Goal: Task Accomplishment & Management: Manage account settings

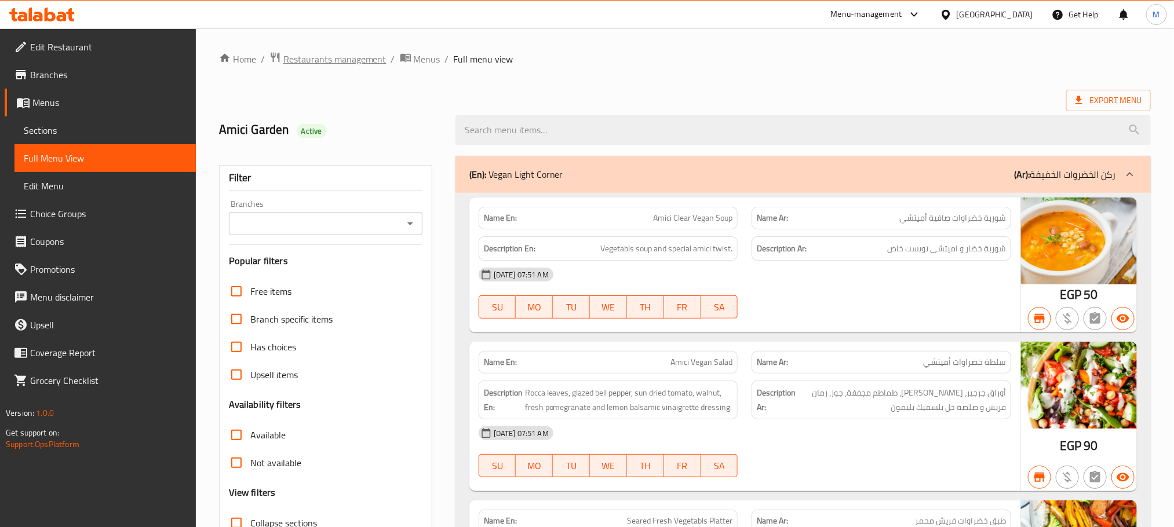
click at [367, 54] on span "Restaurants management" at bounding box center [334, 59] width 103 height 14
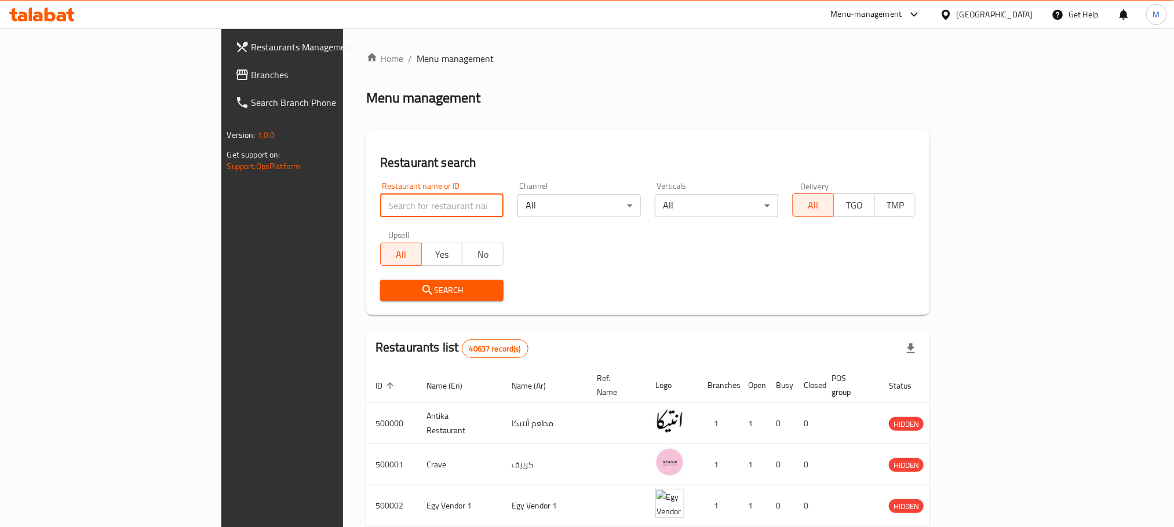
click at [380, 201] on input "search" at bounding box center [441, 205] width 123 height 23
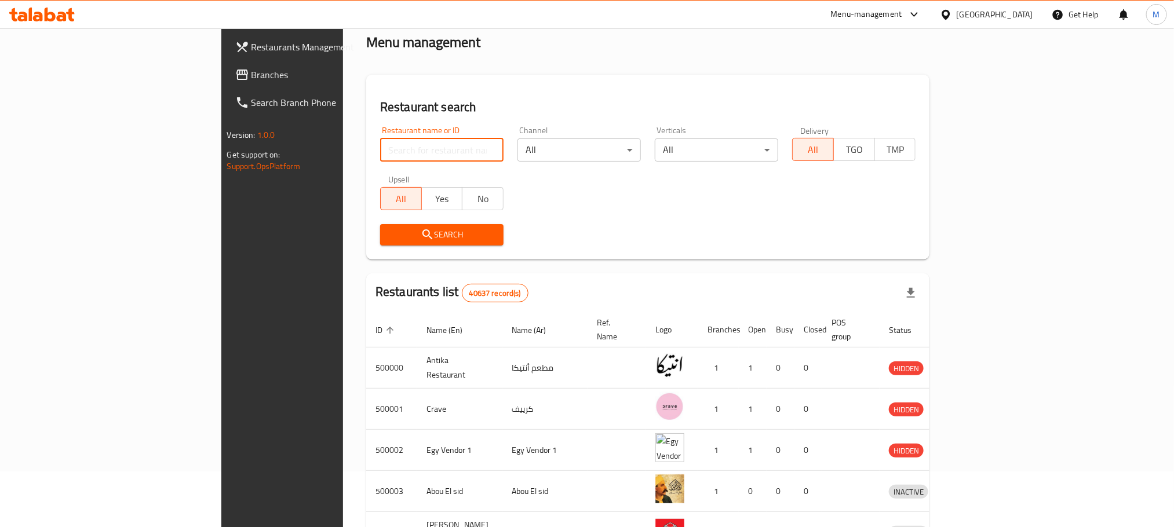
scroll to position [87, 0]
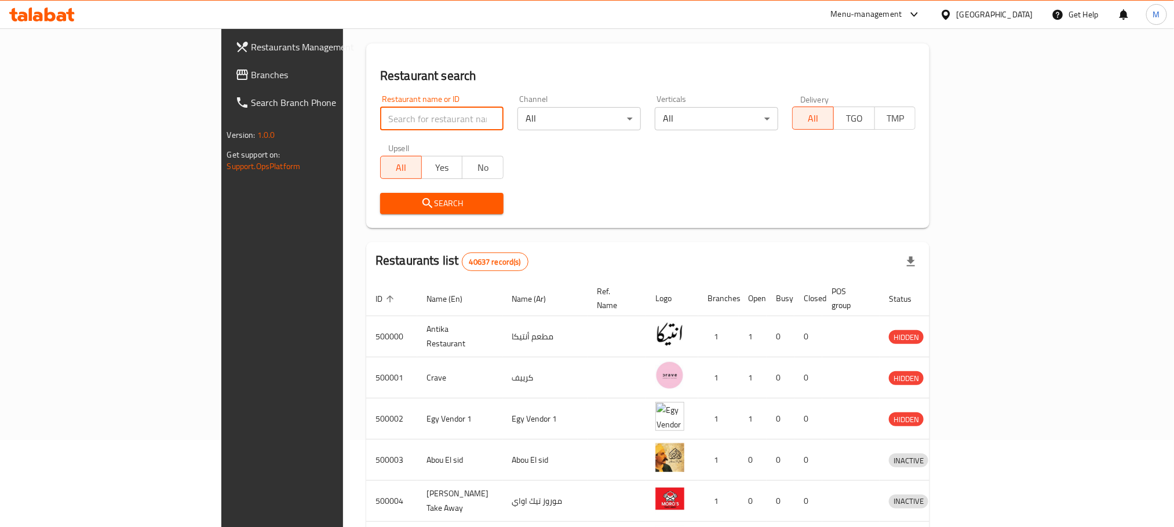
click at [380, 120] on input "search" at bounding box center [441, 118] width 123 height 23
drag, startPoint x: 37, startPoint y: 84, endPoint x: 41, endPoint y: 77, distance: 8.1
click at [226, 82] on link "Branches" at bounding box center [321, 75] width 191 height 28
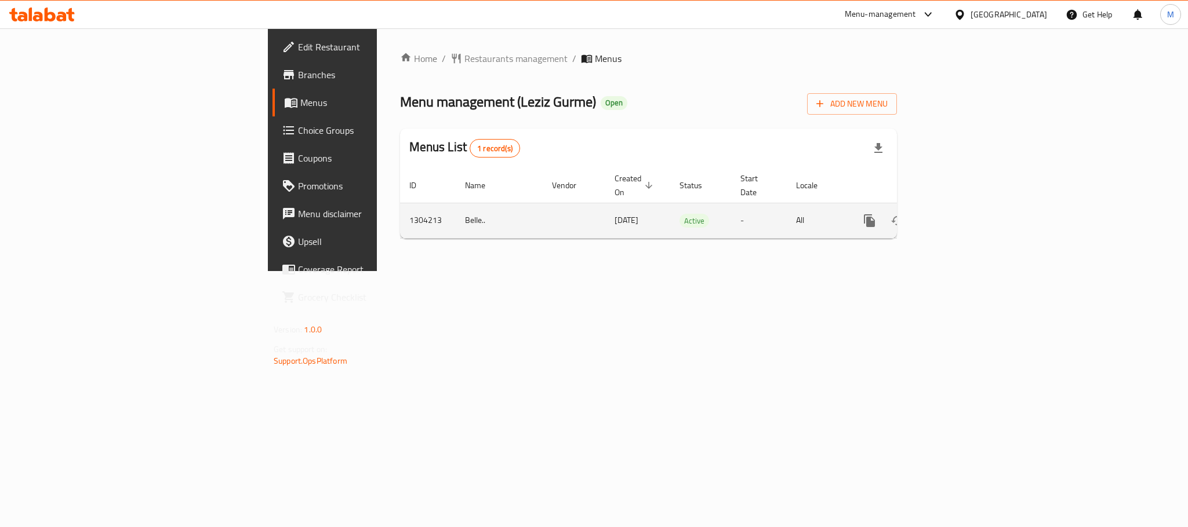
click at [960, 214] on icon "enhanced table" at bounding box center [953, 221] width 14 height 14
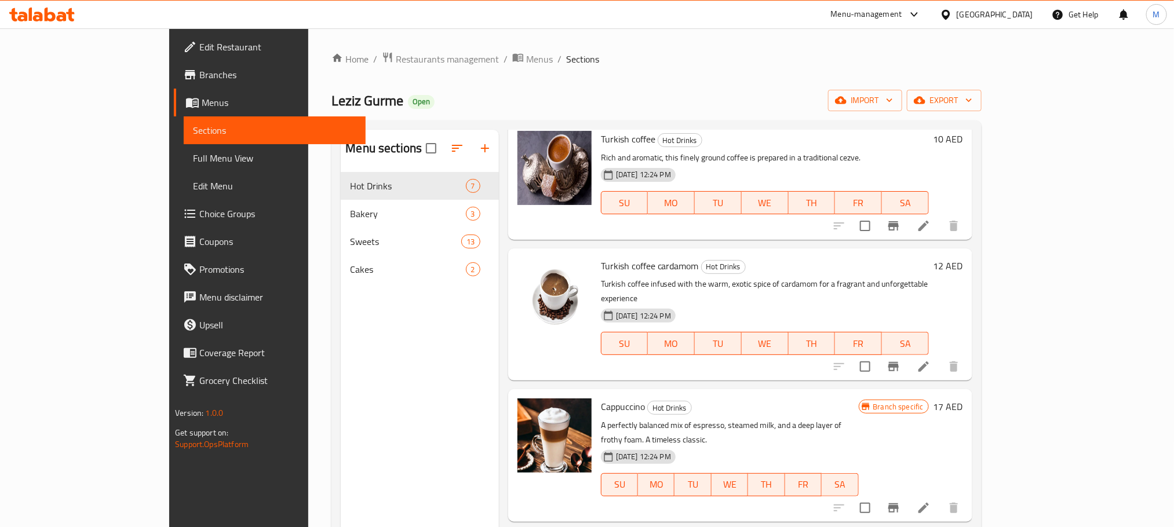
scroll to position [213, 0]
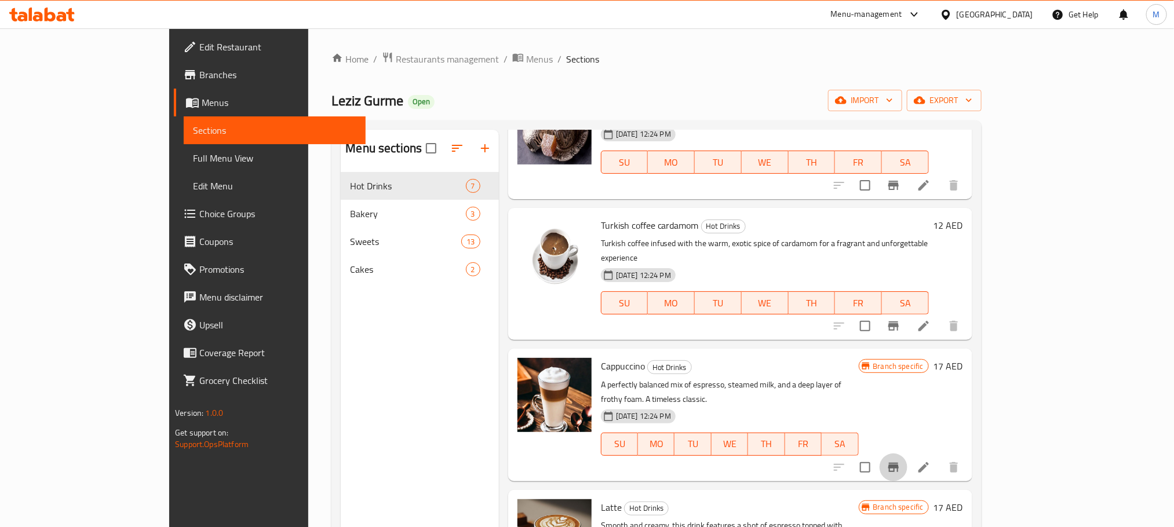
click at [908, 454] on button "Branch-specific-item" at bounding box center [894, 468] width 28 height 28
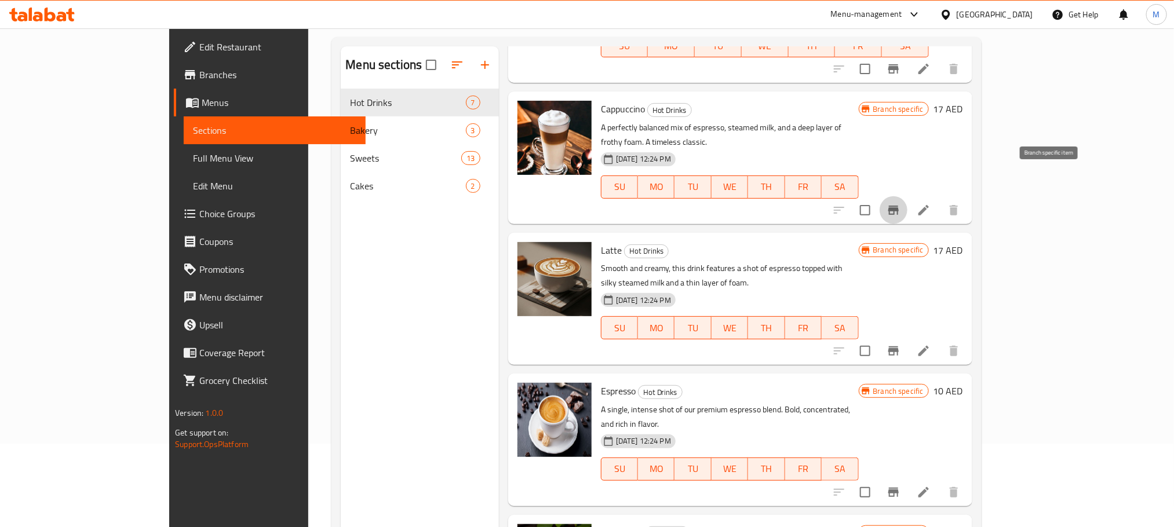
scroll to position [162, 0]
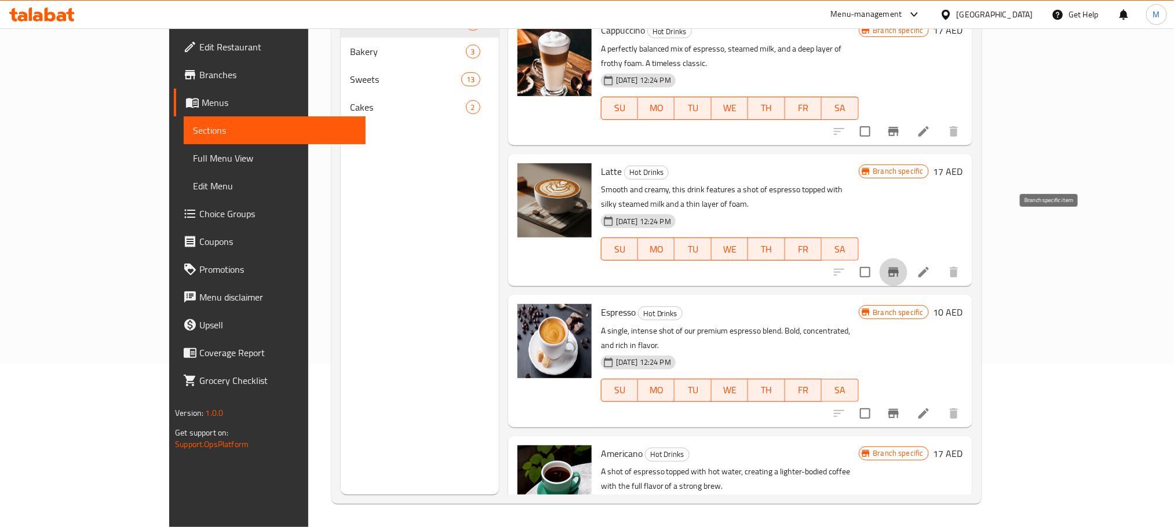
click at [908, 259] on button "Branch-specific-item" at bounding box center [894, 273] width 28 height 28
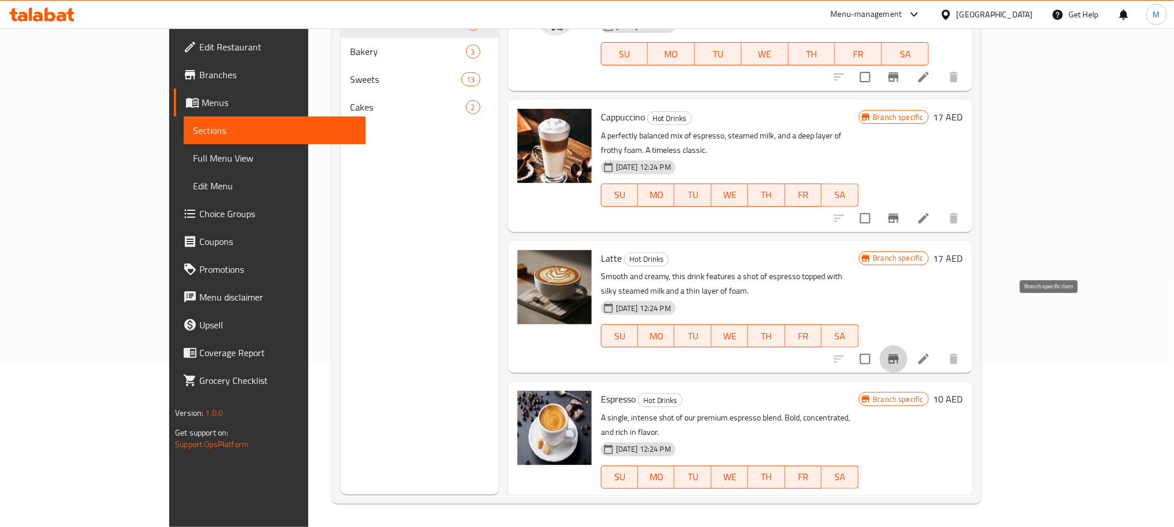
scroll to position [387, 0]
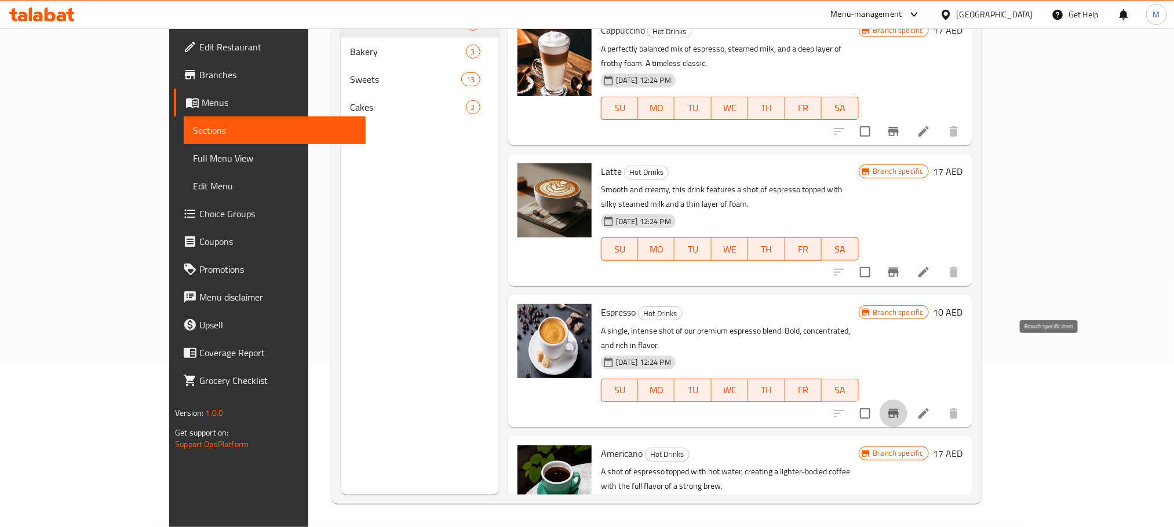
click at [908, 400] on button "Branch-specific-item" at bounding box center [894, 414] width 28 height 28
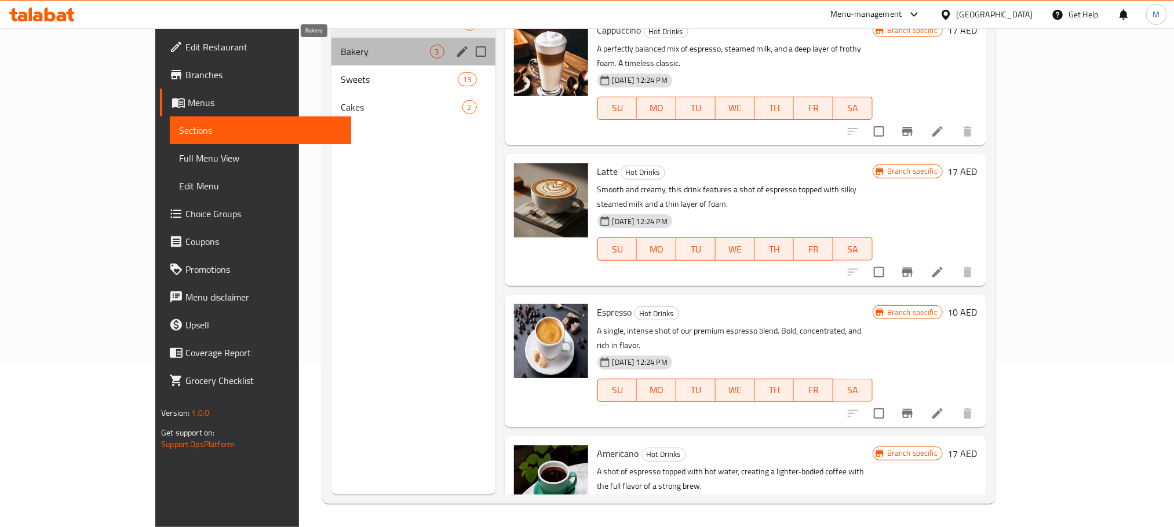
click at [341, 58] on span "Bakery" at bounding box center [385, 52] width 89 height 14
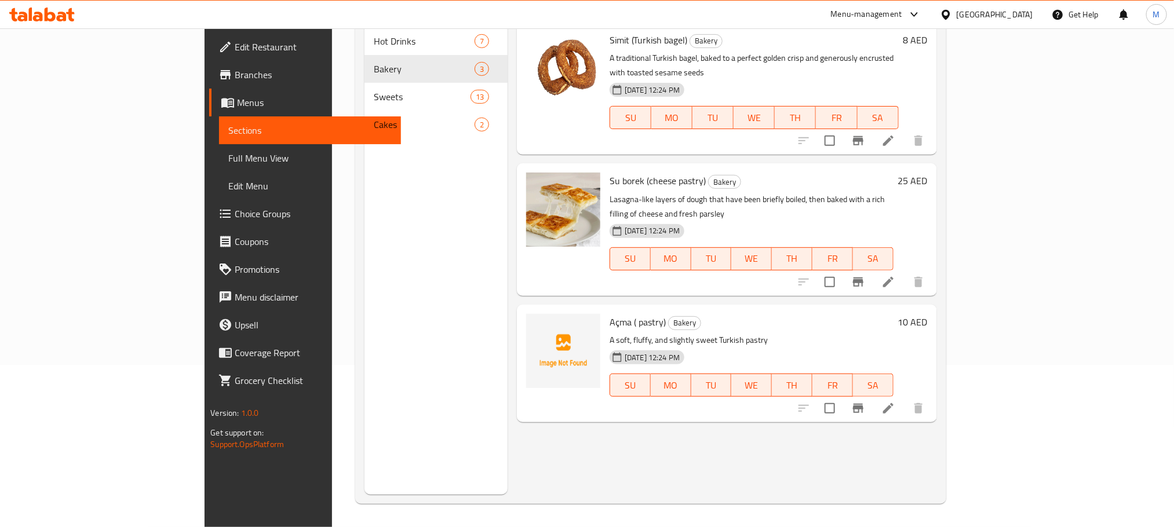
scroll to position [75, 0]
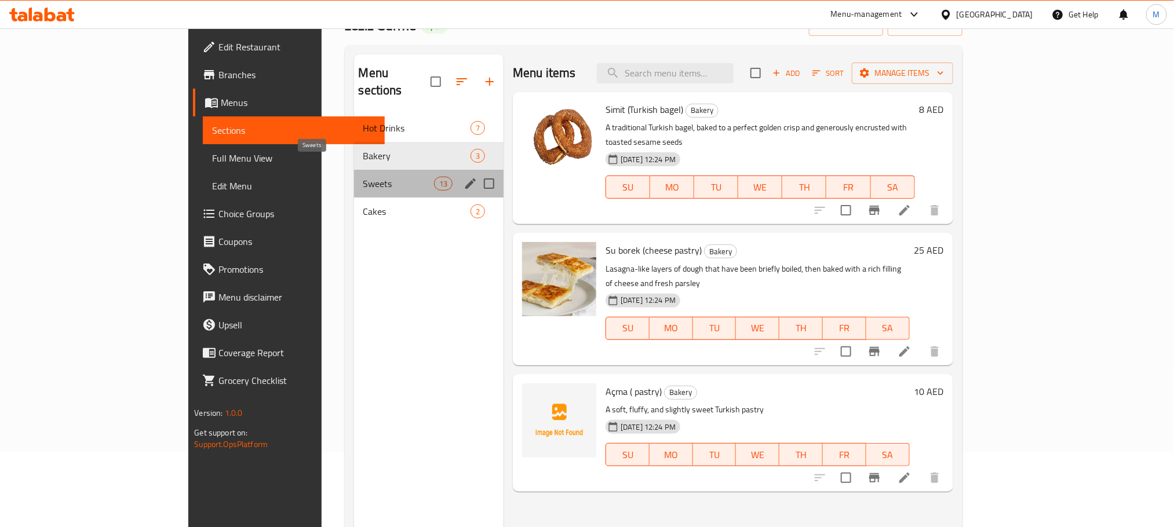
click at [363, 177] on span "Sweets" at bounding box center [398, 184] width 71 height 14
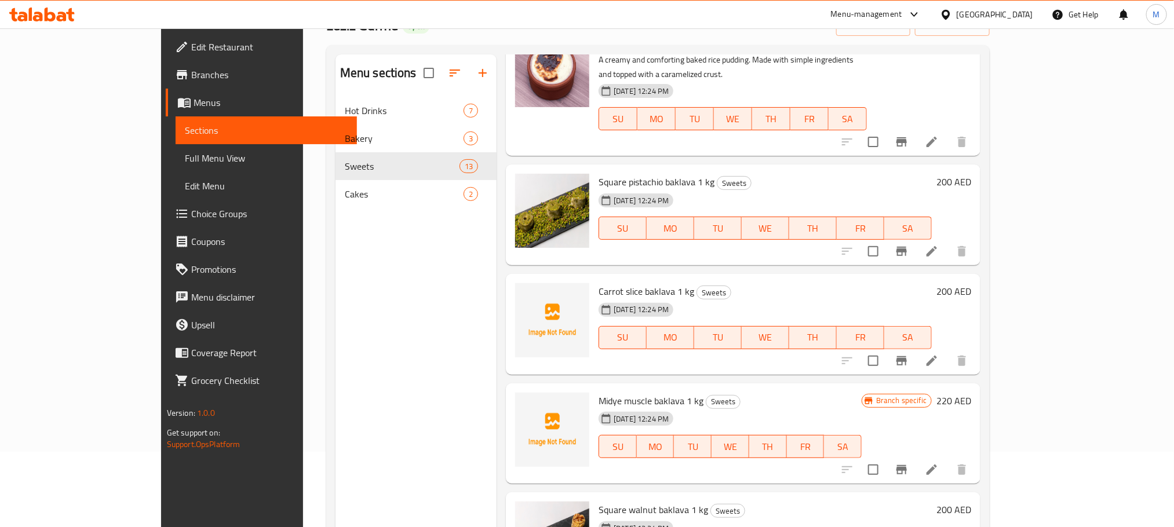
scroll to position [1060, 0]
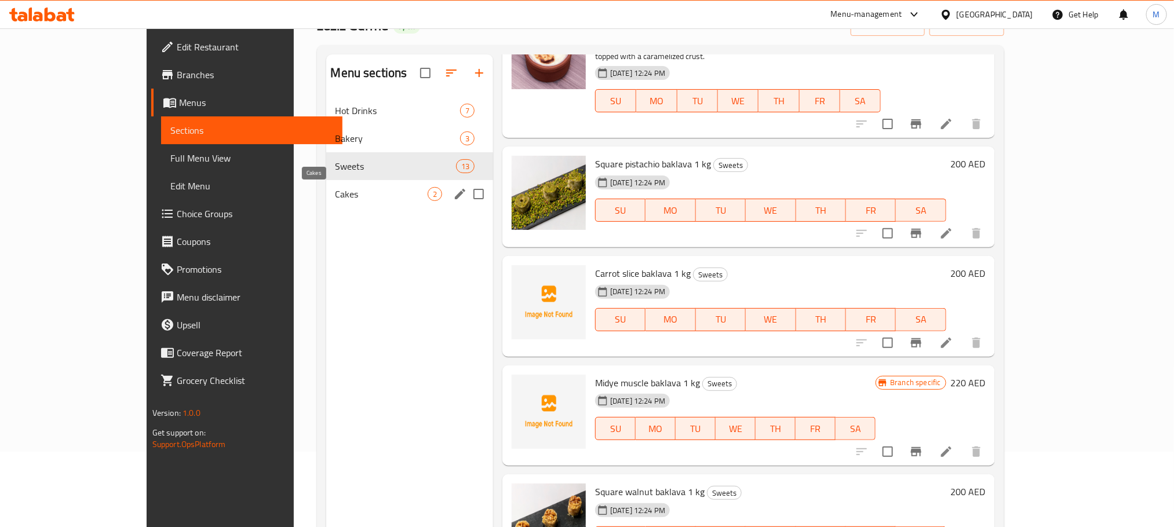
click at [347, 194] on span "Cakes" at bounding box center [382, 194] width 92 height 14
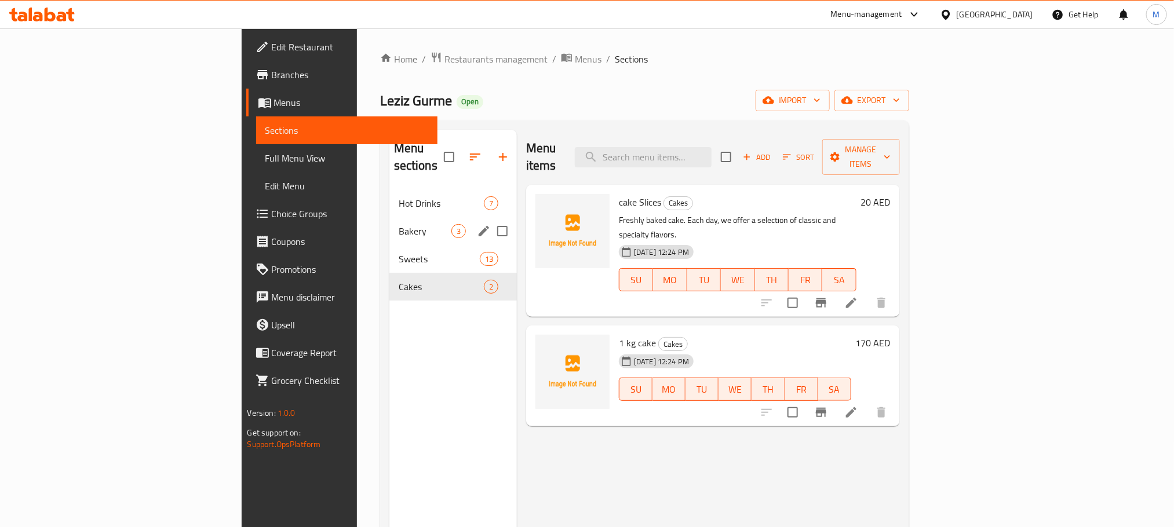
click at [390, 223] on div "Bakery 3" at bounding box center [454, 231] width 128 height 28
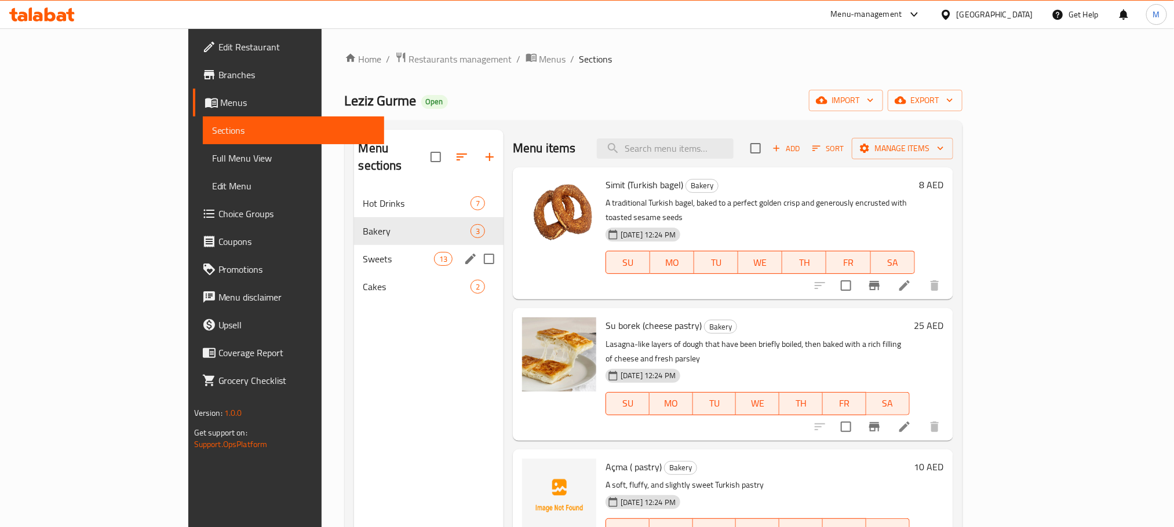
click at [357, 251] on div "Sweets 13" at bounding box center [429, 259] width 150 height 28
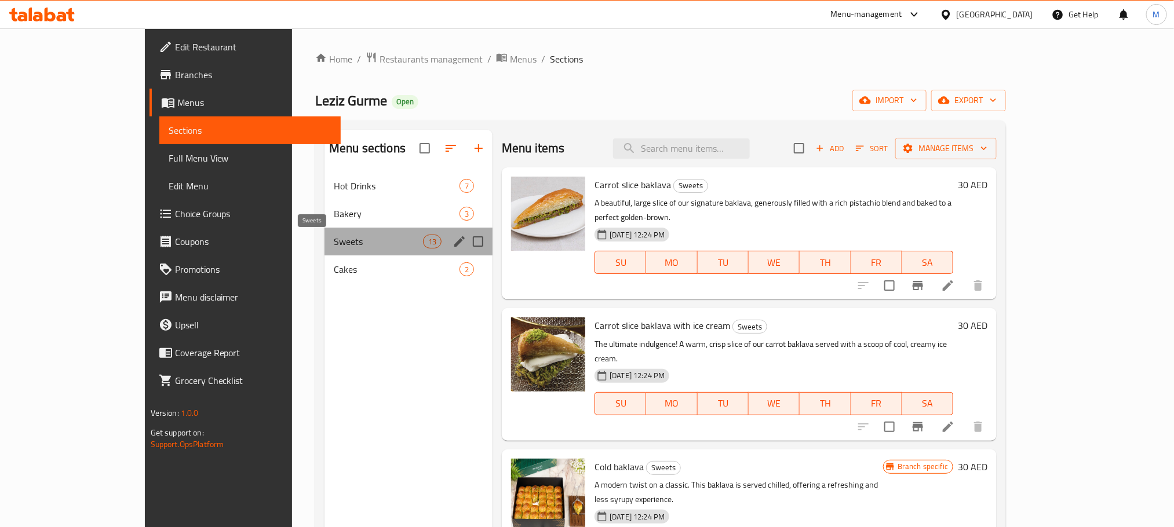
drag, startPoint x: 357, startPoint y: 241, endPoint x: 376, endPoint y: 241, distance: 19.1
click at [355, 241] on span "Sweets" at bounding box center [378, 242] width 89 height 14
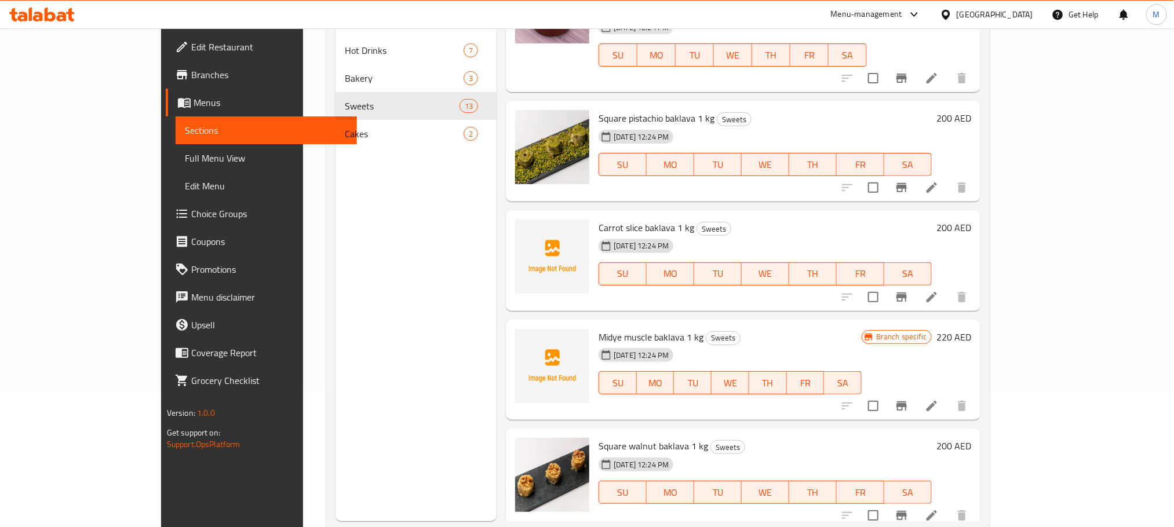
scroll to position [162, 0]
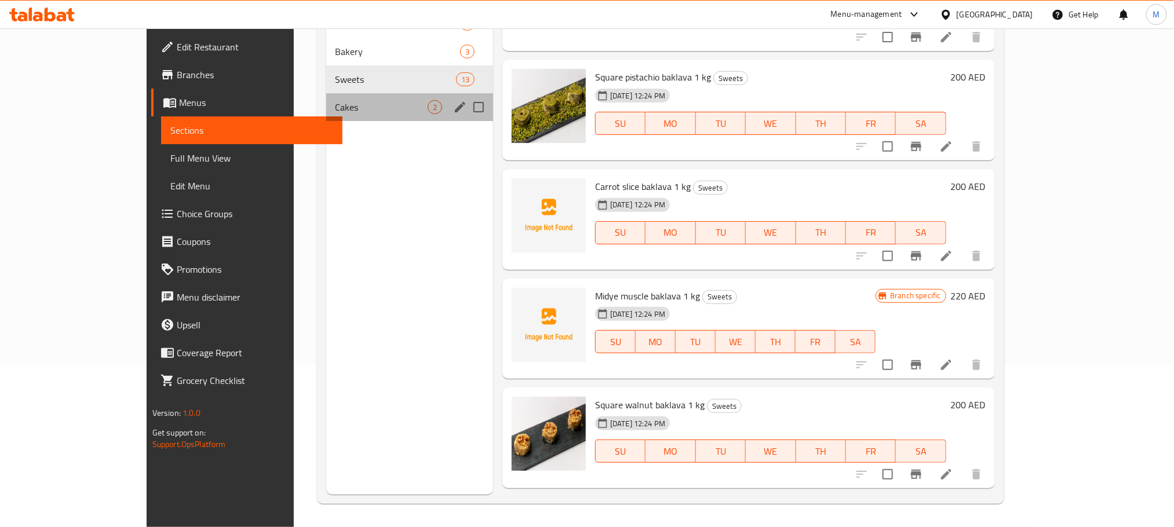
click at [326, 115] on div "Cakes 2" at bounding box center [410, 107] width 168 height 28
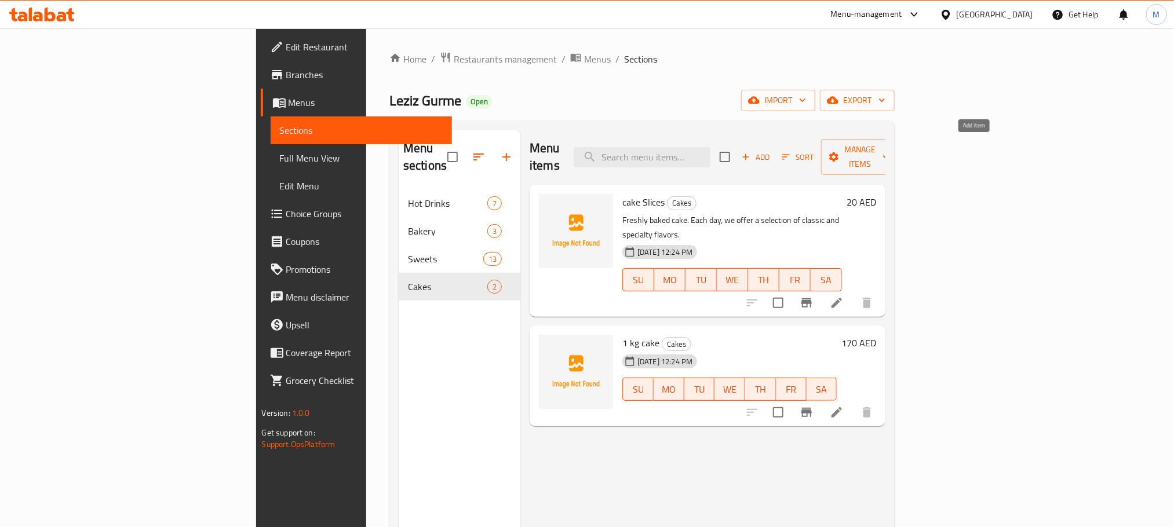
click at [772, 151] on span "Add" at bounding box center [755, 157] width 31 height 13
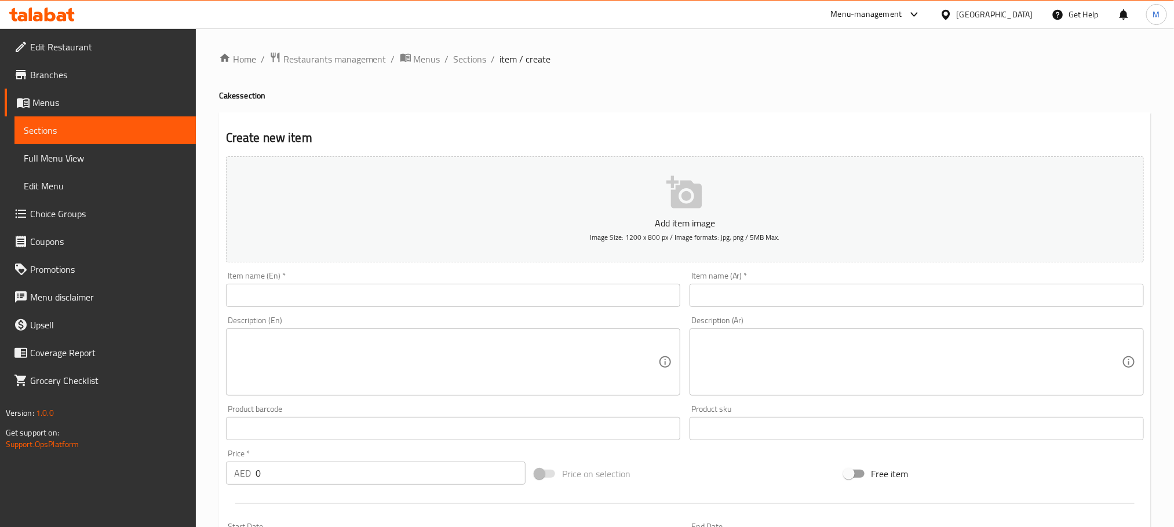
click at [454, 275] on div "Item name (En)   * Item name (En) *" at bounding box center [453, 289] width 454 height 35
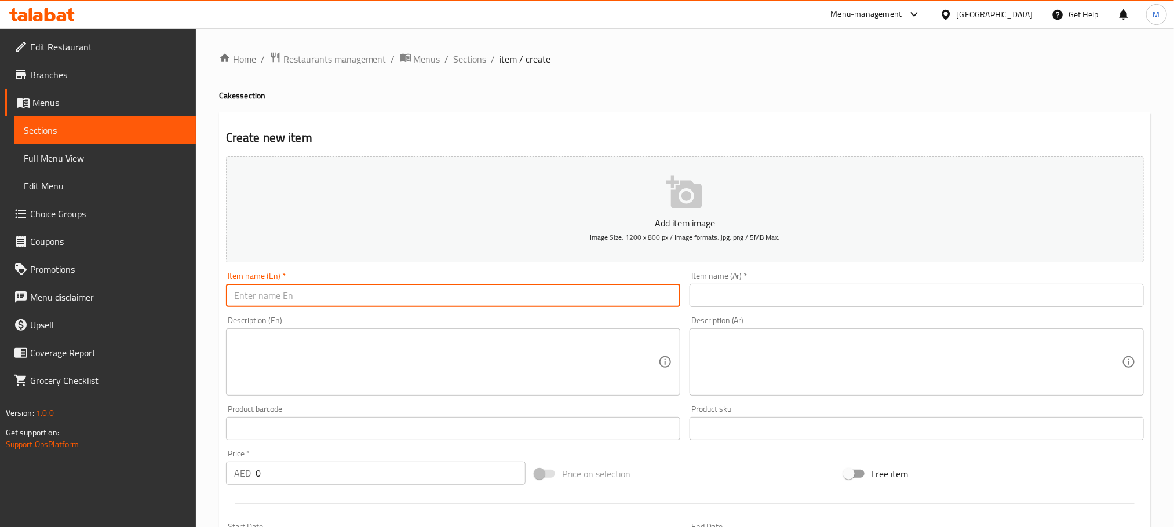
click at [482, 289] on input "text" at bounding box center [453, 295] width 454 height 23
paste input "Carrot Cake 1kg"
type input "Carrot Cake 1kg"
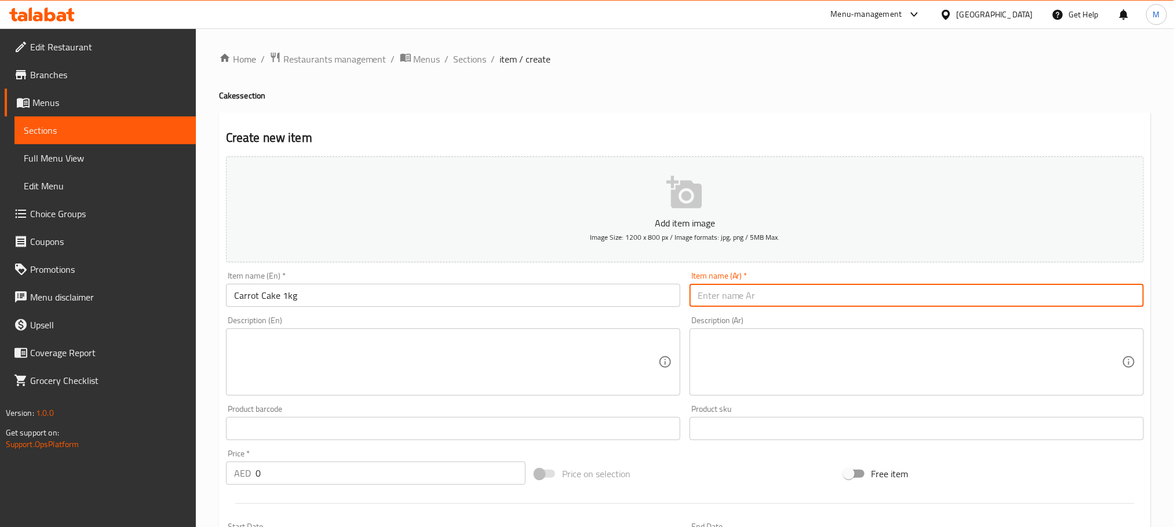
click at [759, 297] on input "text" at bounding box center [917, 295] width 454 height 23
type input ";"
type input "كيكة جزر"
drag, startPoint x: 334, startPoint y: 454, endPoint x: 336, endPoint y: 482, distance: 27.3
click at [336, 475] on div "Price   * AED 0 Price *" at bounding box center [376, 467] width 300 height 35
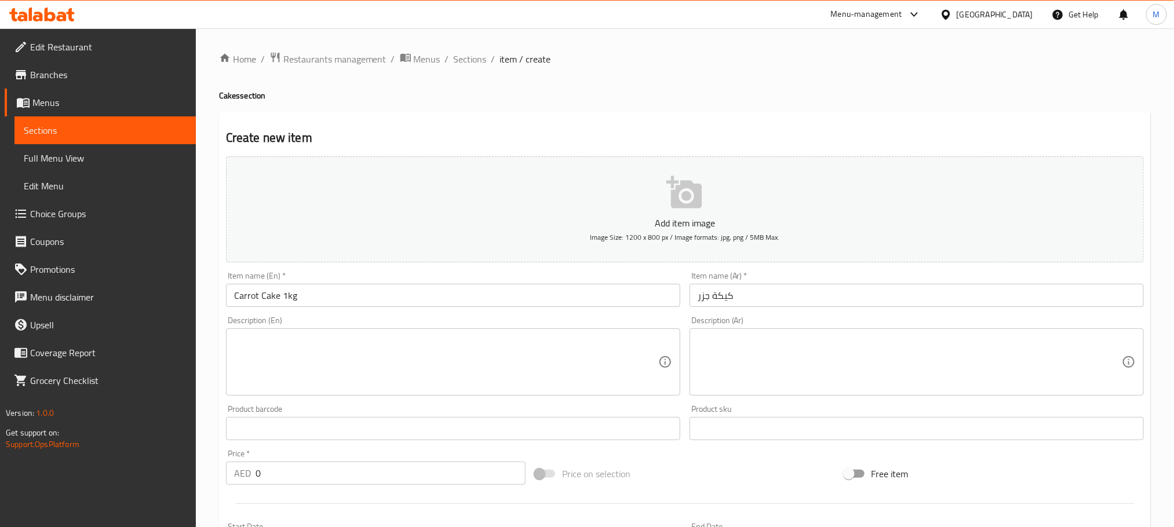
click at [336, 482] on input "0" at bounding box center [391, 473] width 270 height 23
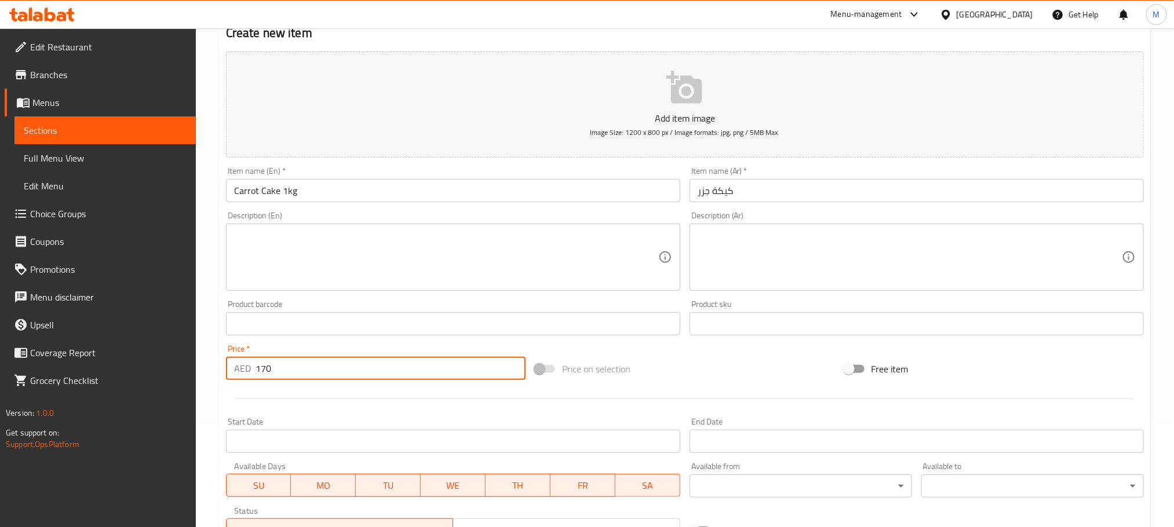
scroll to position [290, 0]
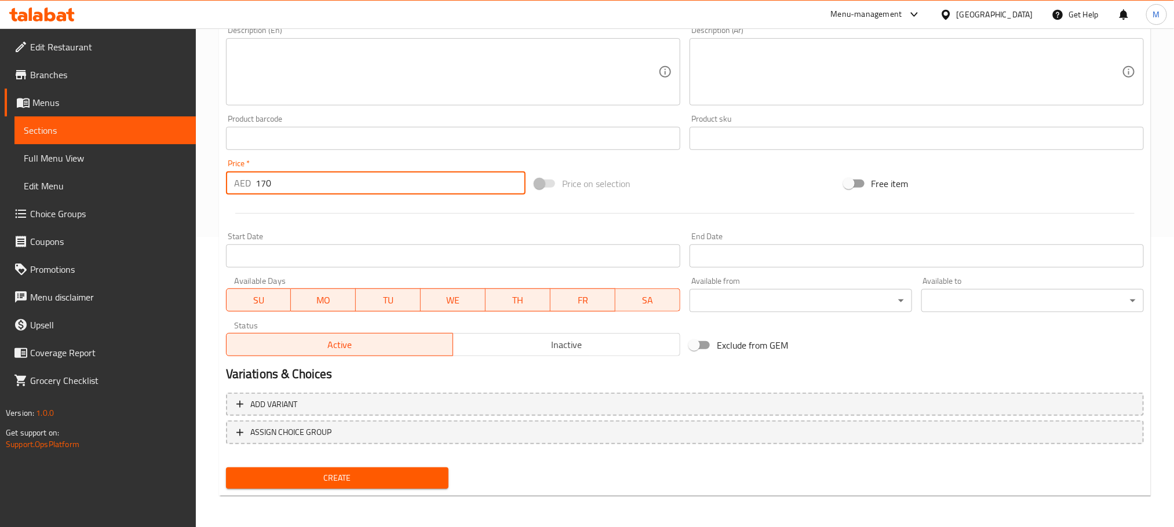
type input "170"
click at [308, 475] on span "Create" at bounding box center [337, 478] width 204 height 14
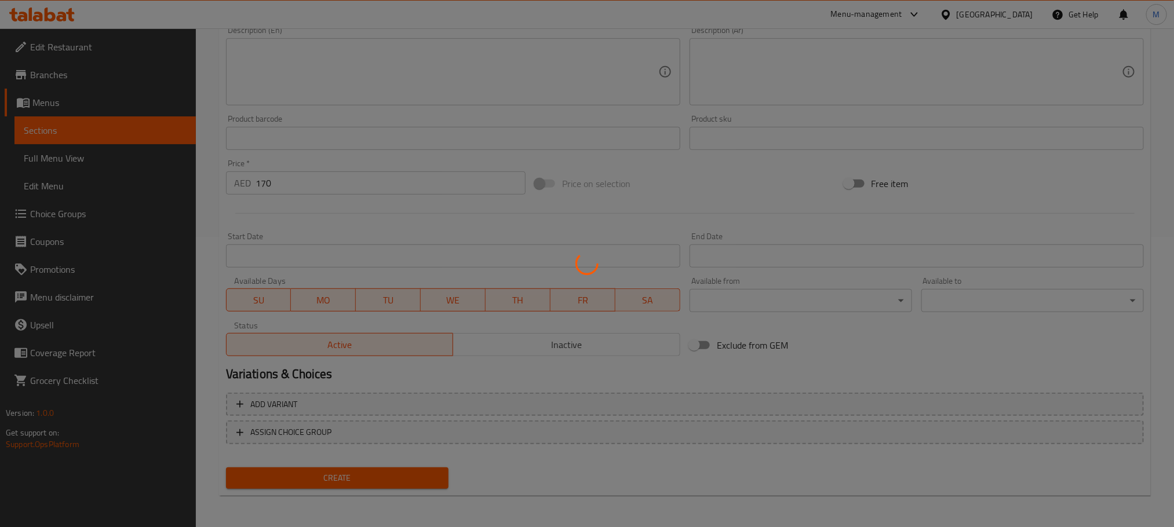
type input "0"
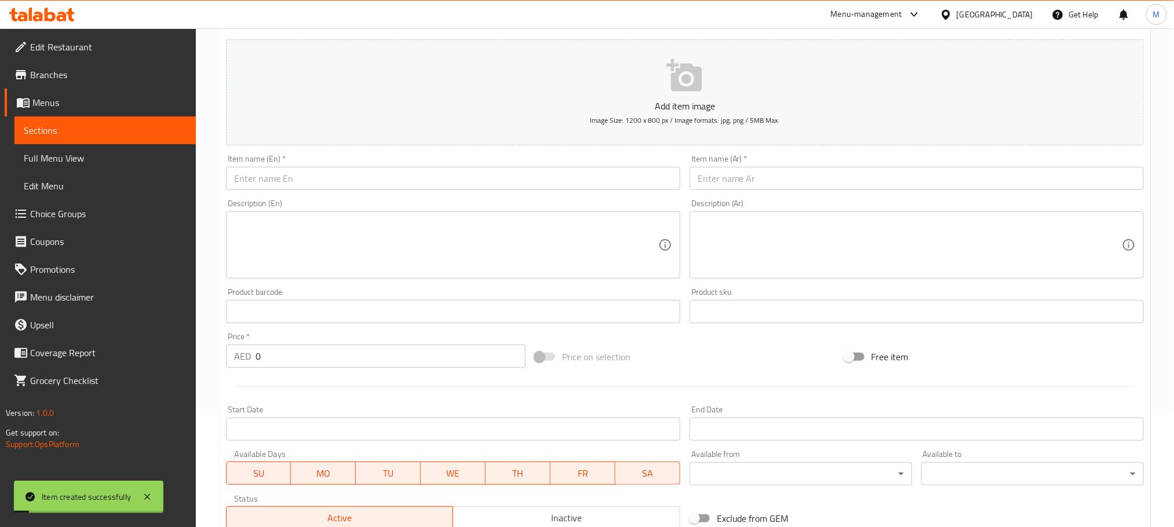
scroll to position [117, 0]
click at [416, 170] on input "text" at bounding box center [453, 179] width 454 height 23
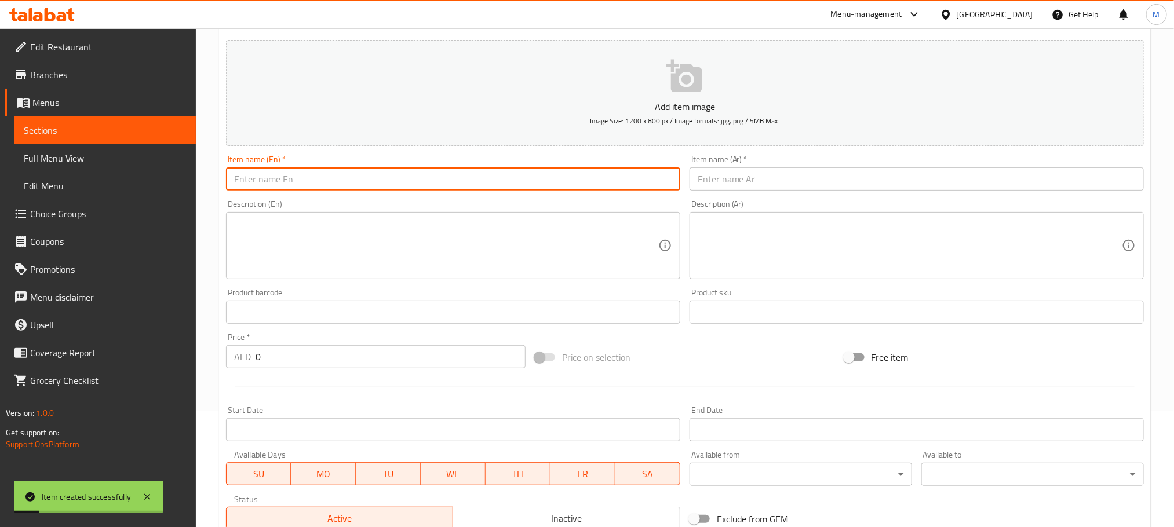
paste input "Newyork Cheesecake 1kg"
type input "Newyork Cheesecake 1kg"
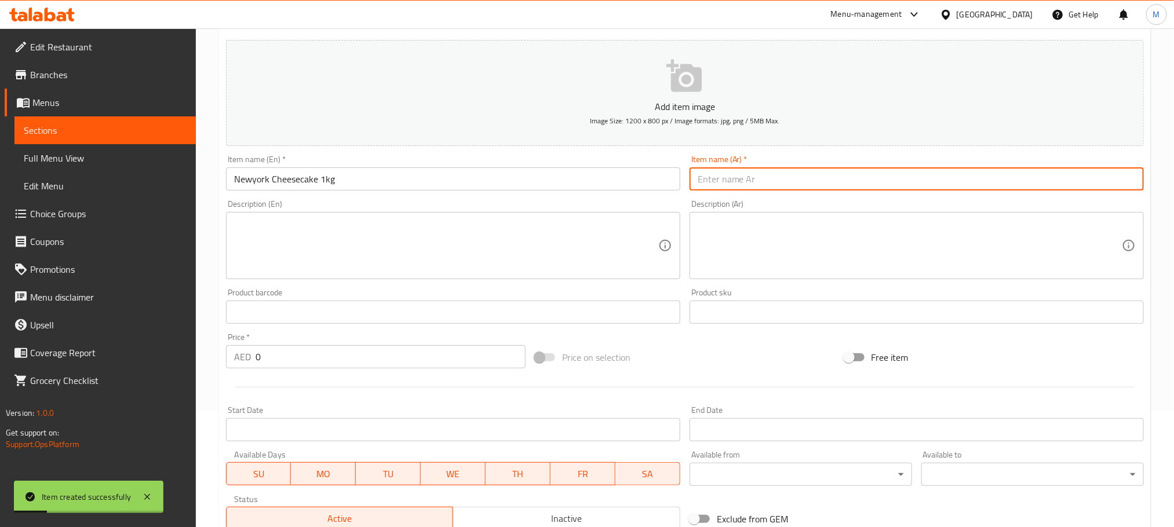
click at [718, 178] on input "text" at bounding box center [917, 179] width 454 height 23
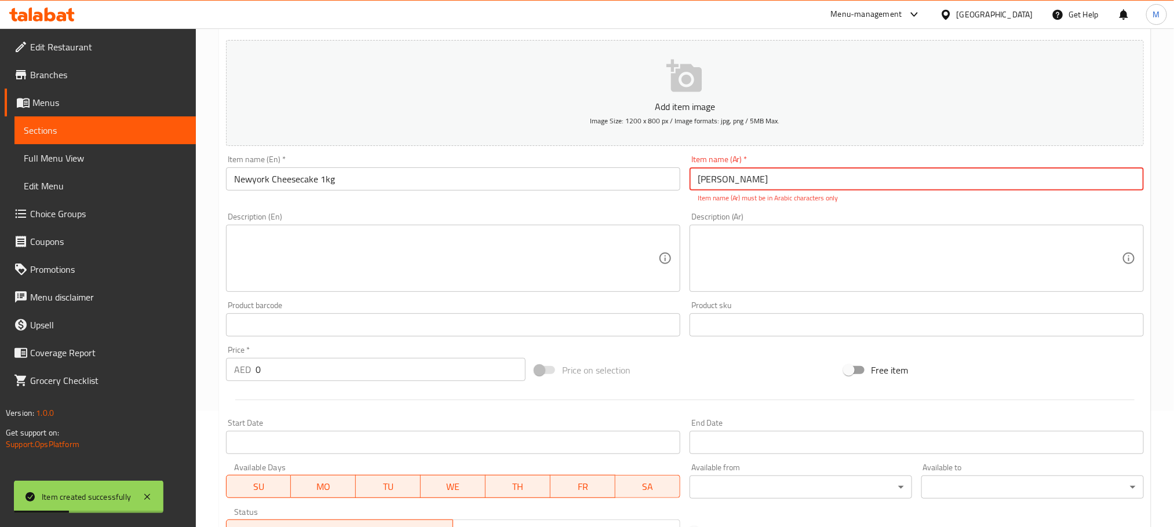
type input "J"
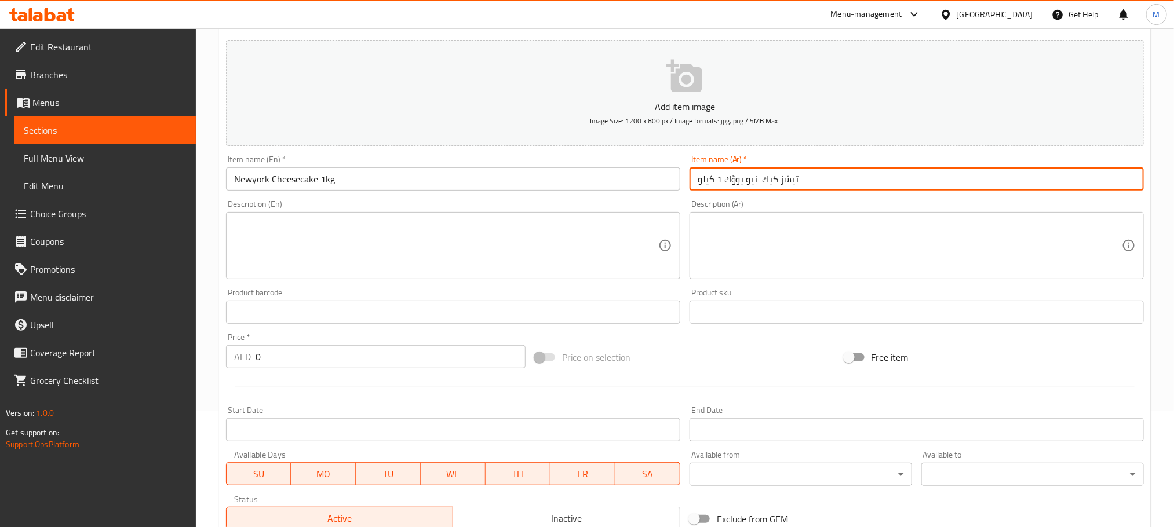
type input "تيشز كيك نيو يوؤك 1 كيلو"
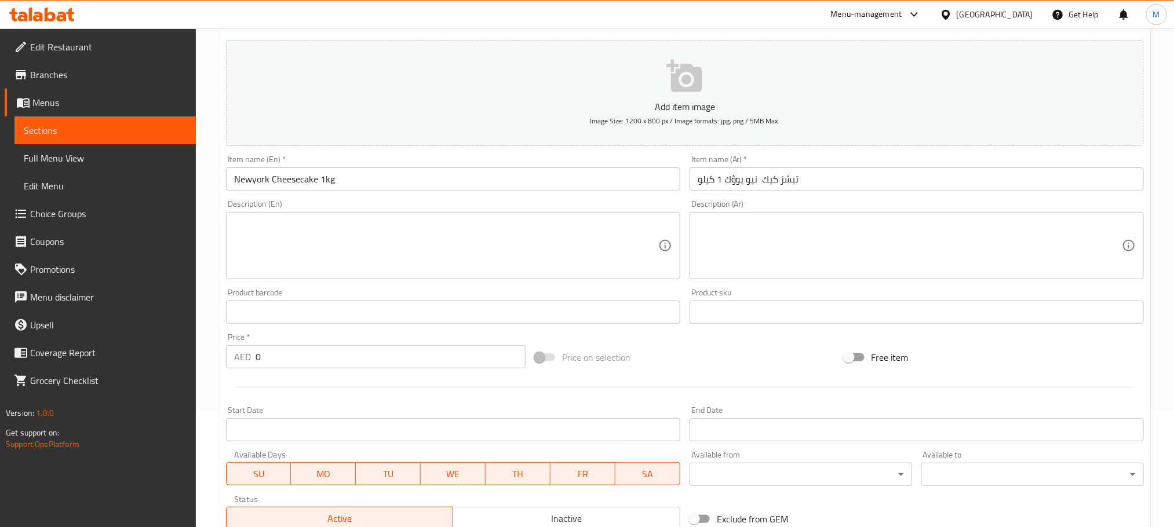
click at [406, 330] on div "Price   * AED 0 Price *" at bounding box center [375, 351] width 309 height 45
click at [406, 343] on div "Price   * AED 0 Price *" at bounding box center [376, 350] width 300 height 35
click at [403, 348] on input "0" at bounding box center [391, 356] width 270 height 23
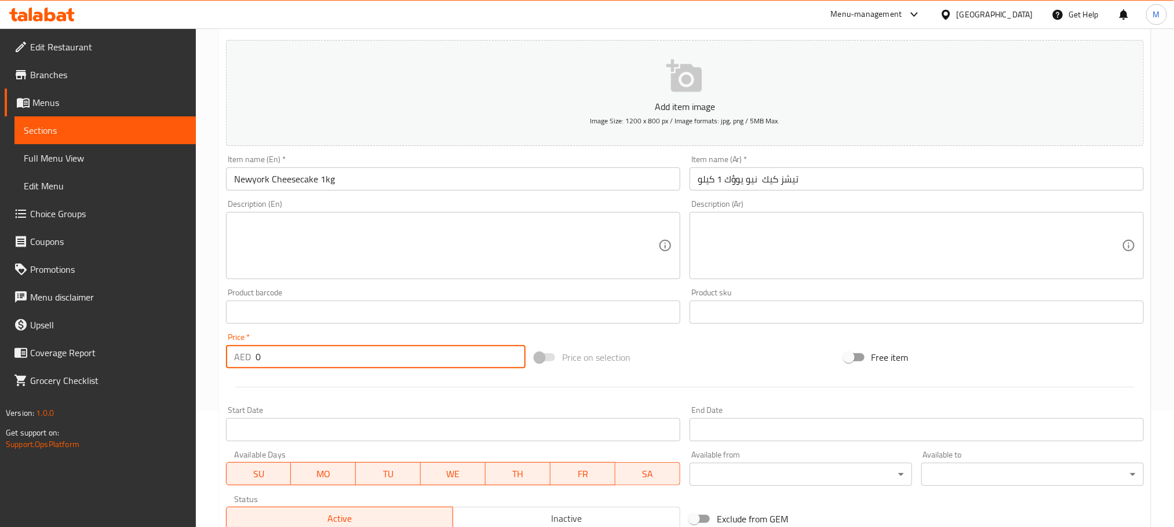
click at [403, 348] on input "0" at bounding box center [391, 356] width 270 height 23
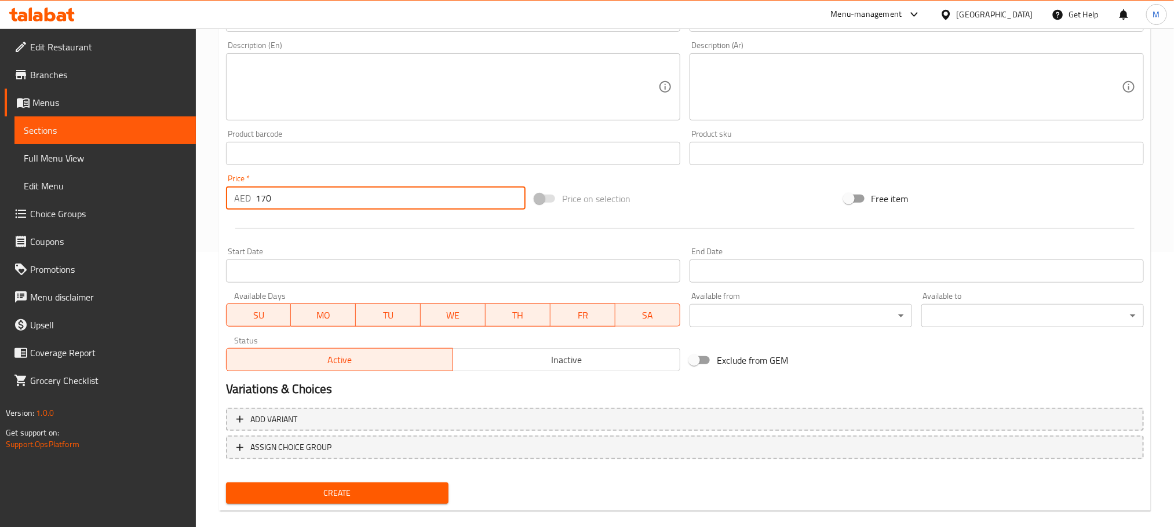
scroll to position [290, 0]
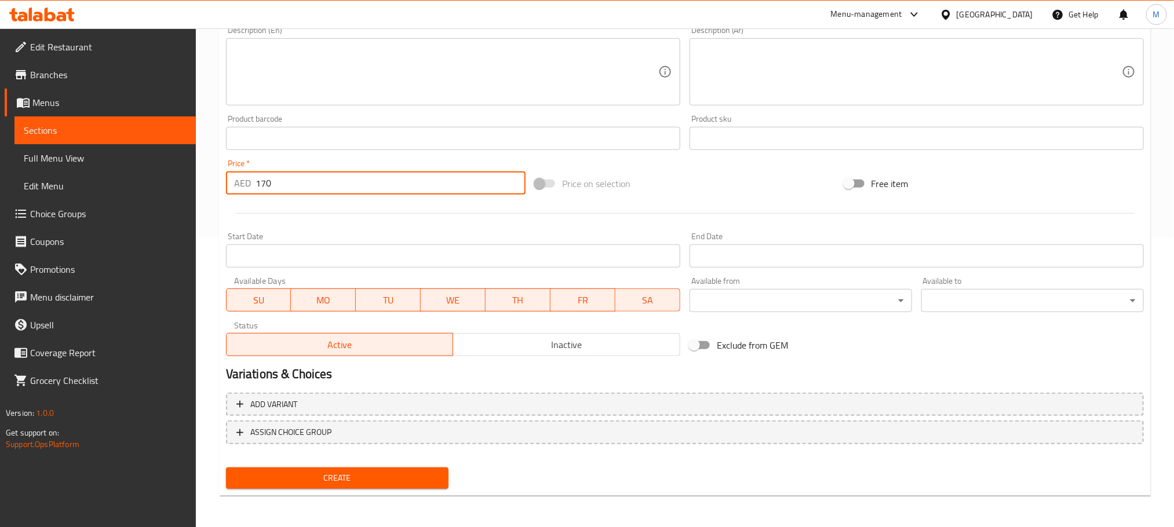
type input "170"
click at [379, 492] on div "Create" at bounding box center [337, 478] width 232 height 31
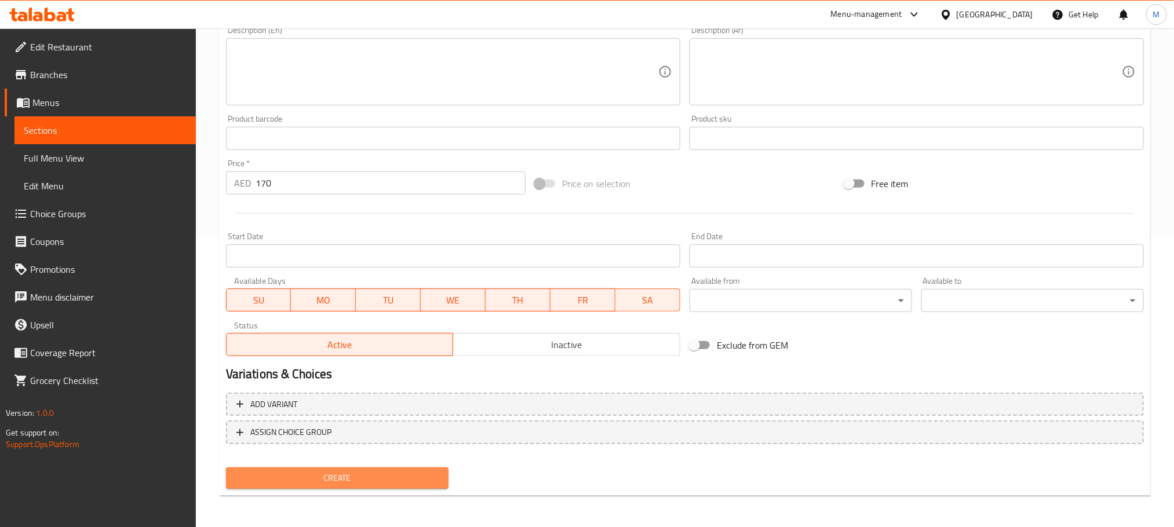
click at [376, 475] on span "Create" at bounding box center [337, 478] width 204 height 14
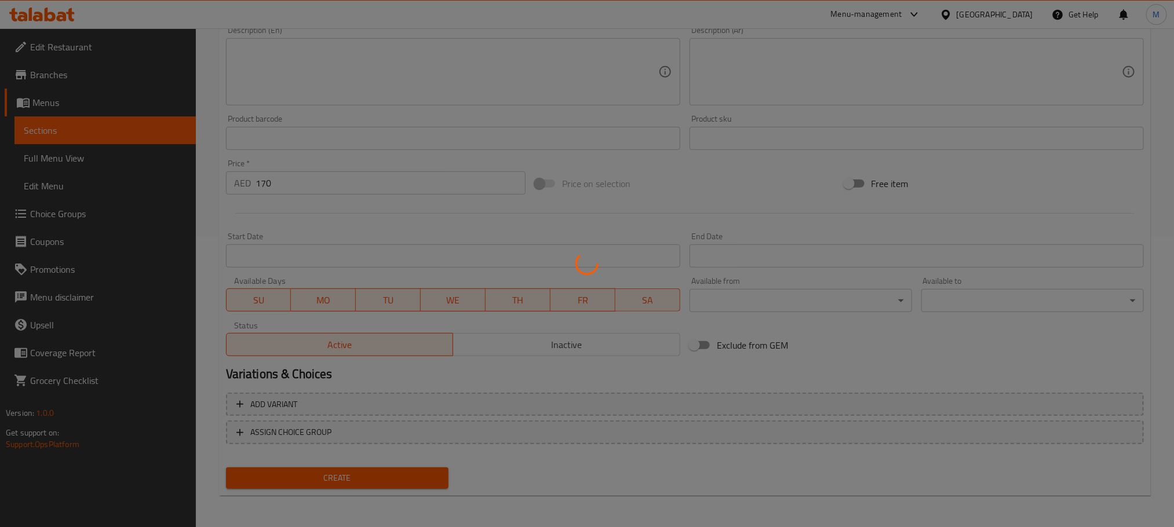
type input "0"
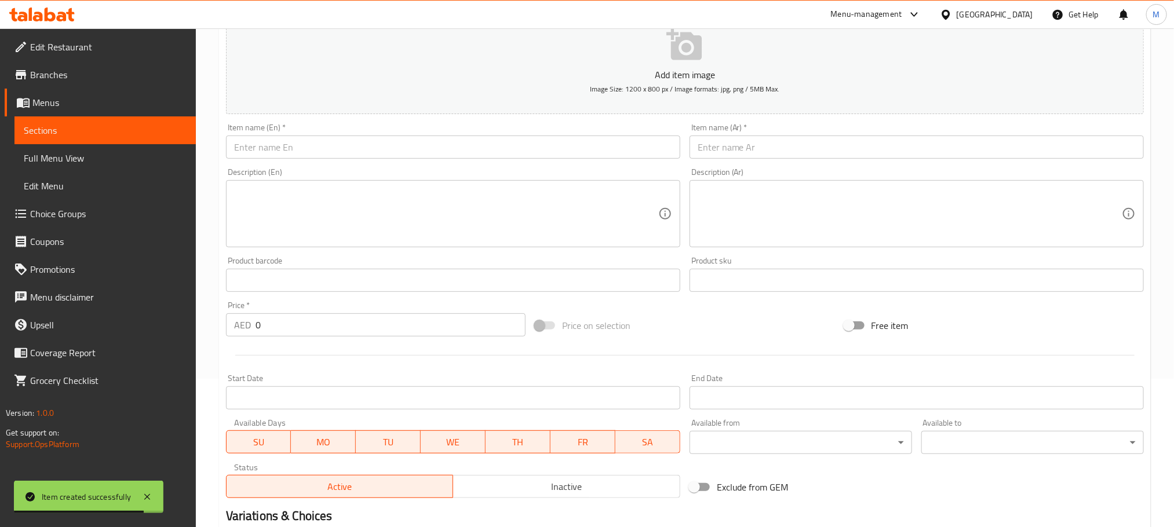
scroll to position [0, 0]
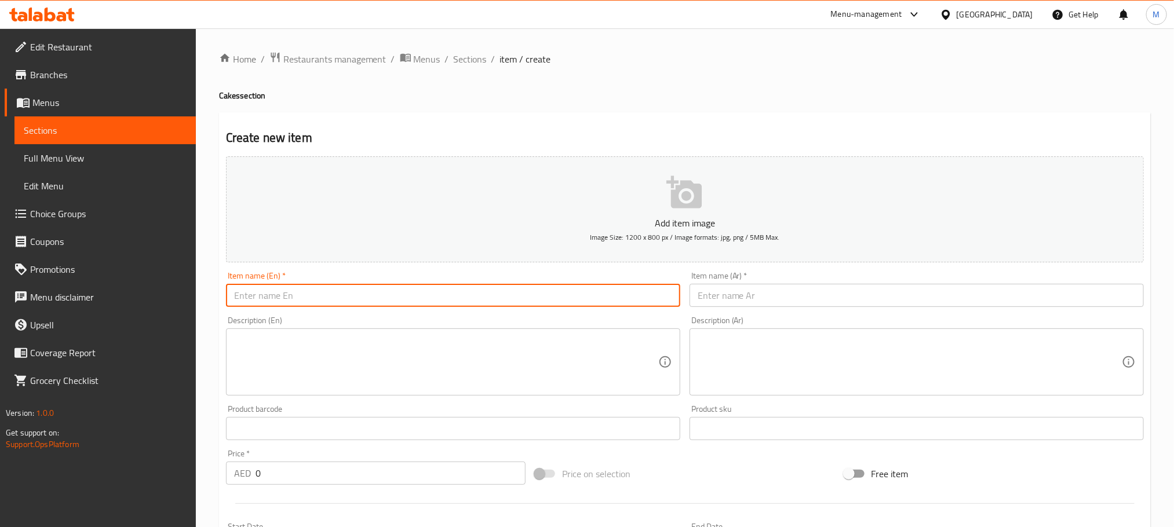
click at [385, 299] on input "text" at bounding box center [453, 295] width 454 height 23
paste input "Blueberry Cheesecake 1kg"
type input "Blueberry Cheesecake 1kg"
click at [755, 294] on input "text" at bounding box center [917, 295] width 454 height 23
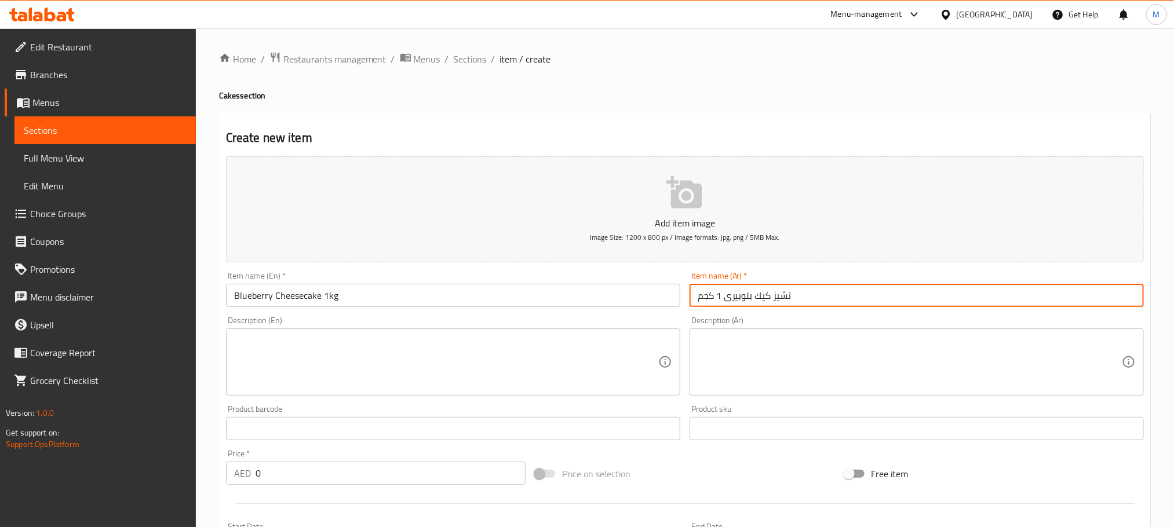
type input "تشيز كيك بلوبيرى 1 كجم"
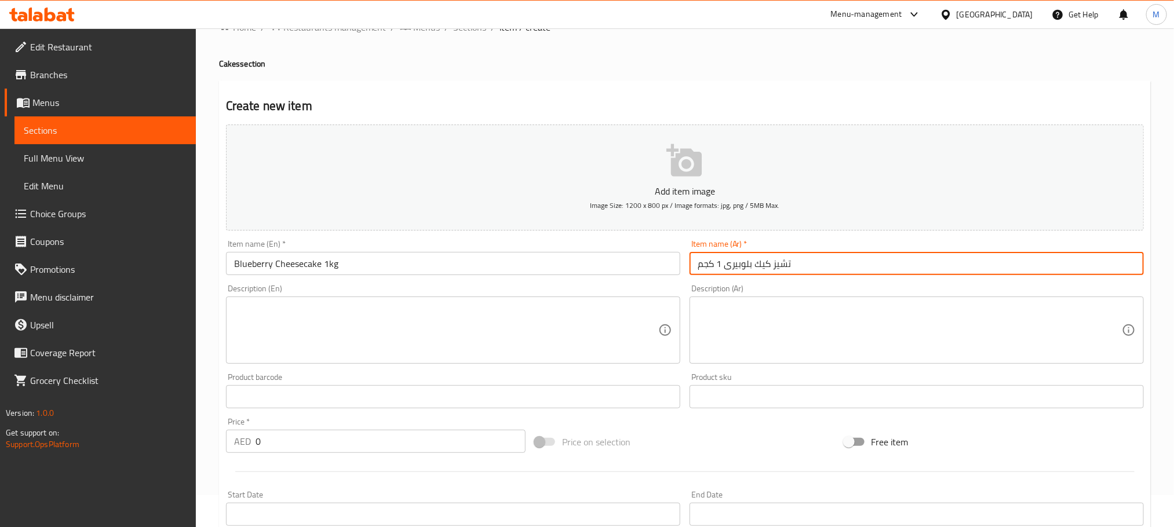
scroll to position [87, 0]
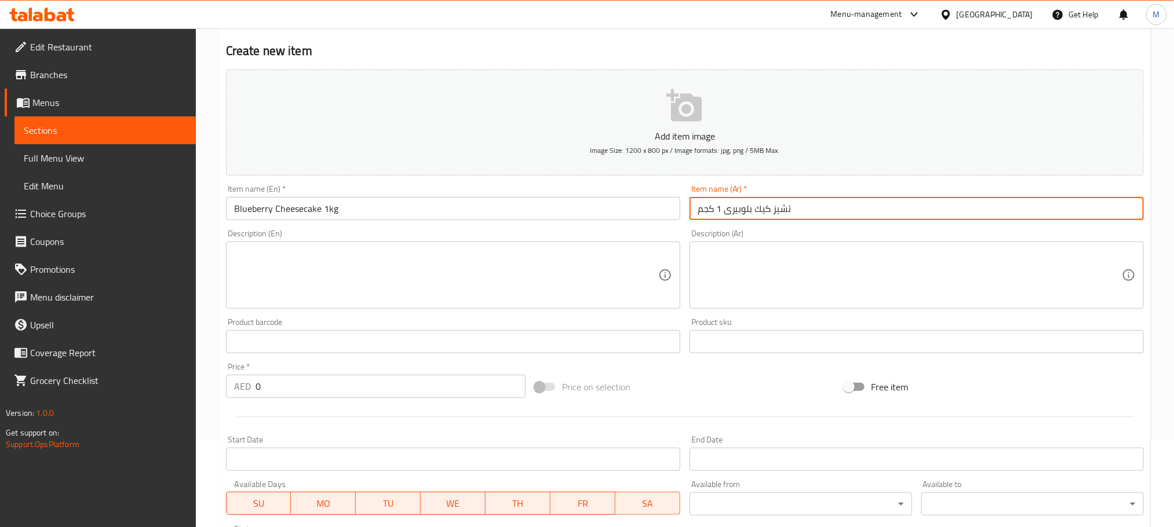
click at [369, 377] on input "0" at bounding box center [391, 386] width 270 height 23
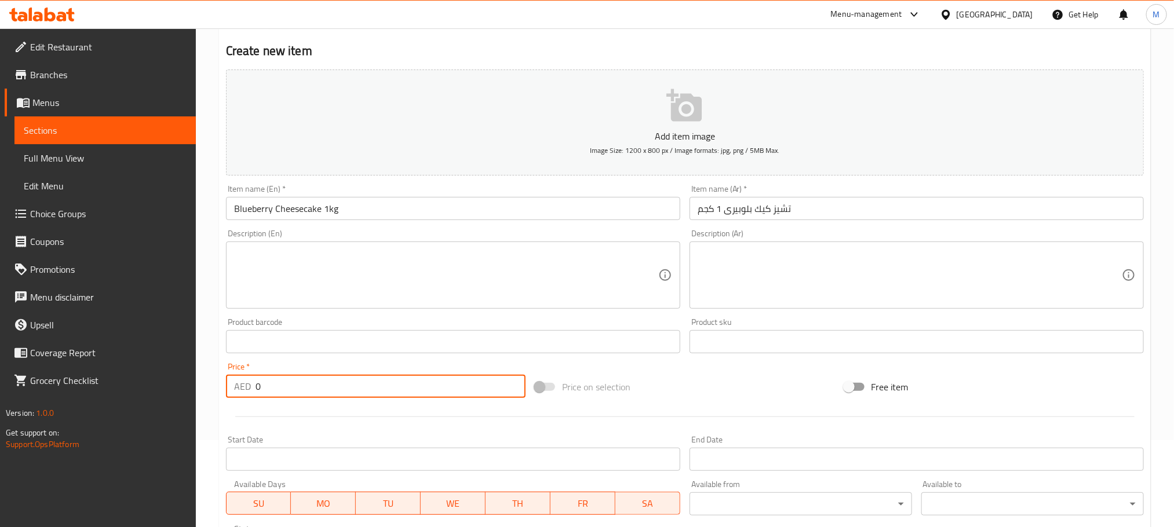
click at [369, 377] on input "0" at bounding box center [391, 386] width 270 height 23
paste input "17"
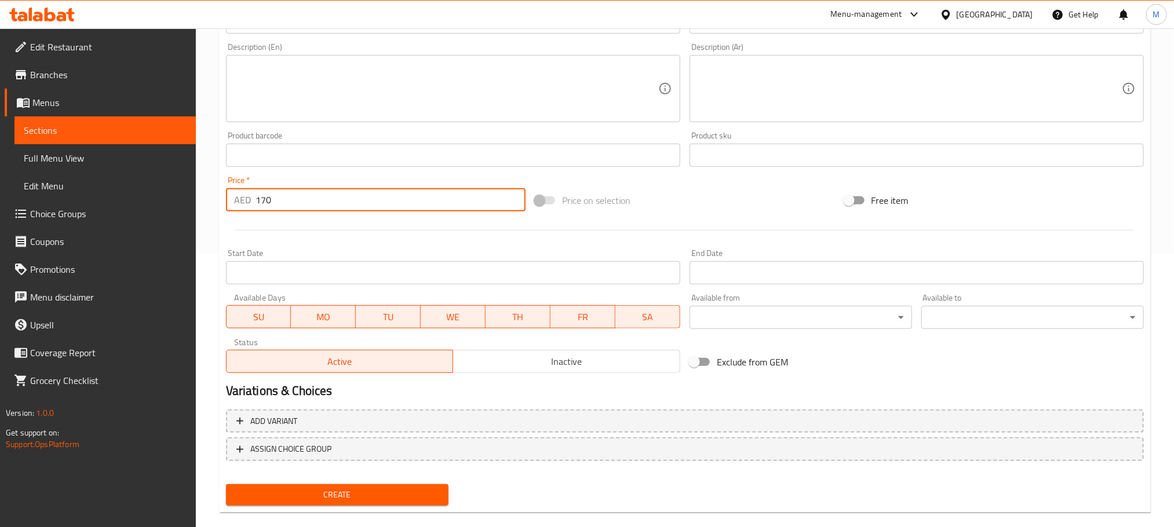
scroll to position [290, 0]
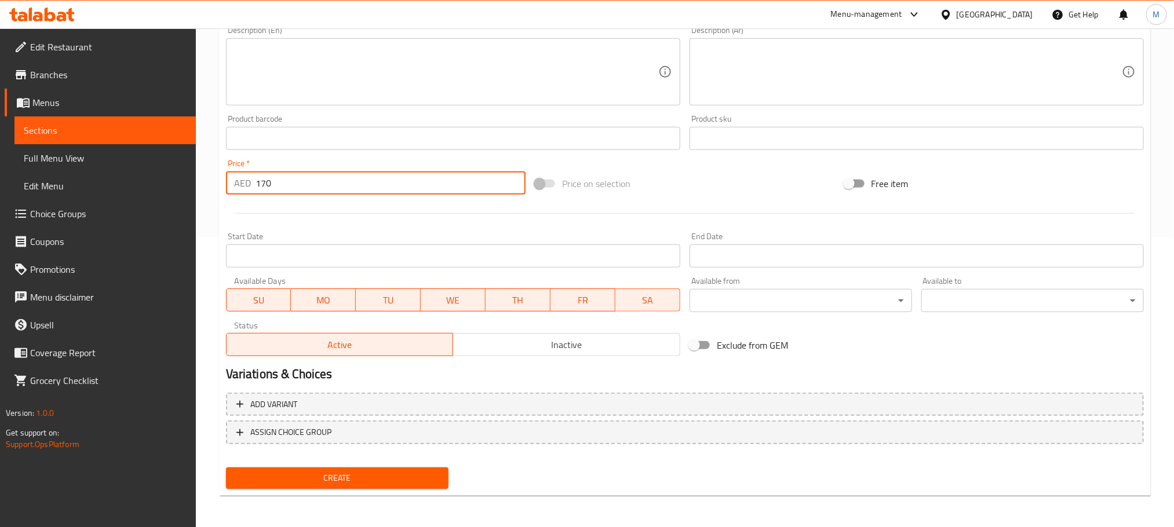
type input "170"
click at [407, 485] on button "Create" at bounding box center [337, 478] width 223 height 21
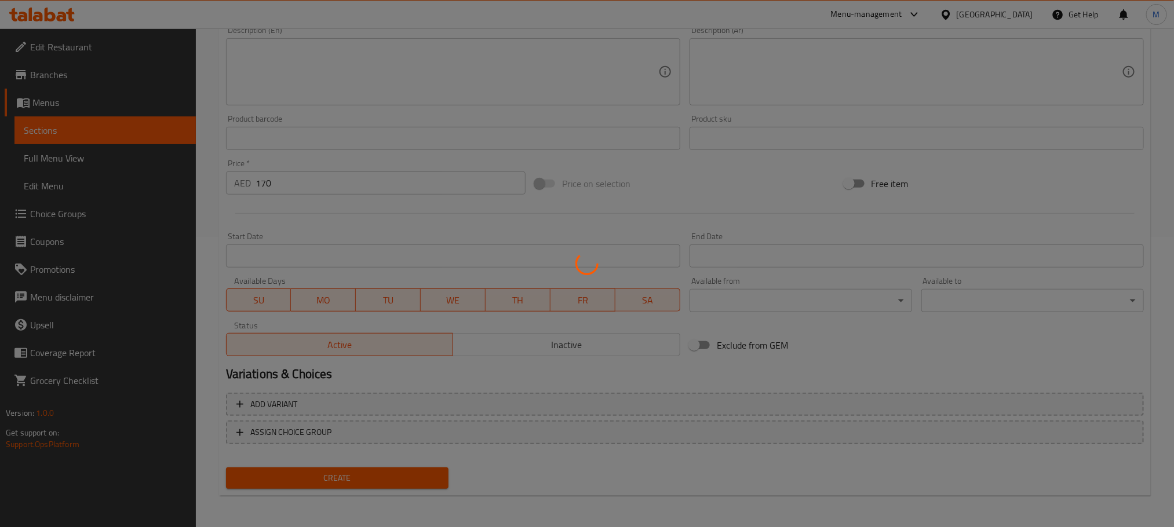
type input "0"
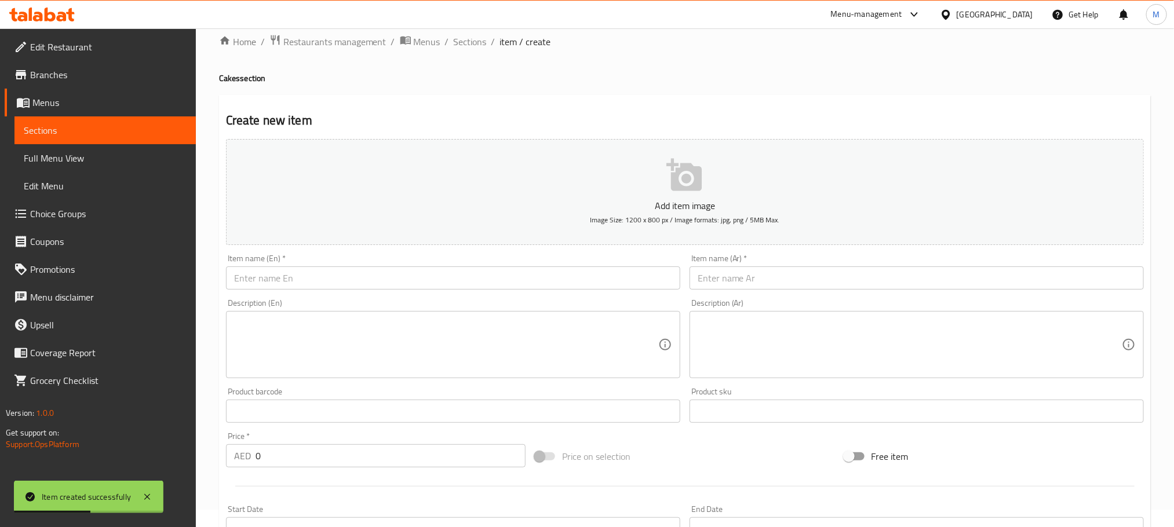
scroll to position [0, 0]
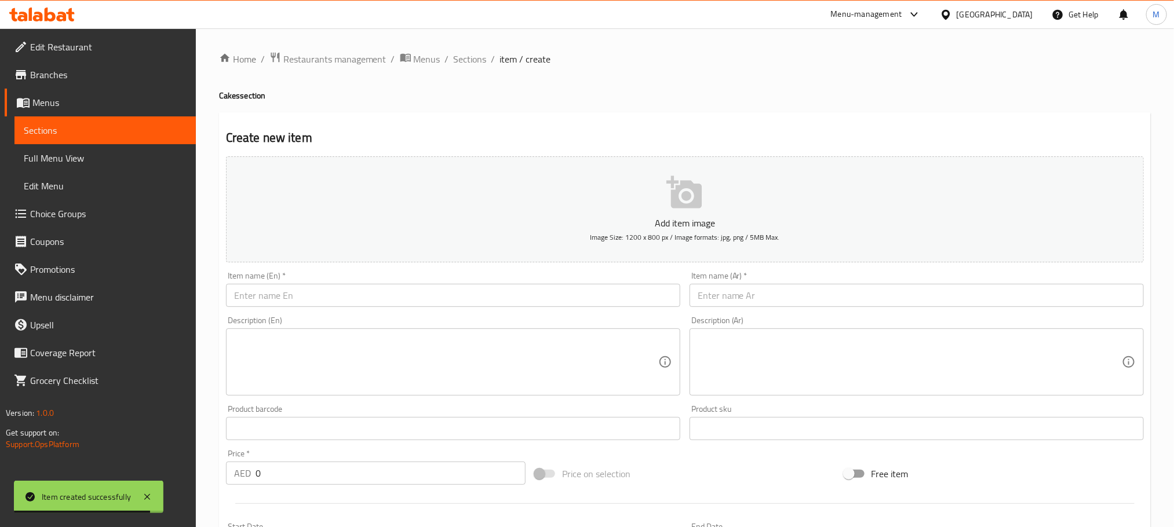
click at [414, 308] on div "Item name (En)   * Item name (En) *" at bounding box center [453, 289] width 464 height 45
click at [416, 305] on input "text" at bounding box center [453, 295] width 454 height 23
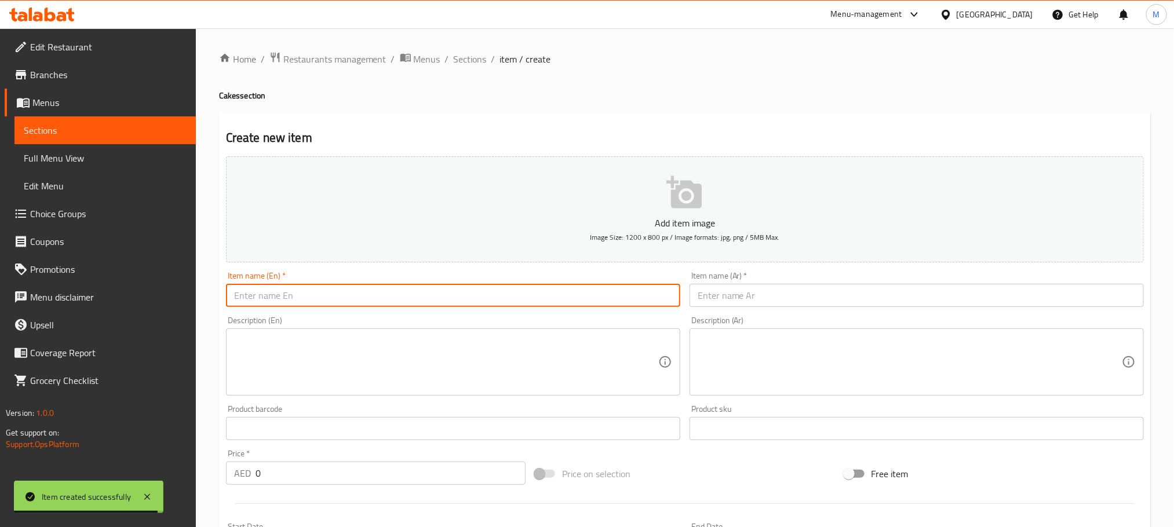
paste input "Strawberry Cheesecake 1kg"
type input "Strawberry Cheesecake 1kg"
click at [766, 289] on input "text" at bounding box center [917, 295] width 454 height 23
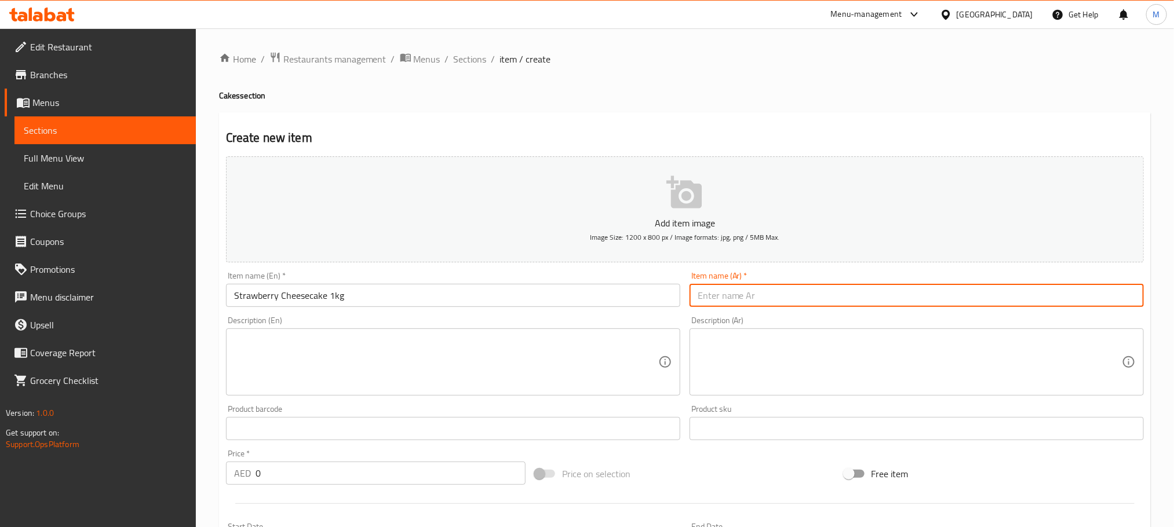
paste input "تشيز كيك الفراولة 1 كجم"
type input "تشيز كيك الفراولة 1 كجم"
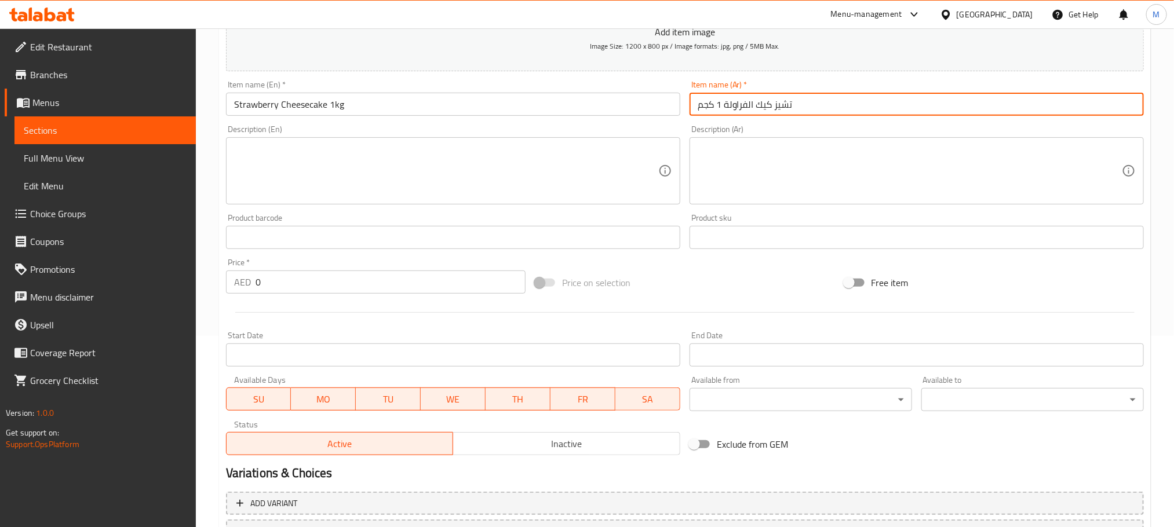
scroll to position [261, 0]
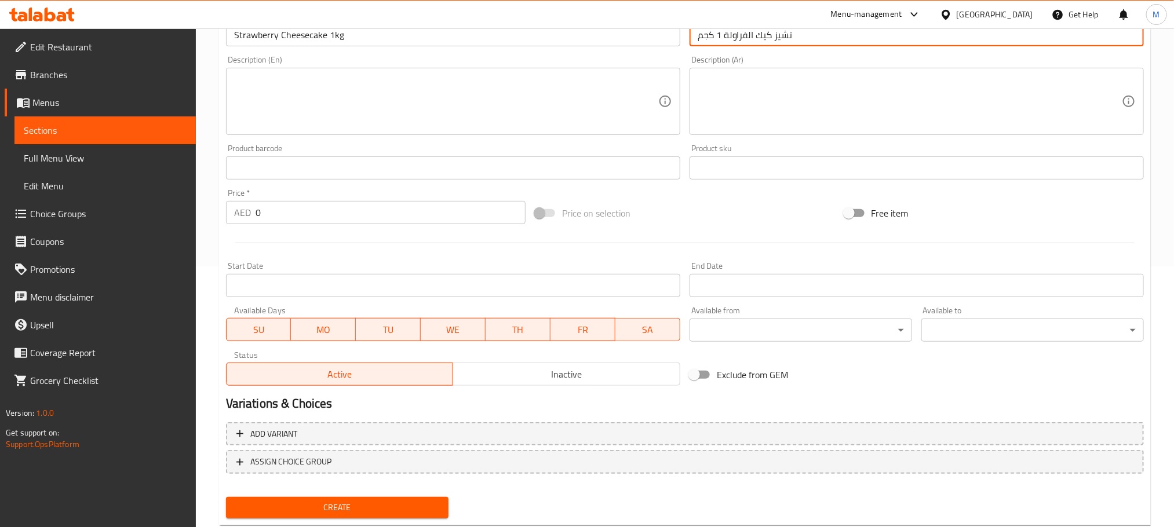
click at [317, 214] on input "0" at bounding box center [391, 212] width 270 height 23
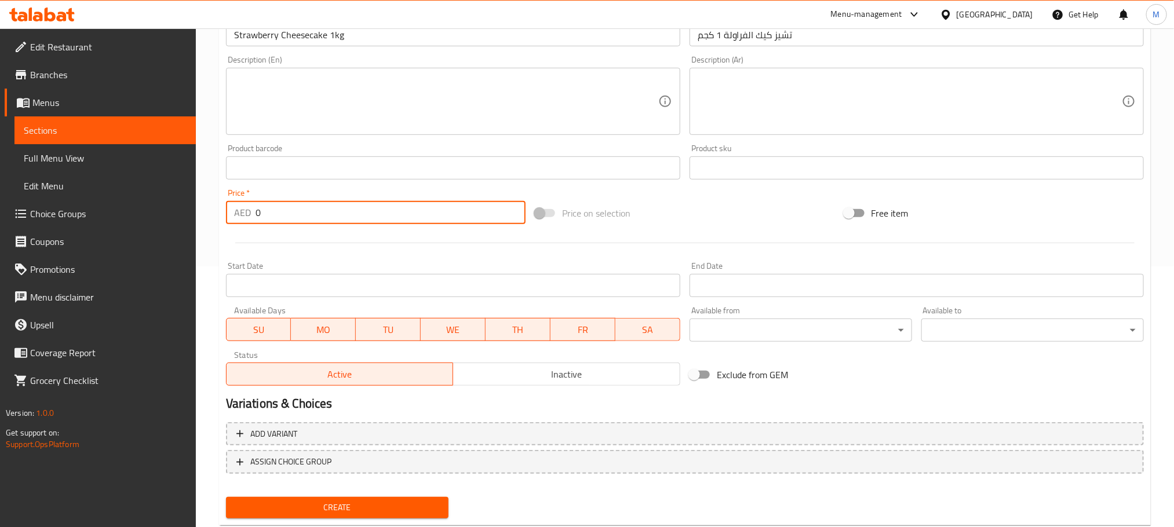
click at [317, 214] on input "0" at bounding box center [391, 212] width 270 height 23
paste input "17"
type input "170"
click at [362, 501] on span "Create" at bounding box center [337, 508] width 204 height 14
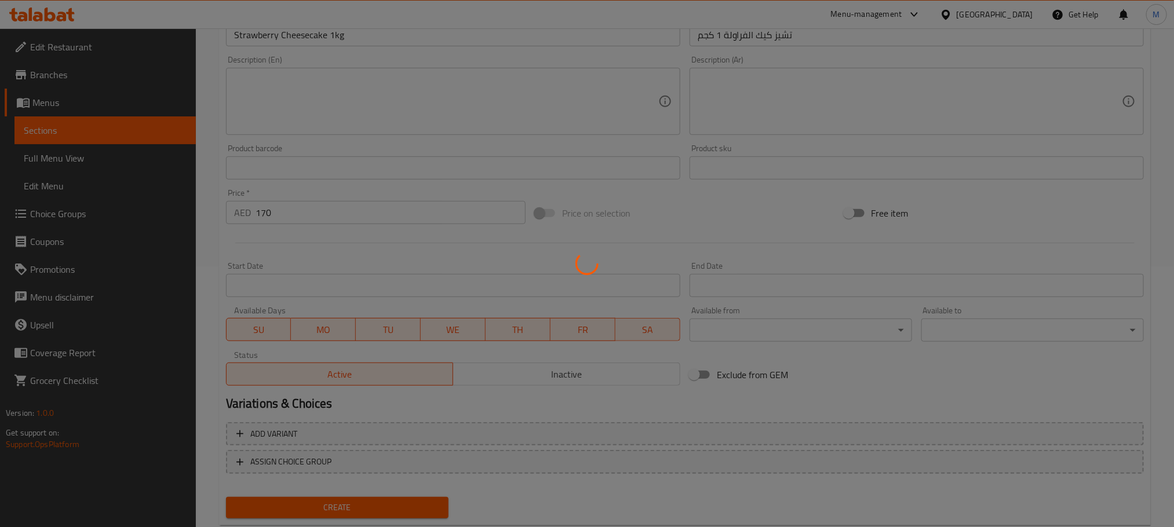
type input "0"
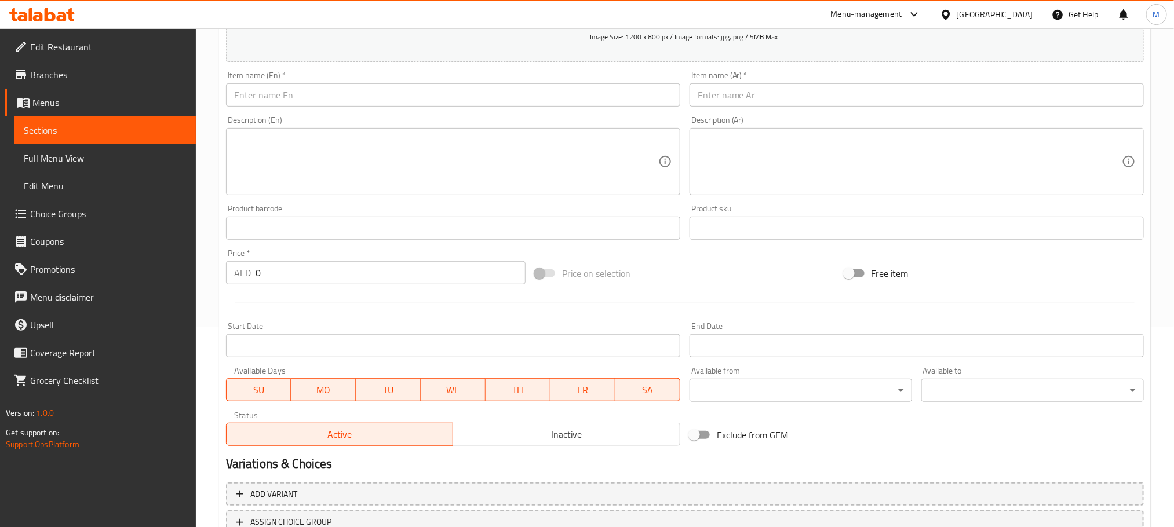
scroll to position [87, 0]
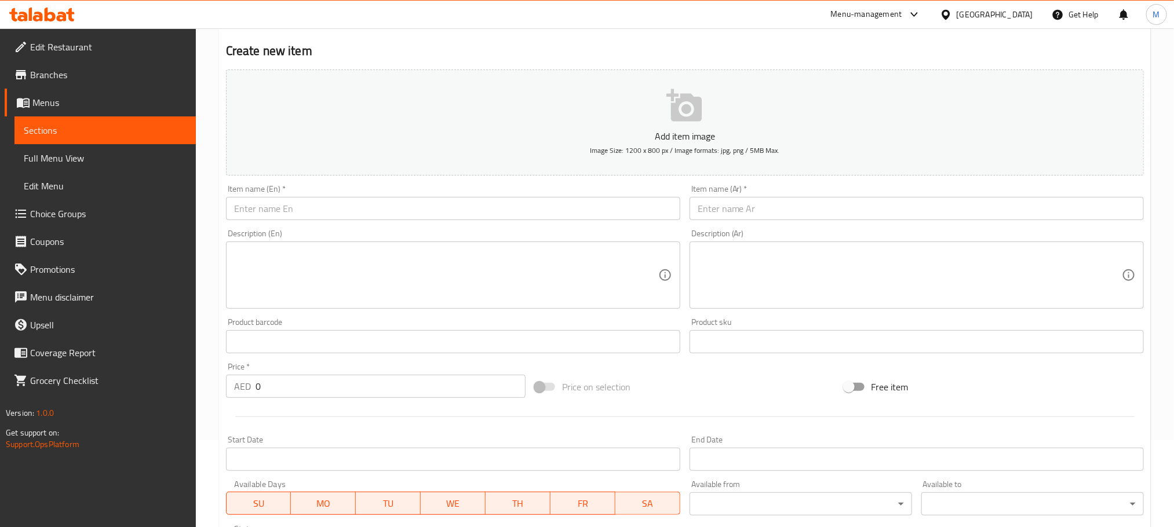
drag, startPoint x: 365, startPoint y: 224, endPoint x: 360, endPoint y: 206, distance: 19.3
click at [362, 224] on div "Item name (En)   * Item name (En) *" at bounding box center [453, 202] width 464 height 45
click at [361, 205] on input "text" at bounding box center [453, 208] width 454 height 23
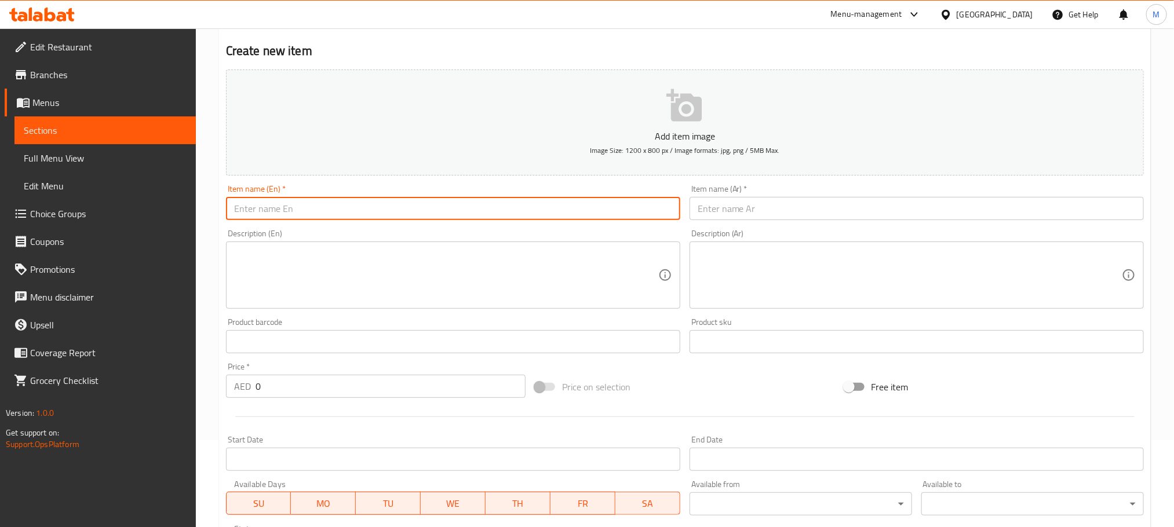
paste input "Lotus Cheesecake 1kg"
type input "Lotus Cheesecake 1kg"
click at [736, 220] on input "text" at bounding box center [917, 208] width 454 height 23
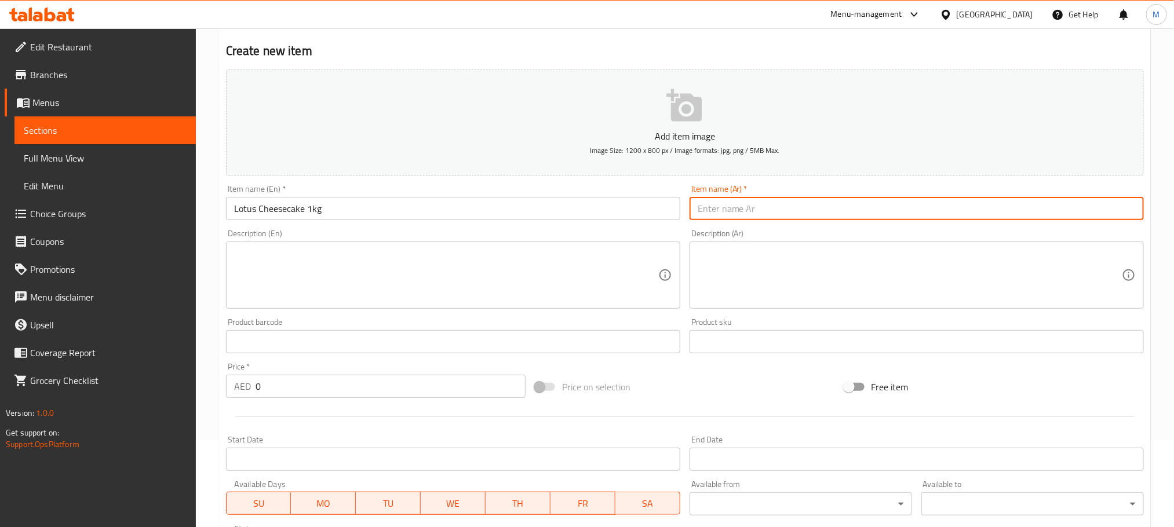
paste input "تشيز كيك اللوتس 1 كجم"
type input "تشيز كيك اللوتس 1 كجم"
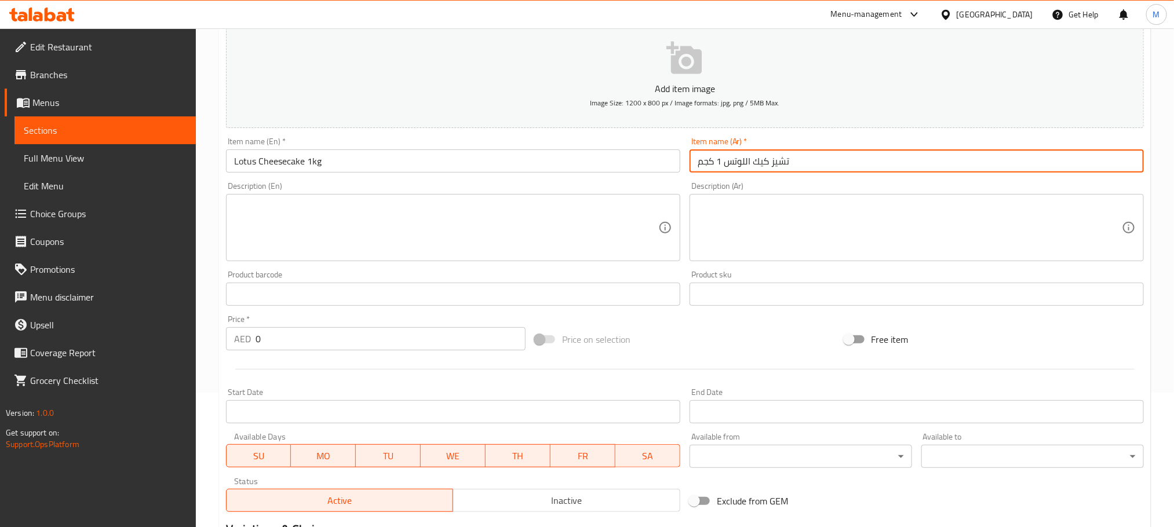
scroll to position [174, 0]
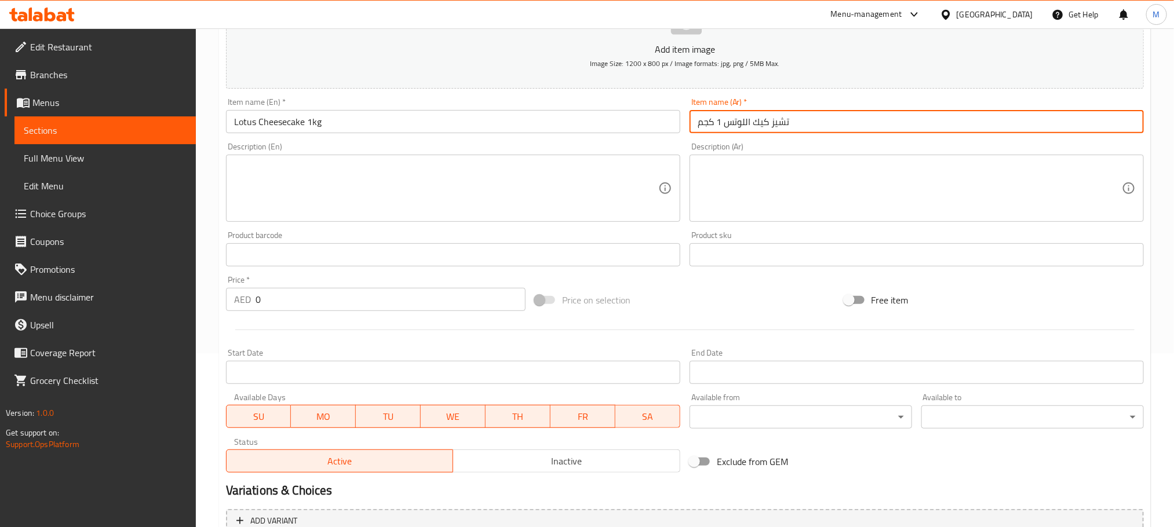
click at [357, 315] on div "Price   * AED 0 Price *" at bounding box center [375, 293] width 309 height 45
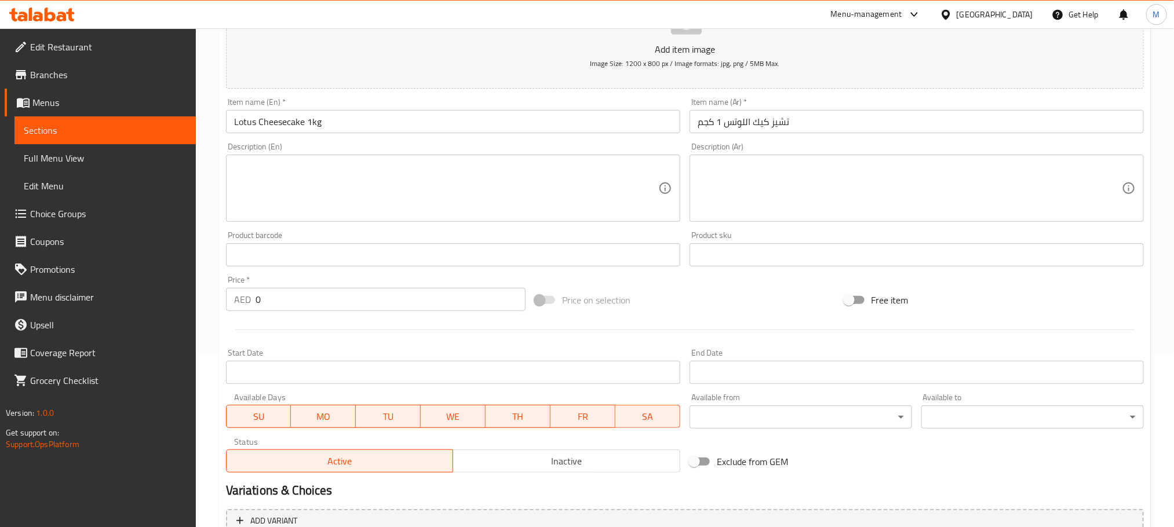
click at [358, 310] on input "0" at bounding box center [391, 299] width 270 height 23
paste input "17"
type input "170"
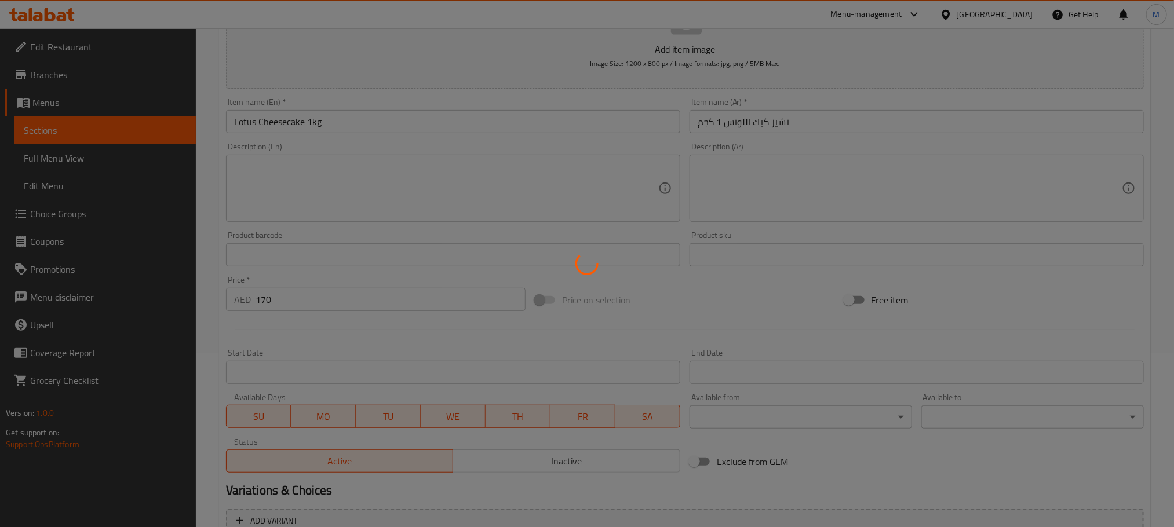
type input "0"
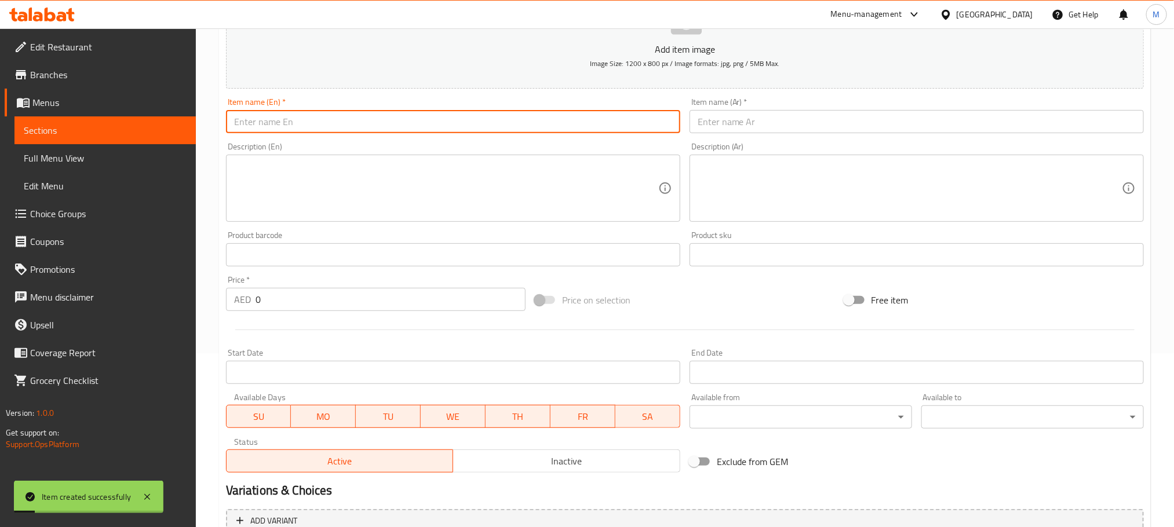
click at [351, 132] on input "text" at bounding box center [453, 121] width 454 height 23
paste input "Red Velvet 1kg"
type input "Red Velvet 1kg"
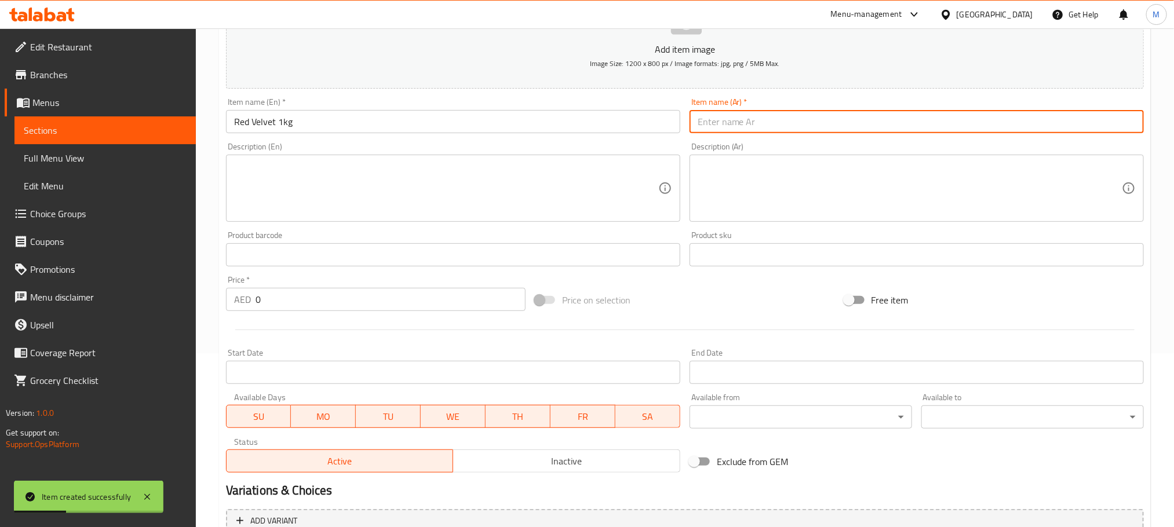
click at [743, 129] on input "text" at bounding box center [917, 121] width 454 height 23
paste input "ريد فيلفيت 1 كجم"
type input "ريد فيلفيت 1 كجم"
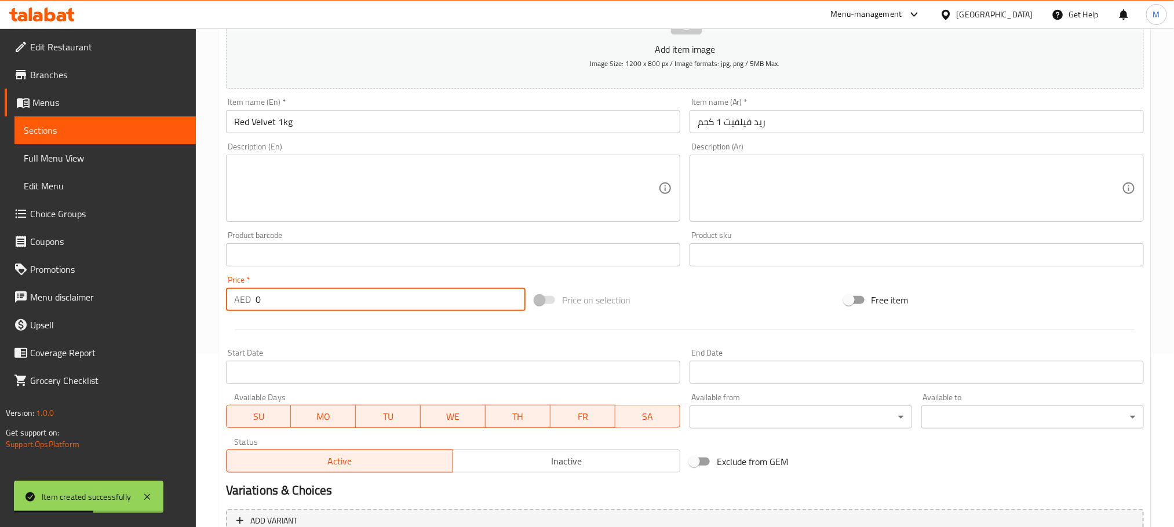
click at [351, 310] on input "0" at bounding box center [391, 299] width 270 height 23
paste input "17"
type input "170"
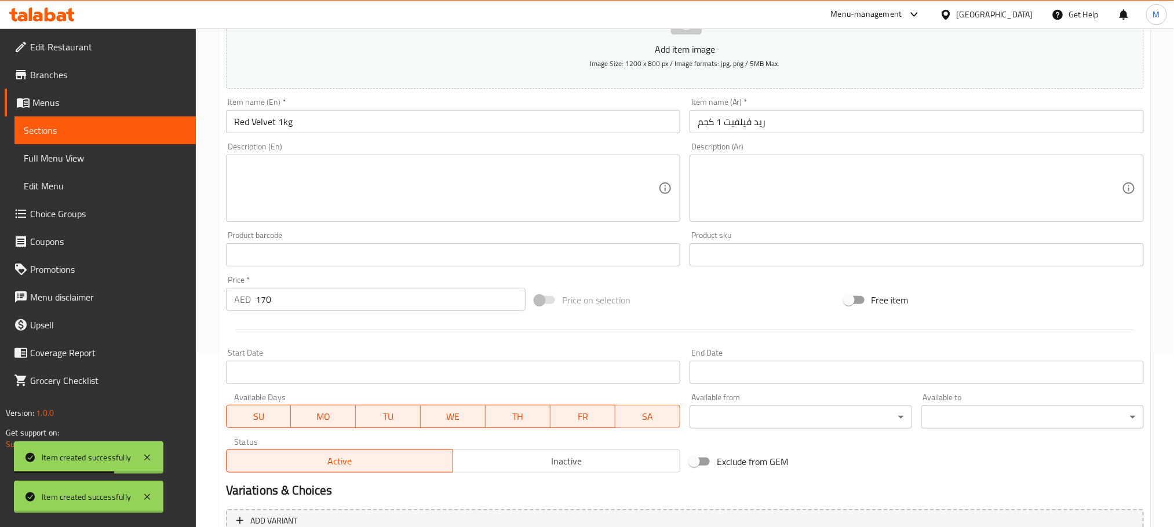
type input "0"
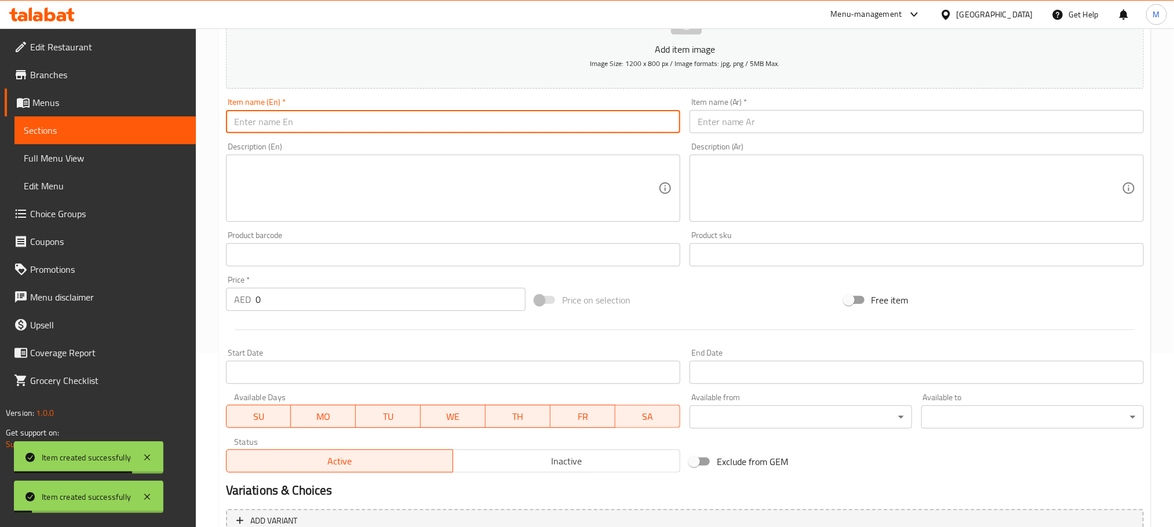
click at [315, 133] on input "text" at bounding box center [453, 121] width 454 height 23
paste input "Oreo Cheesecake 1kg"
type input "Oreo Cheesecake 1kg"
click at [771, 131] on div "Item name (Ar)   * Item name (Ar) *" at bounding box center [917, 115] width 464 height 45
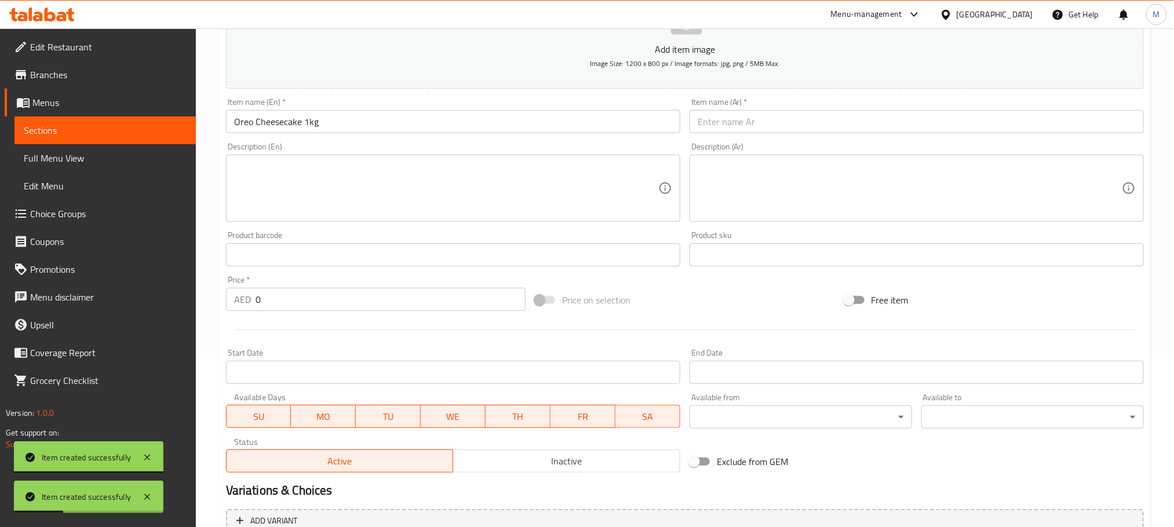
click at [773, 120] on input "text" at bounding box center [917, 121] width 454 height 23
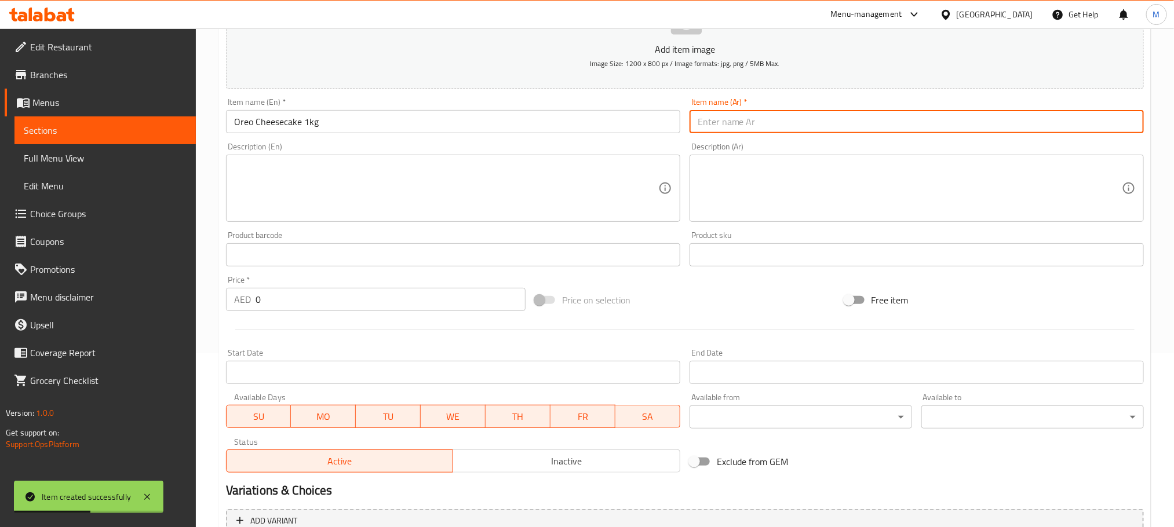
click at [755, 128] on input "text" at bounding box center [917, 121] width 454 height 23
paste input "تشيز كيك أوريو 1 كجم"
type input "تشيز كيك أوريو 1 كجم"
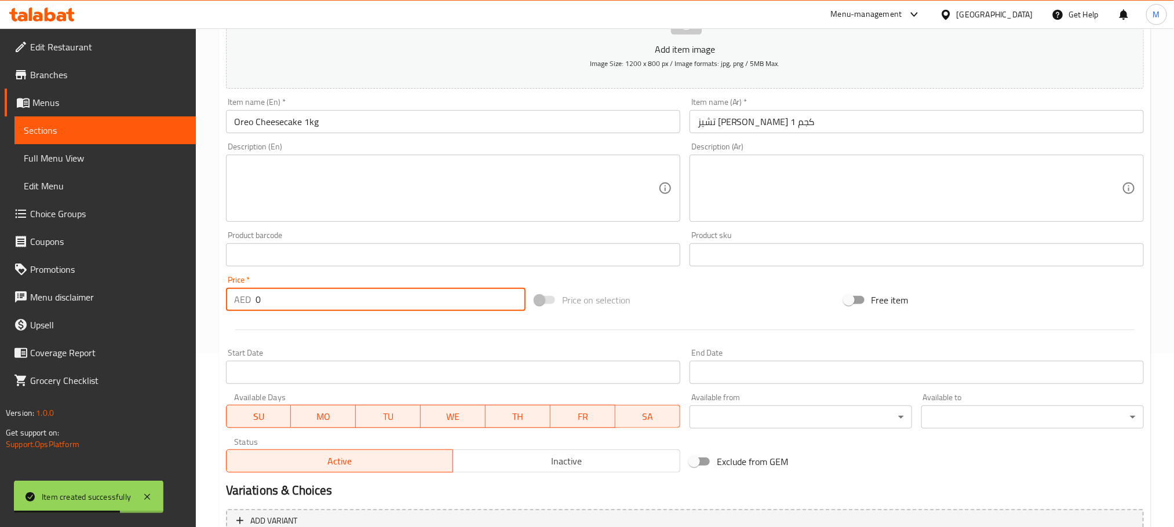
click at [350, 290] on input "0" at bounding box center [391, 299] width 270 height 23
type input "170"
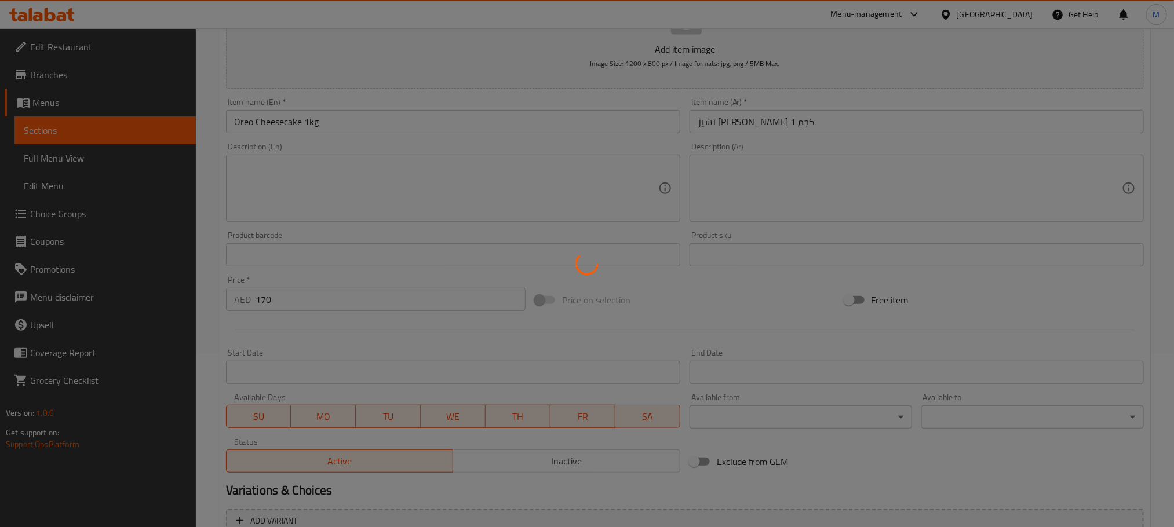
type input "0"
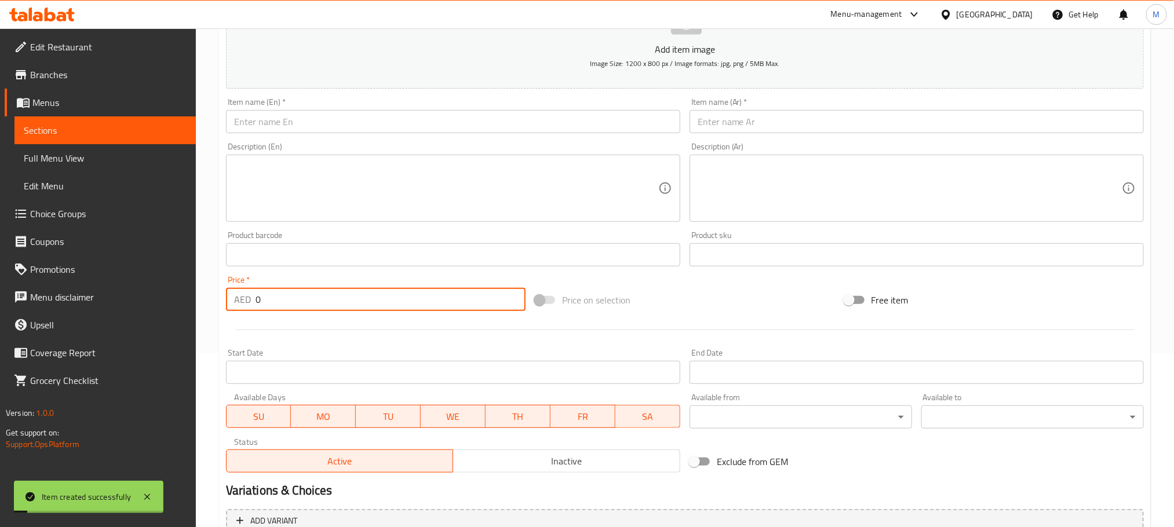
click at [402, 120] on input "text" at bounding box center [453, 121] width 454 height 23
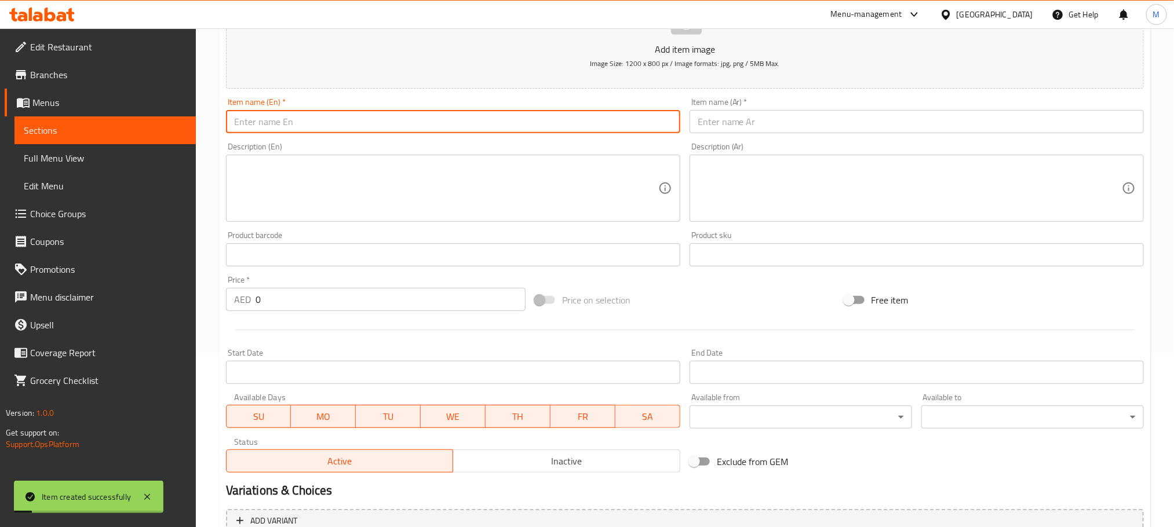
paste input "Chocolate fudge 1kg"
type input "Chocolate fudge 1kg"
click at [774, 136] on div "Item name (Ar)   * Item name (Ar) *" at bounding box center [917, 115] width 464 height 45
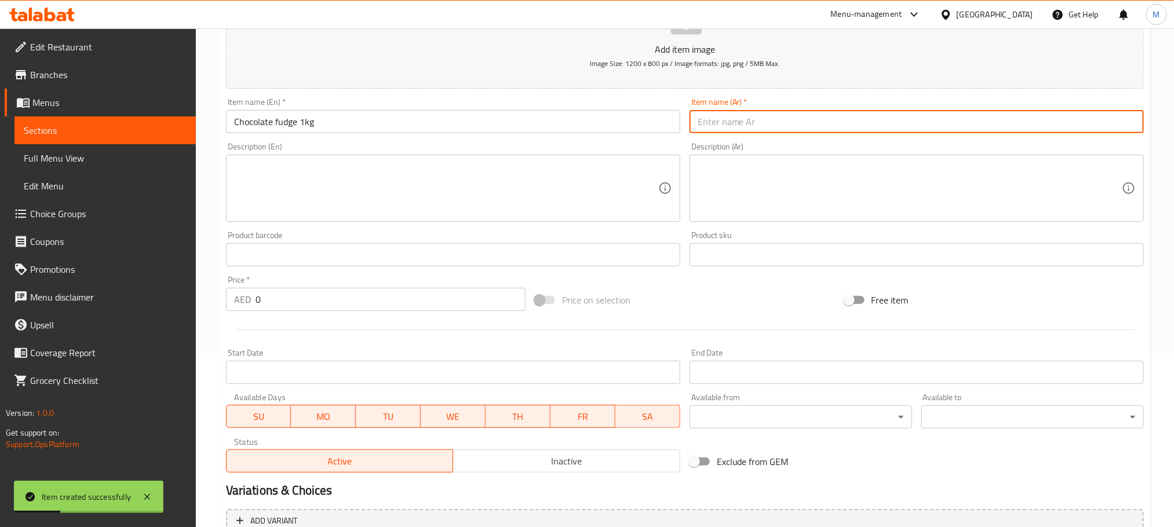
click at [776, 128] on input "text" at bounding box center [917, 121] width 454 height 23
paste input "فادج الشوكولاتة 1 كجم"
type input "فادج الشوكولاتة 1 كجم"
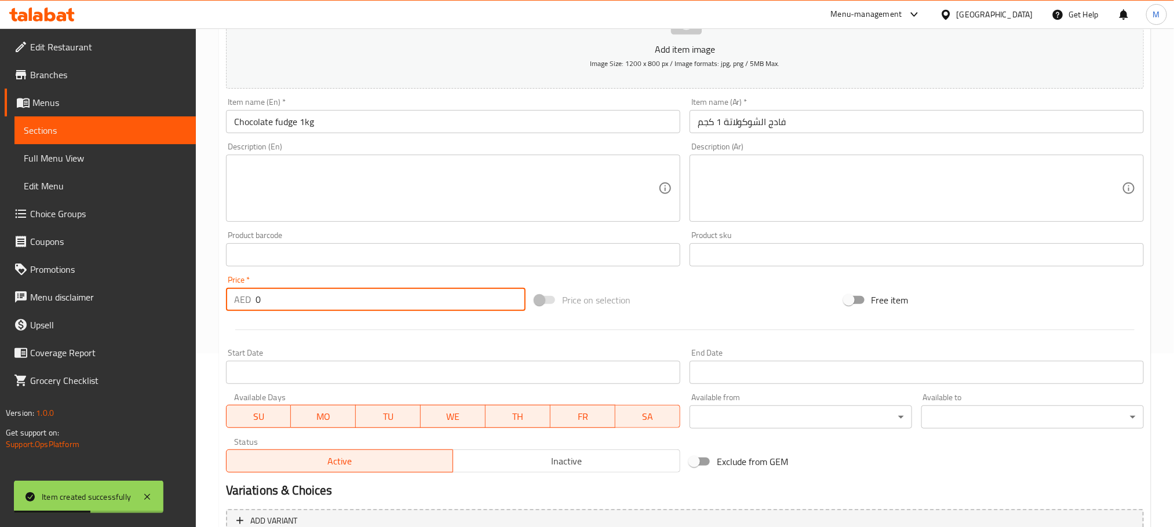
click at [306, 300] on input "0" at bounding box center [391, 299] width 270 height 23
click at [308, 300] on input "0" at bounding box center [391, 299] width 270 height 23
paste input "17"
type input "170"
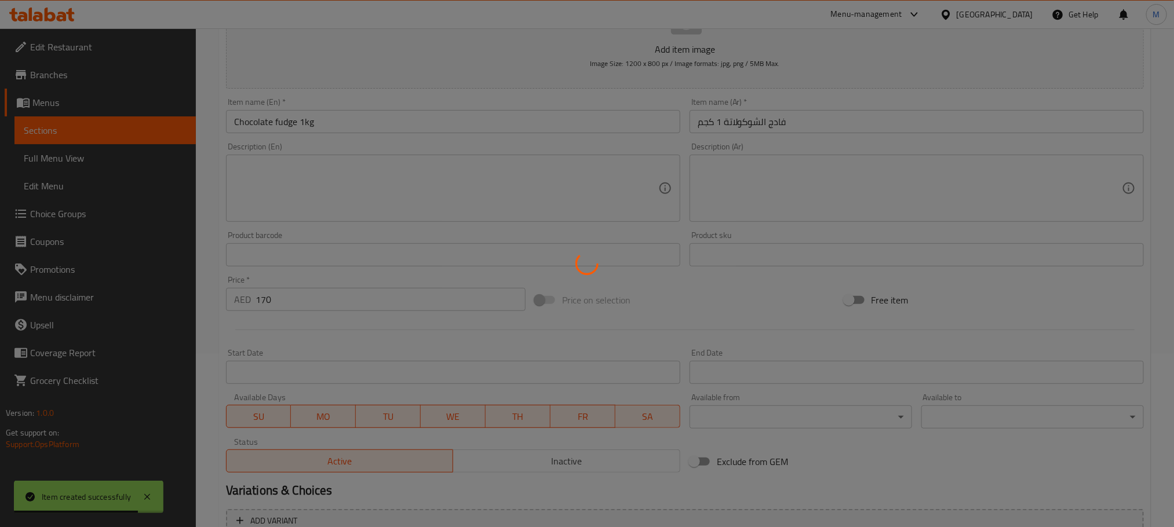
type input "0"
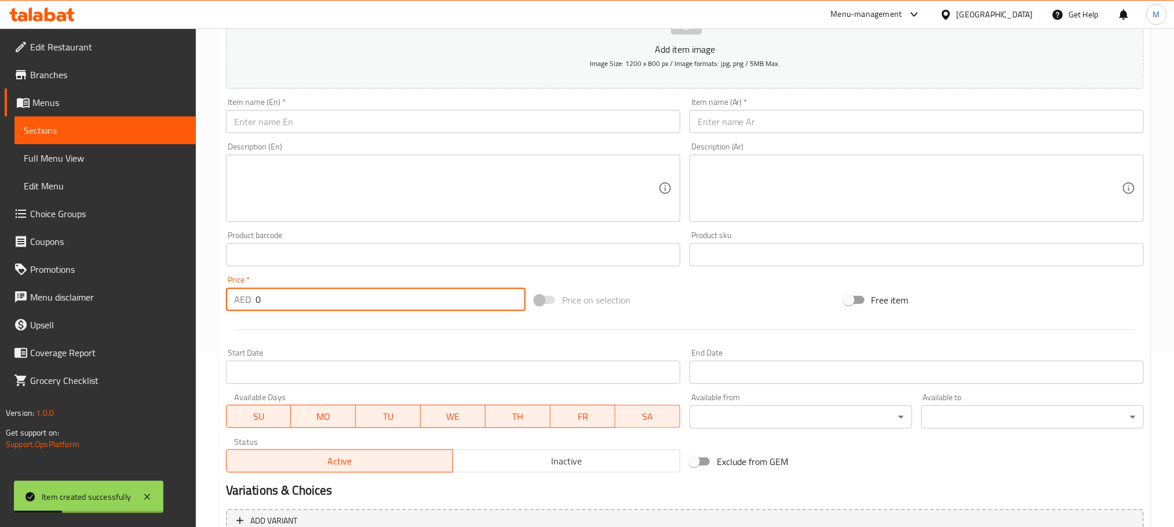
drag, startPoint x: 411, startPoint y: 151, endPoint x: 404, endPoint y: 144, distance: 9.8
click at [407, 148] on div "Description (En) Description (En)" at bounding box center [453, 182] width 454 height 79
click at [402, 140] on div "Description (En) Description (En)" at bounding box center [453, 182] width 464 height 89
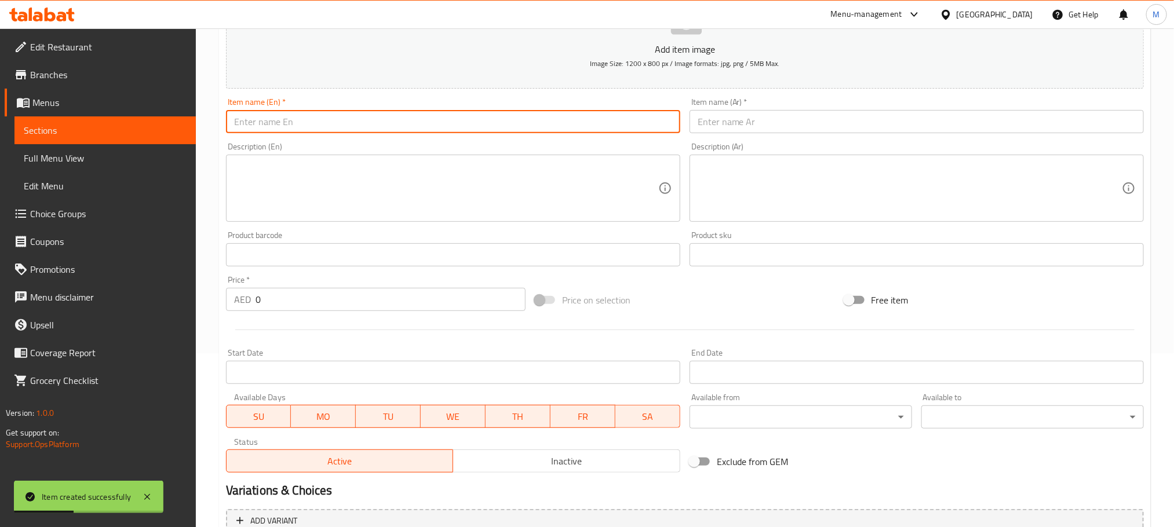
click at [402, 129] on input "text" at bounding box center [453, 121] width 454 height 23
paste input "Turkish Devils 1kg"
type input "Turkish Devils 1kg"
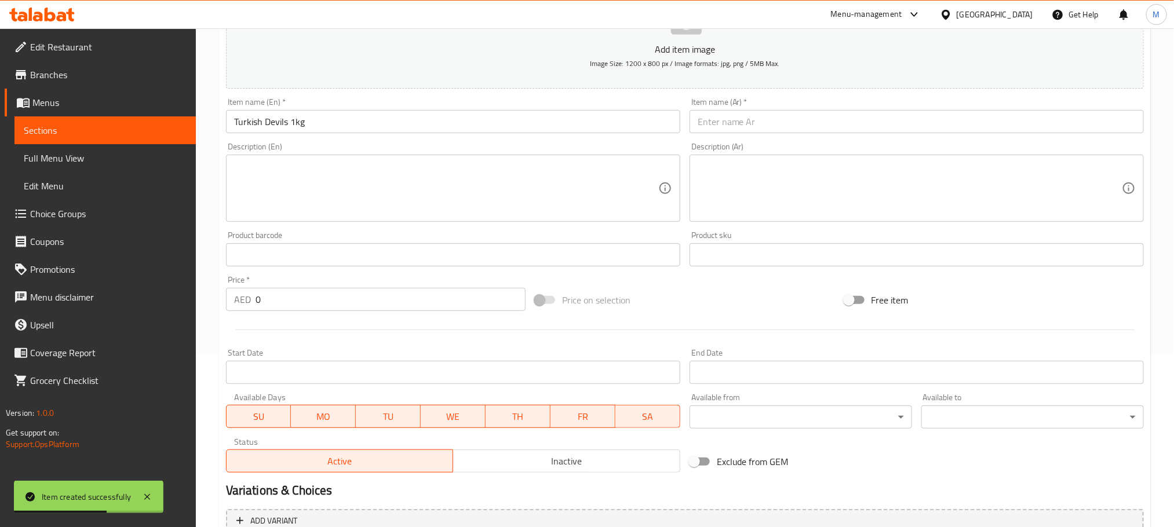
click at [759, 136] on div "Item name (Ar)   * Item name (Ar) *" at bounding box center [917, 115] width 464 height 45
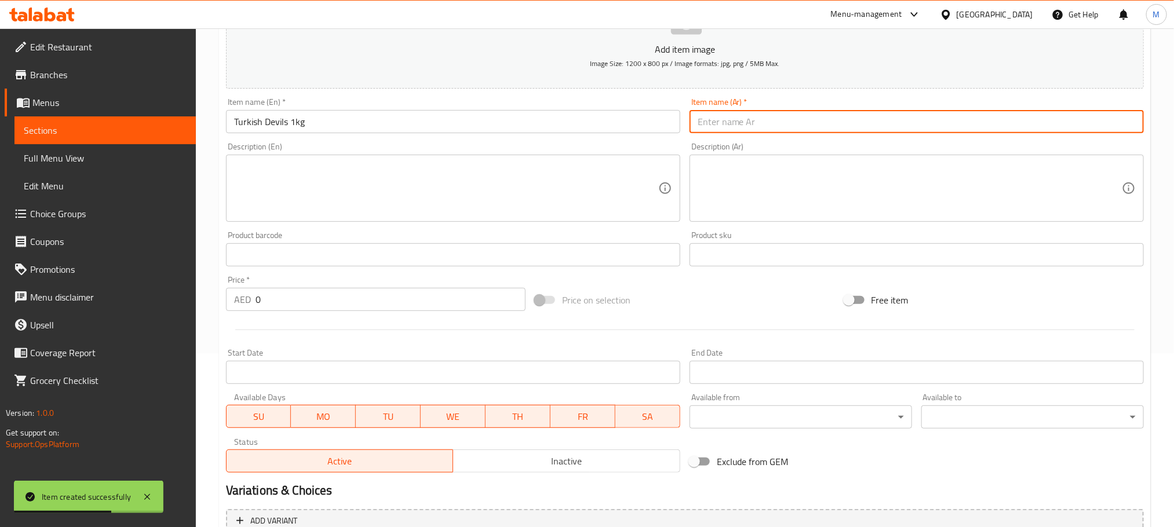
click at [762, 133] on input "text" at bounding box center [917, 121] width 454 height 23
paste input "الشياطين التركية 1 كجم"
click at [767, 119] on input "الشياطين التركية 1 كجم" at bounding box center [917, 121] width 454 height 23
drag, startPoint x: 727, startPoint y: 122, endPoint x: 817, endPoint y: 124, distance: 89.9
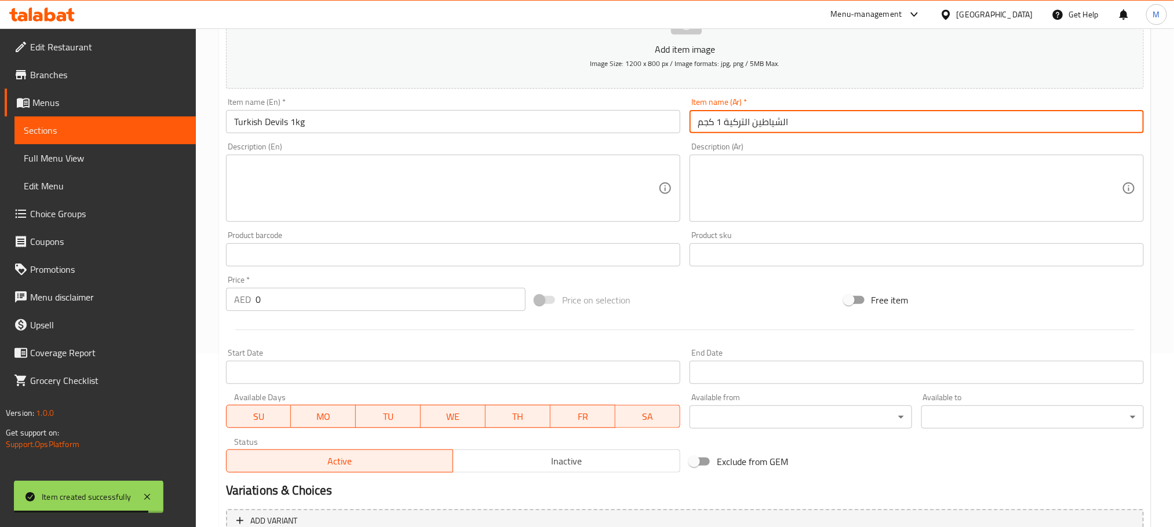
click at [817, 124] on input "الشياطين التركية 1 كجم" at bounding box center [917, 121] width 454 height 23
click at [726, 129] on input "ة 1 كجم" at bounding box center [917, 121] width 454 height 23
type input "تركيش ديفيلز 1 كجم"
click at [307, 293] on input "0" at bounding box center [391, 299] width 270 height 23
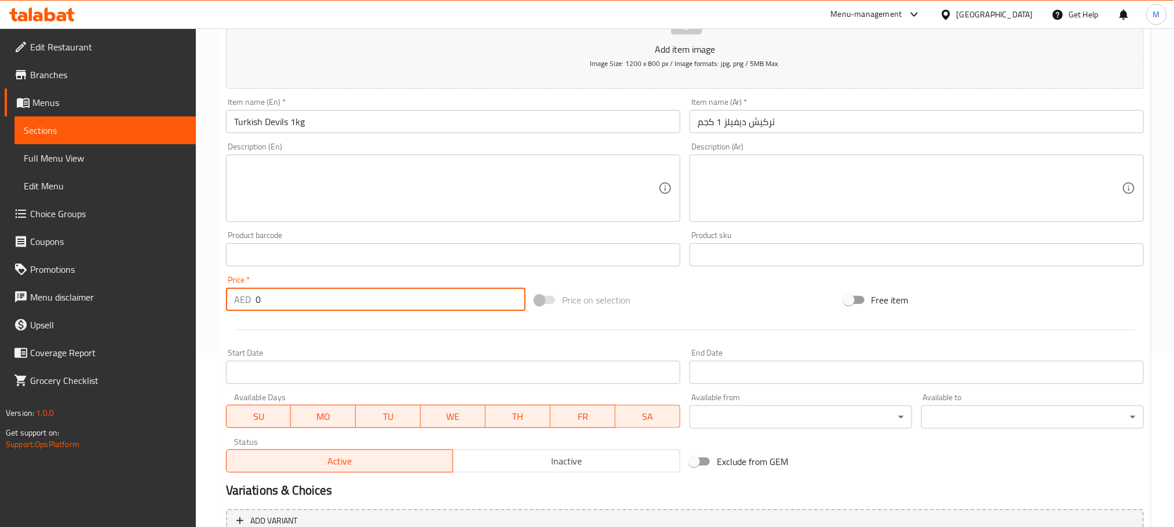
click at [307, 293] on input "0" at bounding box center [391, 299] width 270 height 23
type input "170"
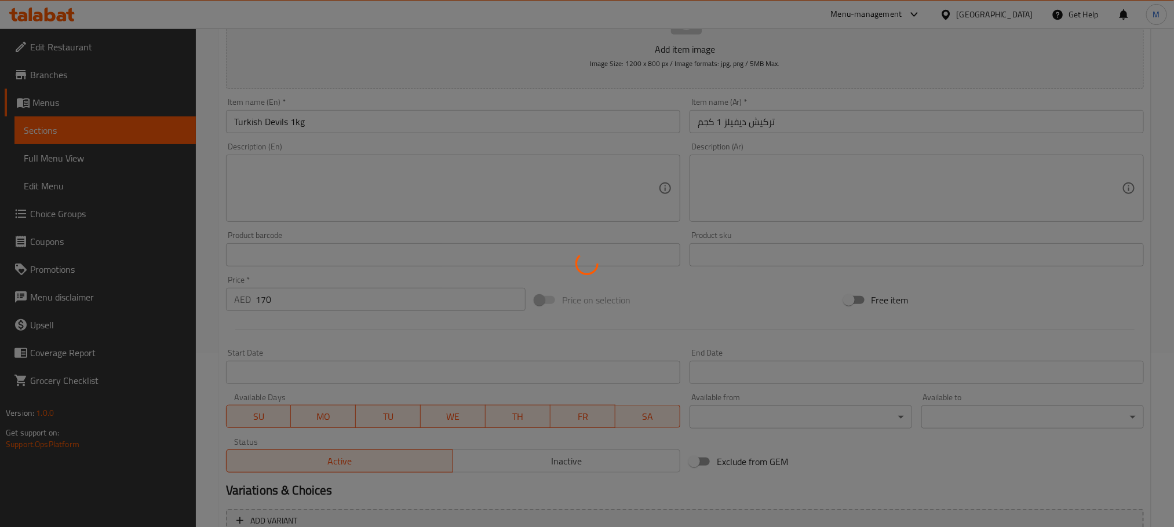
type input "0"
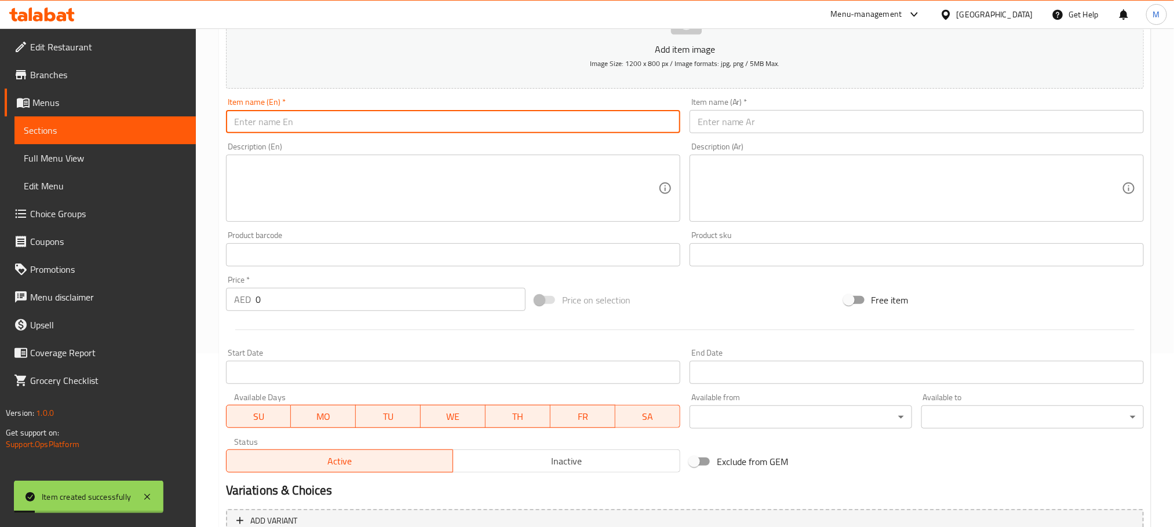
click at [350, 130] on input "text" at bounding box center [453, 121] width 454 height 23
paste input "Lotus Cheesecake 1kg"
type input "Lotus Cheesecake 1kg"
click at [823, 127] on input "text" at bounding box center [917, 121] width 454 height 23
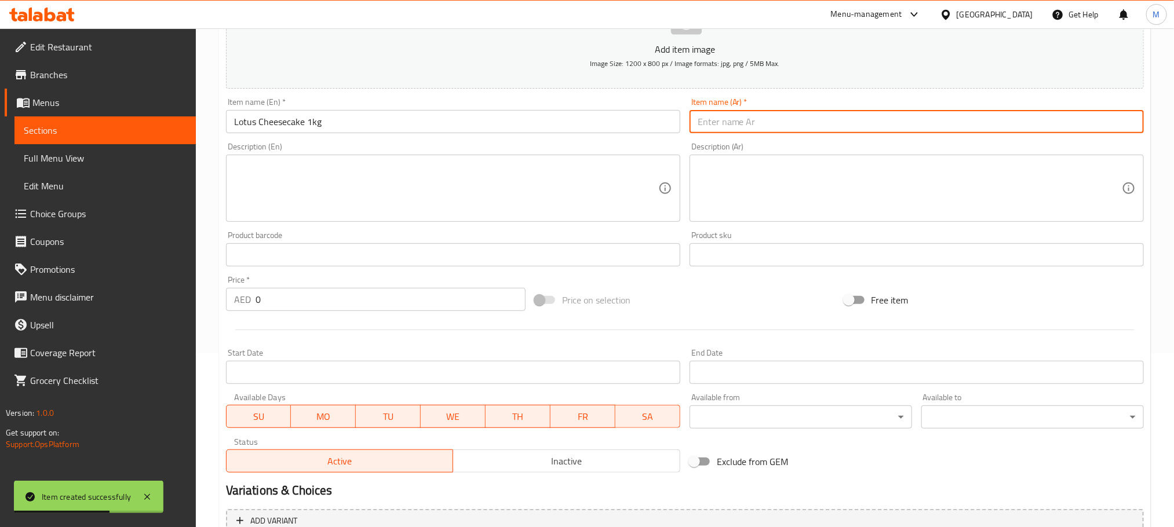
paste input "تشيز كيك اللوتس 1 كجم"
type input "تشيز كيك اللوتس 1 كجم"
click at [283, 282] on div "Price   * AED 0 Price *" at bounding box center [376, 293] width 300 height 35
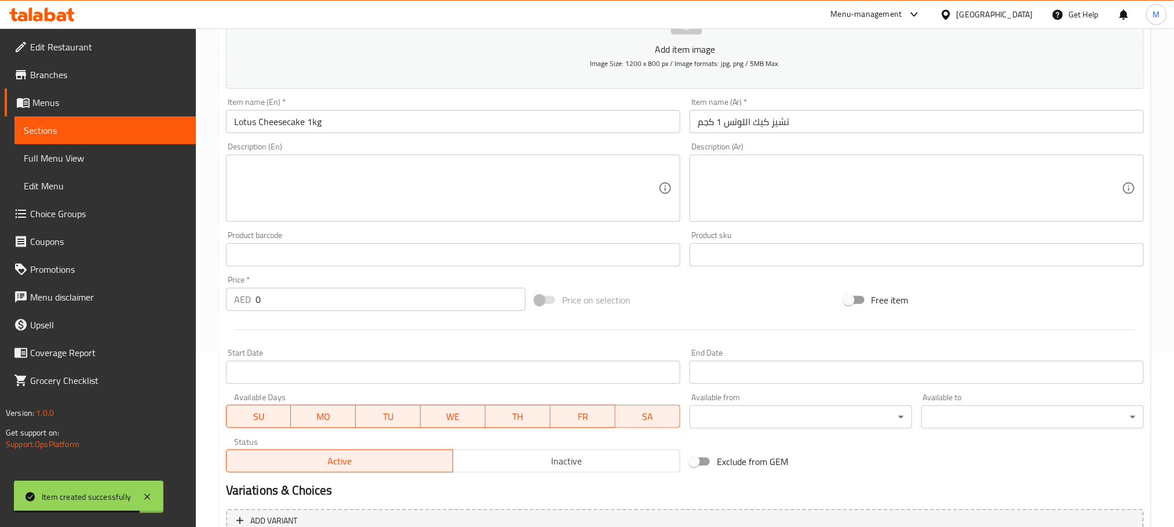
click at [296, 296] on input "0" at bounding box center [391, 299] width 270 height 23
paste input "17"
type input "170"
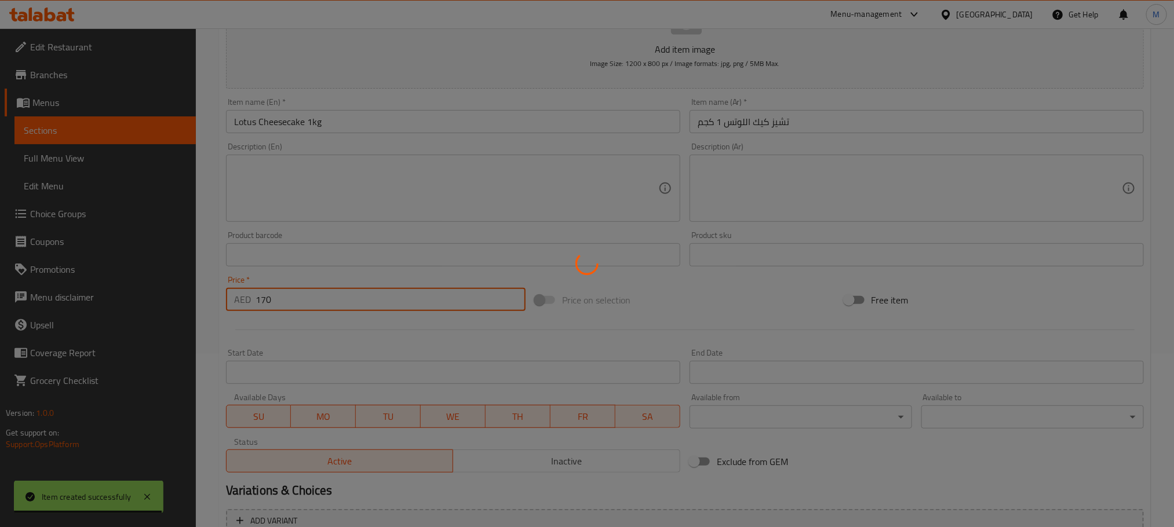
type input "0"
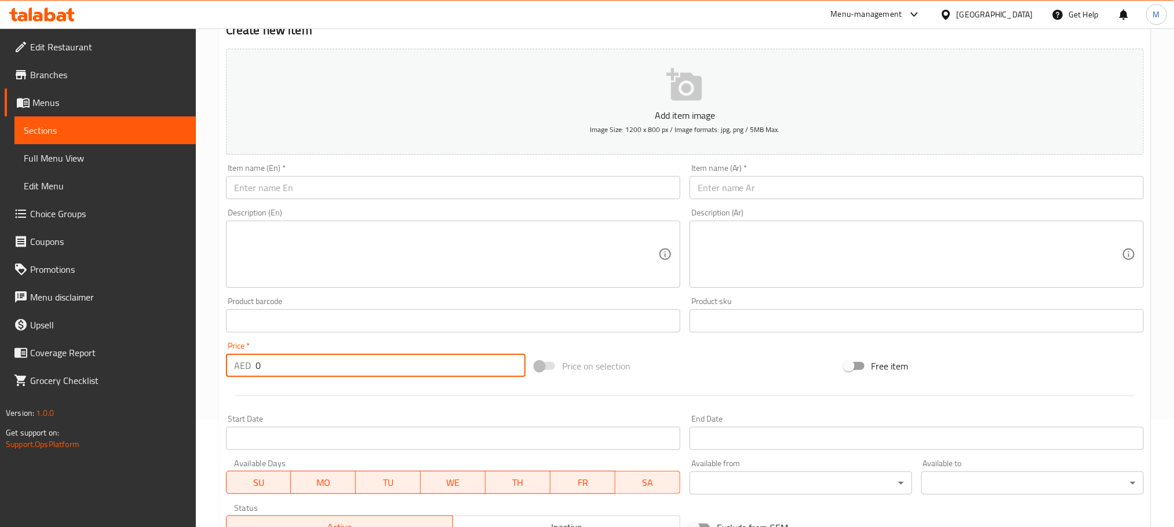
scroll to position [0, 0]
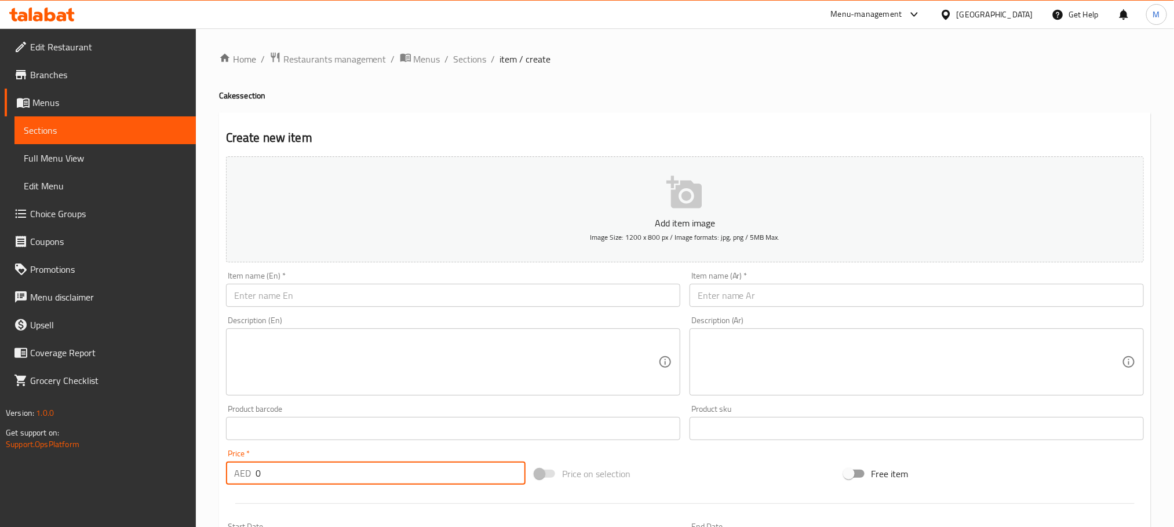
click at [461, 68] on div "Home / Restaurants management / Menus / Sections / item / create Cakes section …" at bounding box center [685, 424] width 932 height 744
click at [460, 63] on span "Sections" at bounding box center [470, 59] width 33 height 14
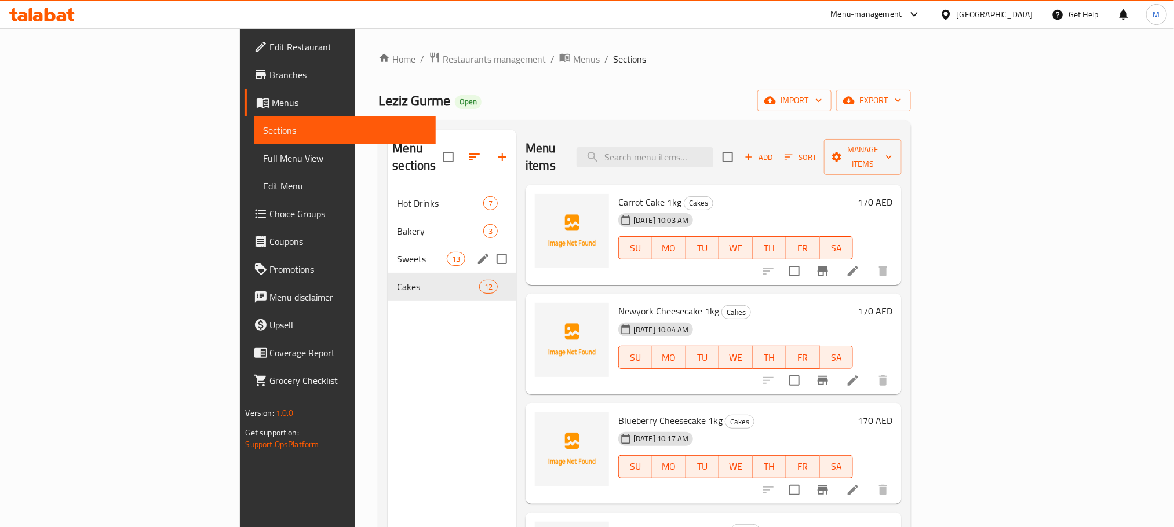
click at [397, 252] on span "Sweets" at bounding box center [421, 259] width 49 height 14
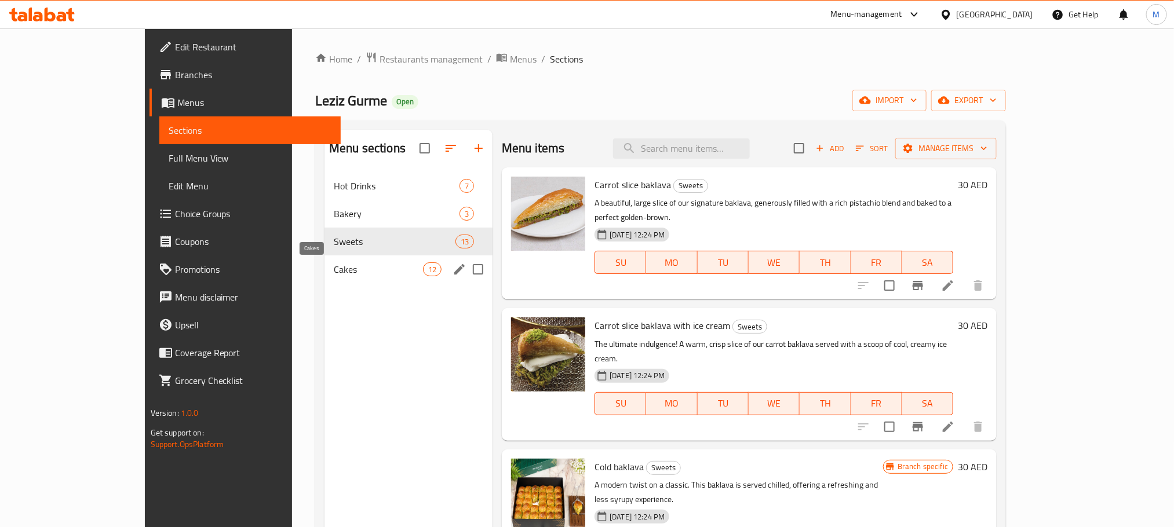
click at [350, 268] on span "Cakes" at bounding box center [378, 270] width 89 height 14
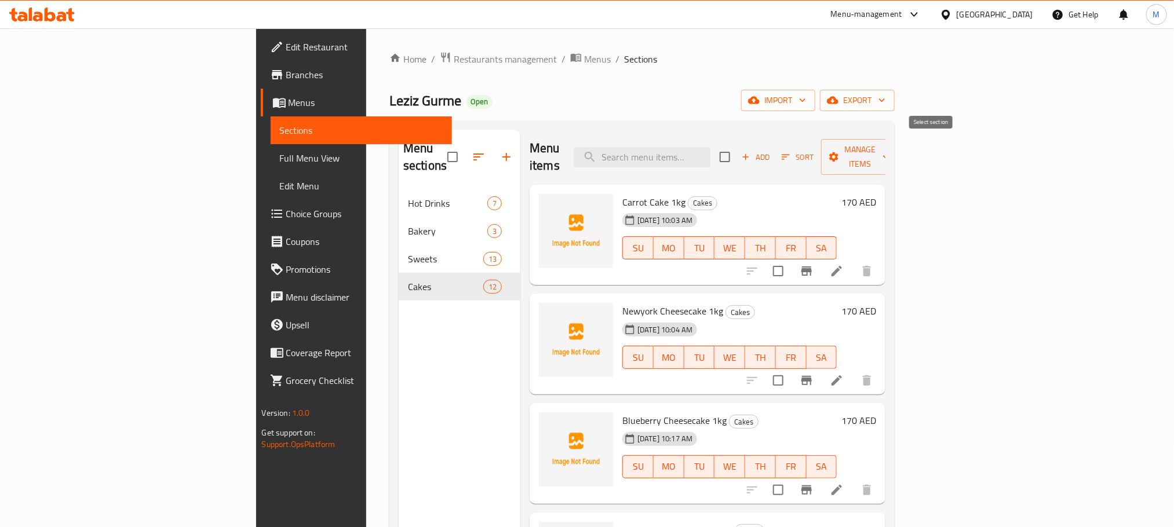
click at [737, 145] on input "checkbox" at bounding box center [725, 157] width 24 height 24
checkbox input "true"
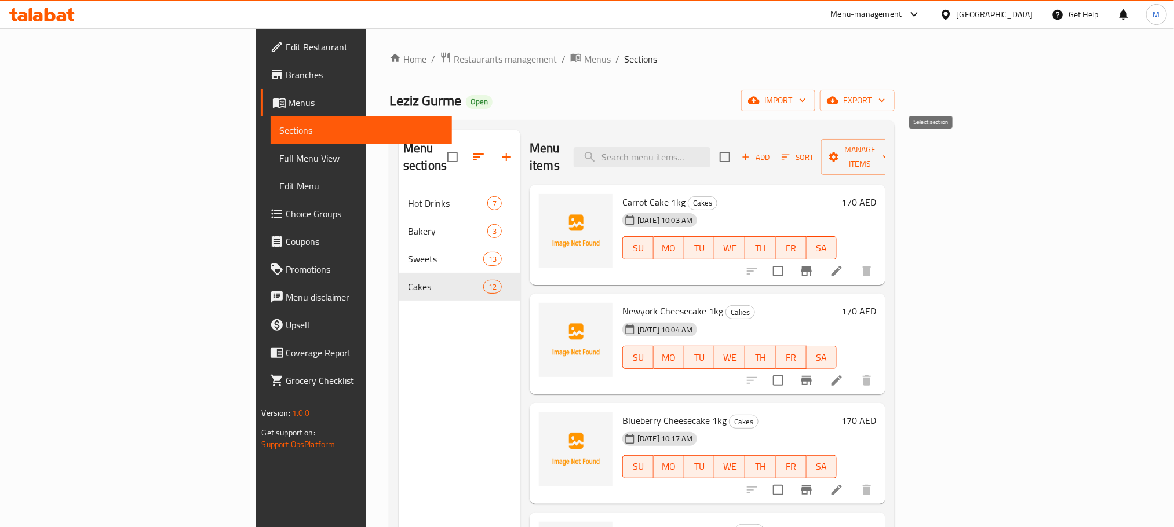
checkbox input "true"
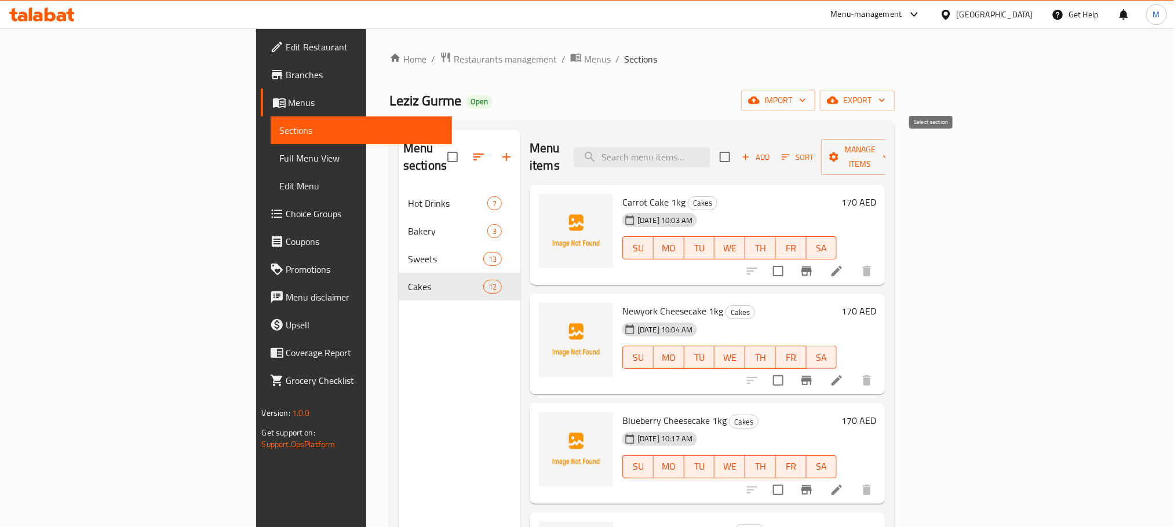
checkbox input "true"
click at [890, 151] on span "Manage items" at bounding box center [860, 157] width 59 height 29
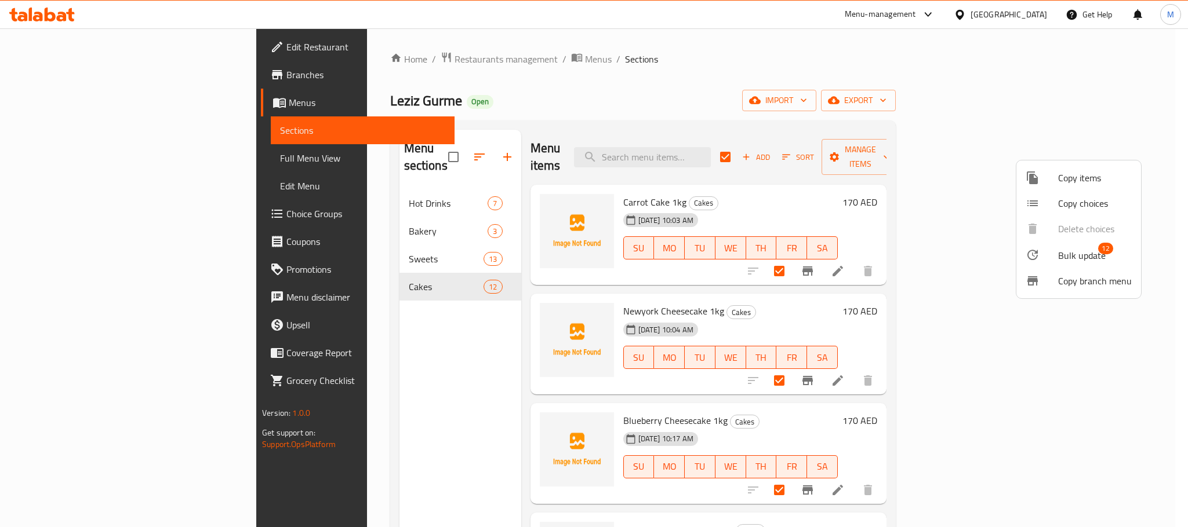
click at [1033, 167] on li "Copy items" at bounding box center [1078, 178] width 125 height 26
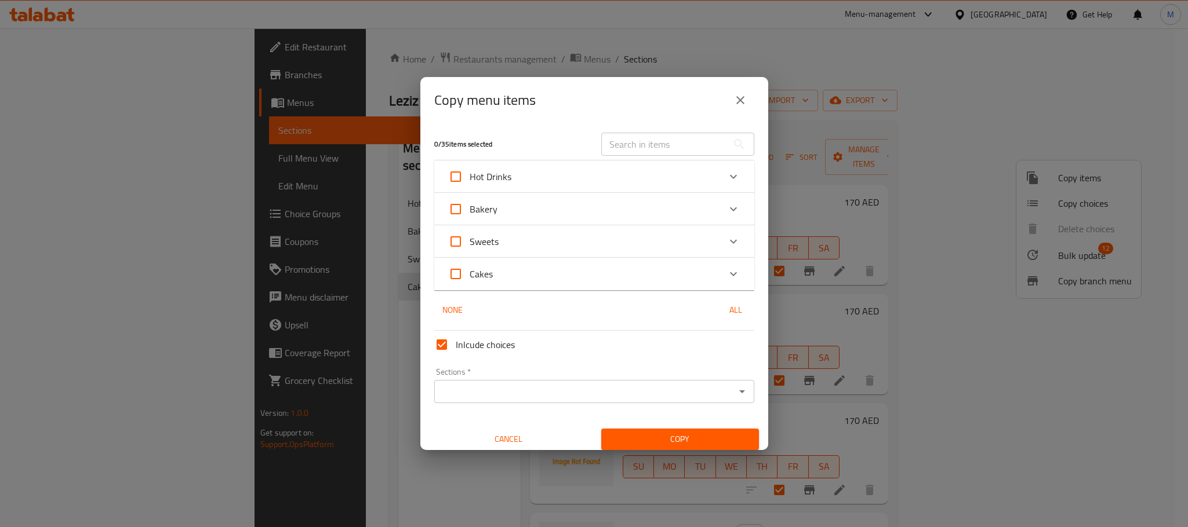
click at [503, 281] on div "Cakes" at bounding box center [583, 274] width 271 height 28
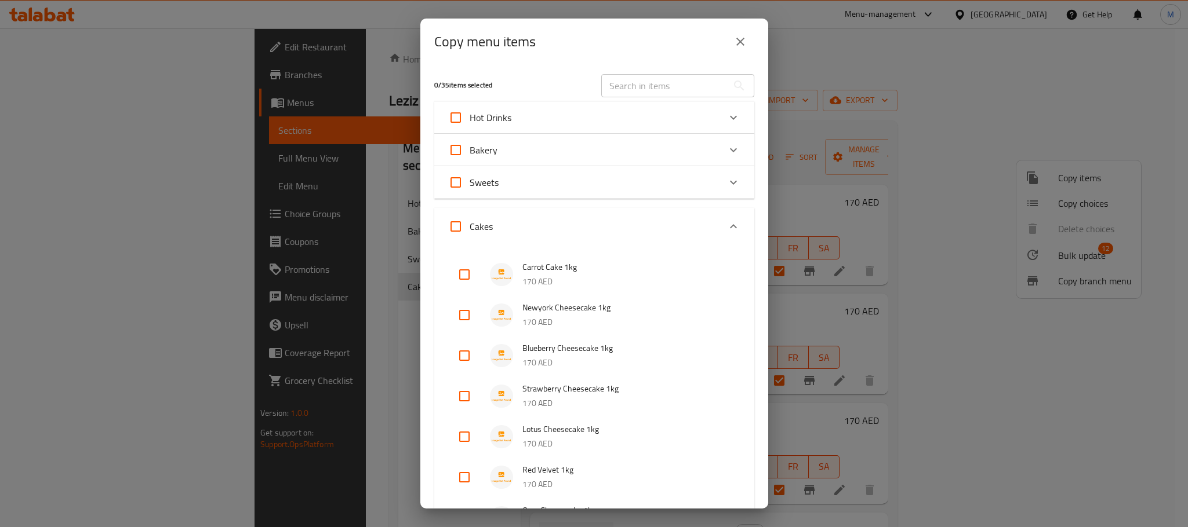
click at [463, 235] on input "Cakes" at bounding box center [456, 227] width 28 height 28
checkbox input "true"
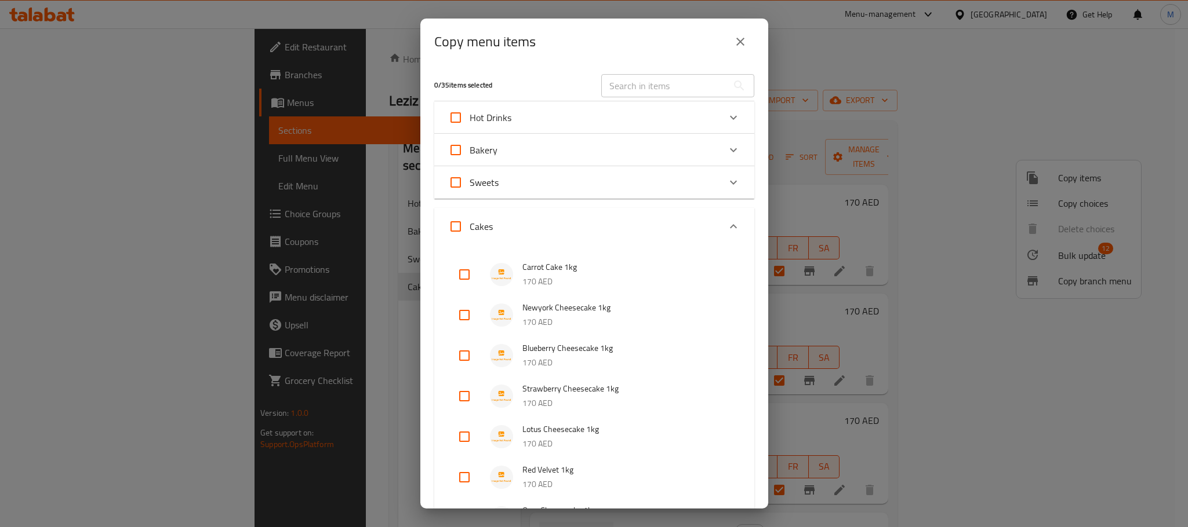
checkbox input "true"
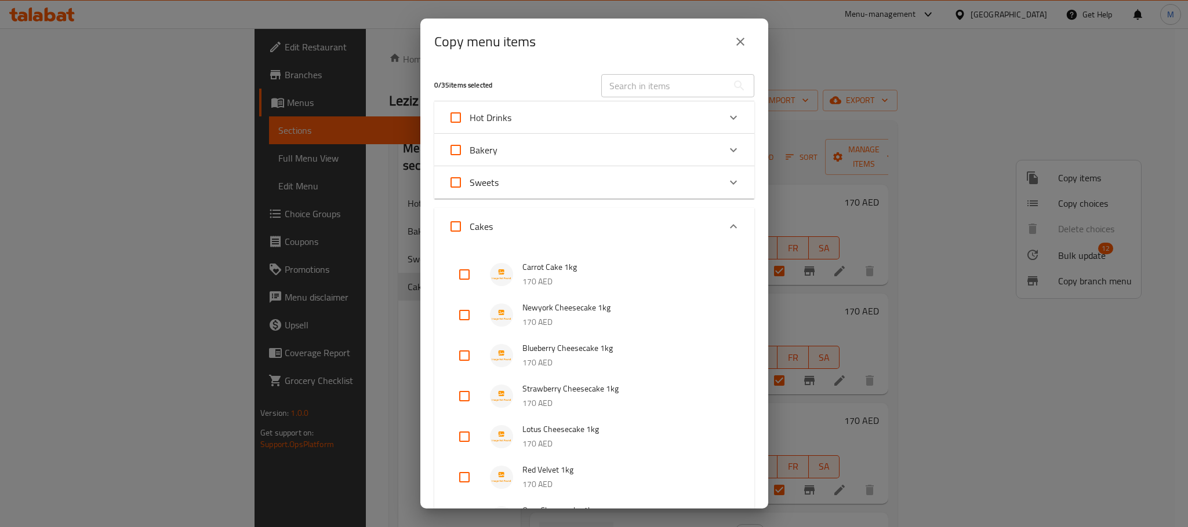
checkbox input "true"
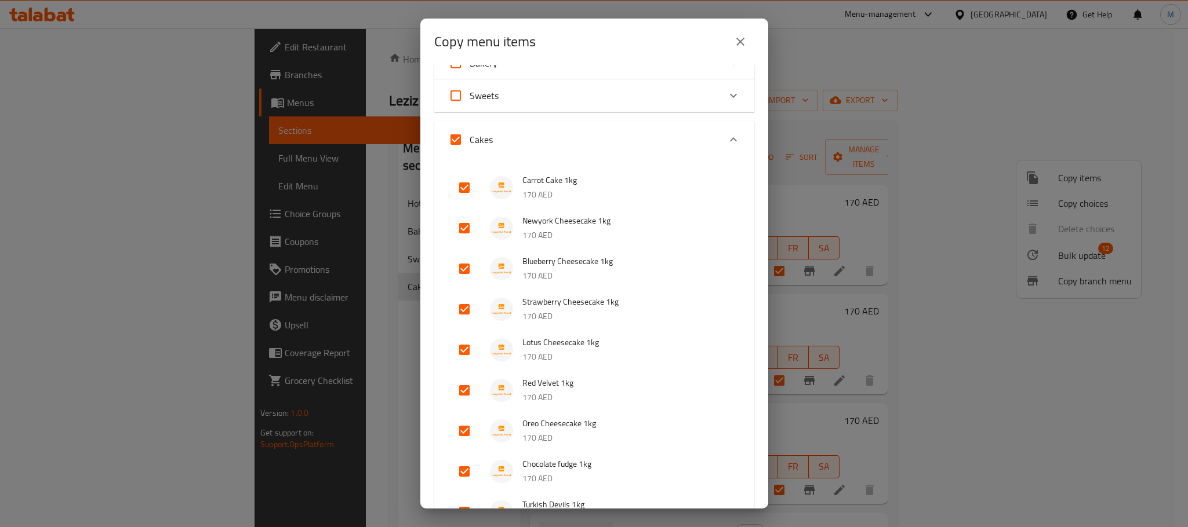
click at [463, 181] on input "checkbox" at bounding box center [464, 188] width 28 height 28
checkbox input "false"
click at [458, 221] on input "checkbox" at bounding box center [464, 228] width 28 height 28
checkbox input "false"
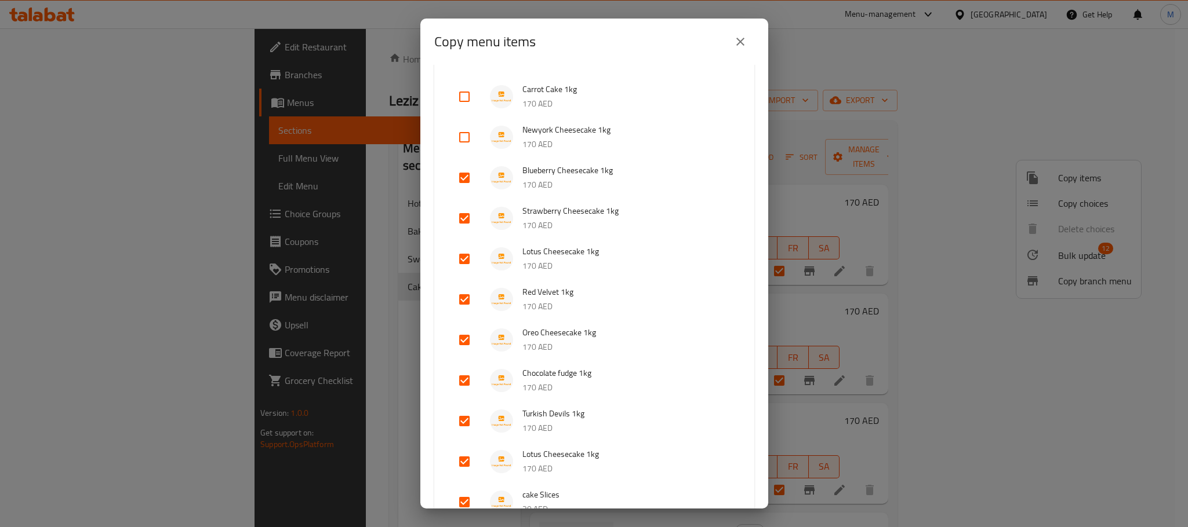
scroll to position [416, 0]
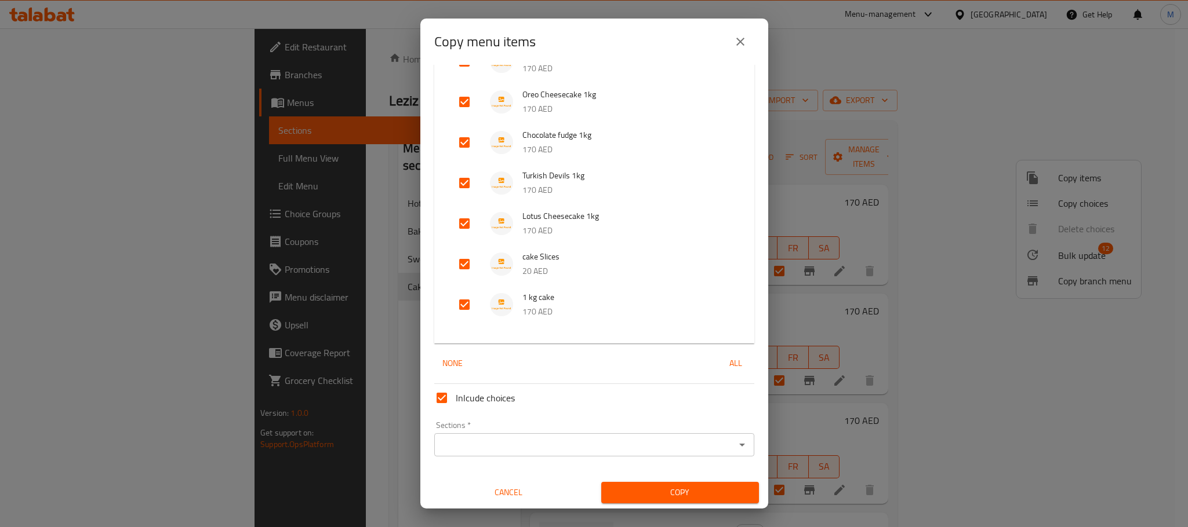
click at [472, 256] on input "checkbox" at bounding box center [464, 264] width 28 height 28
checkbox input "false"
click at [461, 296] on input "checkbox" at bounding box center [464, 305] width 28 height 28
checkbox input "false"
click at [598, 447] on input "Sections   *" at bounding box center [585, 445] width 294 height 16
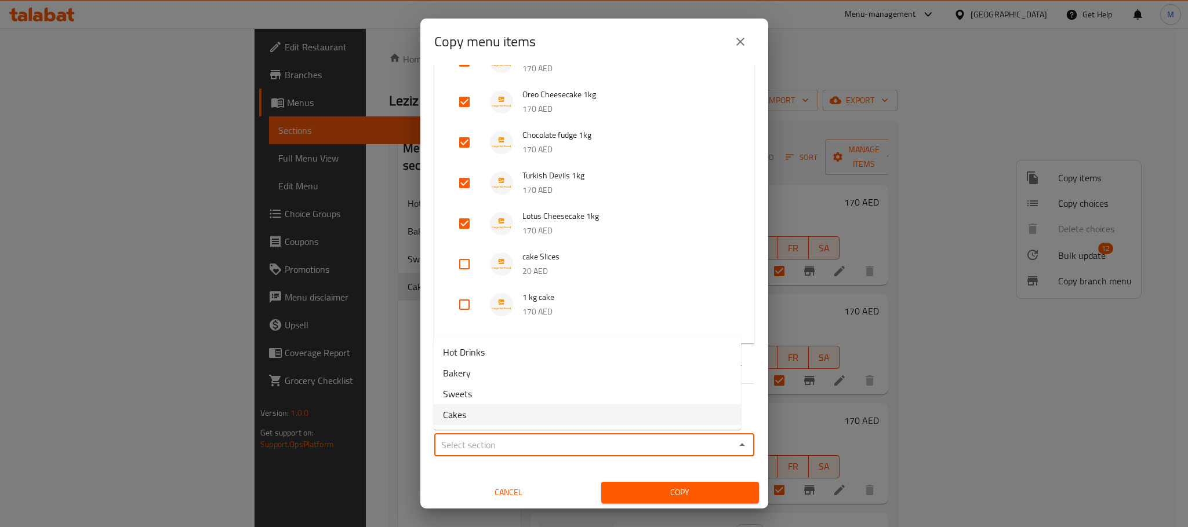
click at [541, 407] on li "Cakes" at bounding box center [587, 415] width 307 height 21
type input "Cakes"
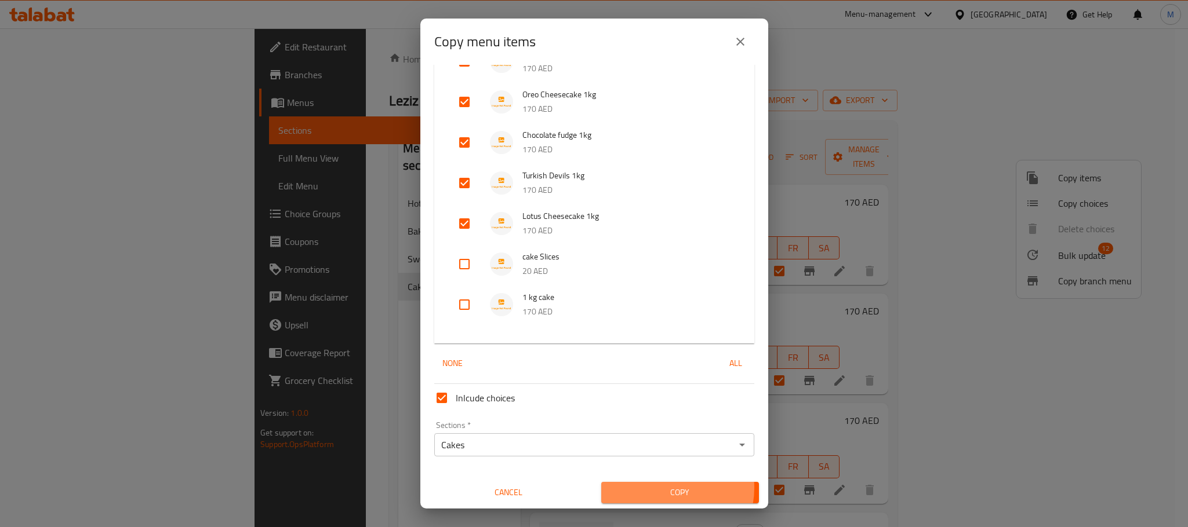
click at [659, 487] on span "Copy" at bounding box center [679, 493] width 139 height 14
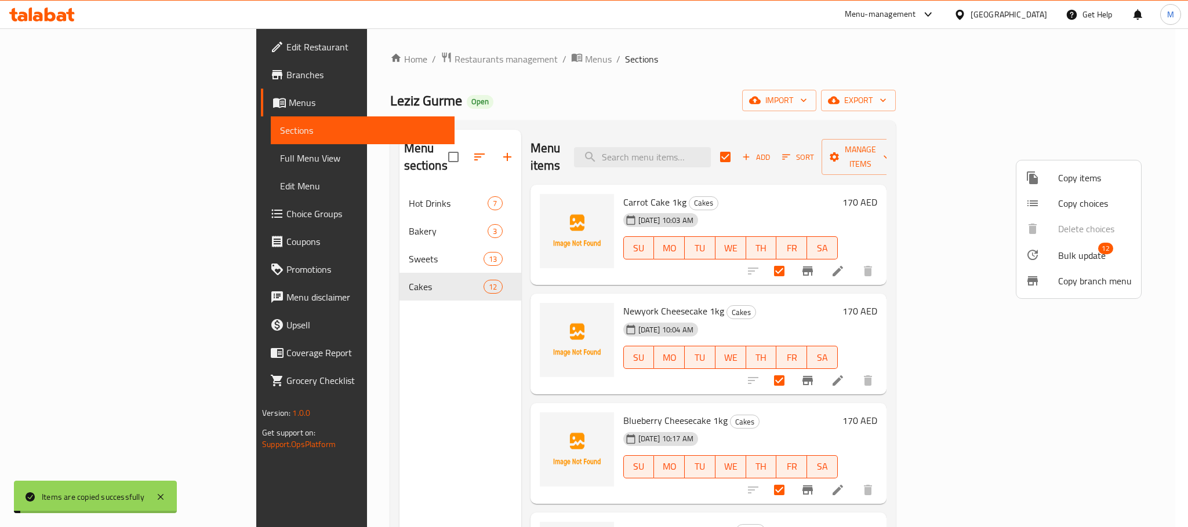
checkbox input "false"
click at [550, 82] on div at bounding box center [594, 263] width 1188 height 527
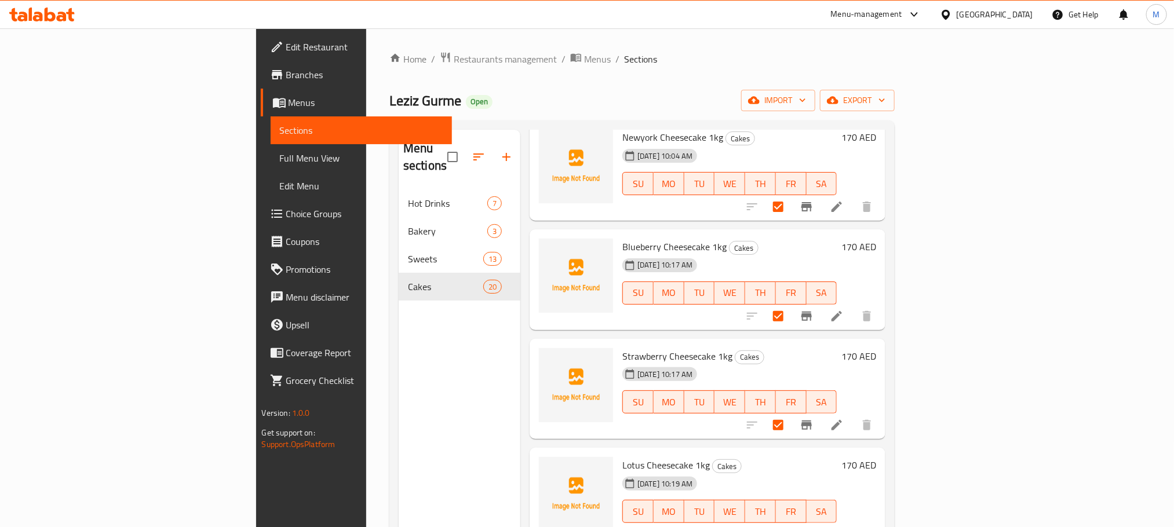
scroll to position [0, 0]
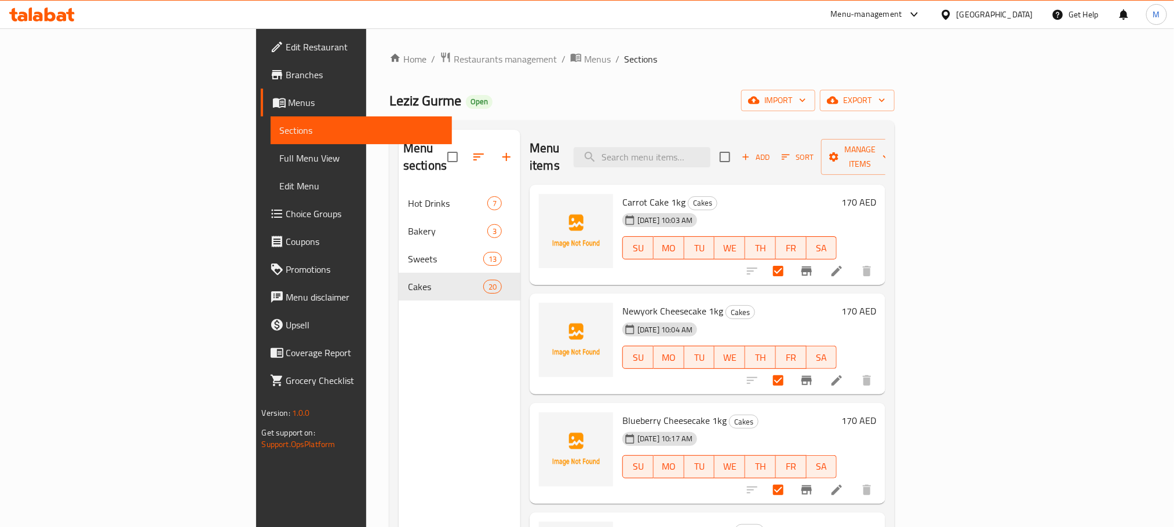
click at [740, 110] on div "Leziz Gurme Open import export" at bounding box center [642, 100] width 505 height 21
click at [623, 194] on span "Carrot Cake 1kg" at bounding box center [654, 202] width 63 height 17
click at [610, 141] on div "Menu items Add Sort Manage items" at bounding box center [708, 157] width 356 height 55
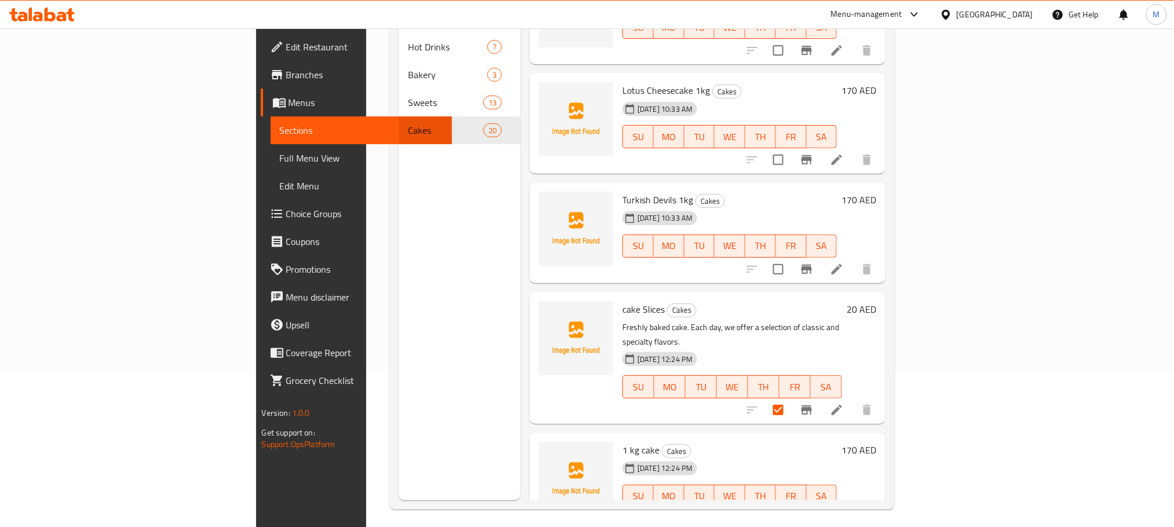
scroll to position [162, 0]
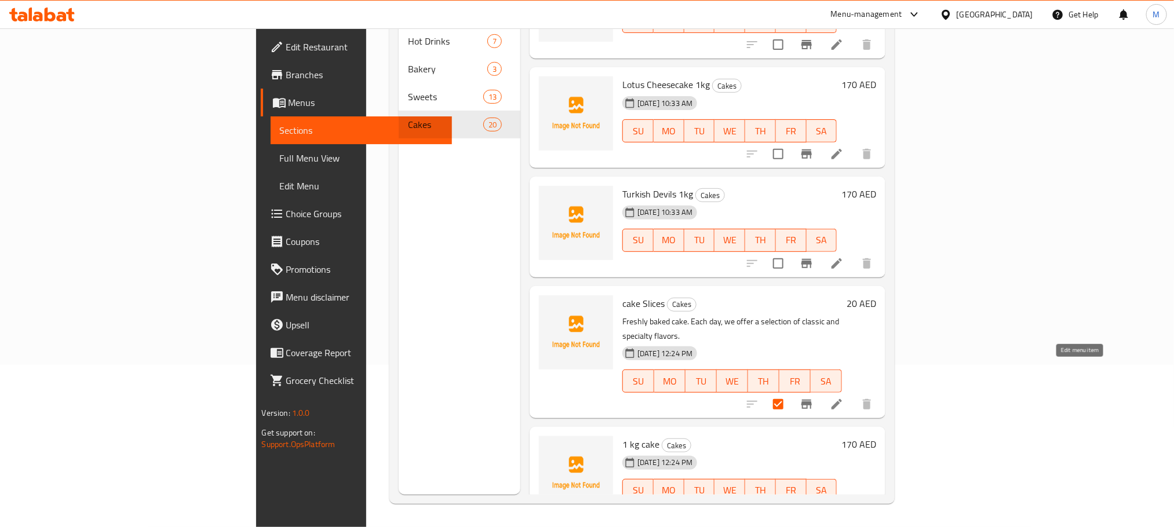
click at [844, 398] on icon at bounding box center [837, 405] width 14 height 14
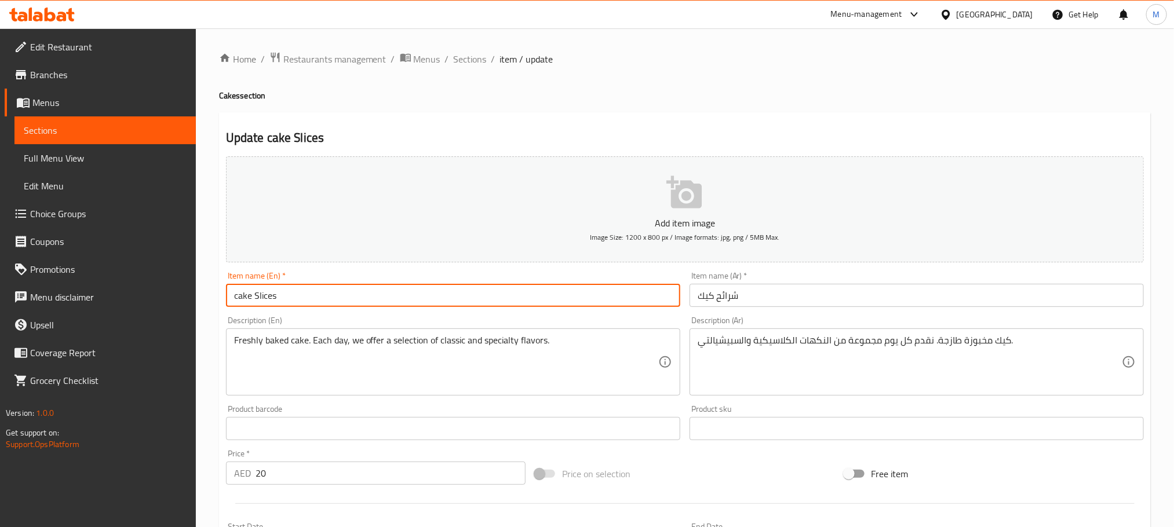
click at [337, 303] on input "cake Slices" at bounding box center [453, 295] width 454 height 23
type input "Carrot cake slize"
click at [833, 284] on input "شرائح كيك" at bounding box center [917, 295] width 454 height 23
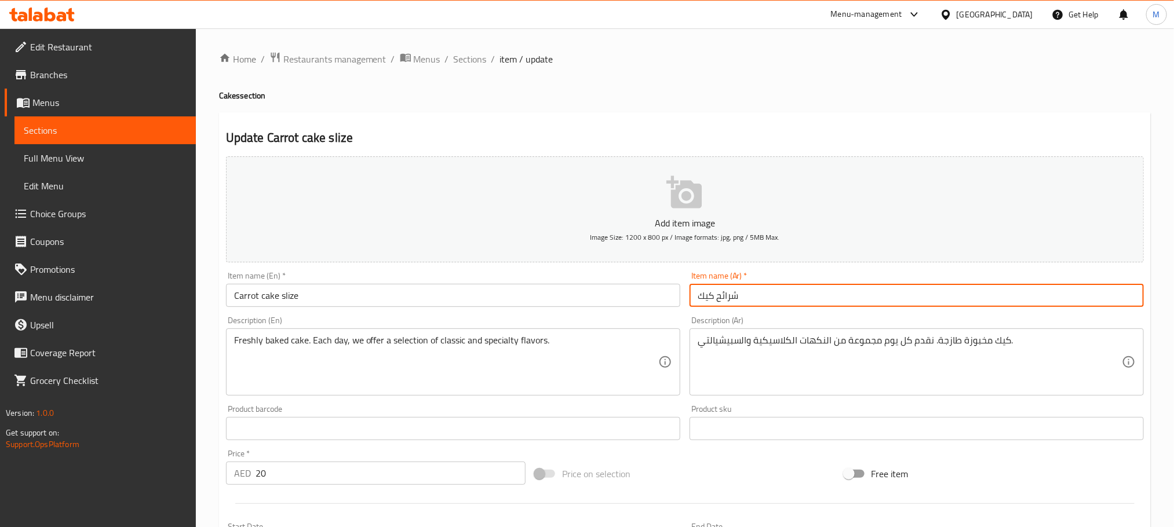
click at [838, 296] on input "شرائح كيك" at bounding box center [917, 295] width 454 height 23
type input "ك"
type input "س"
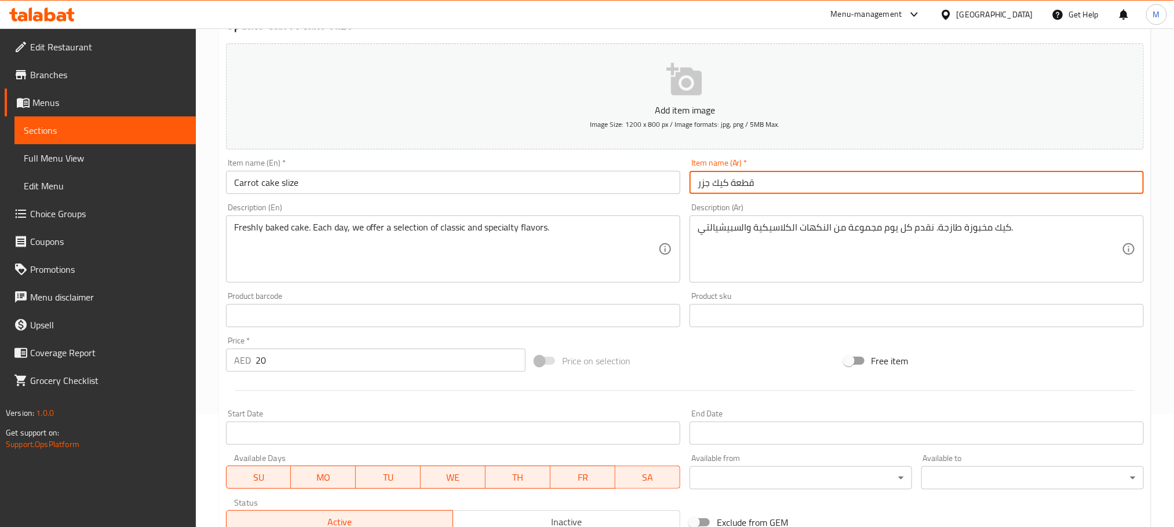
scroll to position [261, 0]
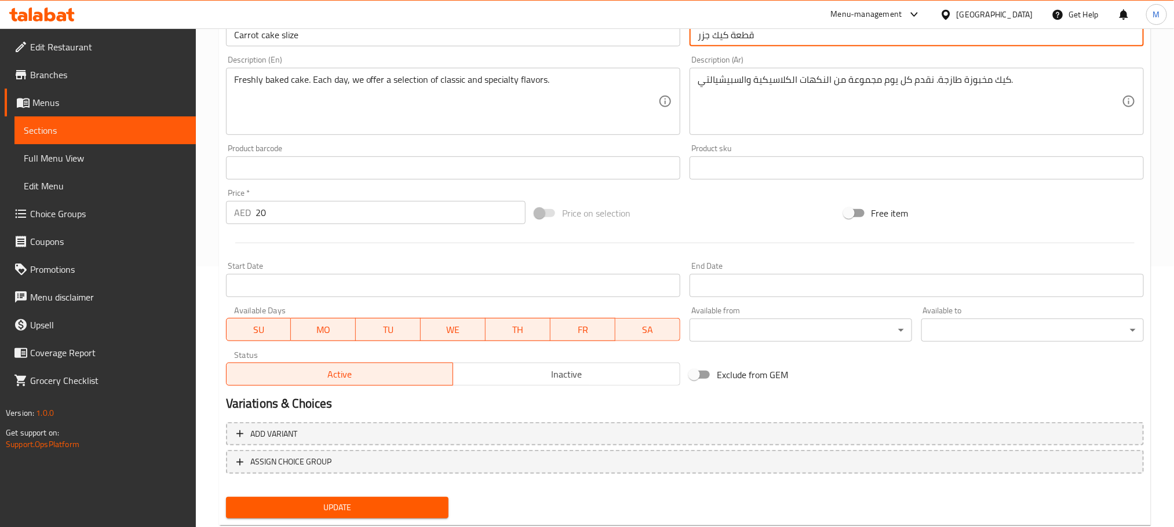
type input "قطعة كيك جزر"
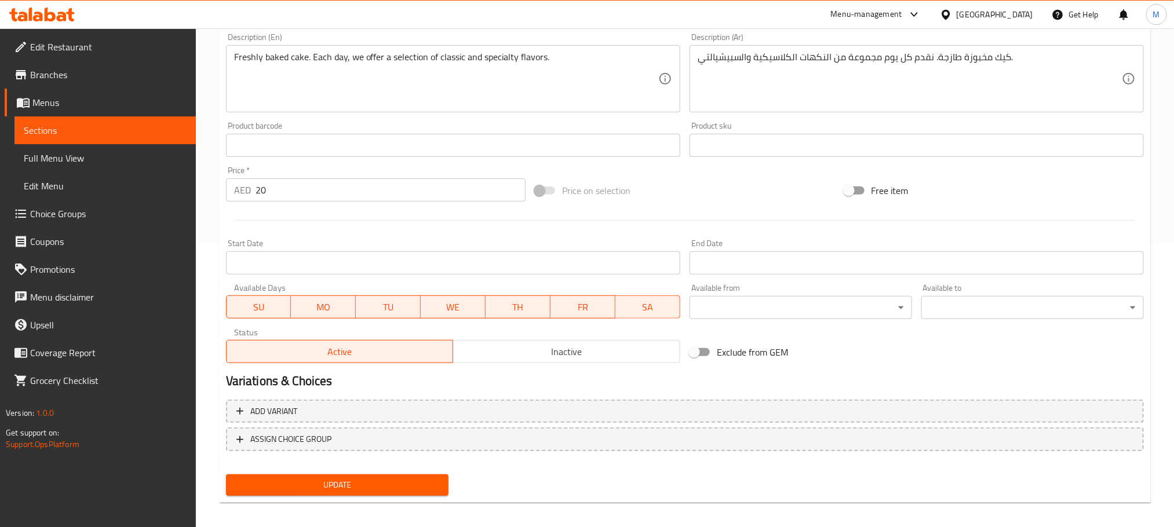
scroll to position [290, 0]
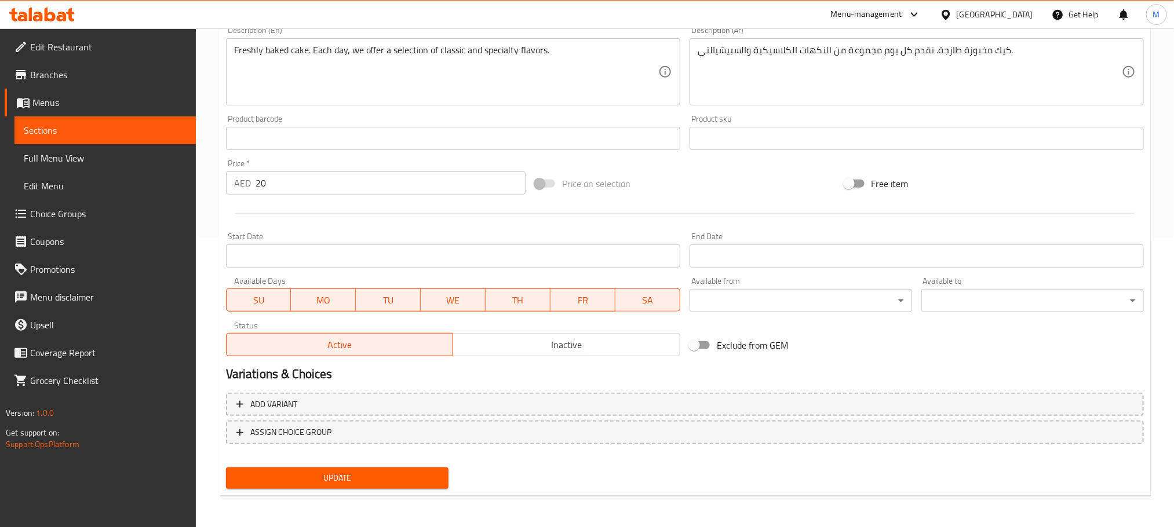
click at [404, 487] on button "Update" at bounding box center [337, 478] width 223 height 21
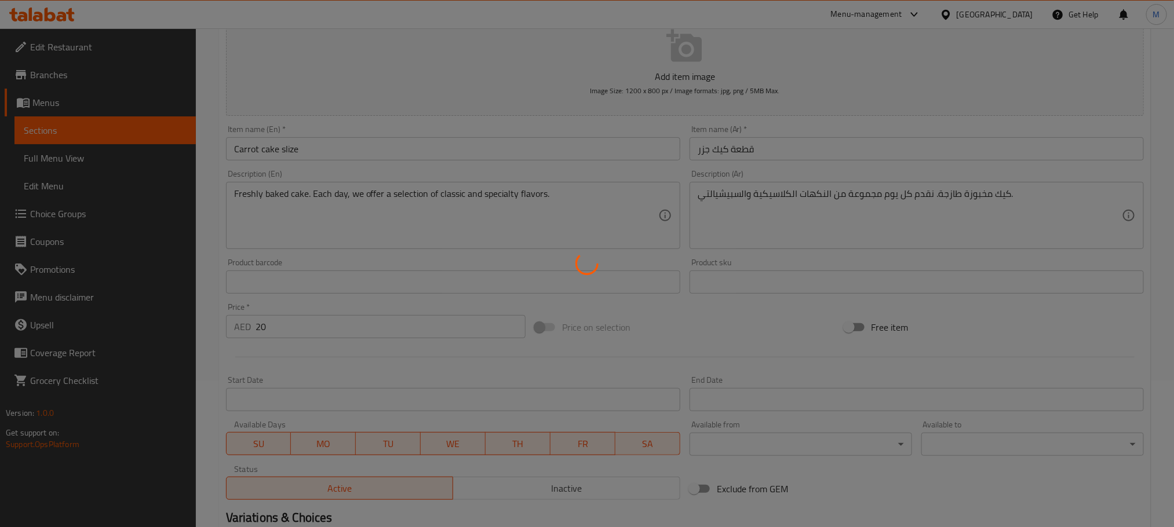
scroll to position [0, 0]
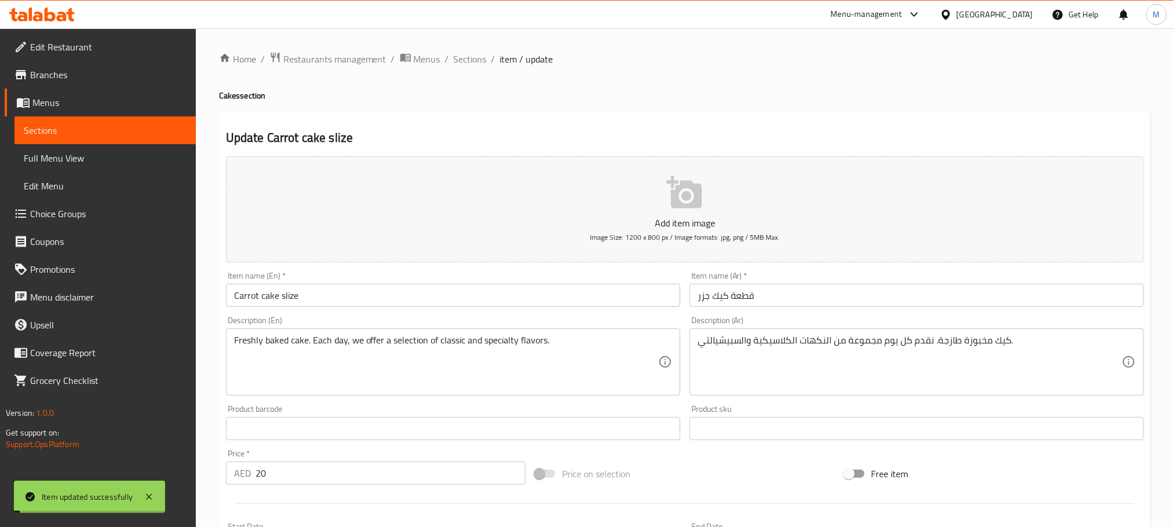
click at [523, 330] on div "Freshly baked cake. Each day, we offer a selection of classic and specialty fla…" at bounding box center [453, 362] width 454 height 67
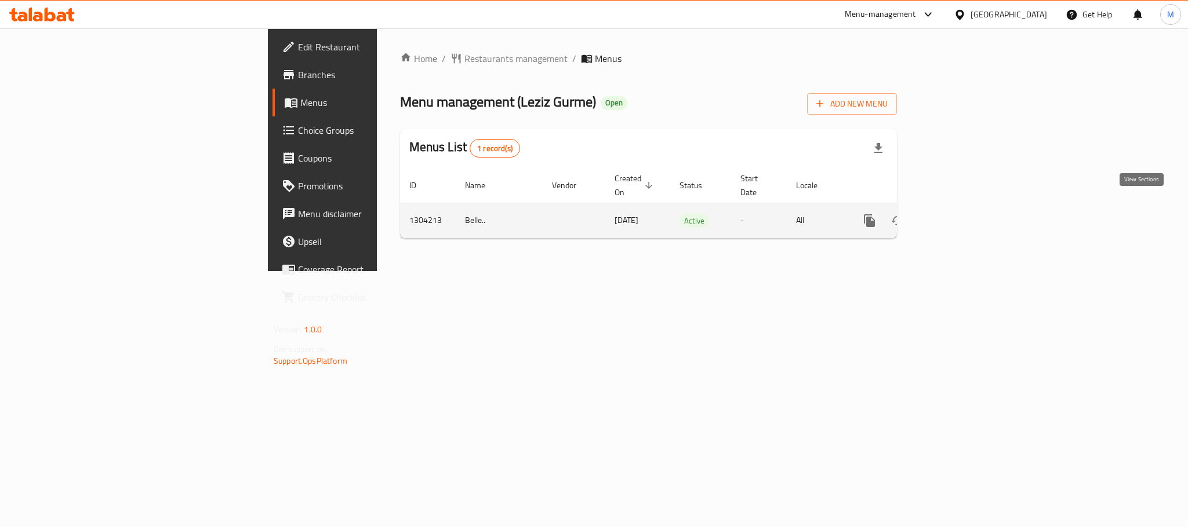
click at [967, 218] on link "enhanced table" at bounding box center [953, 221] width 28 height 28
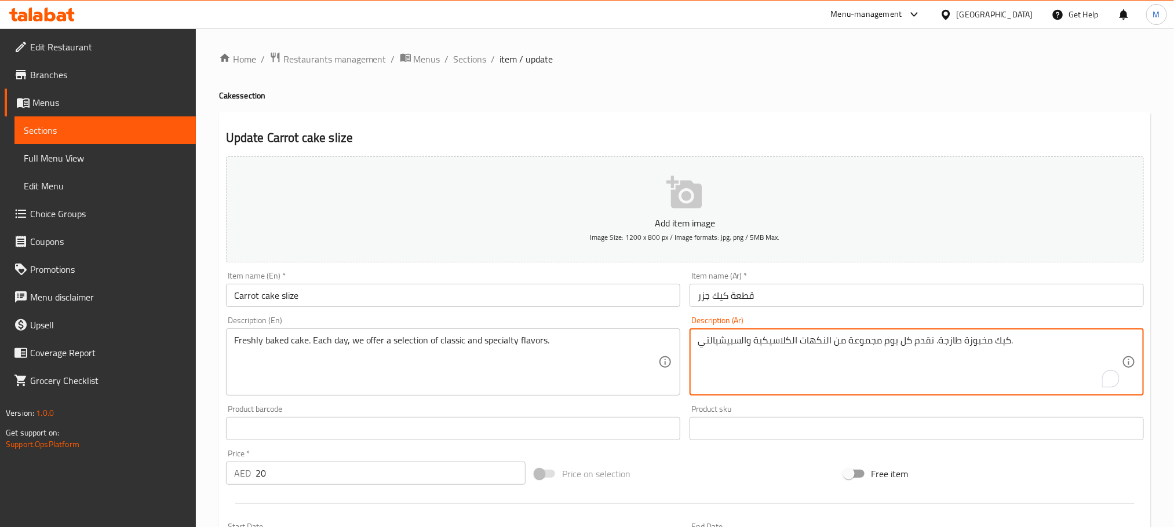
click at [845, 353] on textarea "كيك مخبوزة طازجة. نقدم كل يوم مجموعة من النكهات الكلاسيكية والسبيشيالتي." at bounding box center [910, 362] width 424 height 55
type textarea "قطعة كيك ج"
click at [868, 364] on textarea "قطعة كيك ج" at bounding box center [910, 362] width 424 height 55
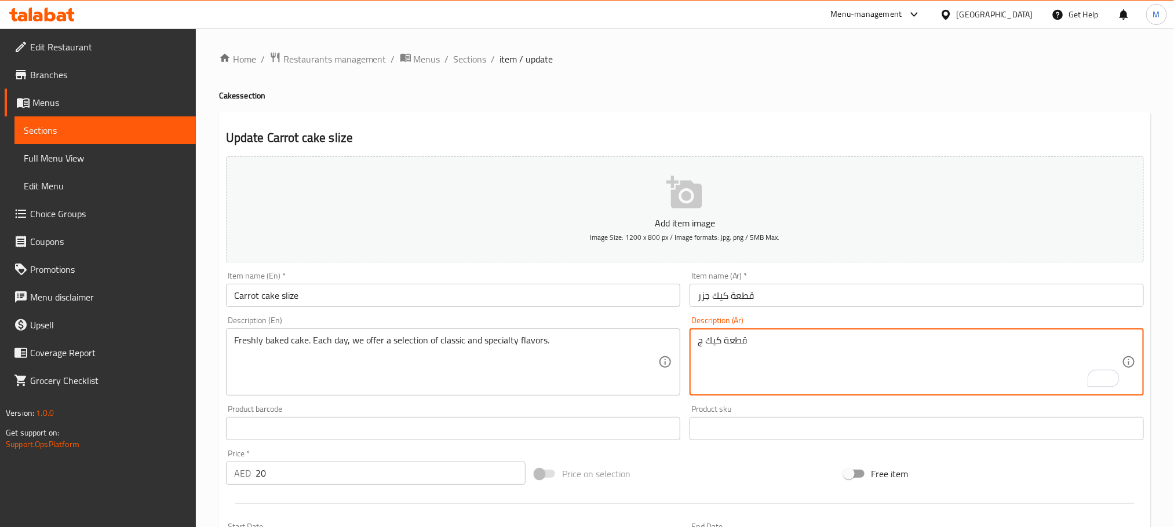
click at [868, 364] on textarea "قطعة كيك ج" at bounding box center [910, 362] width 424 height 55
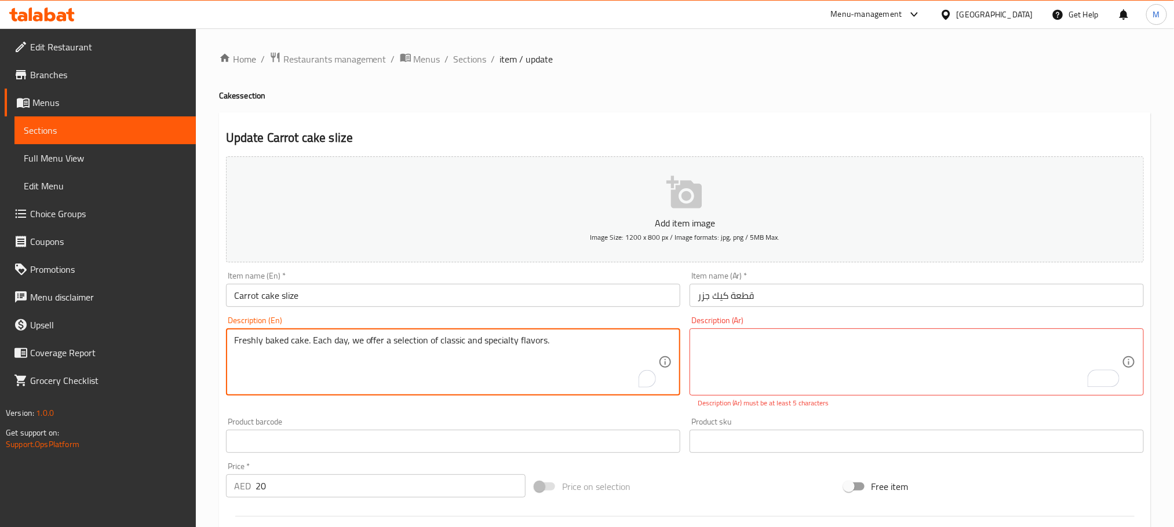
click at [489, 358] on textarea "Freshly baked cake. Each day, we offer a selection of classic and specialty fla…" at bounding box center [446, 362] width 424 height 55
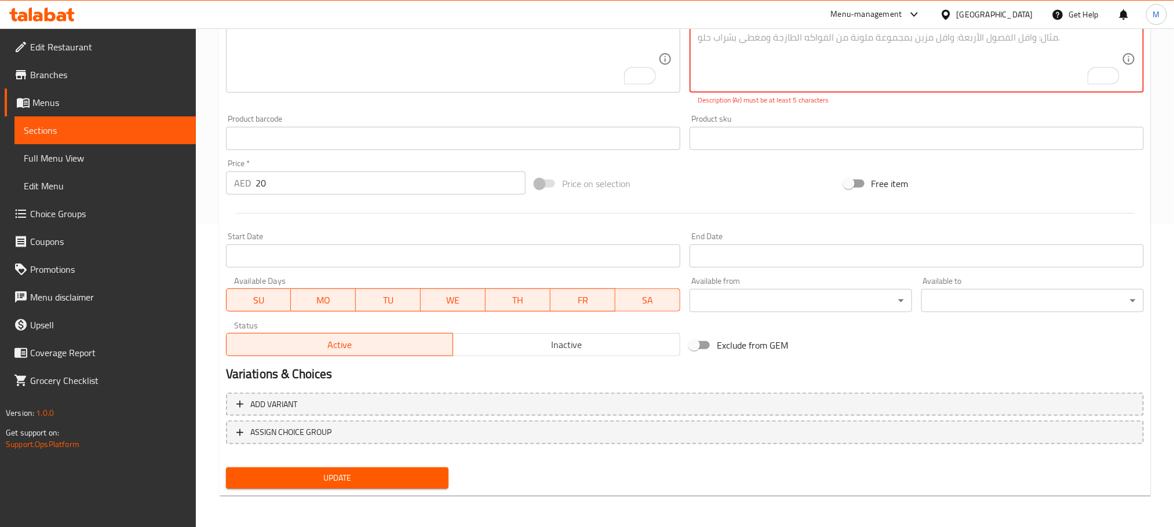
scroll to position [290, 0]
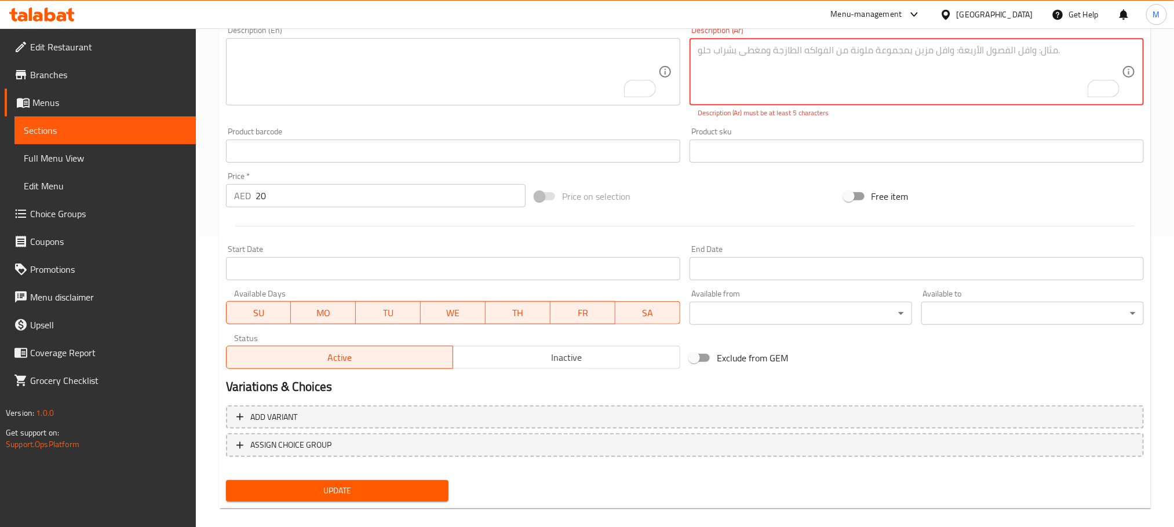
click at [304, 190] on input "20" at bounding box center [391, 195] width 270 height 23
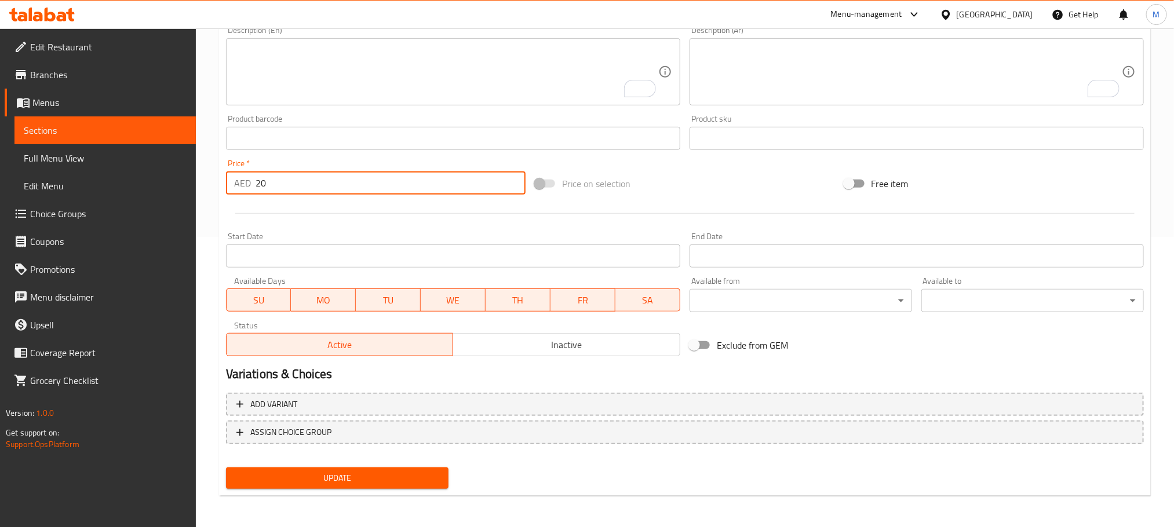
click at [304, 190] on input "20" at bounding box center [391, 183] width 270 height 23
click at [327, 484] on span "Update" at bounding box center [337, 478] width 204 height 14
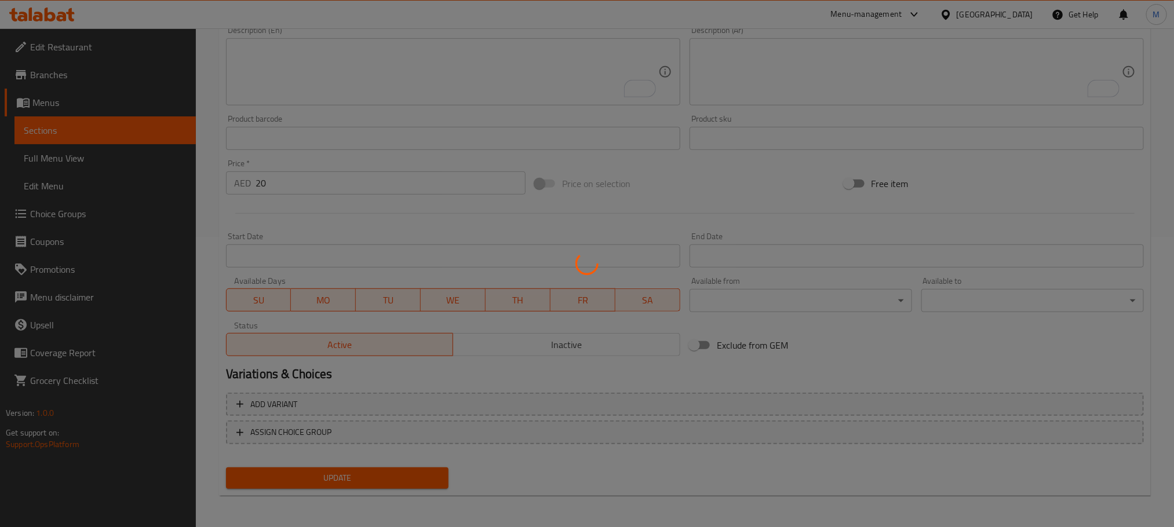
scroll to position [0, 0]
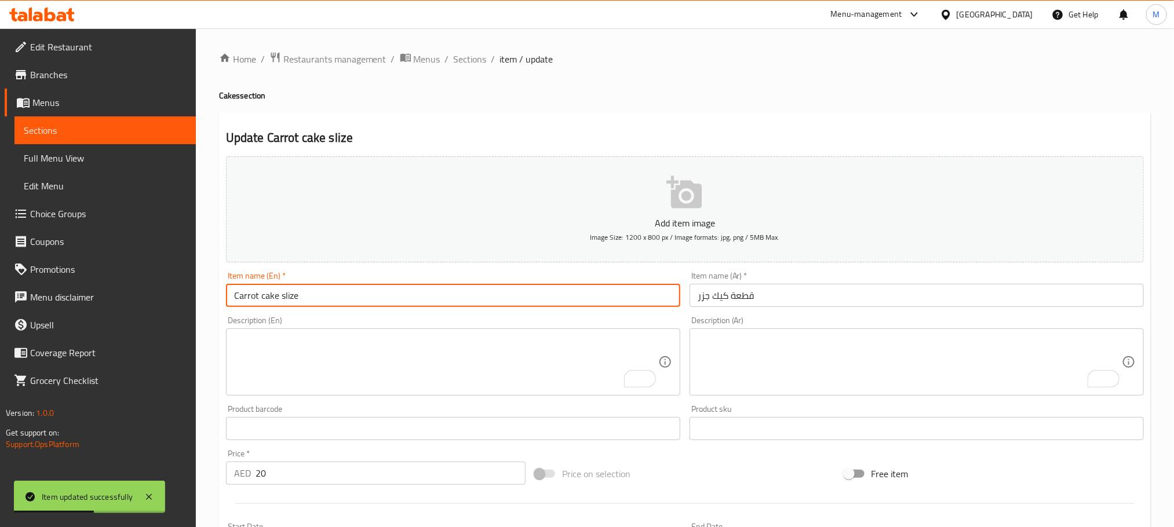
click at [291, 296] on input "Carrot cake slize" at bounding box center [453, 295] width 454 height 23
click at [294, 296] on input "Carrot cake slize" at bounding box center [453, 295] width 454 height 23
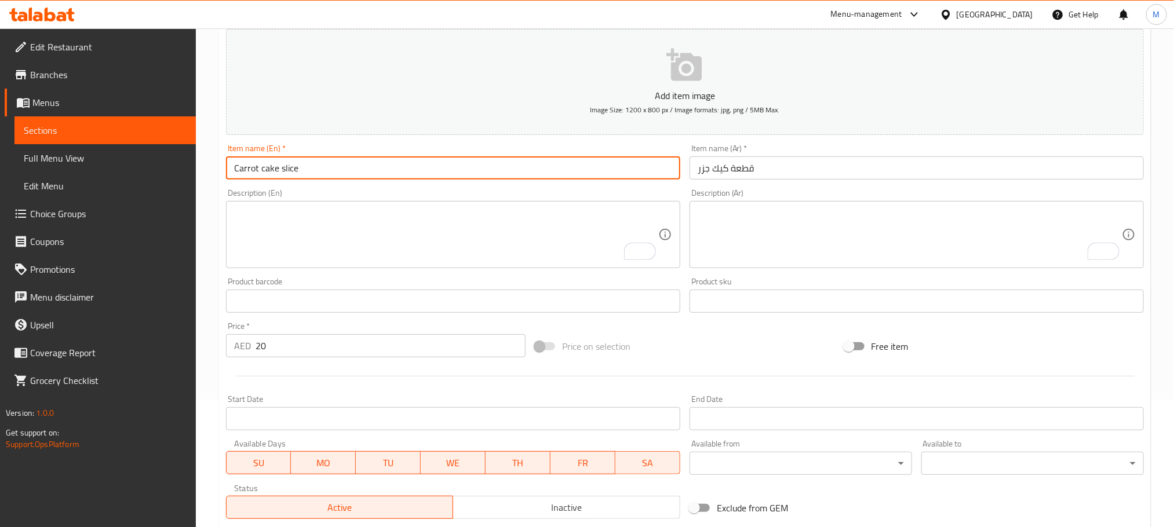
scroll to position [290, 0]
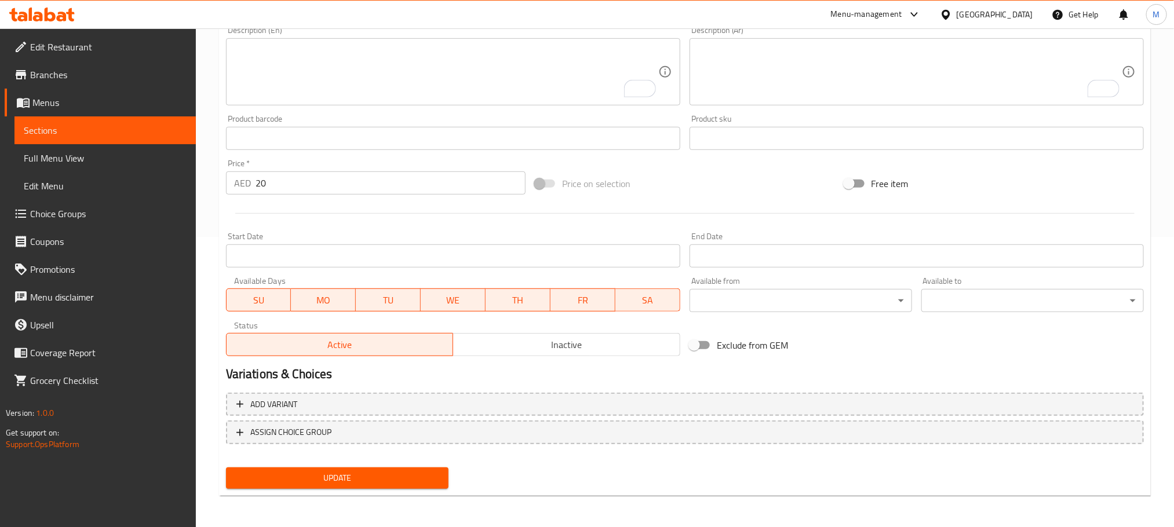
type input "Carrot cake slice"
drag, startPoint x: 348, startPoint y: 491, endPoint x: 352, endPoint y: 468, distance: 22.9
click at [350, 491] on div "Update" at bounding box center [337, 478] width 232 height 31
click at [355, 468] on button "Update" at bounding box center [337, 478] width 223 height 21
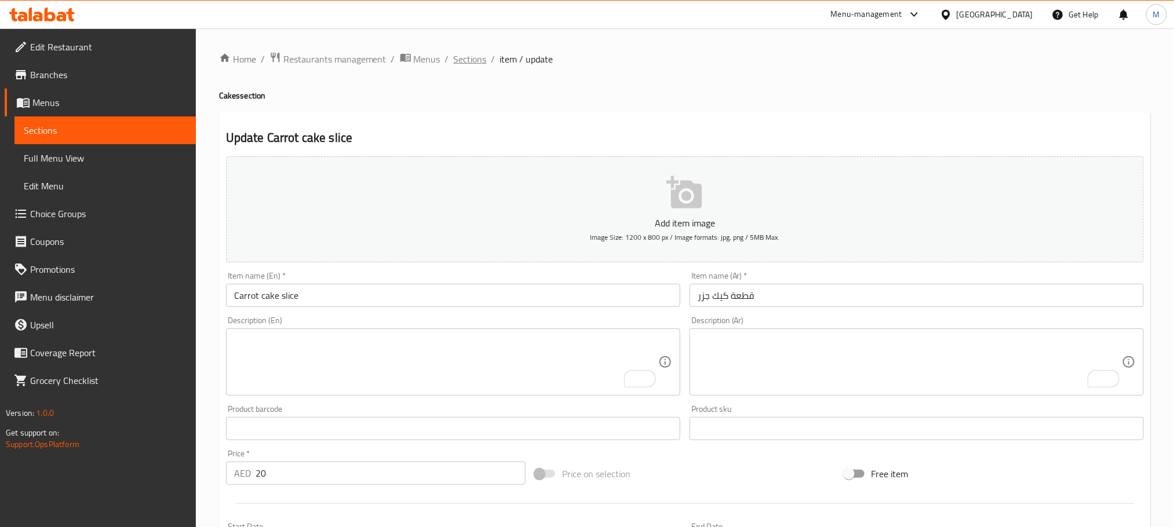
click at [463, 61] on span "Sections" at bounding box center [470, 59] width 33 height 14
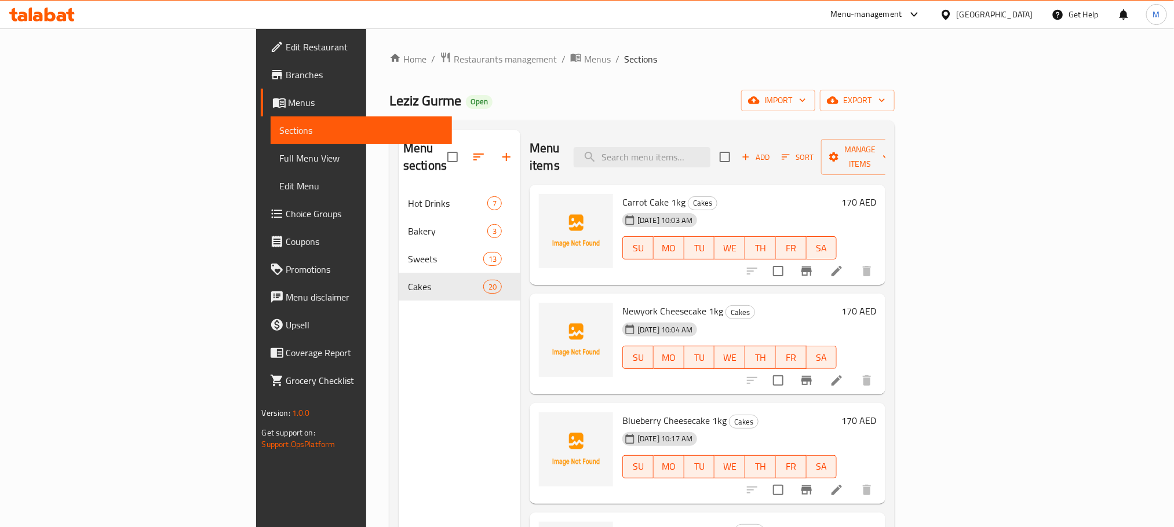
click at [623, 194] on span "Carrot Cake 1kg" at bounding box center [654, 202] width 63 height 17
copy span "Carrot Cake"
drag, startPoint x: 569, startPoint y: 187, endPoint x: 599, endPoint y: 188, distance: 29.6
click at [623, 194] on span "Carrot Cake 1kg" at bounding box center [654, 202] width 63 height 17
click at [632, 108] on div "Leziz Gurme Open import export" at bounding box center [642, 100] width 505 height 21
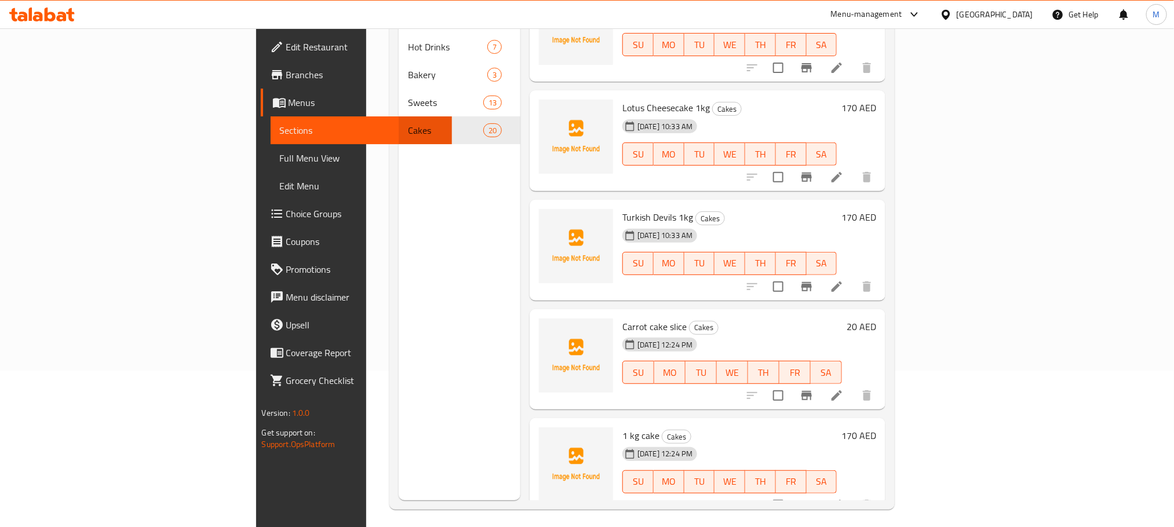
scroll to position [162, 0]
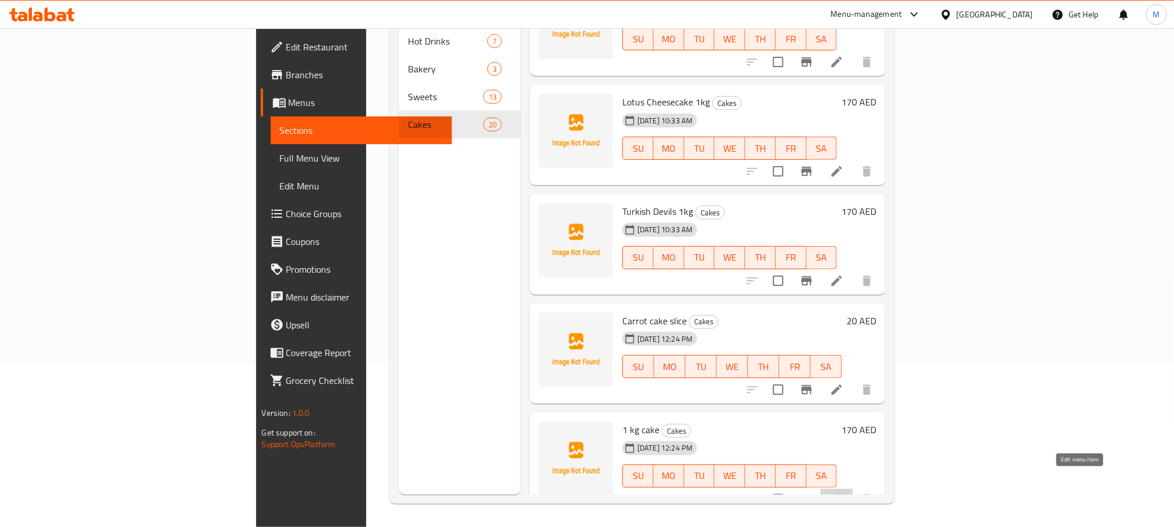
click at [844, 493] on icon at bounding box center [837, 500] width 14 height 14
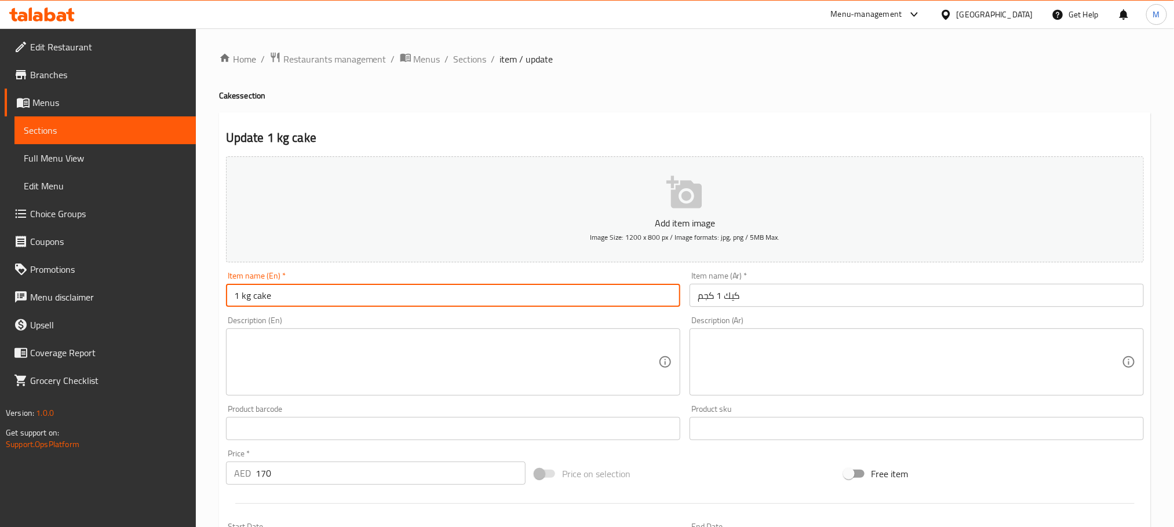
click at [273, 300] on input "1 kg cake" at bounding box center [453, 295] width 454 height 23
paste input "Newyork Cheesecake"
type input "Newyork Cheesecake slice"
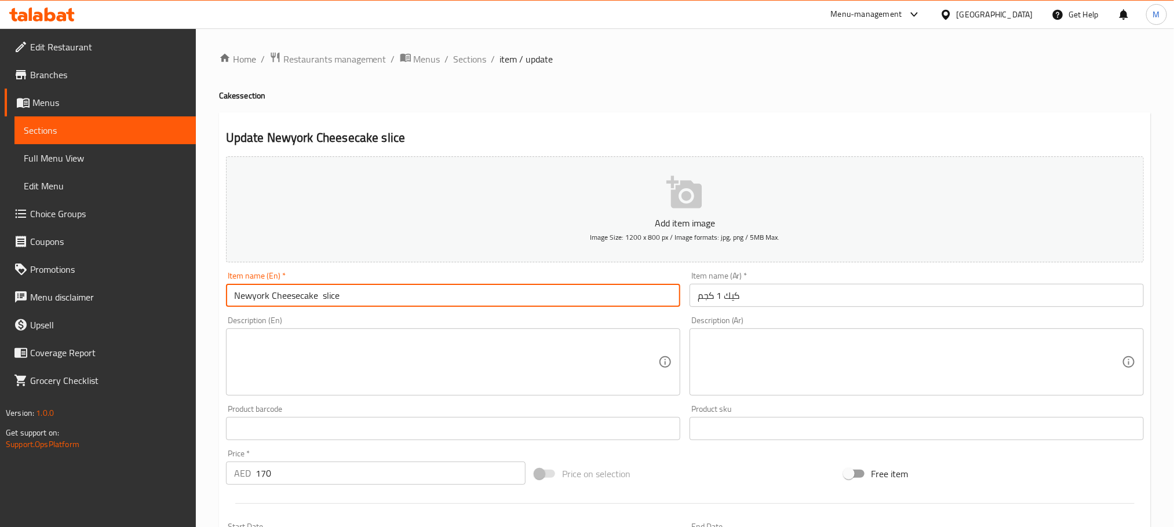
click at [751, 312] on div "Description (Ar) Description (Ar)" at bounding box center [917, 356] width 464 height 89
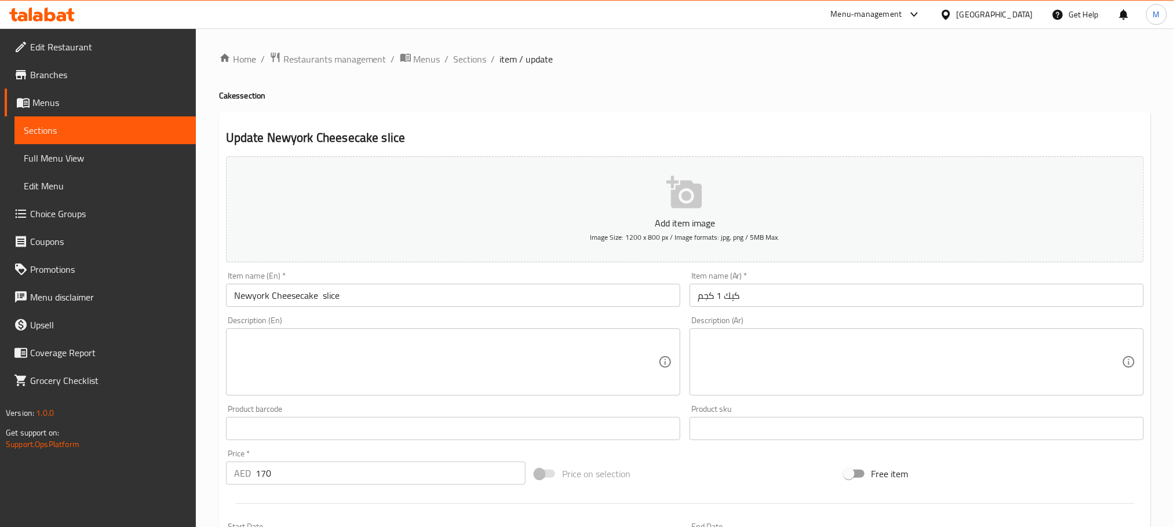
click at [760, 297] on input "كيك 1 كجم" at bounding box center [917, 295] width 454 height 23
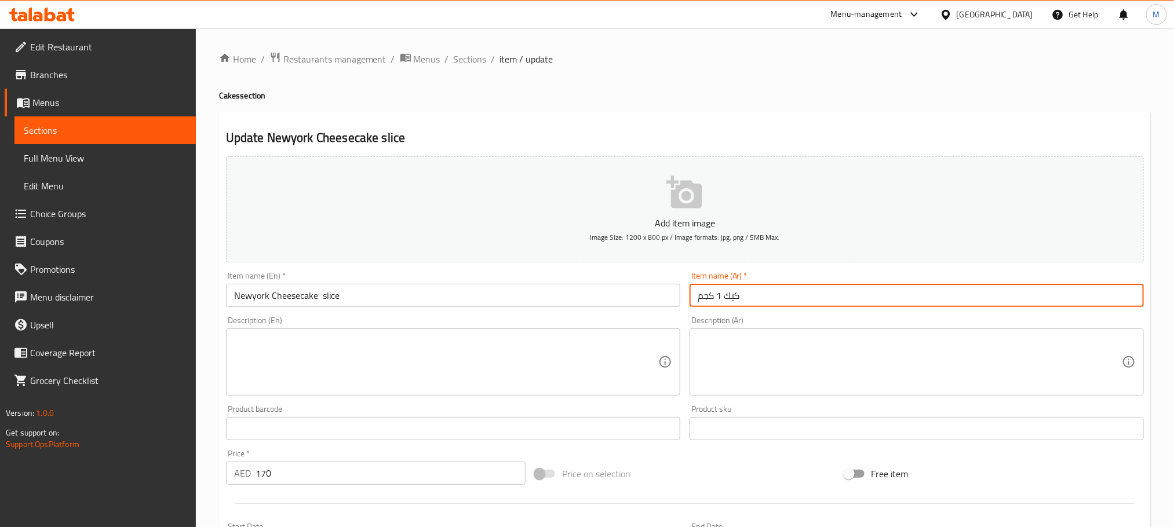
click at [760, 297] on input "كيك 1 كجم" at bounding box center [917, 295] width 454 height 23
click at [709, 296] on input "نيو يورك تشيز قطعة" at bounding box center [917, 295] width 454 height 23
click at [693, 306] on input "نيو يورك تشيز" at bounding box center [917, 295] width 454 height 23
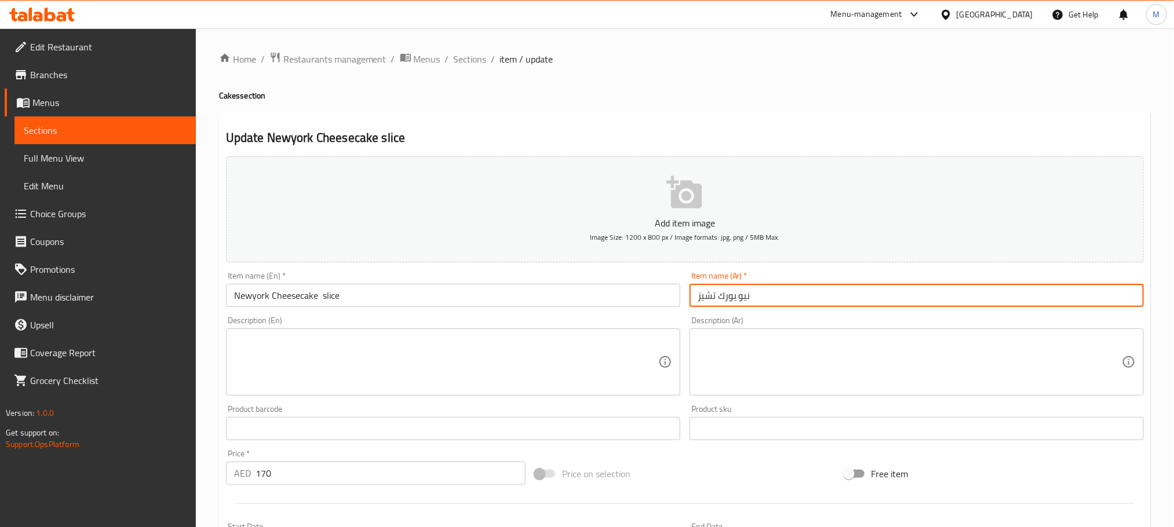
paste input "قطعة"
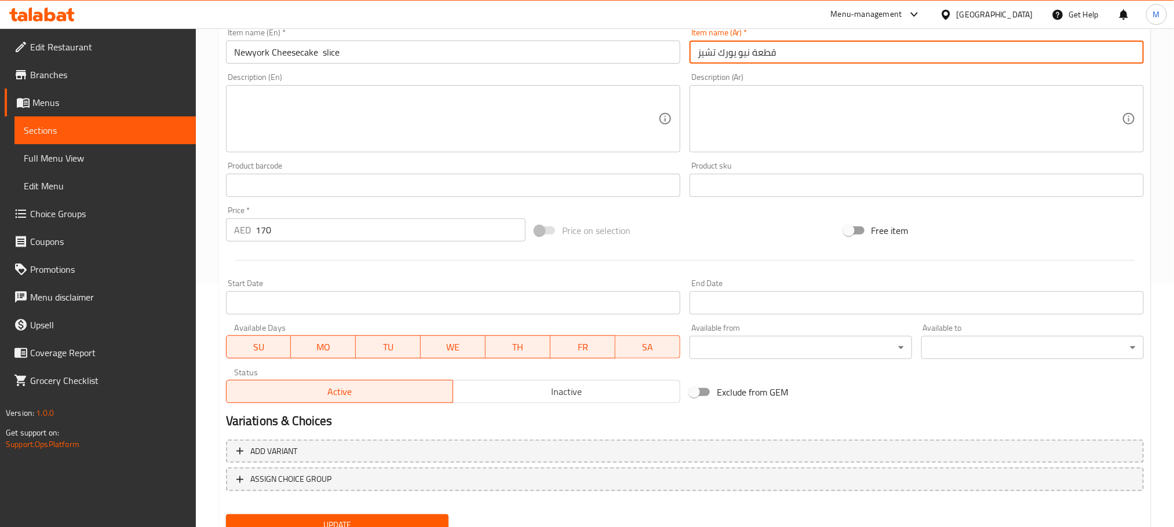
scroll to position [261, 0]
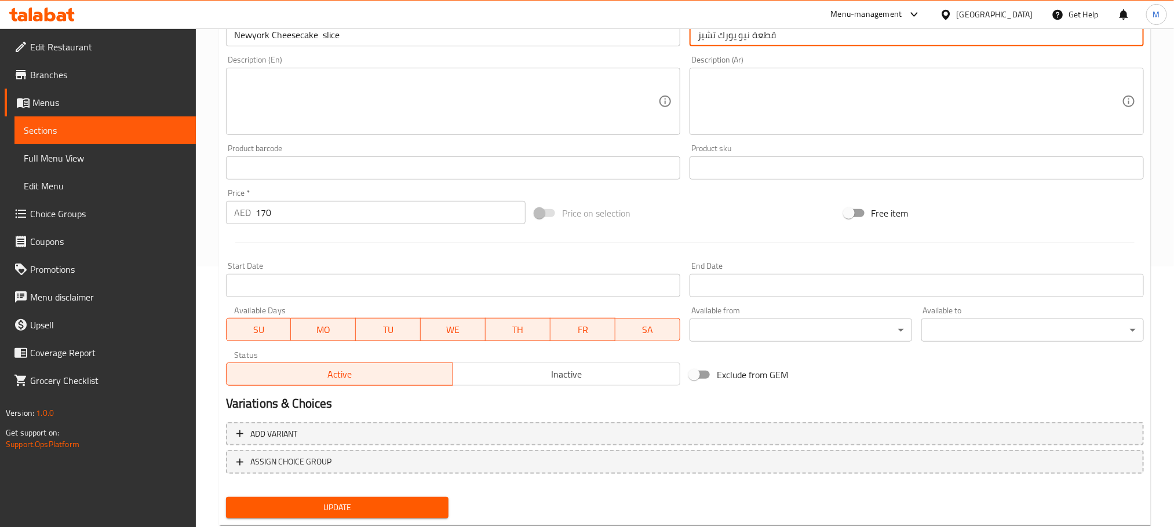
type input "قطعة نيو يورك تشيز"
click at [388, 208] on input "170" at bounding box center [391, 212] width 270 height 23
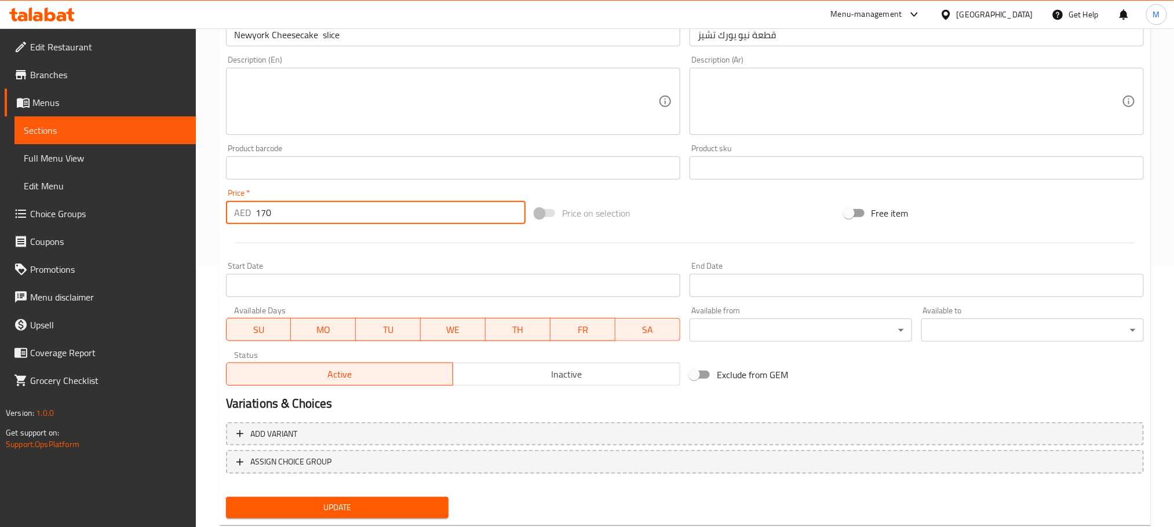
click at [395, 216] on input "170" at bounding box center [391, 212] width 270 height 23
type input "20"
click at [356, 503] on span "Update" at bounding box center [337, 508] width 204 height 14
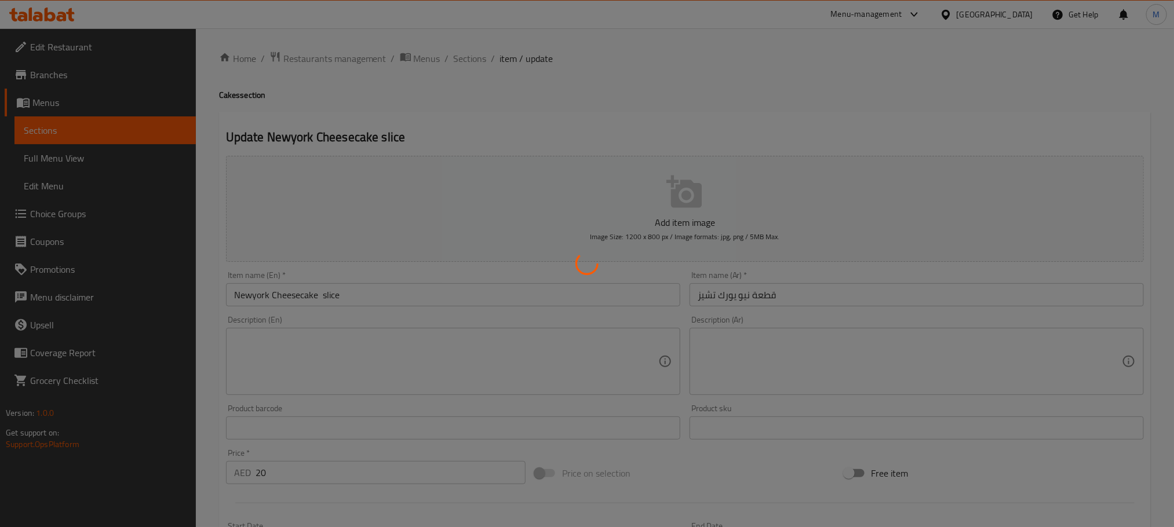
scroll to position [0, 0]
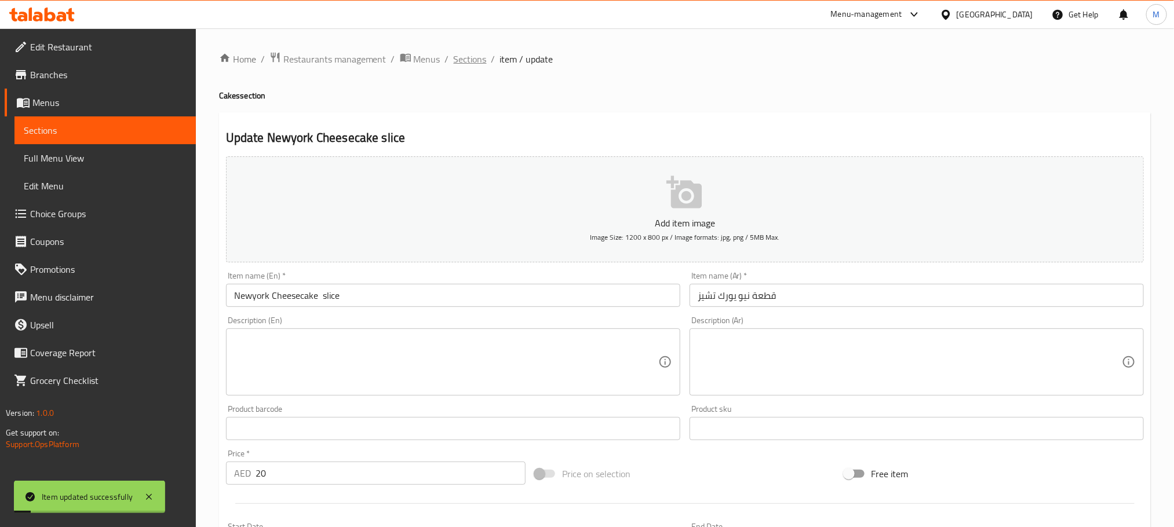
click at [458, 60] on span "Sections" at bounding box center [470, 59] width 33 height 14
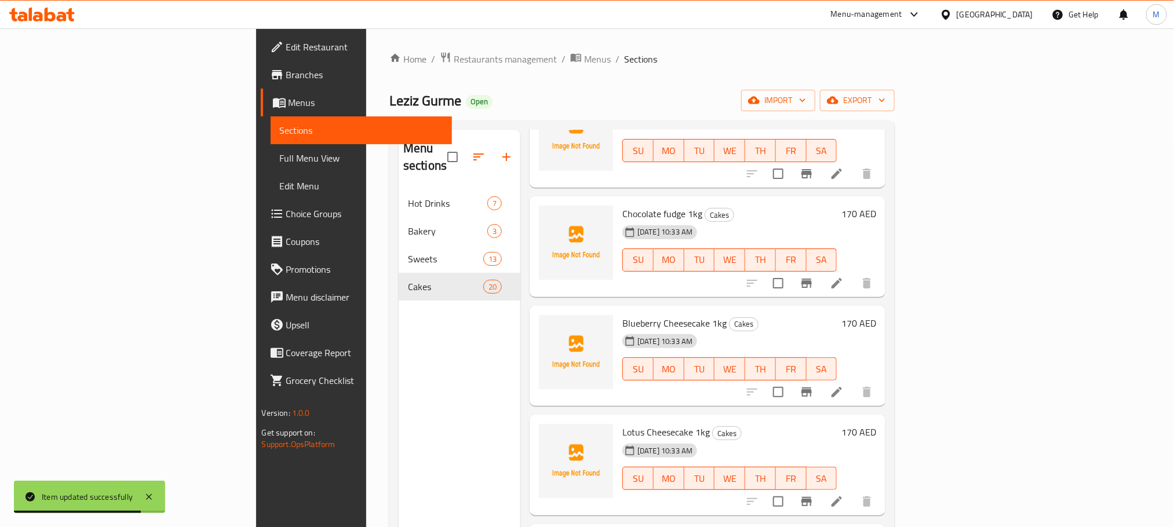
scroll to position [1603, 0]
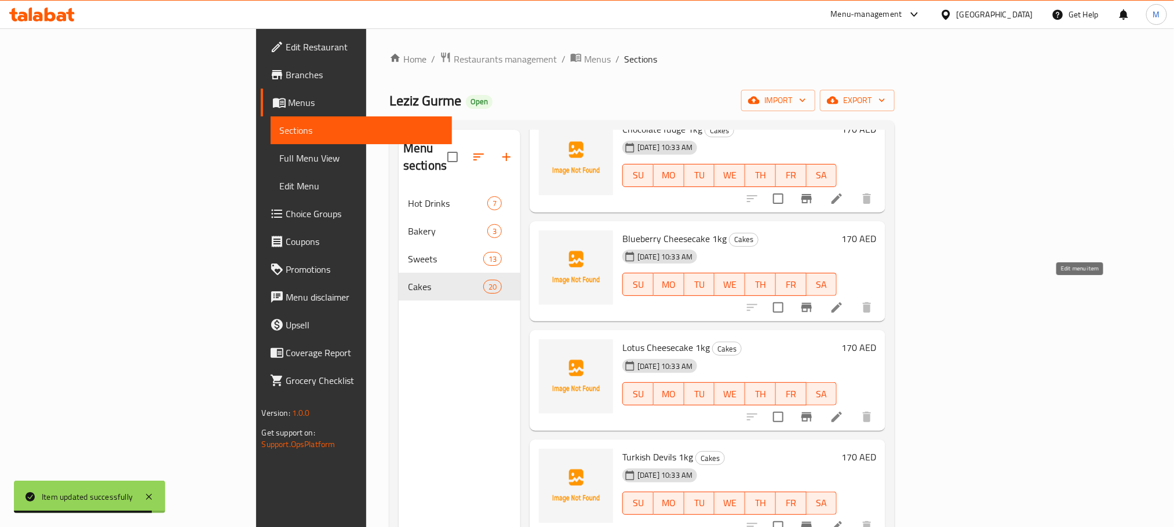
click at [844, 301] on icon at bounding box center [837, 308] width 14 height 14
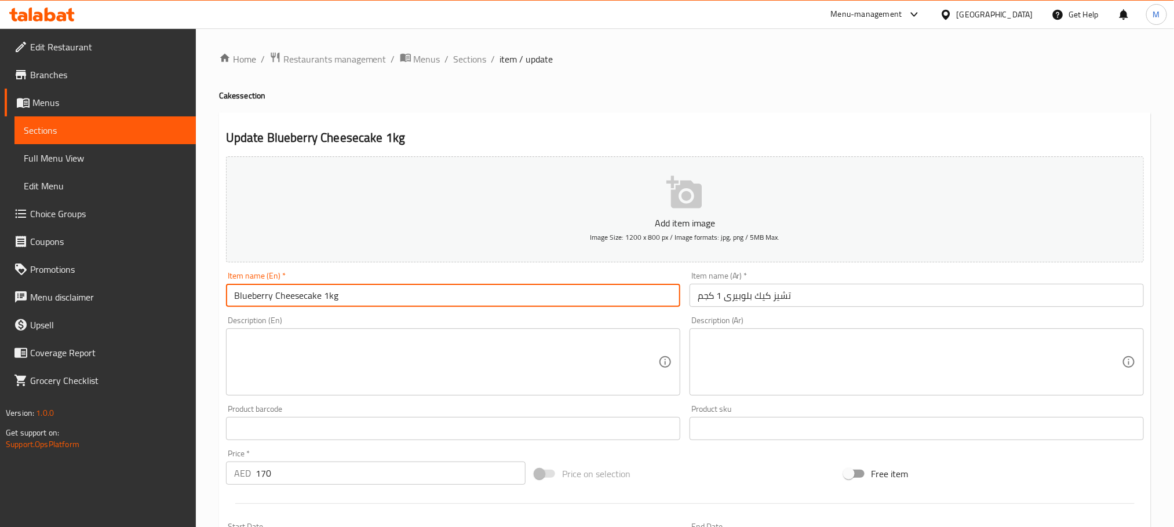
drag, startPoint x: 341, startPoint y: 296, endPoint x: 334, endPoint y: 296, distance: 7.0
click at [341, 296] on input "Blueberry Cheesecake 1kg" at bounding box center [453, 295] width 454 height 23
click at [334, 296] on input "Blueberry Cheesecake 1kg" at bounding box center [453, 295] width 454 height 23
click at [331, 296] on input "Blueberry Cheesecake 1kg" at bounding box center [453, 295] width 454 height 23
click at [330, 296] on input "Blueberry Cheesecake 1kg" at bounding box center [453, 295] width 454 height 23
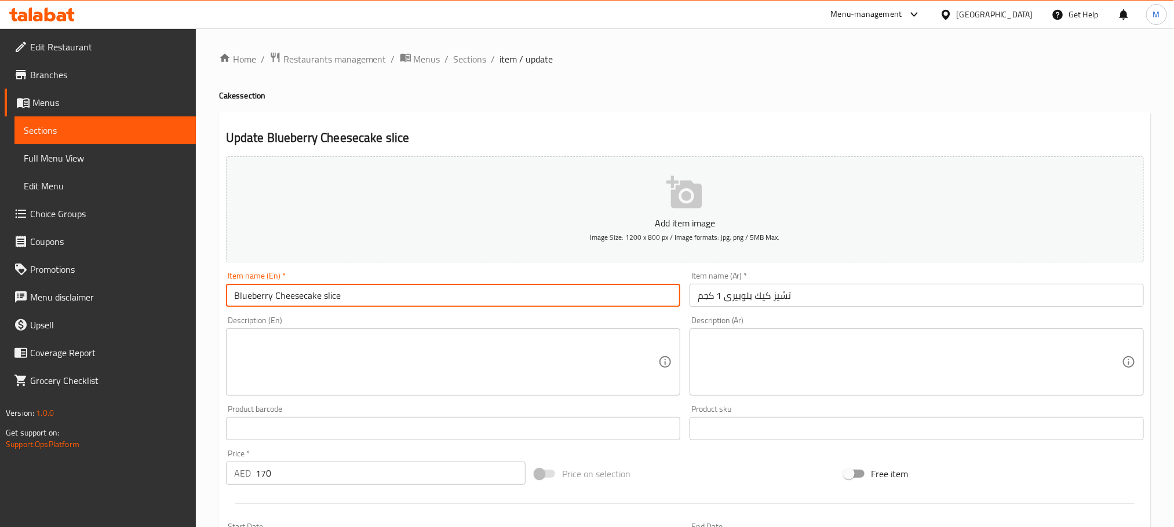
type input "Blueberry Cheesecake slice"
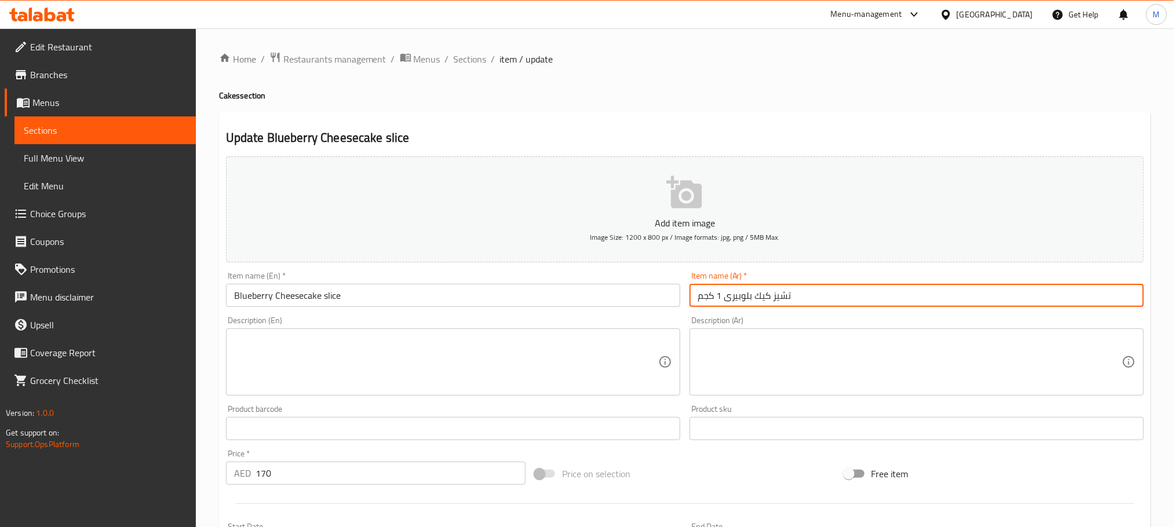
click at [729, 294] on input "تشيز كيك بلوبيرى 1 كجم" at bounding box center [917, 295] width 454 height 23
drag, startPoint x: 724, startPoint y: 294, endPoint x: 685, endPoint y: 304, distance: 40.2
click at [685, 304] on div "Item name (Ar)   * تشيز كيك بلوبيرى 1 كجم Item name (Ar) *" at bounding box center [917, 289] width 464 height 45
click at [703, 288] on input "تشيز كيك بلوبيرى قطعة" at bounding box center [917, 295] width 454 height 23
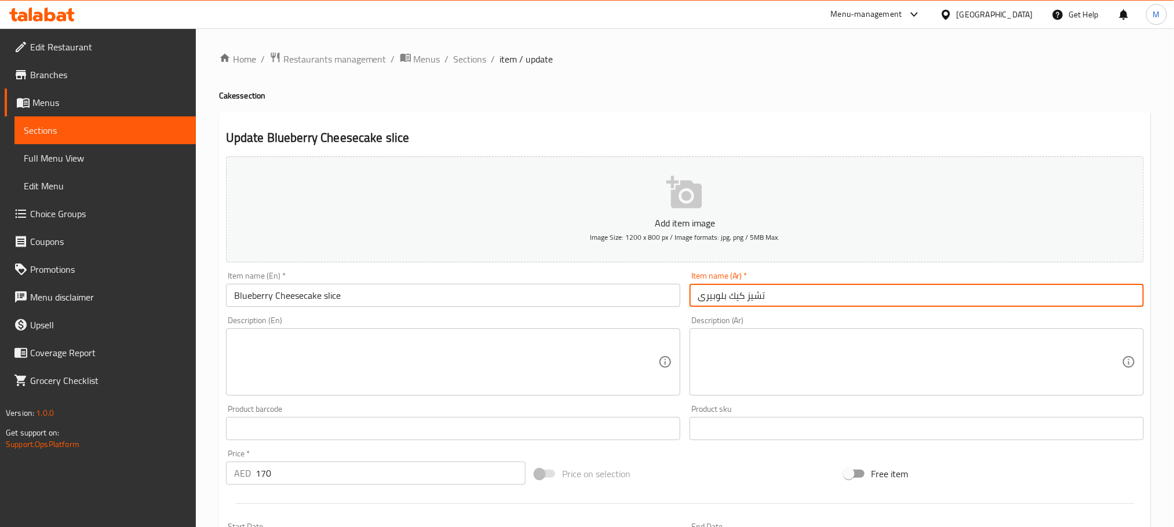
click at [696, 303] on input "تشيز كيك بلوبيرى" at bounding box center [917, 295] width 454 height 23
paste input "قطعة"
type input "قطعة تشيز كيك بلوبيرى"
click at [374, 470] on input "170" at bounding box center [391, 473] width 270 height 23
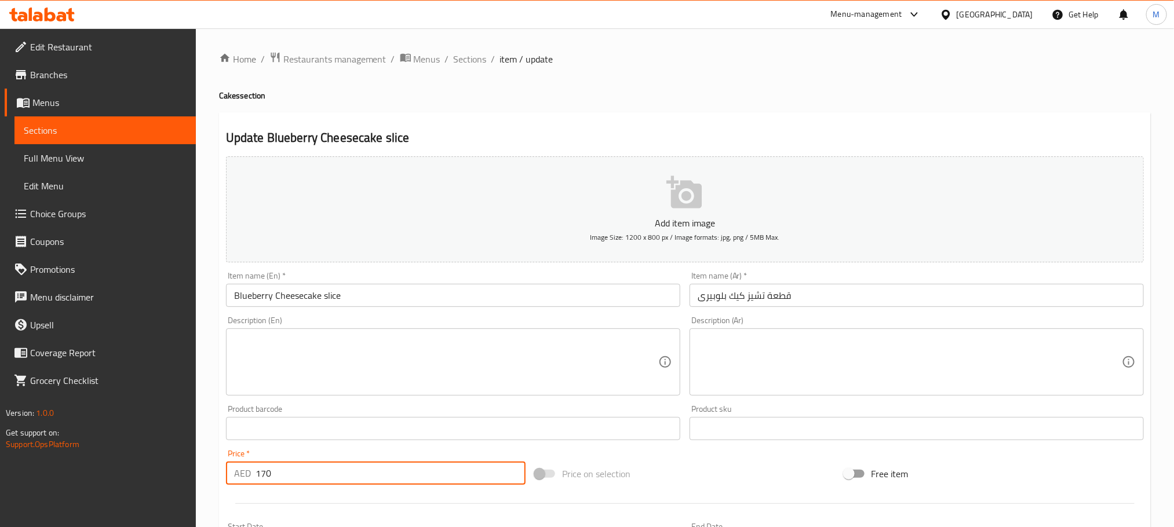
click at [374, 470] on input "170" at bounding box center [391, 473] width 270 height 23
type input "21"
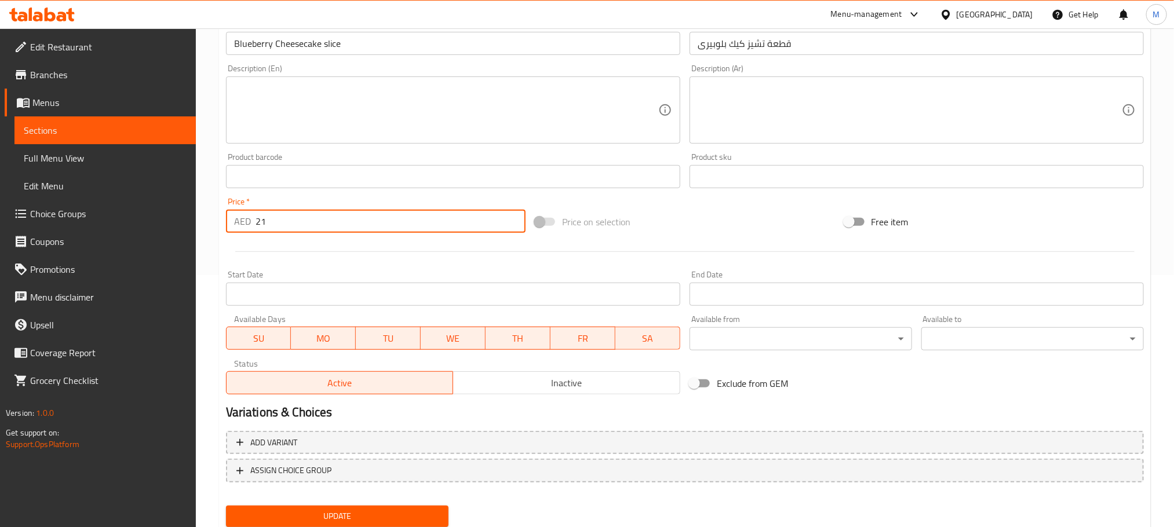
scroll to position [290, 0]
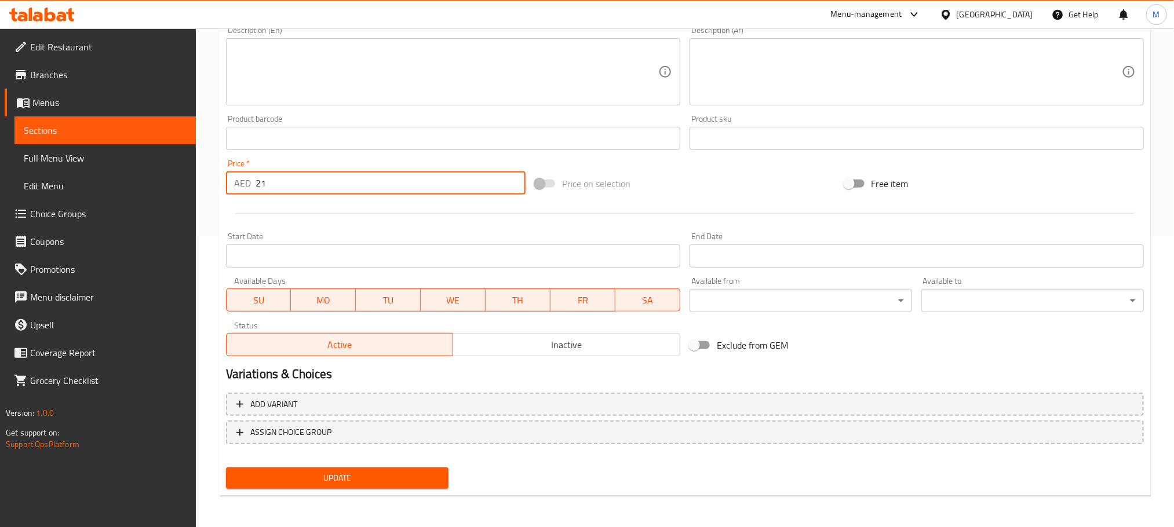
click at [377, 464] on div "Update" at bounding box center [337, 478] width 232 height 31
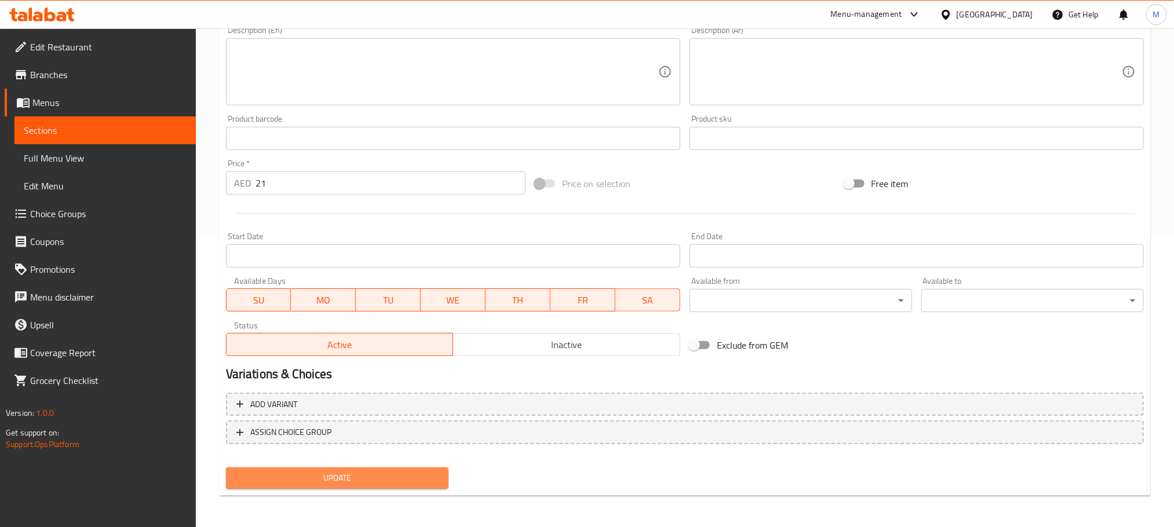
drag, startPoint x: 388, startPoint y: 479, endPoint x: 392, endPoint y: 483, distance: 6.2
click at [388, 480] on span "Update" at bounding box center [337, 478] width 204 height 14
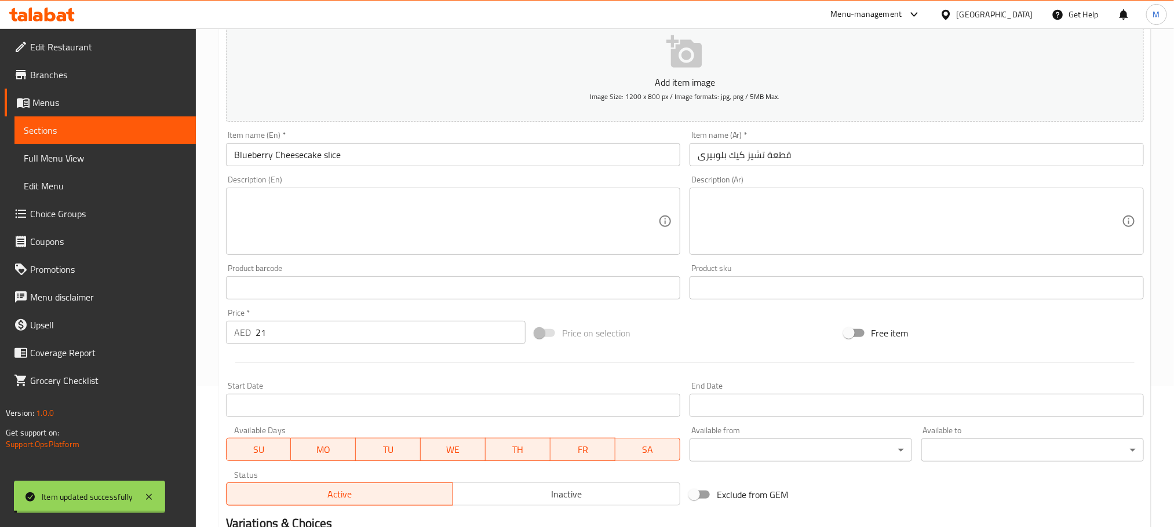
scroll to position [0, 0]
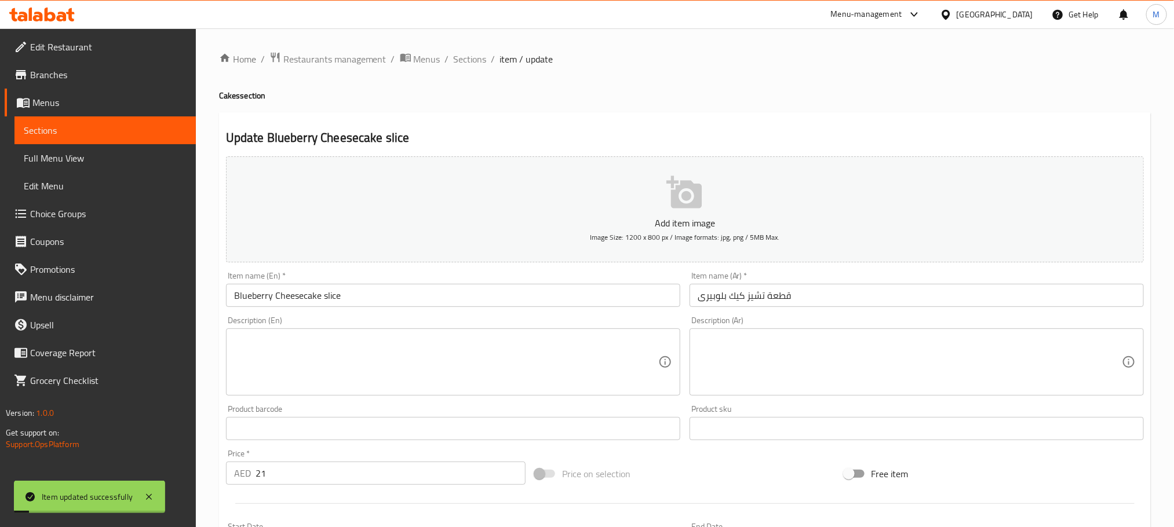
click at [473, 56] on span "Sections" at bounding box center [470, 59] width 33 height 14
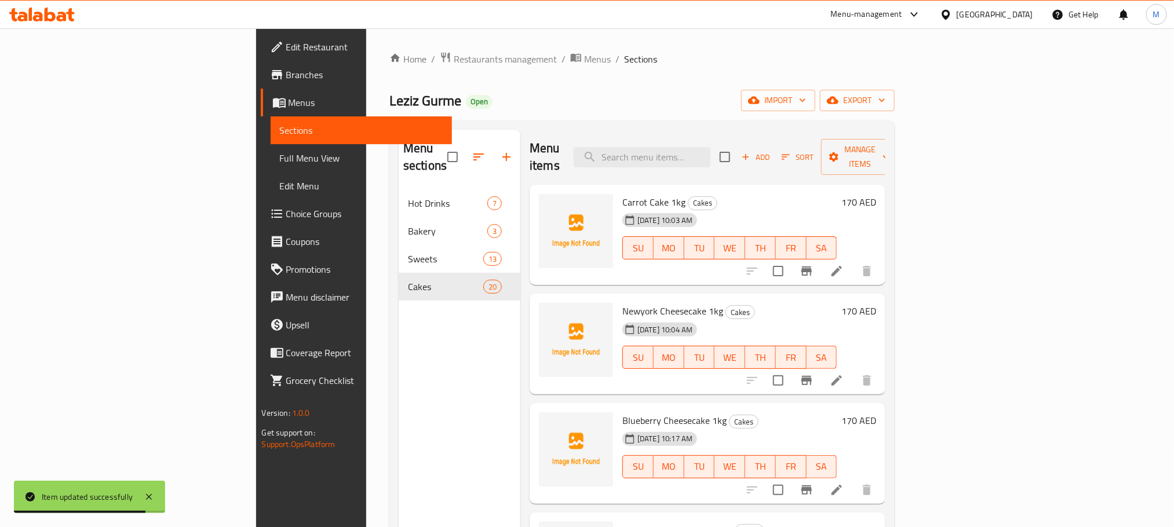
scroll to position [993, 0]
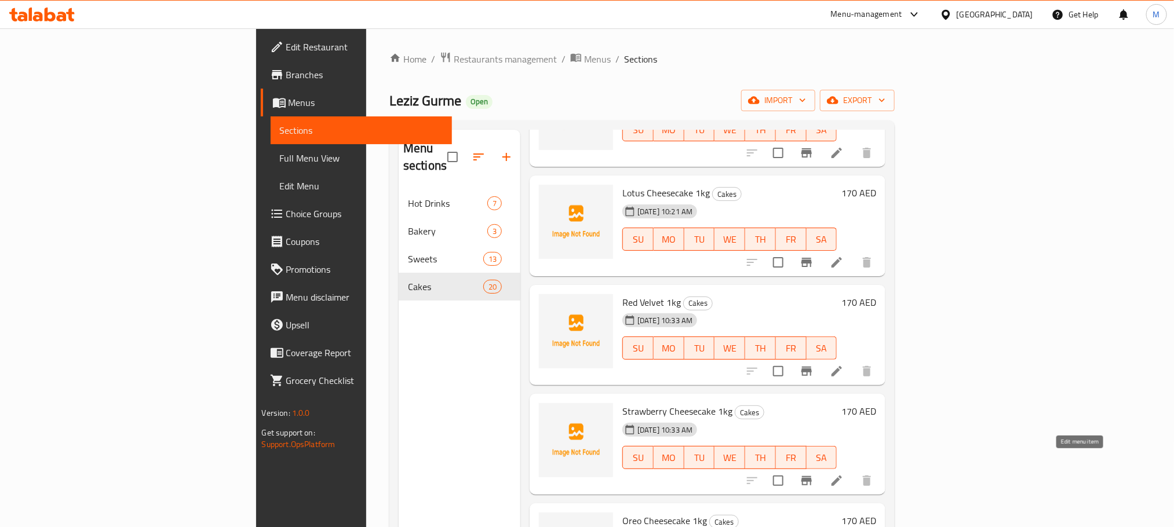
click at [844, 474] on icon at bounding box center [837, 481] width 14 height 14
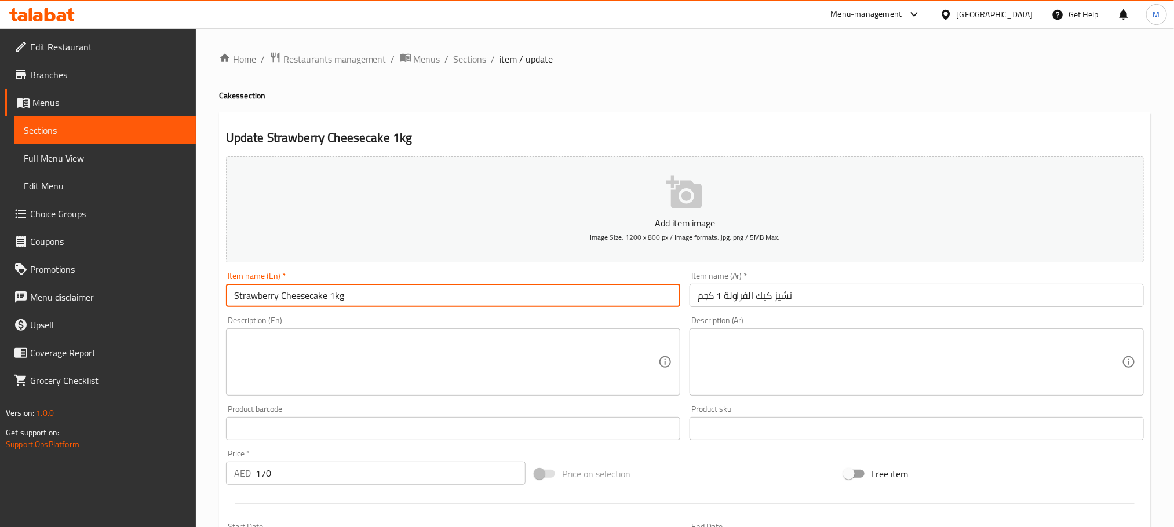
drag, startPoint x: 327, startPoint y: 299, endPoint x: 421, endPoint y: 311, distance: 94.7
click at [421, 311] on div "Item name (En)   * Strawberry Cheesecake 1kg Item name (En) *" at bounding box center [453, 289] width 464 height 45
type input "Strawberry Cheesecake slice"
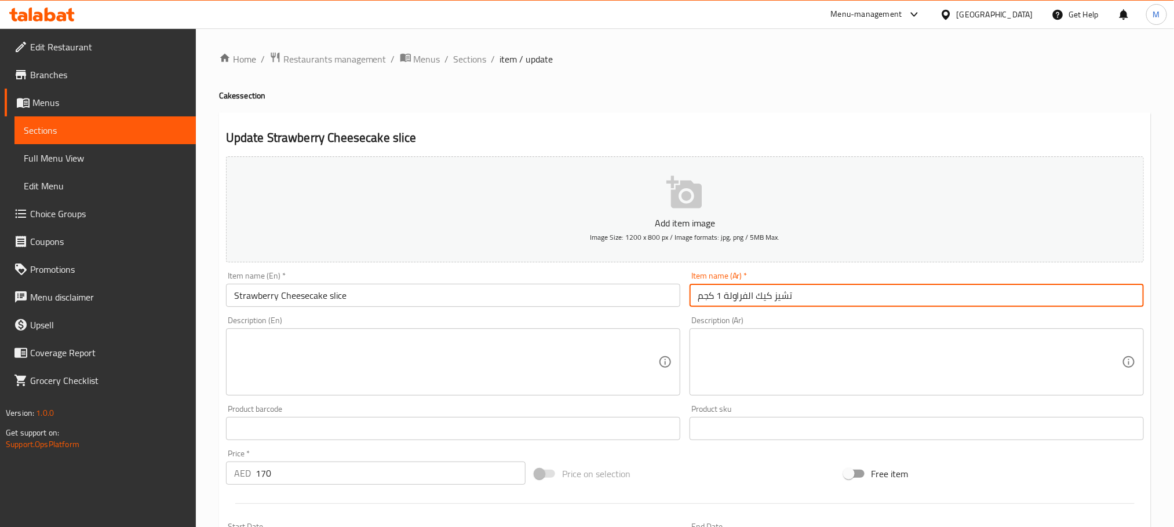
click at [707, 298] on input "تشيز كيك الفراولة 1 كجم" at bounding box center [917, 295] width 454 height 23
click at [719, 297] on input "تشيز كيك الفراولة 1 كجم" at bounding box center [917, 295] width 454 height 23
click at [720, 297] on input "تشيز كيك الفراولة 1 كجم" at bounding box center [917, 295] width 454 height 23
drag, startPoint x: 720, startPoint y: 297, endPoint x: 692, endPoint y: 297, distance: 27.8
click at [692, 297] on input "تشيز كيك الفراولة 1 كجم" at bounding box center [917, 295] width 454 height 23
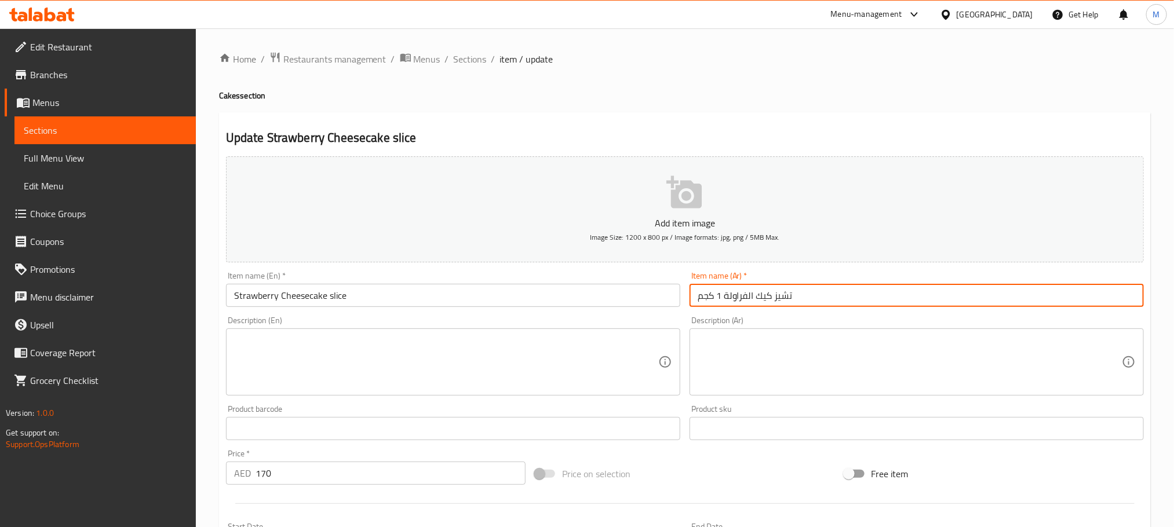
click at [722, 297] on input "تشيز كيك الفراولة 1 كجم" at bounding box center [917, 295] width 454 height 23
drag, startPoint x: 722, startPoint y: 297, endPoint x: 689, endPoint y: 297, distance: 32.5
click at [690, 297] on input "تشيز كيك الفراولة 1 كجم" at bounding box center [917, 295] width 454 height 23
click at [697, 297] on input "تشيز كيك الفراولة 1 كجم" at bounding box center [917, 295] width 454 height 23
drag, startPoint x: 699, startPoint y: 296, endPoint x: 717, endPoint y: 296, distance: 18.0
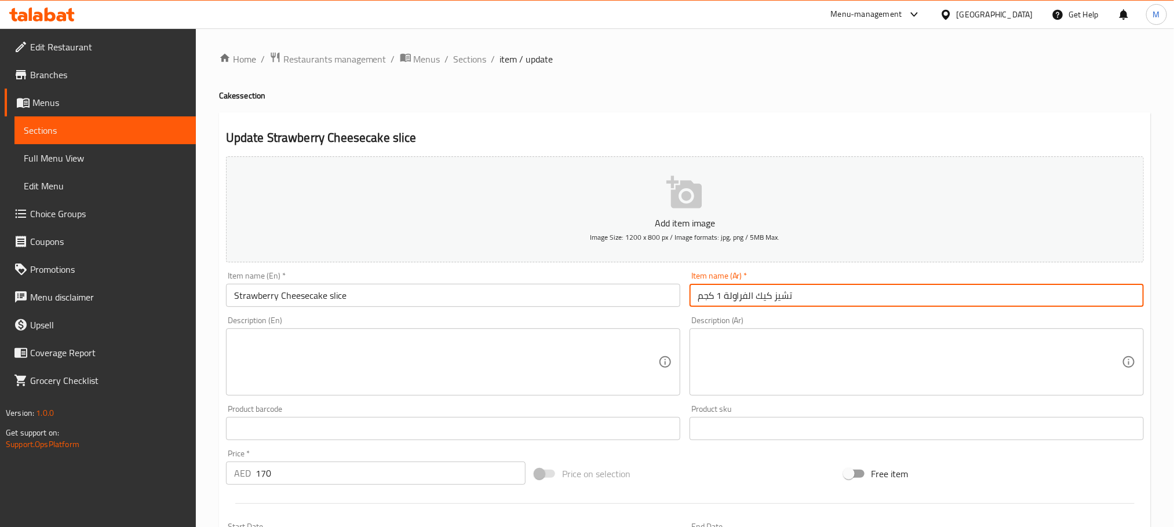
click at [717, 296] on input "تشيز كيك الفراولة 1 كجم" at bounding box center [917, 295] width 454 height 23
type input "تشيز كيك الفراولة قطعة"
click at [333, 501] on div at bounding box center [684, 504] width 927 height 28
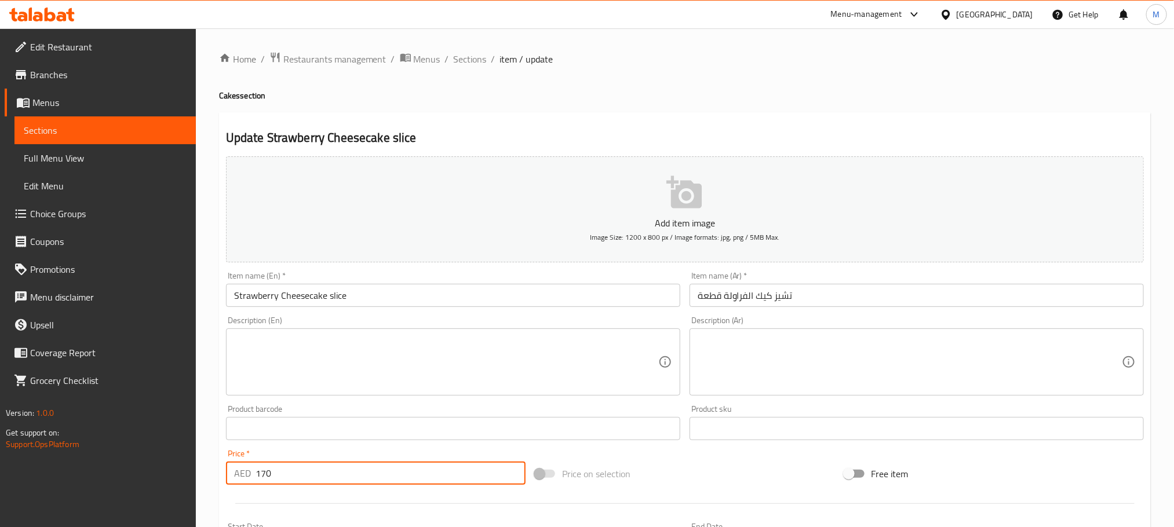
click at [334, 472] on input "170" at bounding box center [391, 473] width 270 height 23
click at [336, 473] on input "170" at bounding box center [391, 473] width 270 height 23
click at [336, 473] on input "17021" at bounding box center [391, 473] width 270 height 23
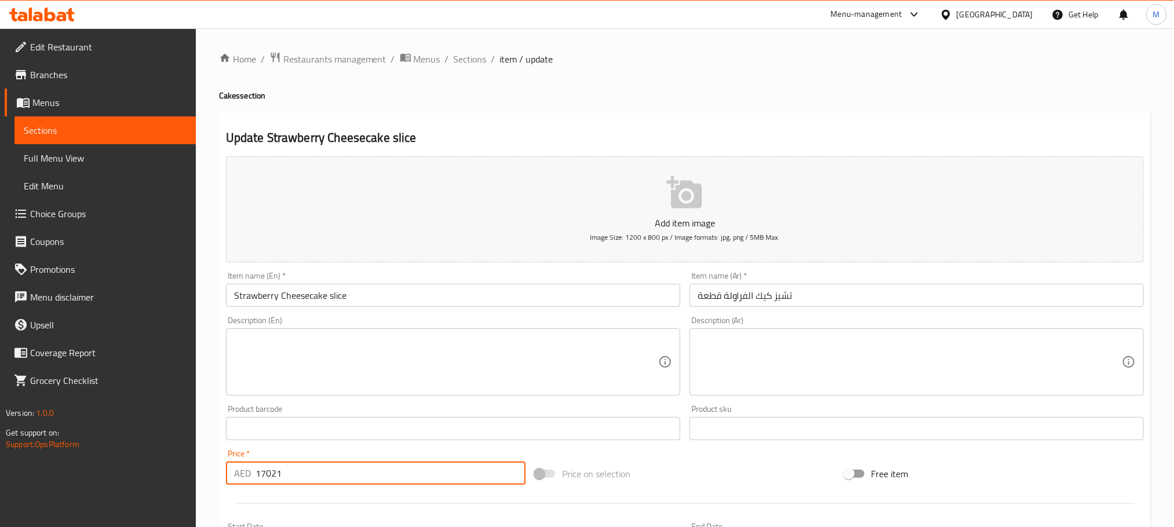
click at [336, 473] on input "17021" at bounding box center [391, 473] width 270 height 23
type input "21"
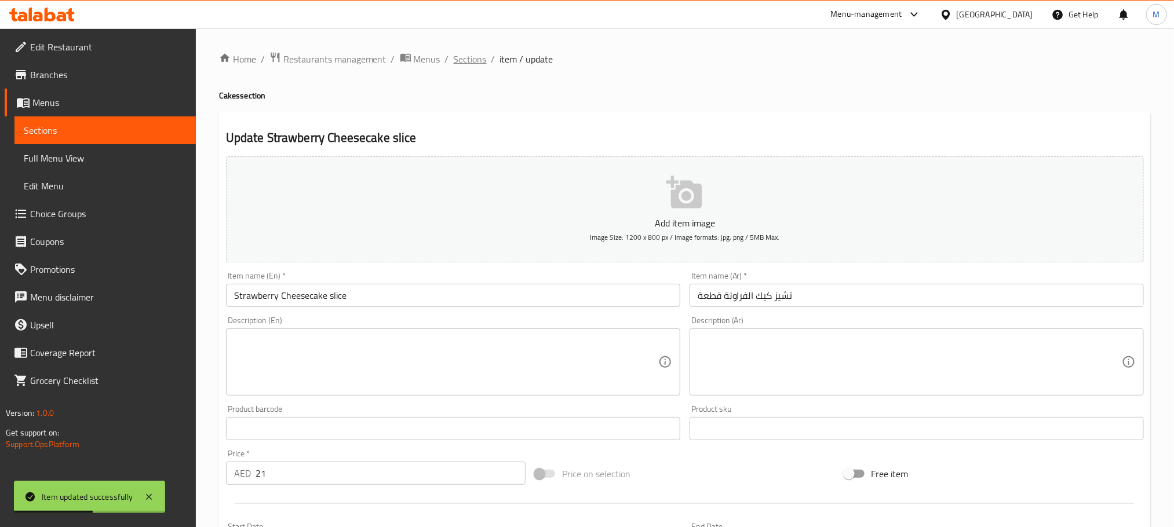
click at [468, 61] on span "Sections" at bounding box center [470, 59] width 33 height 14
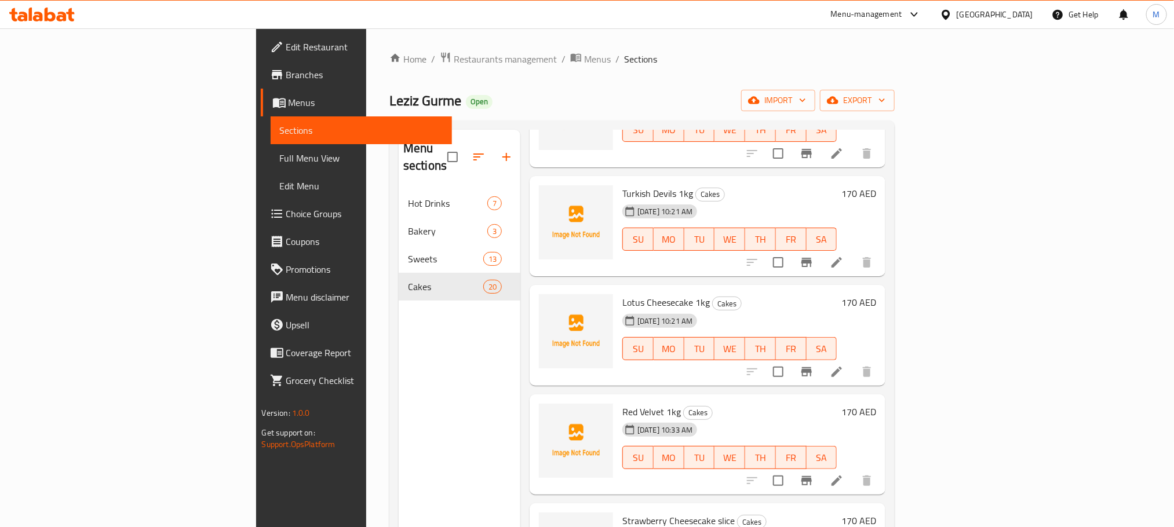
scroll to position [337, 0]
click at [853, 470] on li at bounding box center [837, 480] width 32 height 21
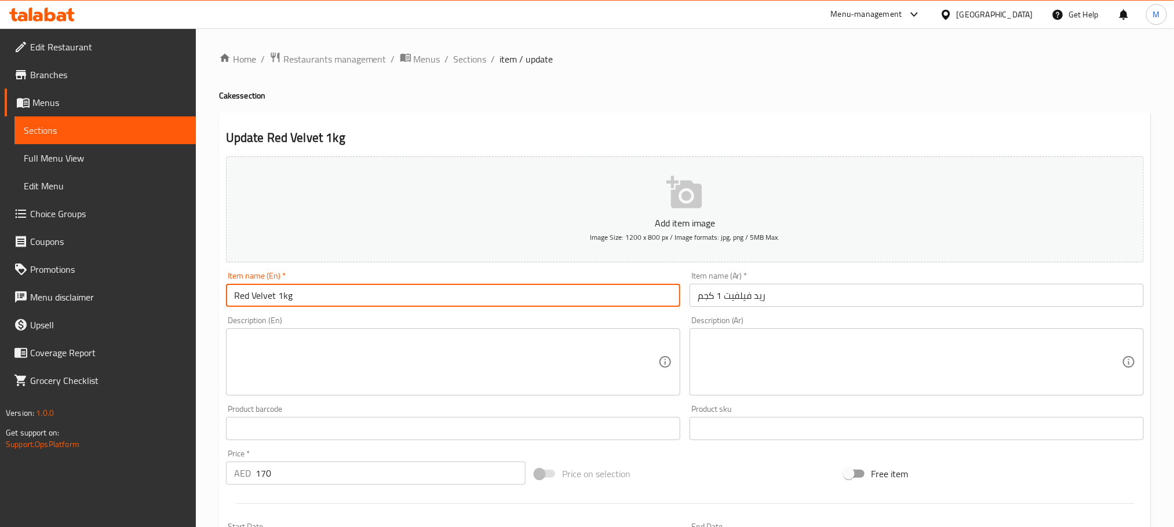
drag, startPoint x: 282, startPoint y: 301, endPoint x: 316, endPoint y: 301, distance: 34.8
click at [316, 301] on input "Red Velvet 1kg" at bounding box center [453, 295] width 454 height 23
type input "Red Velvet slice"
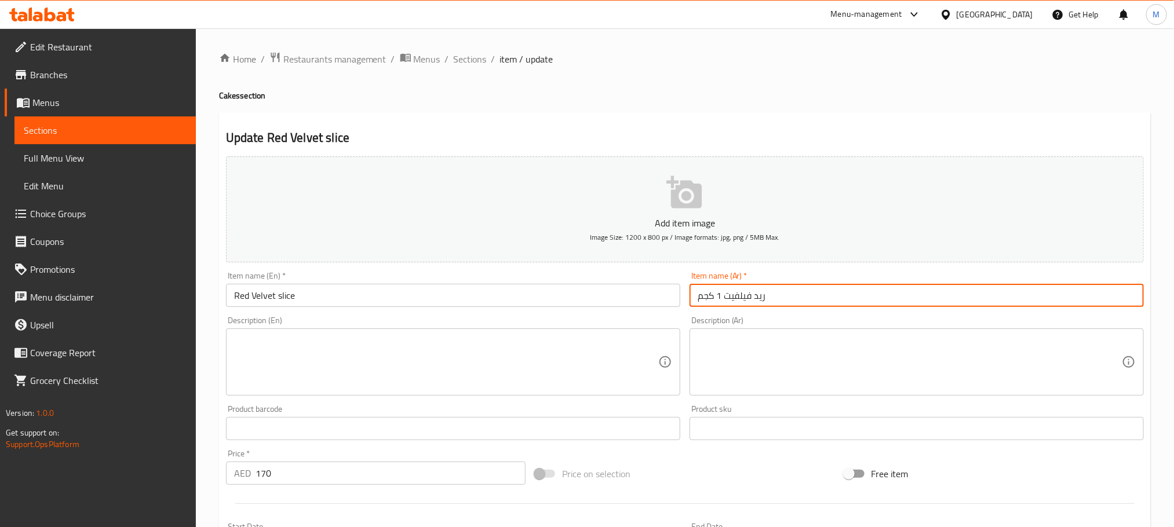
click at [719, 301] on input "ريد فيلفيت 1 كجم" at bounding box center [917, 295] width 454 height 23
click at [727, 296] on input "ريد فيلفيت 1 كجم" at bounding box center [917, 295] width 454 height 23
drag, startPoint x: 722, startPoint y: 294, endPoint x: 693, endPoint y: 300, distance: 29.4
click at [693, 300] on input "ريد فيلفيت 1 كجم" at bounding box center [917, 295] width 454 height 23
click at [709, 296] on input "ريد فيلفيت 1 كجم" at bounding box center [917, 295] width 454 height 23
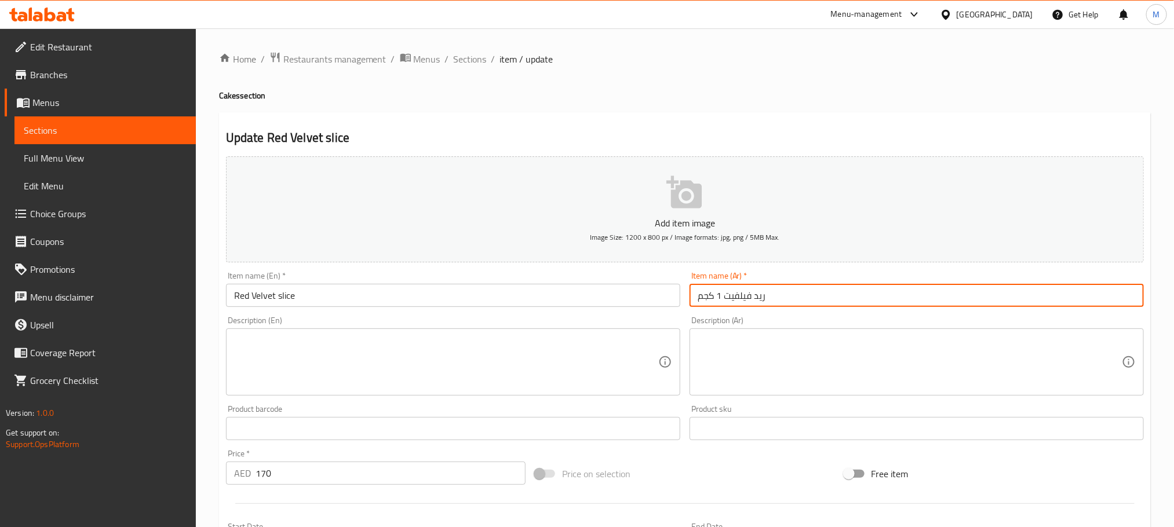
click at [709, 296] on input "ريد فيلفيت 1 كجم" at bounding box center [917, 295] width 454 height 23
drag, startPoint x: 722, startPoint y: 298, endPoint x: 694, endPoint y: 289, distance: 29.3
click at [694, 289] on input "ريد فيلفيت 1 كجم" at bounding box center [917, 295] width 454 height 23
click at [701, 293] on input "ريد فيلفيت 1 كجم" at bounding box center [917, 295] width 454 height 23
drag, startPoint x: 722, startPoint y: 301, endPoint x: 701, endPoint y: 296, distance: 21.1
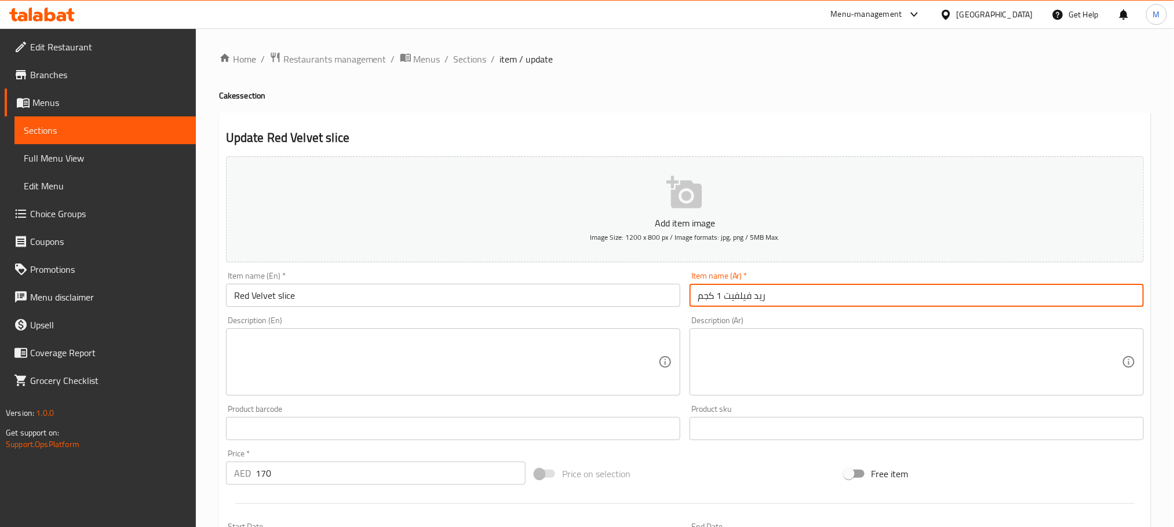
click at [701, 296] on input "ريد فيلفيت 1 كجم" at bounding box center [917, 295] width 454 height 23
drag, startPoint x: 703, startPoint y: 297, endPoint x: 690, endPoint y: 297, distance: 12.2
click at [690, 297] on input "ريد فيلفيت 1" at bounding box center [917, 295] width 454 height 23
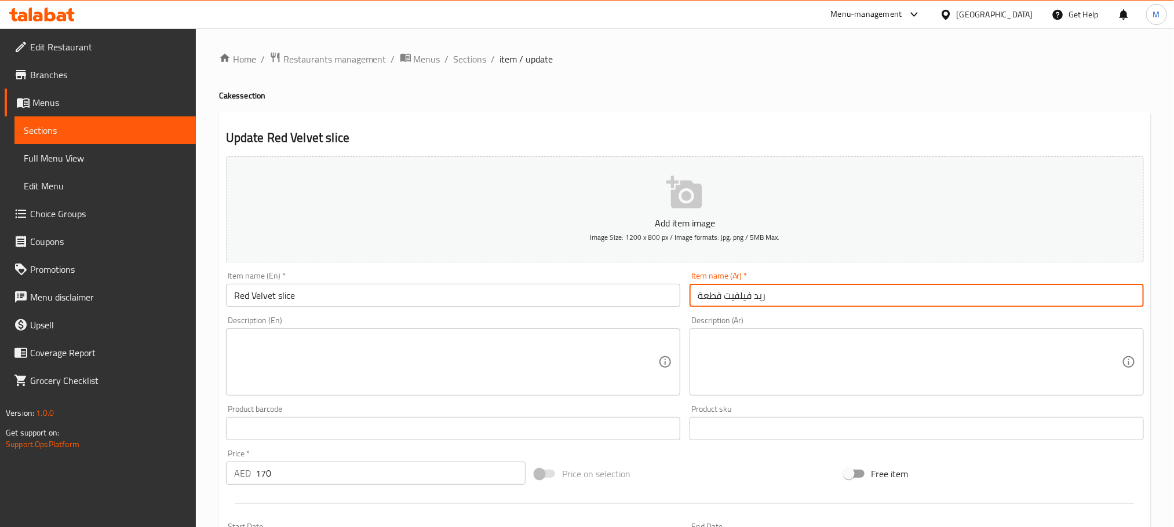
click at [708, 301] on input "ريد فيلفيت قطعة" at bounding box center [917, 295] width 454 height 23
click at [707, 301] on input "ريد فيلفيت قطعة" at bounding box center [917, 295] width 454 height 23
click at [691, 291] on input "ريد فيلفيت" at bounding box center [917, 295] width 454 height 23
paste input "قطعة"
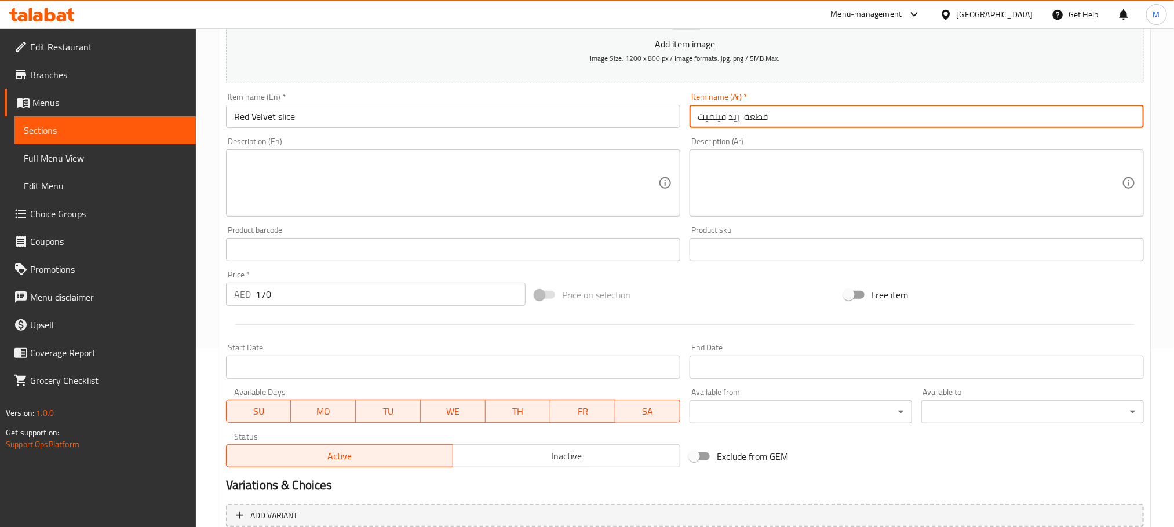
scroll to position [290, 0]
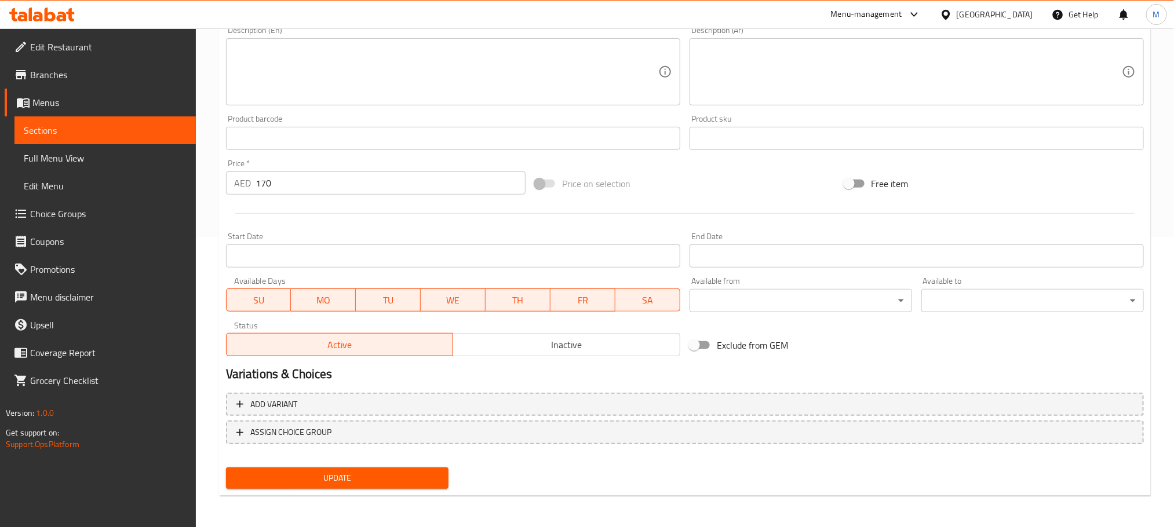
type input "قطعة ريد فيلفيت"
click at [331, 195] on div "Price   * AED 170 Price *" at bounding box center [375, 177] width 309 height 45
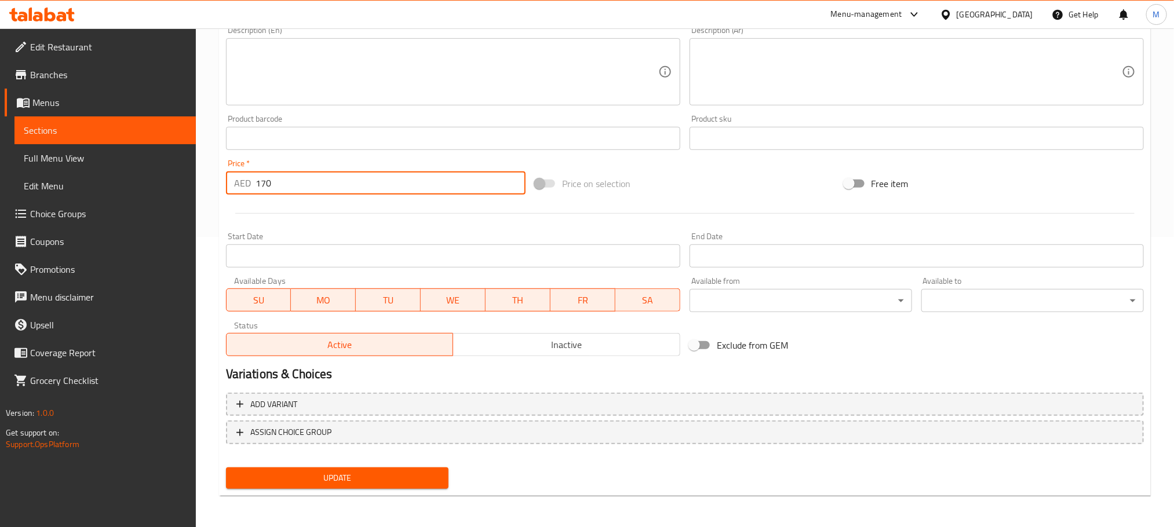
click at [345, 193] on input "170" at bounding box center [391, 183] width 270 height 23
click at [226, 468] on button "Update" at bounding box center [337, 478] width 223 height 21
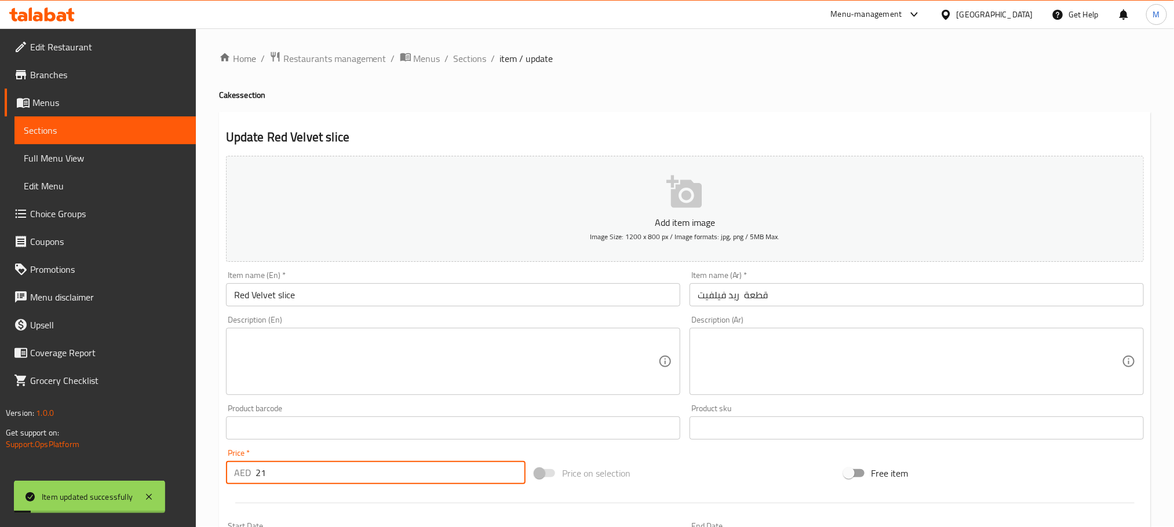
scroll to position [0, 0]
type input "21"
click at [481, 59] on span "Sections" at bounding box center [470, 59] width 33 height 14
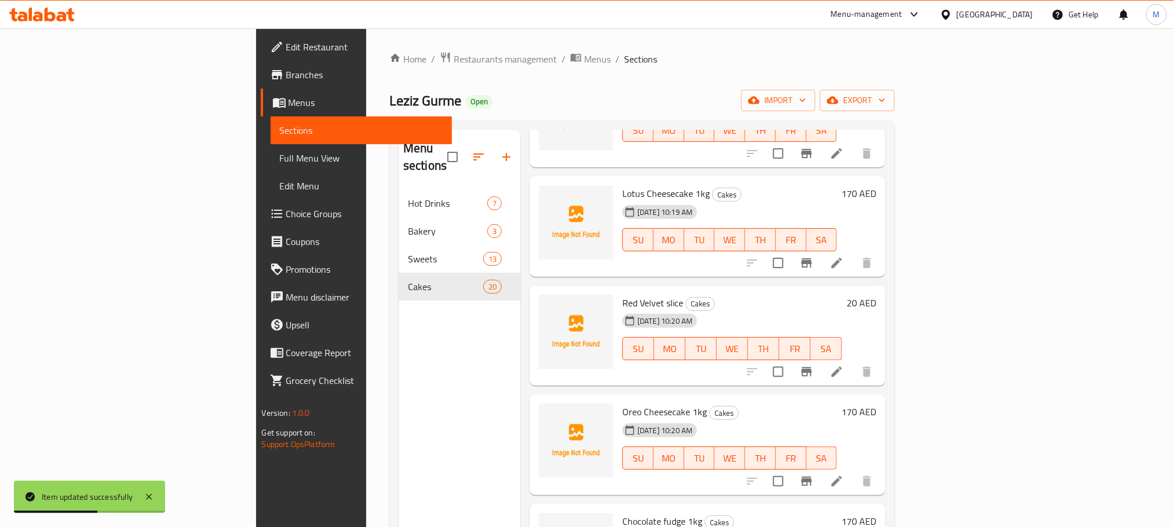
scroll to position [1101, 0]
drag, startPoint x: 1080, startPoint y: 475, endPoint x: 1072, endPoint y: 471, distance: 9.6
click at [881, 475] on div at bounding box center [809, 482] width 143 height 28
click at [853, 472] on li at bounding box center [837, 482] width 32 height 21
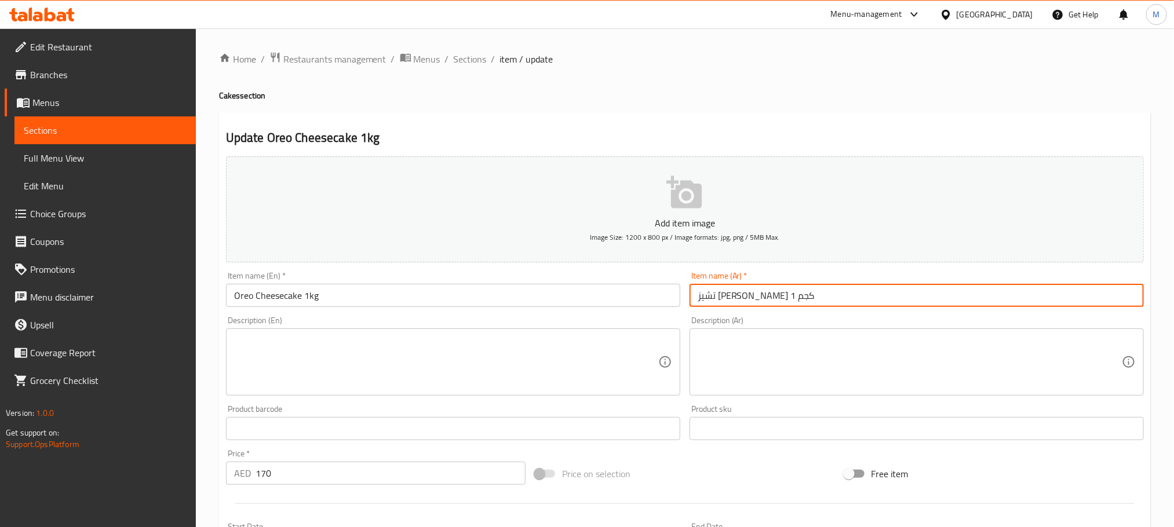
drag, startPoint x: 720, startPoint y: 297, endPoint x: 694, endPoint y: 300, distance: 26.8
click at [694, 300] on input "تشيز كيك أوريو 1 كجم" at bounding box center [917, 295] width 454 height 23
drag, startPoint x: 699, startPoint y: 301, endPoint x: 717, endPoint y: 301, distance: 18.0
click at [717, 301] on input "تشيز كيك أوريو 1 كجم" at bounding box center [917, 295] width 454 height 23
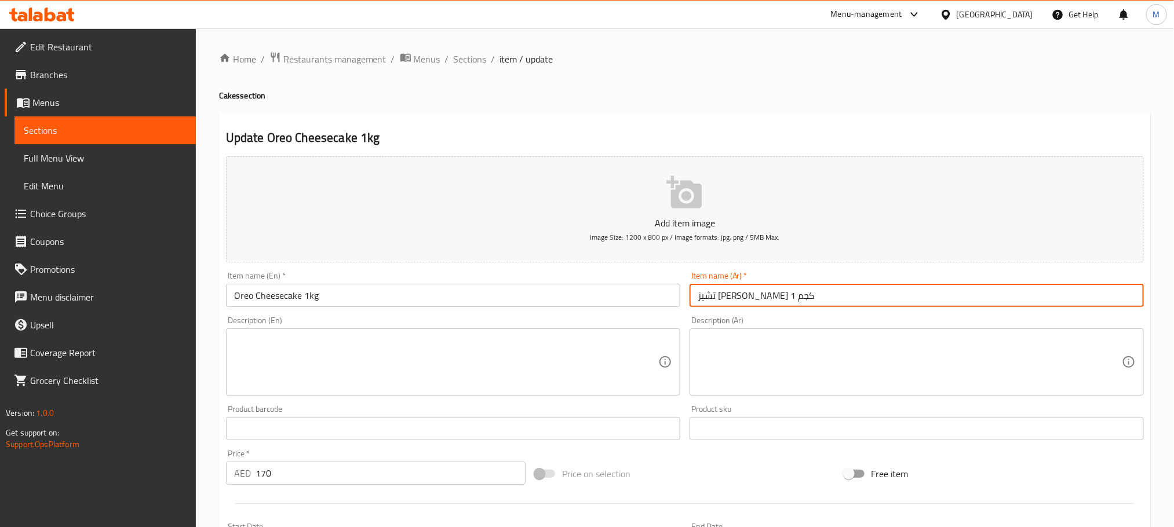
click at [717, 301] on input "تشيز كيك أوريو 1 كجم" at bounding box center [917, 295] width 454 height 23
drag, startPoint x: 692, startPoint y: 296, endPoint x: 719, endPoint y: 296, distance: 26.7
click at [719, 296] on input "تشيز كيك أوريو 1 كجم" at bounding box center [917, 295] width 454 height 23
click at [701, 299] on input "تشيز كيك أوريو" at bounding box center [917, 295] width 454 height 23
click at [696, 299] on input "تشيز كيك أوريو" at bounding box center [917, 295] width 454 height 23
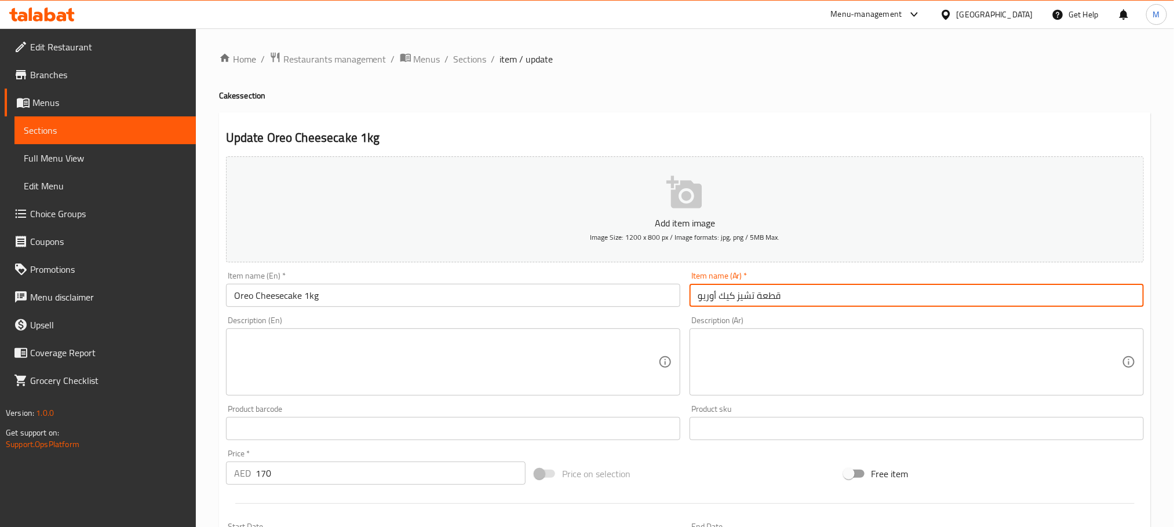
type input "قطعة تشيز كيك أوريو"
click at [314, 303] on input "Oreo Cheesecake 1kg" at bounding box center [453, 295] width 454 height 23
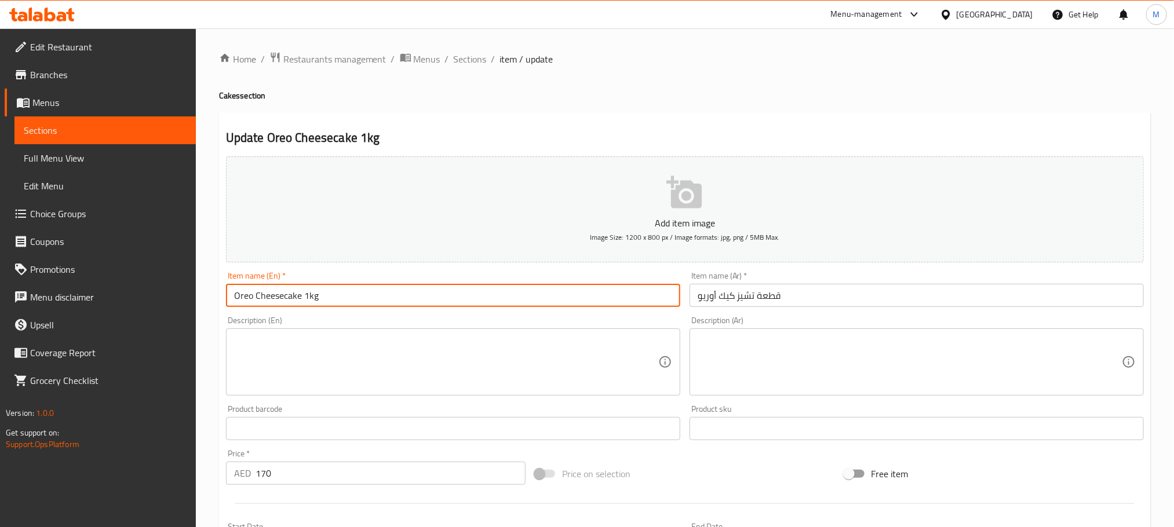
click at [314, 303] on input "Oreo Cheesecake 1kg" at bounding box center [453, 295] width 454 height 23
type input "Oreo Cheesecake Slice"
click at [282, 463] on input "170" at bounding box center [391, 473] width 270 height 23
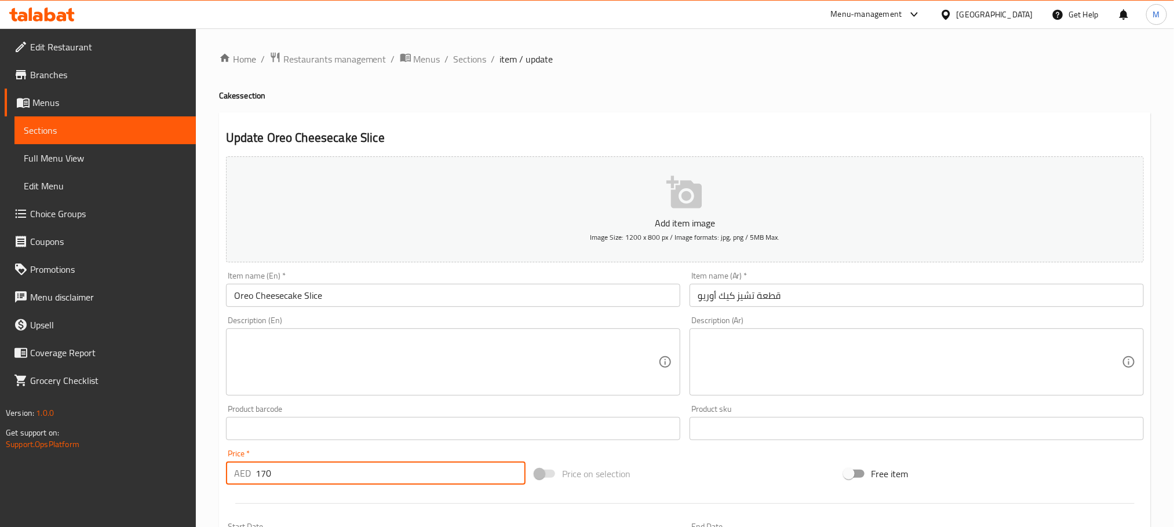
click at [282, 463] on input "170" at bounding box center [391, 473] width 270 height 23
type input "21"
click at [468, 61] on span "Sections" at bounding box center [470, 59] width 33 height 14
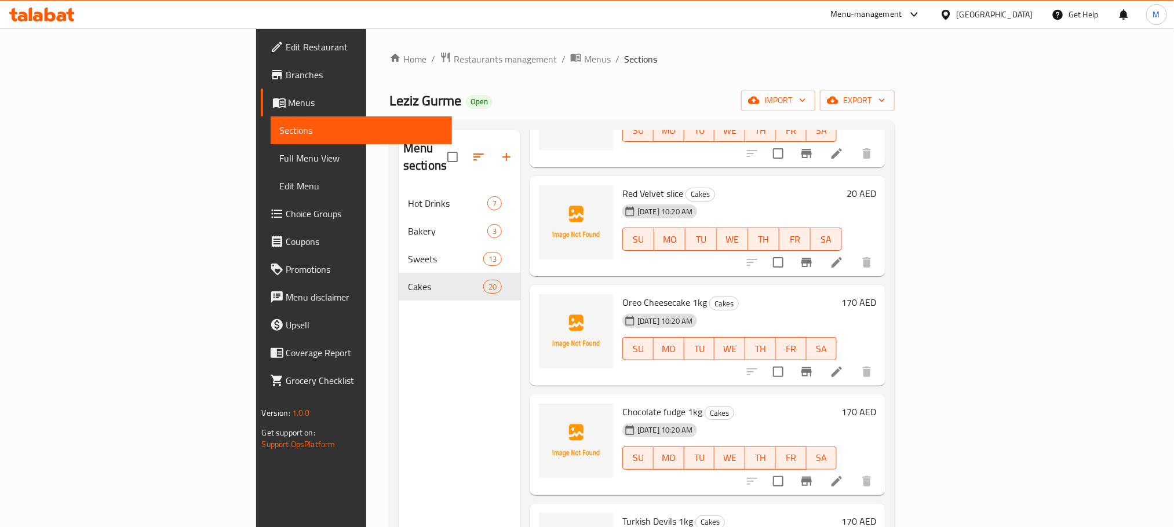
scroll to position [1320, 0]
click at [844, 475] on icon at bounding box center [837, 482] width 14 height 14
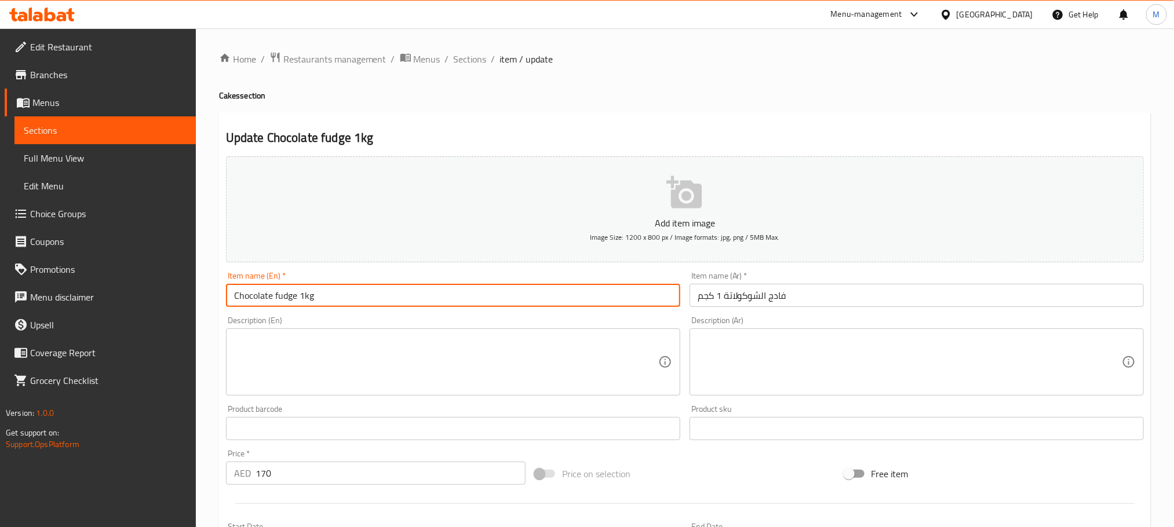
drag, startPoint x: 303, startPoint y: 294, endPoint x: 330, endPoint y: 297, distance: 27.4
click at [330, 297] on input "Chocolate fudge 1kg" at bounding box center [453, 295] width 454 height 23
type input "Chocolate fudge slice"
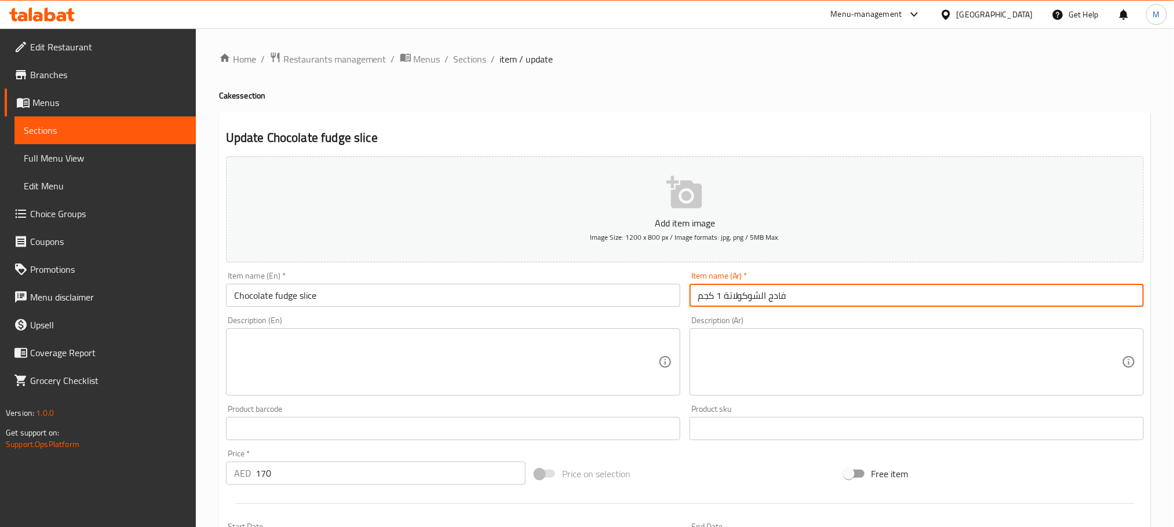
click at [722, 297] on input "فادج الشوكولاتة 1 كجم" at bounding box center [917, 295] width 454 height 23
drag, startPoint x: 722, startPoint y: 297, endPoint x: 689, endPoint y: 297, distance: 33.6
click at [689, 297] on div "Item name (Ar)   * فادج الشوكولاتة 1 كجم Item name (Ar) *" at bounding box center [917, 289] width 464 height 45
click at [709, 299] on input "فادج الشوكولاتة قطعة" at bounding box center [917, 295] width 454 height 23
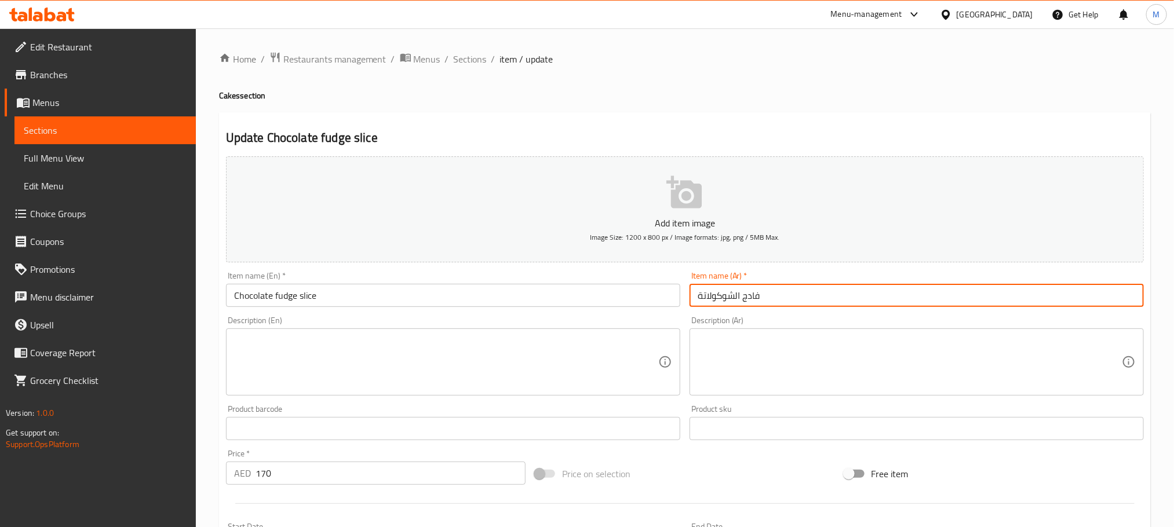
click at [687, 297] on div "Item name (Ar)   * فادج الشوكولاتة Item name (Ar) *" at bounding box center [917, 289] width 464 height 45
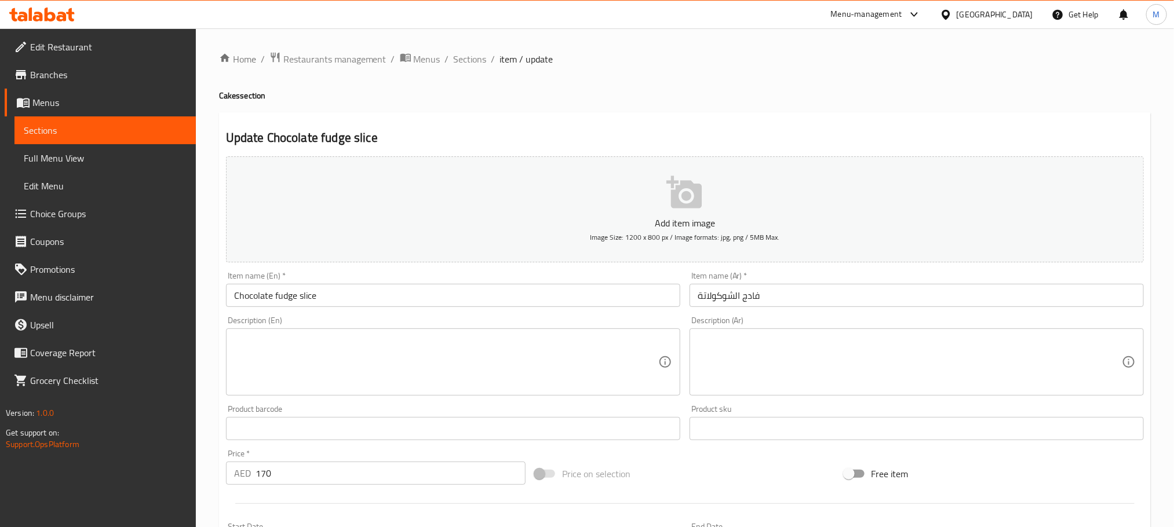
click at [691, 297] on input "فادج الشوكولاتة" at bounding box center [917, 295] width 454 height 23
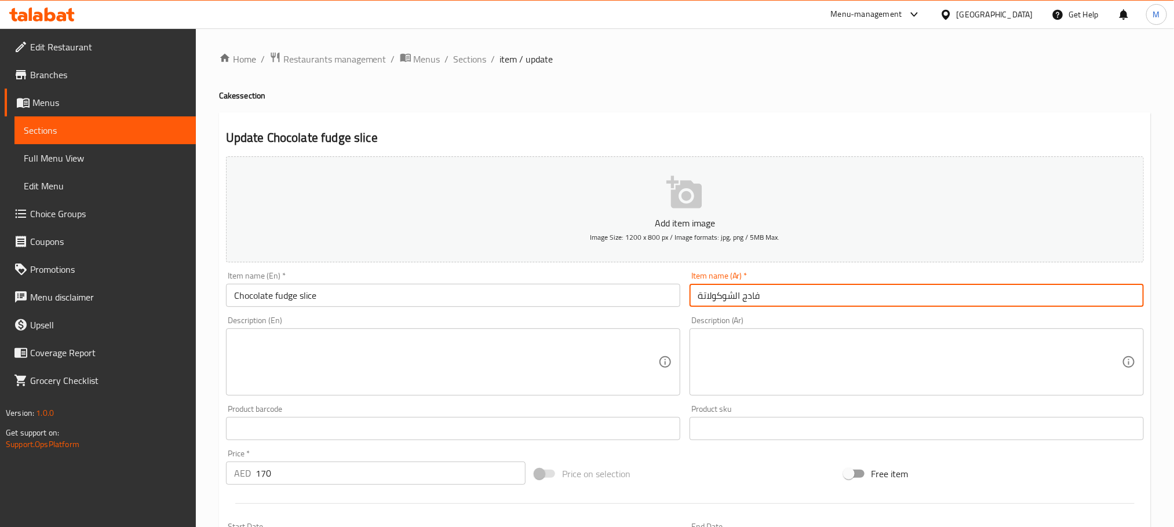
paste input "قطعة"
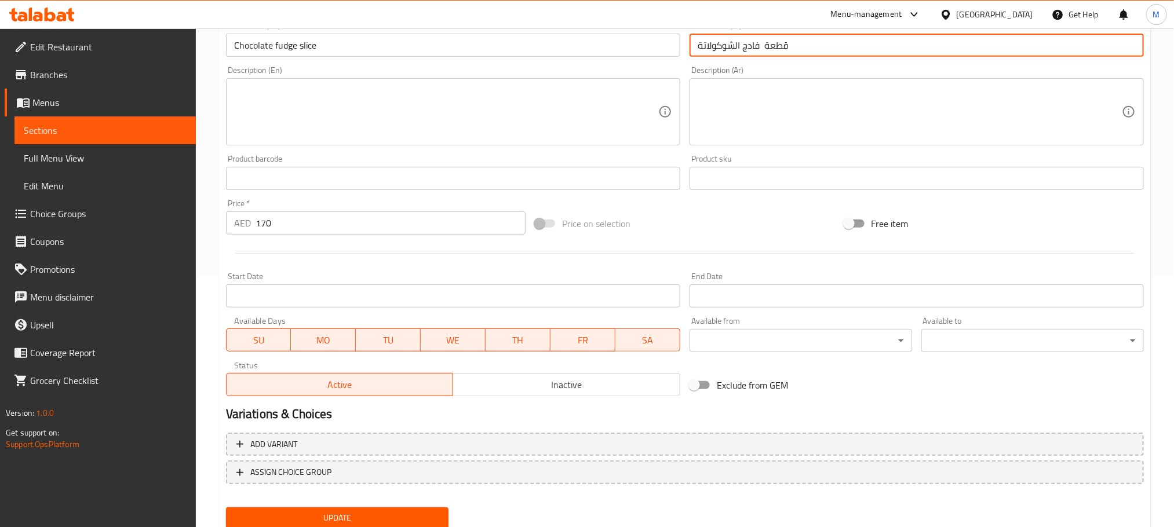
scroll to position [261, 0]
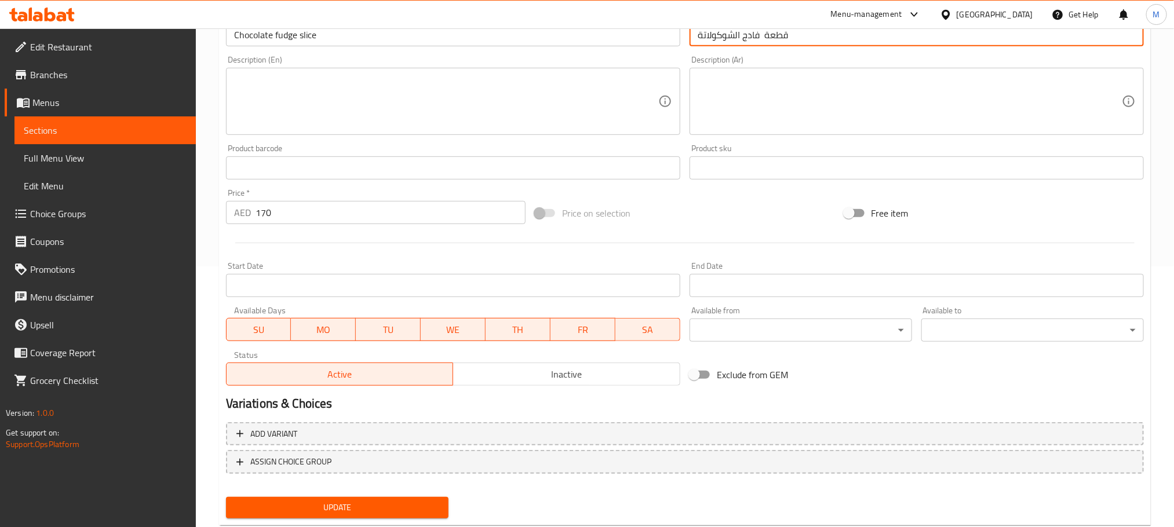
type input "قطعة فادج الشوكولاتة"
click at [333, 214] on input "170" at bounding box center [391, 212] width 270 height 23
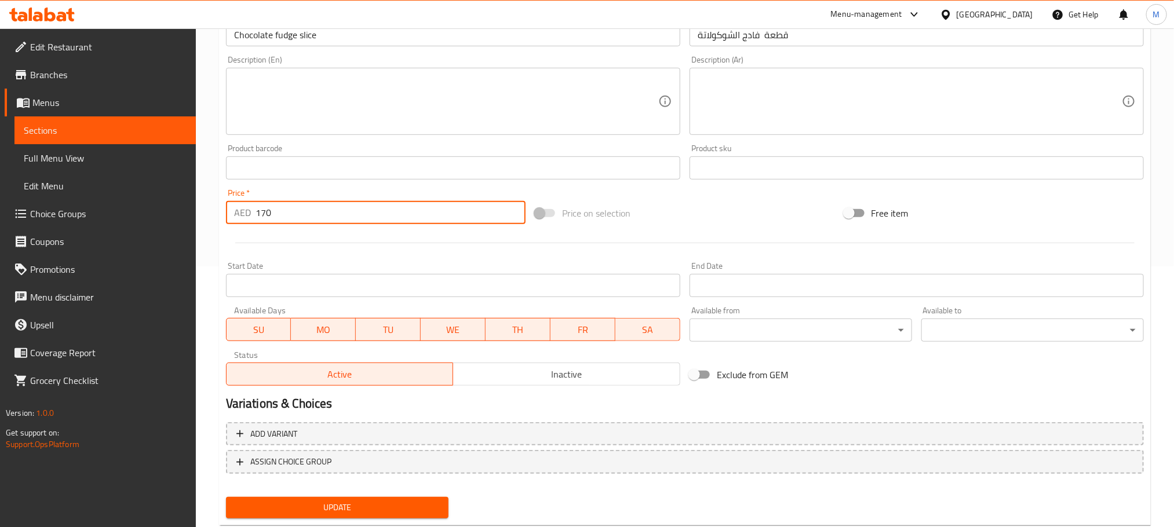
click at [333, 214] on input "170" at bounding box center [391, 212] width 270 height 23
click at [333, 214] on input "2" at bounding box center [391, 212] width 270 height 23
type input "21"
click at [226, 497] on button "Update" at bounding box center [337, 507] width 223 height 21
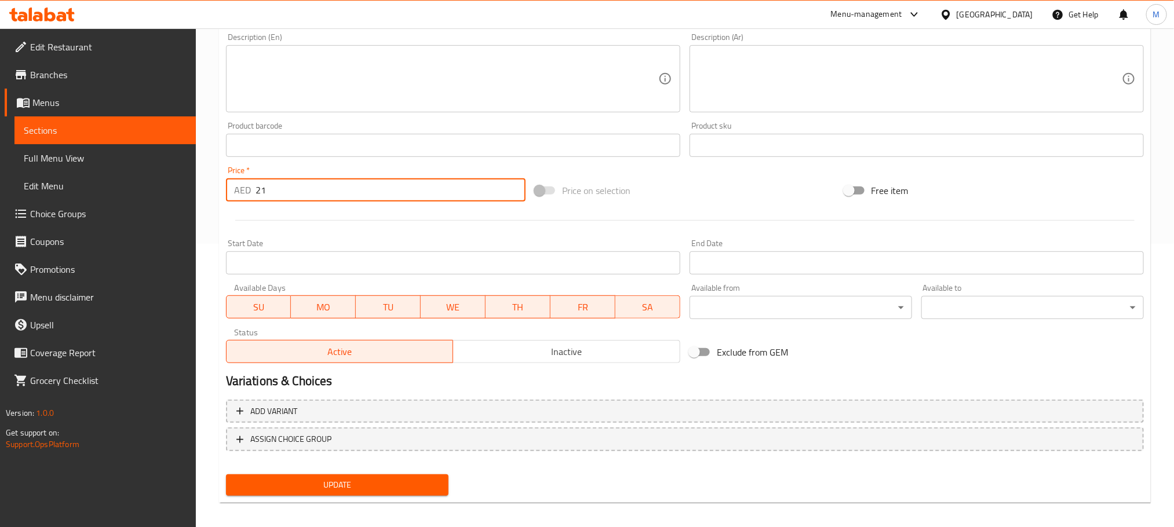
scroll to position [290, 0]
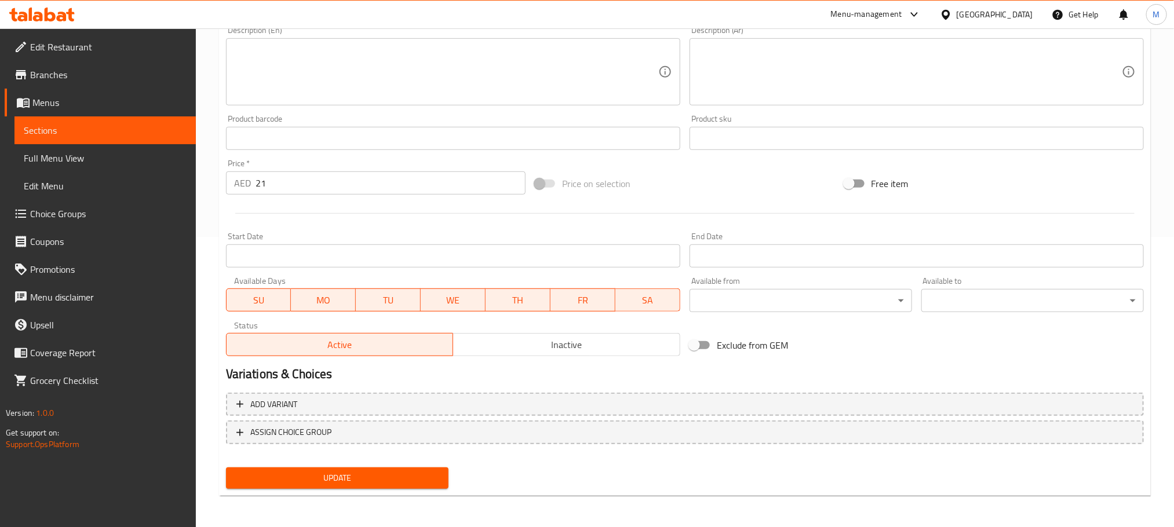
click at [346, 489] on div "Update" at bounding box center [337, 478] width 232 height 31
click at [354, 482] on span "Update" at bounding box center [337, 478] width 204 height 14
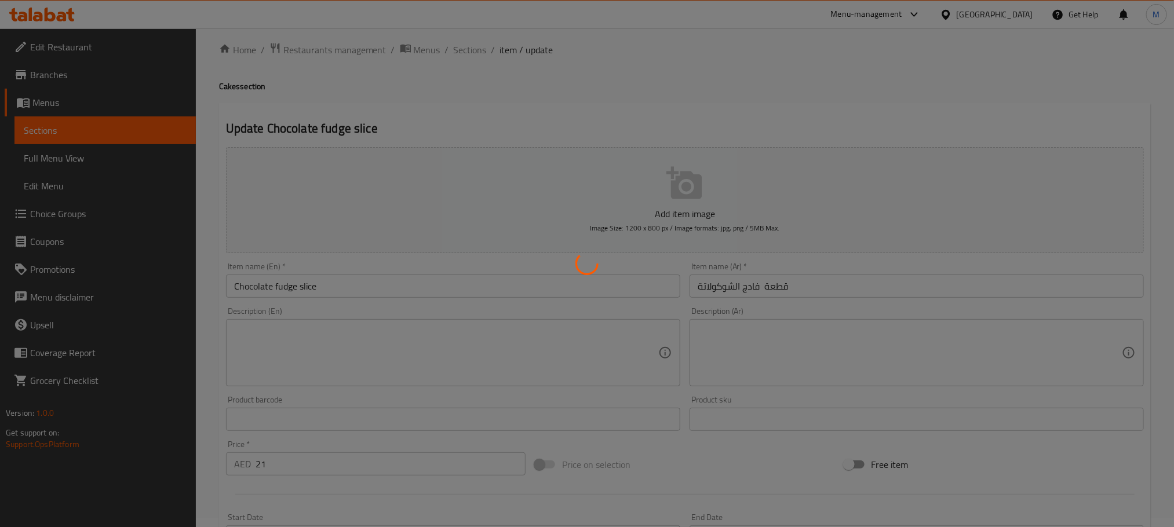
scroll to position [0, 0]
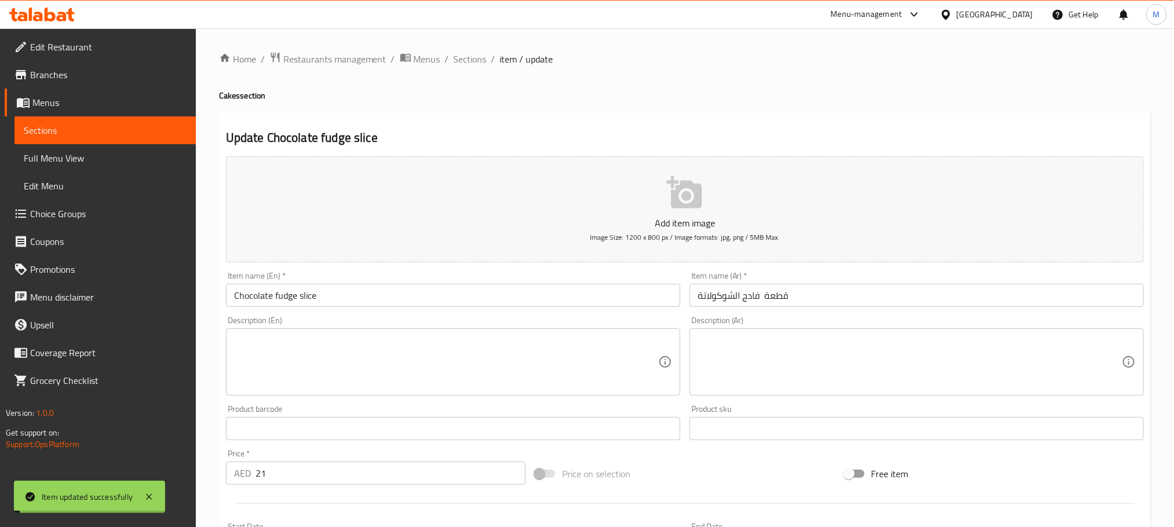
click at [470, 56] on span "Sections" at bounding box center [470, 59] width 33 height 14
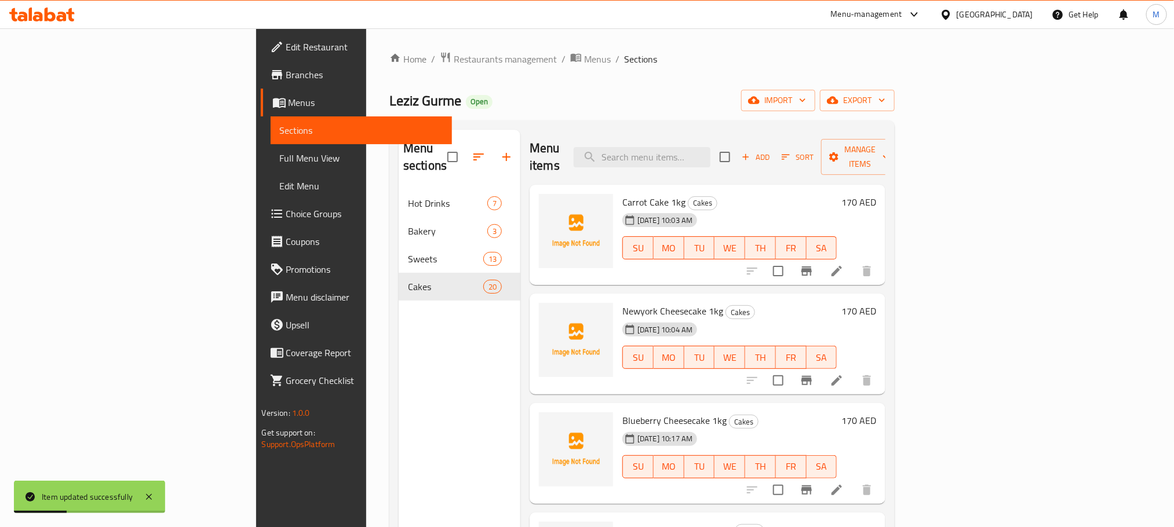
scroll to position [665, 0]
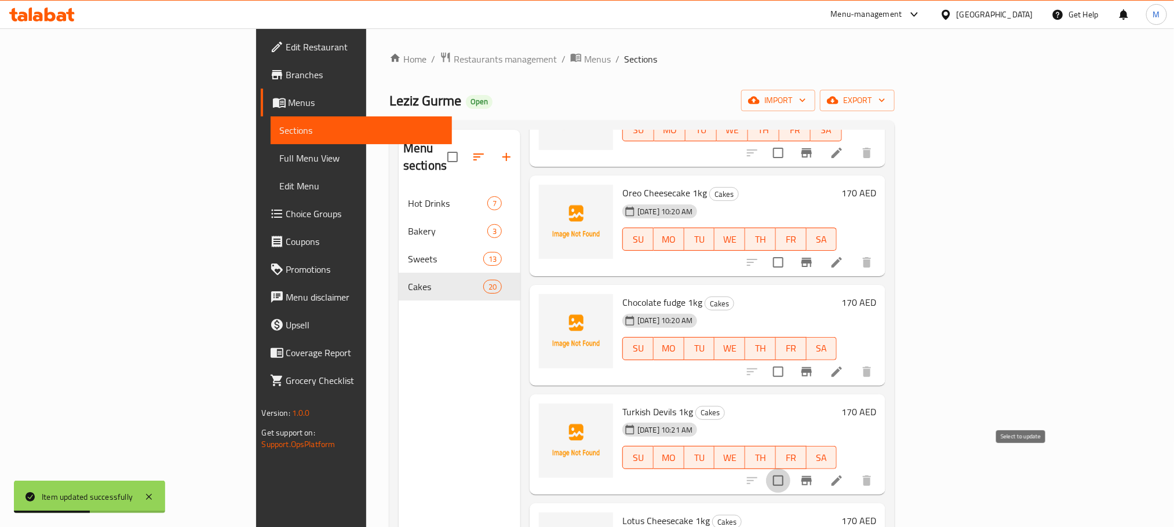
click at [791, 469] on input "checkbox" at bounding box center [778, 481] width 24 height 24
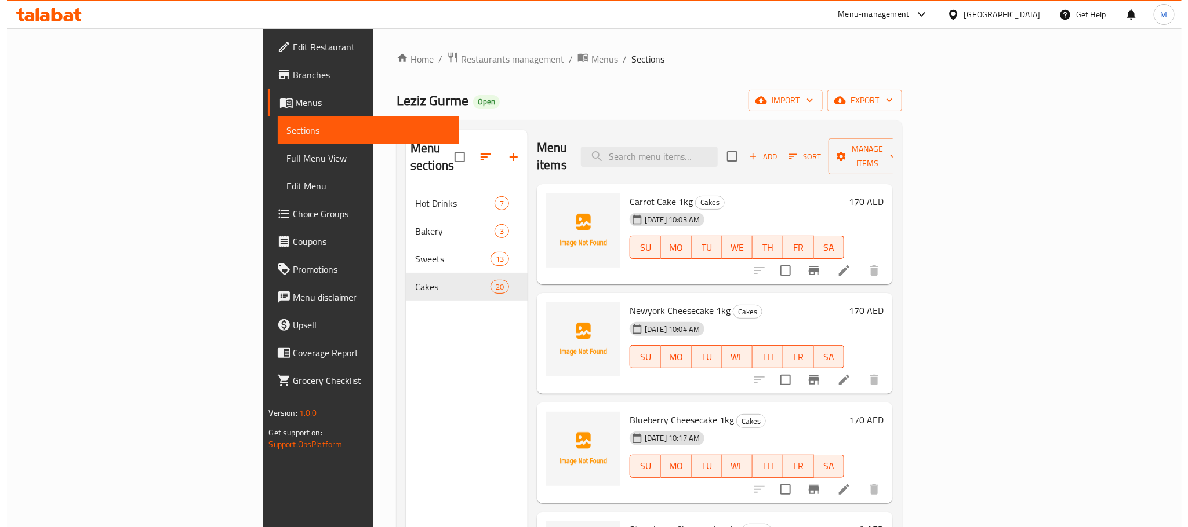
scroll to position [0, 0]
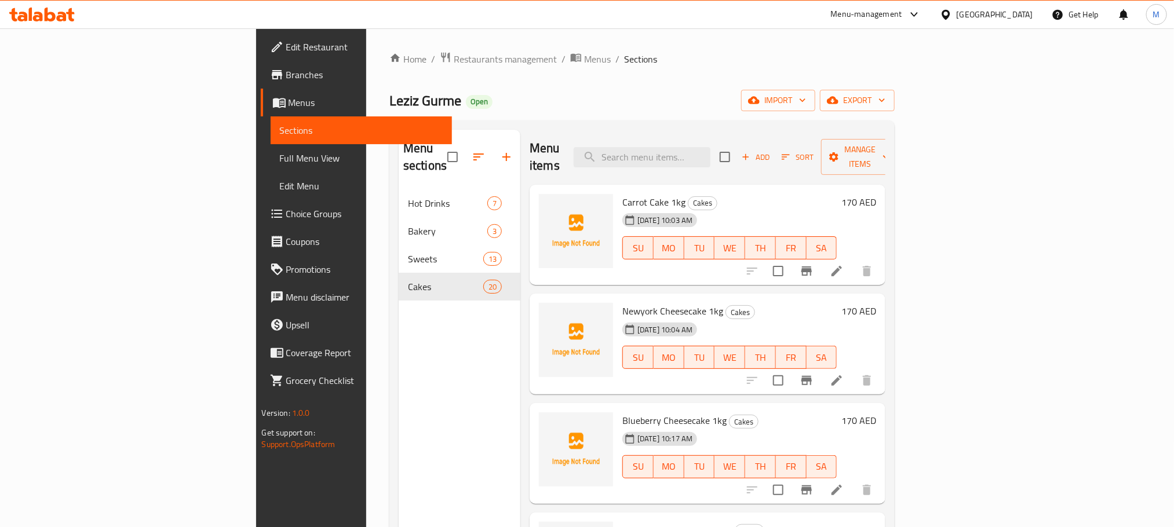
click at [886, 130] on div "Menu items Add Sort Manage items" at bounding box center [708, 157] width 356 height 55
click at [886, 163] on div "Menu items Add Sort Manage items" at bounding box center [708, 157] width 356 height 55
click at [890, 151] on span "Manage items" at bounding box center [860, 157] width 59 height 29
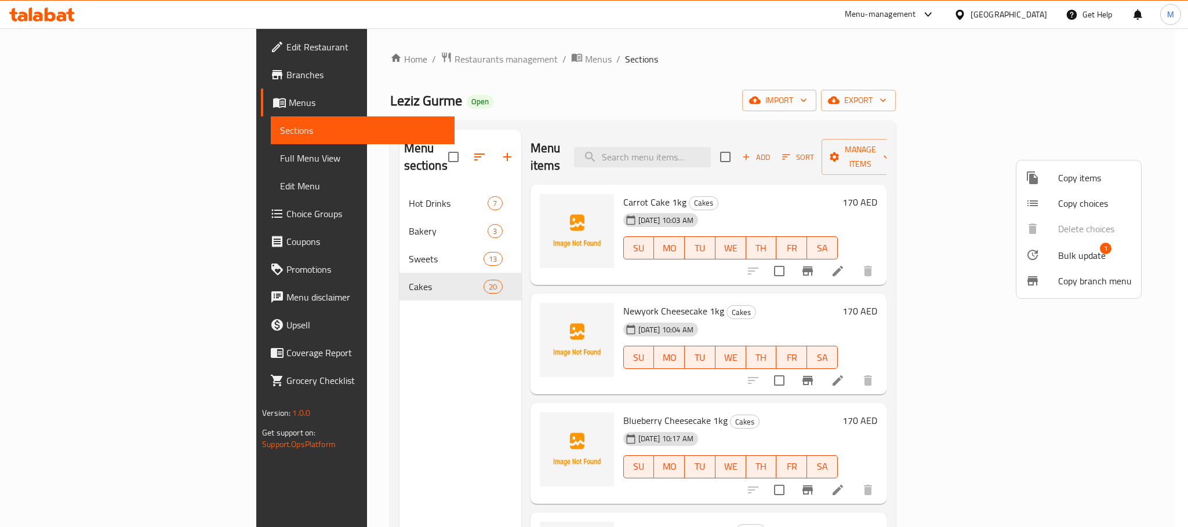
click at [1071, 258] on span "Bulk update" at bounding box center [1082, 256] width 48 height 14
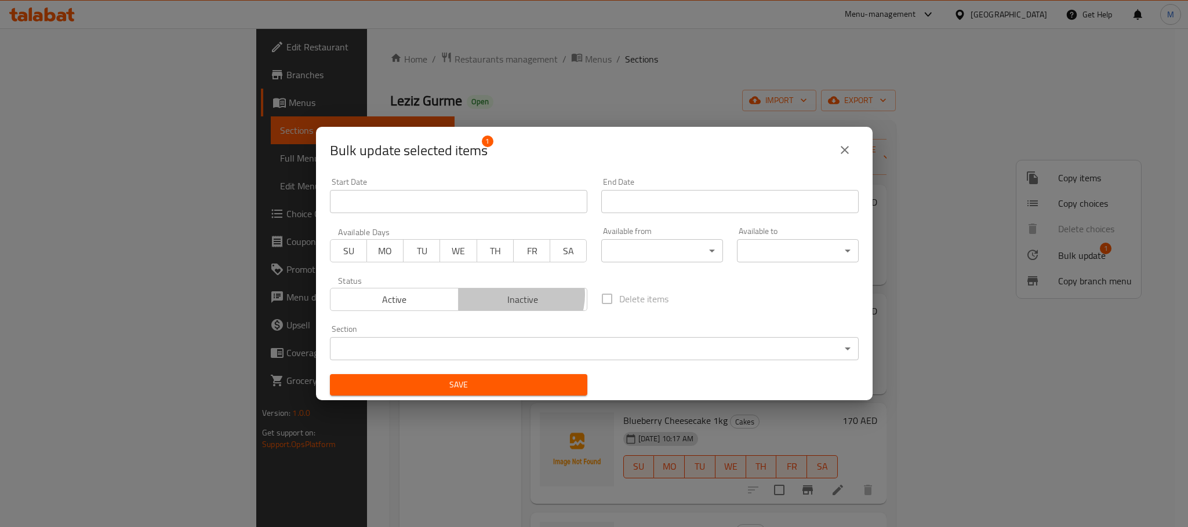
click at [515, 296] on span "Inactive" at bounding box center [522, 300] width 119 height 17
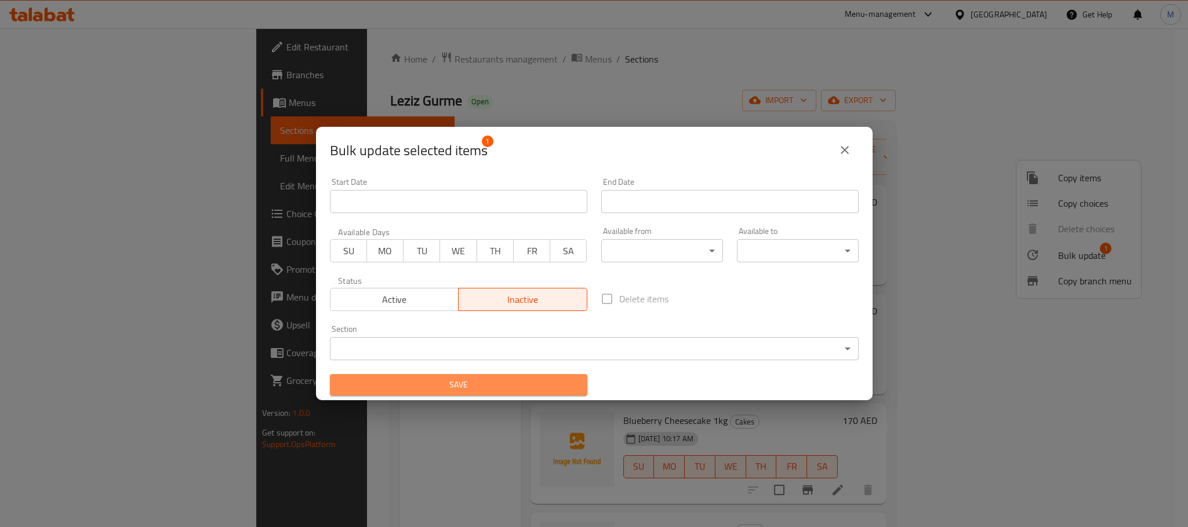
click at [510, 380] on span "Save" at bounding box center [458, 385] width 239 height 14
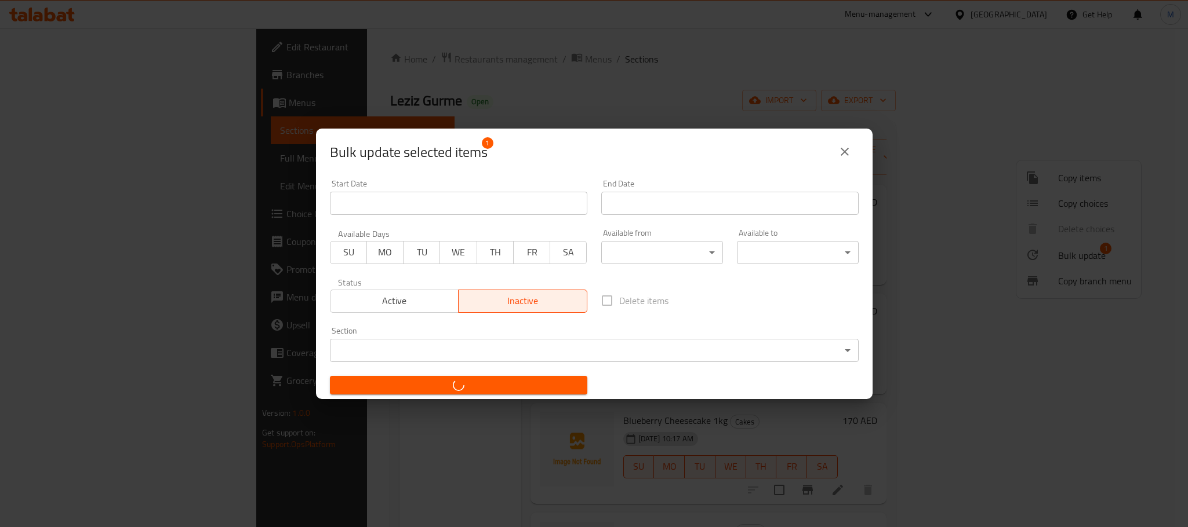
checkbox input "false"
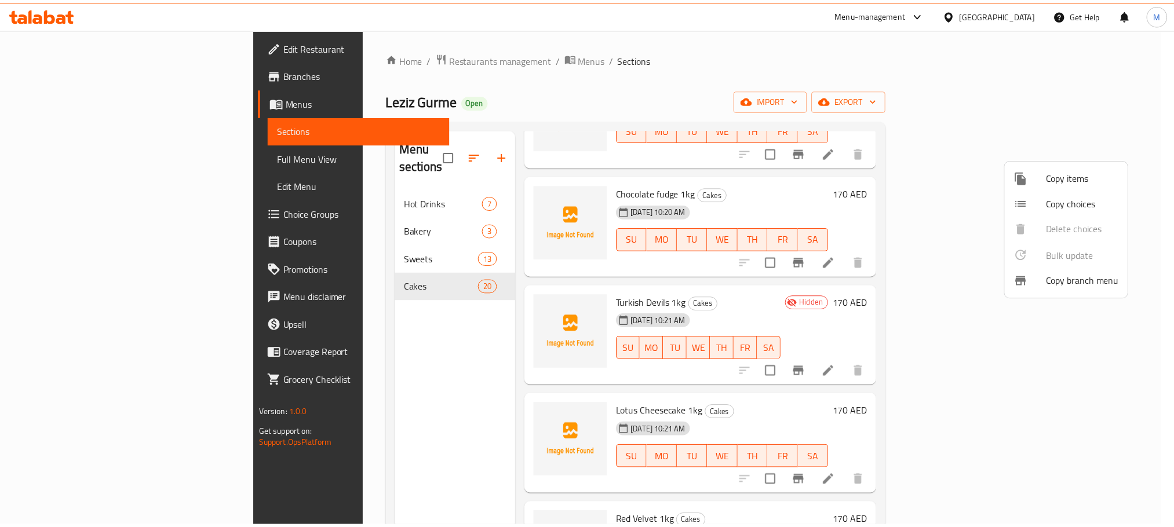
scroll to position [1211, 0]
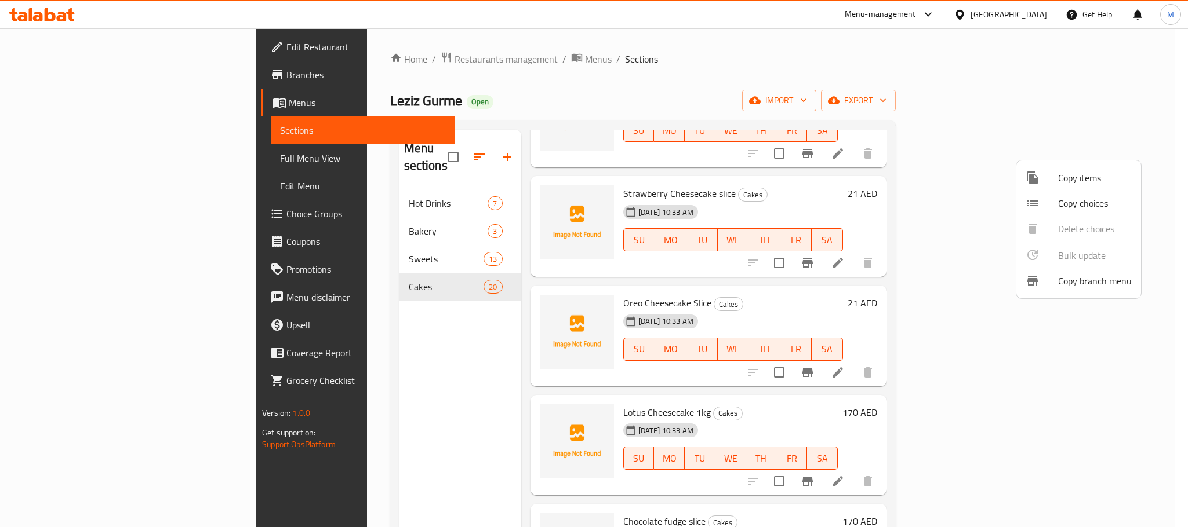
drag, startPoint x: 1019, startPoint y: 473, endPoint x: 1019, endPoint y: 461, distance: 11.6
click at [1019, 471] on div at bounding box center [594, 263] width 1188 height 527
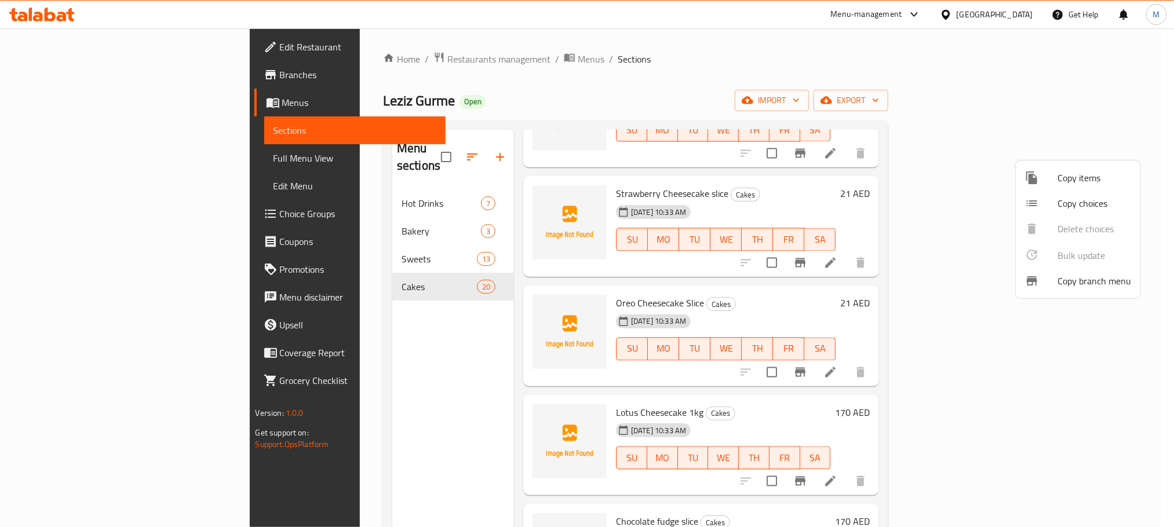
scroll to position [0, 0]
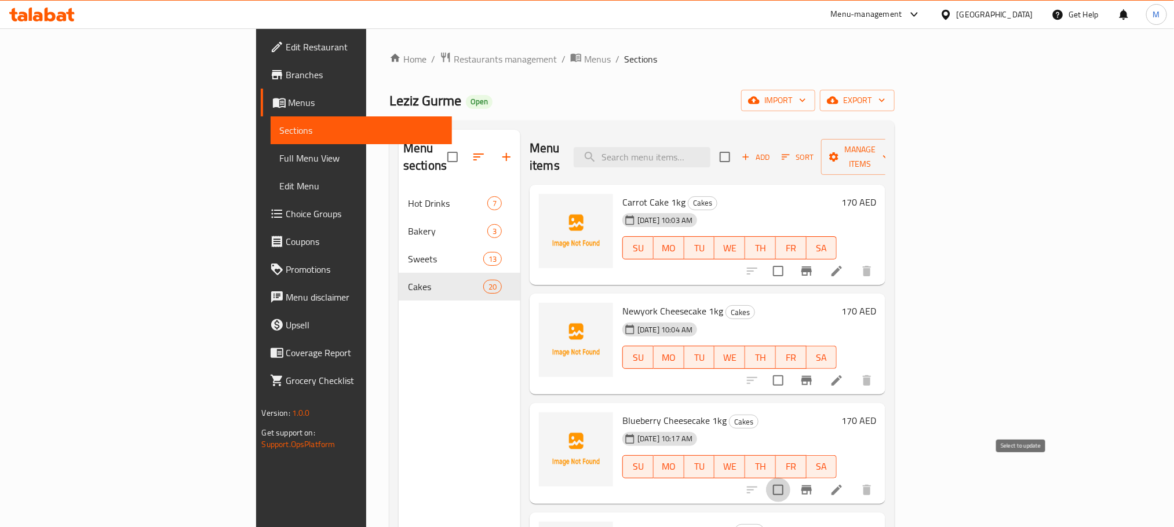
click at [791, 478] on input "checkbox" at bounding box center [778, 490] width 24 height 24
checkbox input "false"
click at [842, 428] on div "12-08-2025 10:17 AM SU MO TU WE TH FR SA" at bounding box center [730, 459] width 224 height 63
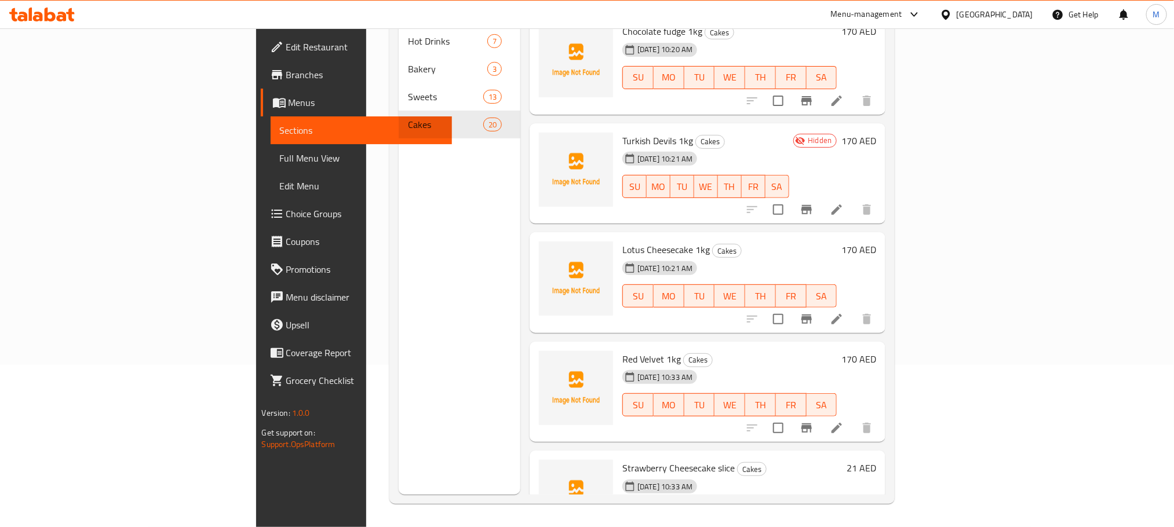
scroll to position [1211, 0]
click at [791, 307] on input "checkbox" at bounding box center [778, 319] width 24 height 24
checkbox input "true"
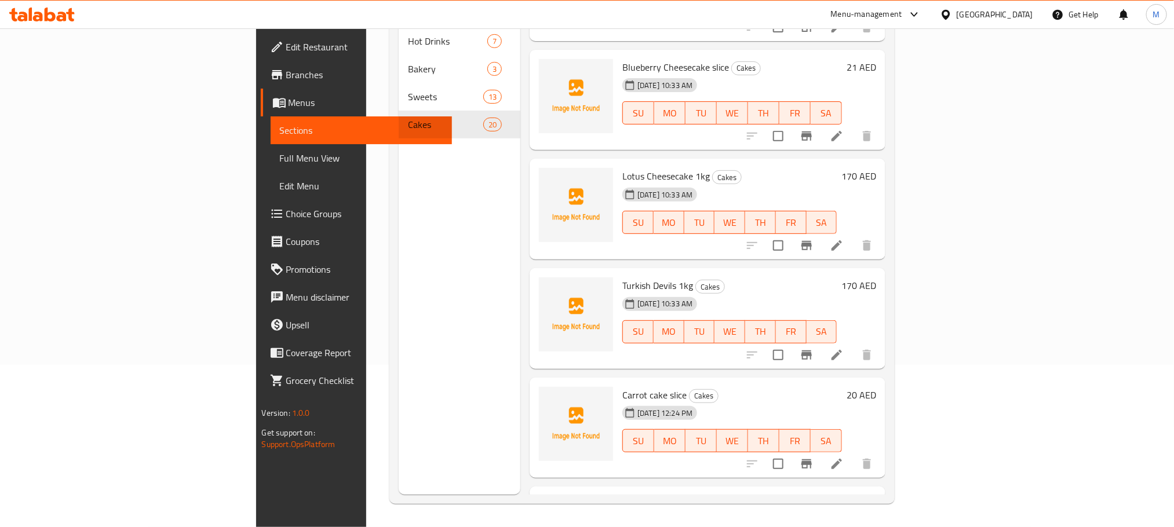
scroll to position [1687, 0]
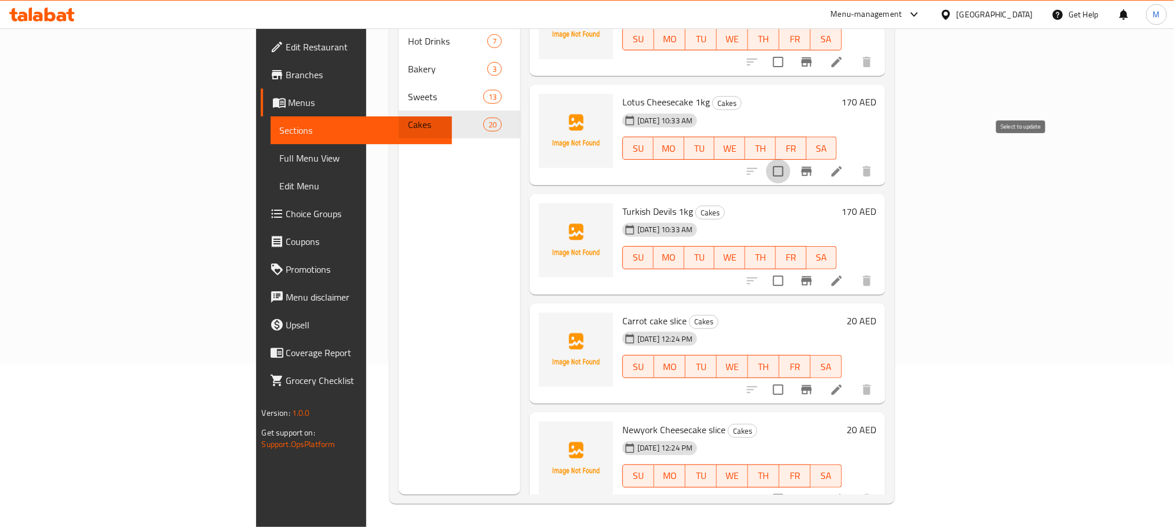
click at [791, 159] on input "checkbox" at bounding box center [778, 171] width 24 height 24
checkbox input "true"
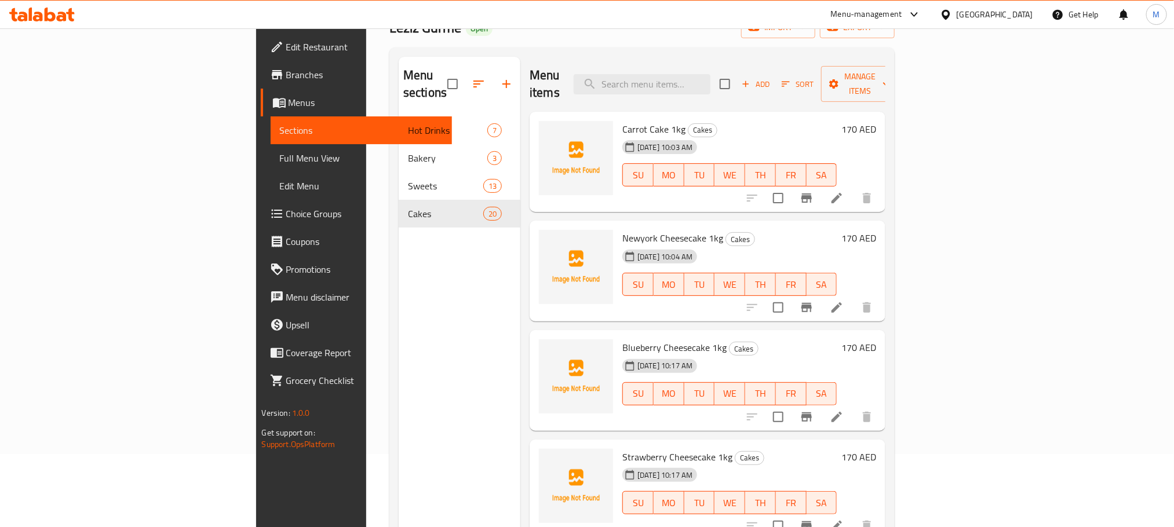
scroll to position [0, 0]
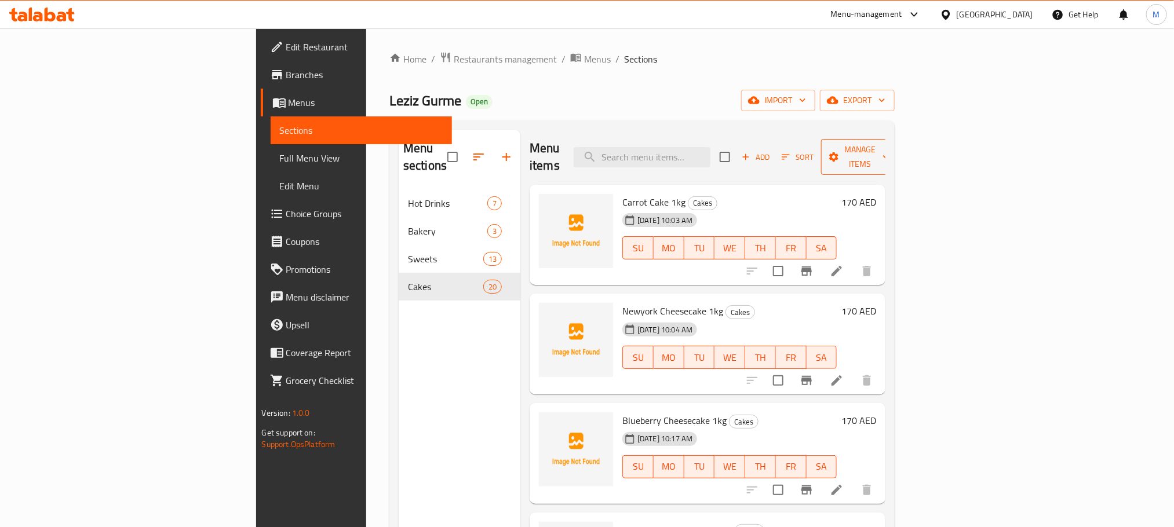
click at [886, 160] on div "Menu items Add Sort Manage items" at bounding box center [708, 157] width 356 height 55
click at [890, 155] on span "Manage items" at bounding box center [860, 157] width 59 height 29
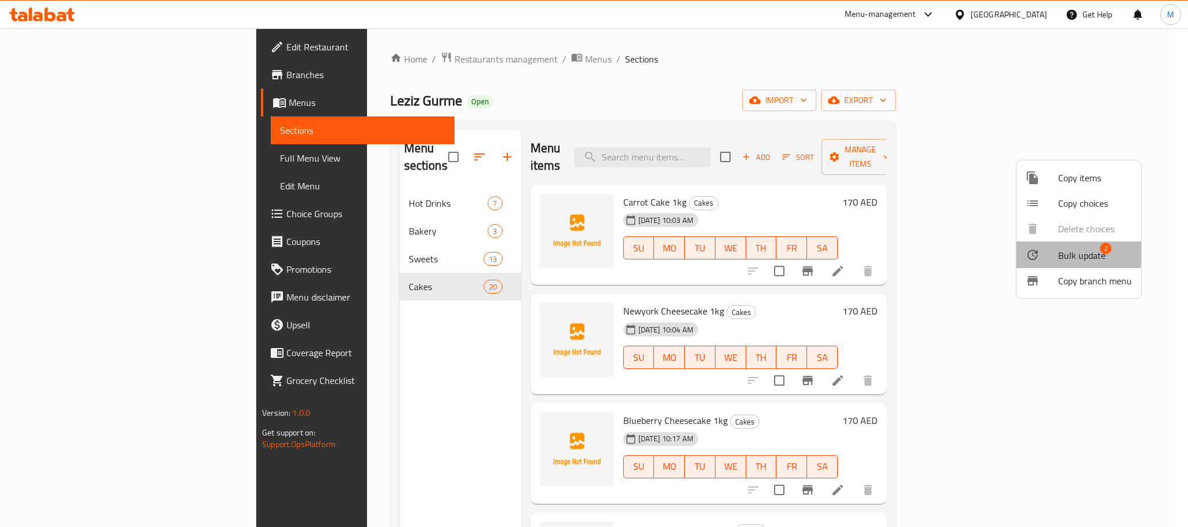
click at [1070, 246] on li "Bulk update 2" at bounding box center [1078, 255] width 125 height 27
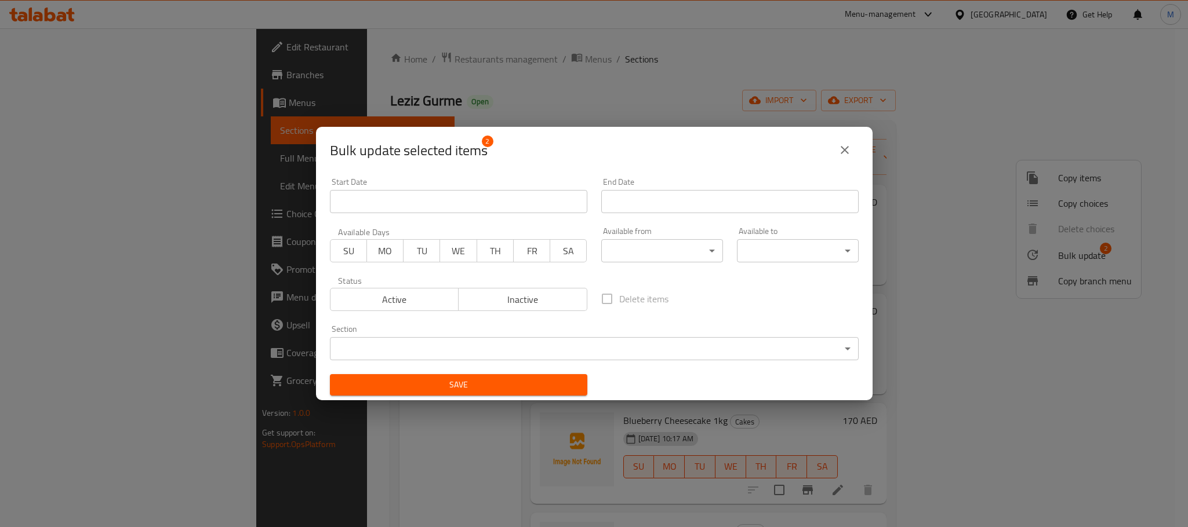
click at [533, 296] on span "Inactive" at bounding box center [522, 300] width 119 height 17
click at [549, 395] on button "Save" at bounding box center [458, 384] width 257 height 21
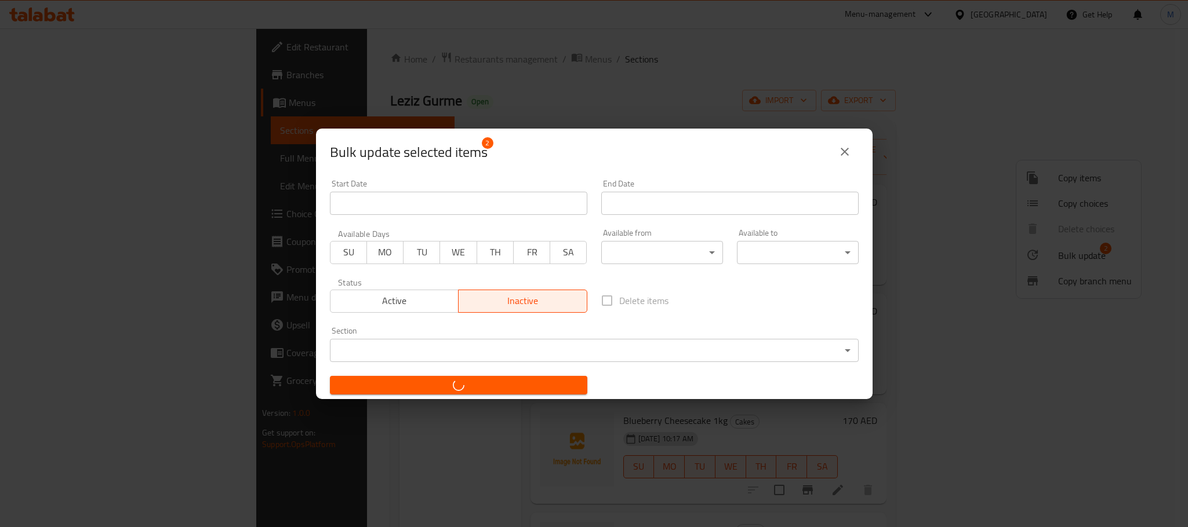
checkbox input "false"
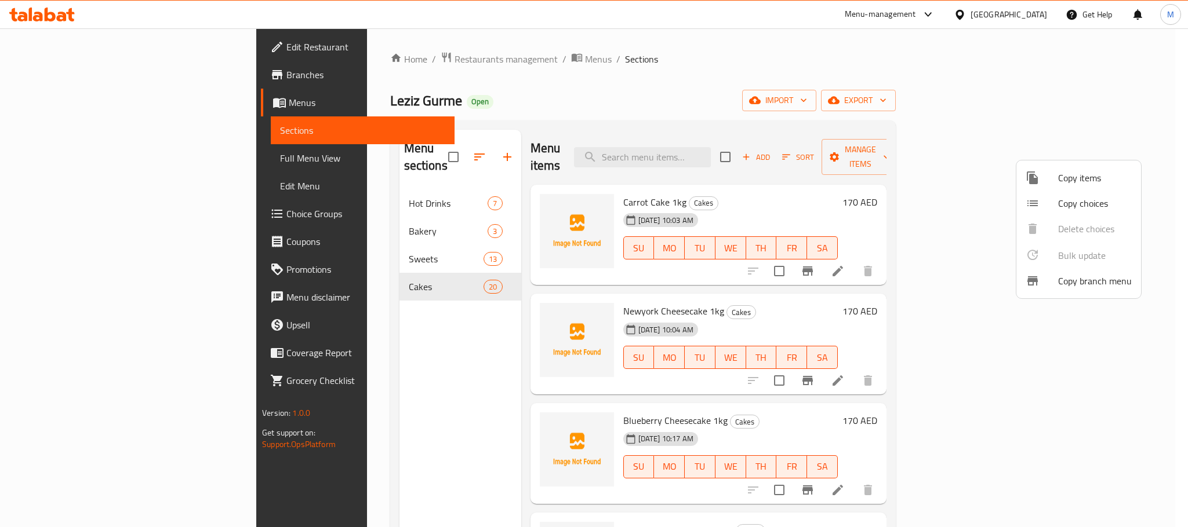
click at [709, 208] on div at bounding box center [594, 263] width 1188 height 527
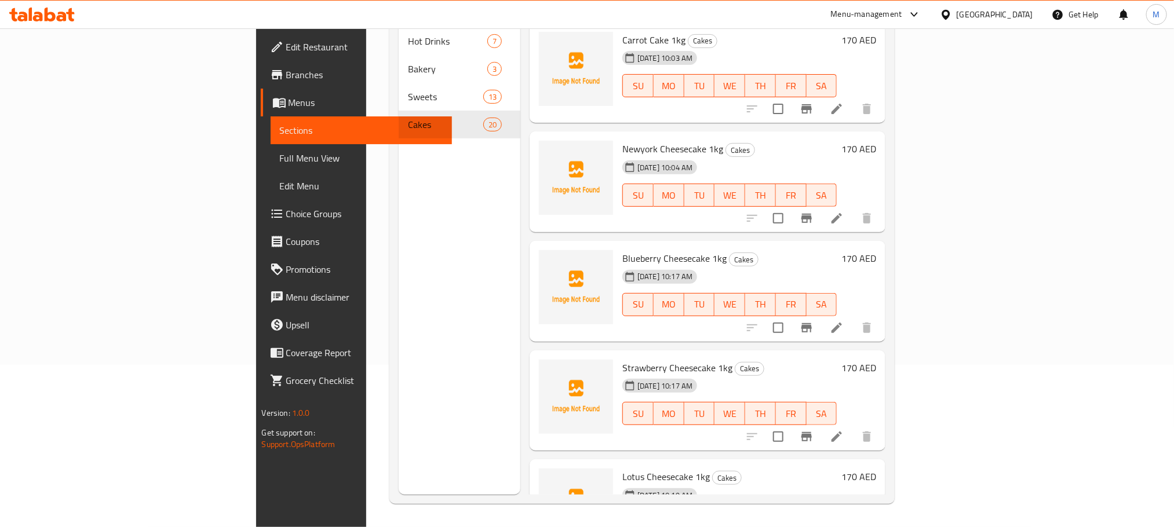
scroll to position [774, 0]
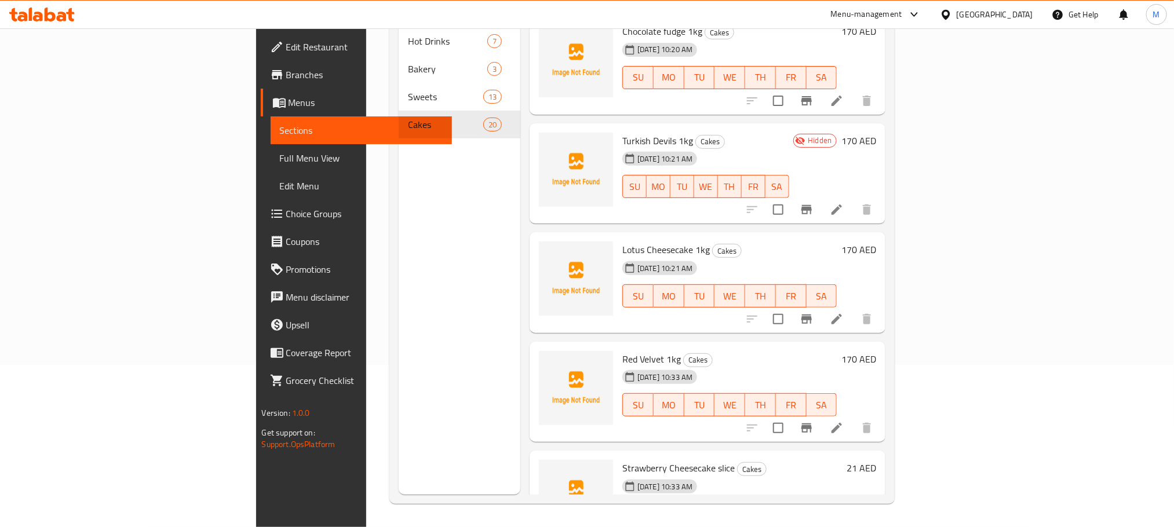
click at [844, 312] on icon at bounding box center [837, 319] width 14 height 14
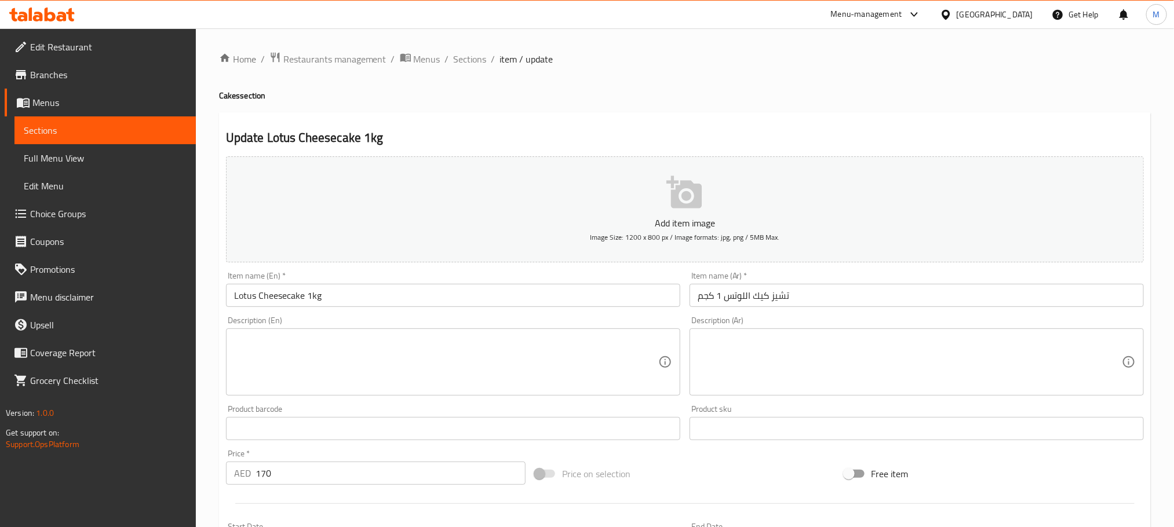
click at [283, 297] on input "Lotus Cheesecake 1kg" at bounding box center [453, 295] width 454 height 23
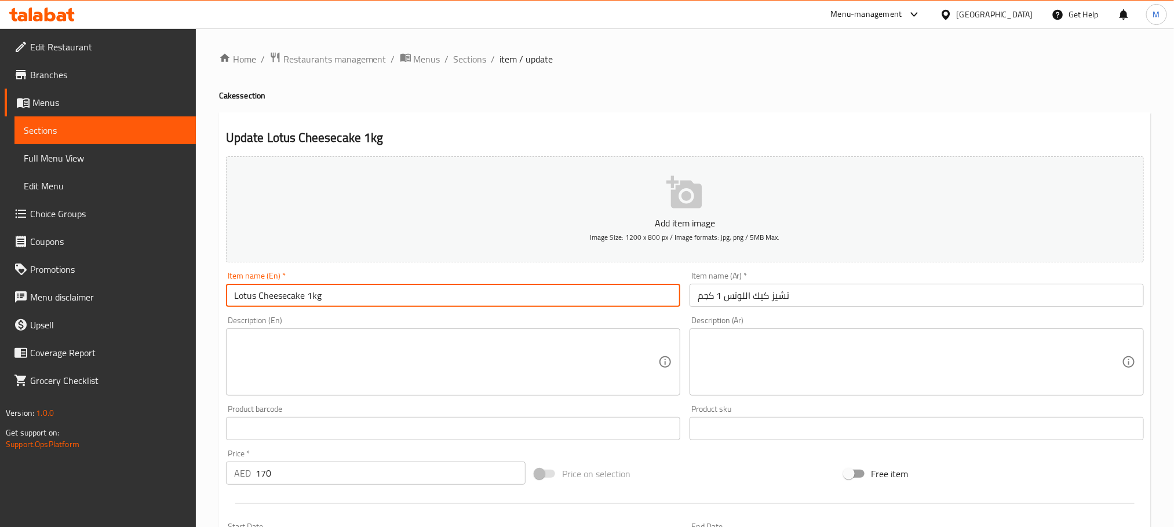
click at [283, 297] on input "Lotus Cheesecake 1kg" at bounding box center [453, 295] width 454 height 23
click at [274, 300] on input "Lotus Cheesecake 1kg" at bounding box center [453, 295] width 454 height 23
drag, startPoint x: 274, startPoint y: 300, endPoint x: 341, endPoint y: 296, distance: 67.9
click at [341, 296] on input "Lotus Cheesecake 1kg" at bounding box center [453, 295] width 454 height 23
click at [321, 296] on input "Lotus Cheesecake 1kg" at bounding box center [453, 295] width 454 height 23
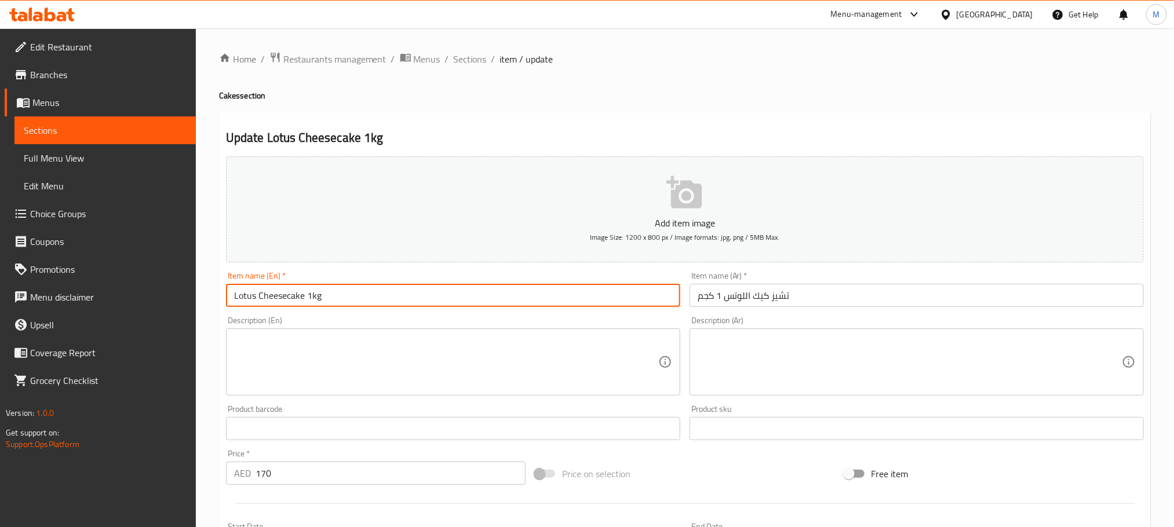
click at [305, 296] on input "Lotus Cheesecake 1kg" at bounding box center [453, 295] width 454 height 23
drag, startPoint x: 305, startPoint y: 296, endPoint x: 330, endPoint y: 300, distance: 25.7
click at [330, 300] on input "Lotus Cheesecake 1kg" at bounding box center [453, 295] width 454 height 23
type input "Lotus Cheesecake slice"
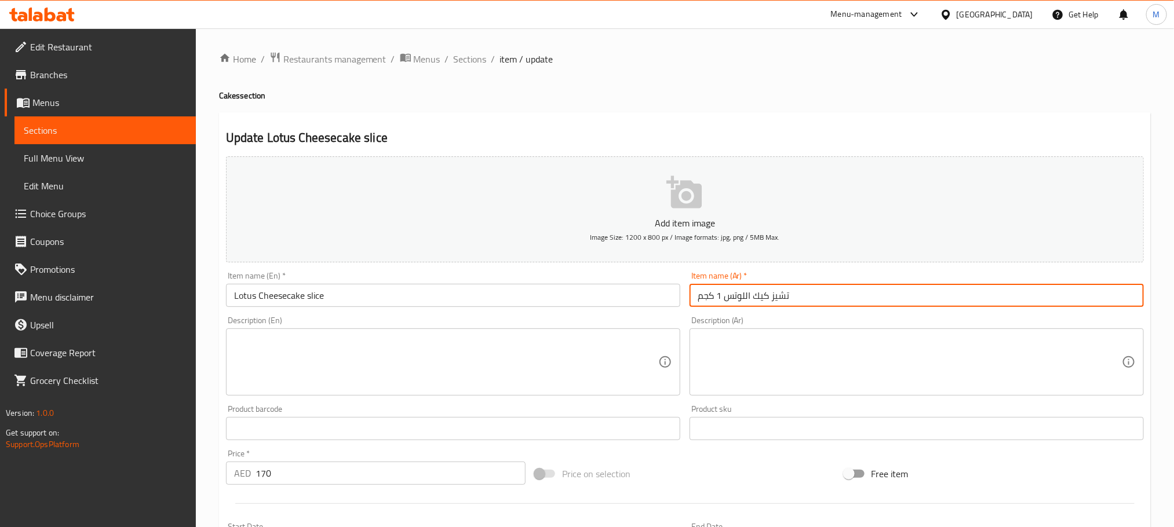
click at [720, 301] on input "تشيز كيك اللوتس 1 كجم" at bounding box center [917, 295] width 454 height 23
drag, startPoint x: 723, startPoint y: 303, endPoint x: 696, endPoint y: 300, distance: 28.0
click at [696, 300] on input "تشيز كيك اللوتس 1 كجم" at bounding box center [917, 295] width 454 height 23
drag, startPoint x: 703, startPoint y: 297, endPoint x: 689, endPoint y: 298, distance: 13.3
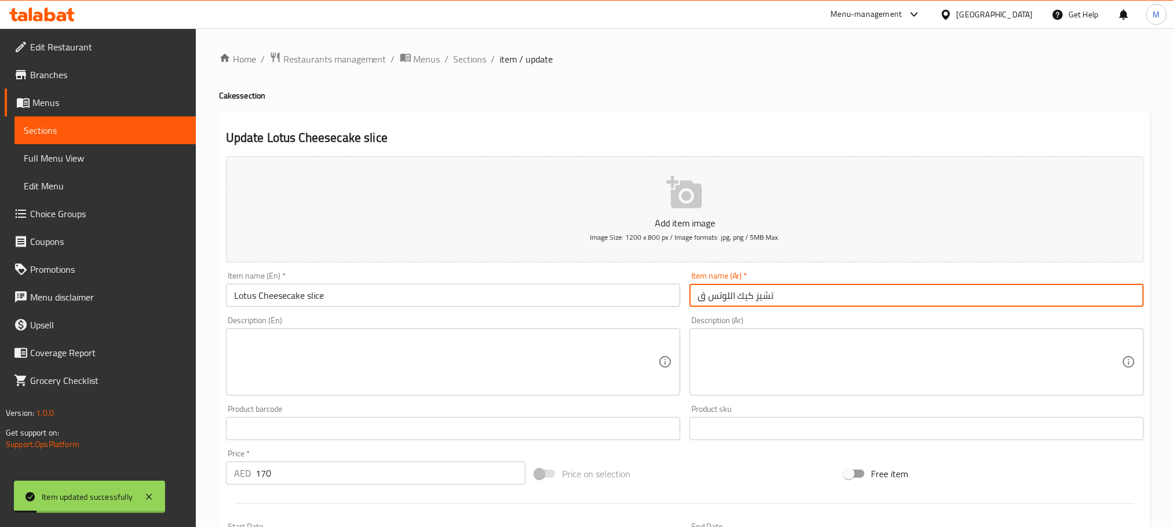
click at [690, 298] on input "تشيز كيك اللوتس ق" at bounding box center [917, 295] width 454 height 23
click at [694, 300] on input "تشيز كيك اللوتس" at bounding box center [917, 295] width 454 height 23
type input "قطعة تشيز كيك اللوتس"
click at [283, 476] on input "170" at bounding box center [391, 473] width 270 height 23
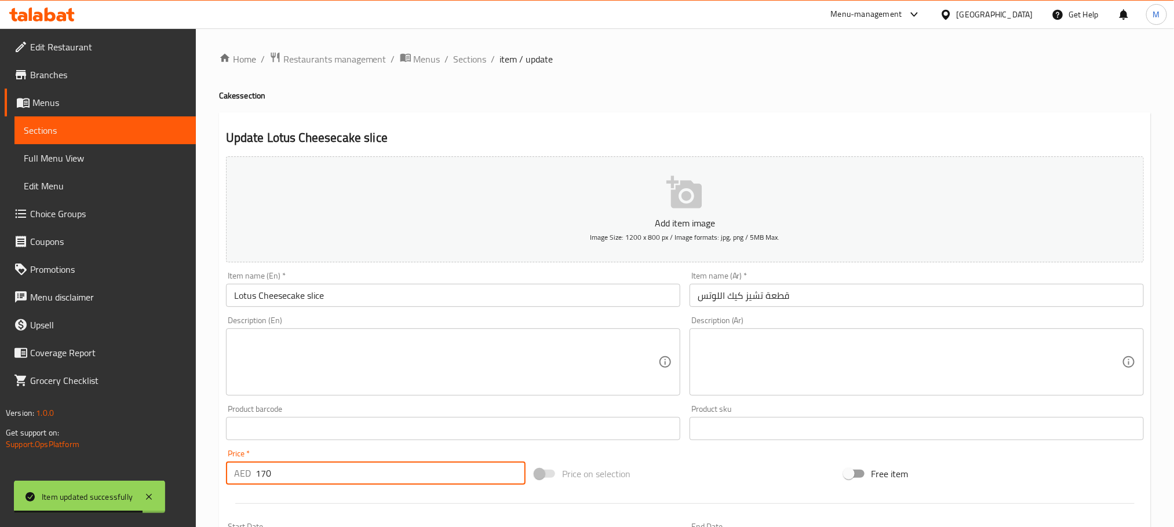
click at [283, 476] on input "170" at bounding box center [391, 473] width 270 height 23
paste input "21"
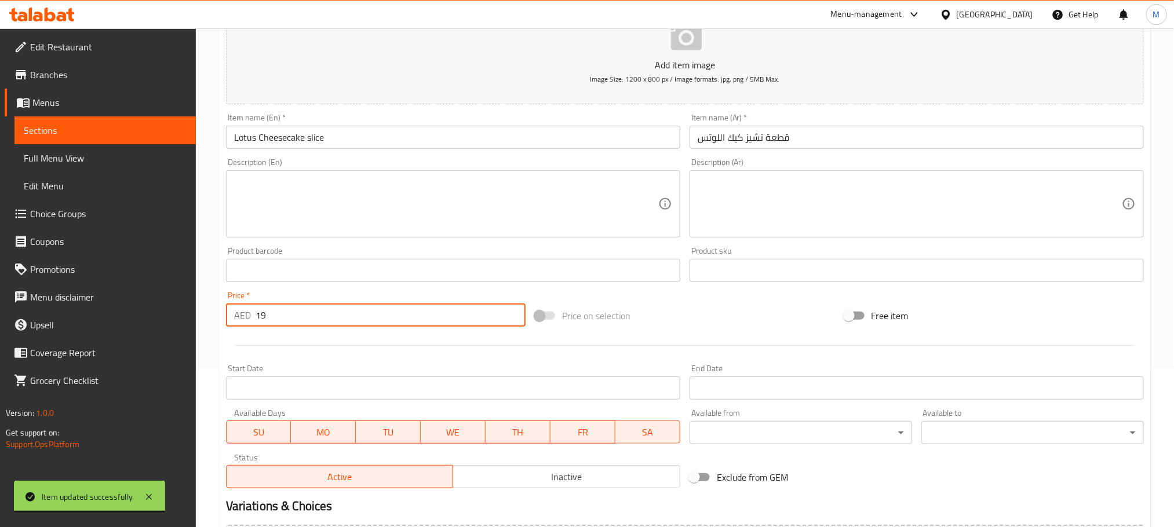
scroll to position [290, 0]
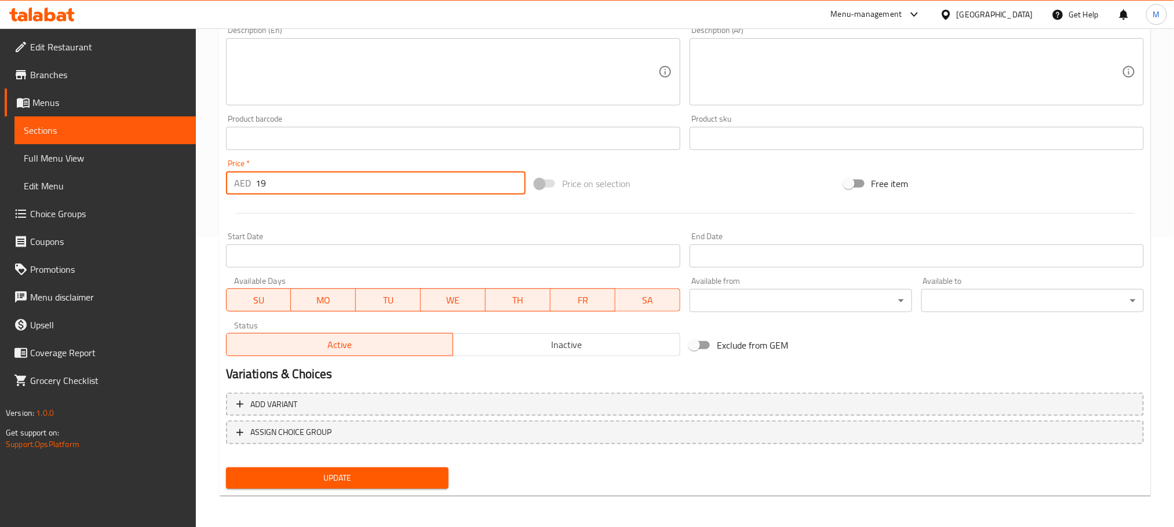
type input "19"
click at [350, 484] on span "Update" at bounding box center [337, 478] width 204 height 14
click at [508, 178] on input "20" at bounding box center [391, 183] width 270 height 23
type input "21"
click at [508, 178] on input "21" at bounding box center [391, 183] width 270 height 23
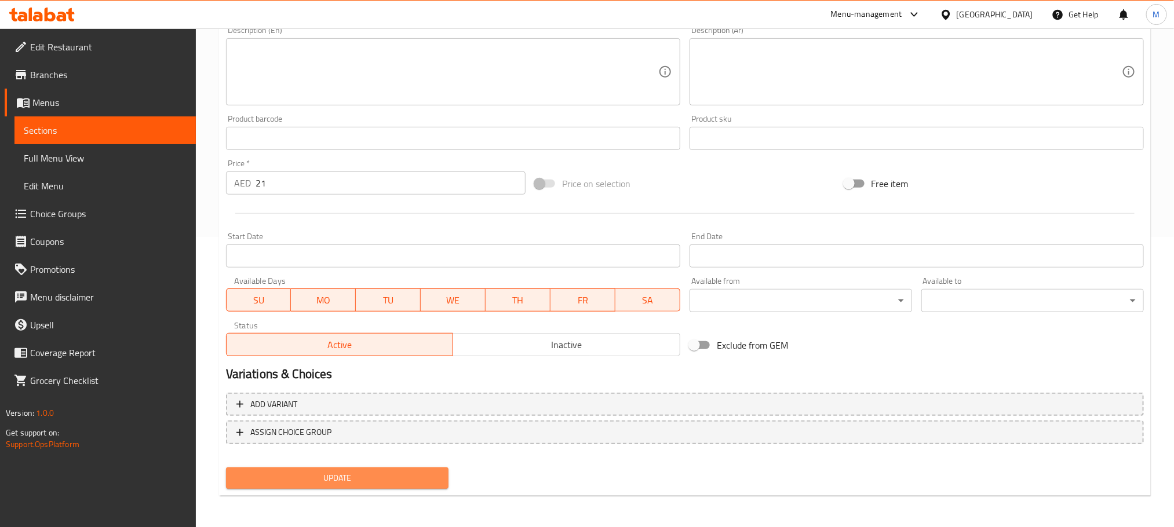
click at [344, 487] on button "Update" at bounding box center [337, 478] width 223 height 21
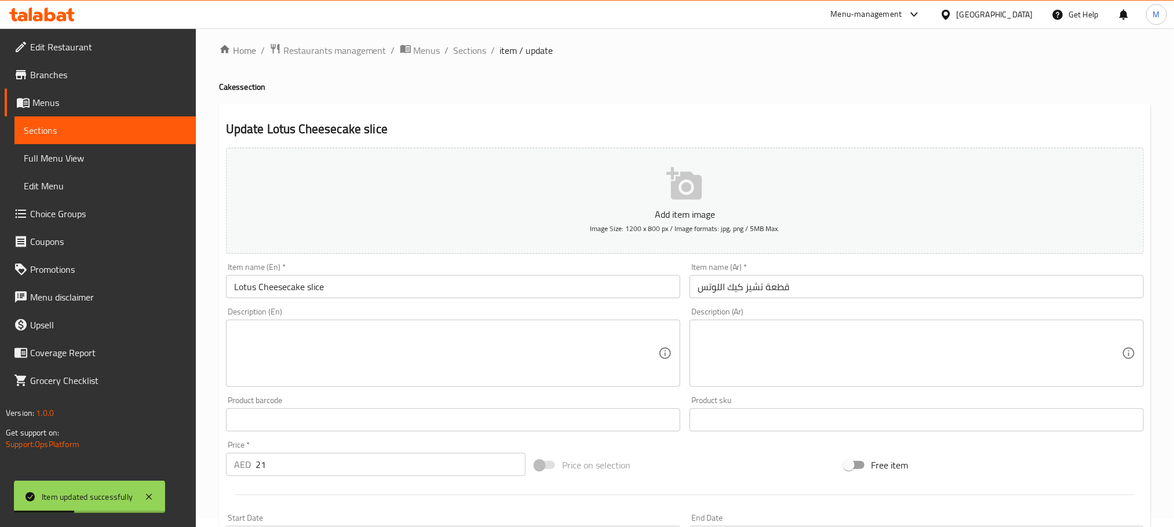
scroll to position [0, 0]
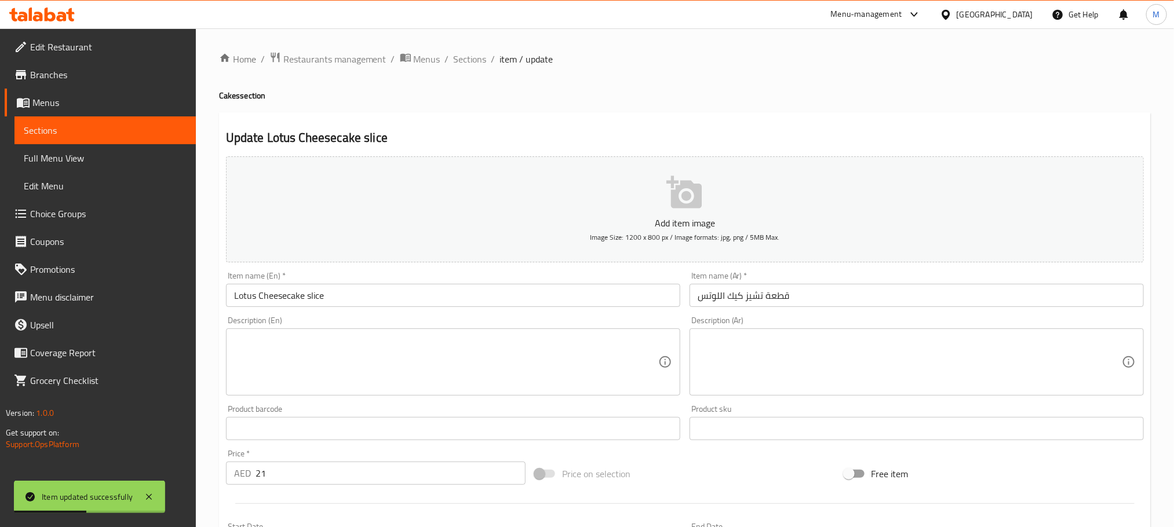
click at [467, 70] on div "Home / Restaurants management / Menus / Sections / item / update Cakes section …" at bounding box center [685, 424] width 932 height 744
click at [467, 68] on div "Home / Restaurants management / Menus / Sections / item / update Cakes section …" at bounding box center [685, 424] width 932 height 744
click at [467, 63] on span "Sections" at bounding box center [470, 59] width 33 height 14
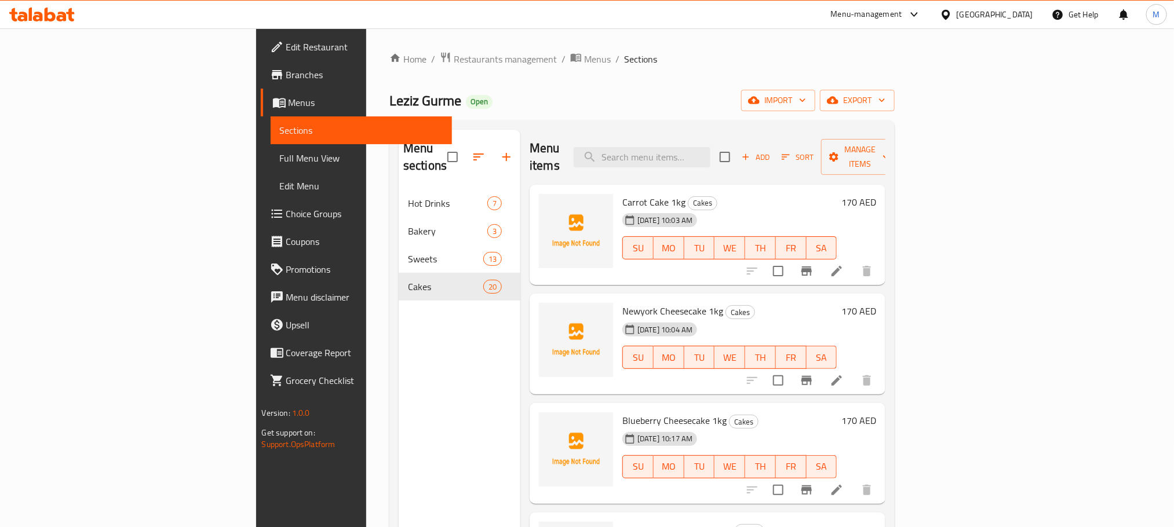
click at [550, 90] on div "Leziz Gurme Open import export" at bounding box center [642, 100] width 505 height 21
click at [493, 143] on button "button" at bounding box center [507, 157] width 28 height 28
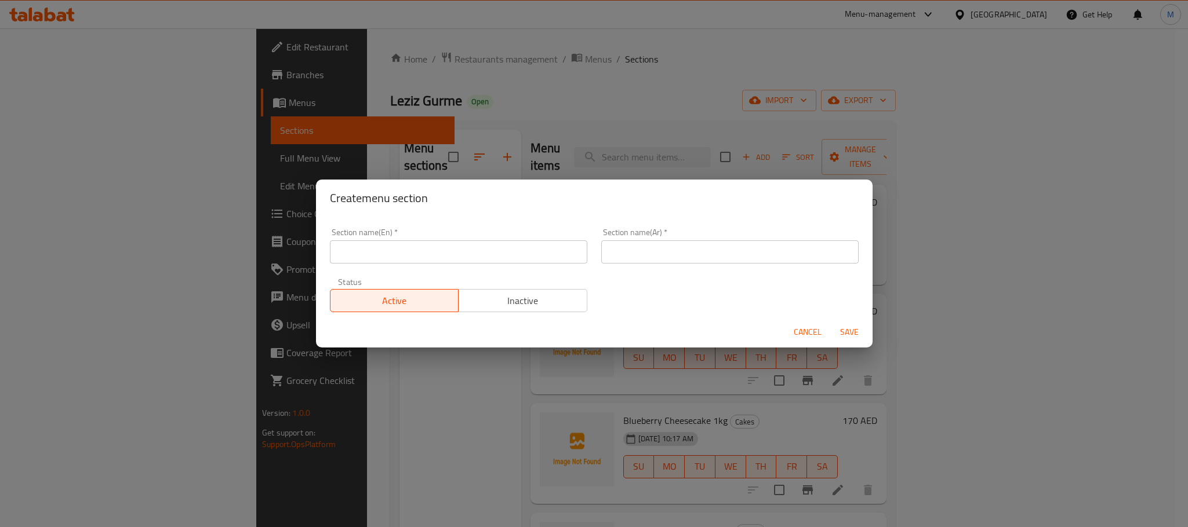
click at [463, 239] on div "Section name(En)   * Section name(En) *" at bounding box center [458, 245] width 257 height 35
click at [478, 249] on input "text" at bounding box center [458, 252] width 257 height 23
type input "Sandwiches"
click at [654, 237] on div "Section name(Ar)   * Section name(Ar) *" at bounding box center [729, 245] width 257 height 35
click at [660, 242] on input "text" at bounding box center [729, 252] width 257 height 23
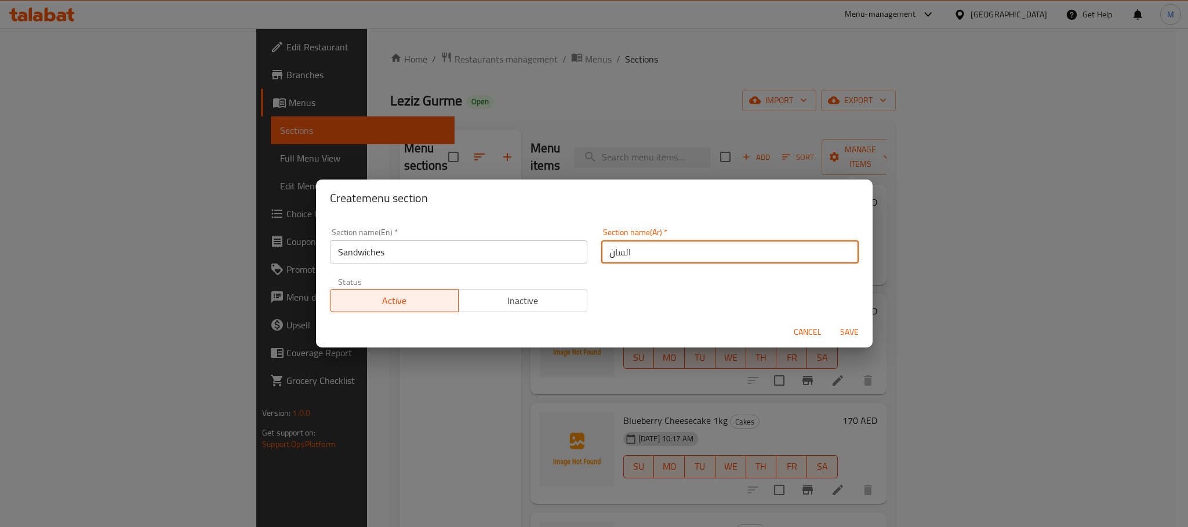
type input "الساندوتشات"
click at [843, 323] on button "Save" at bounding box center [849, 332] width 37 height 21
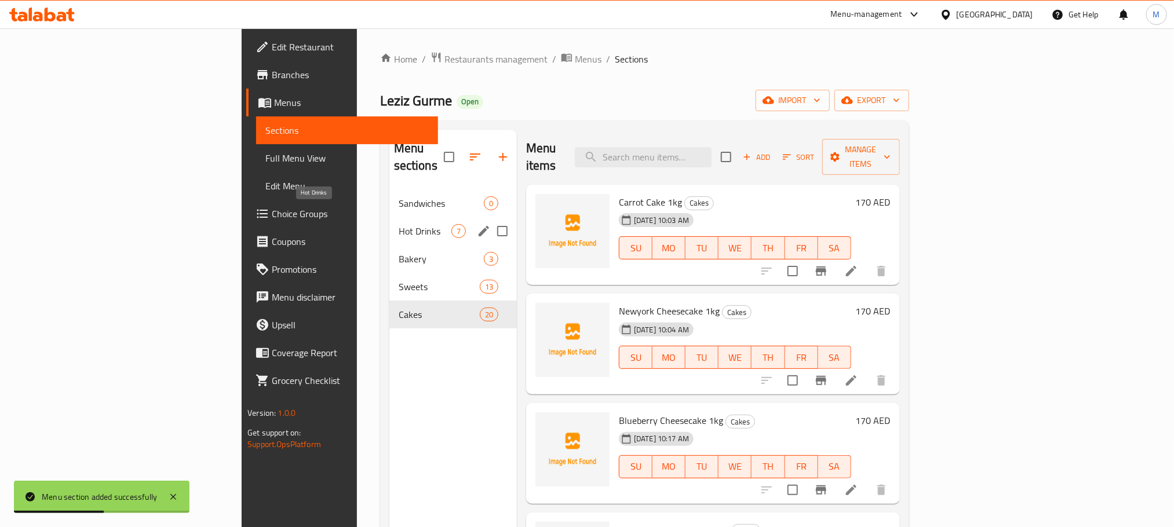
click at [399, 196] on span "Sandwiches" at bounding box center [441, 203] width 85 height 14
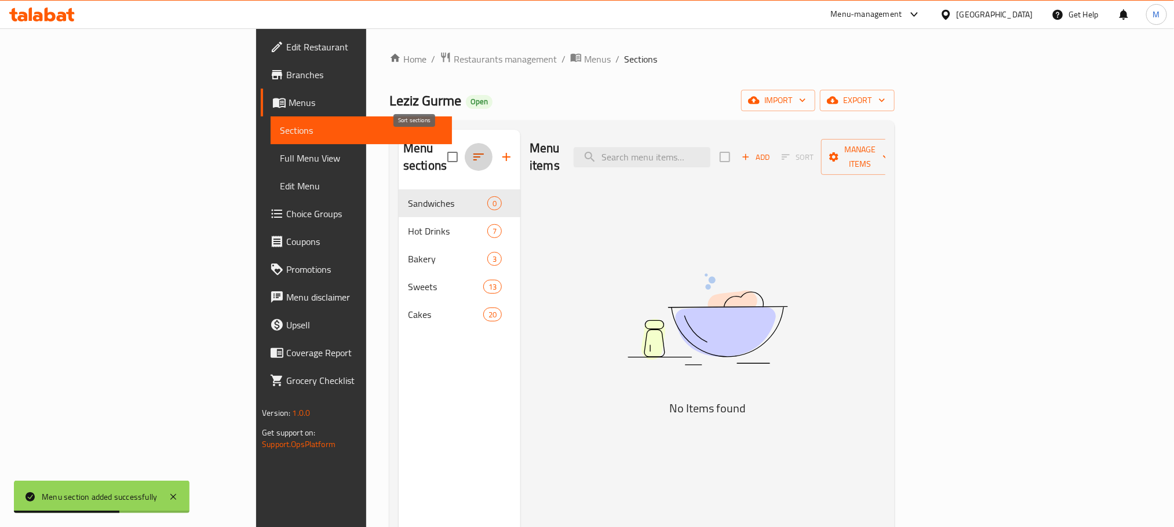
click at [465, 145] on button "button" at bounding box center [479, 157] width 28 height 28
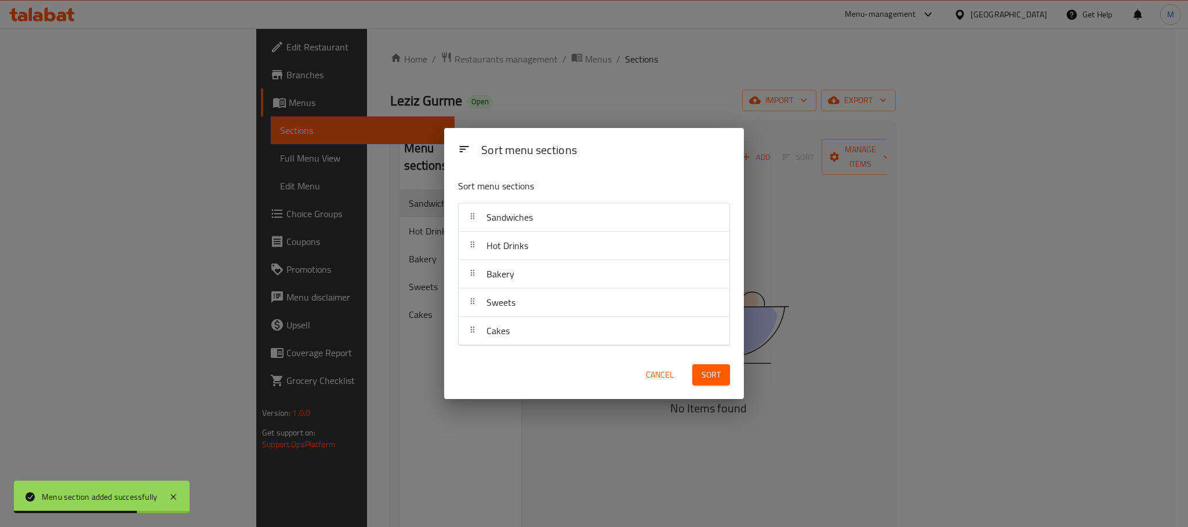
drag, startPoint x: 533, startPoint y: 197, endPoint x: 533, endPoint y: 203, distance: 6.4
click at [533, 203] on div "Sort menu sections Sandwiches Hot Drinks Bakery Sweets Cakes" at bounding box center [594, 260] width 300 height 181
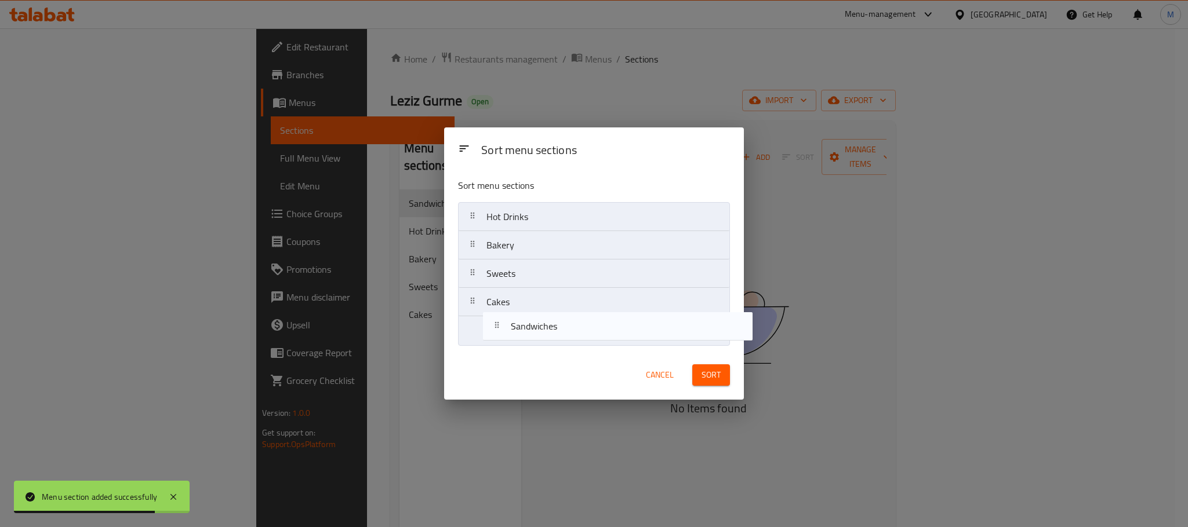
drag, startPoint x: 533, startPoint y: 203, endPoint x: 556, endPoint y: 320, distance: 118.9
click at [556, 320] on nav "Sandwiches Hot Drinks Bakery Sweets Cakes" at bounding box center [594, 273] width 272 height 143
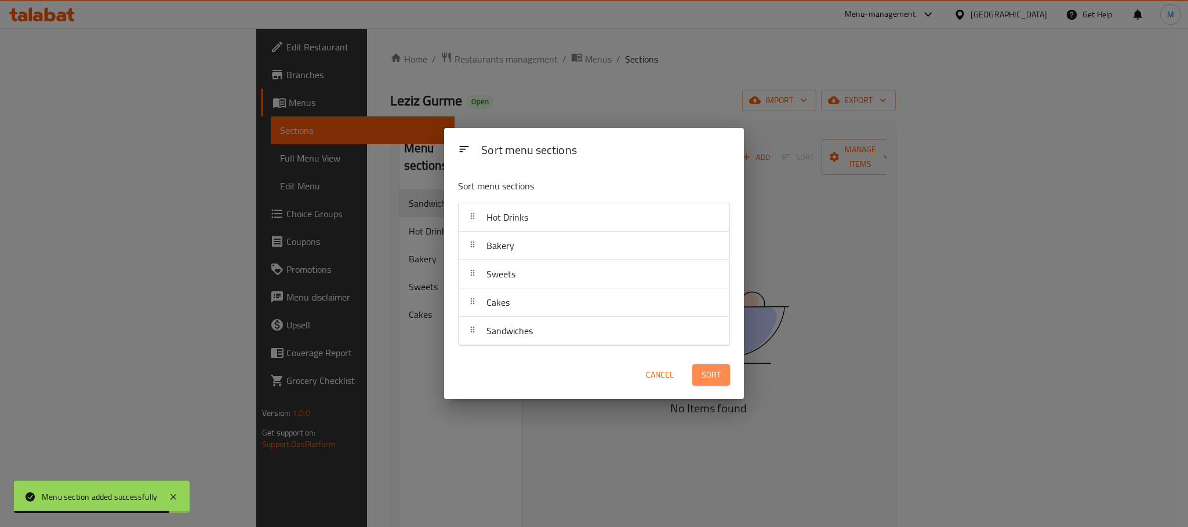
click at [720, 372] on button "Sort" at bounding box center [711, 375] width 38 height 21
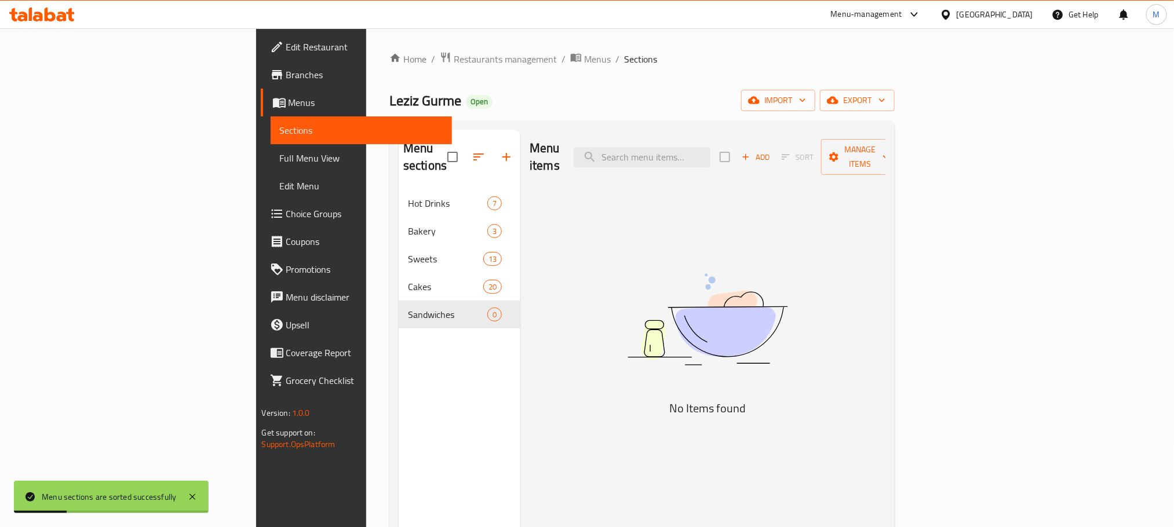
click at [774, 148] on button "Add" at bounding box center [755, 157] width 37 height 18
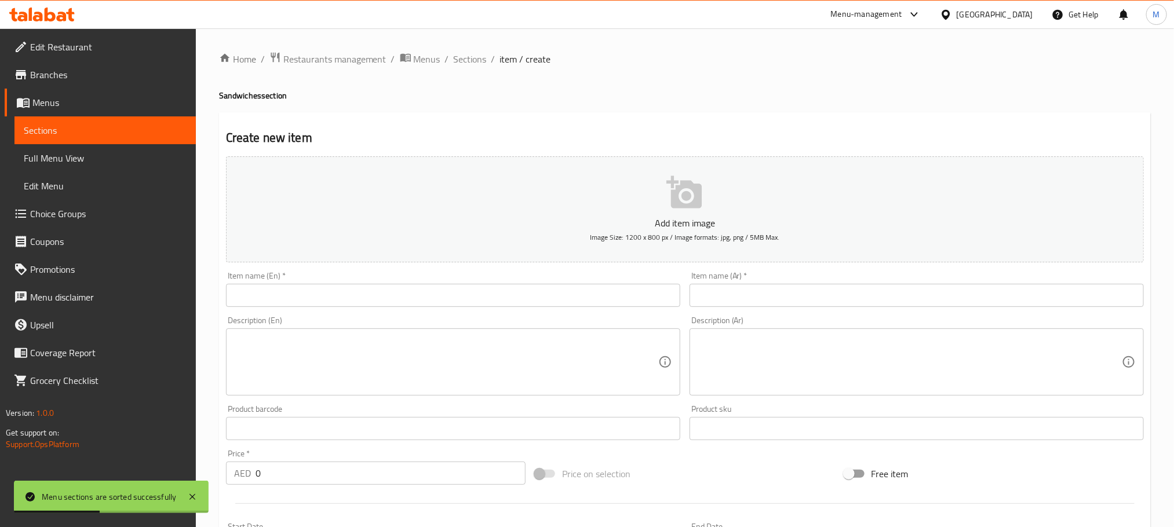
click at [447, 296] on input "text" at bounding box center [453, 295] width 454 height 23
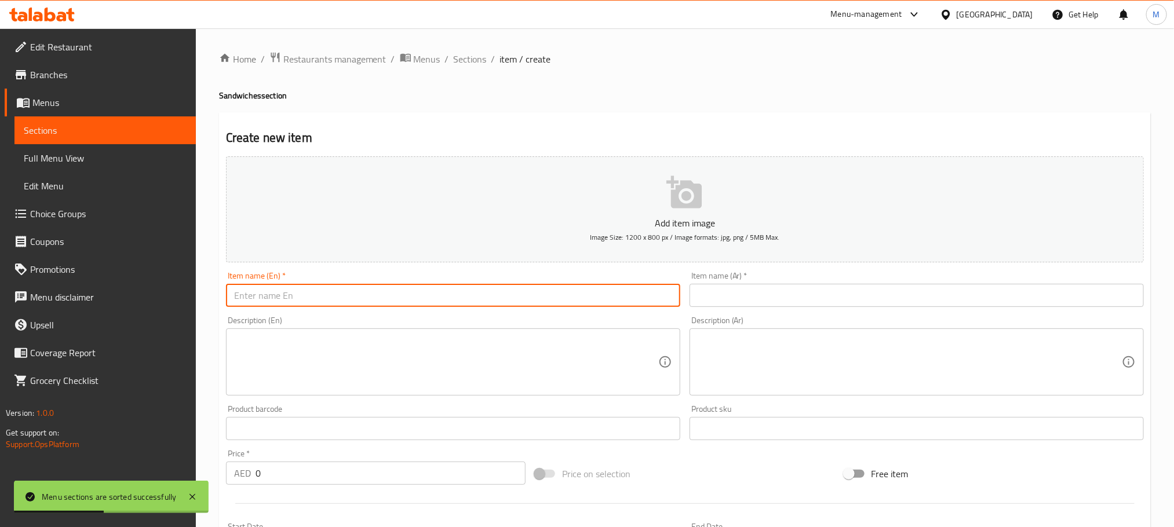
paste input "21"
click at [308, 298] on input "21" at bounding box center [453, 295] width 454 height 23
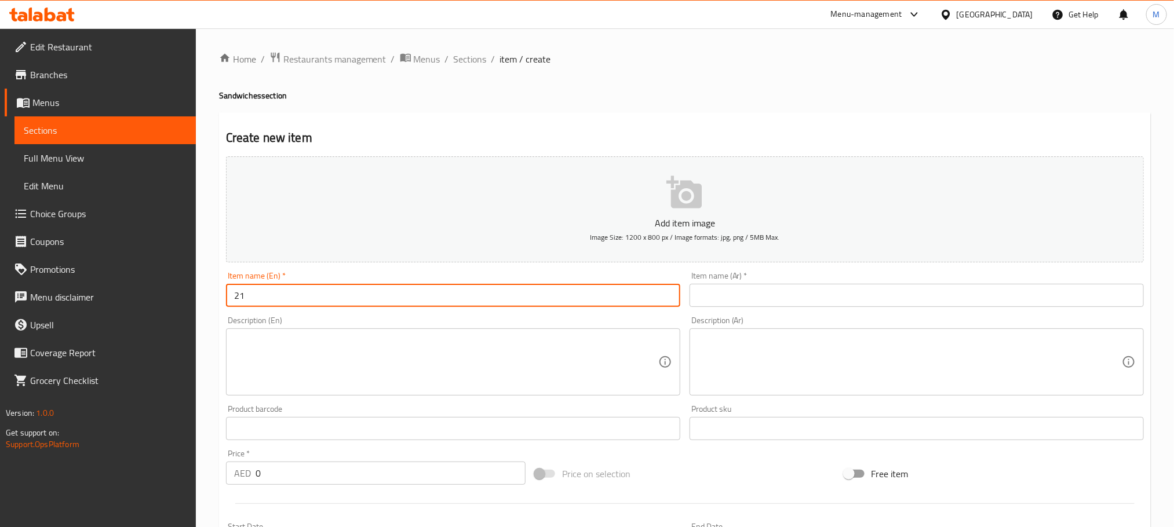
paste input "Kashkawal Sandwich"
type input "Kashkawal Sandwich"
click at [758, 274] on div "Item name (Ar)   * Item name (Ar) *" at bounding box center [917, 289] width 454 height 35
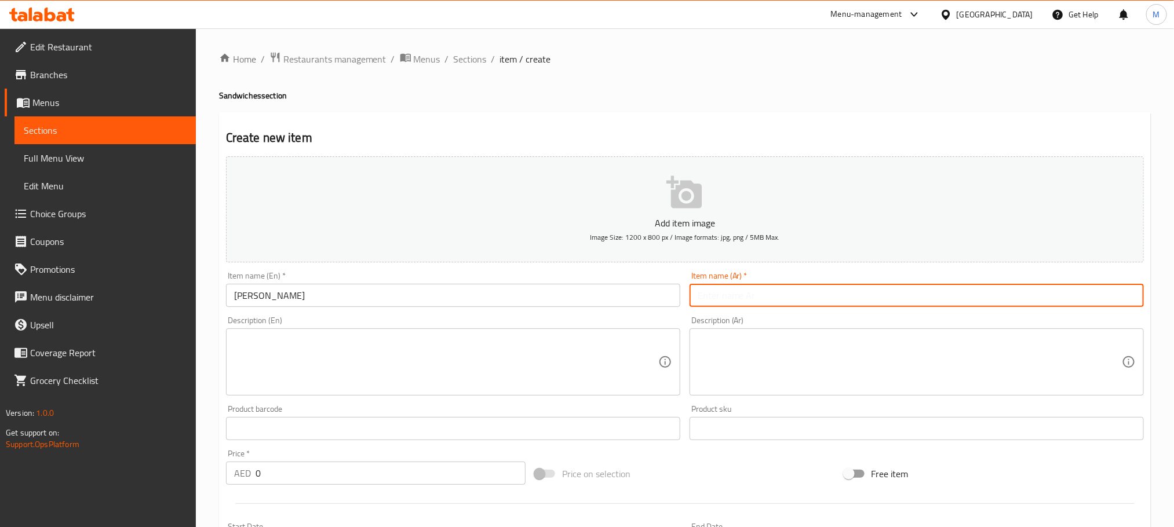
click at [772, 290] on input "text" at bounding box center [917, 295] width 454 height 23
type input "s"
type input "ساندوتش قشقوان"
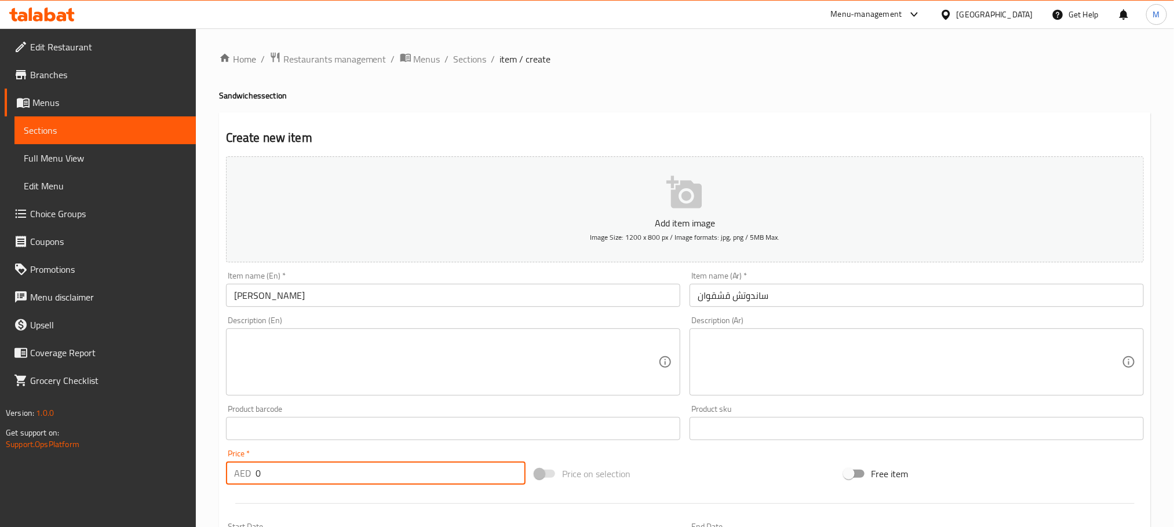
click at [310, 468] on input "0" at bounding box center [391, 473] width 270 height 23
type input "25"
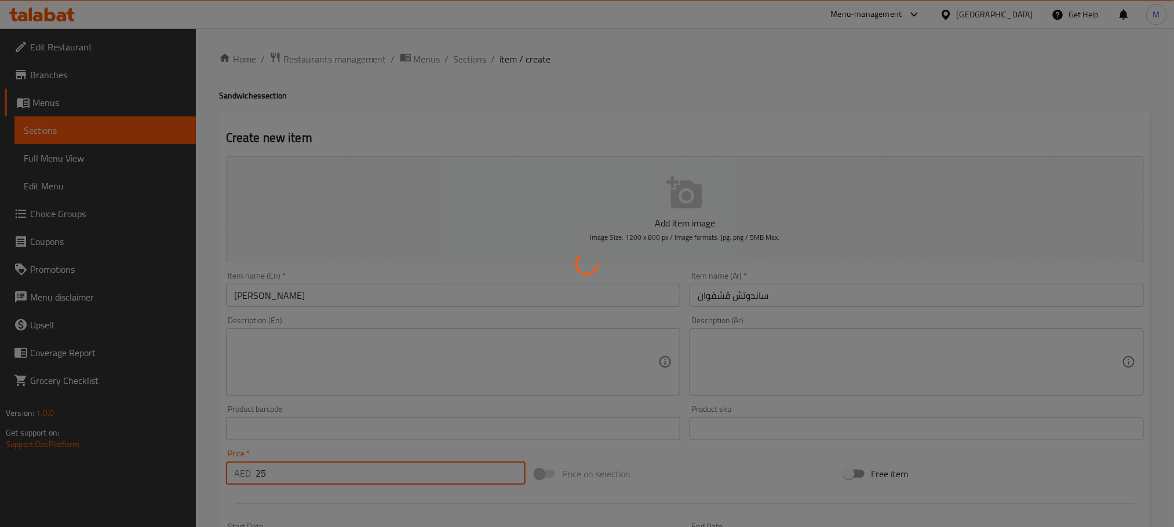
type input "0"
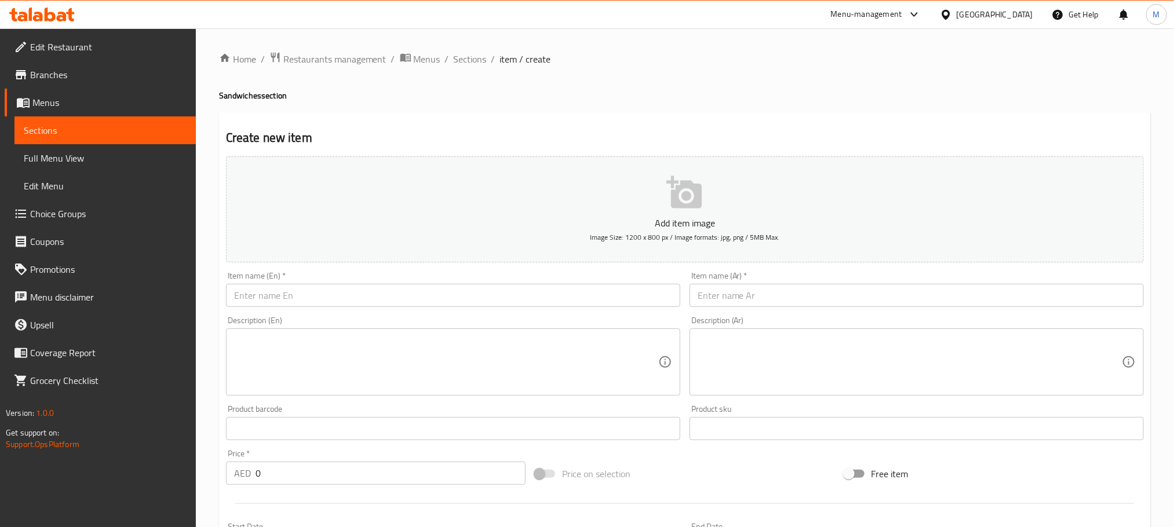
drag, startPoint x: 449, startPoint y: 276, endPoint x: 449, endPoint y: 293, distance: 16.2
click at [449, 282] on div "Item name (En)   * Item name (En) *" at bounding box center [453, 289] width 454 height 35
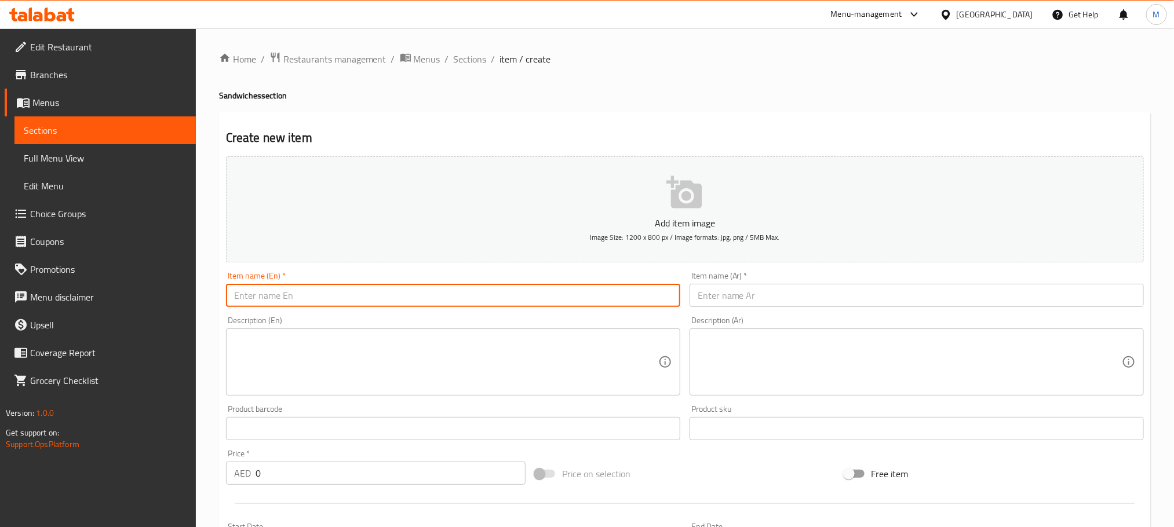
click at [449, 293] on input "text" at bounding box center [453, 295] width 454 height 23
paste input "Chicken Sandwich"
type input "Chicken Sandwich"
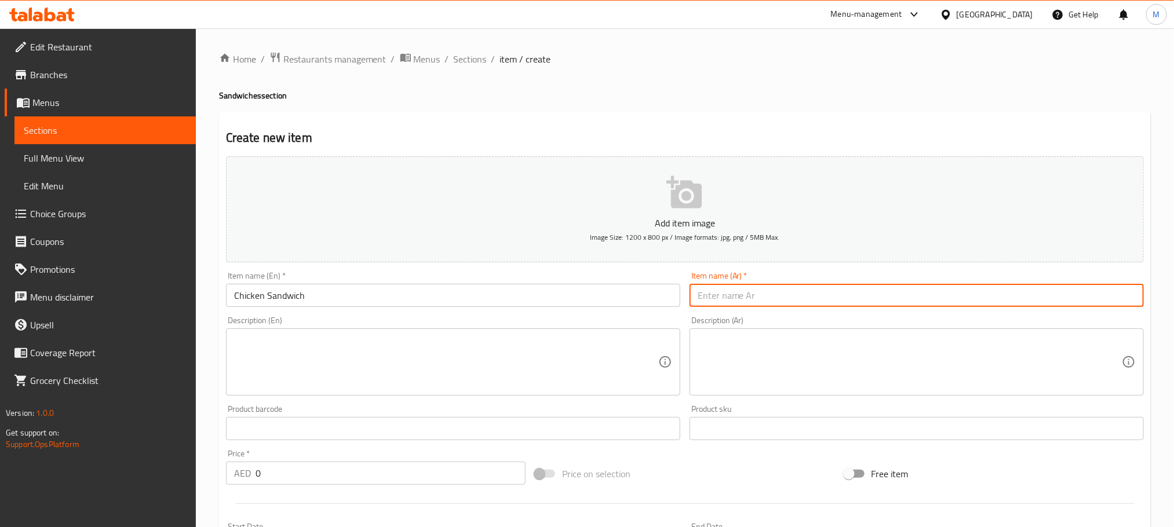
click at [783, 294] on input "text" at bounding box center [917, 295] width 454 height 23
paste input "ساندويتش دجاج"
type input "ساندويتش دجاج"
click at [334, 466] on input "0" at bounding box center [391, 473] width 270 height 23
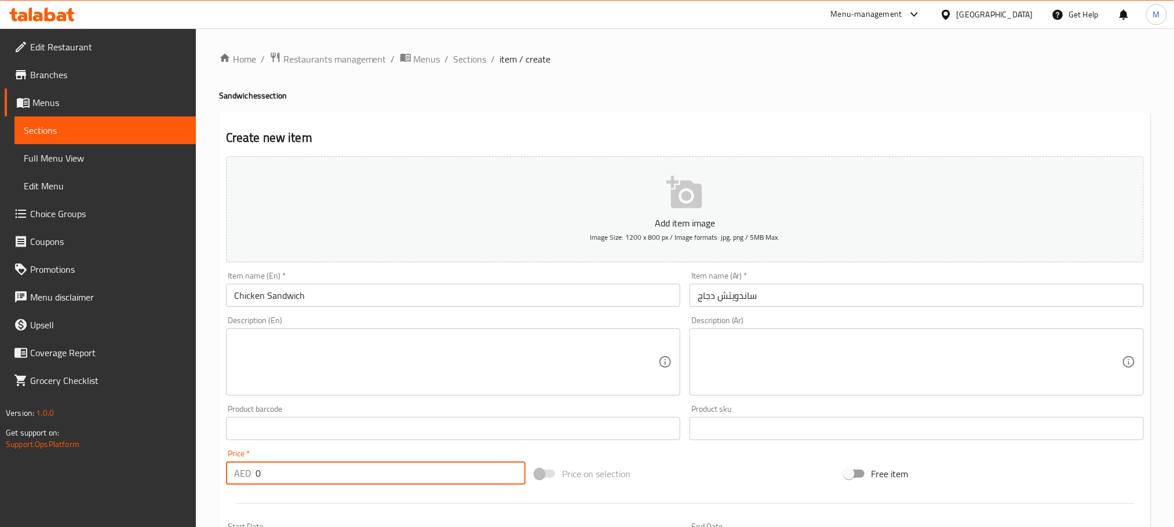
click at [334, 467] on input "0" at bounding box center [391, 473] width 270 height 23
type input "35"
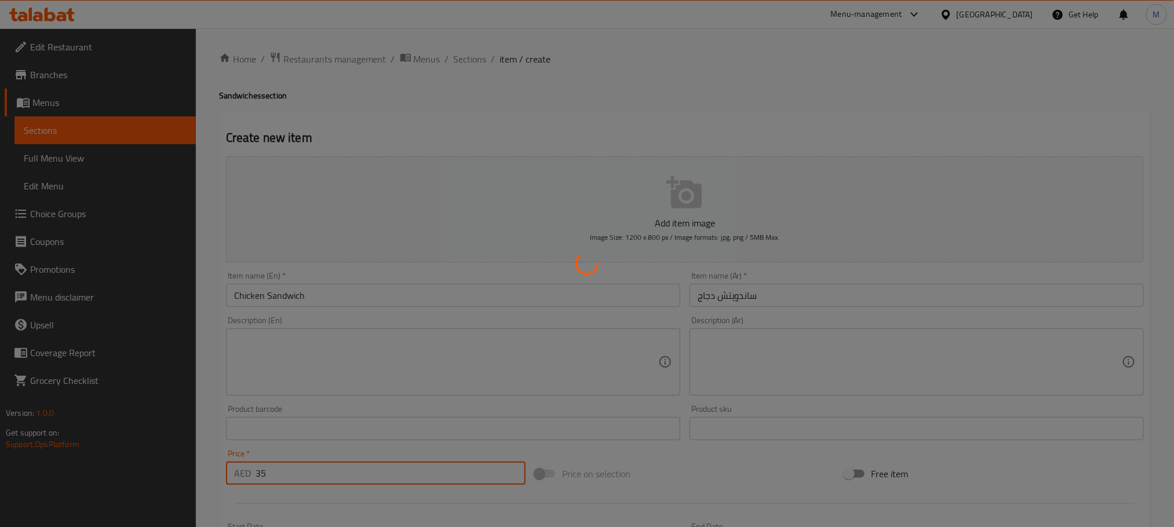
type input "0"
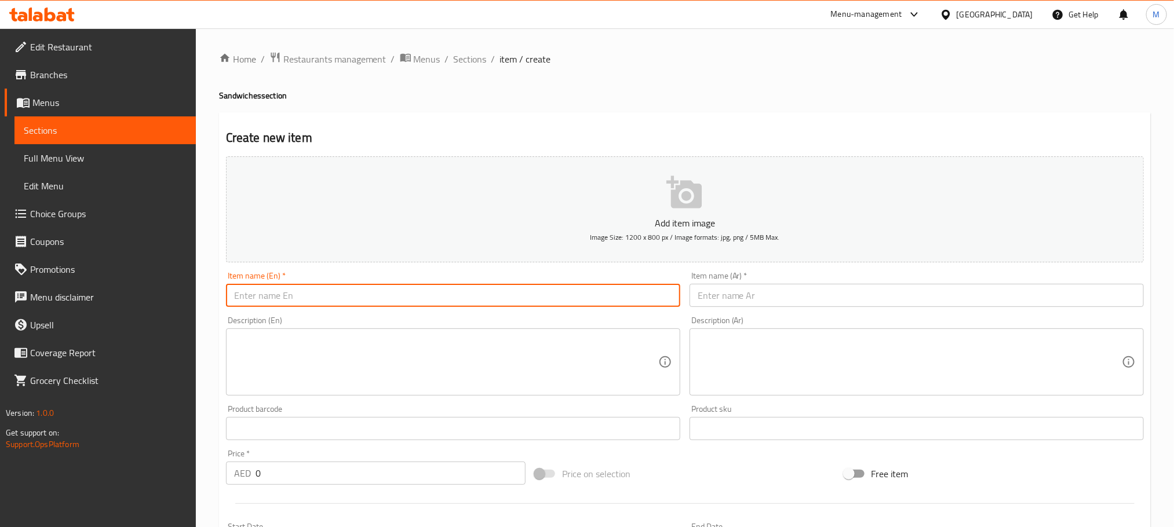
click at [374, 296] on input "text" at bounding box center [453, 295] width 454 height 23
paste input "Halloumi Sandwich"
type input "Halloumi Sandwich"
click at [785, 307] on input "text" at bounding box center [917, 295] width 454 height 23
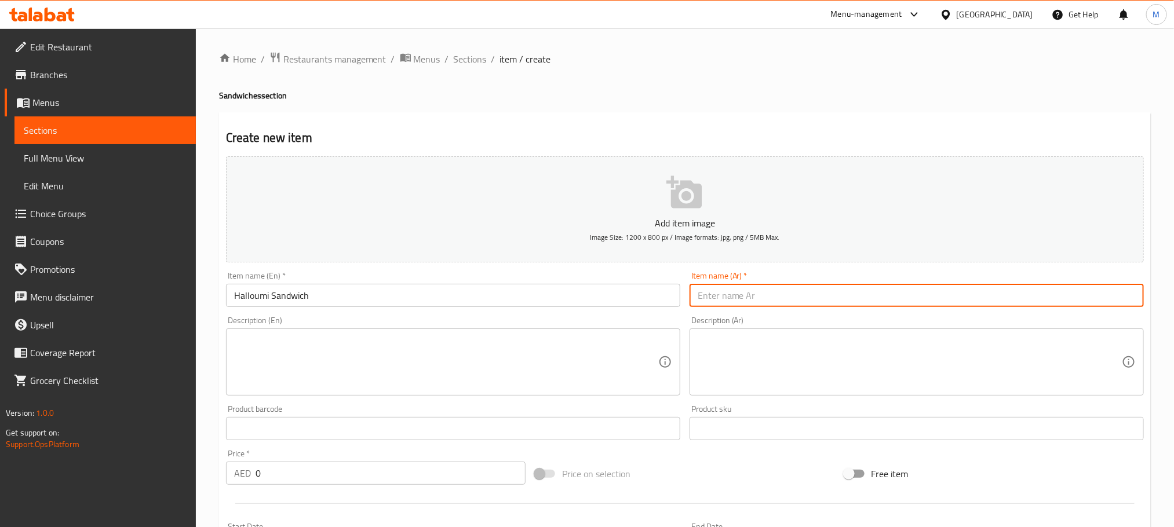
paste input "ساندويتش حلومي"
type input "ساندويتش حلومي"
click at [305, 471] on input "0" at bounding box center [391, 473] width 270 height 23
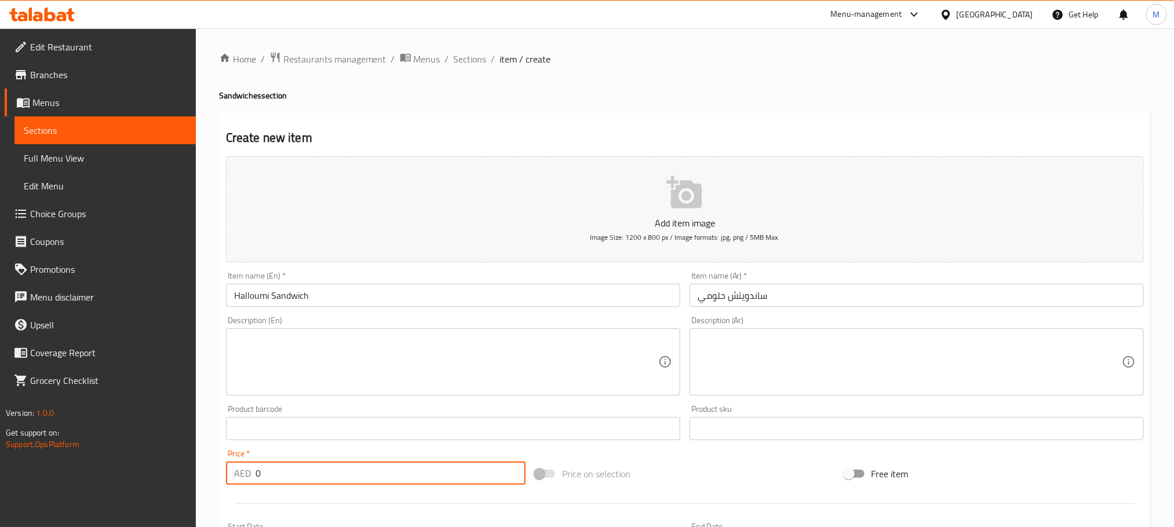
click at [305, 471] on input "0" at bounding box center [391, 473] width 270 height 23
type input "30"
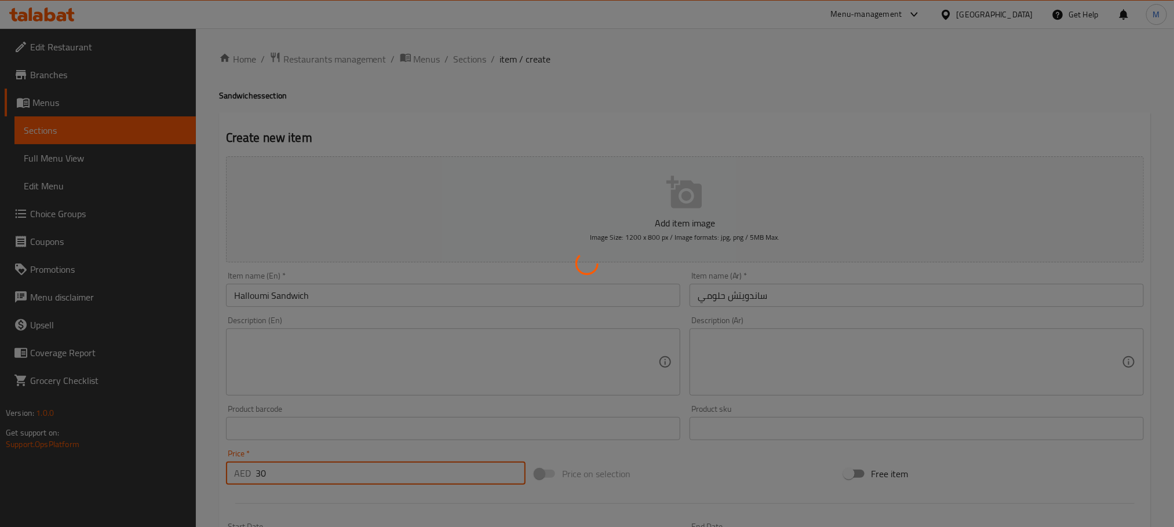
type input "0"
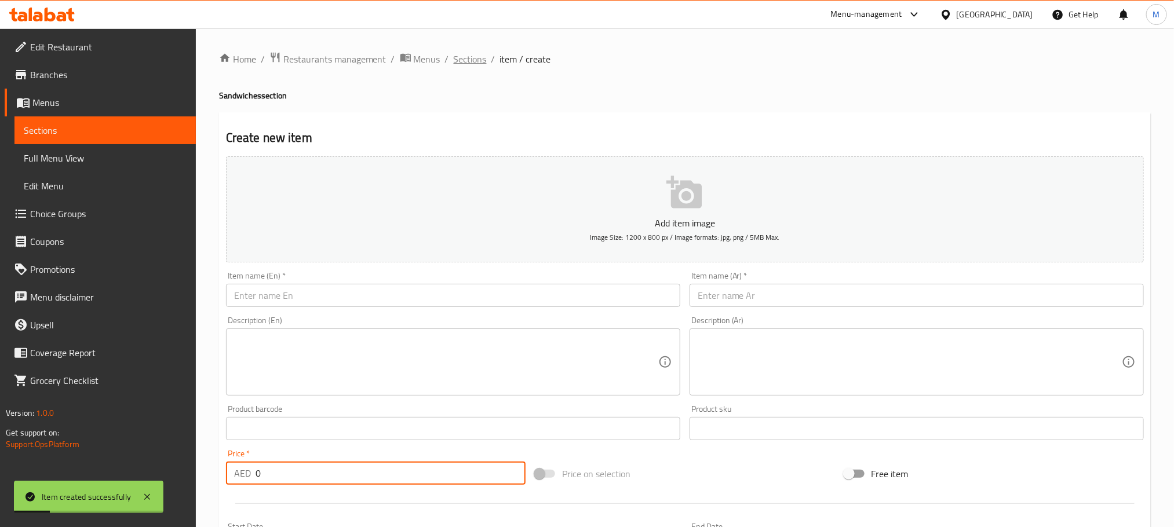
click at [479, 64] on span "Sections" at bounding box center [470, 59] width 33 height 14
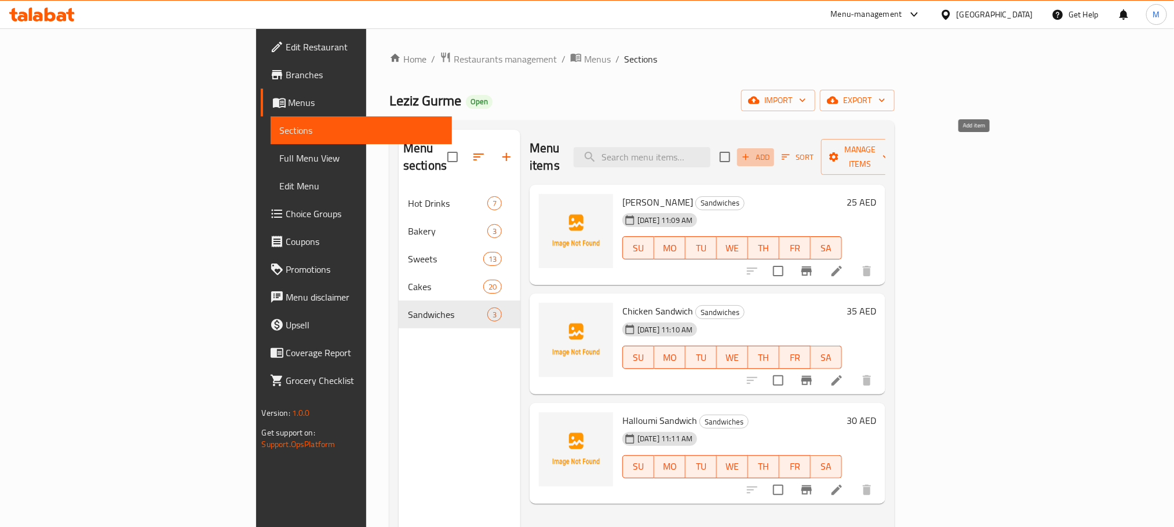
click at [772, 155] on span "Add" at bounding box center [755, 157] width 31 height 13
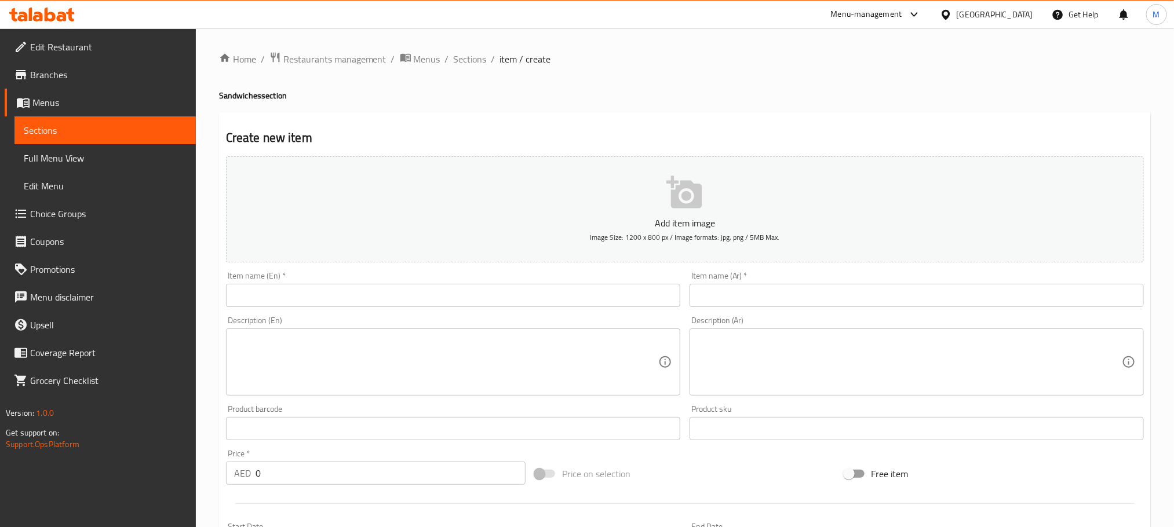
click at [482, 48] on div "Home / Restaurants management / Menus / Sections / item / create Sandwiches sec…" at bounding box center [685, 423] width 978 height 791
click at [483, 54] on span "Sections" at bounding box center [470, 59] width 33 height 14
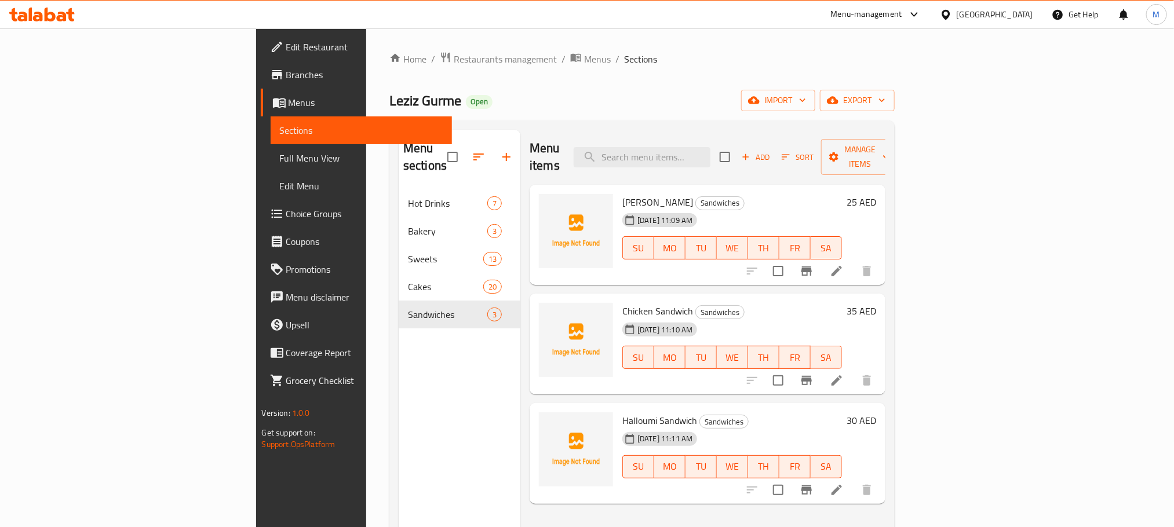
click at [521, 158] on div "Menu items Add Sort Manage items Kashkawal Sandwich Sandwiches 12-08-2025 11:09…" at bounding box center [703, 393] width 365 height 527
click at [493, 143] on button "button" at bounding box center [507, 157] width 28 height 28
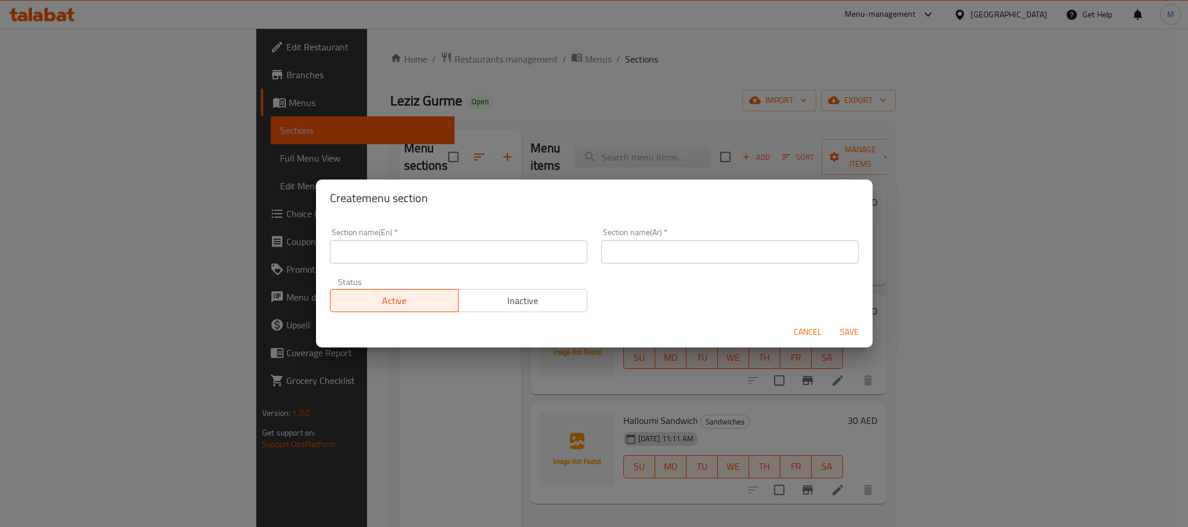
click at [386, 254] on input "text" at bounding box center [458, 252] width 257 height 23
paste input "Fresh Juices"
type input "Fresh Juices"
type input "u"
type input "عصائر فريش"
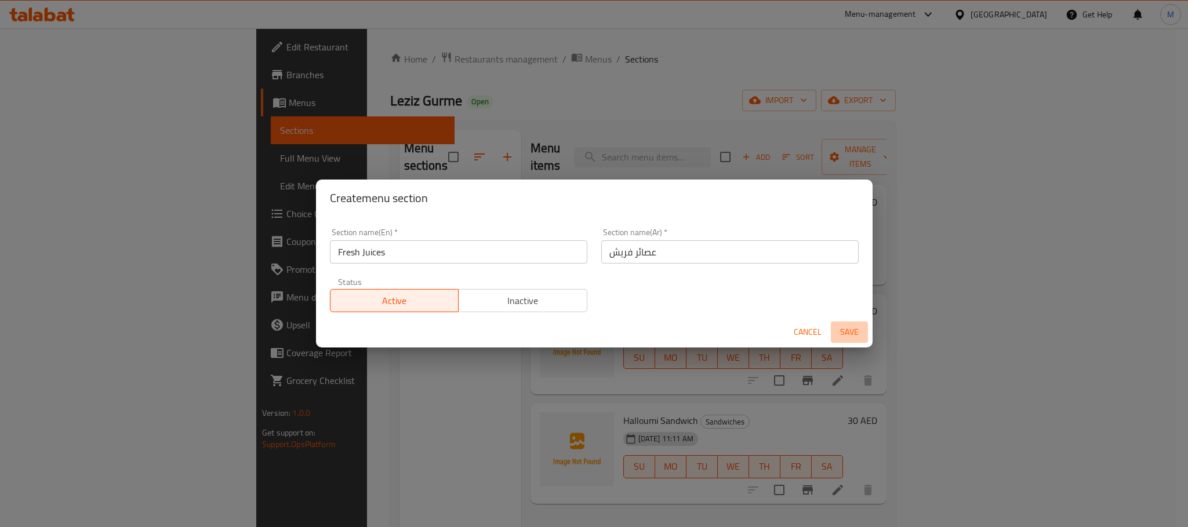
click at [835, 327] on span "Save" at bounding box center [849, 332] width 28 height 14
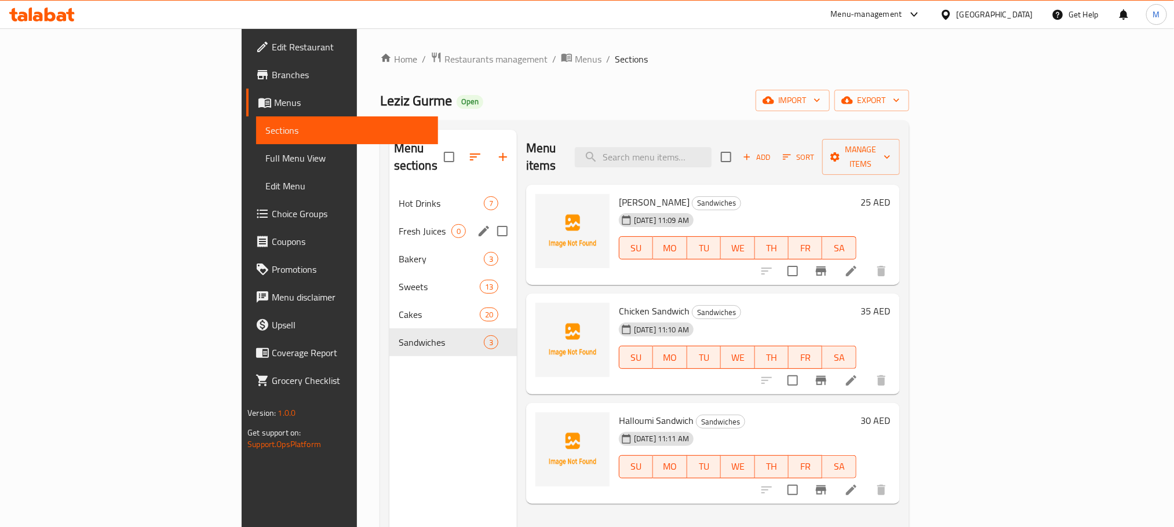
click at [390, 223] on div "Fresh Juices 0" at bounding box center [454, 231] width 128 height 28
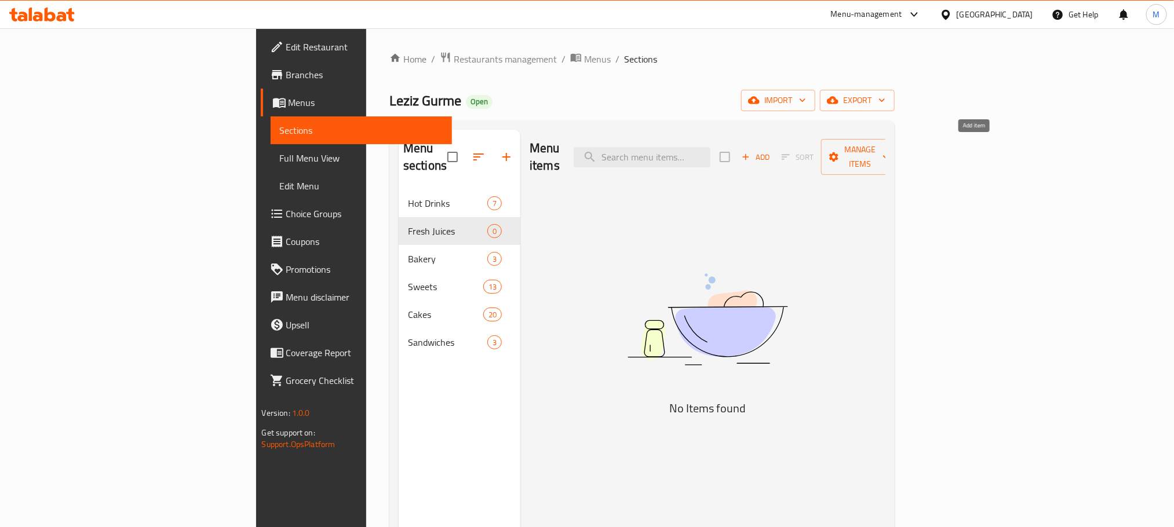
click at [772, 155] on span "Add" at bounding box center [755, 157] width 31 height 13
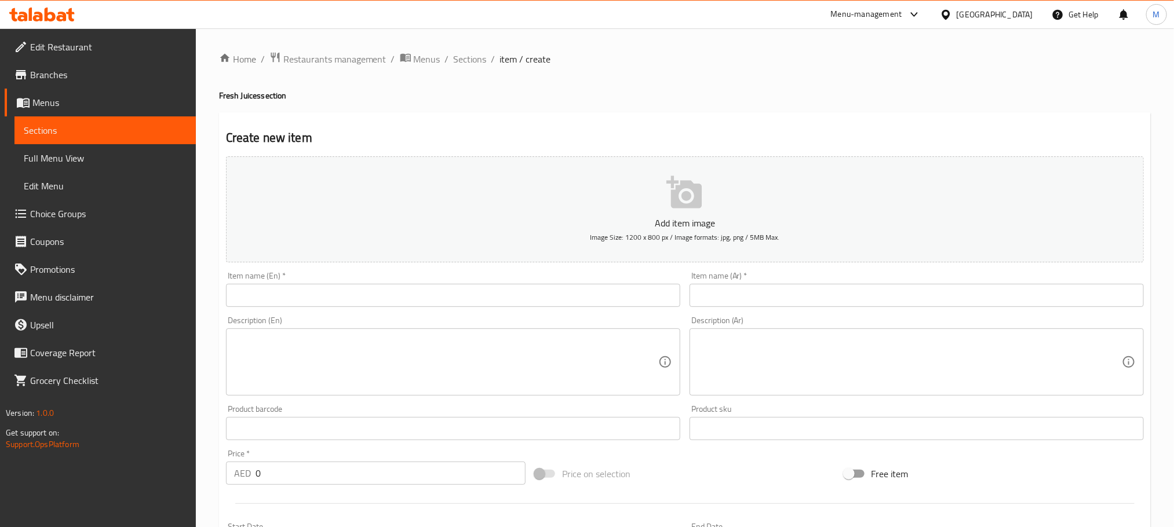
click at [567, 310] on div "Item name (En)   * Item name (En) *" at bounding box center [453, 289] width 464 height 45
paste input "Strawberry Mohito"
click at [569, 303] on input "Strawberry Mohito" at bounding box center [453, 295] width 454 height 23
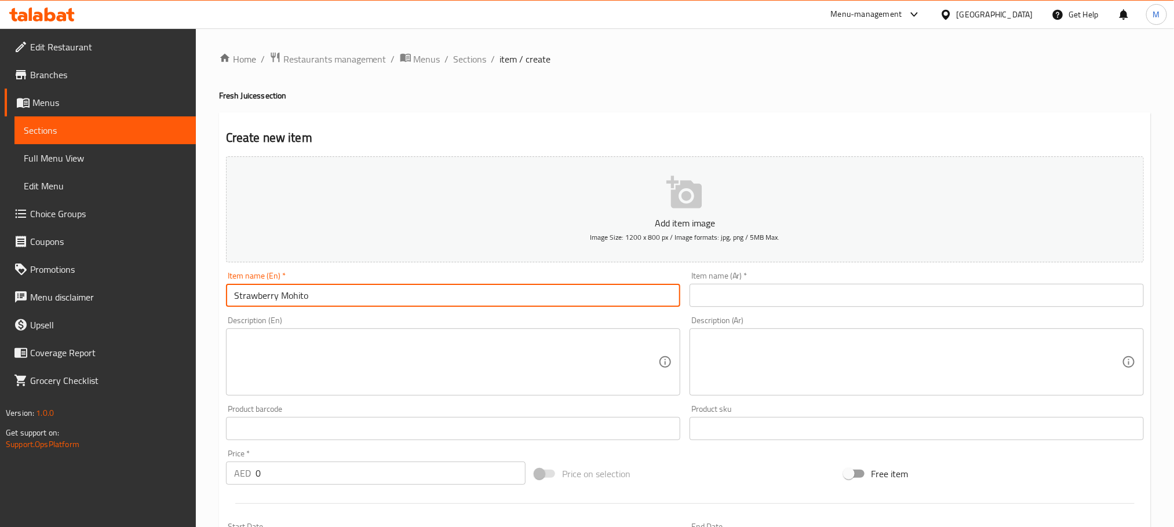
type input "Strawberry Mohito"
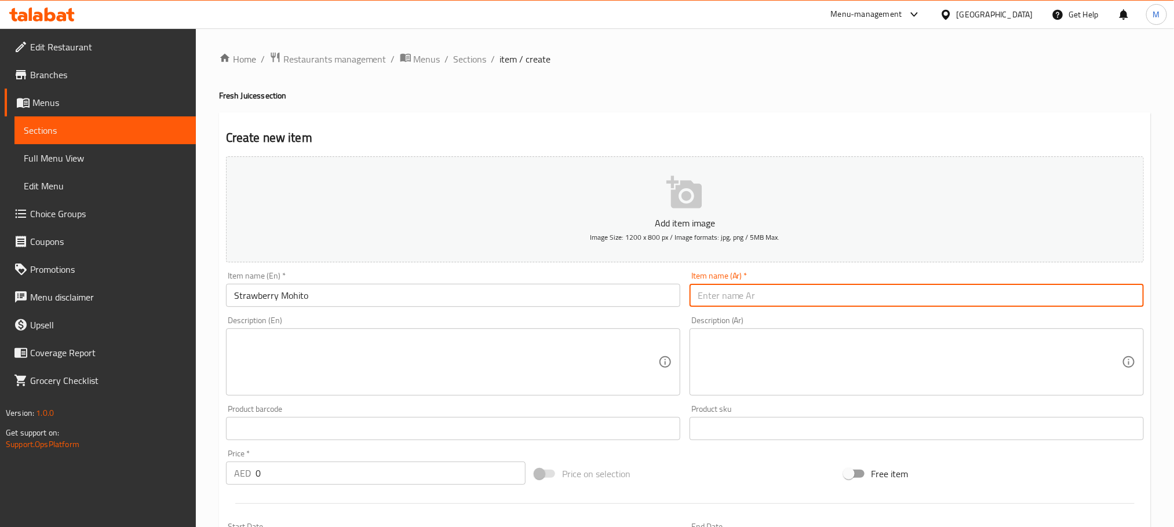
click at [751, 296] on input "text" at bounding box center [917, 295] width 454 height 23
paste input "موهيتو الفراولة"
type input "موهيتو الفراولة"
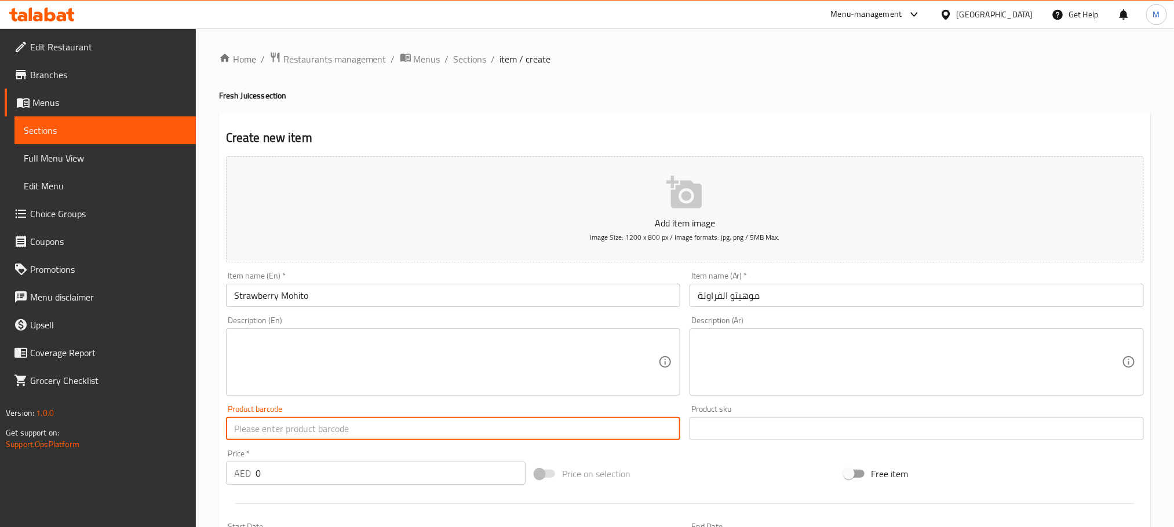
click at [327, 440] on input "text" at bounding box center [453, 428] width 454 height 23
click at [275, 472] on input "0" at bounding box center [391, 473] width 270 height 23
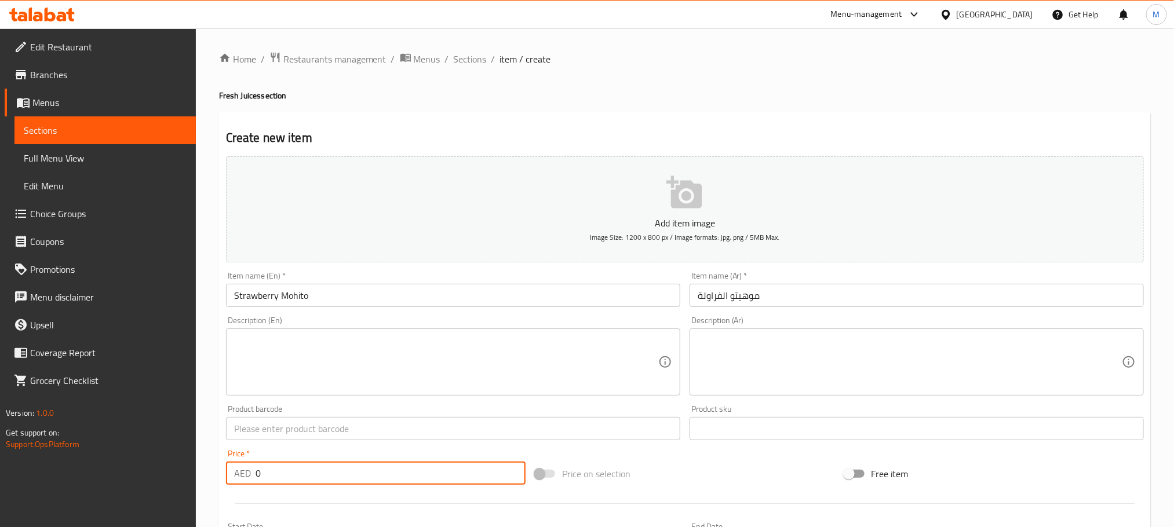
click at [275, 472] on input "0" at bounding box center [391, 473] width 270 height 23
click at [277, 472] on input "0" at bounding box center [391, 473] width 270 height 23
paste input "2"
type input "20"
drag, startPoint x: 280, startPoint y: 475, endPoint x: 359, endPoint y: 470, distance: 79.0
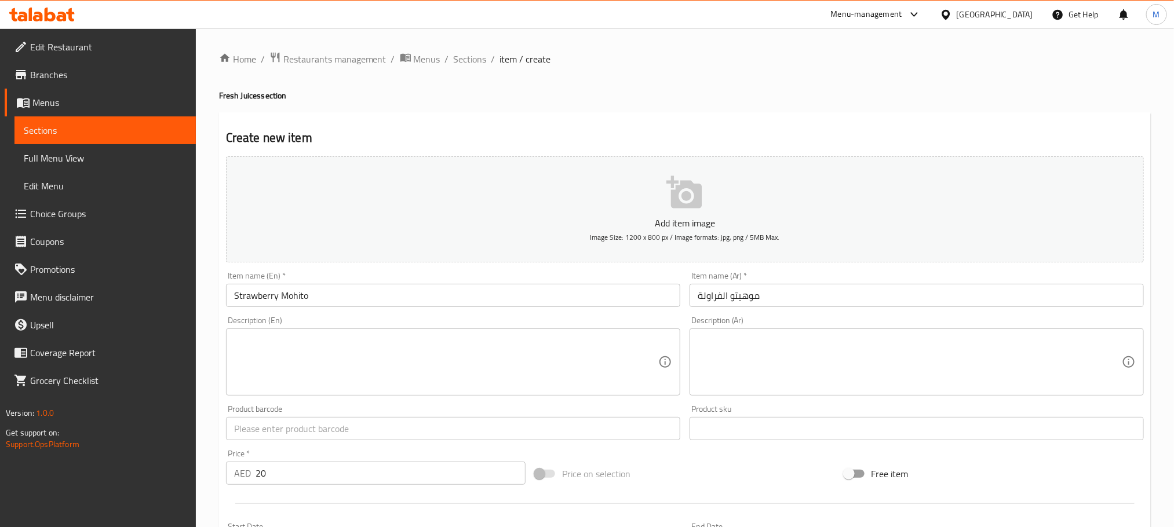
click at [359, 453] on div "Price   * AED 20 Price *" at bounding box center [376, 467] width 300 height 35
click at [359, 470] on input "20" at bounding box center [391, 473] width 270 height 23
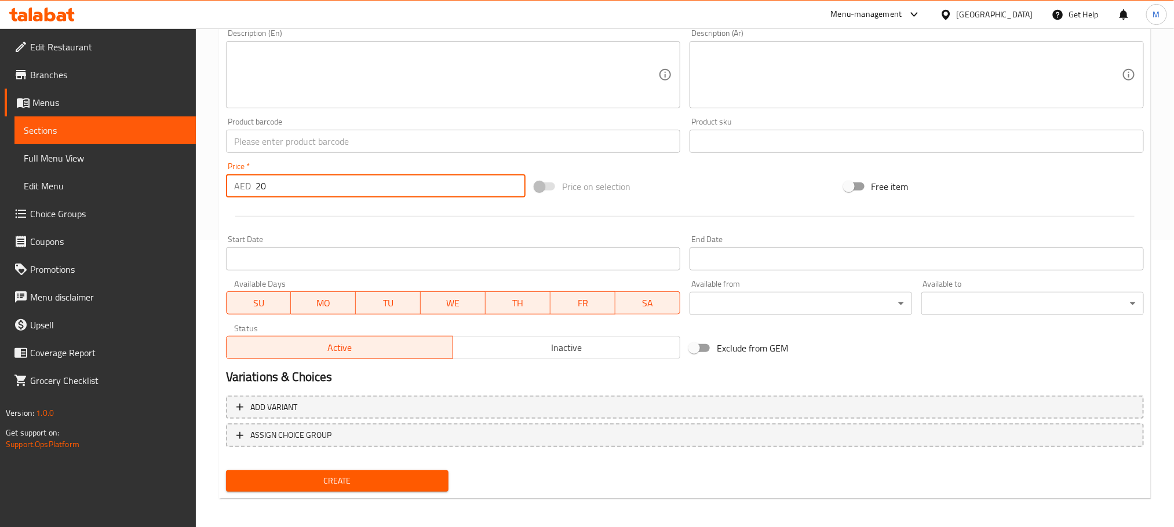
scroll to position [290, 0]
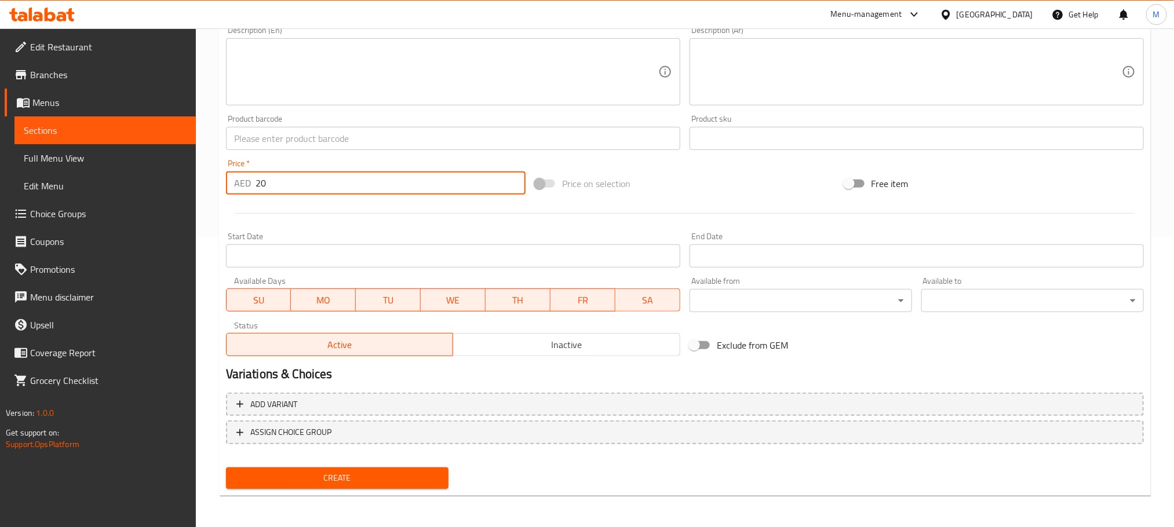
click at [298, 489] on div "Create" at bounding box center [337, 478] width 232 height 31
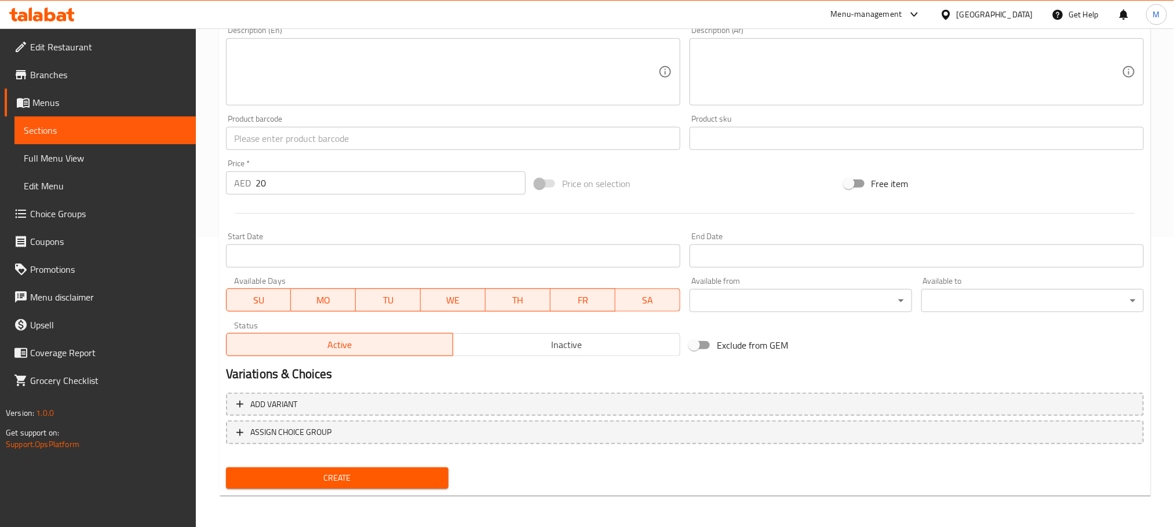
click at [303, 475] on span "Create" at bounding box center [337, 478] width 204 height 14
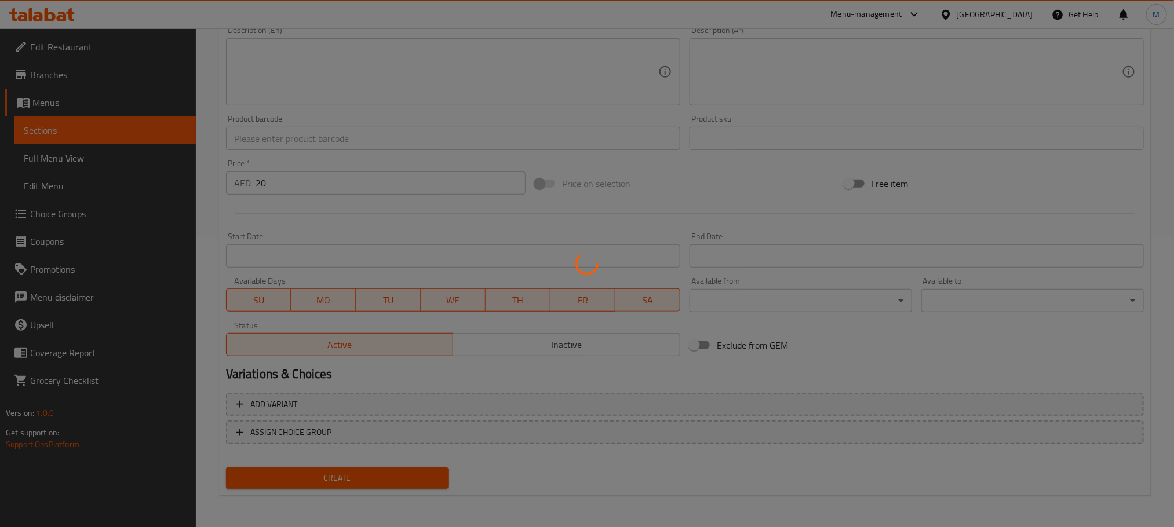
type input "0"
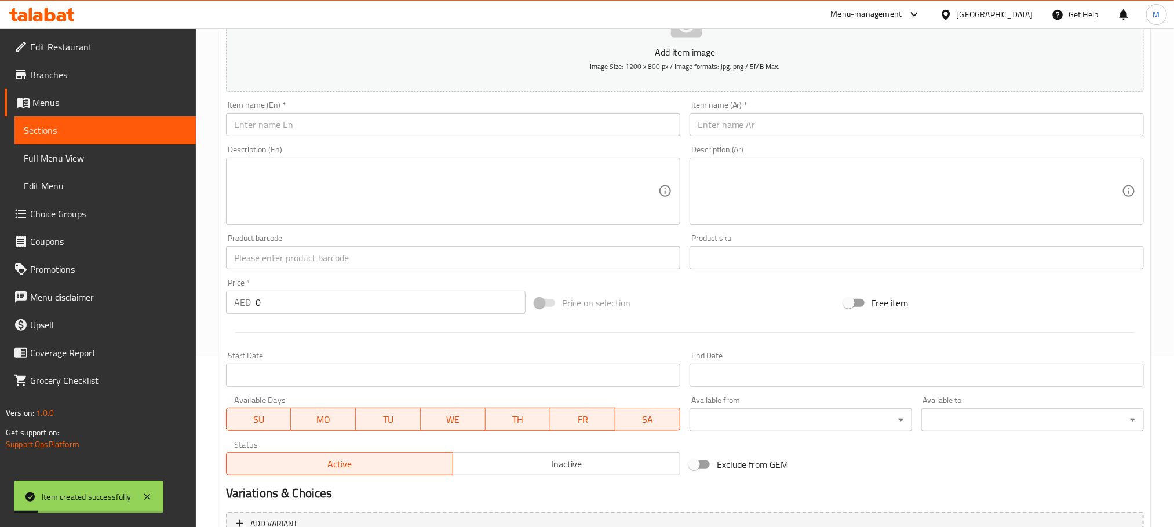
scroll to position [30, 0]
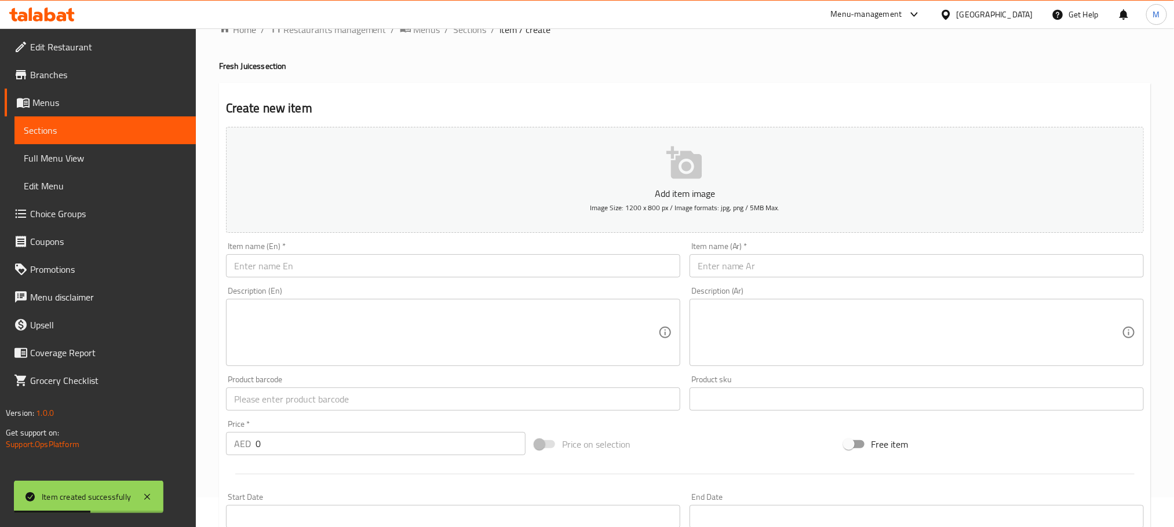
drag, startPoint x: 359, startPoint y: 250, endPoint x: 359, endPoint y: 283, distance: 33.0
click at [359, 273] on div "Item name (En)   * Item name (En) *" at bounding box center [453, 259] width 454 height 35
click at [359, 283] on div "Description (En) Description (En)" at bounding box center [453, 326] width 464 height 89
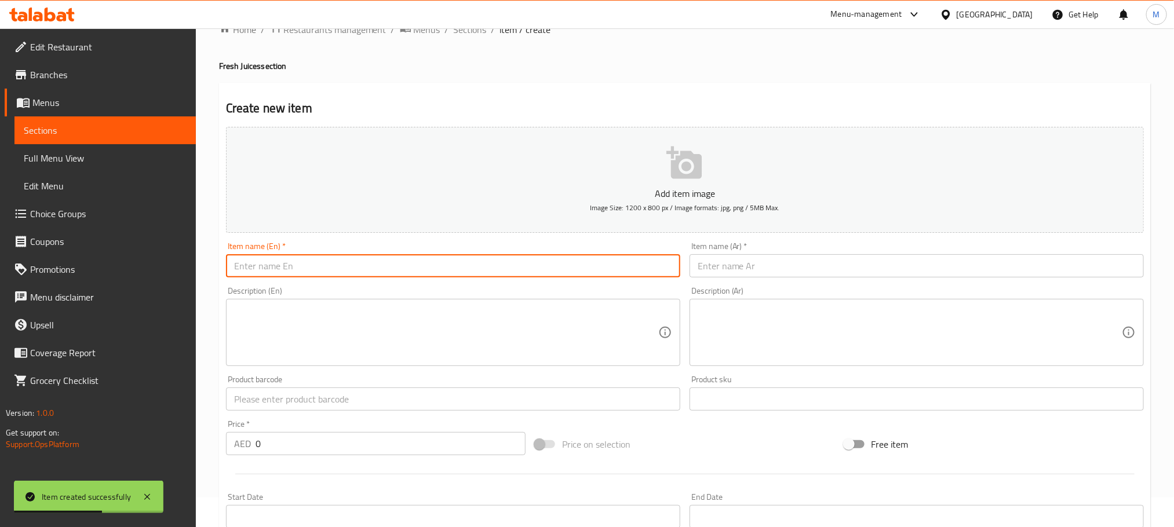
click at [353, 270] on input "text" at bounding box center [453, 265] width 454 height 23
paste input "Orange Juice"
type input "Orange Juice"
drag, startPoint x: 749, startPoint y: 247, endPoint x: 767, endPoint y: 280, distance: 37.3
click at [762, 268] on div "Item name (Ar)   * Item name (Ar) *" at bounding box center [917, 259] width 454 height 35
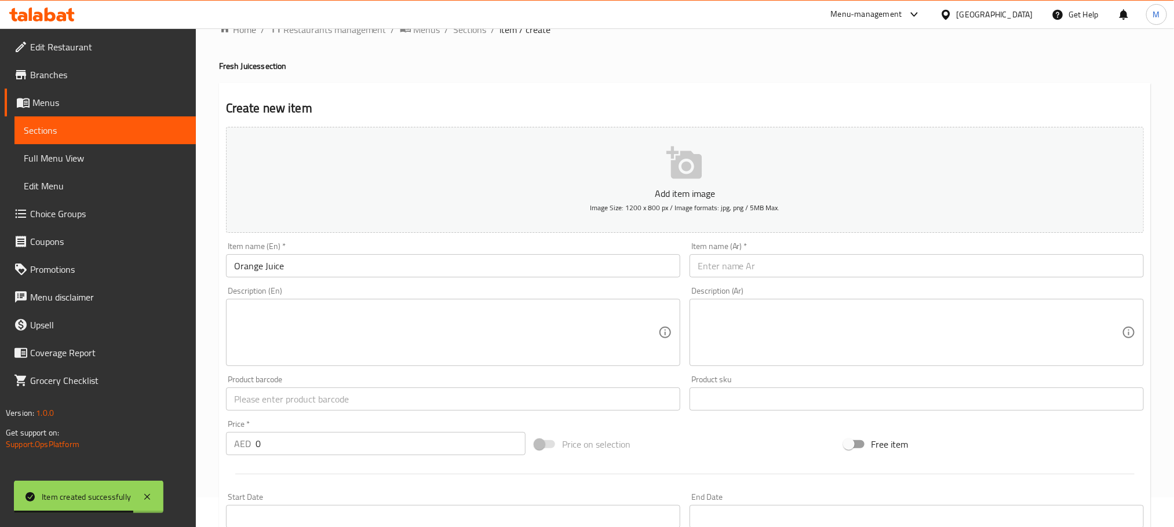
click at [777, 285] on div "Description (Ar) Description (Ar)" at bounding box center [917, 326] width 464 height 89
click at [776, 276] on input "text" at bounding box center [917, 265] width 454 height 23
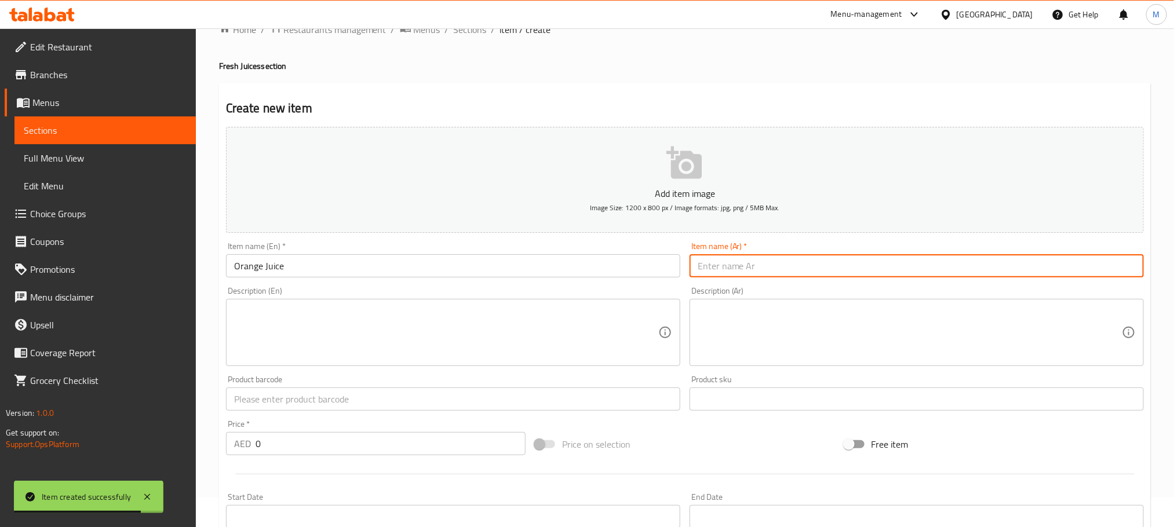
paste input "عصير البرتقال"
type input "عصير البرتقال"
click at [314, 463] on div at bounding box center [684, 474] width 927 height 28
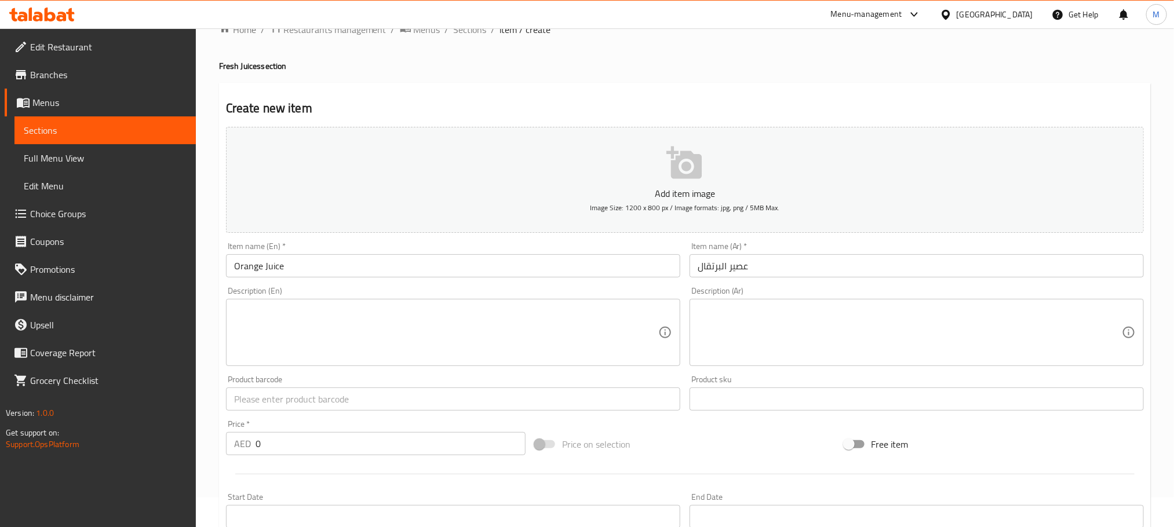
click at [314, 449] on input "0" at bounding box center [391, 443] width 270 height 23
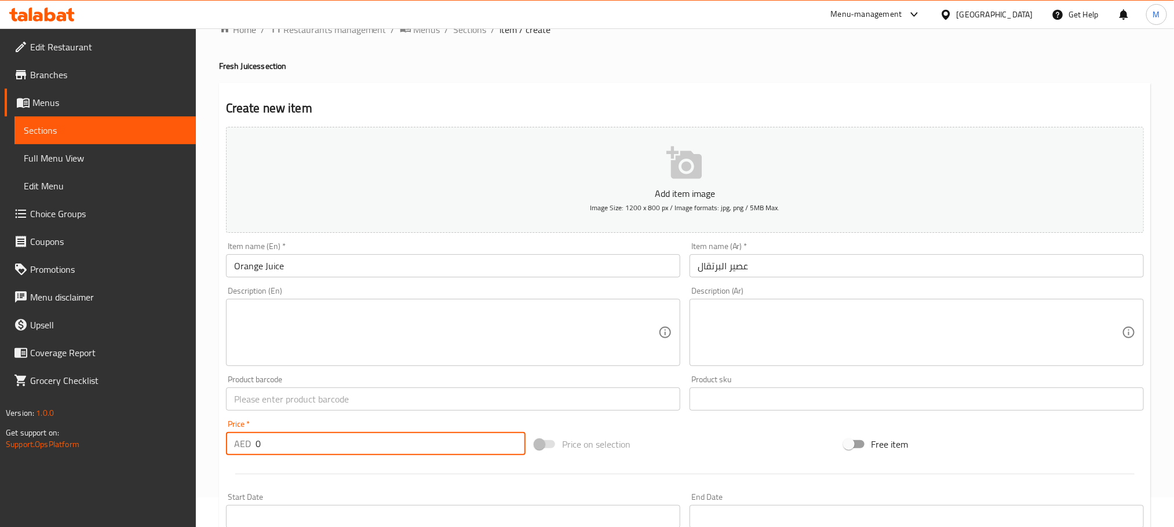
click at [314, 449] on input "0" at bounding box center [391, 443] width 270 height 23
paste input "2"
type input "20"
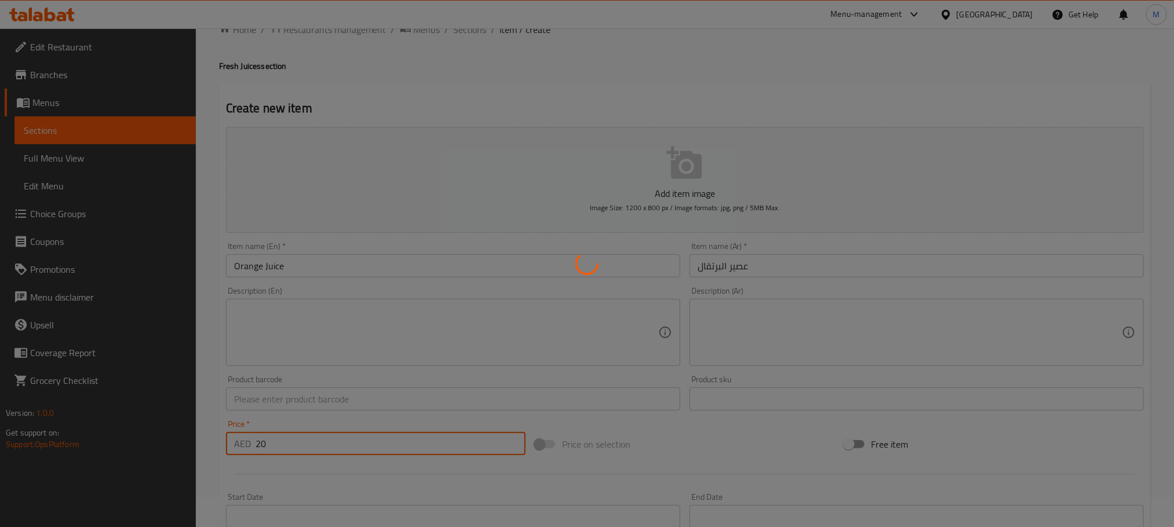
type input "0"
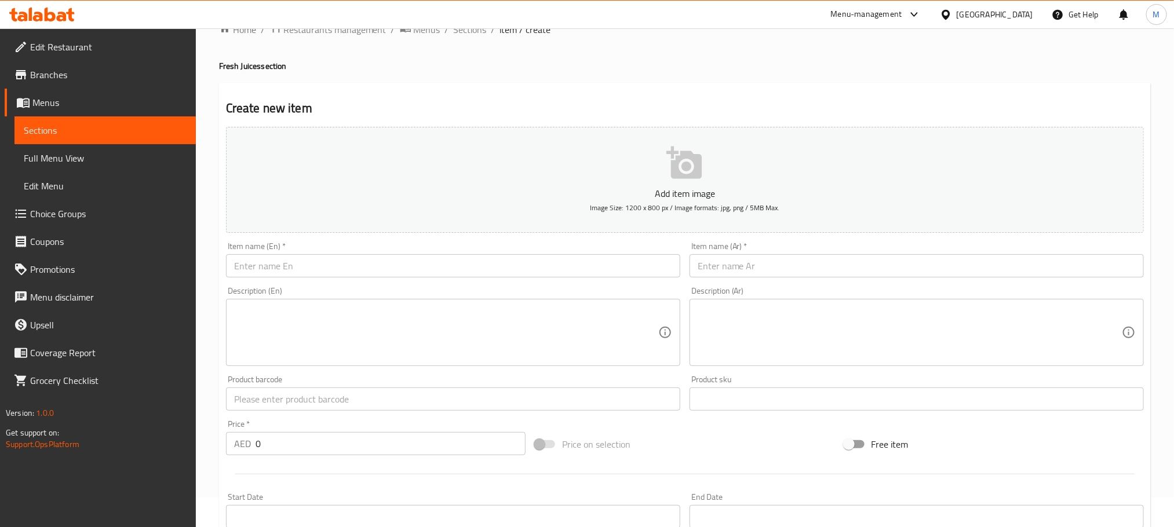
click at [297, 282] on div "Item name (En)   * Item name (En) *" at bounding box center [453, 260] width 464 height 45
click at [310, 252] on div "Item name (En)   * Item name (En) *" at bounding box center [453, 259] width 454 height 35
drag, startPoint x: 344, startPoint y: 282, endPoint x: 344, endPoint y: 275, distance: 7.5
click at [344, 279] on div "Add item image Image Size: 1200 x 800 px / Image formats: jpg, png / 5MB Max. I…" at bounding box center [684, 372] width 927 height 500
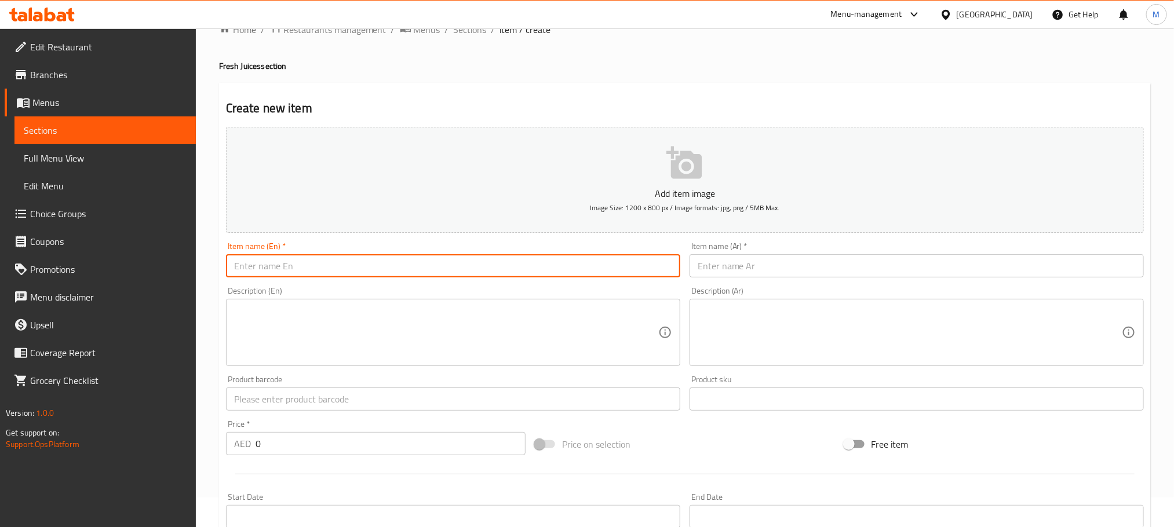
click at [355, 256] on input "text" at bounding box center [453, 265] width 454 height 23
paste input "Pineapple Juice"
type input "Pineapple Juice"
click at [729, 268] on input "text" at bounding box center [917, 265] width 454 height 23
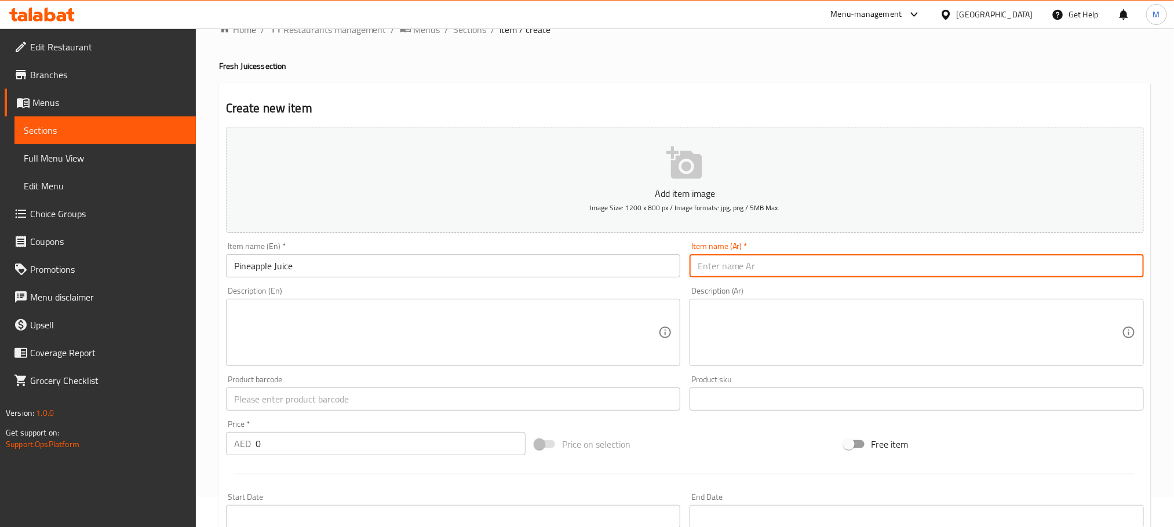
paste input "عصير الأناناس"
type input "عصير الأناناس"
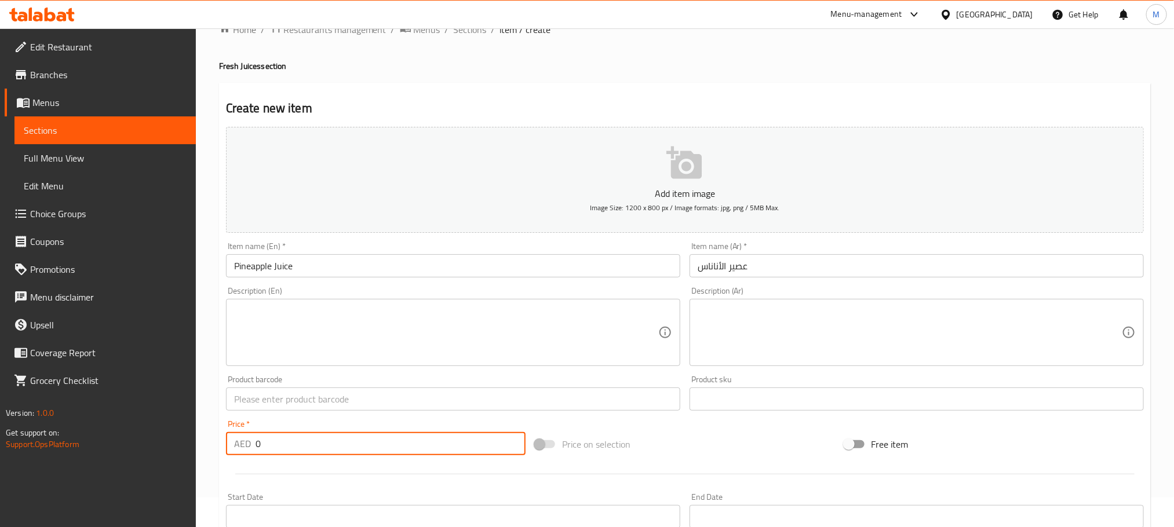
click at [316, 447] on input "0" at bounding box center [391, 443] width 270 height 23
paste input "2"
type input "20"
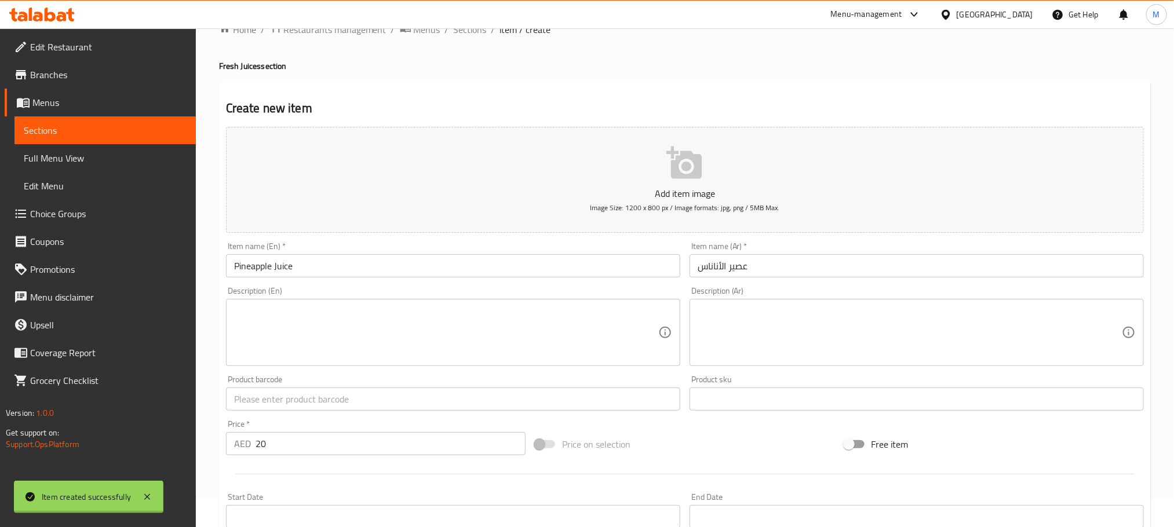
type input "0"
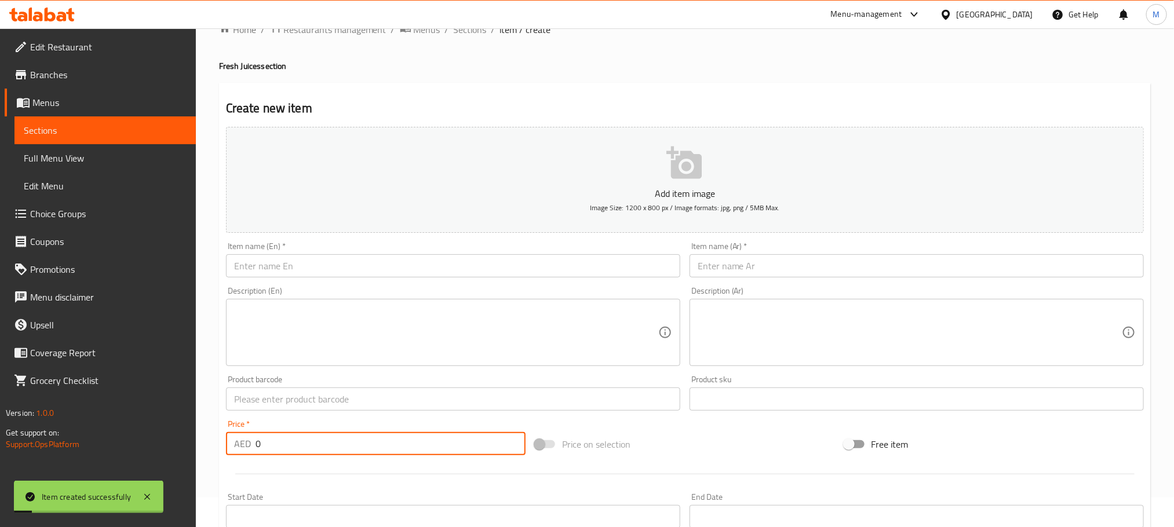
click at [407, 284] on div "Description (En) Description (En)" at bounding box center [453, 326] width 464 height 89
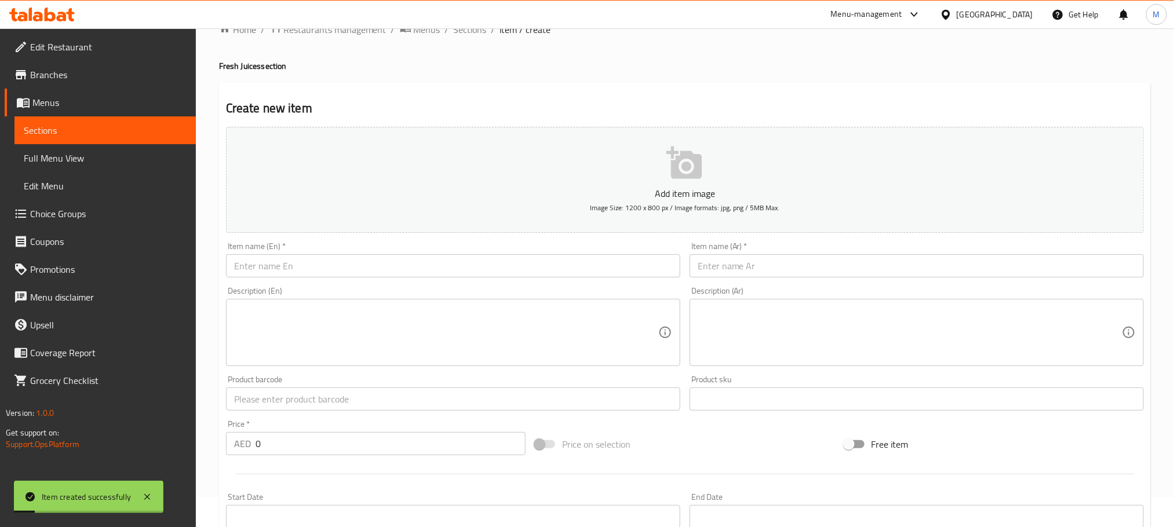
click at [401, 272] on input "text" at bounding box center [453, 265] width 454 height 23
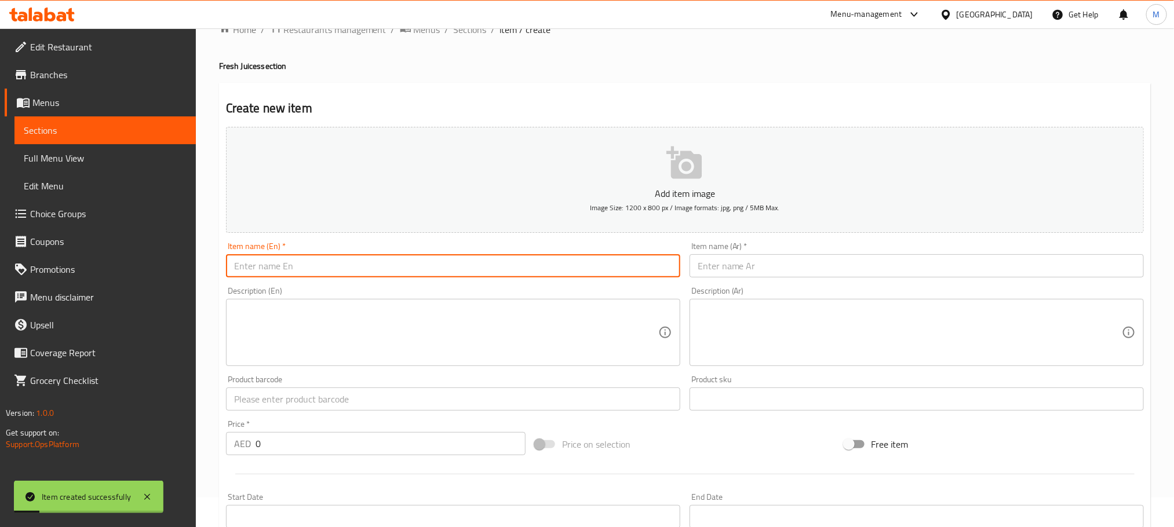
paste input "Mango Juice"
type input "Mango Juice"
click at [372, 457] on div "Price   * AED 0 Price *" at bounding box center [375, 438] width 309 height 45
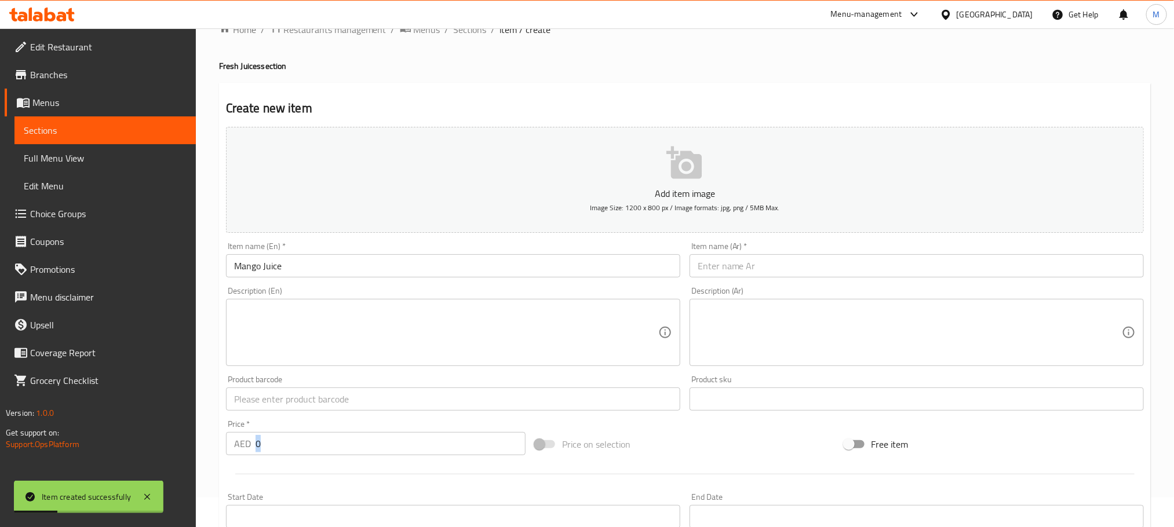
click at [372, 457] on div "Price   * AED 0 Price *" at bounding box center [375, 438] width 309 height 45
drag, startPoint x: 372, startPoint y: 457, endPoint x: 367, endPoint y: 451, distance: 7.9
click at [367, 453] on div "Price   * AED 0 Price *" at bounding box center [375, 438] width 309 height 45
click at [367, 447] on input "0" at bounding box center [391, 443] width 270 height 23
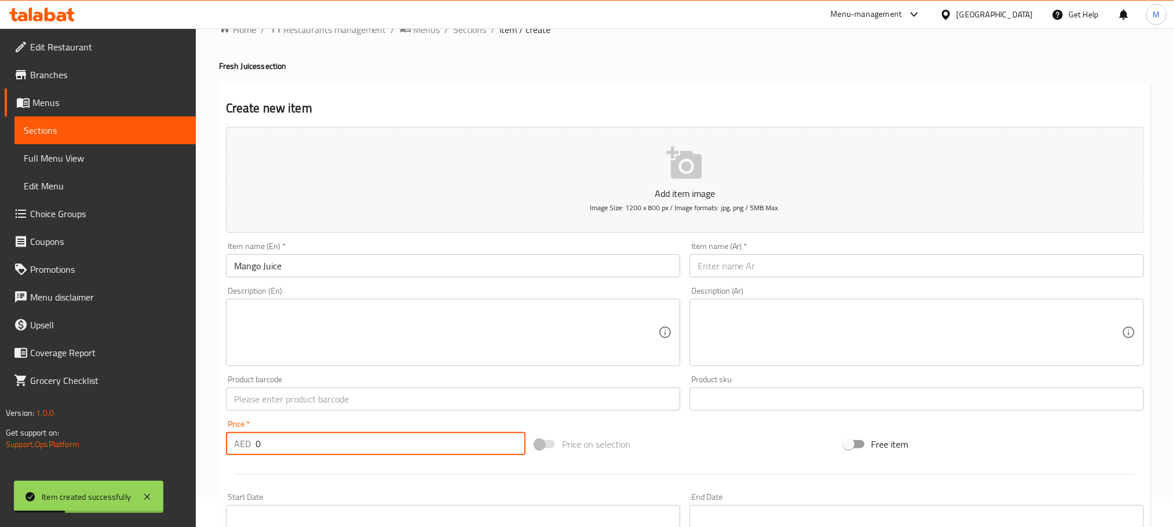
click at [367, 447] on input "0" at bounding box center [391, 443] width 270 height 23
type input "20"
click at [731, 275] on input "text" at bounding box center [917, 265] width 454 height 23
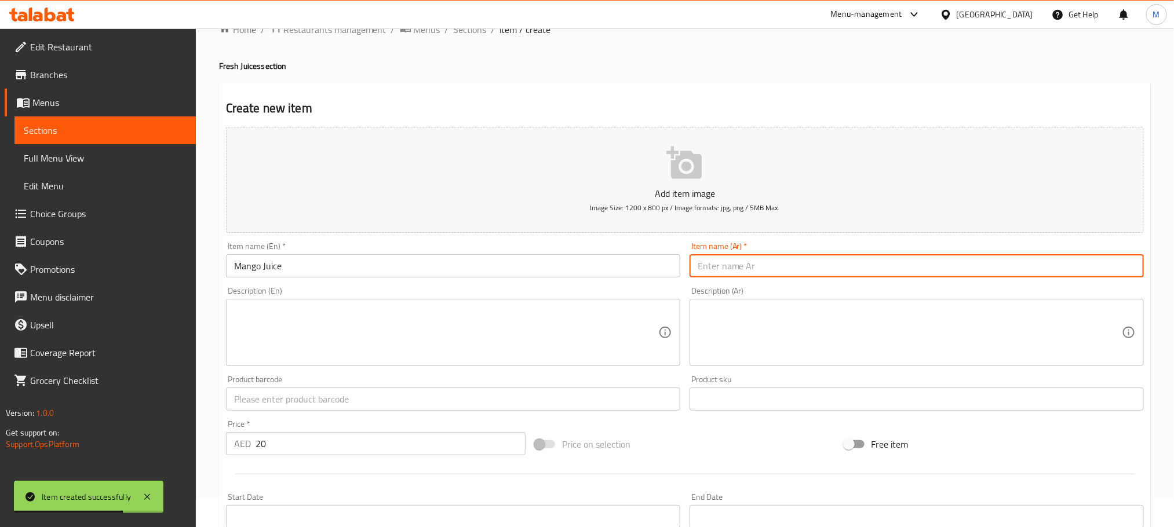
paste input "عصير مانجو"
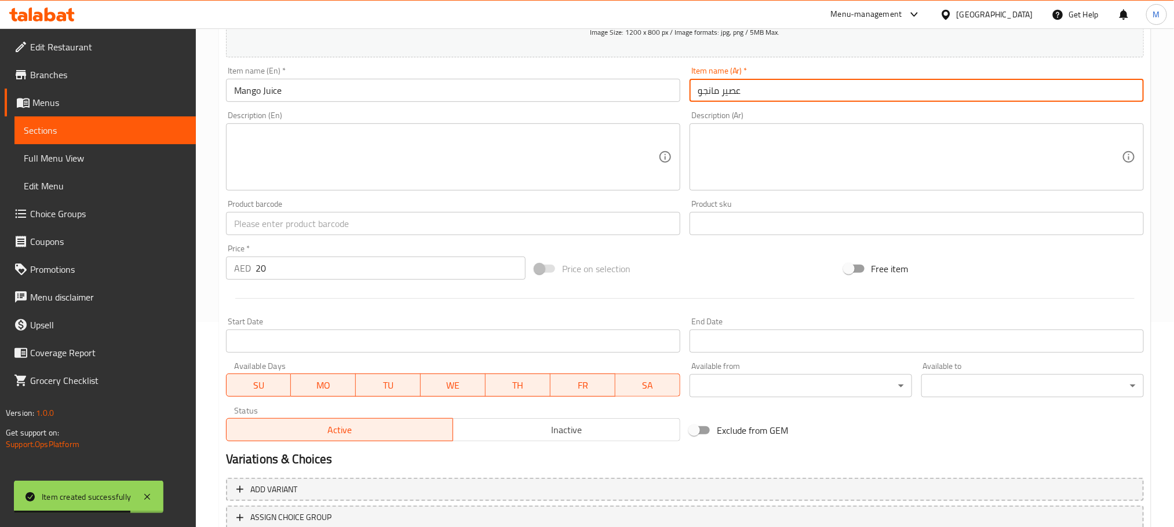
scroll to position [290, 0]
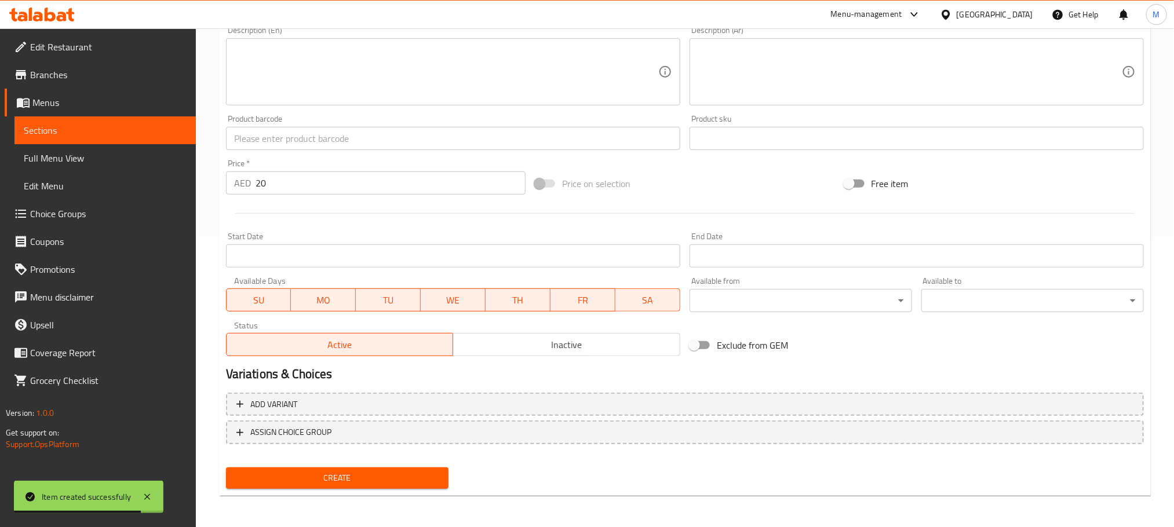
type input "عصير مانجو"
click at [339, 475] on span "Create" at bounding box center [337, 478] width 204 height 14
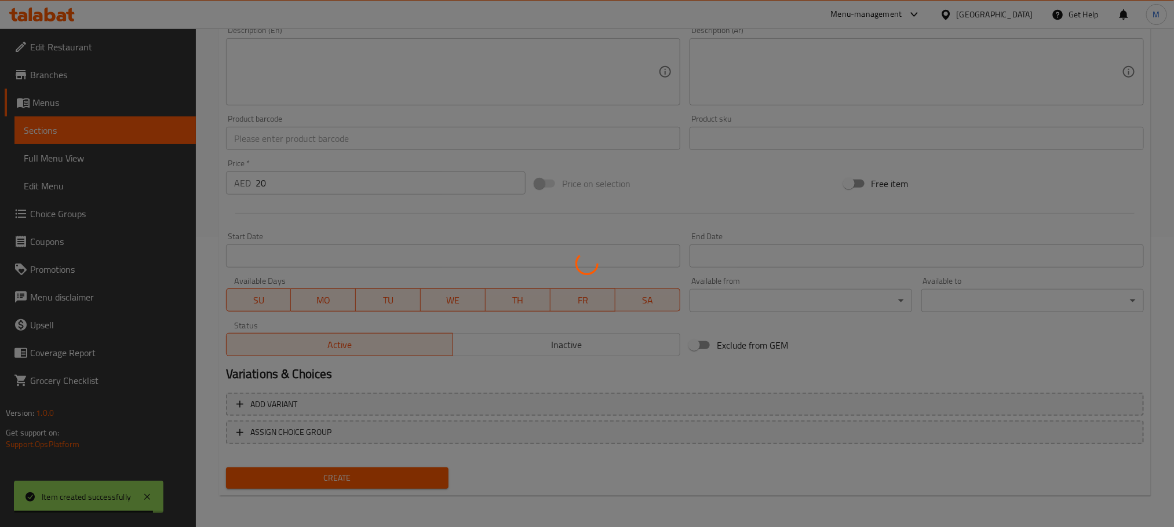
type input "0"
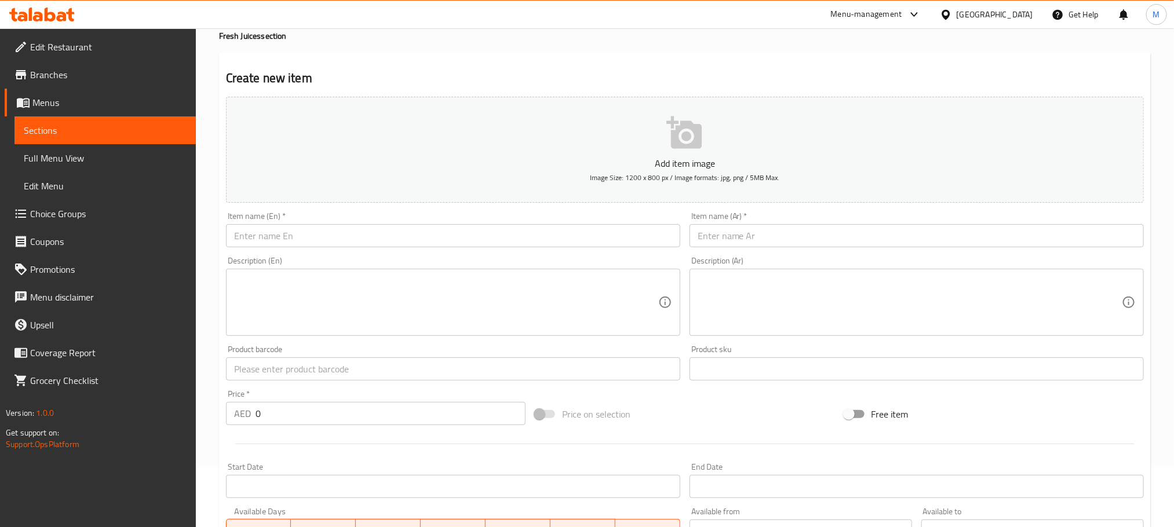
scroll to position [0, 0]
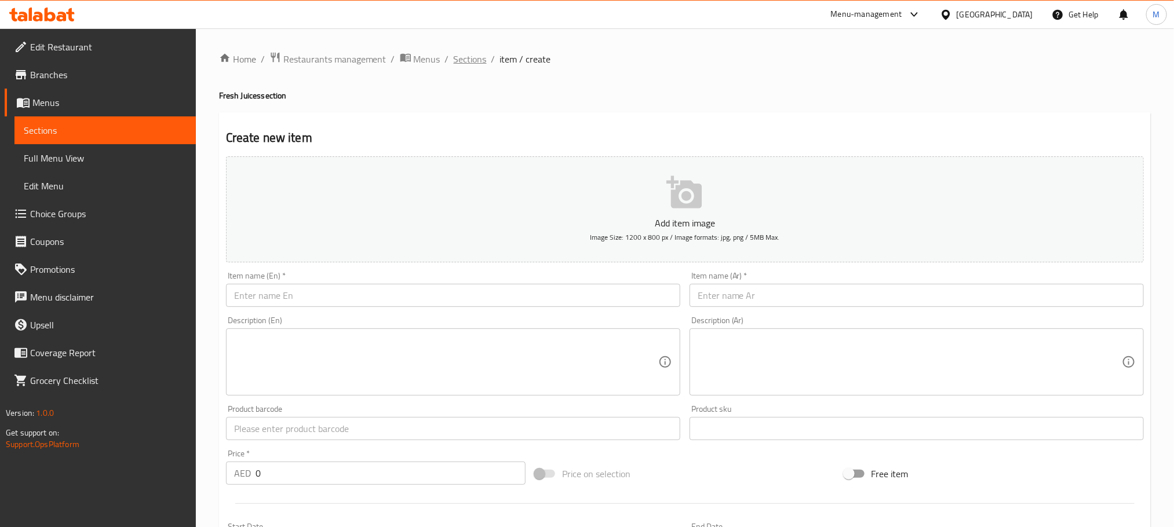
click at [470, 63] on span "Sections" at bounding box center [470, 59] width 33 height 14
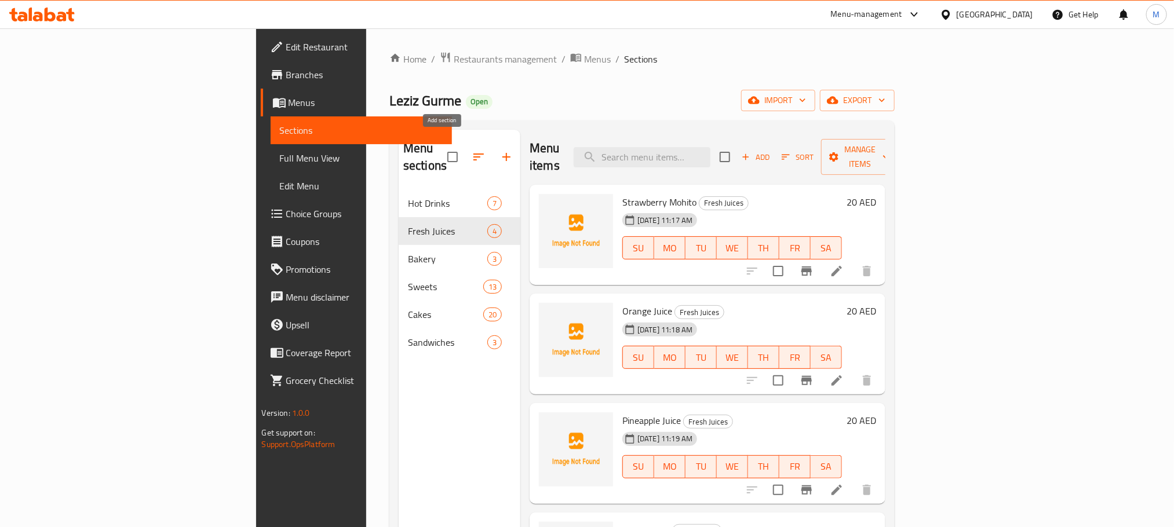
click at [503, 153] on icon "button" at bounding box center [507, 157] width 8 height 8
click at [772, 153] on span "Add" at bounding box center [755, 157] width 31 height 13
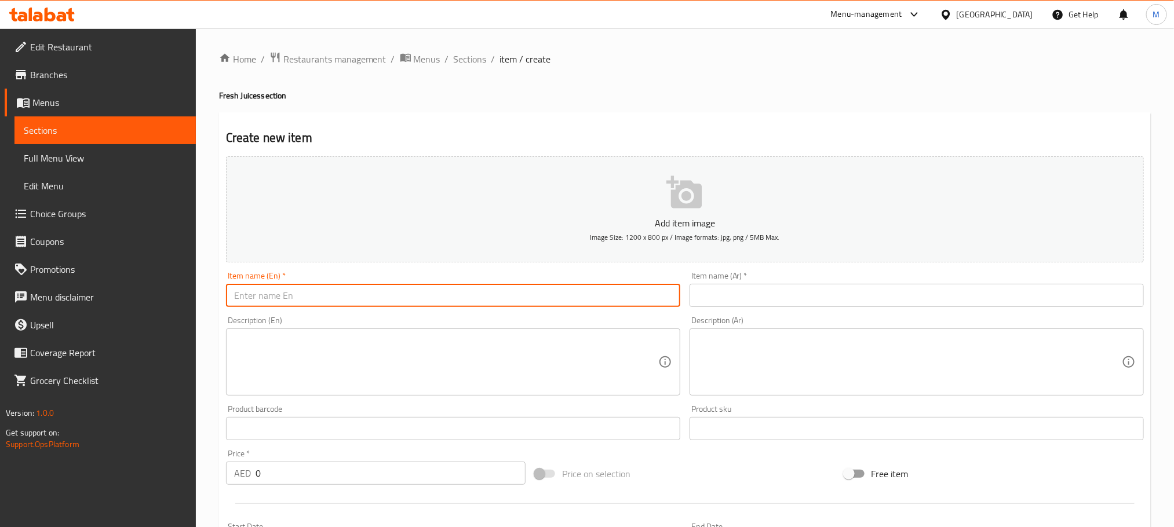
click at [359, 301] on input "text" at bounding box center [453, 295] width 454 height 23
paste input "Cold coffee"
type input "Cold coffee"
click at [783, 301] on input "text" at bounding box center [917, 295] width 454 height 23
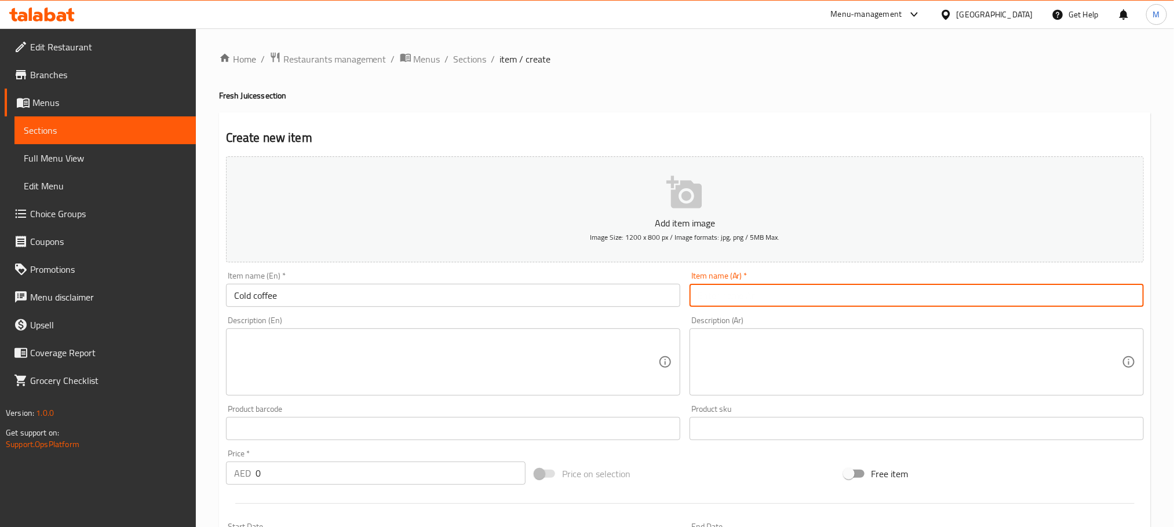
paste input "قهوة باردة"
type input "قهوة باردة"
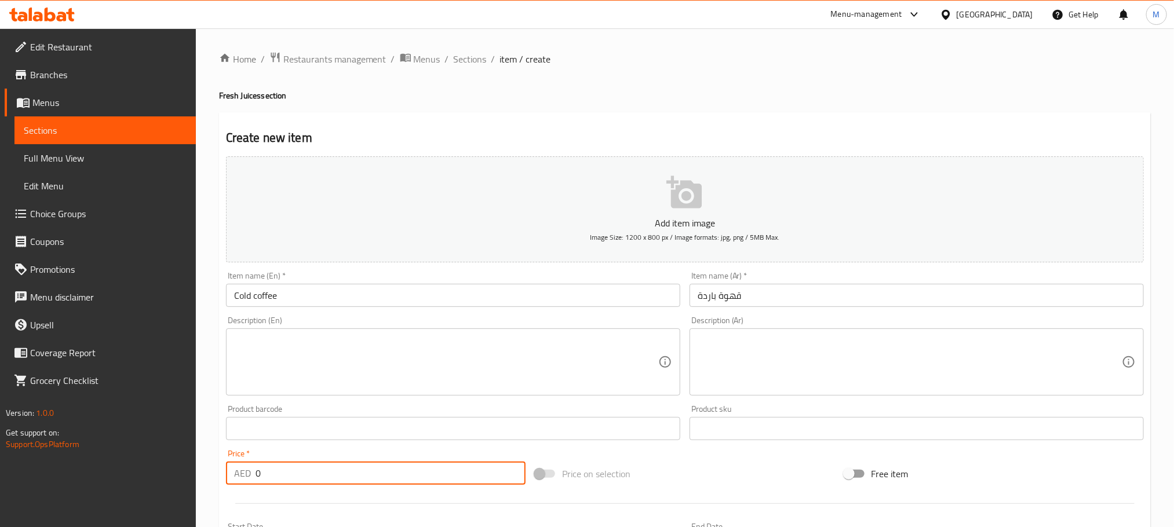
click at [350, 475] on input "0" at bounding box center [391, 473] width 270 height 23
click at [362, 475] on input "020" at bounding box center [391, 473] width 270 height 23
type input "20"
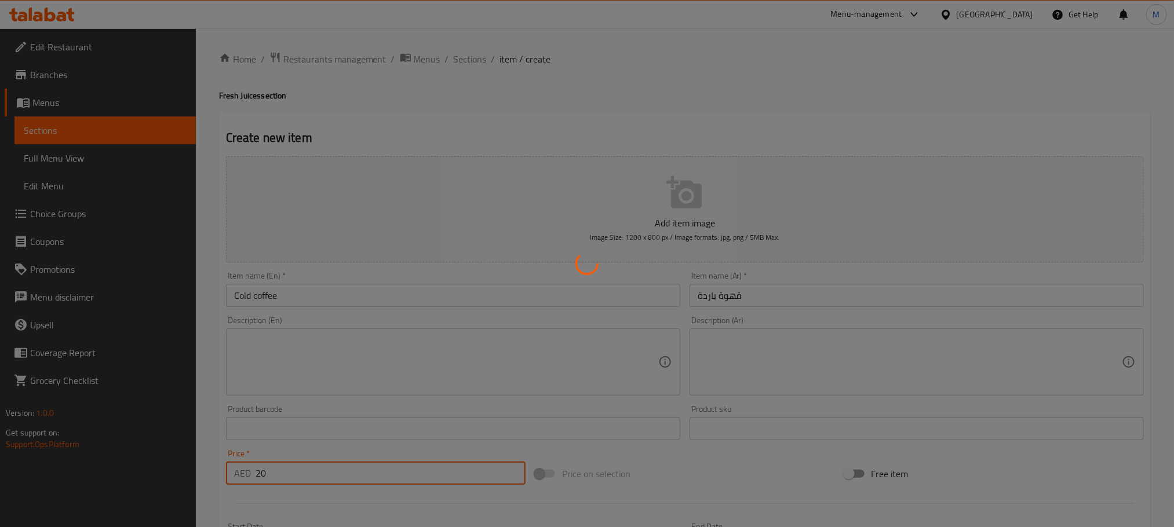
type input "0"
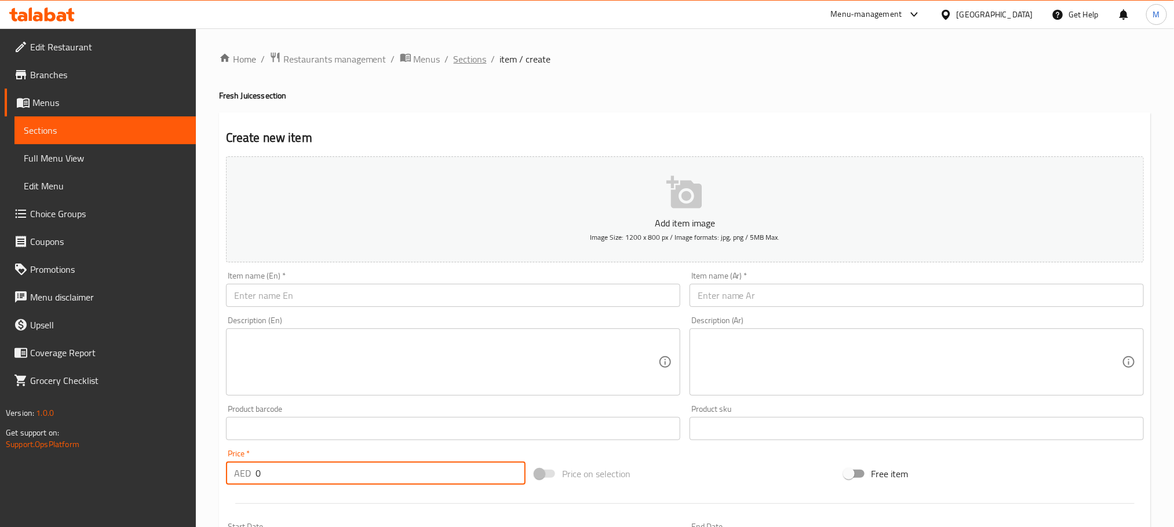
click at [459, 61] on span "Sections" at bounding box center [470, 59] width 33 height 14
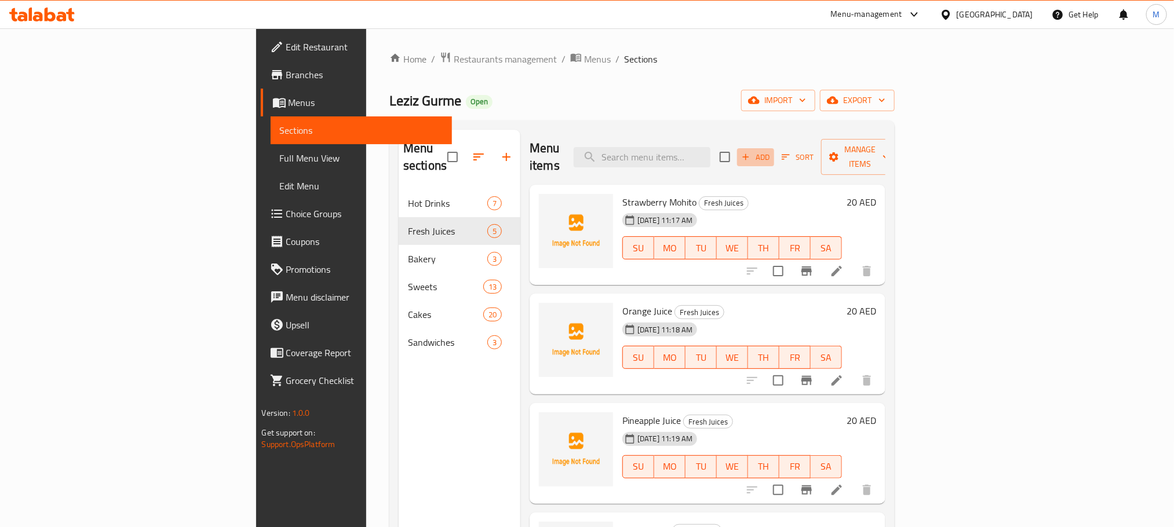
click at [772, 152] on span "Add" at bounding box center [755, 157] width 31 height 13
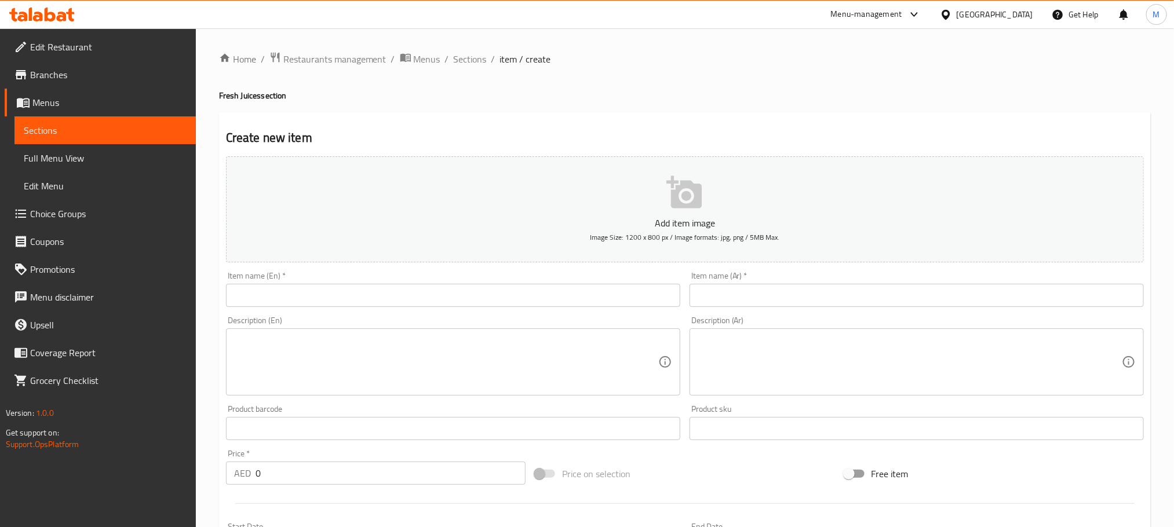
click at [569, 310] on div "Item name (En)   * Item name (En) *" at bounding box center [453, 289] width 464 height 45
click at [563, 294] on input "text" at bounding box center [453, 295] width 454 height 23
paste input "Strawberry Milkshake"
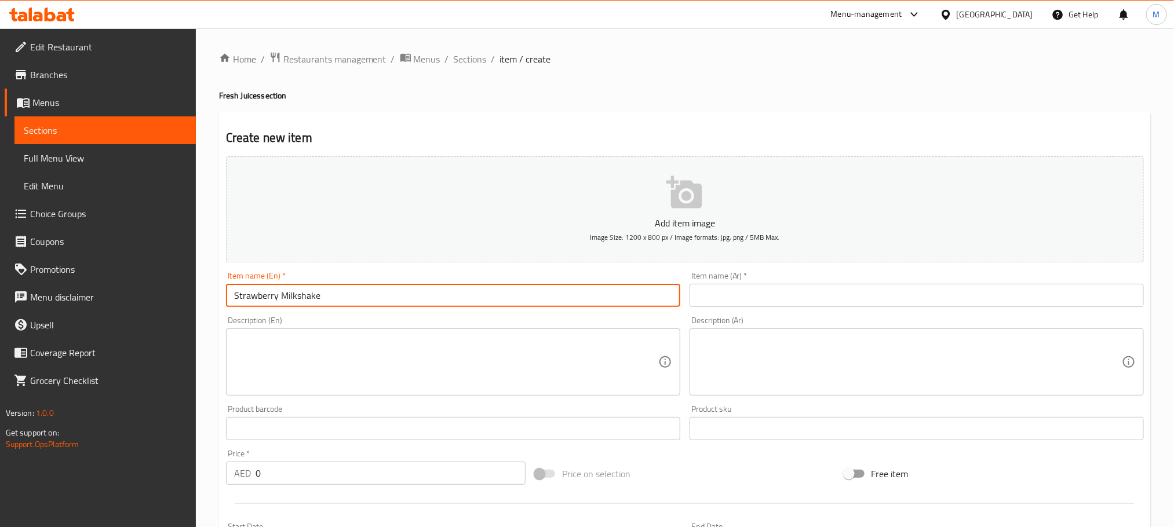
type input "Strawberry Milkshake"
click at [816, 289] on input "text" at bounding box center [917, 295] width 454 height 23
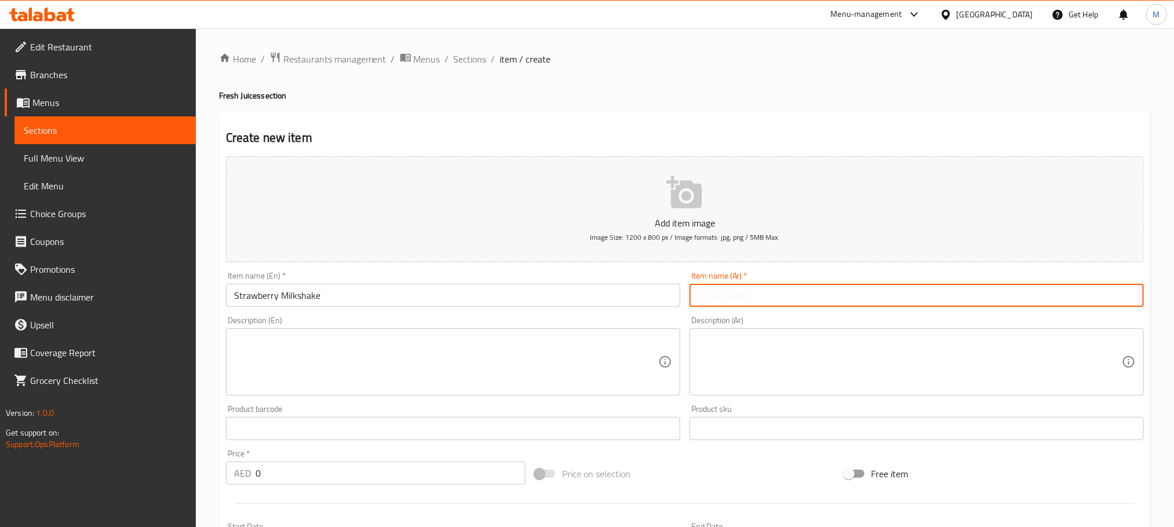
paste input "ميلك شيك الفراولة"
type input "ميلك شيك الفراولة"
click at [296, 474] on input "0" at bounding box center [391, 473] width 270 height 23
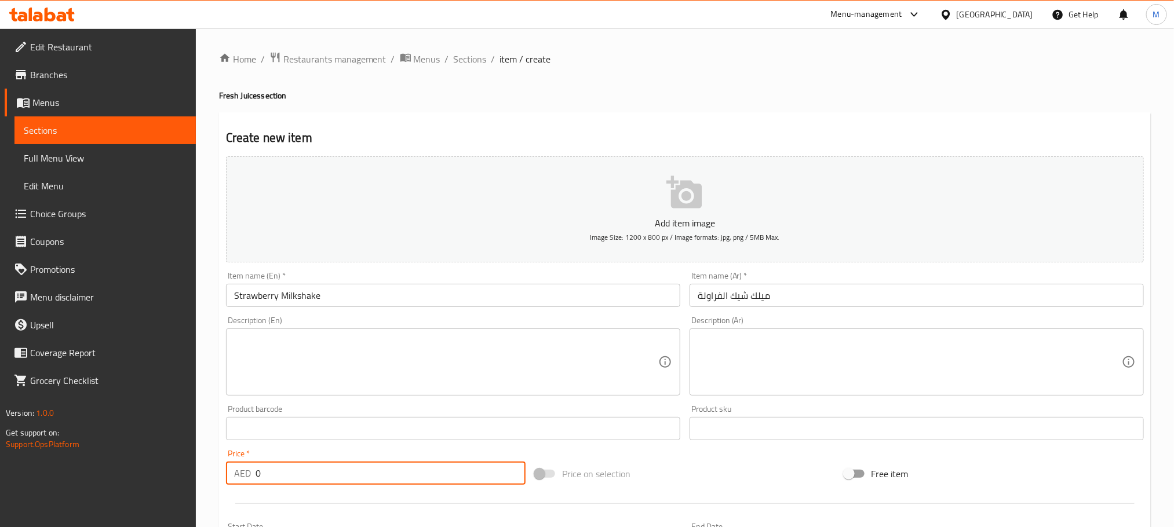
click at [296, 474] on input "0" at bounding box center [391, 473] width 270 height 23
paste input "25"
type input "25"
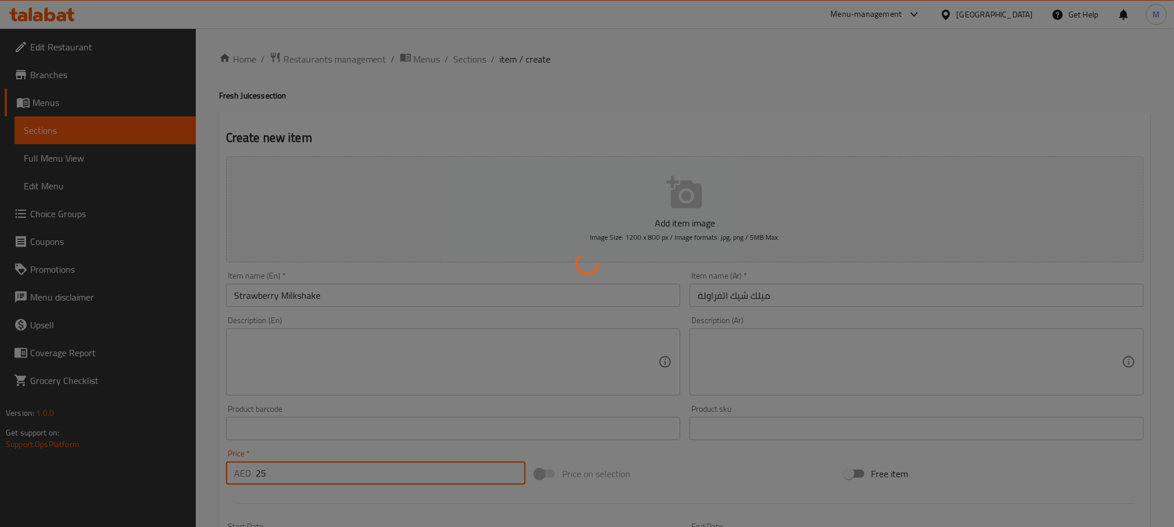
type input "0"
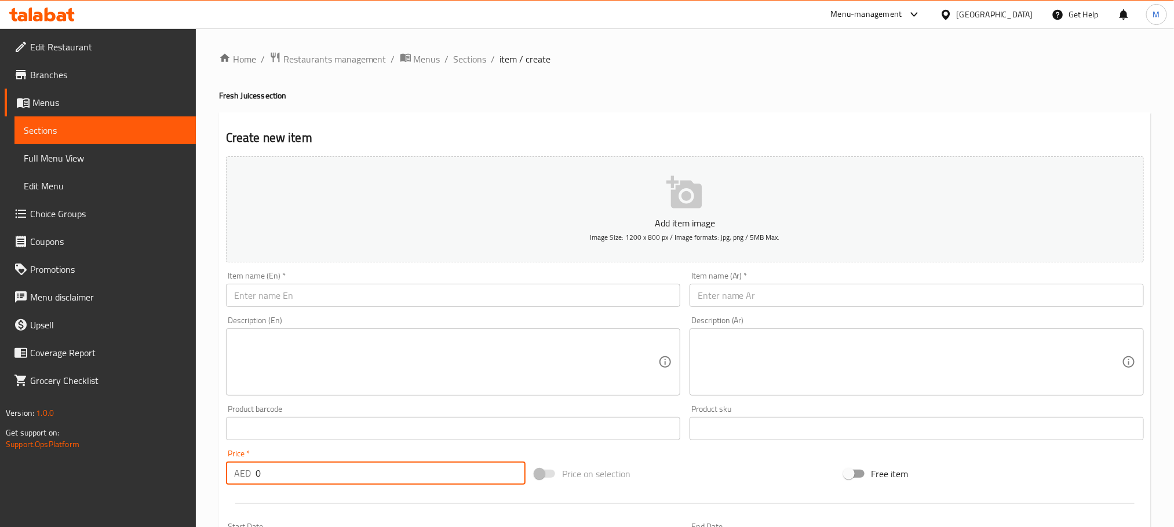
click at [416, 324] on div "Description (En) Description (En)" at bounding box center [453, 355] width 454 height 79
click at [414, 313] on div "Description (En) Description (En)" at bounding box center [453, 356] width 464 height 89
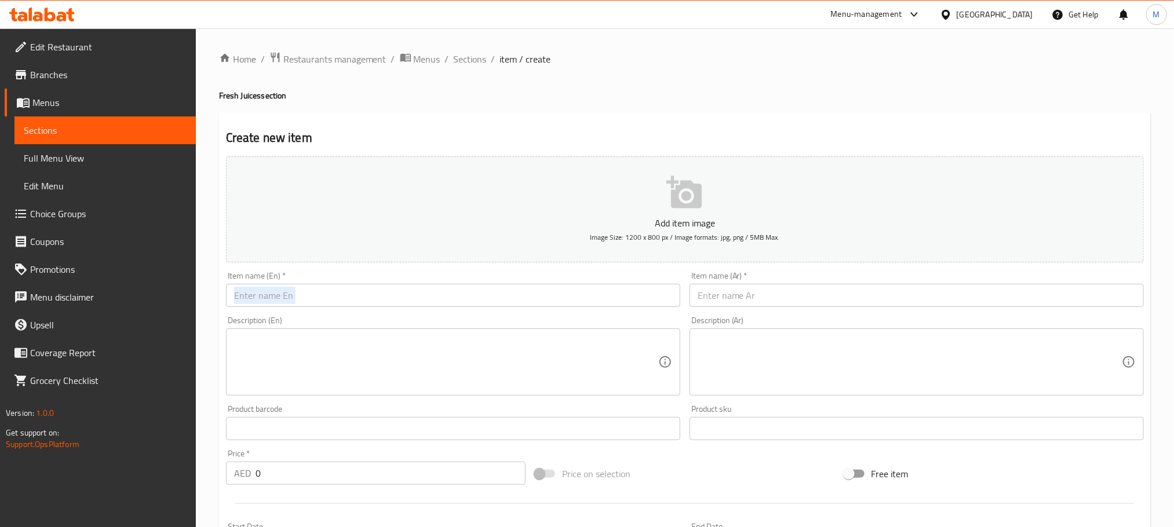
drag, startPoint x: 413, startPoint y: 311, endPoint x: 407, endPoint y: 301, distance: 11.9
click at [412, 311] on div "Item name (En)   * Item name (En) *" at bounding box center [453, 289] width 464 height 45
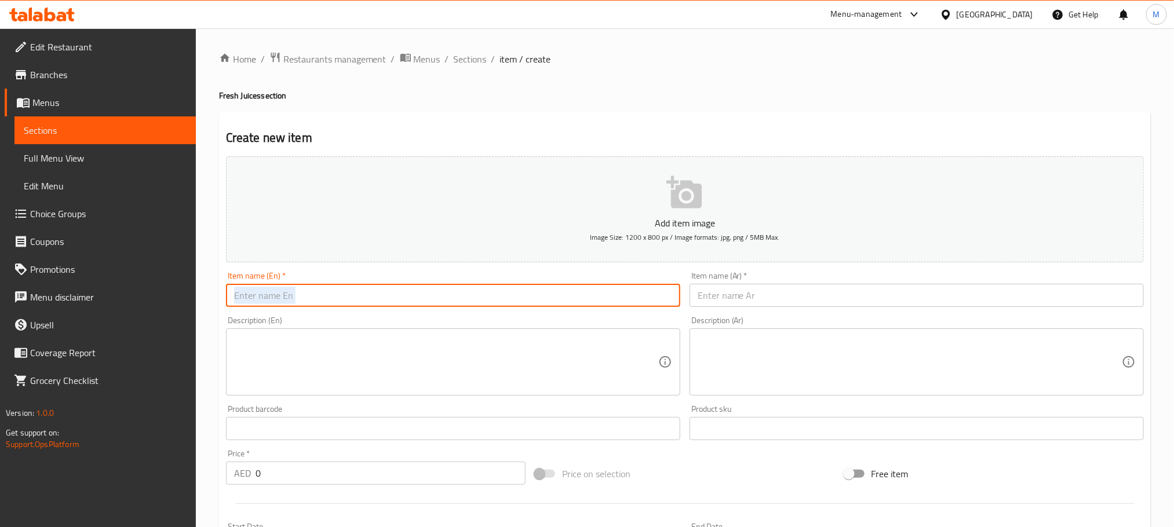
click at [407, 300] on input "text" at bounding box center [453, 295] width 454 height 23
click at [318, 297] on input "text" at bounding box center [453, 295] width 454 height 23
paste input "Oreo Milkshake"
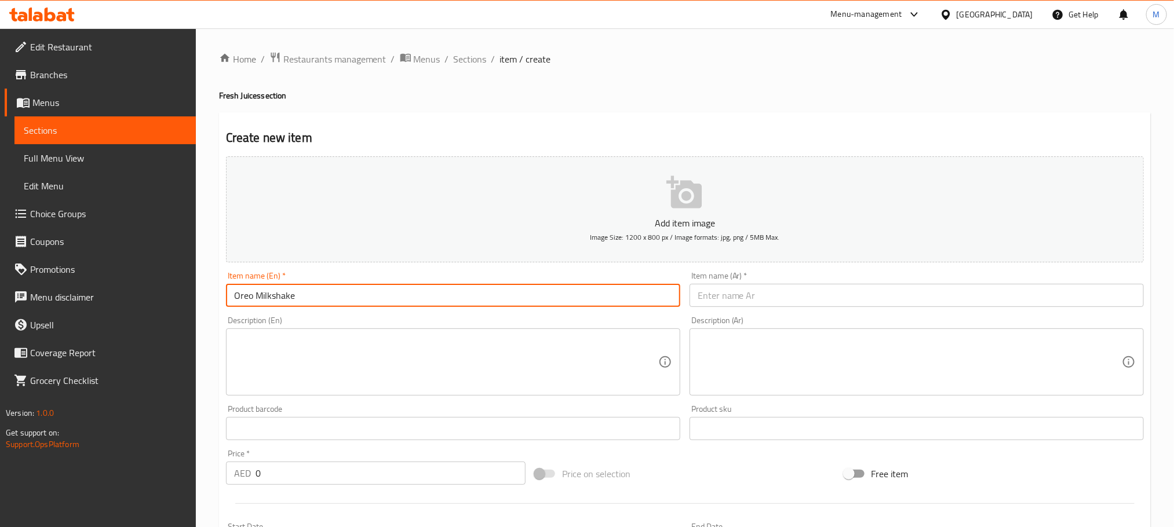
type input "Oreo Milkshake"
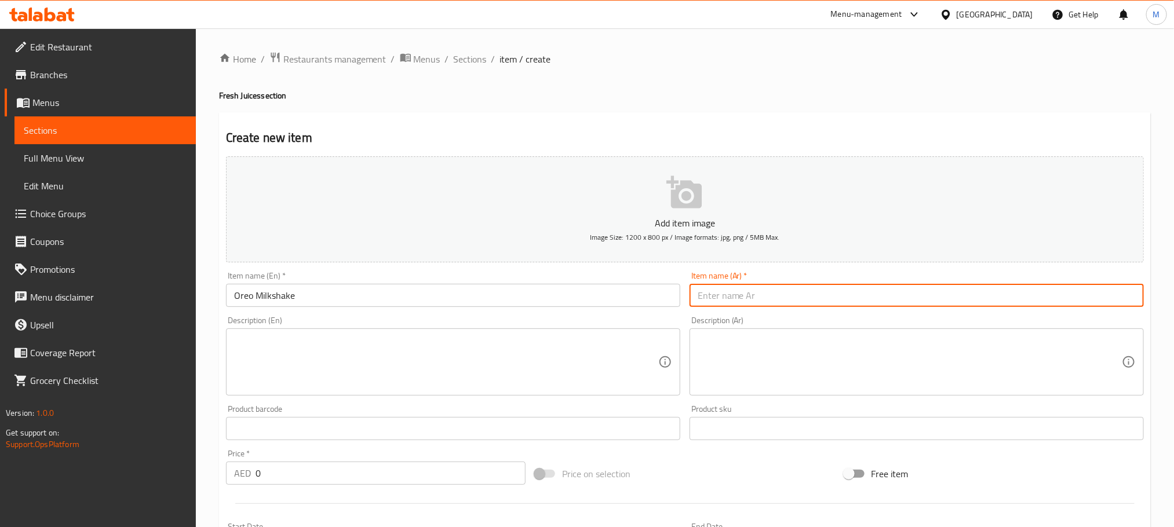
click at [792, 296] on input "text" at bounding box center [917, 295] width 454 height 23
paste input "ميلك شيك أوريو"
type input "ميلك شيك أوريو"
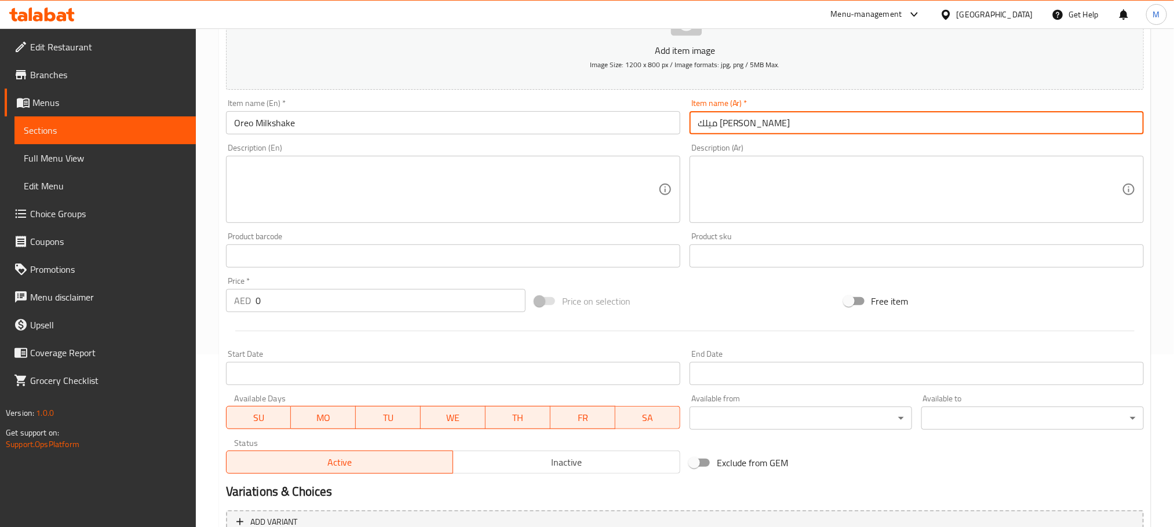
scroll to position [174, 0]
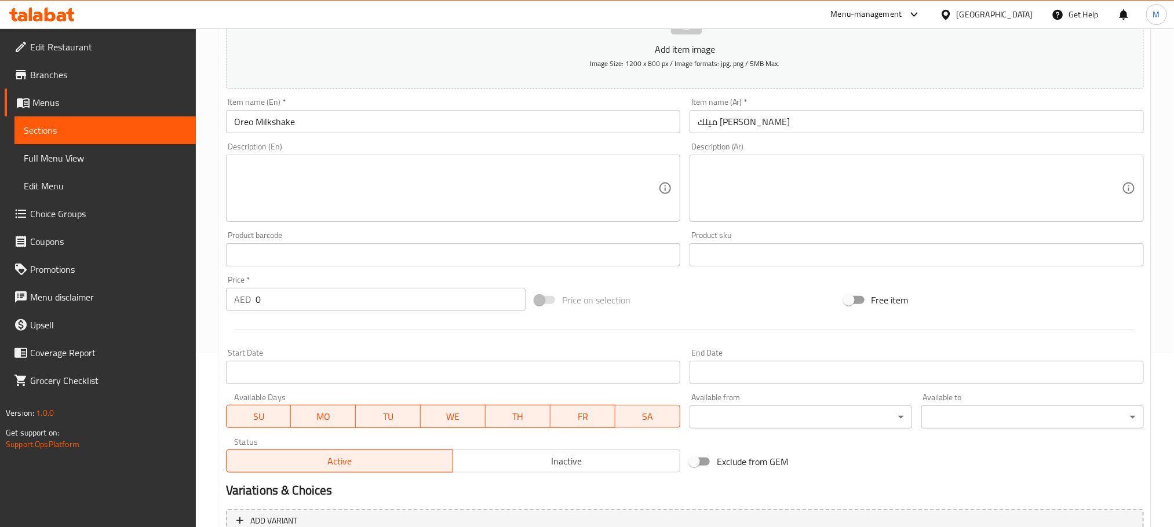
click at [315, 284] on div "Price   * AED 0 Price *" at bounding box center [376, 293] width 300 height 35
click at [327, 289] on input "0" at bounding box center [391, 299] width 270 height 23
paste input "25"
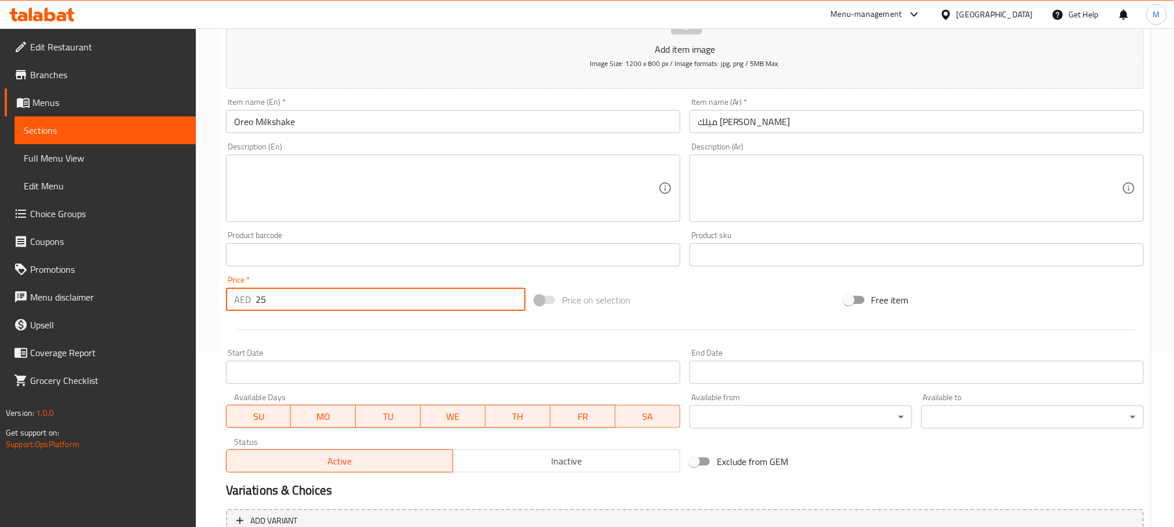
type input "25"
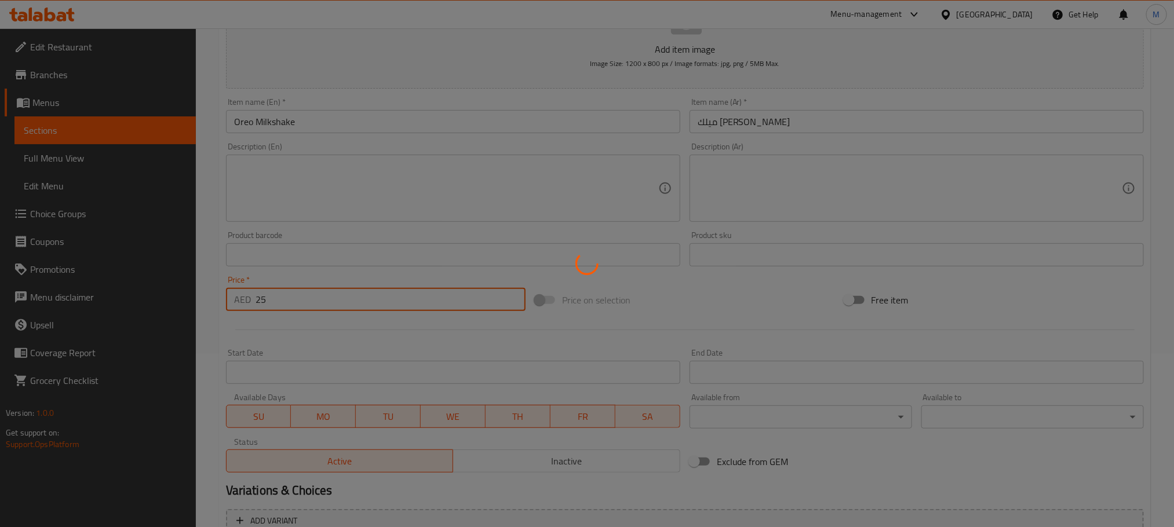
type input "0"
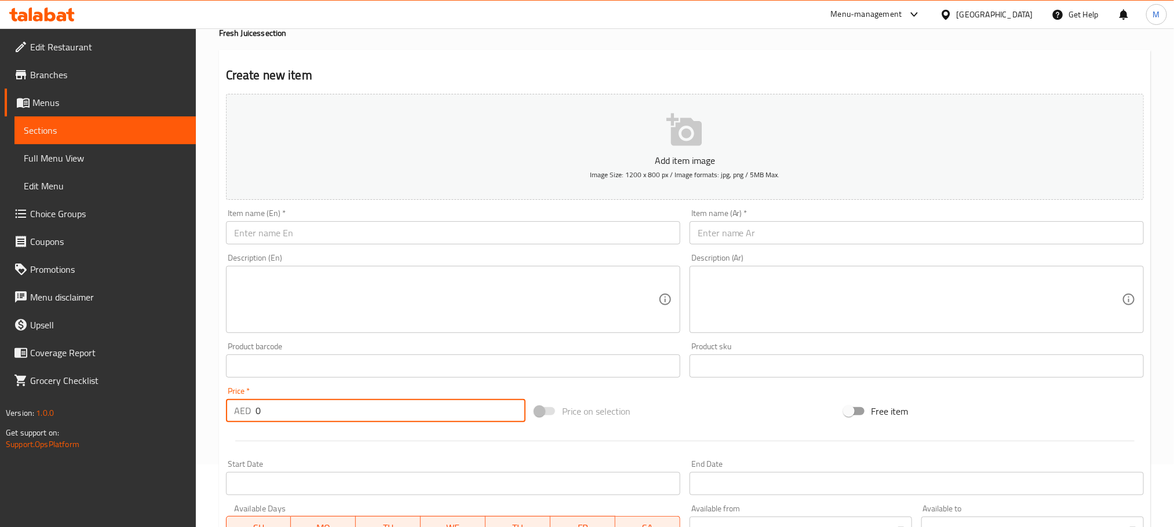
scroll to position [0, 0]
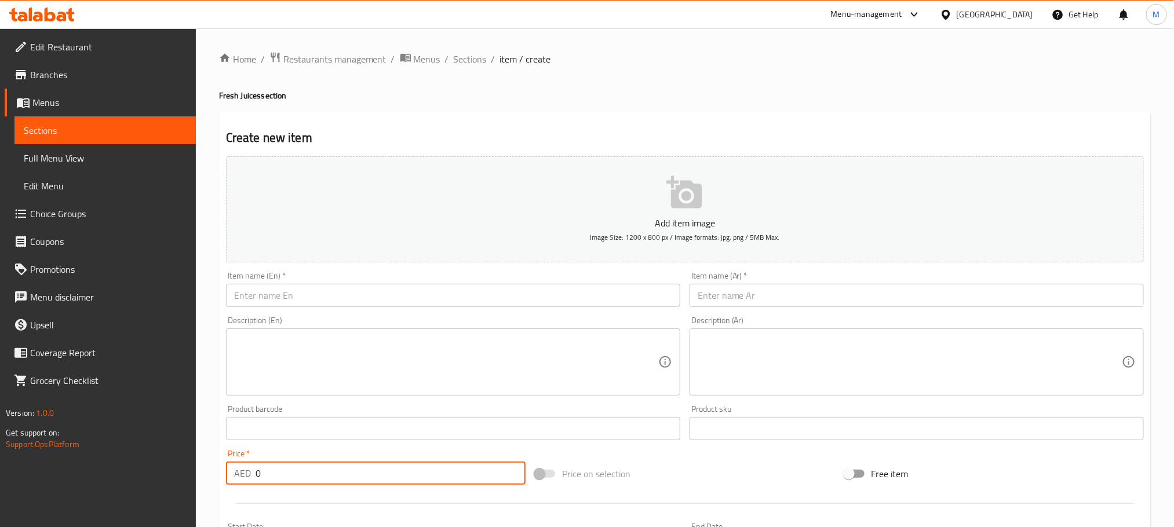
click at [454, 60] on span "Sections" at bounding box center [470, 59] width 33 height 14
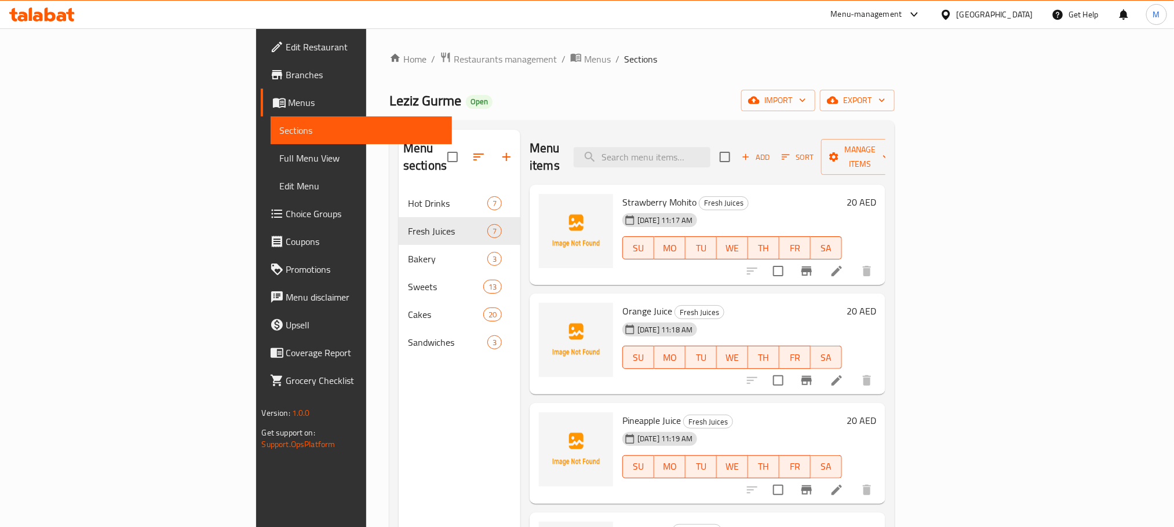
click at [493, 150] on button "button" at bounding box center [507, 157] width 28 height 28
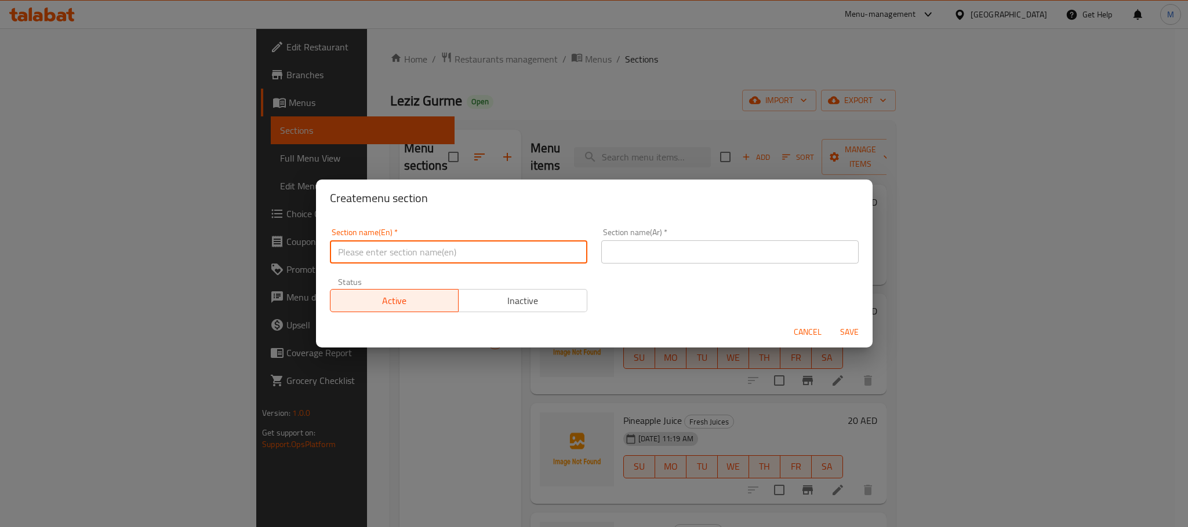
click at [452, 254] on input "text" at bounding box center [458, 252] width 257 height 23
paste input "Grocery"
type input "Grocery"
click at [661, 274] on div "Section name(En)   * Grocery Section name(En) * Section name(Ar)   * Section na…" at bounding box center [594, 270] width 543 height 98
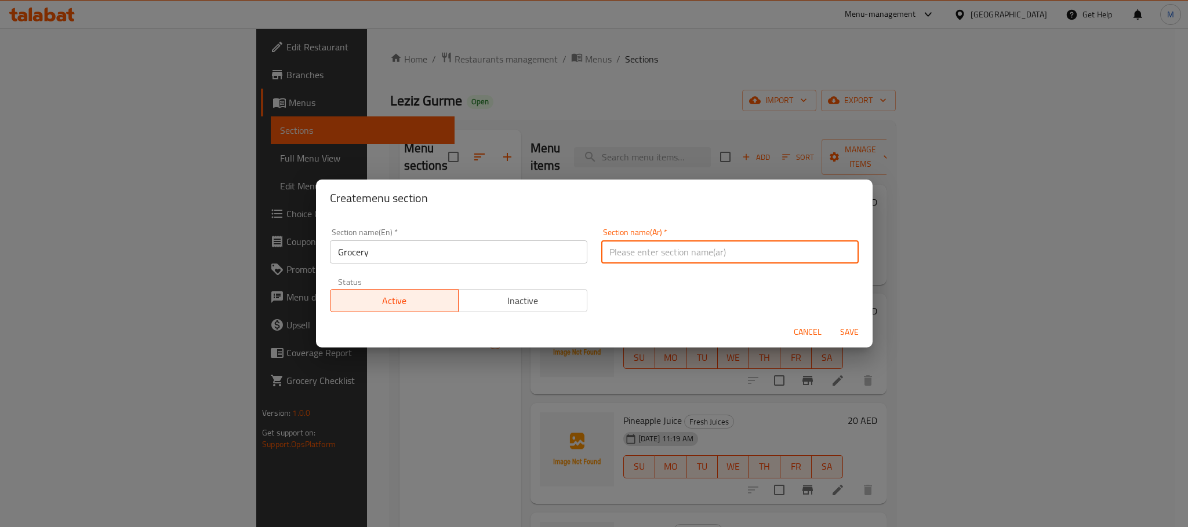
click at [670, 257] on input "text" at bounding box center [729, 252] width 257 height 23
click at [794, 250] on input "ال" at bounding box center [729, 252] width 257 height 23
paste input "ضروات"
click at [791, 250] on input "ال" at bounding box center [729, 252] width 257 height 23
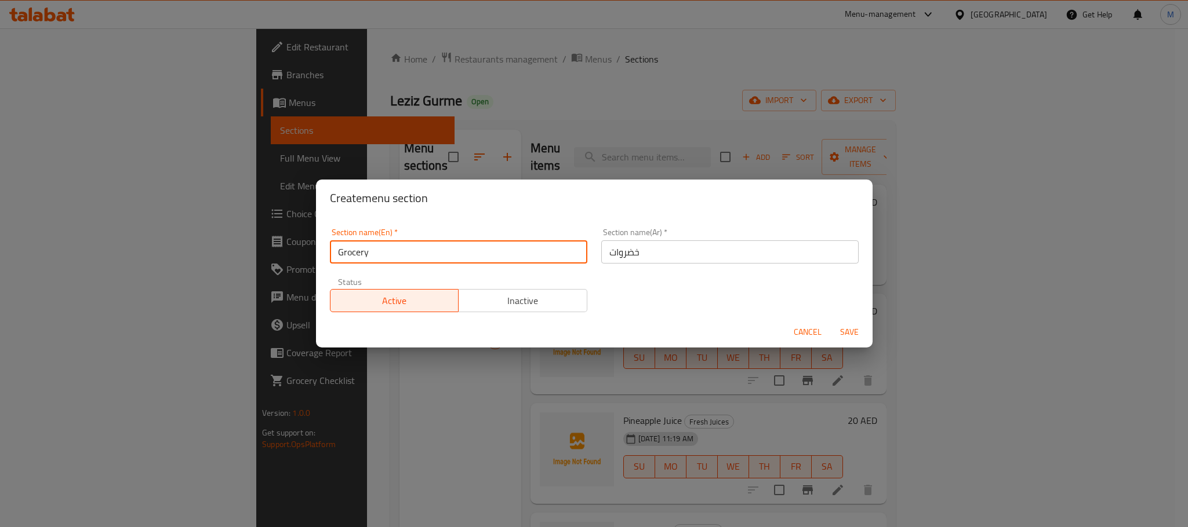
click at [395, 249] on input "Grocery" at bounding box center [458, 252] width 257 height 23
click at [729, 254] on input "خضروات" at bounding box center [729, 252] width 257 height 23
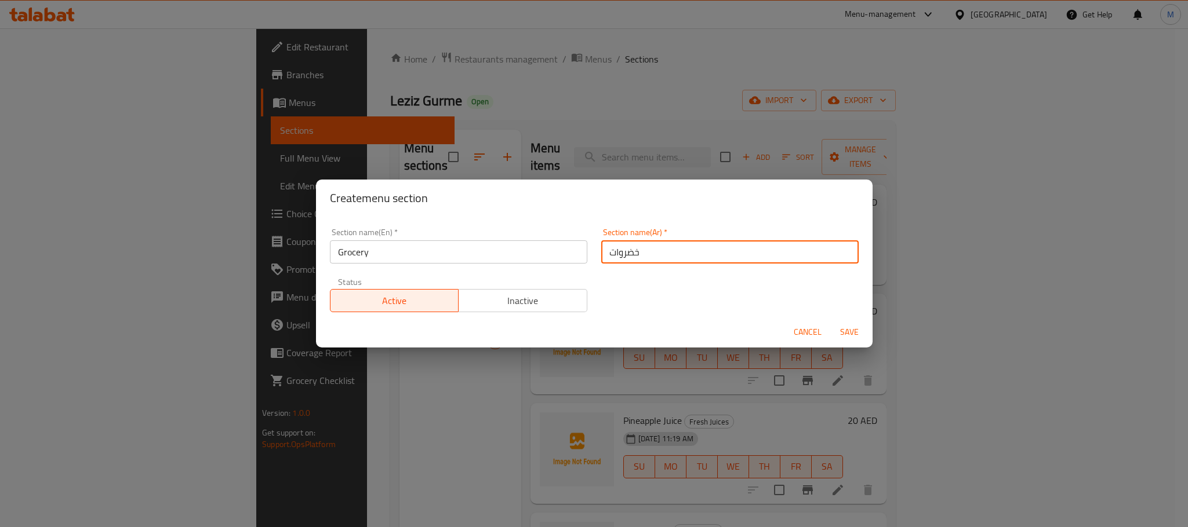
click at [729, 254] on input "خضروات" at bounding box center [729, 252] width 257 height 23
click at [631, 253] on input "المنتجات الجديدة" at bounding box center [729, 252] width 257 height 23
click at [623, 249] on input "المنتجات الجديدة" at bounding box center [729, 252] width 257 height 23
click at [623, 248] on input "المنتجات الجديدة" at bounding box center [729, 252] width 257 height 23
type input "المنتجات"
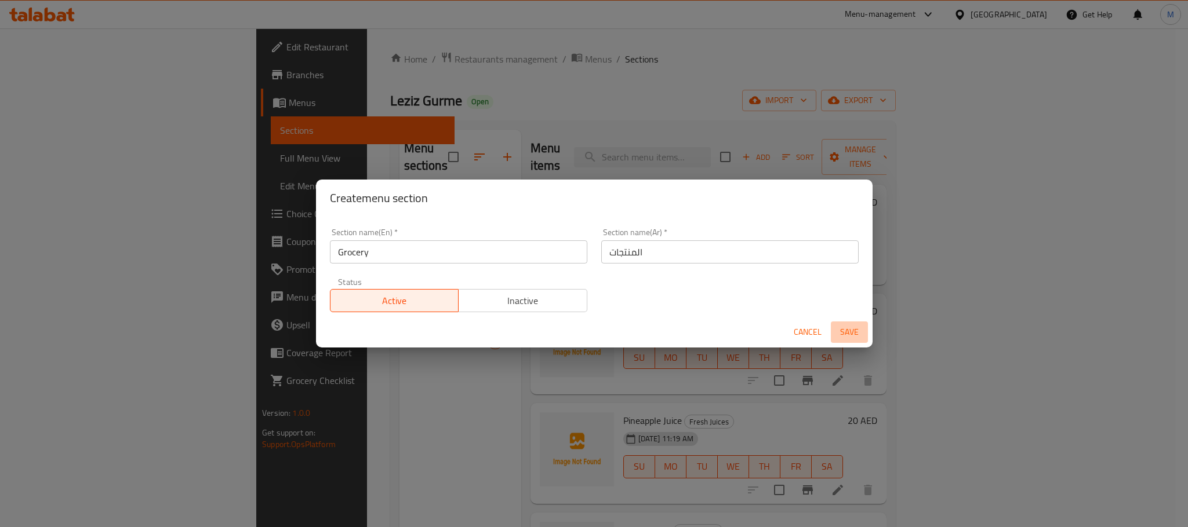
click at [852, 336] on span "Save" at bounding box center [849, 332] width 28 height 14
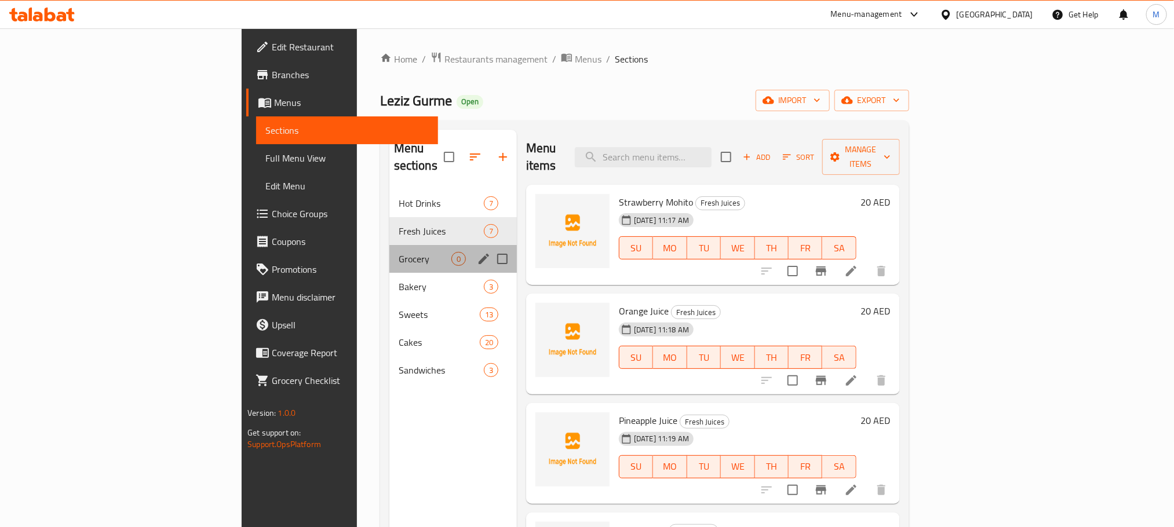
click at [390, 245] on div "Grocery 0" at bounding box center [454, 259] width 128 height 28
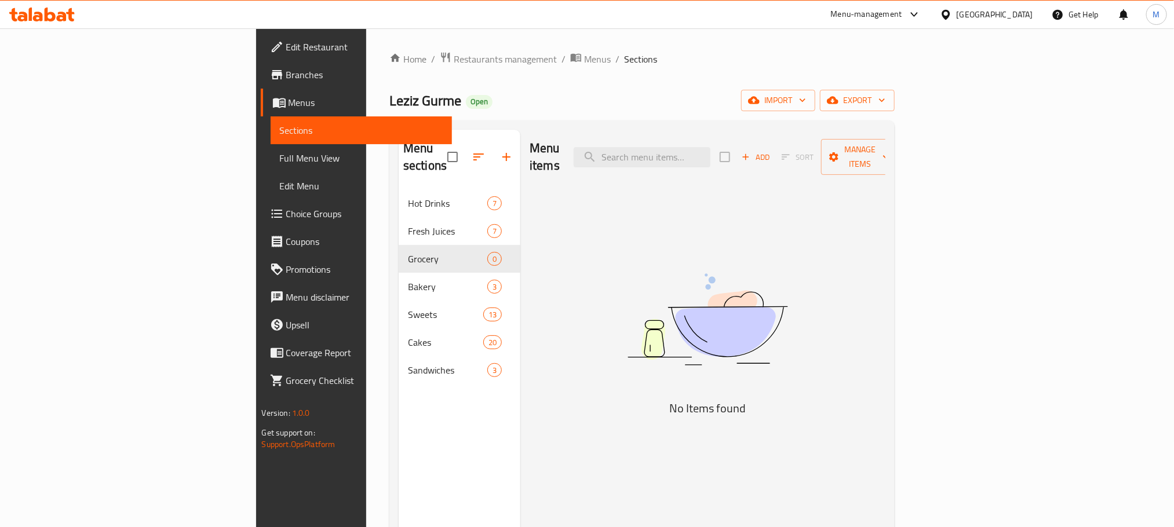
click at [772, 152] on span "Add" at bounding box center [755, 157] width 31 height 13
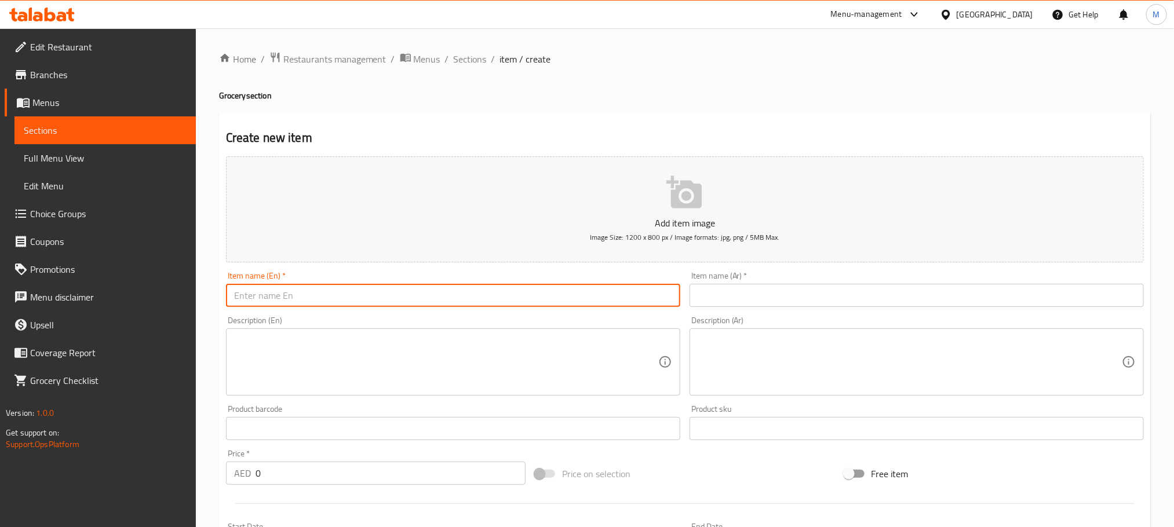
click at [439, 307] on input "text" at bounding box center [453, 295] width 454 height 23
paste input "Leziz Premium Pure Turkish Coffee"
type input "Leziz Premium Pure Turkish Coffee"
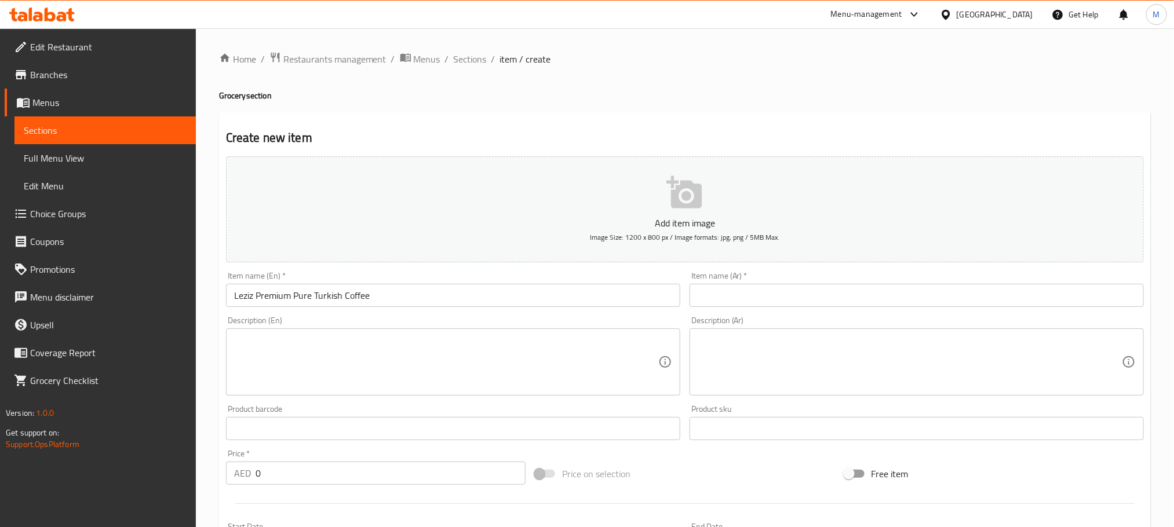
drag, startPoint x: 853, startPoint y: 310, endPoint x: 849, endPoint y: 299, distance: 11.7
click at [854, 310] on div "Item name (Ar)   * Item name (Ar) *" at bounding box center [917, 289] width 464 height 45
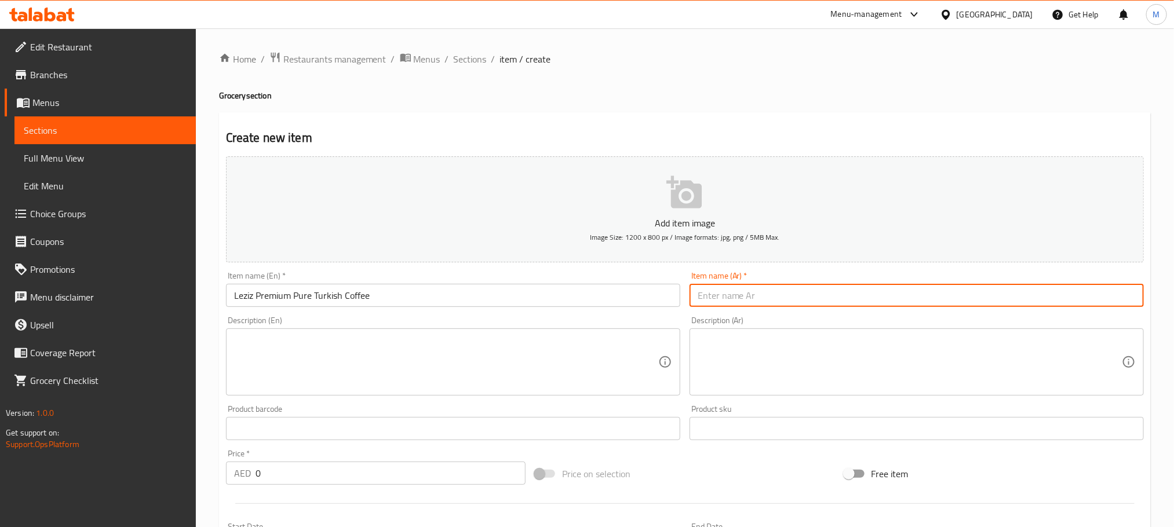
click at [849, 299] on input "text" at bounding box center [917, 295] width 454 height 23
paste input "قهوة ليزيز التركية الفاخرة"
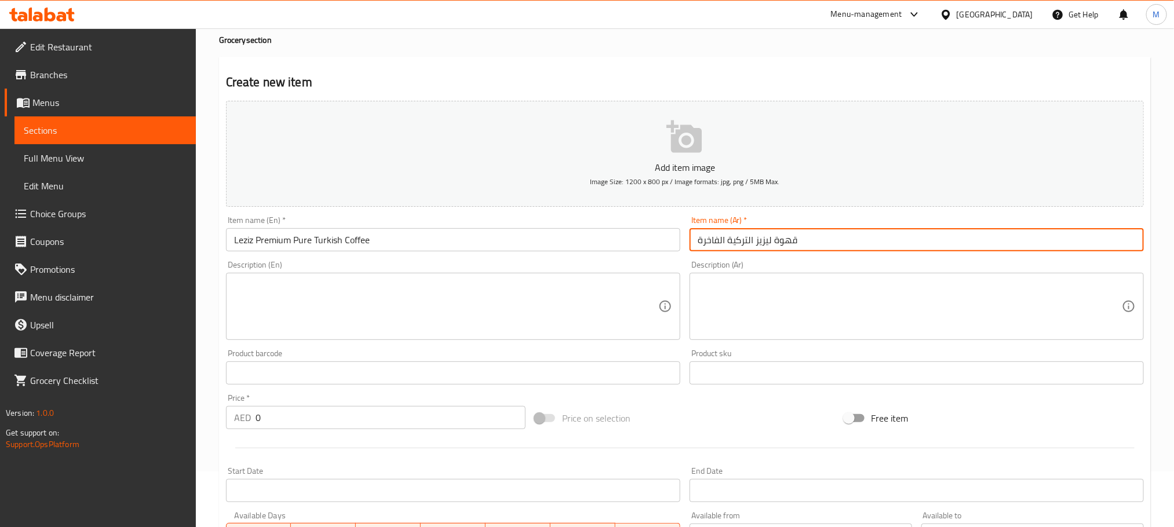
scroll to position [87, 0]
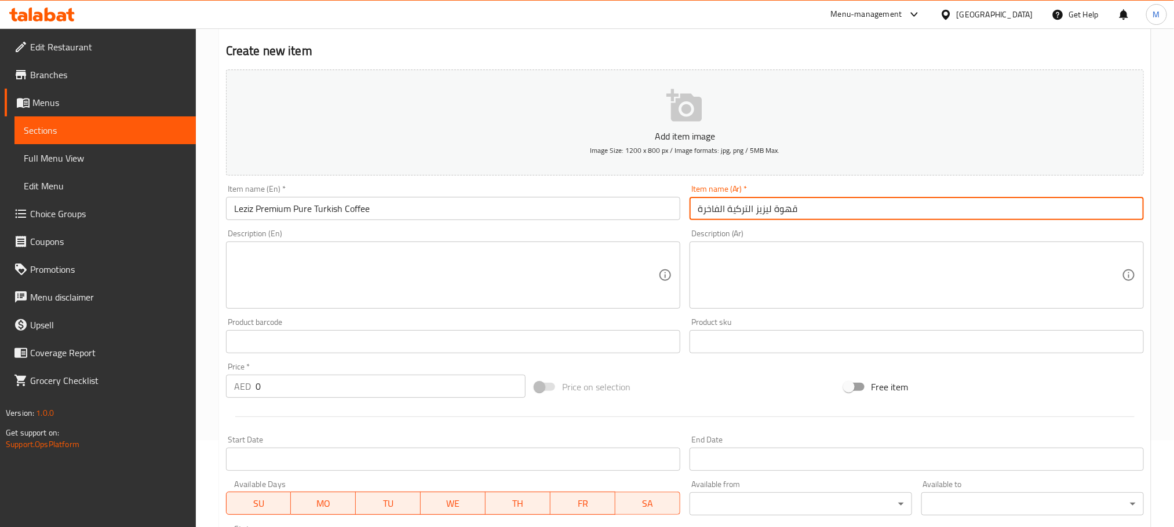
type input "قهوة ليزيز التركية الفاخرة"
click at [343, 391] on input "0" at bounding box center [391, 386] width 270 height 23
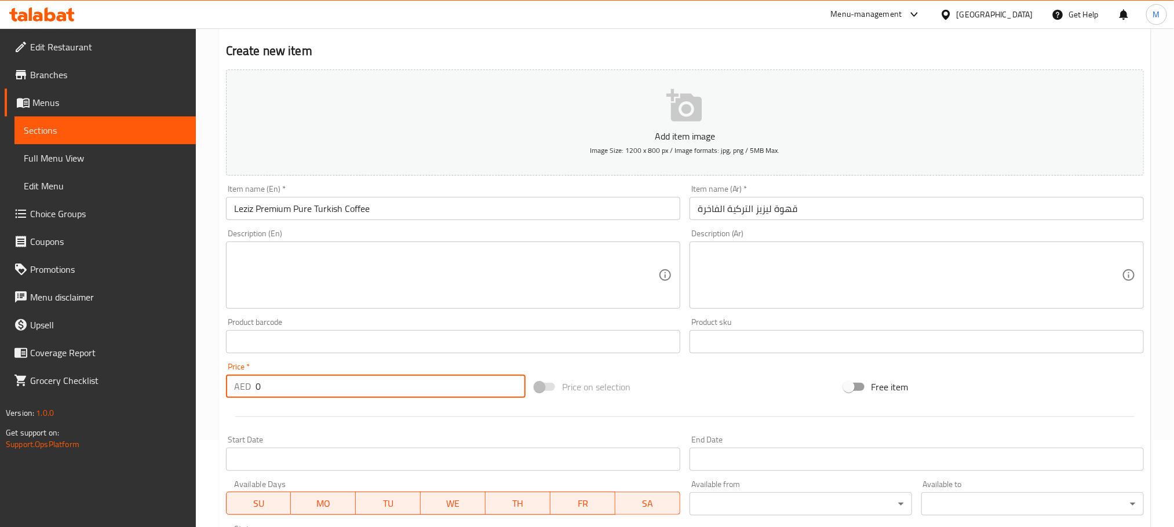
click at [343, 391] on input "0" at bounding box center [391, 386] width 270 height 23
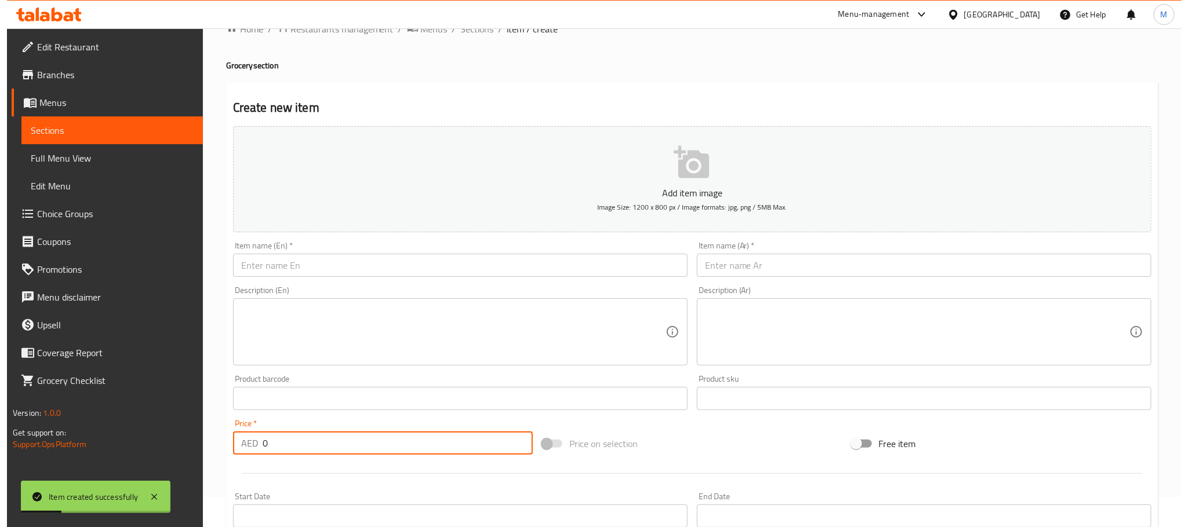
scroll to position [0, 0]
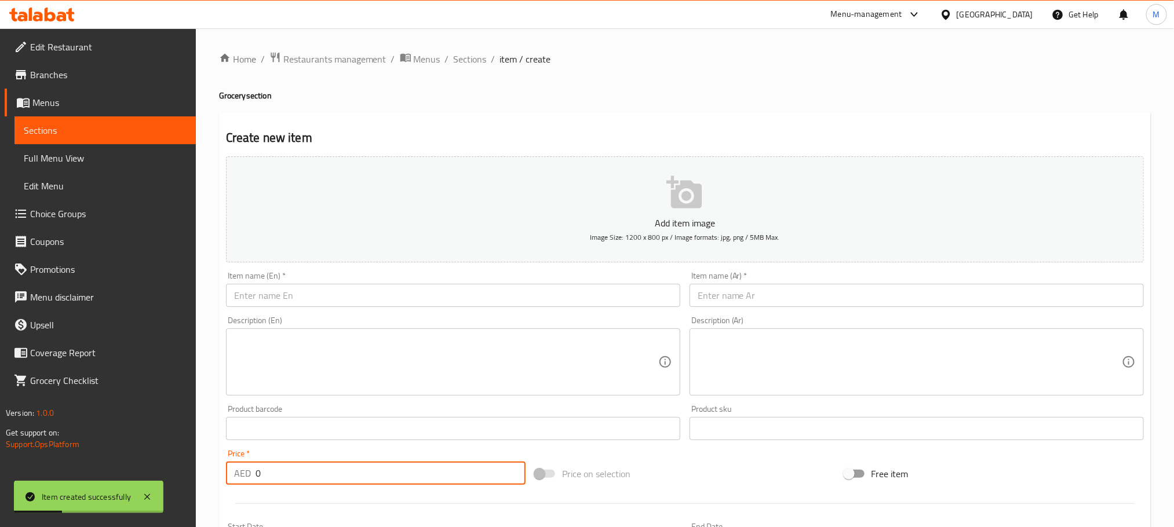
click at [447, 59] on ol "Home / Restaurants management / Menus / Sections / item / create" at bounding box center [685, 59] width 932 height 15
click at [460, 60] on span "Sections" at bounding box center [470, 59] width 33 height 14
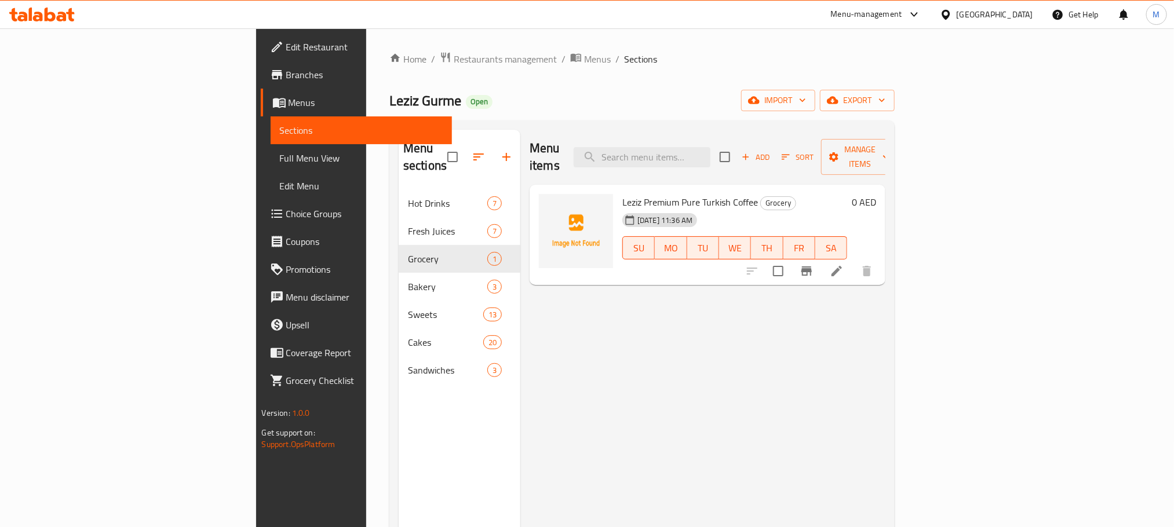
click at [876, 194] on h6 "0 AED" at bounding box center [864, 202] width 24 height 16
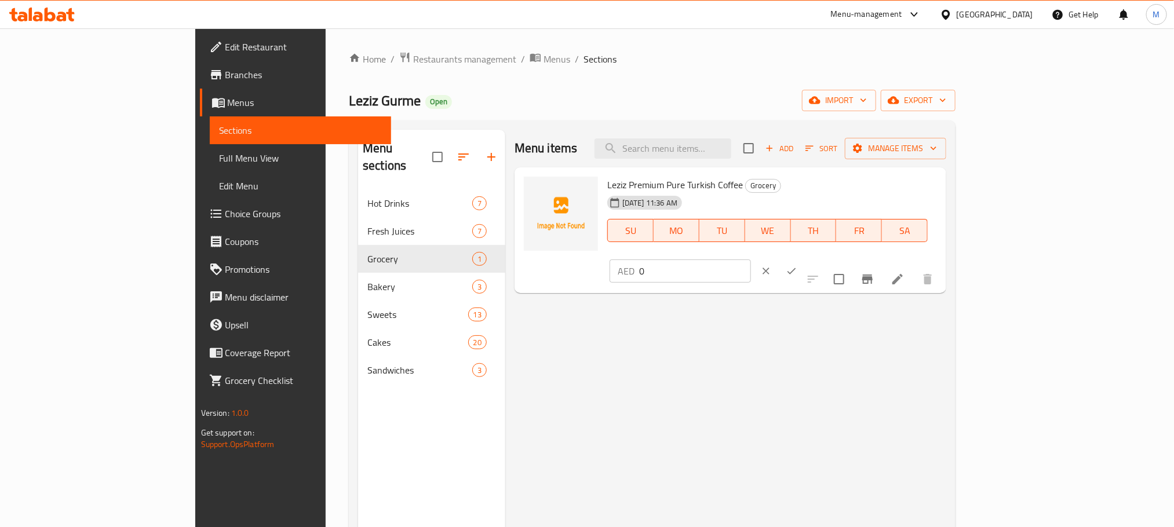
click at [822, 259] on div "AED 0 ​" at bounding box center [716, 272] width 212 height 26
click at [751, 260] on input "0" at bounding box center [695, 271] width 112 height 23
type input "30"
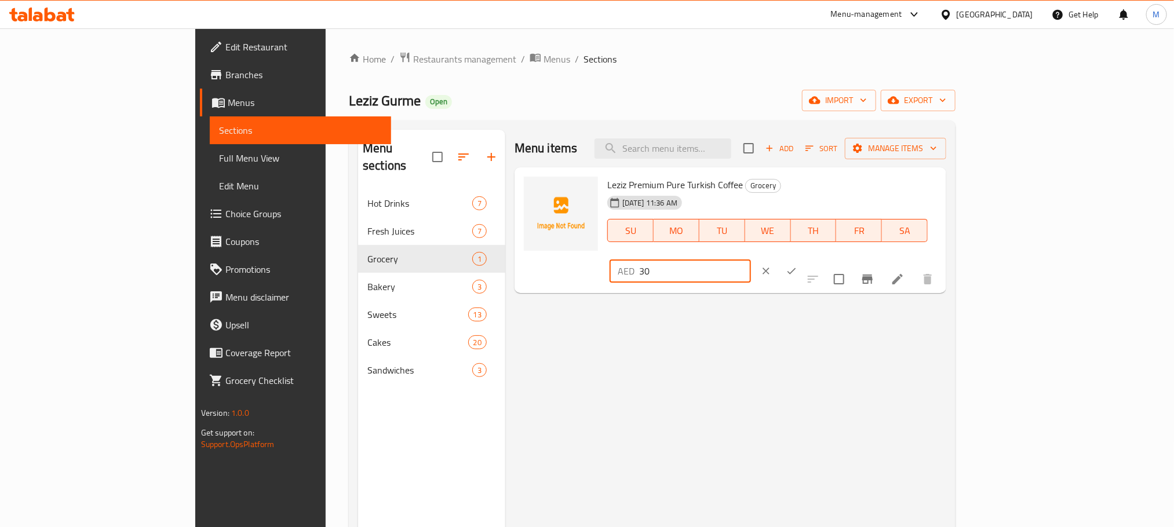
drag, startPoint x: 1126, startPoint y: 186, endPoint x: 1106, endPoint y: 186, distance: 19.7
click at [822, 259] on div "AED 30 ​" at bounding box center [716, 272] width 212 height 26
click at [798, 265] on icon "ok" at bounding box center [792, 271] width 12 height 12
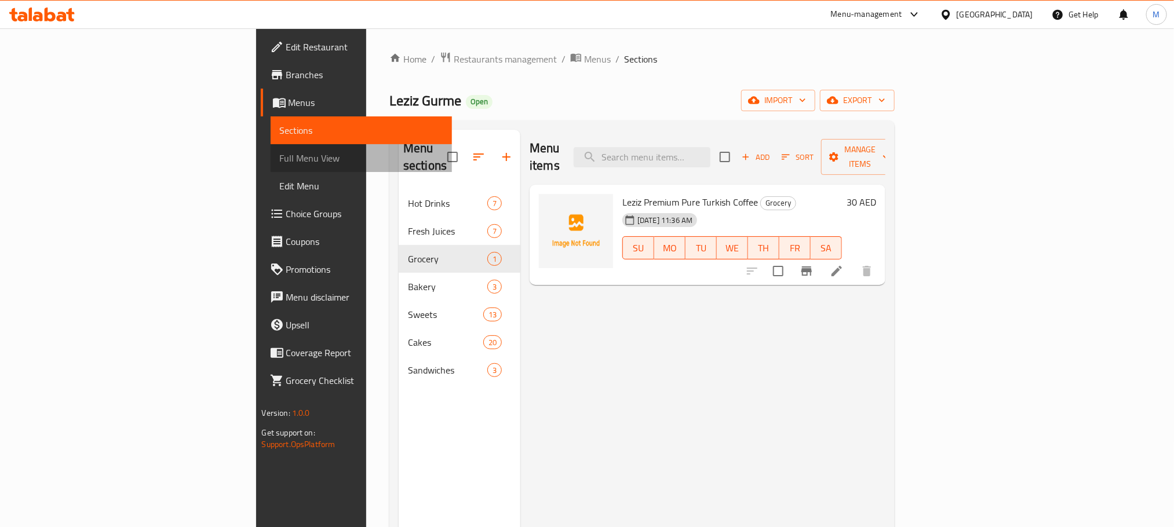
click at [271, 169] on link "Full Menu View" at bounding box center [361, 158] width 181 height 28
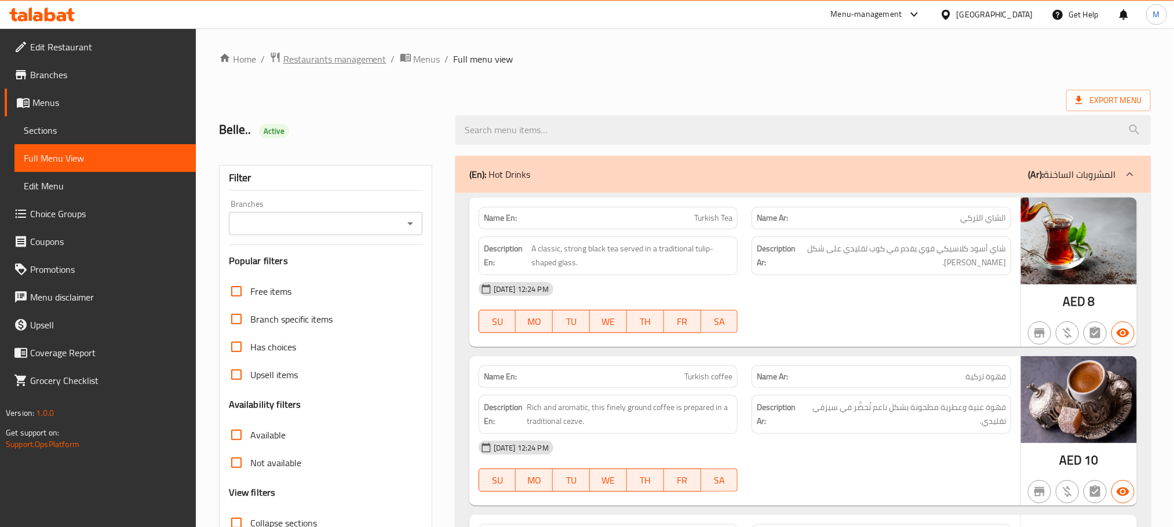
click at [324, 54] on span "Restaurants management" at bounding box center [334, 59] width 103 height 14
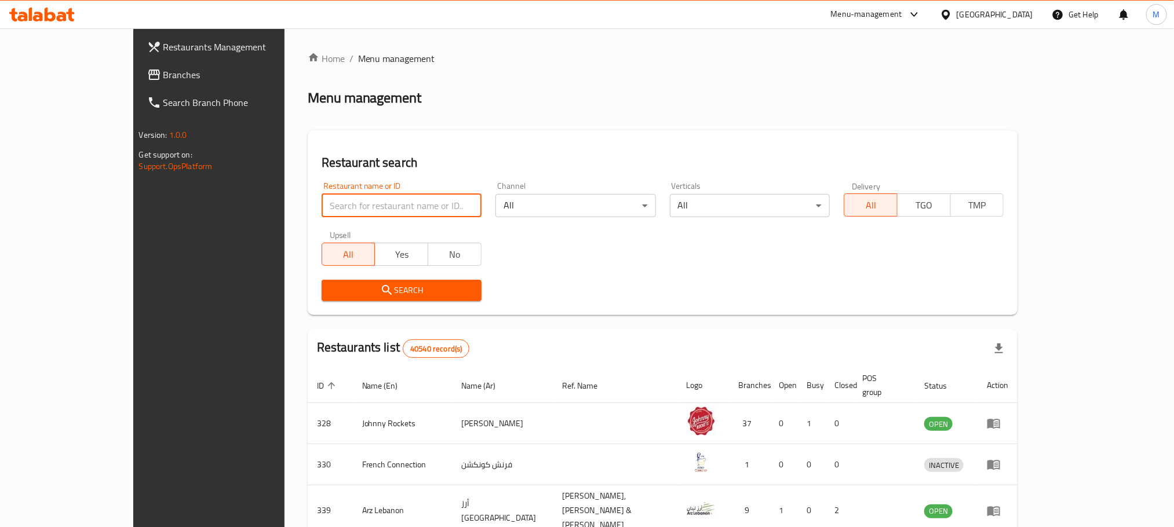
click at [322, 204] on input "search" at bounding box center [402, 205] width 160 height 23
paste input "633681"
click button "Search" at bounding box center [402, 290] width 160 height 21
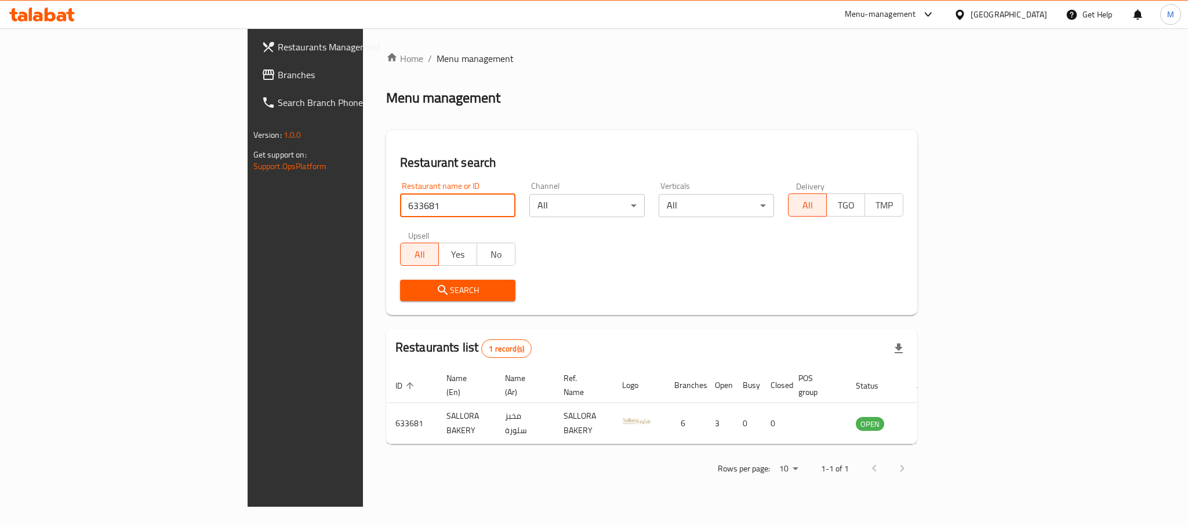
click at [400, 208] on input "633681" at bounding box center [457, 205] width 115 height 23
paste input "90776"
click button "Search" at bounding box center [457, 290] width 115 height 21
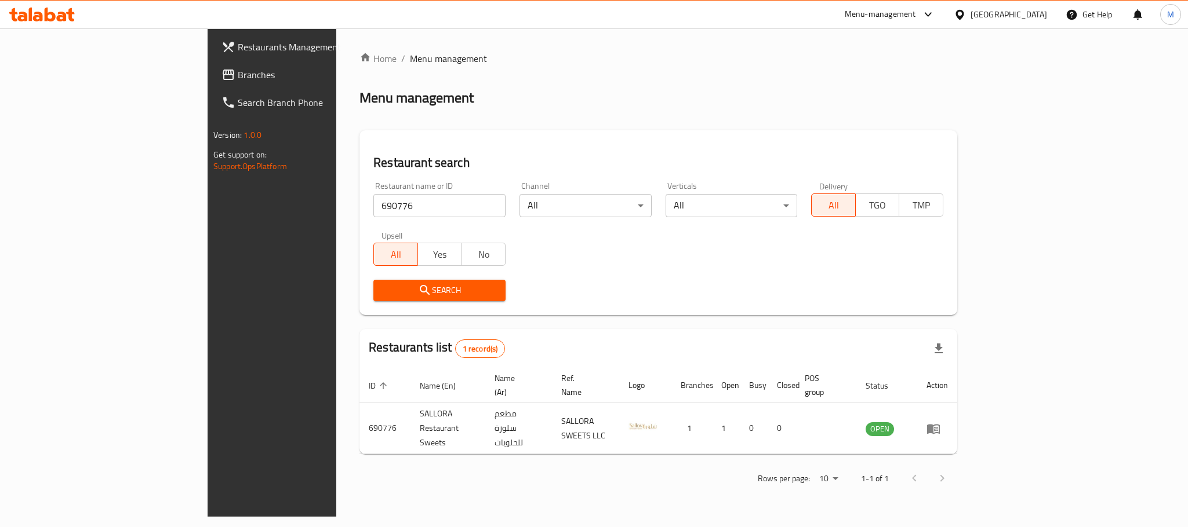
drag, startPoint x: 315, startPoint y: 242, endPoint x: 321, endPoint y: 209, distance: 32.9
click at [373, 242] on div "All Yes No" at bounding box center [439, 248] width 132 height 35
click at [373, 209] on input "690776" at bounding box center [439, 205] width 132 height 23
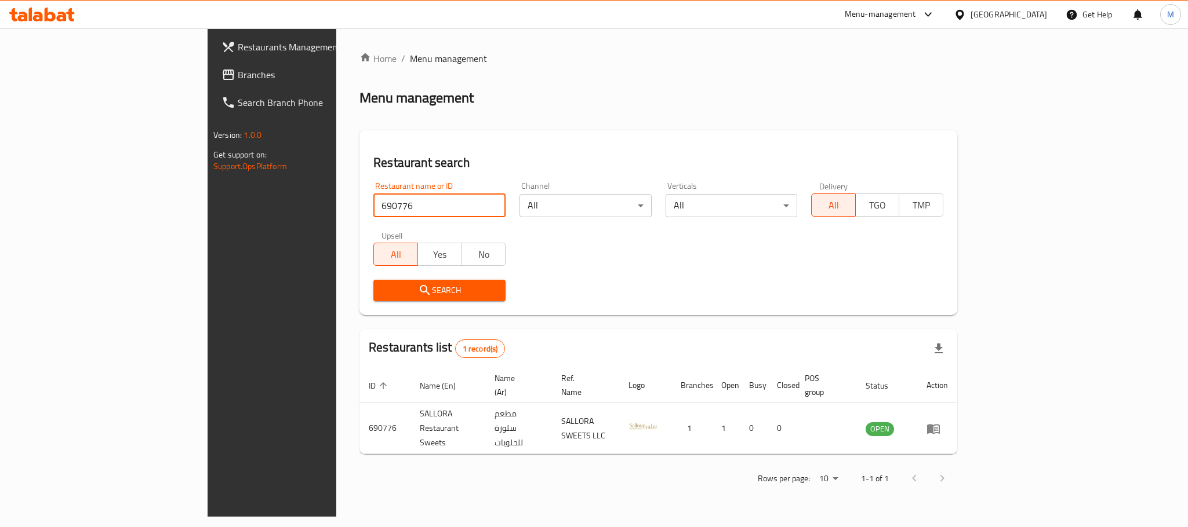
paste input "33681"
type input "633681"
click button "Search" at bounding box center [439, 290] width 132 height 21
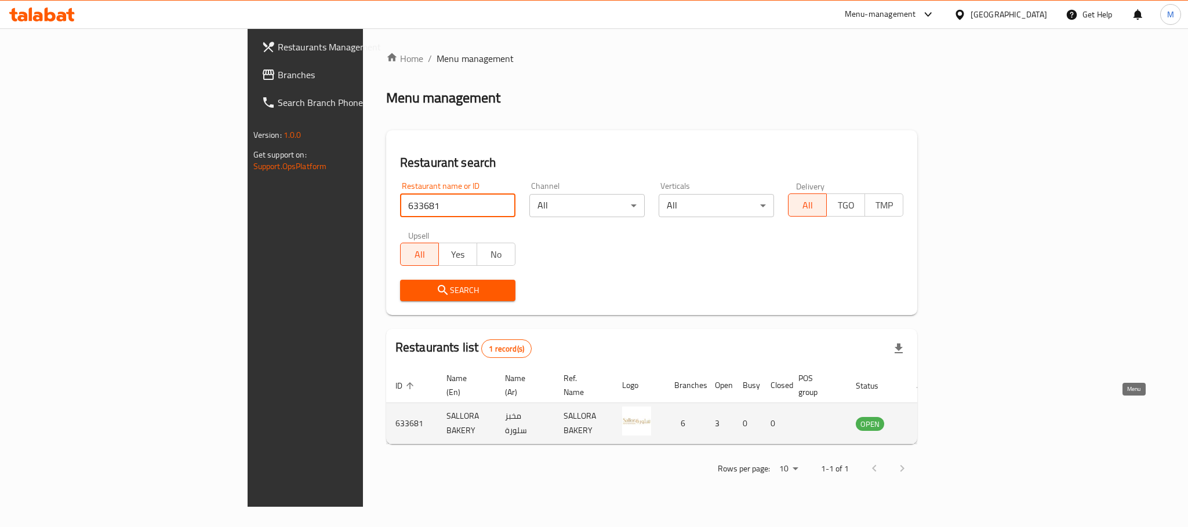
click at [947, 410] on td "enhanced table" at bounding box center [927, 423] width 40 height 41
click at [907, 403] on td "OPEN" at bounding box center [876, 423] width 61 height 41
click at [947, 420] on td "enhanced table" at bounding box center [927, 423] width 40 height 41
drag, startPoint x: 1118, startPoint y: 420, endPoint x: 1116, endPoint y: 414, distance: 6.1
click at [947, 419] on td "enhanced table" at bounding box center [927, 423] width 40 height 41
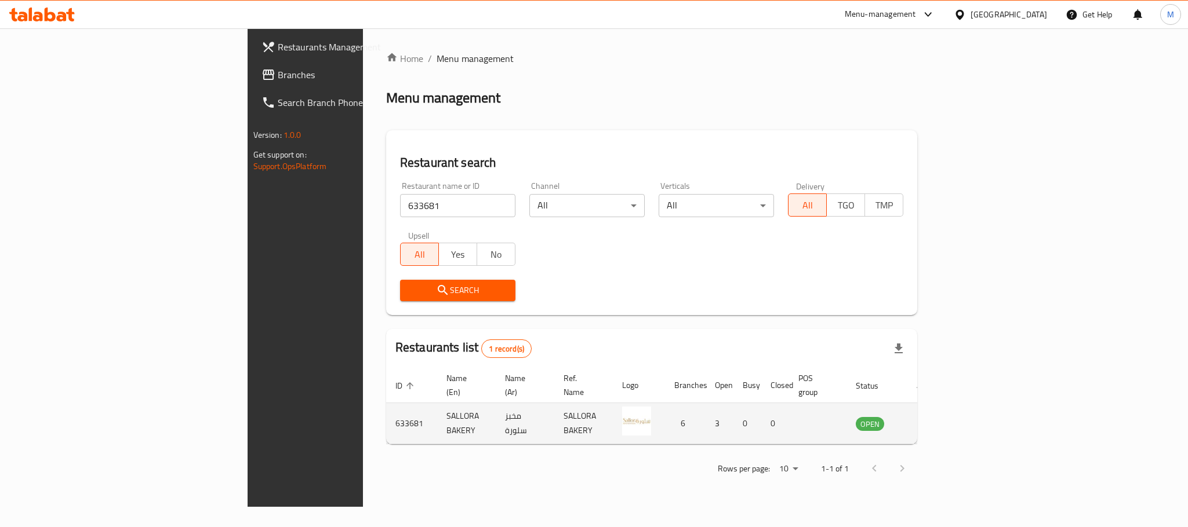
click at [930, 420] on icon "enhanced table" at bounding box center [923, 425] width 13 height 10
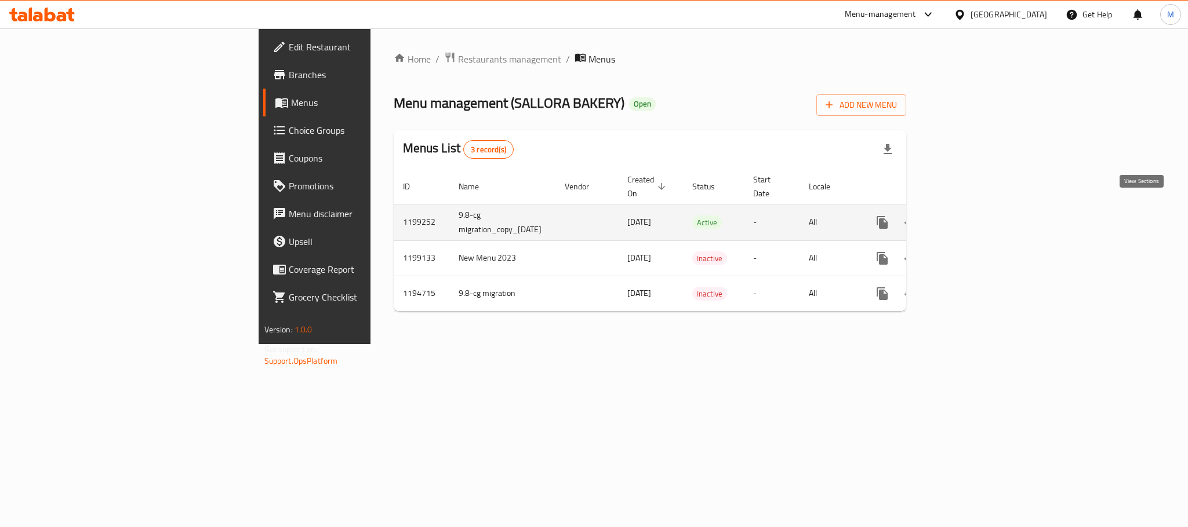
click at [971, 217] on icon "enhanced table" at bounding box center [965, 222] width 10 height 10
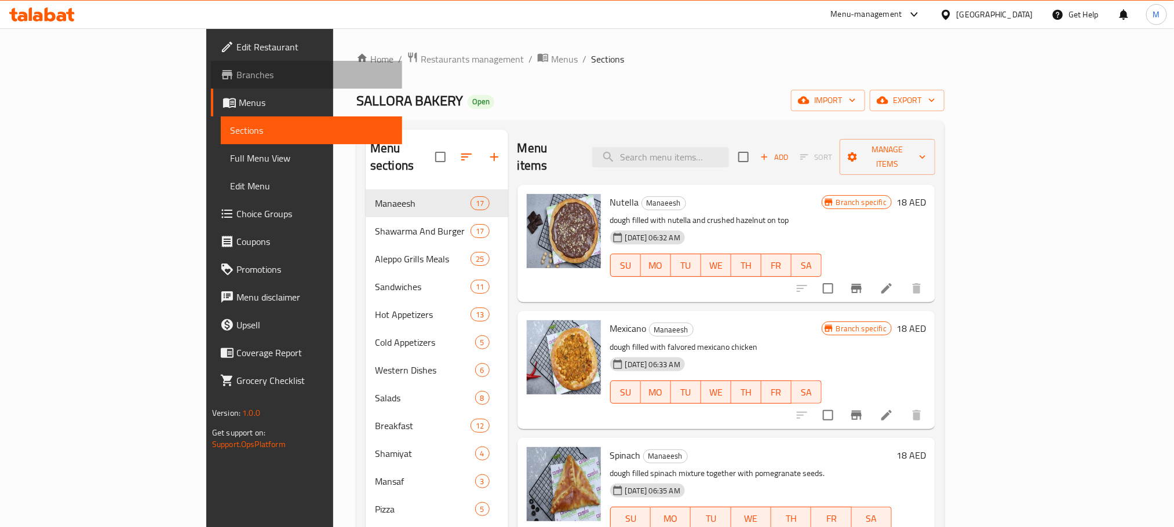
click at [211, 84] on link "Branches" at bounding box center [306, 75] width 191 height 28
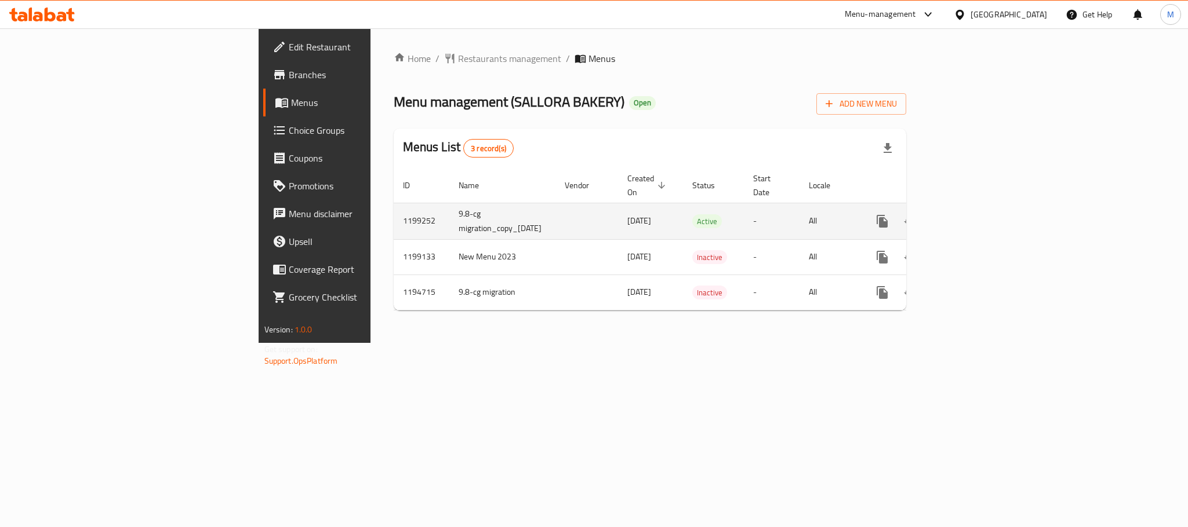
click at [973, 214] on icon "enhanced table" at bounding box center [966, 221] width 14 height 14
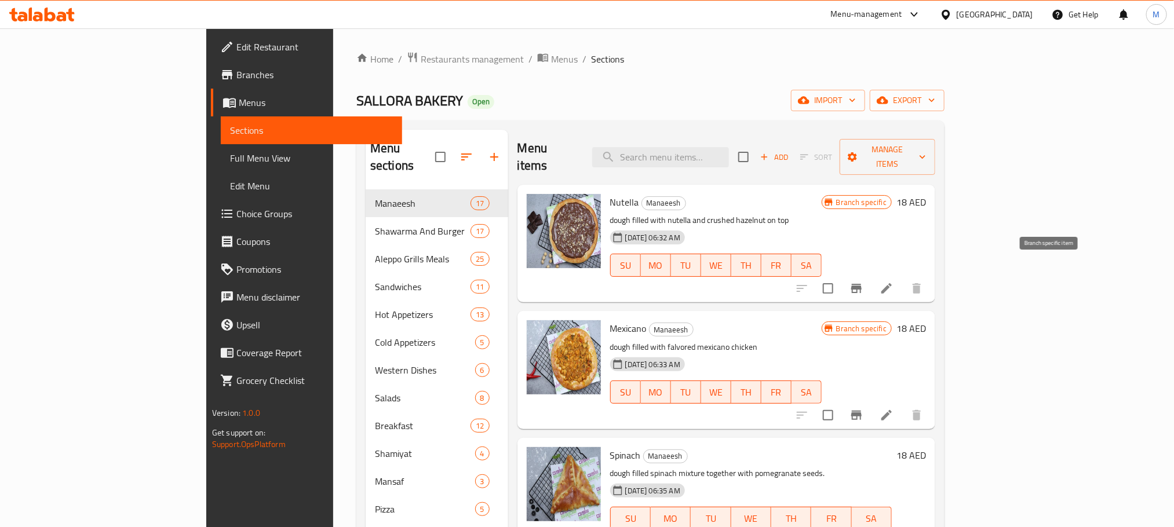
click at [864, 282] on icon "Branch-specific-item" at bounding box center [857, 289] width 14 height 14
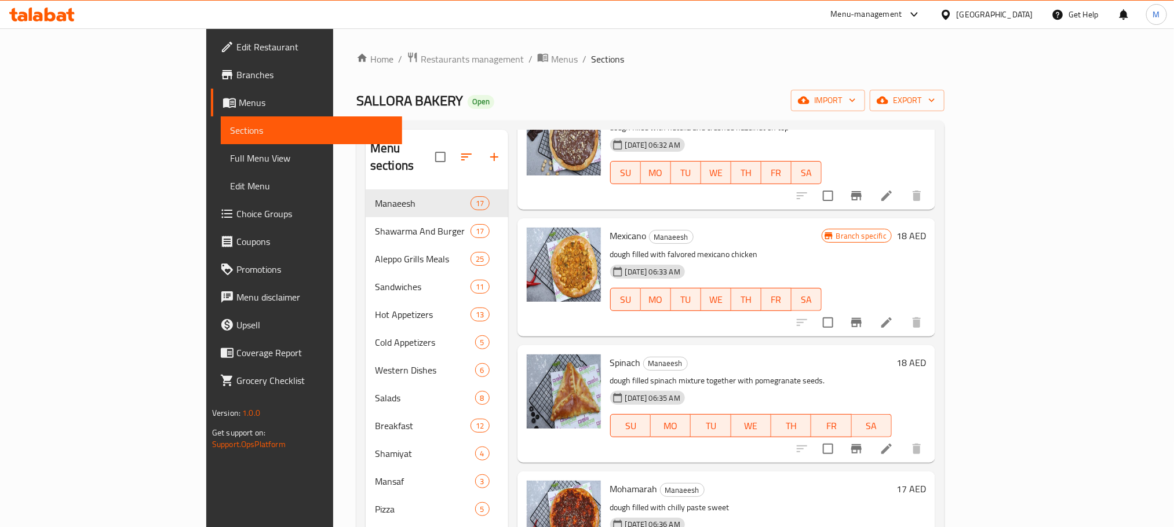
scroll to position [174, 0]
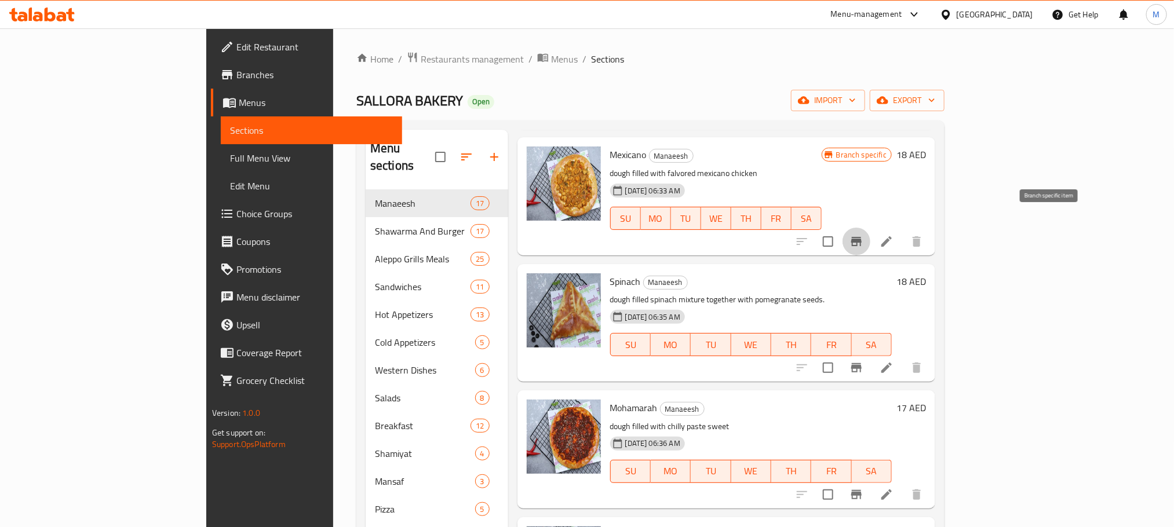
click at [862, 237] on icon "Branch-specific-item" at bounding box center [856, 241] width 10 height 9
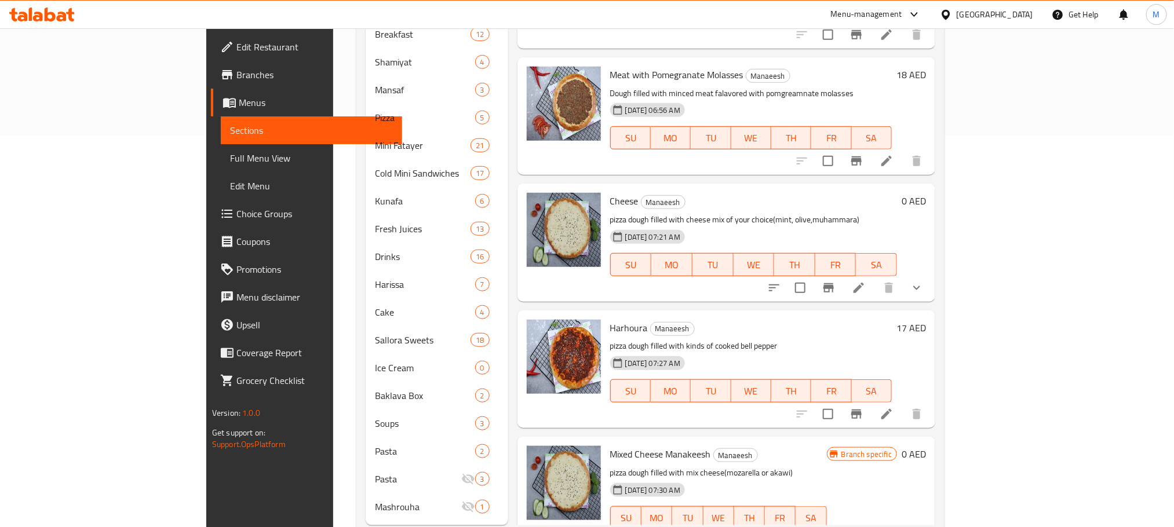
scroll to position [404, 0]
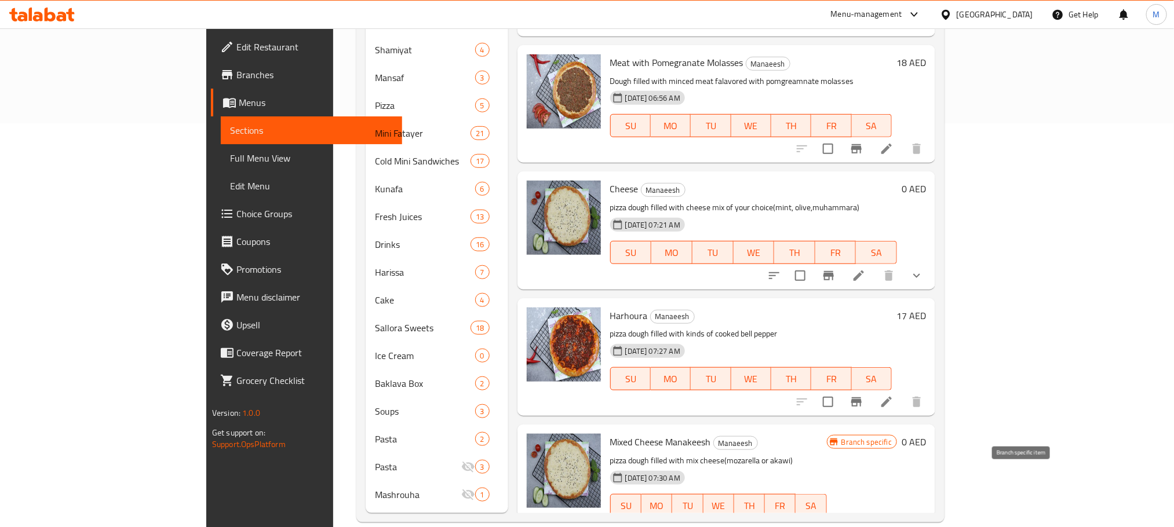
click at [836, 522] on icon "Branch-specific-item" at bounding box center [829, 529] width 14 height 14
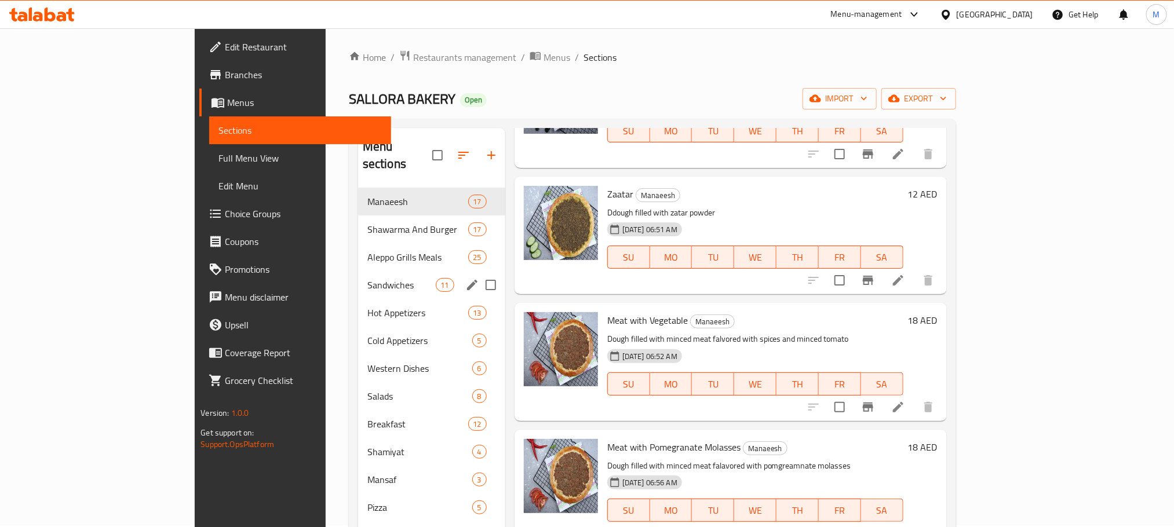
scroll to position [0, 0]
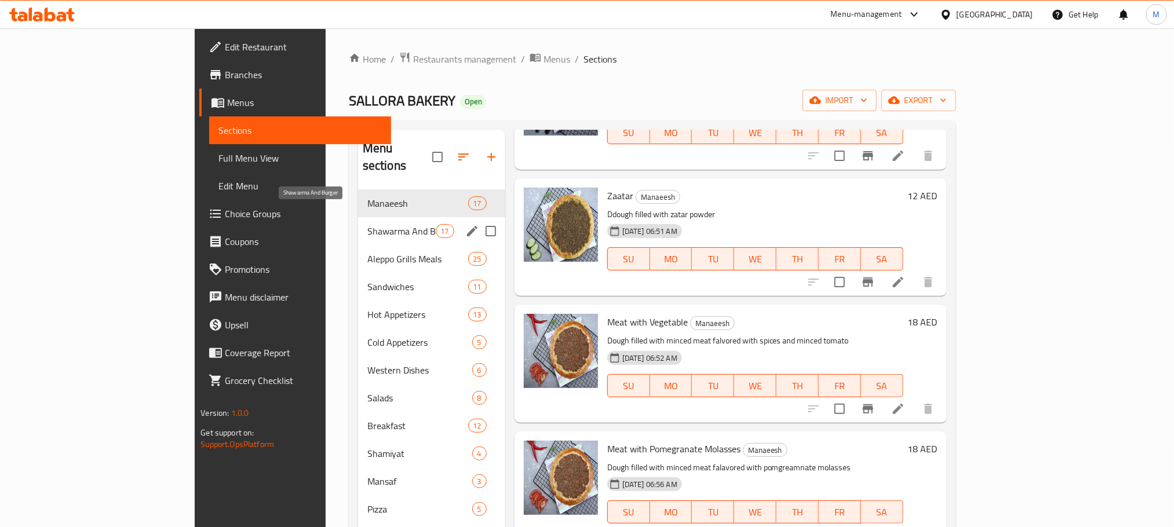
click at [367, 224] on span "Shawarma And Burger" at bounding box center [401, 231] width 68 height 14
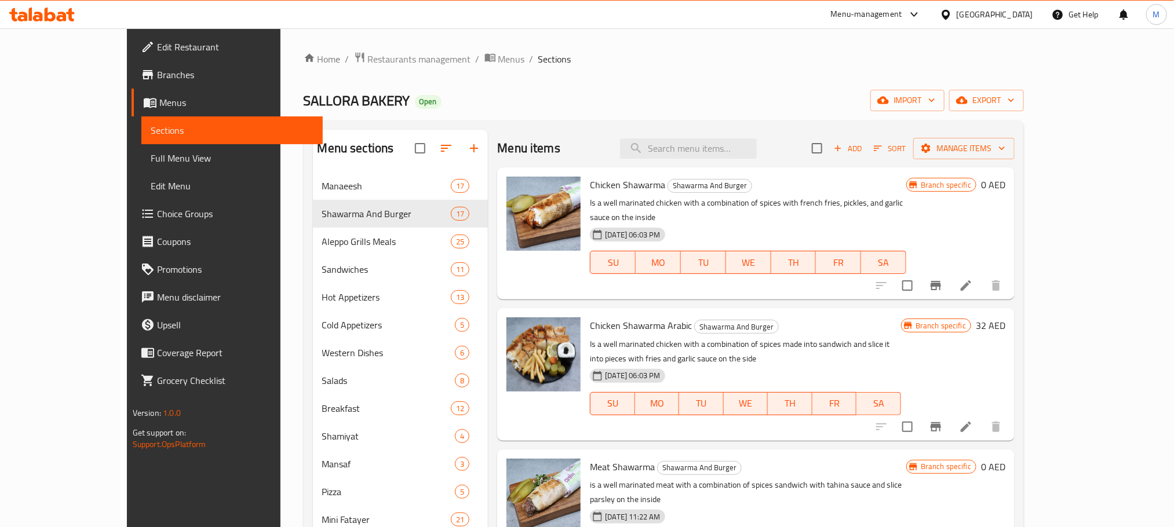
click at [1010, 272] on div at bounding box center [939, 286] width 143 height 28
click at [943, 279] on icon "Branch-specific-item" at bounding box center [936, 286] width 14 height 14
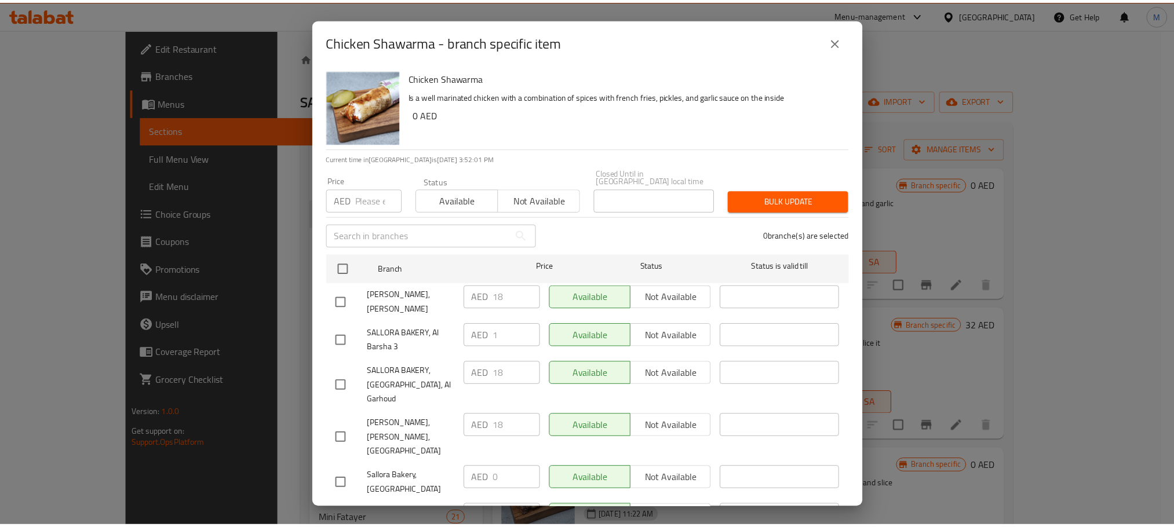
scroll to position [24, 0]
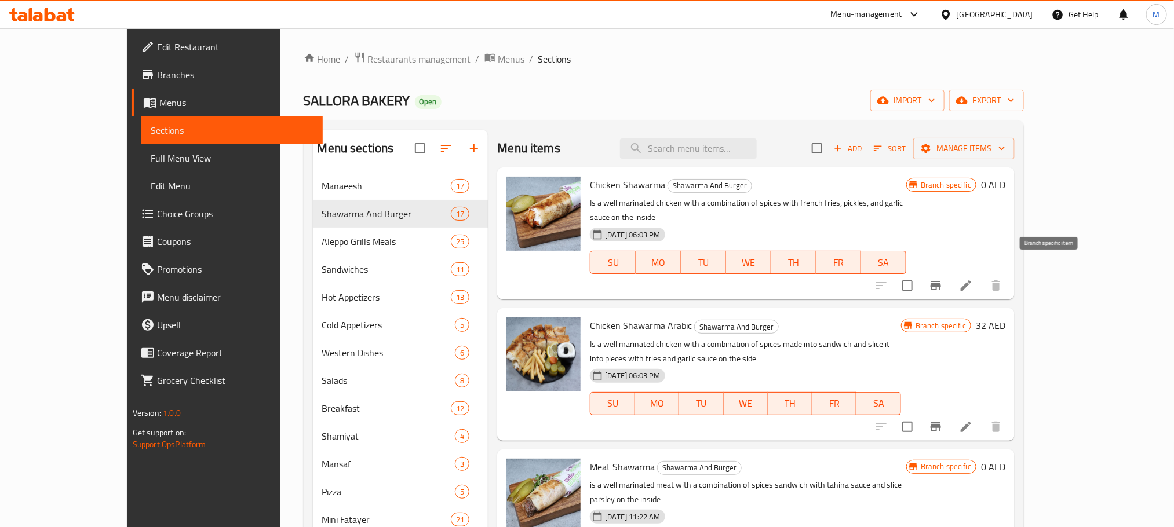
click at [943, 279] on icon "Branch-specific-item" at bounding box center [936, 286] width 14 height 14
click at [631, 144] on div "Menu items Add Sort Manage items" at bounding box center [756, 149] width 518 height 38
click at [950, 273] on button "Branch-specific-item" at bounding box center [936, 286] width 28 height 28
click at [950, 275] on button "Branch-specific-item" at bounding box center [936, 286] width 28 height 28
click at [132, 82] on link "Branches" at bounding box center [227, 75] width 191 height 28
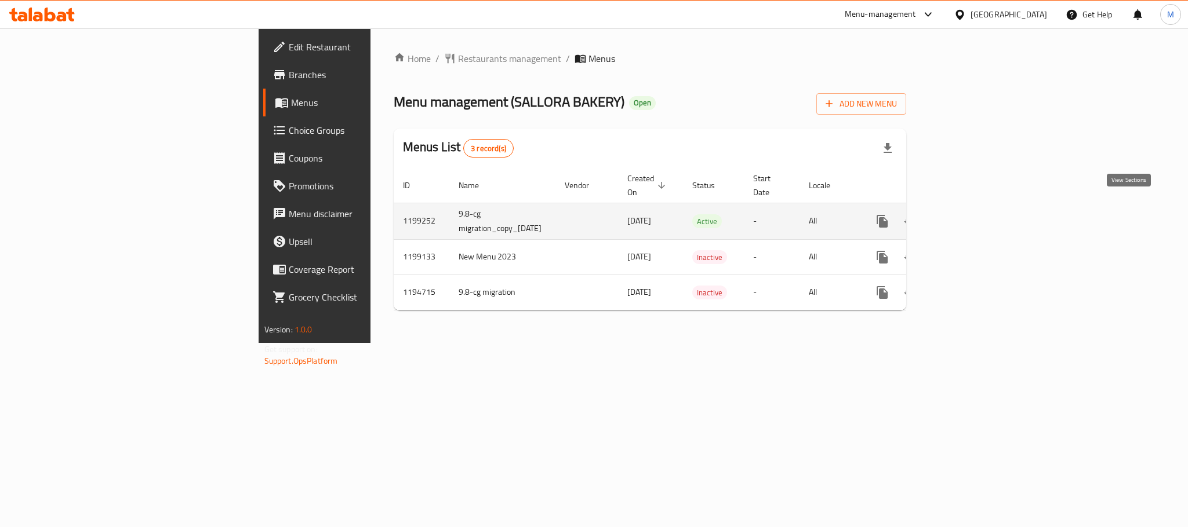
click at [973, 214] on icon "enhanced table" at bounding box center [966, 221] width 14 height 14
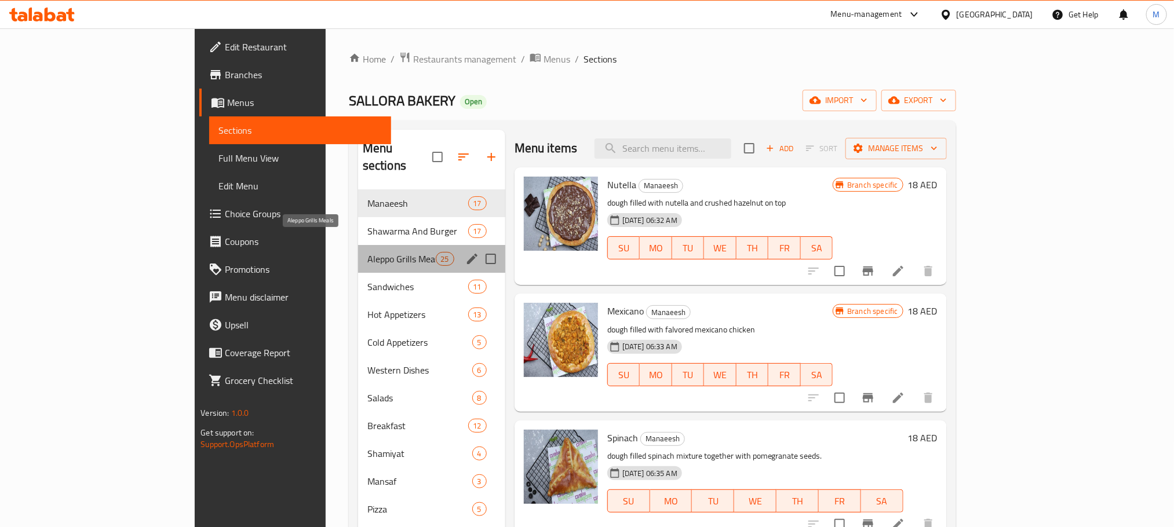
click at [367, 252] on span "Aleppo Grills Meals" at bounding box center [401, 259] width 68 height 14
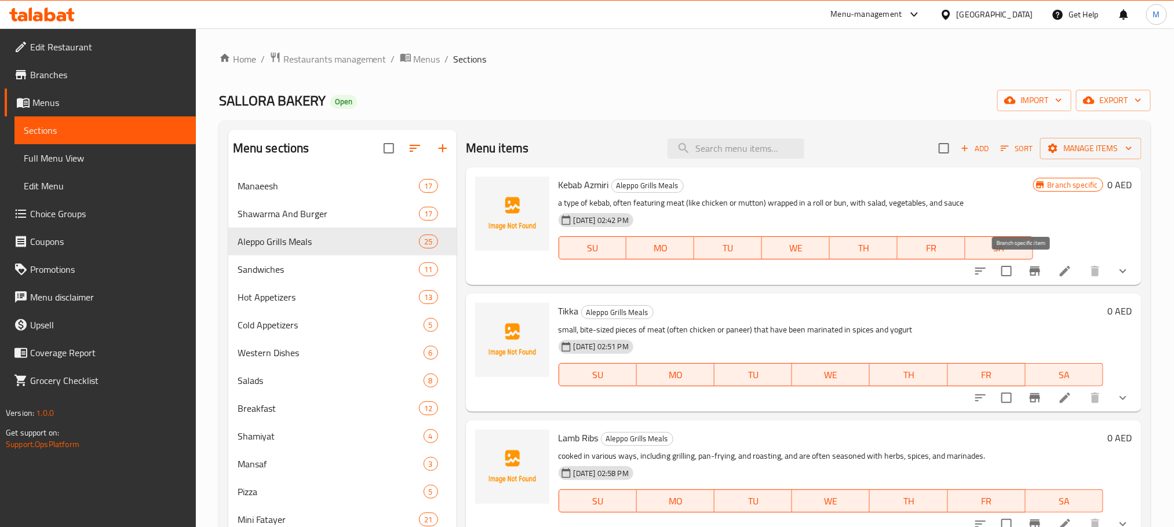
click at [1030, 275] on icon "Branch-specific-item" at bounding box center [1035, 271] width 10 height 9
click at [1111, 281] on button "show more" at bounding box center [1123, 271] width 28 height 28
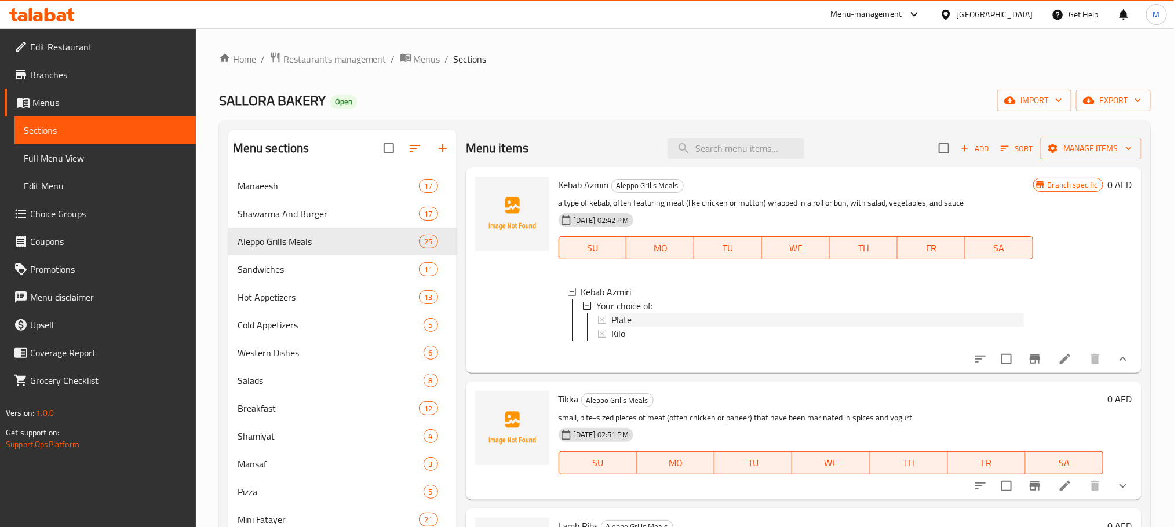
click at [649, 322] on div "Plate" at bounding box center [818, 320] width 413 height 14
click at [600, 334] on icon at bounding box center [602, 334] width 8 height 8
click at [348, 280] on div "Sandwiches 11" at bounding box center [342, 270] width 228 height 28
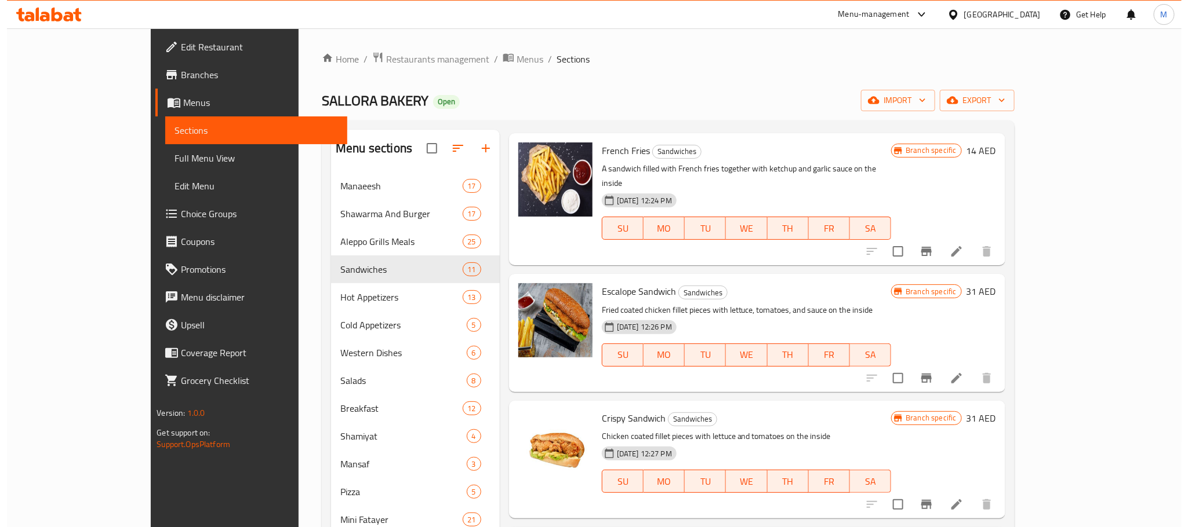
scroll to position [609, 0]
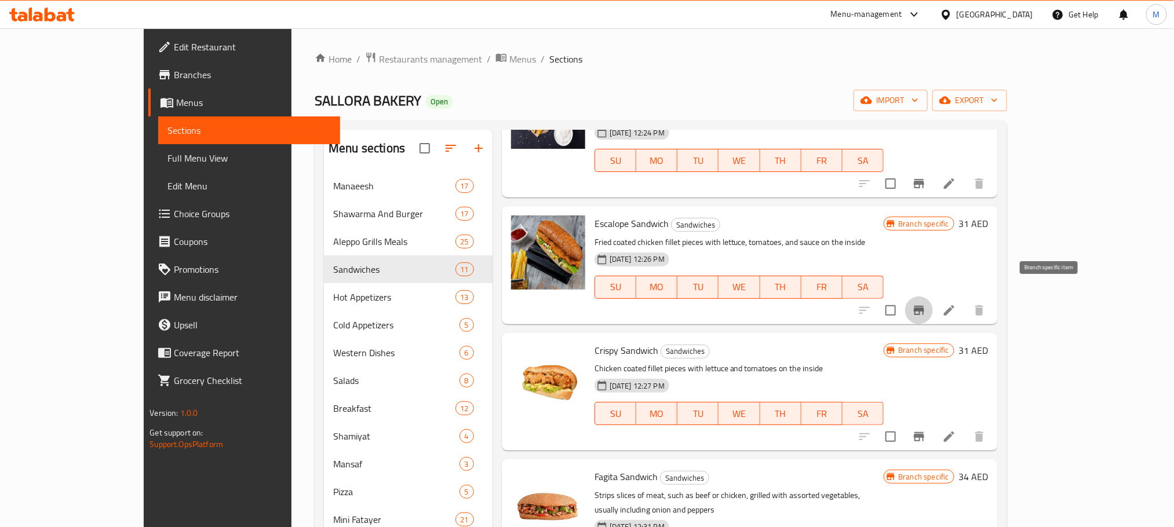
click at [933, 303] on button "Branch-specific-item" at bounding box center [919, 311] width 28 height 28
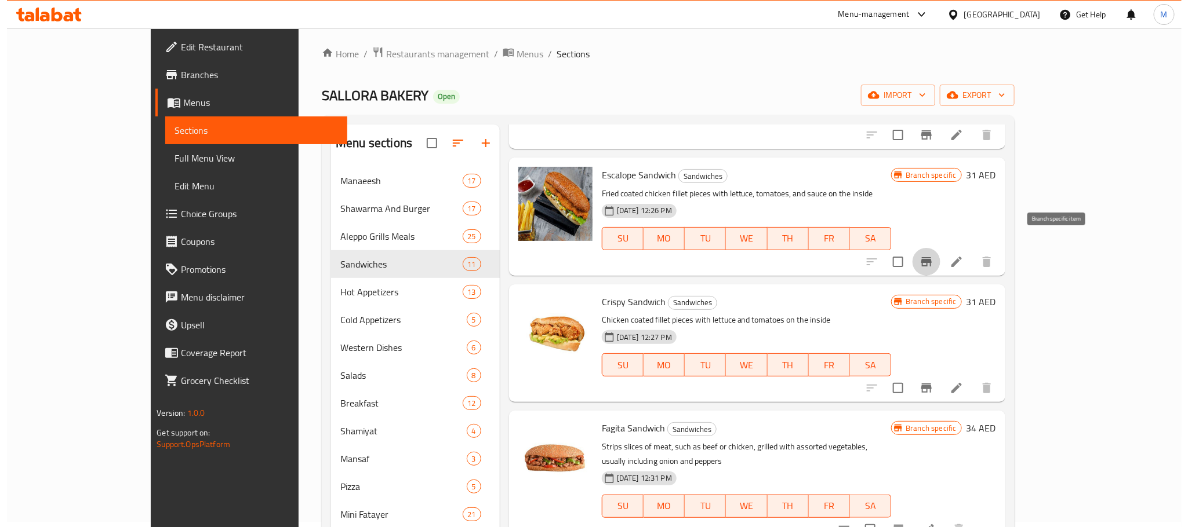
scroll to position [174, 0]
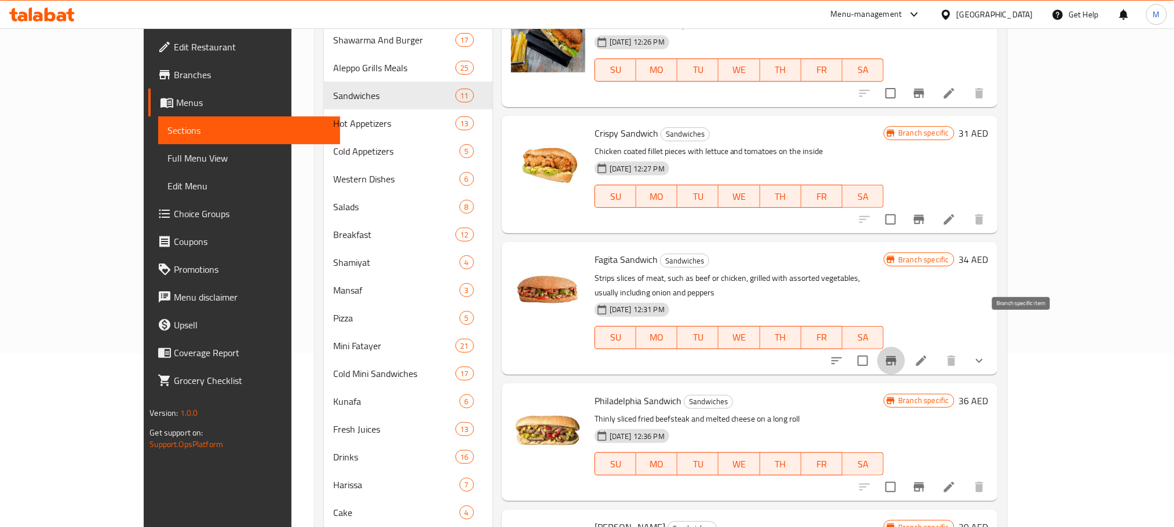
click at [905, 347] on button "Branch-specific-item" at bounding box center [892, 361] width 28 height 28
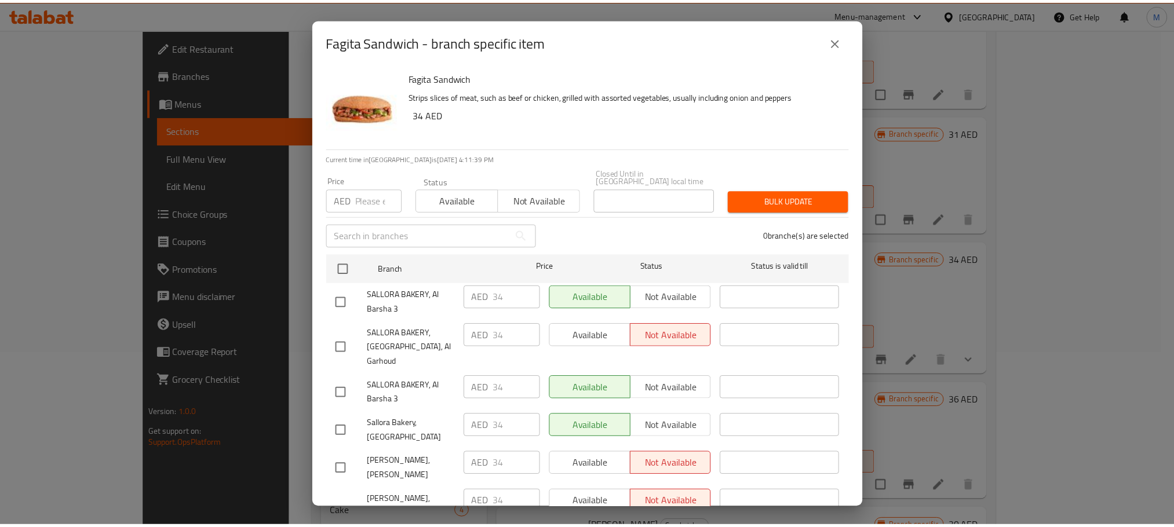
scroll to position [24, 0]
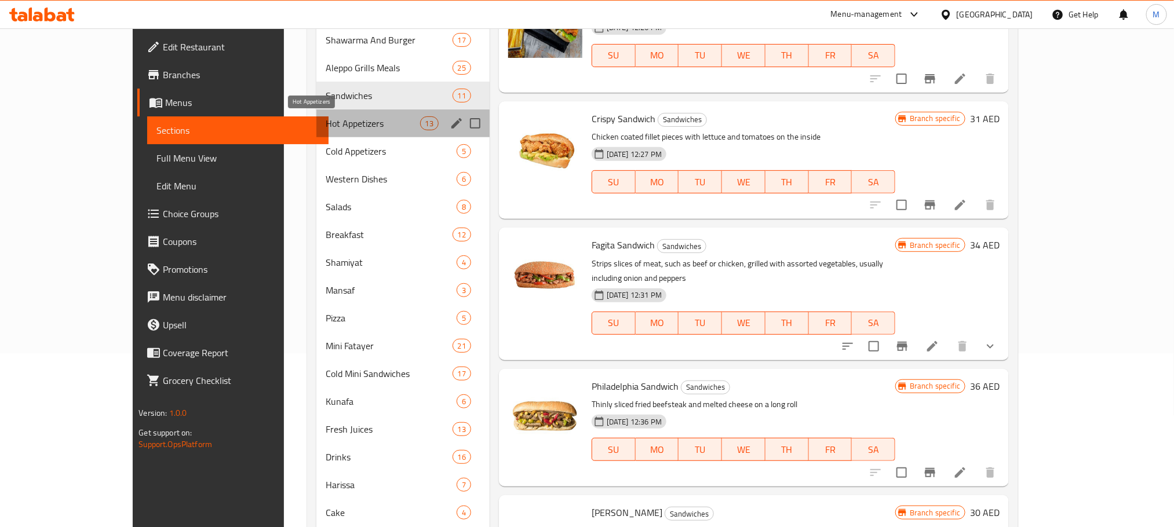
click at [336, 120] on span "Hot Appetizers" at bounding box center [373, 124] width 94 height 14
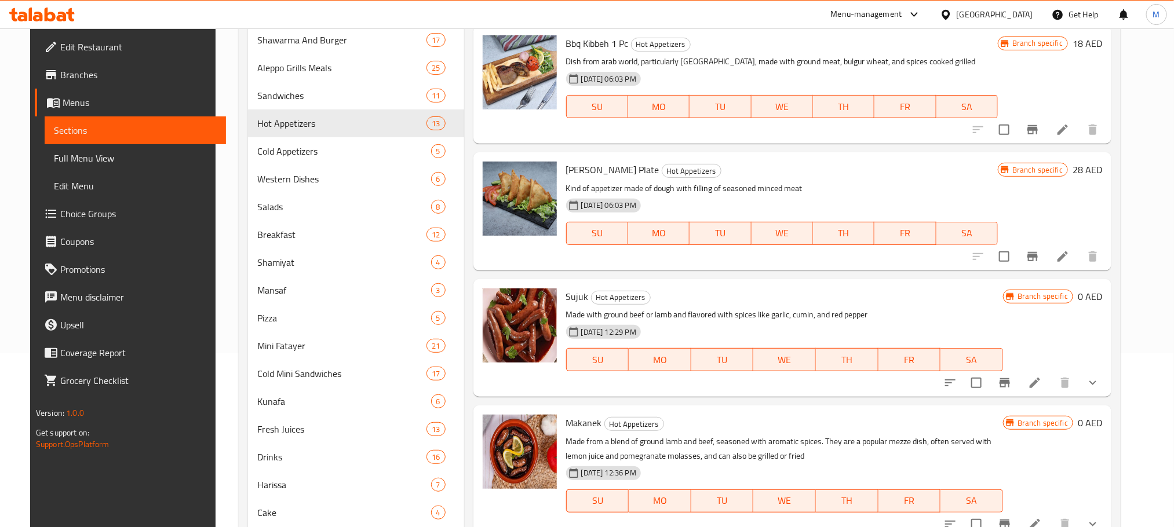
scroll to position [739, 0]
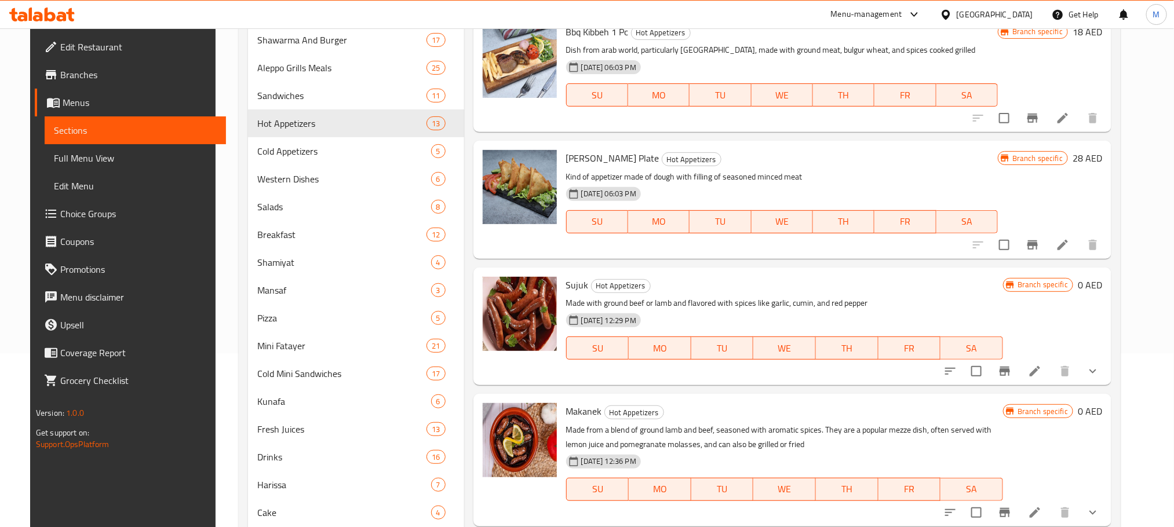
click at [1047, 253] on button "Branch-specific-item" at bounding box center [1033, 245] width 28 height 28
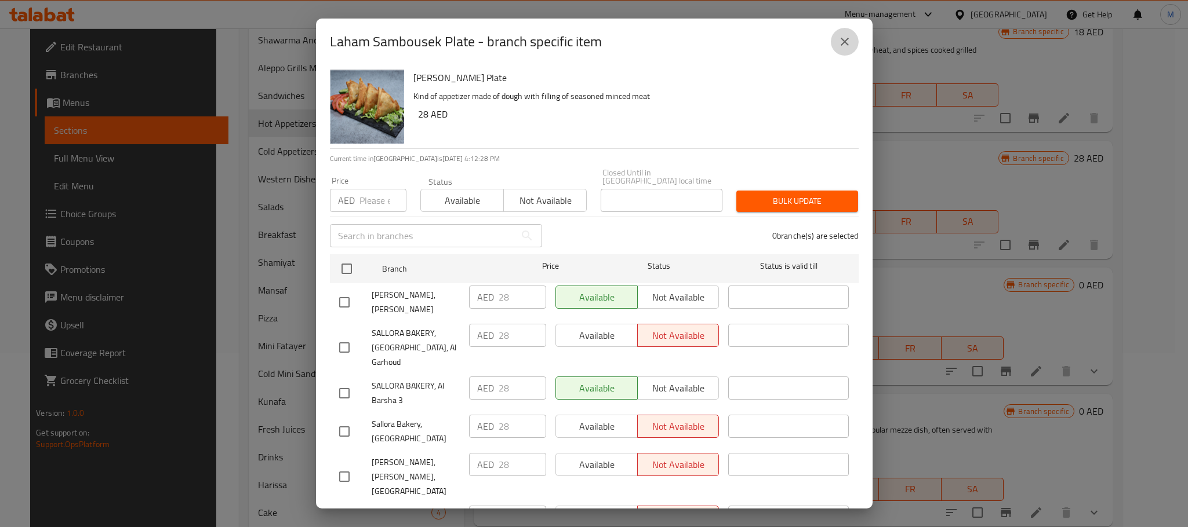
click at [851, 35] on button "close" at bounding box center [845, 42] width 28 height 28
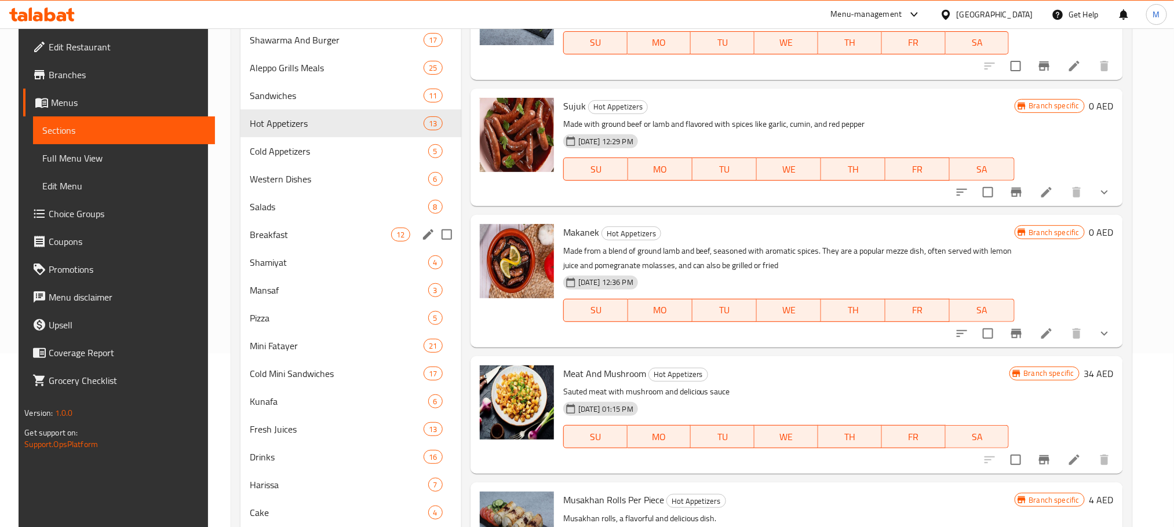
scroll to position [919, 0]
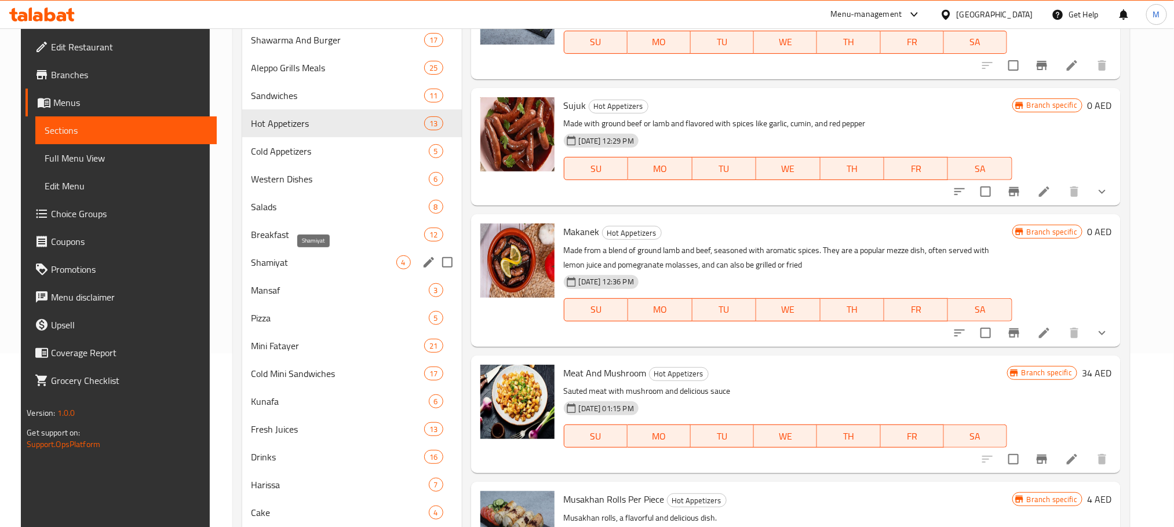
click at [268, 257] on span "Shamiyat" at bounding box center [324, 263] width 145 height 14
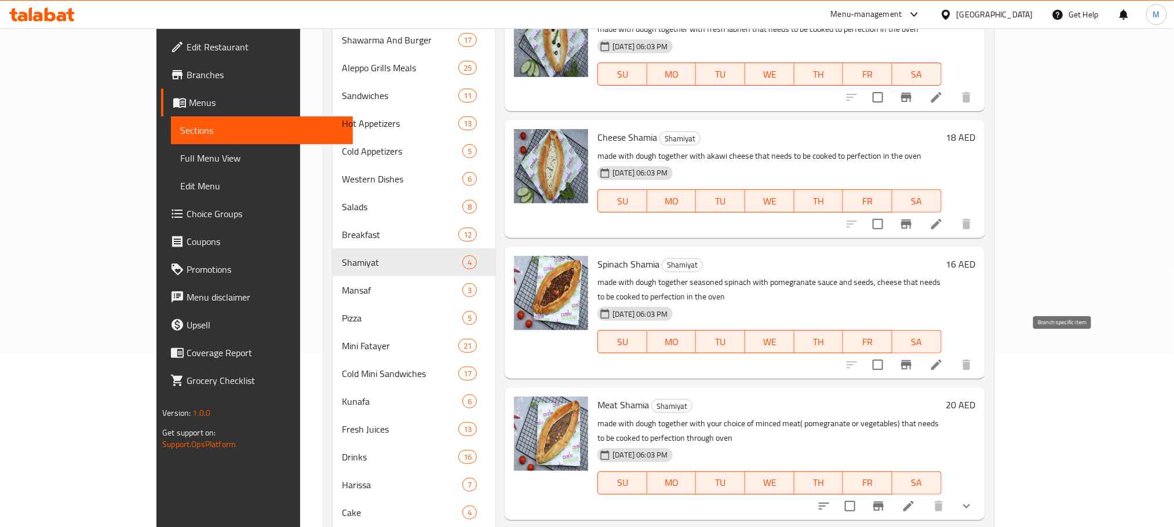
click at [920, 359] on button "Branch-specific-item" at bounding box center [907, 365] width 28 height 28
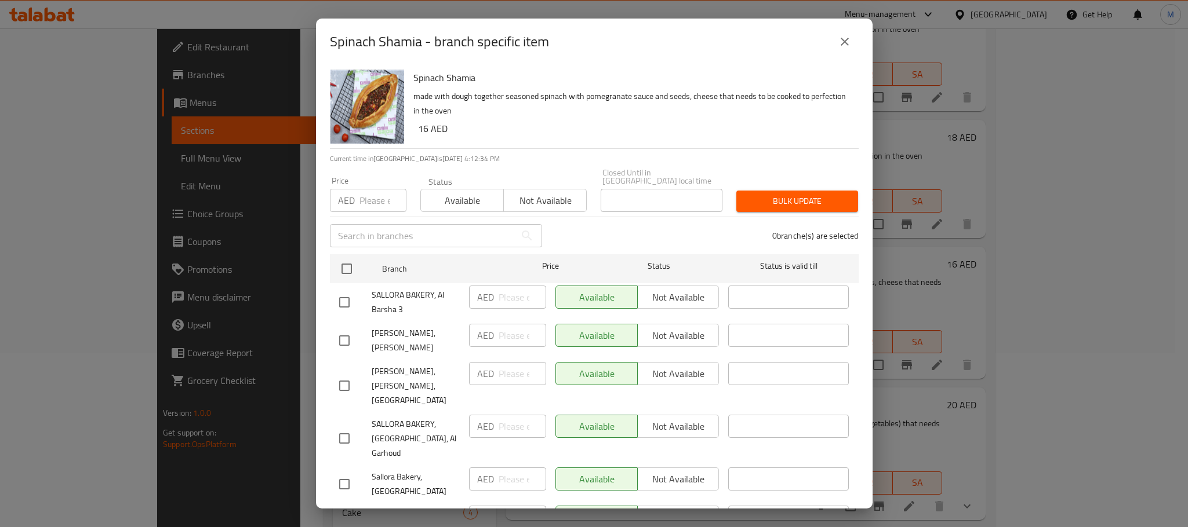
click at [861, 63] on div "Spinach Shamia - branch specific item" at bounding box center [594, 42] width 556 height 46
click at [847, 44] on icon "close" at bounding box center [845, 42] width 14 height 14
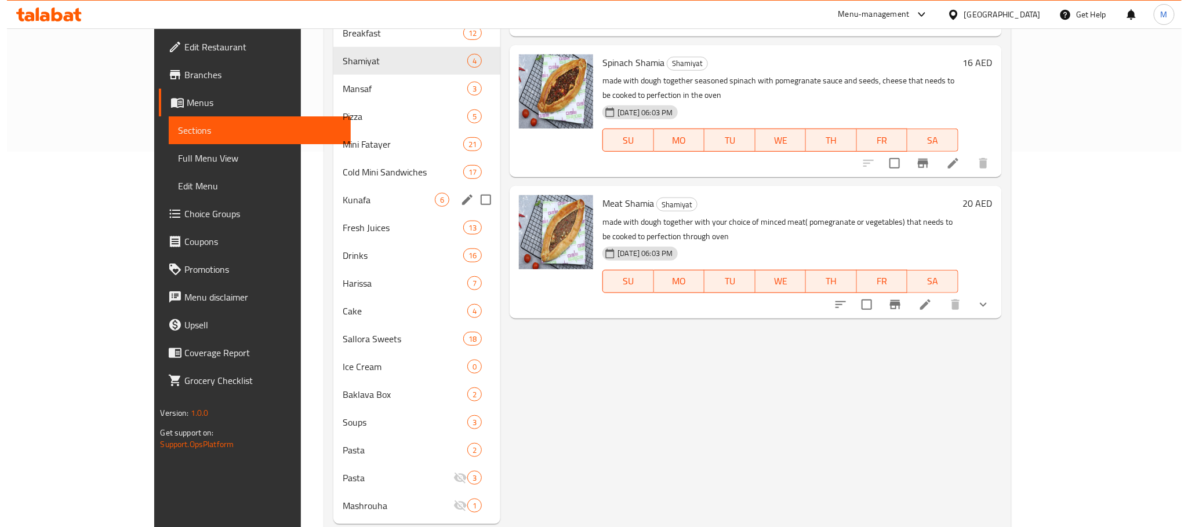
scroll to position [404, 0]
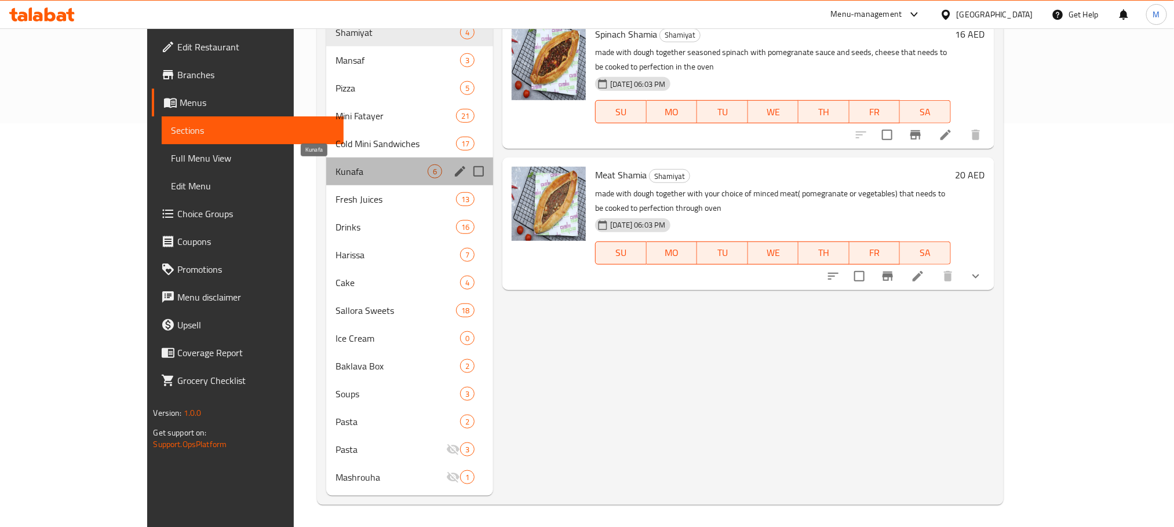
click at [336, 165] on span "Kunafa" at bounding box center [382, 172] width 92 height 14
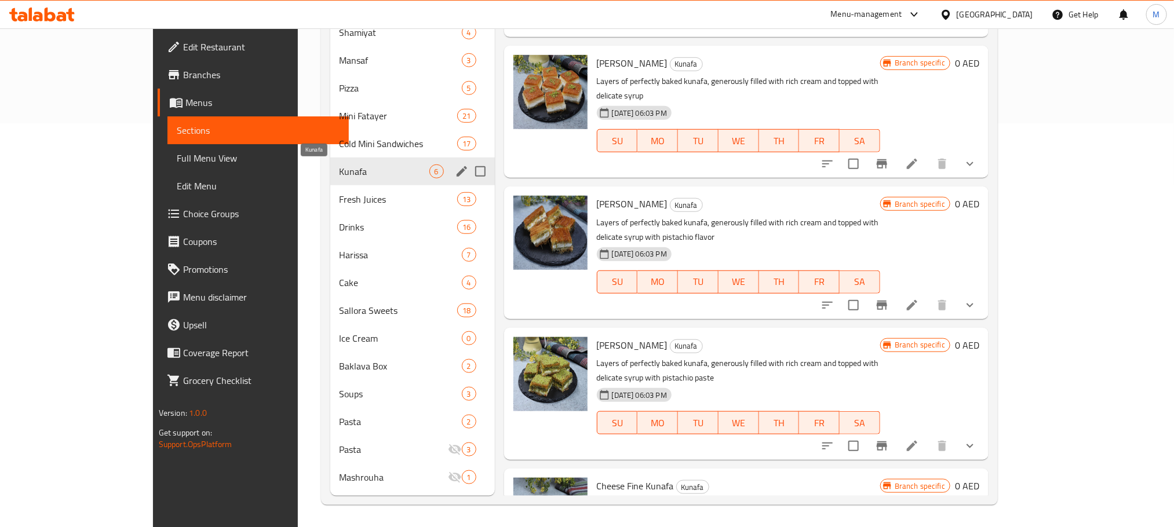
click at [367, 172] on span "Kunafa" at bounding box center [385, 172] width 90 height 14
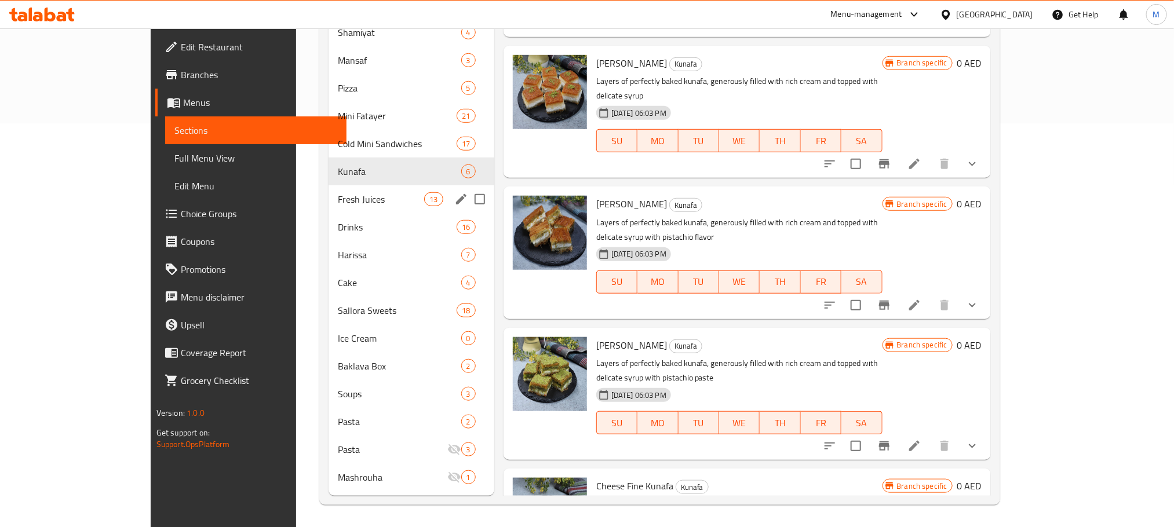
click at [356, 205] on span "Fresh Juices" at bounding box center [381, 199] width 86 height 14
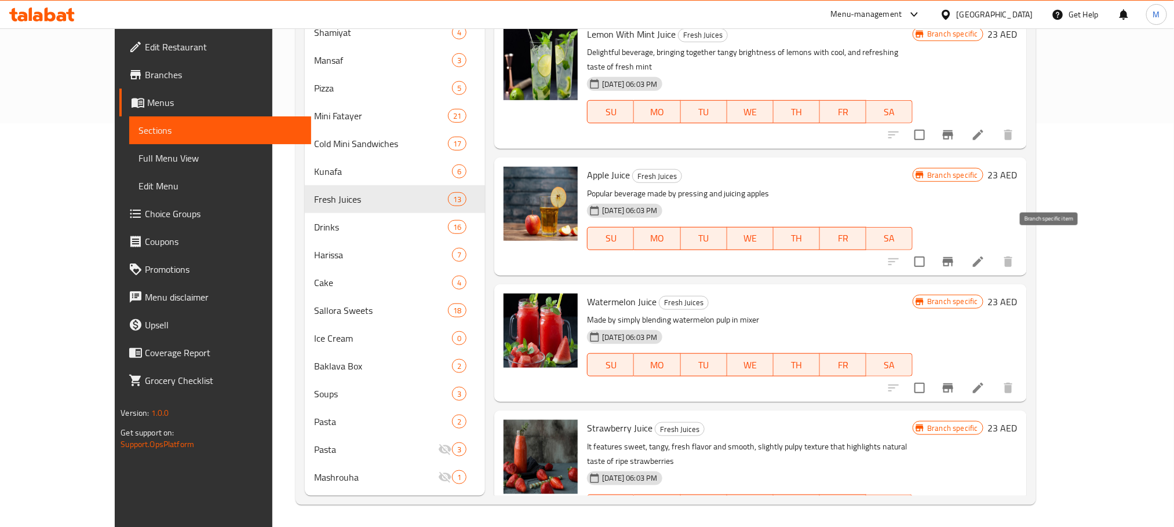
click at [955, 255] on icon "Branch-specific-item" at bounding box center [948, 262] width 14 height 14
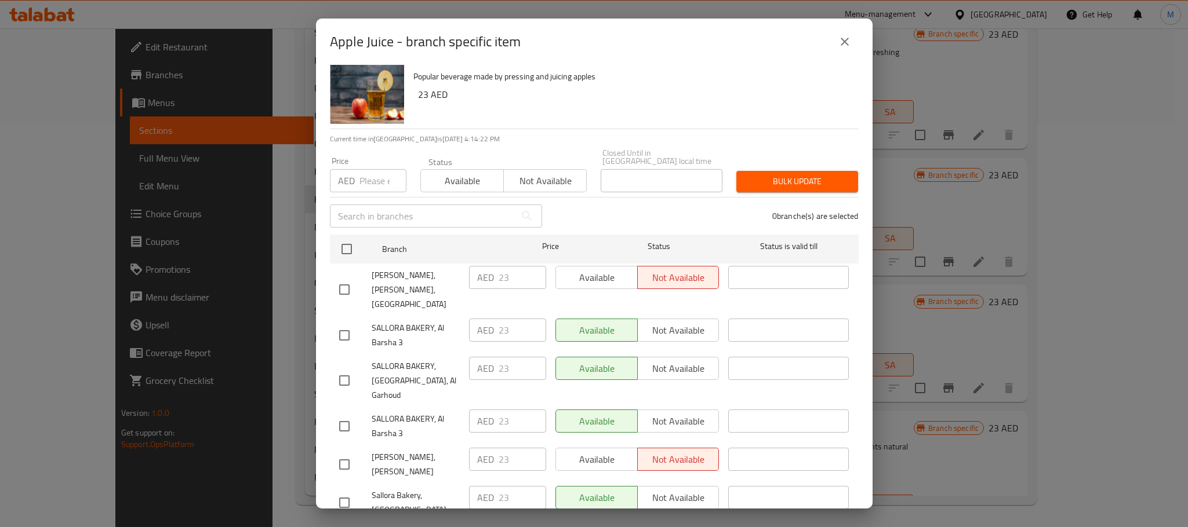
scroll to position [24, 0]
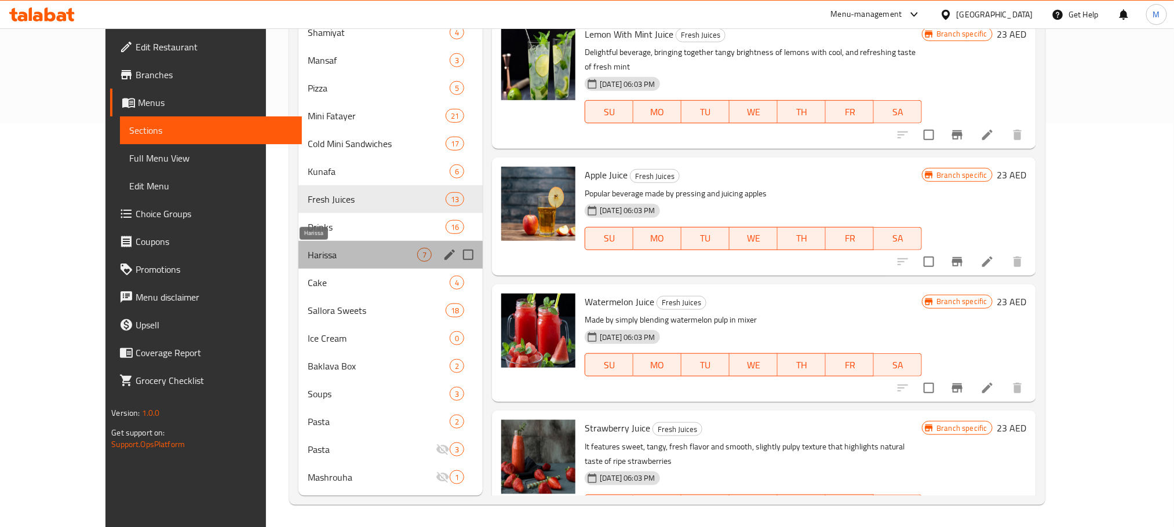
click at [308, 248] on span "Harissa" at bounding box center [363, 255] width 110 height 14
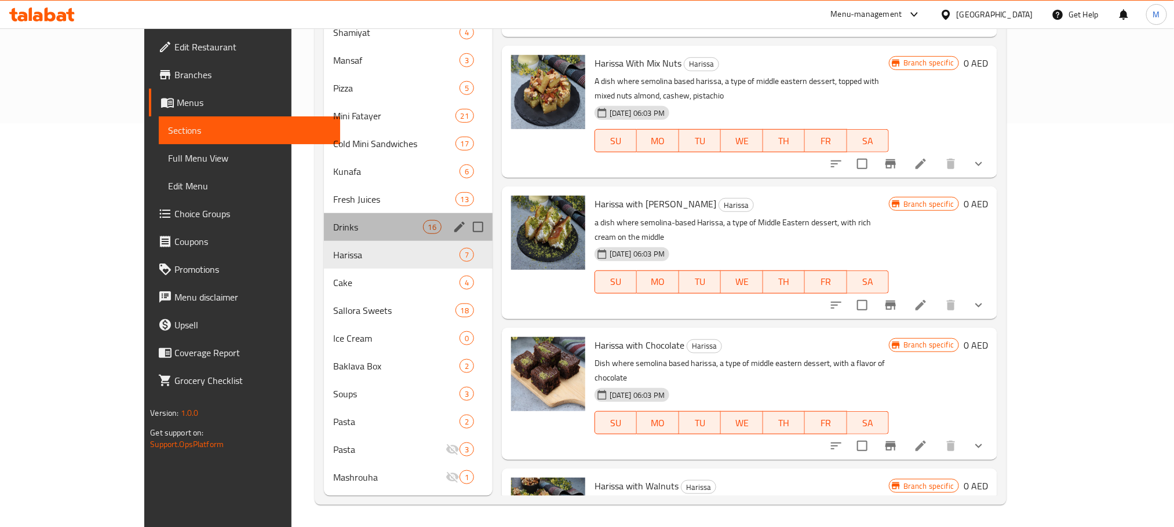
click at [324, 239] on div "Drinks 16" at bounding box center [408, 227] width 168 height 28
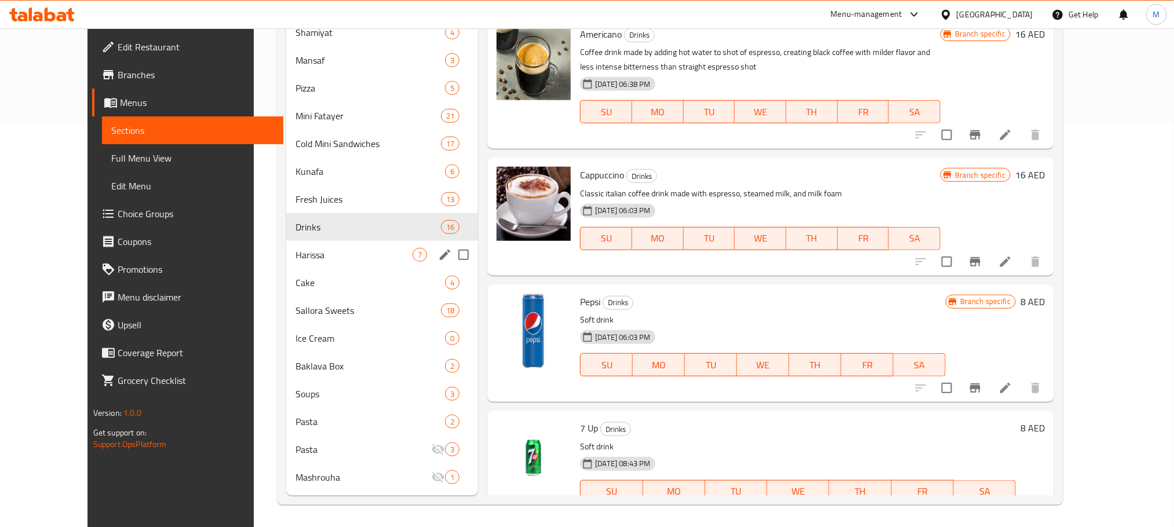
click at [286, 261] on div "Harissa 7" at bounding box center [382, 255] width 192 height 28
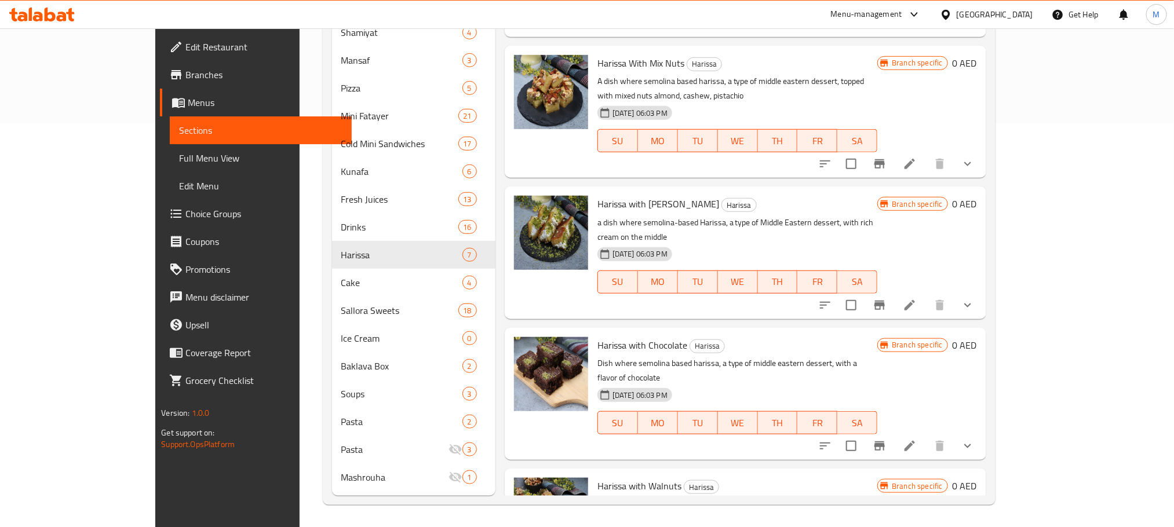
click at [885, 442] on icon "Branch-specific-item" at bounding box center [880, 446] width 10 height 9
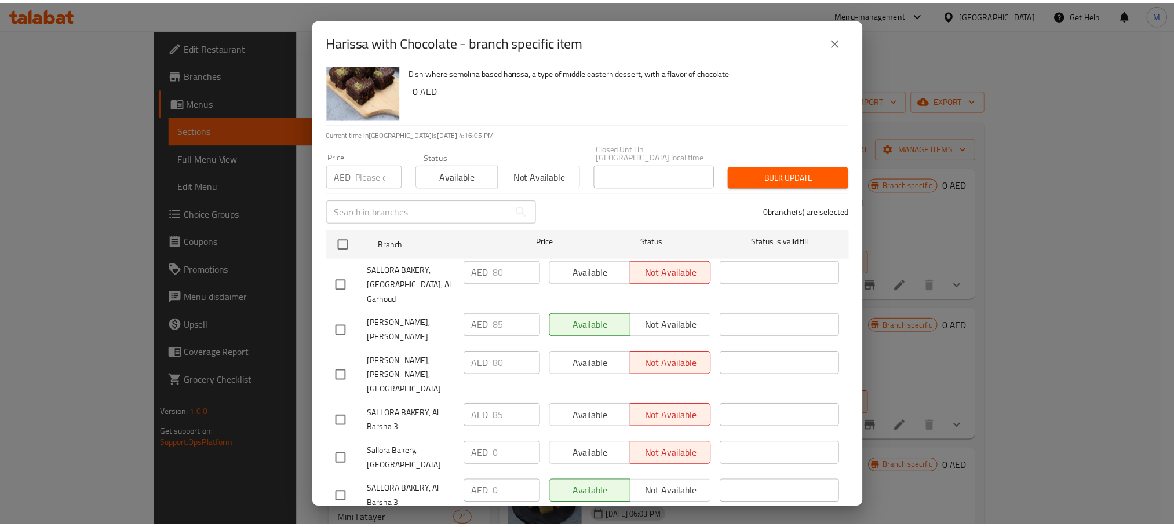
scroll to position [404, 0]
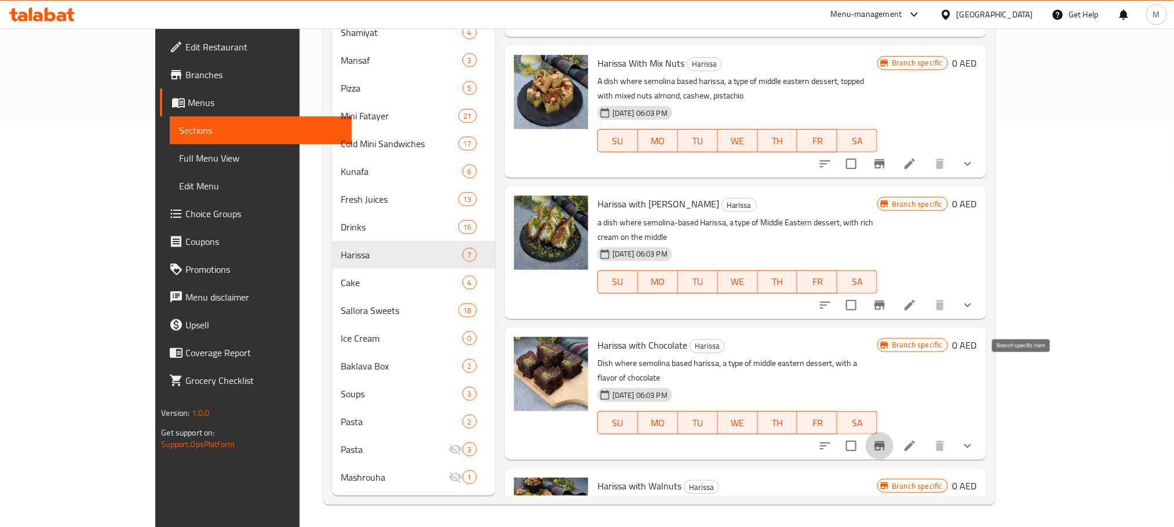
click at [894, 432] on button "Branch-specific-item" at bounding box center [880, 446] width 28 height 28
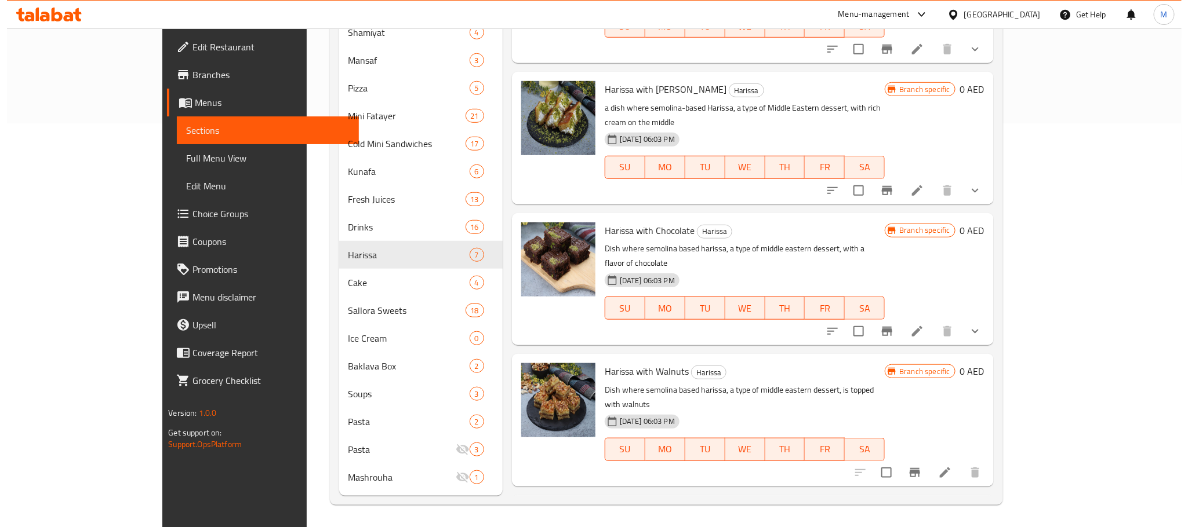
scroll to position [145, 0]
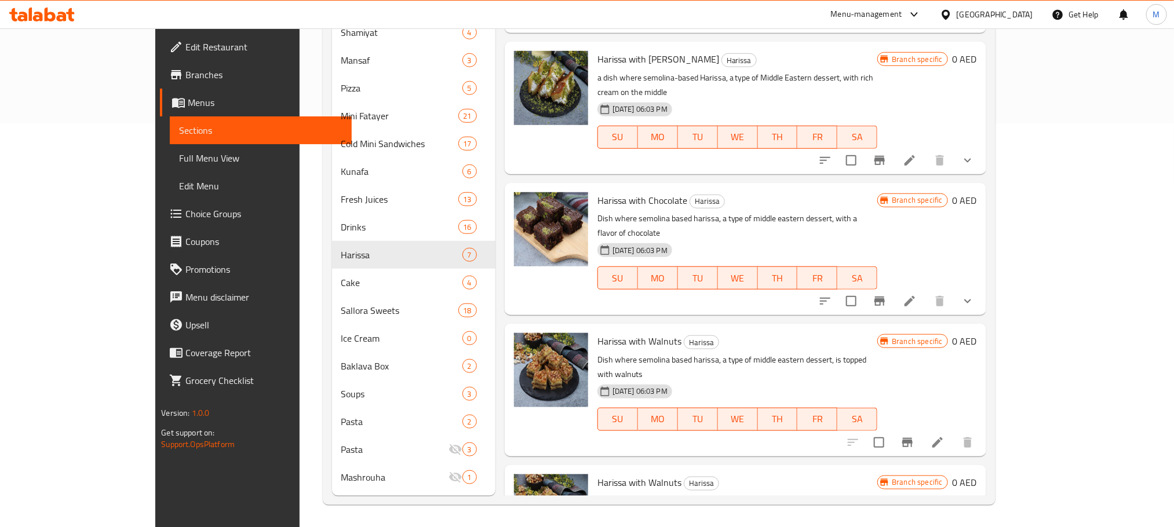
click at [982, 429] on div at bounding box center [910, 443] width 143 height 28
click at [915, 436] on icon "Branch-specific-item" at bounding box center [908, 443] width 14 height 14
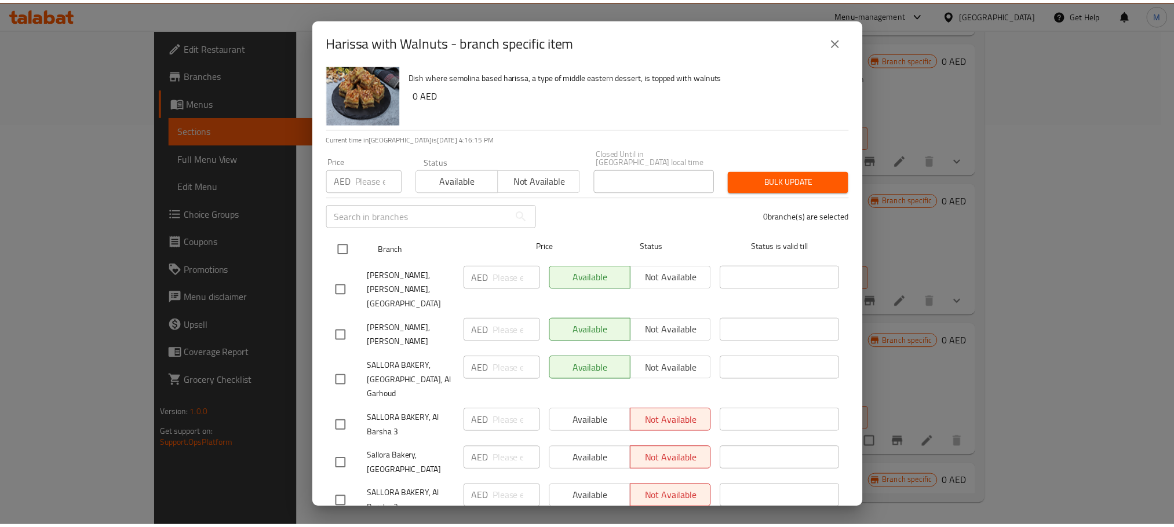
scroll to position [24, 0]
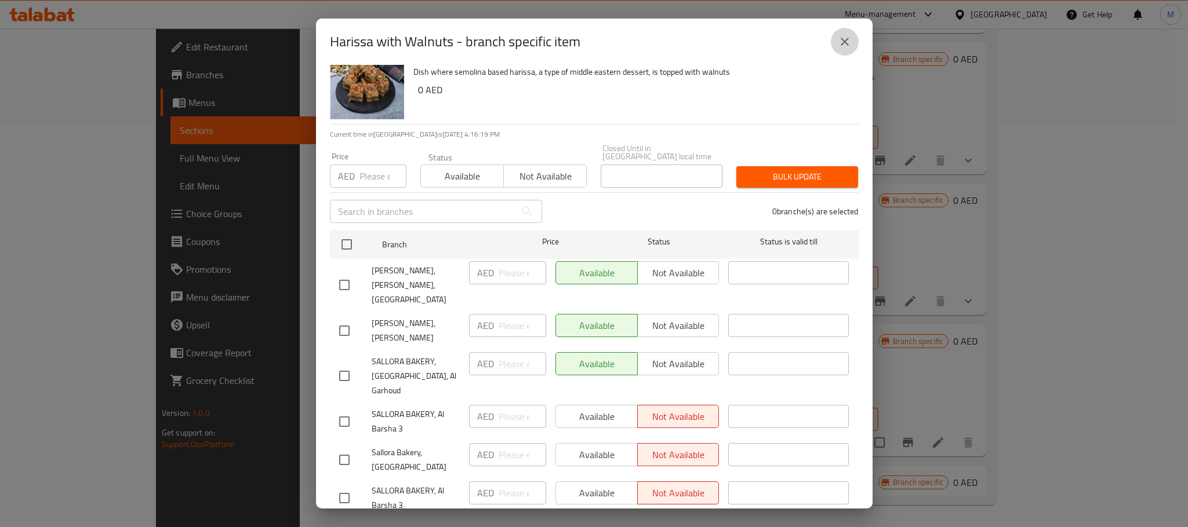
click at [835, 35] on button "close" at bounding box center [845, 42] width 28 height 28
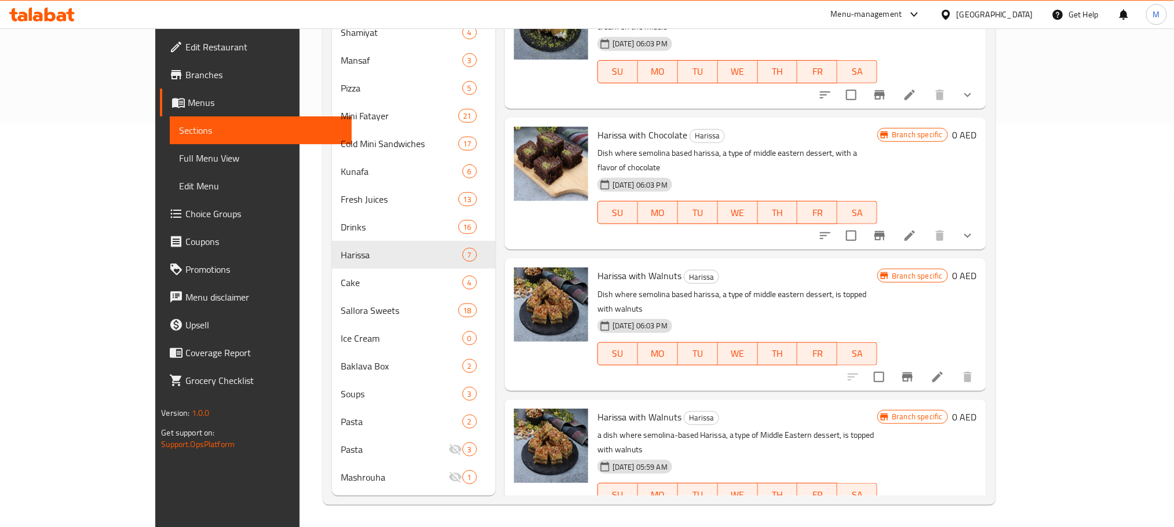
scroll to position [261, 0]
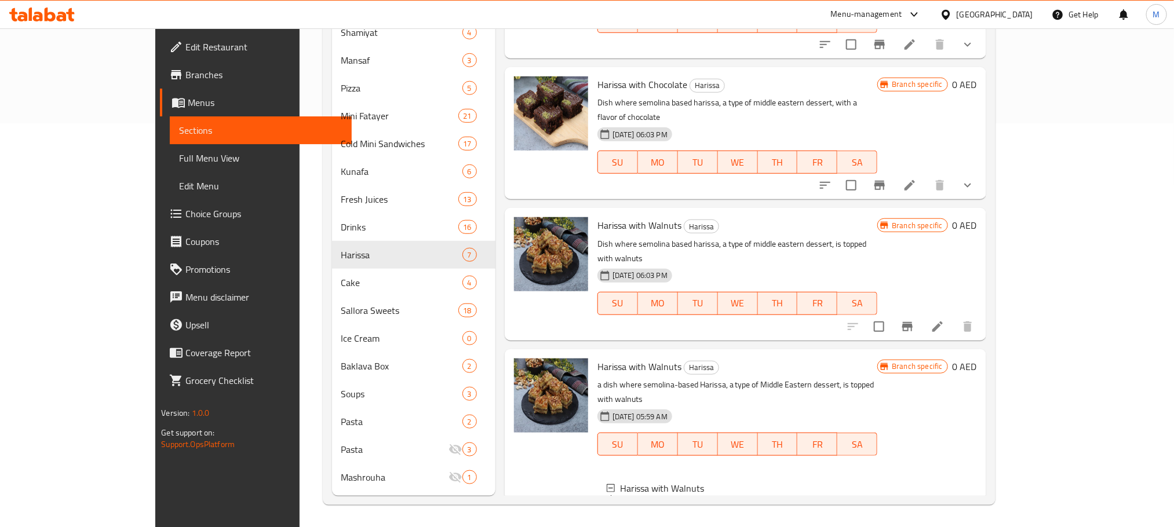
click at [650, 510] on div "1 Kilo" at bounding box center [759, 517] width 219 height 14
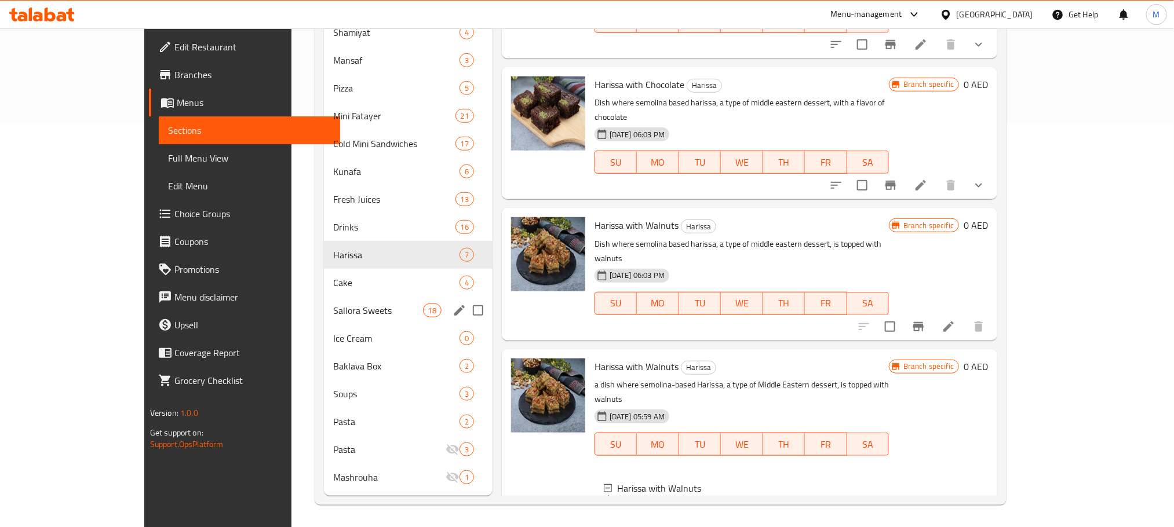
click at [324, 298] on div "Sallora Sweets 18" at bounding box center [408, 311] width 168 height 28
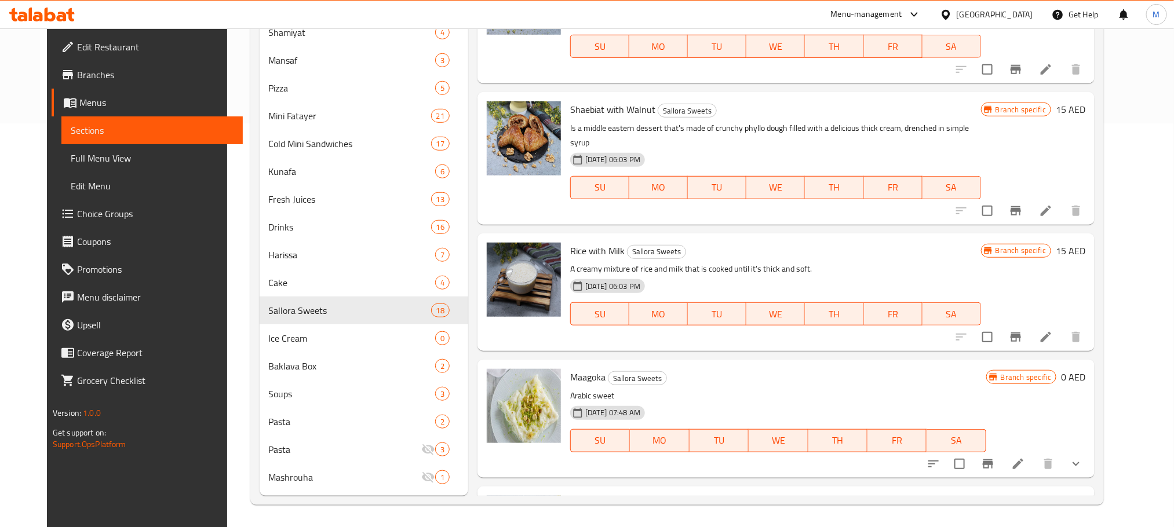
scroll to position [87, 0]
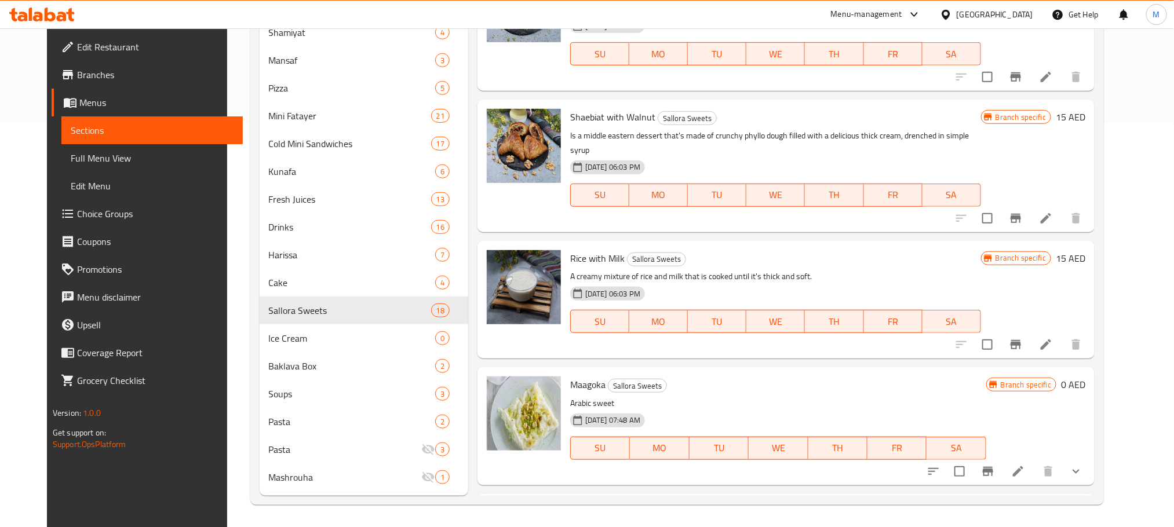
click at [1021, 214] on icon "Branch-specific-item" at bounding box center [1016, 218] width 10 height 9
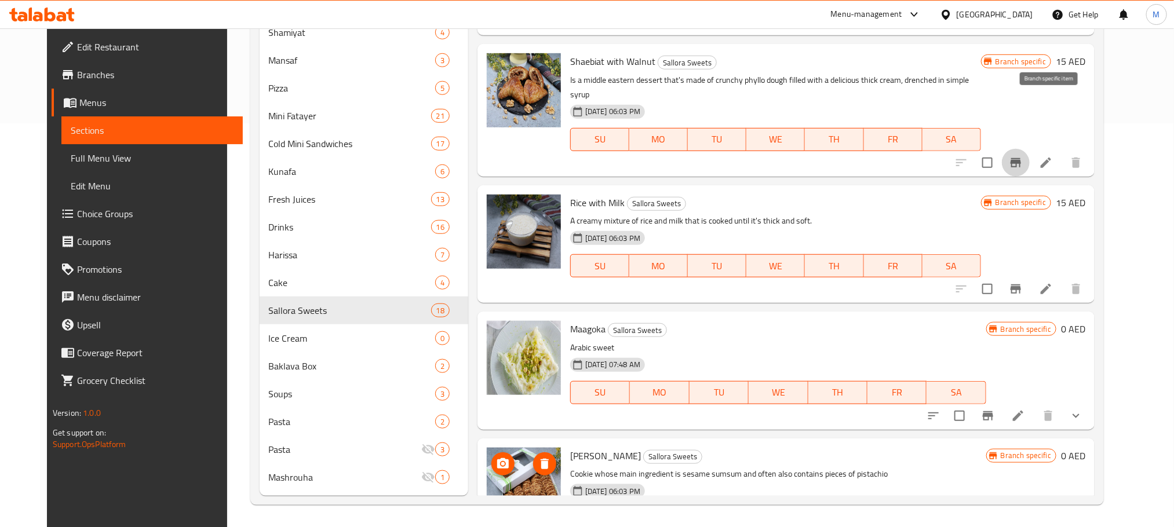
scroll to position [174, 0]
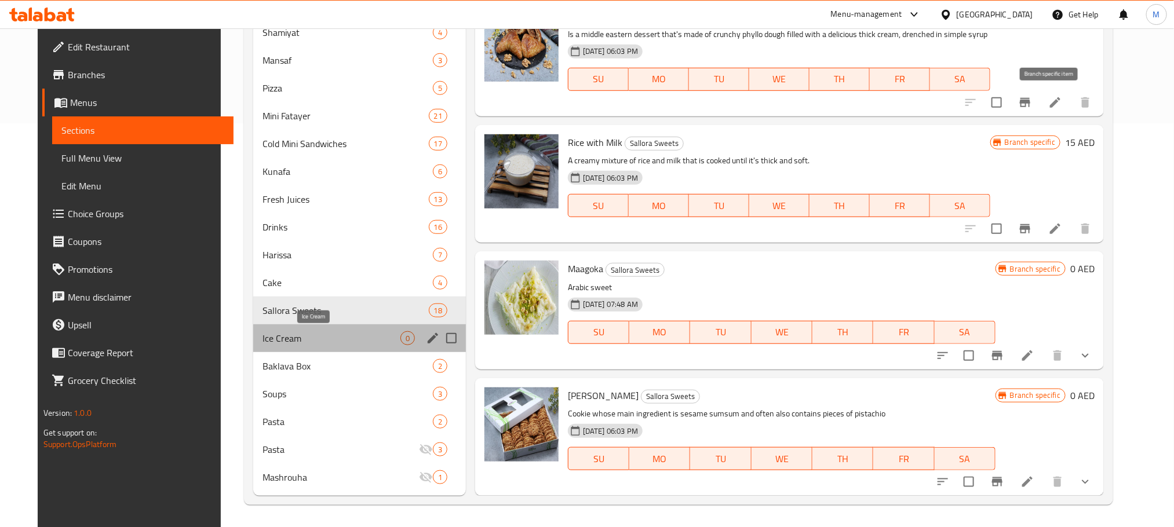
click at [345, 332] on span "Ice Cream" at bounding box center [332, 339] width 138 height 14
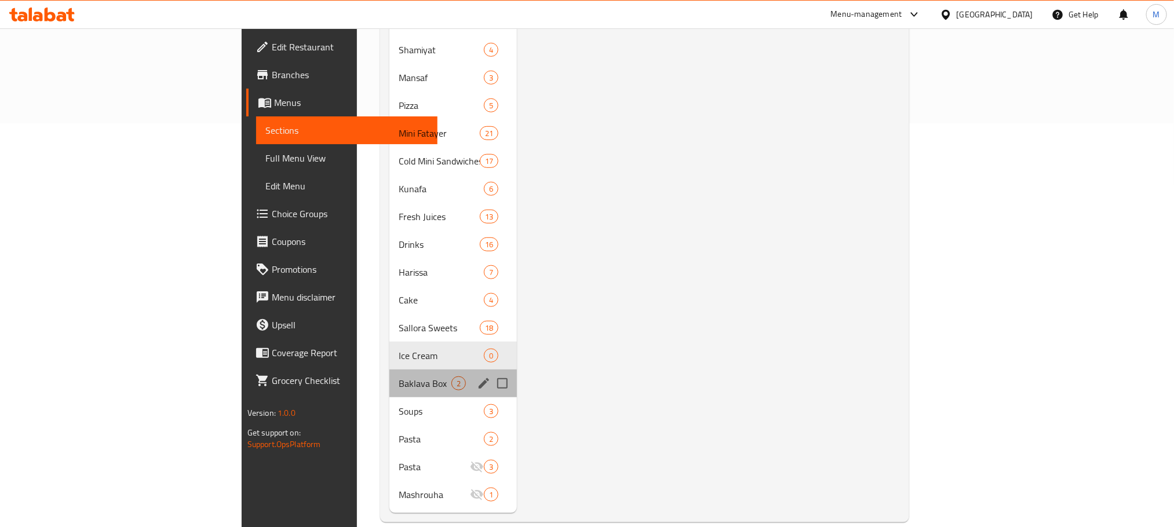
click at [390, 370] on div "Baklava Box 2" at bounding box center [454, 384] width 128 height 28
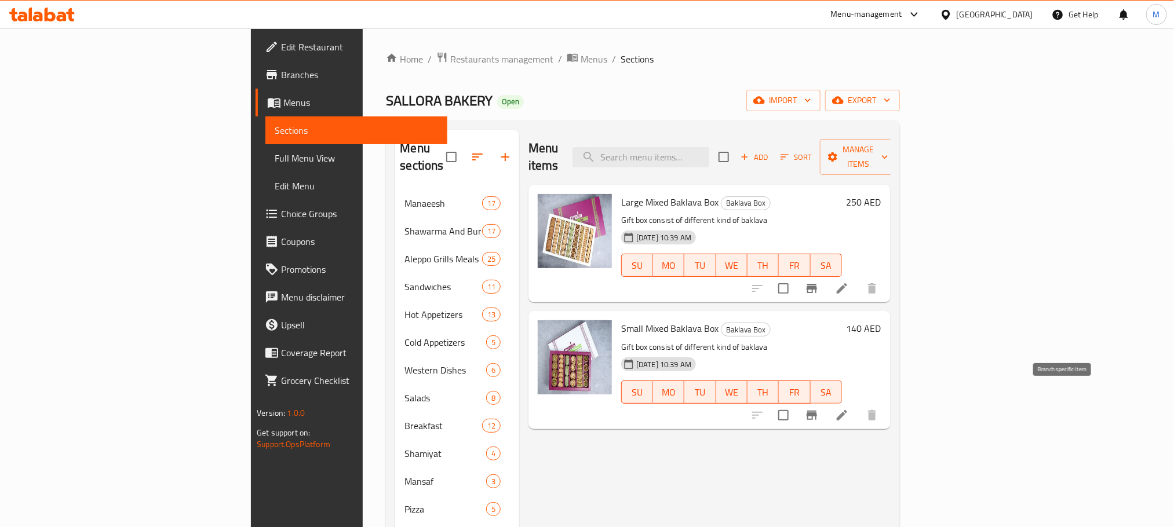
click at [826, 407] on button "Branch-specific-item" at bounding box center [812, 416] width 28 height 28
click at [826, 283] on button "Branch-specific-item" at bounding box center [812, 289] width 28 height 28
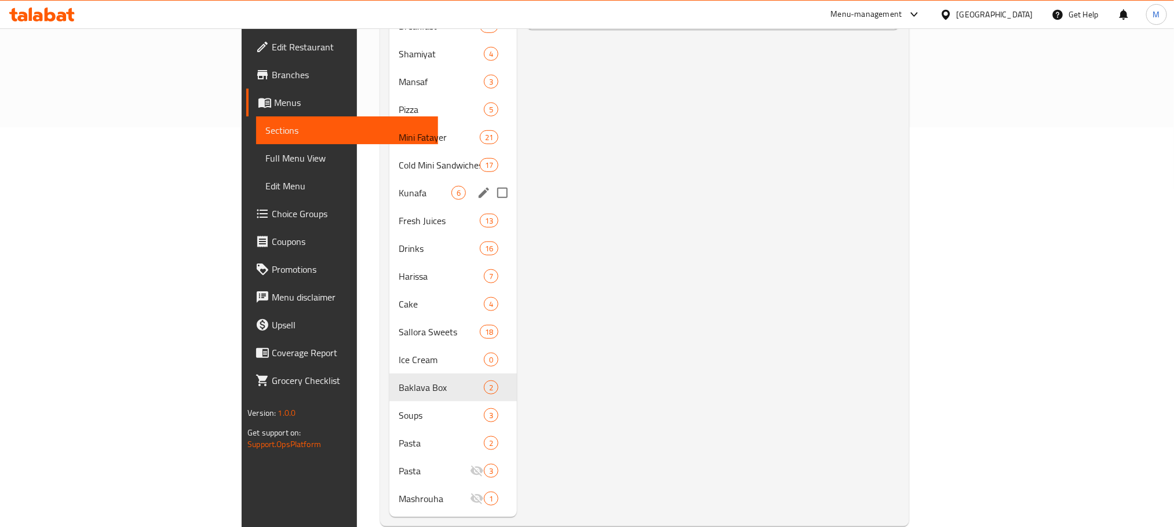
scroll to position [404, 0]
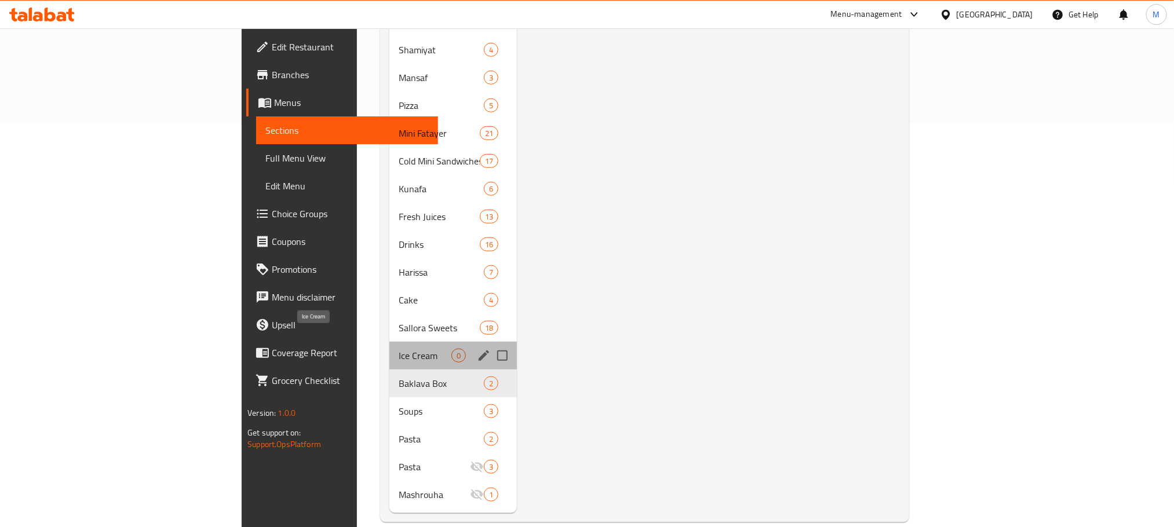
click at [399, 349] on span "Ice Cream" at bounding box center [425, 356] width 53 height 14
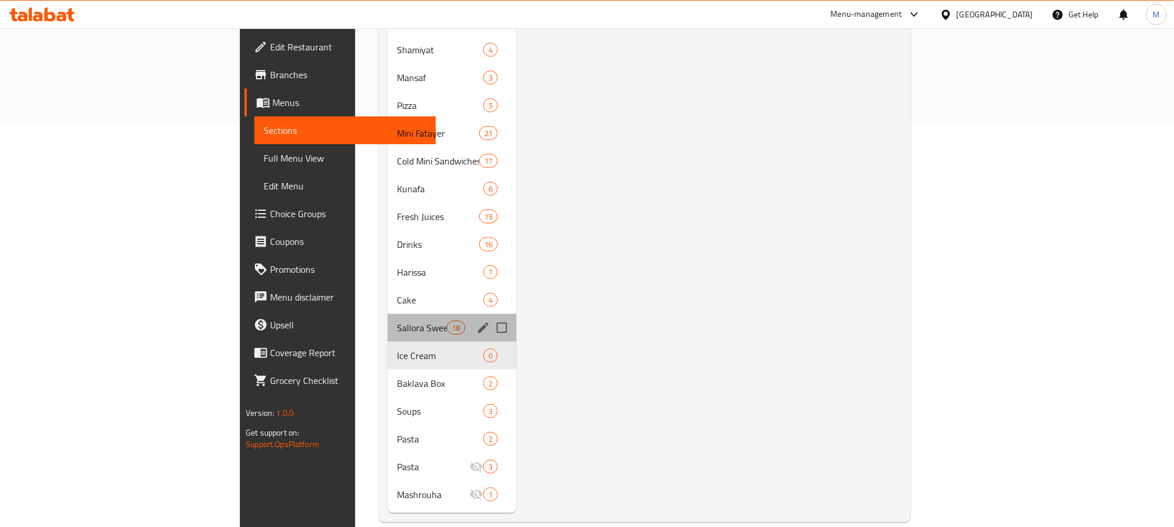
click at [388, 314] on div "Sallora Sweets 18" at bounding box center [452, 328] width 129 height 28
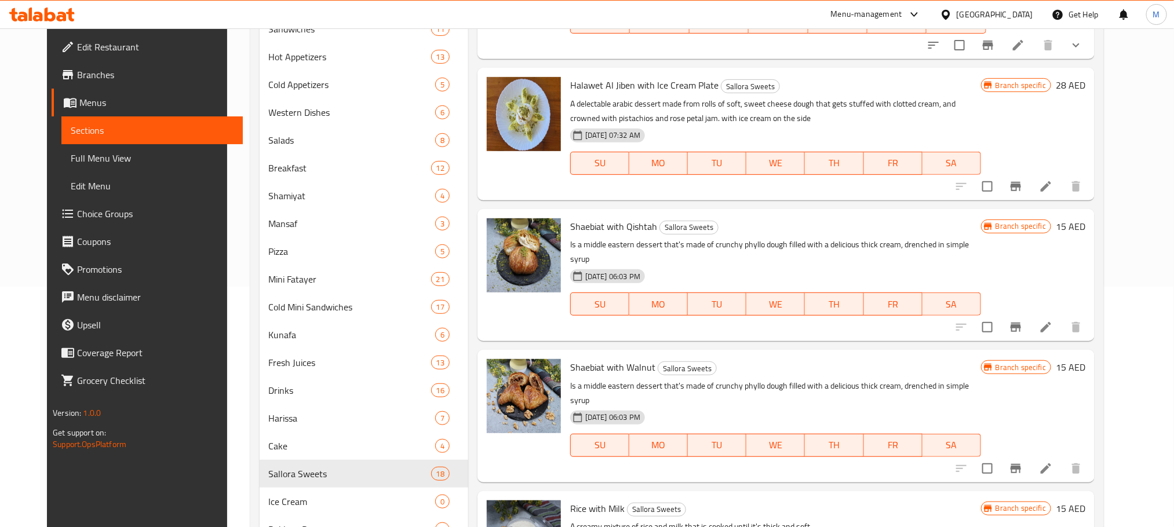
scroll to position [56, 0]
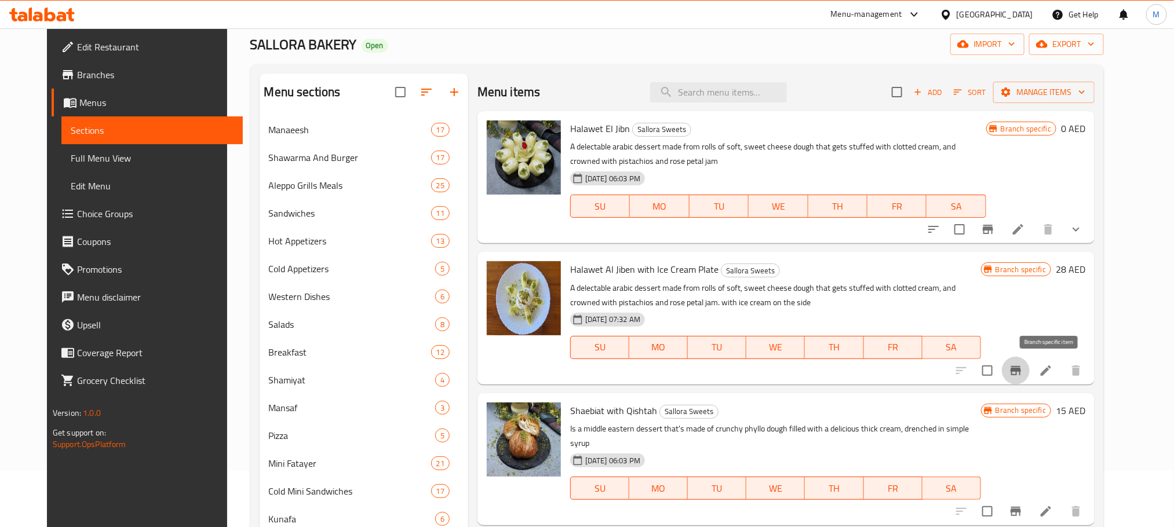
click at [1021, 369] on icon "Branch-specific-item" at bounding box center [1016, 370] width 10 height 9
click at [1002, 238] on button "Branch-specific-item" at bounding box center [988, 230] width 28 height 28
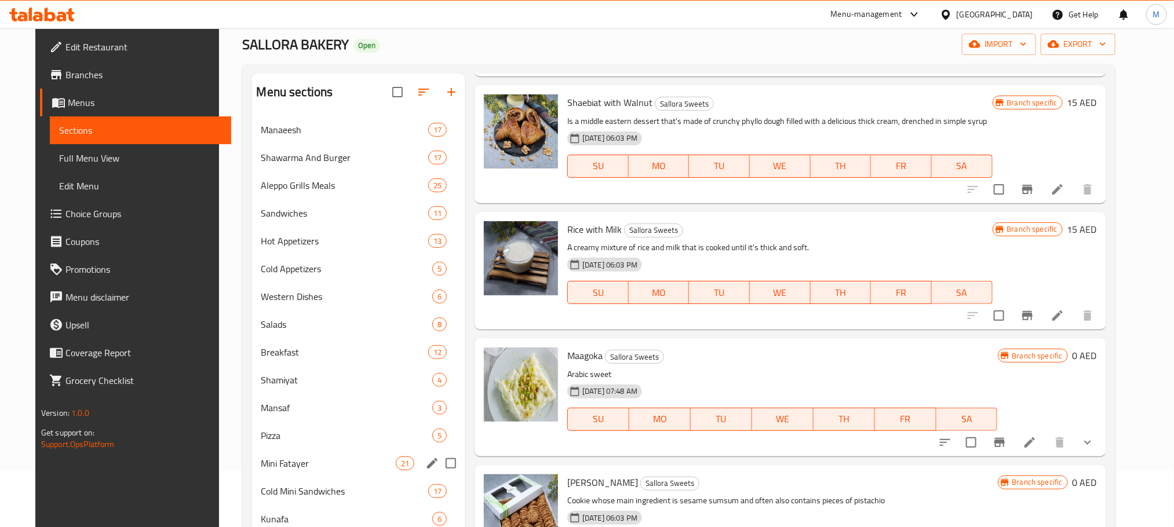
scroll to position [317, 0]
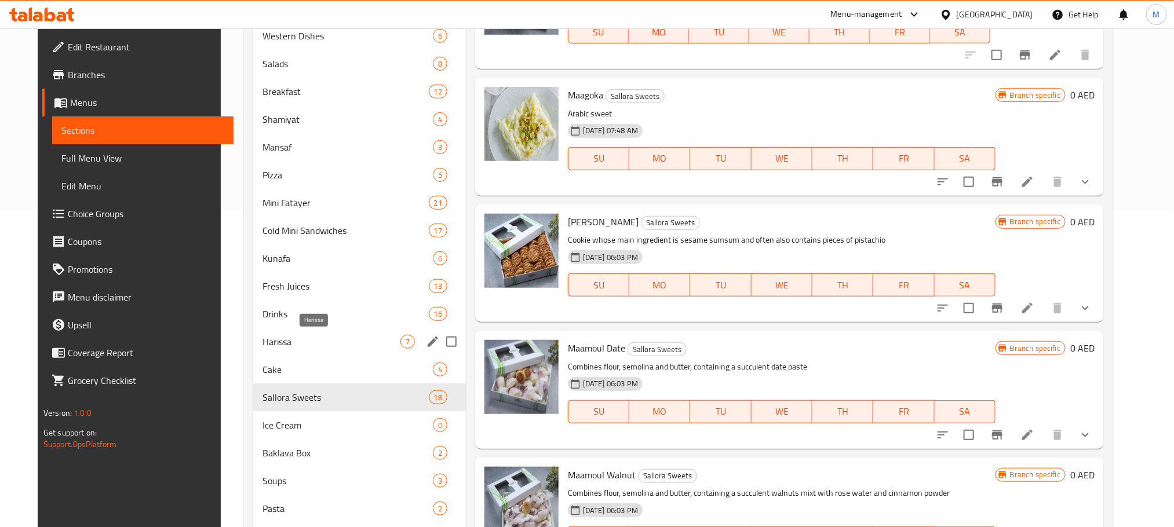
click at [304, 341] on span "Harissa" at bounding box center [332, 342] width 138 height 14
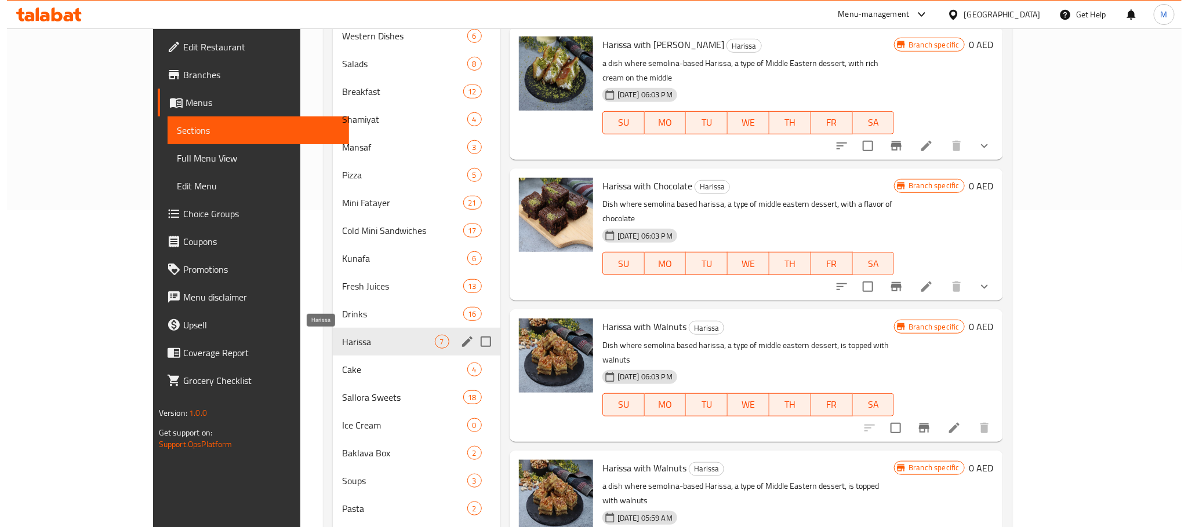
scroll to position [145, 0]
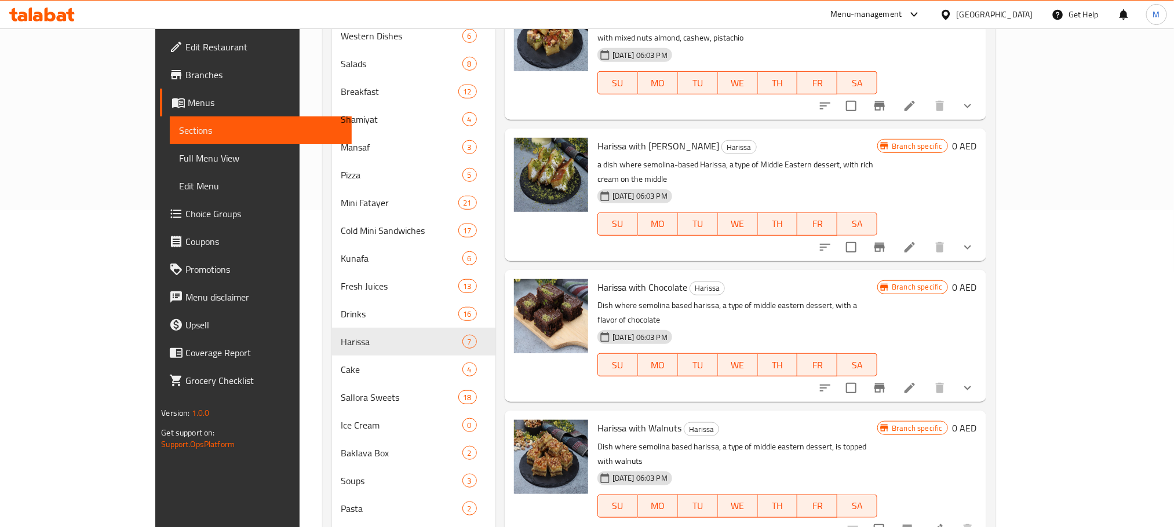
click at [894, 374] on button "Branch-specific-item" at bounding box center [880, 388] width 28 height 28
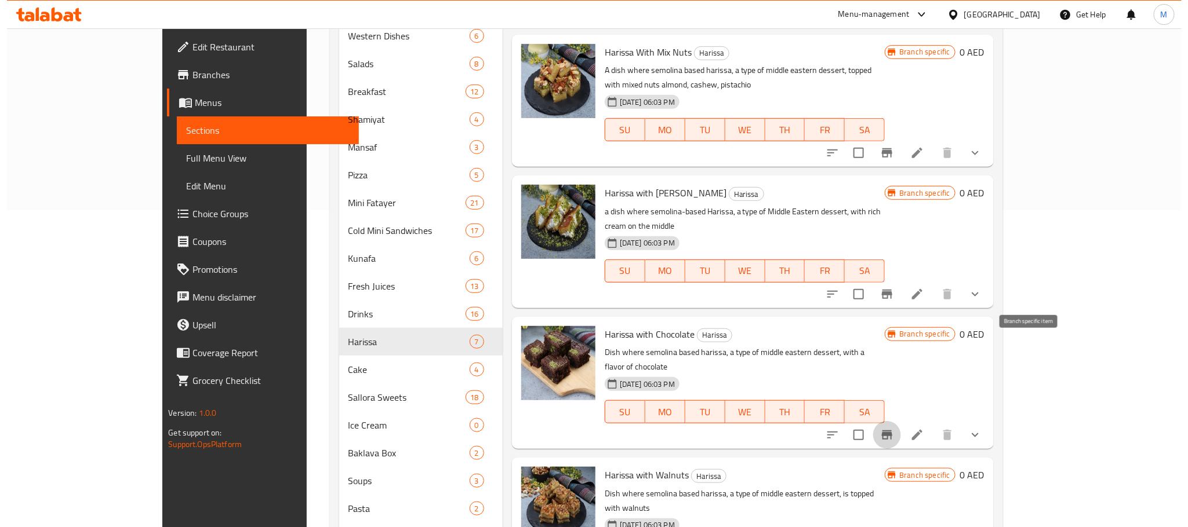
scroll to position [58, 0]
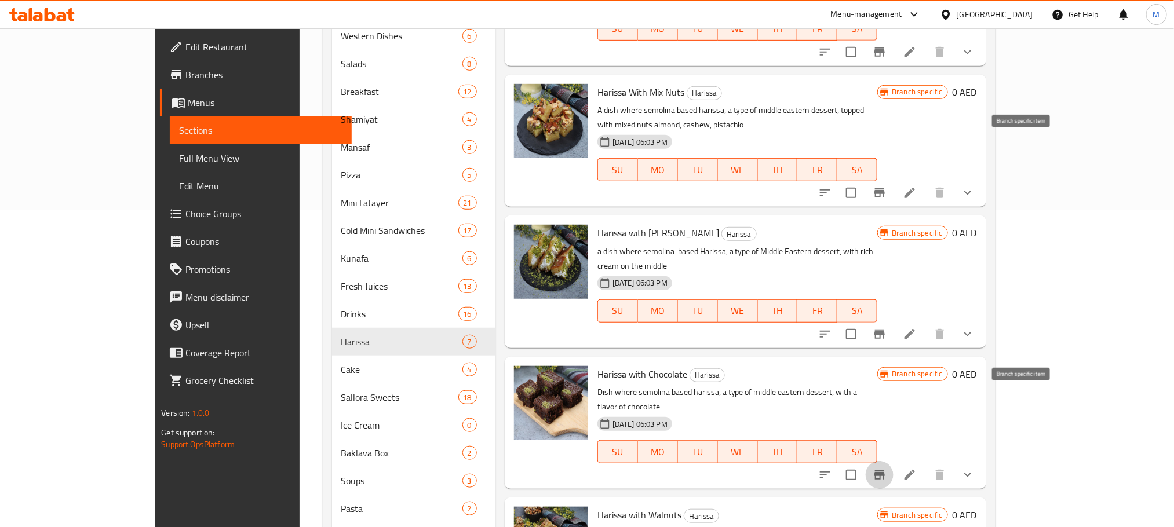
click at [894, 179] on button "Branch-specific-item" at bounding box center [880, 193] width 28 height 28
click at [887, 327] on icon "Branch-specific-item" at bounding box center [880, 334] width 14 height 14
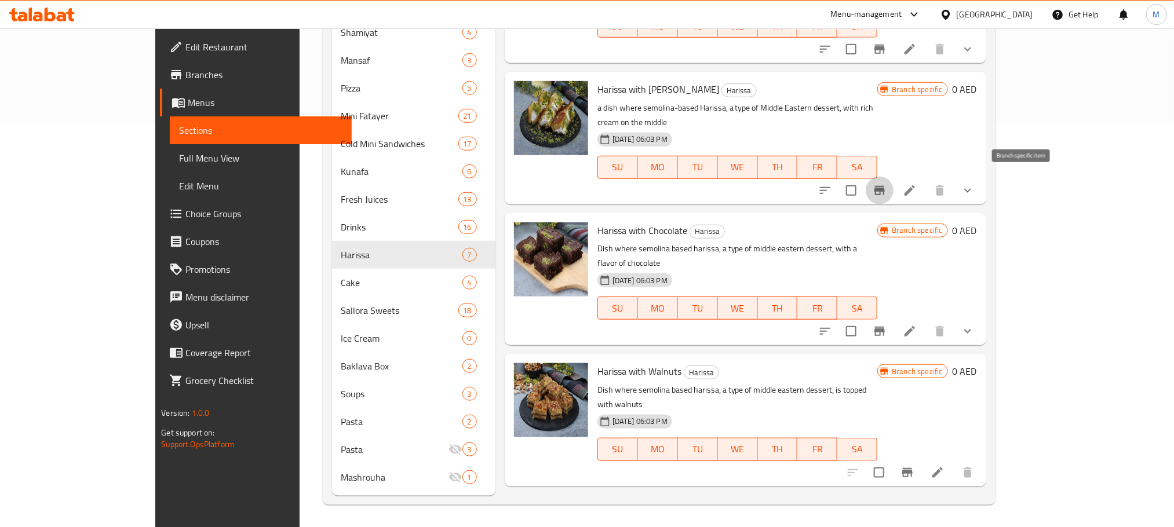
scroll to position [145, 0]
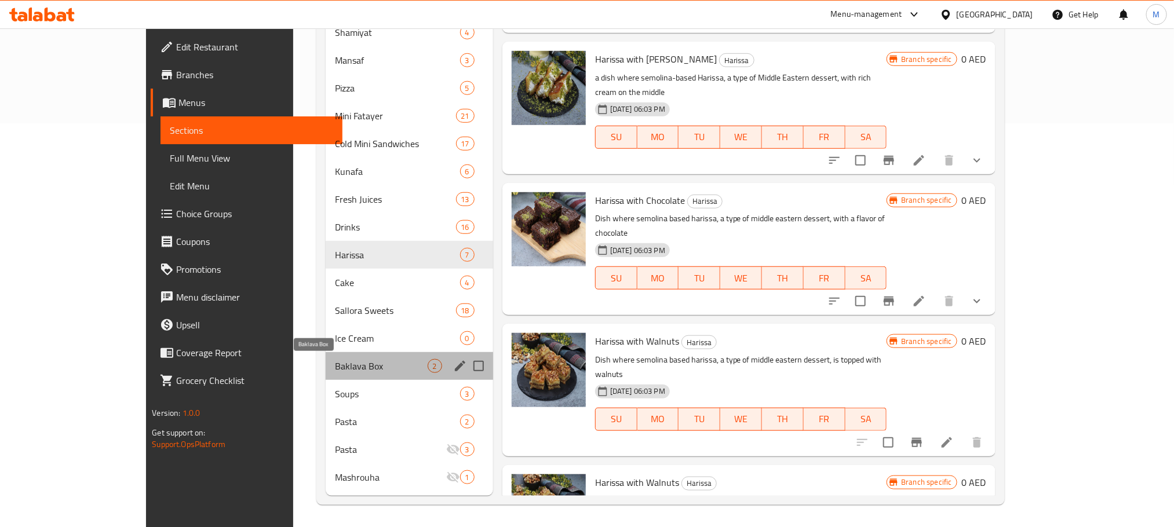
click at [340, 359] on span "Baklava Box" at bounding box center [381, 366] width 93 height 14
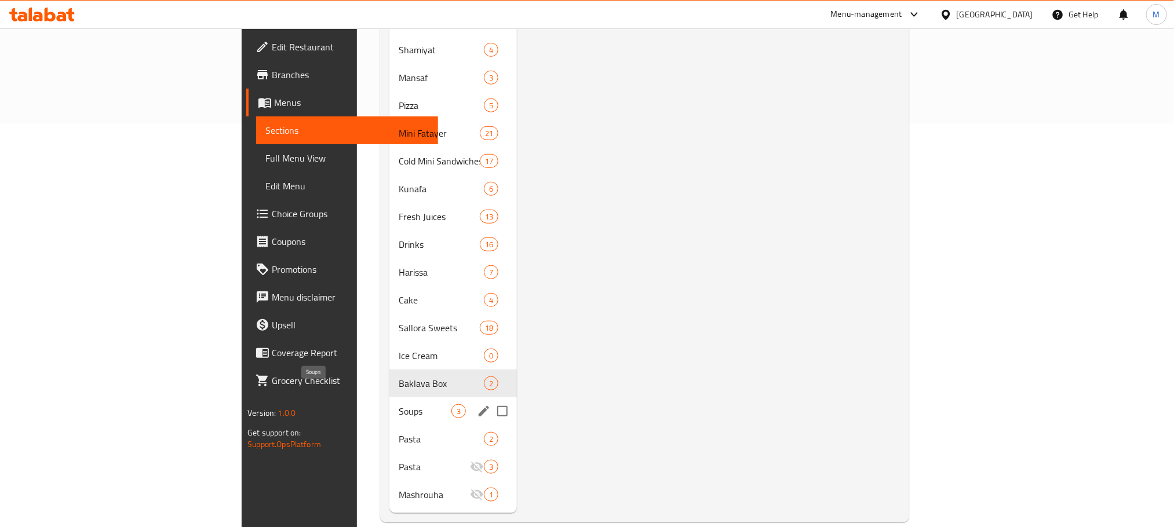
click at [399, 405] on span "Soups" at bounding box center [425, 412] width 53 height 14
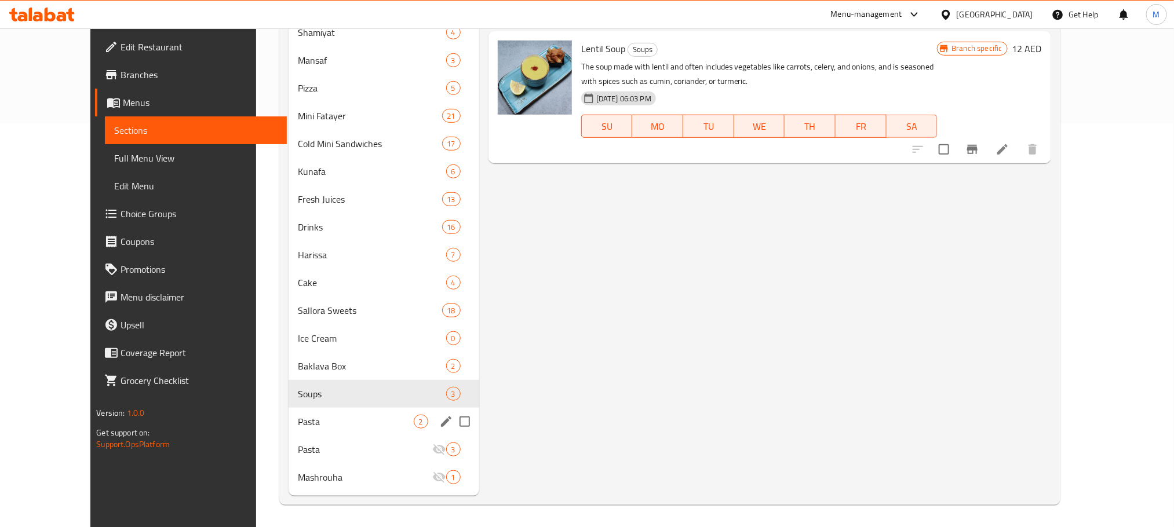
click at [330, 409] on div "Pasta 2" at bounding box center [384, 422] width 191 height 28
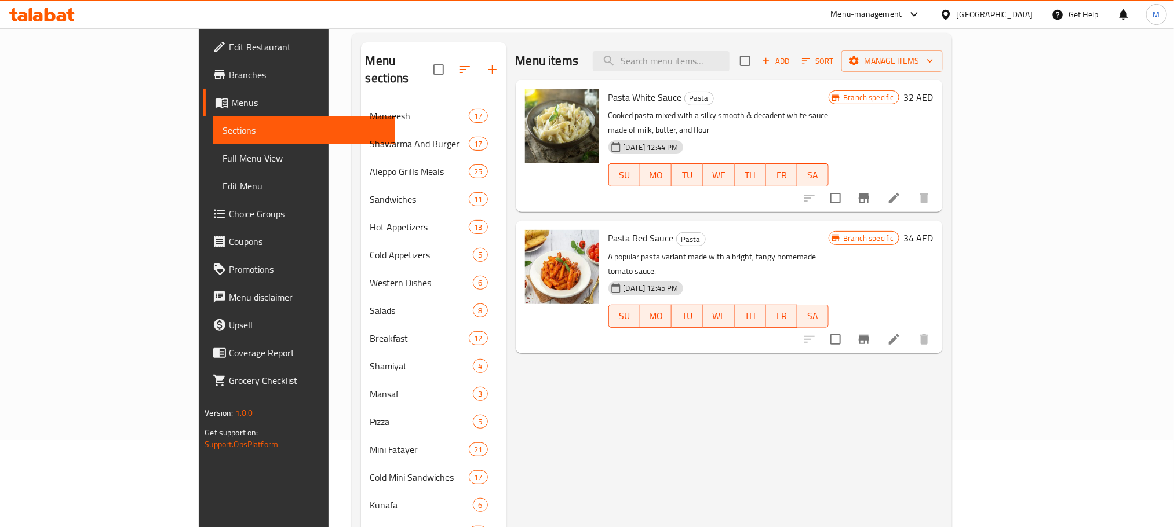
scroll to position [56, 0]
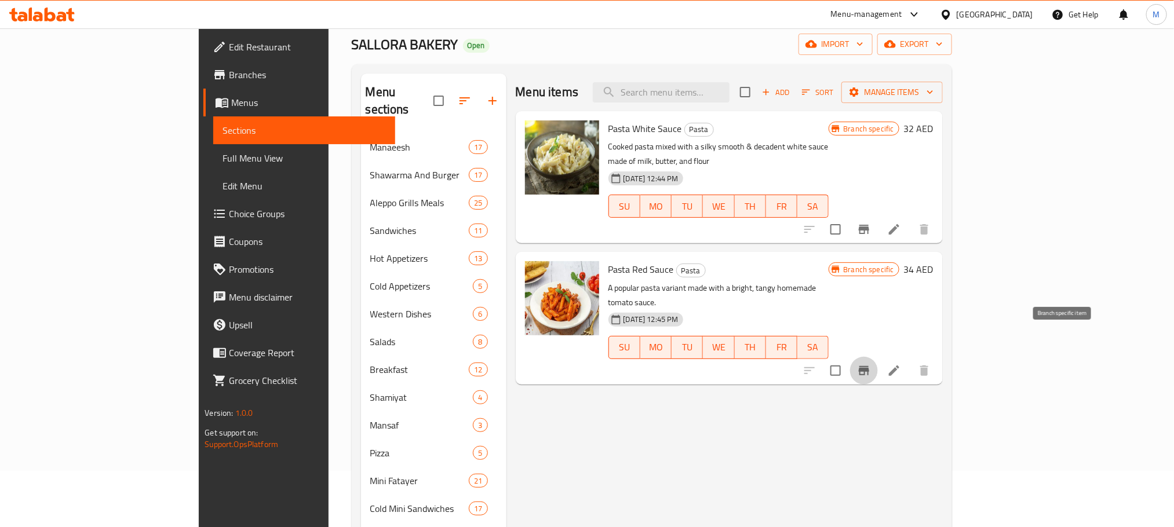
click at [871, 364] on icon "Branch-specific-item" at bounding box center [864, 371] width 14 height 14
click at [871, 223] on icon "Branch-specific-item" at bounding box center [864, 230] width 14 height 14
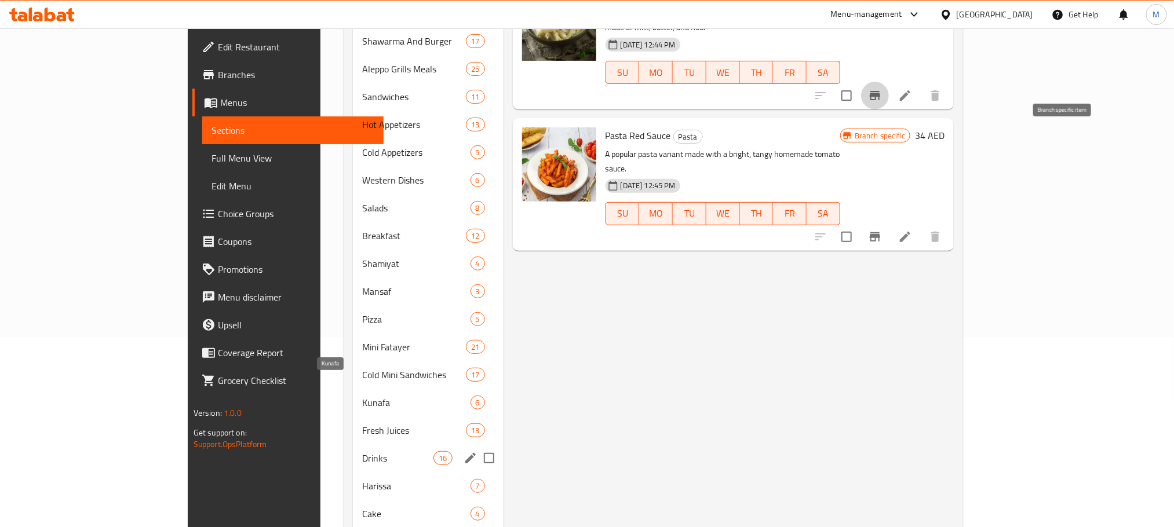
scroll to position [404, 0]
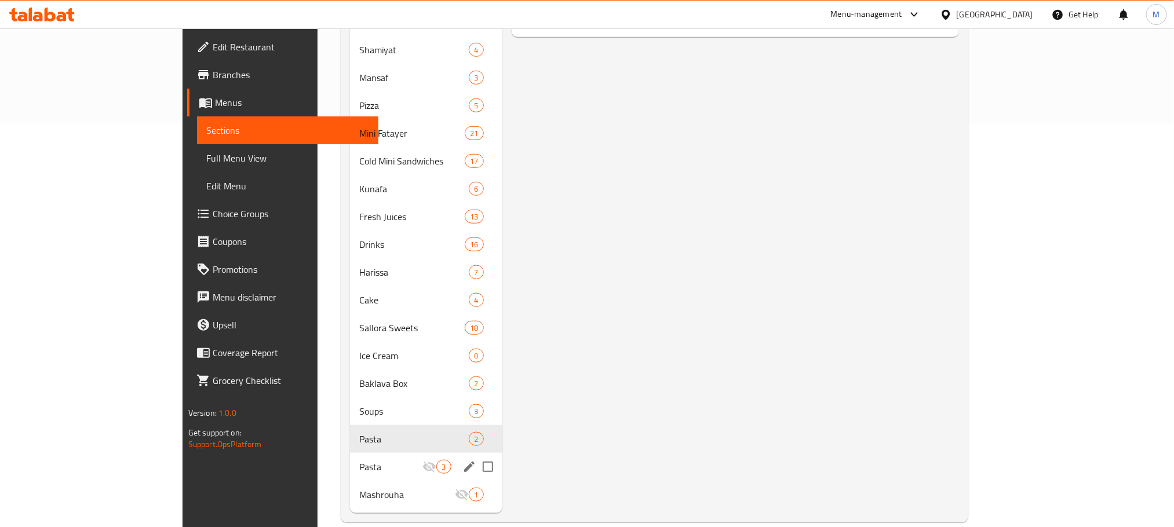
click at [350, 458] on div "Pasta 3" at bounding box center [426, 467] width 152 height 28
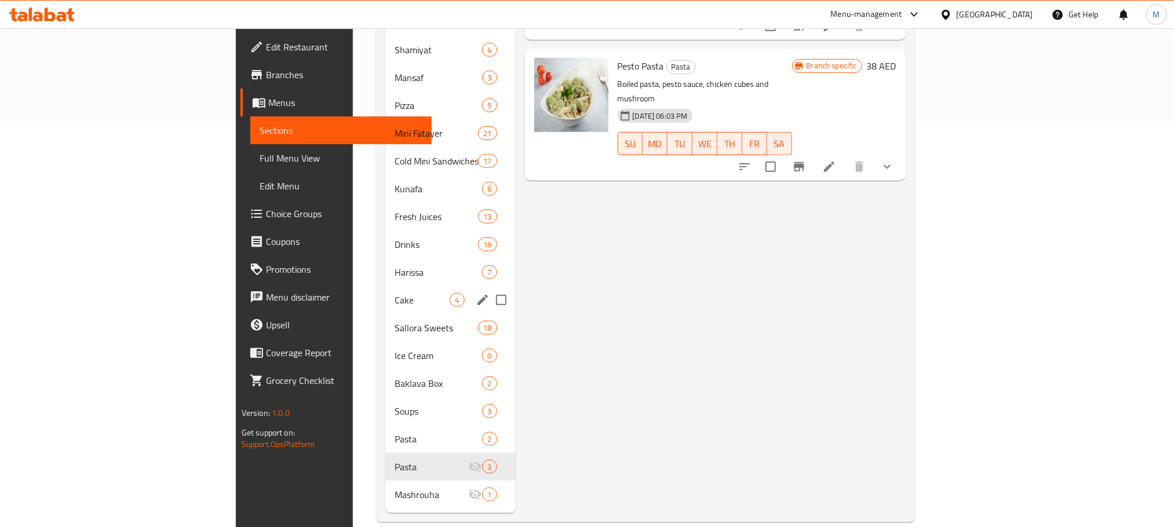
click at [385, 286] on div "Cake 4" at bounding box center [450, 300] width 130 height 28
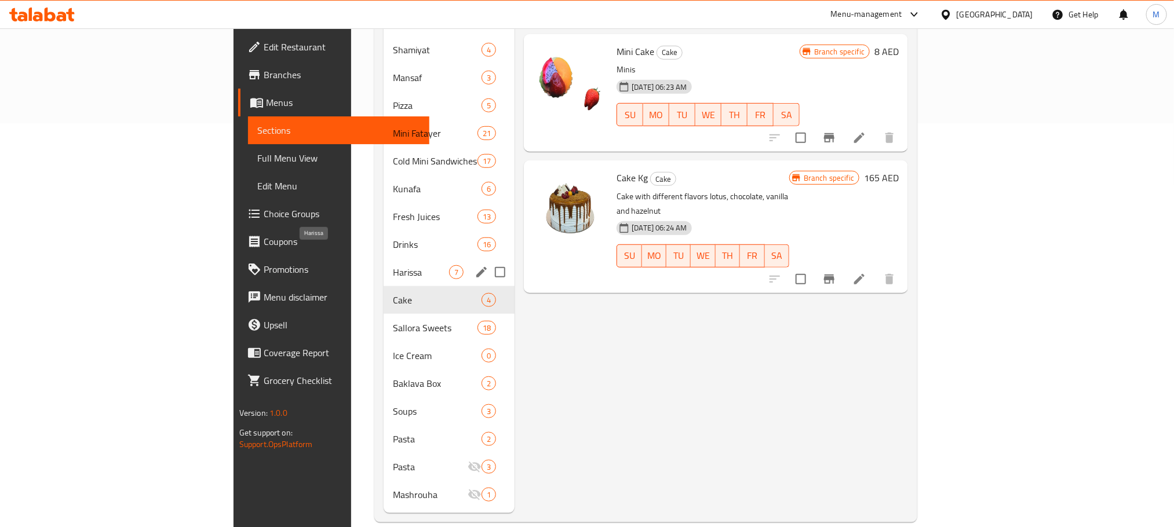
click at [393, 265] on span "Harissa" at bounding box center [421, 272] width 56 height 14
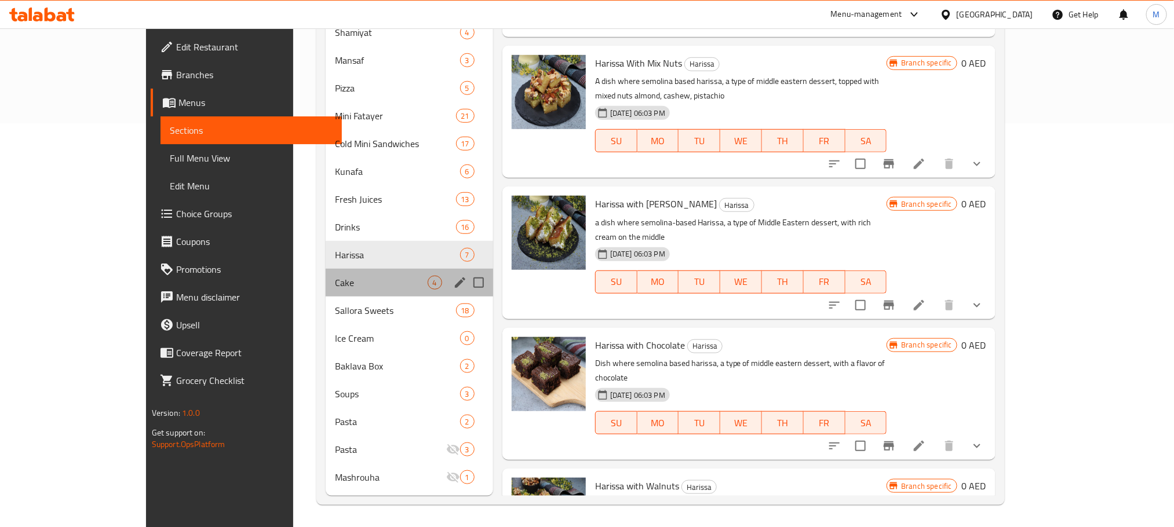
click at [334, 293] on div "Cake 4" at bounding box center [410, 283] width 168 height 28
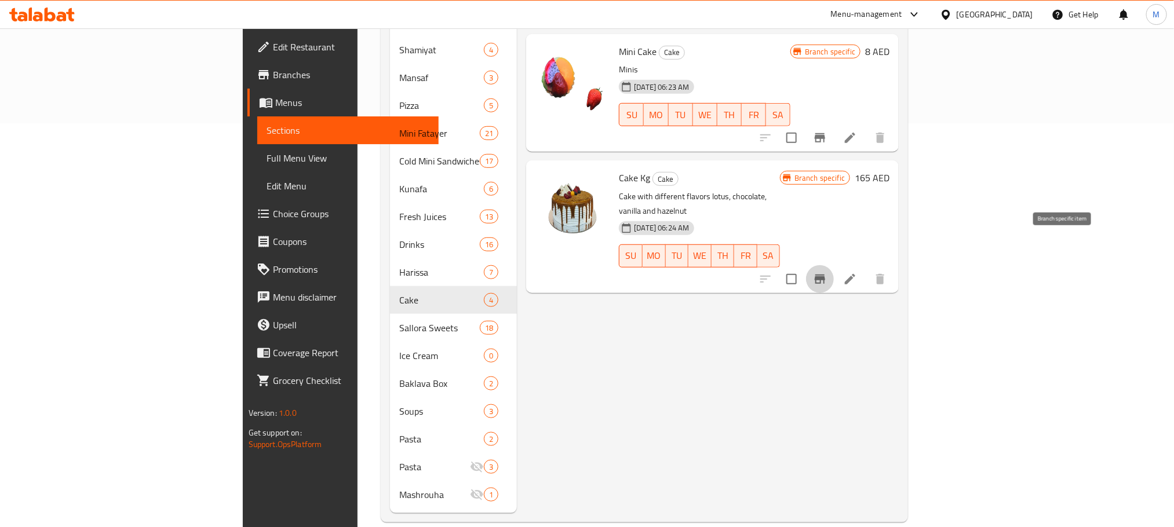
click at [834, 265] on button "Branch-specific-item" at bounding box center [820, 279] width 28 height 28
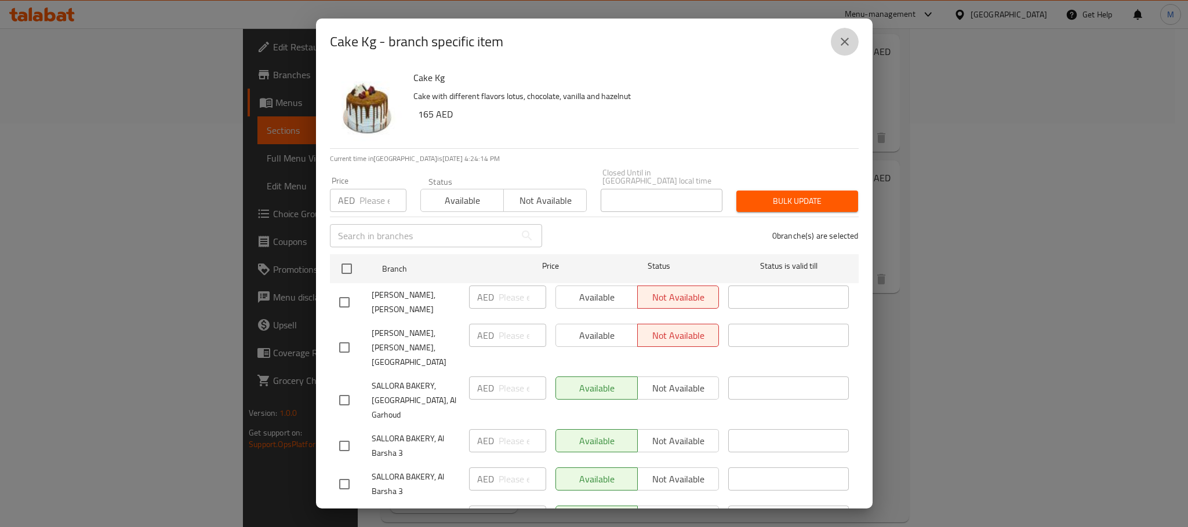
click at [847, 35] on icon "close" at bounding box center [845, 42] width 14 height 14
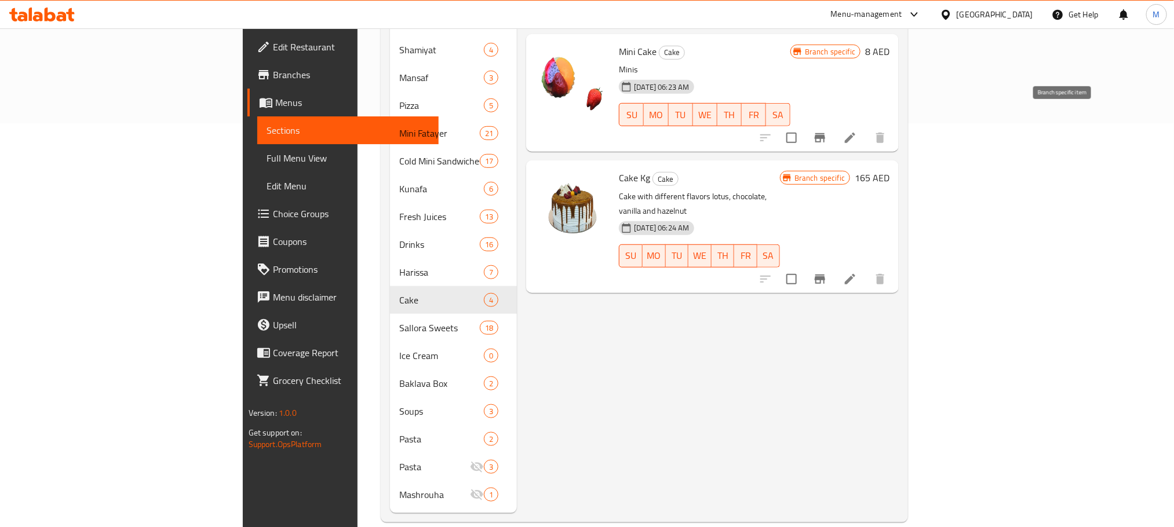
click at [834, 124] on button "Branch-specific-item" at bounding box center [820, 138] width 28 height 28
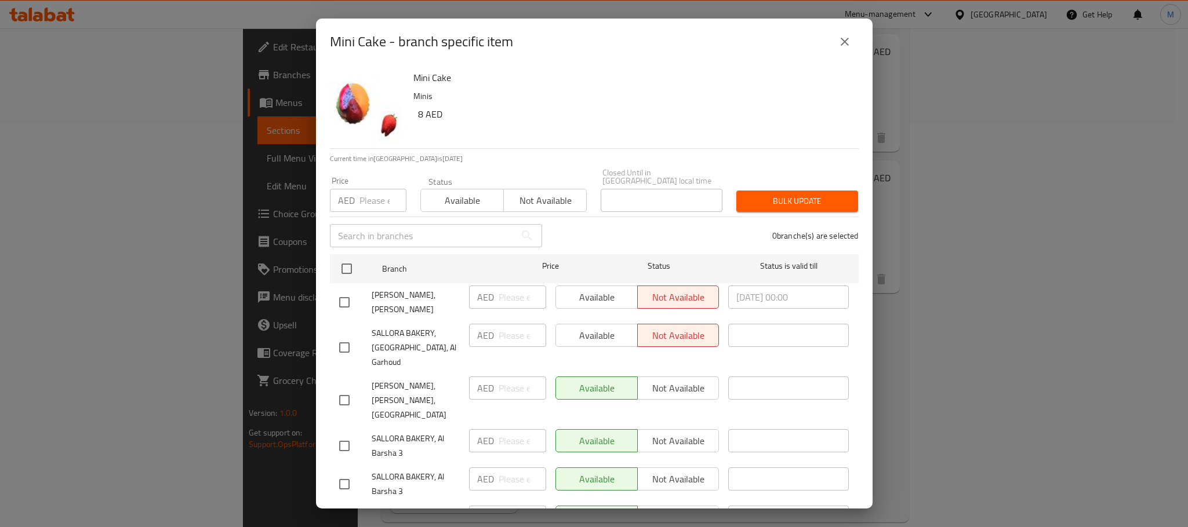
click at [861, 49] on div "Mini Cake - branch specific item" at bounding box center [594, 42] width 556 height 46
click at [835, 40] on button "close" at bounding box center [845, 42] width 28 height 28
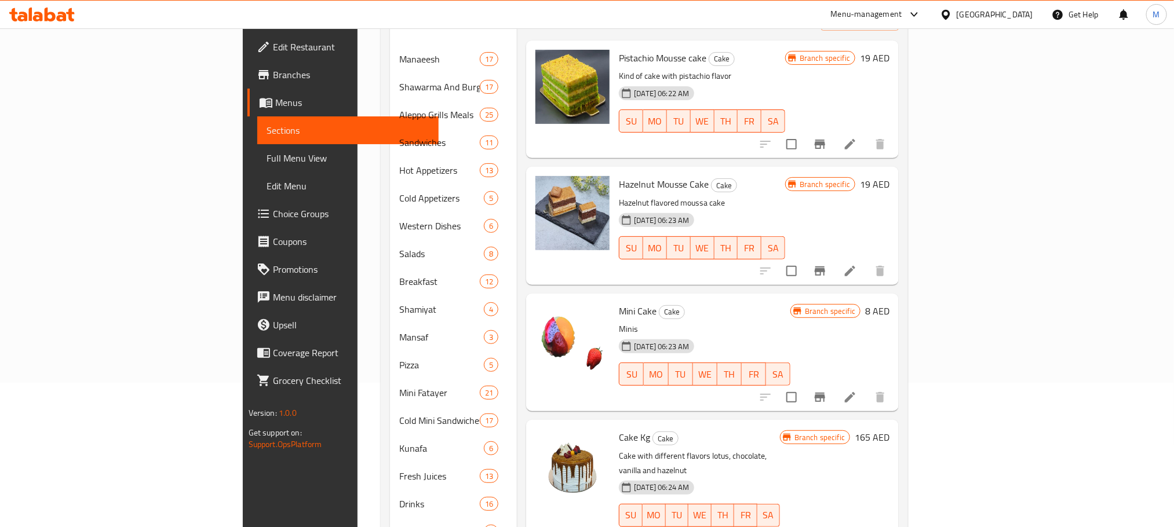
scroll to position [143, 0]
click at [827, 265] on icon "Branch-specific-item" at bounding box center [820, 272] width 14 height 14
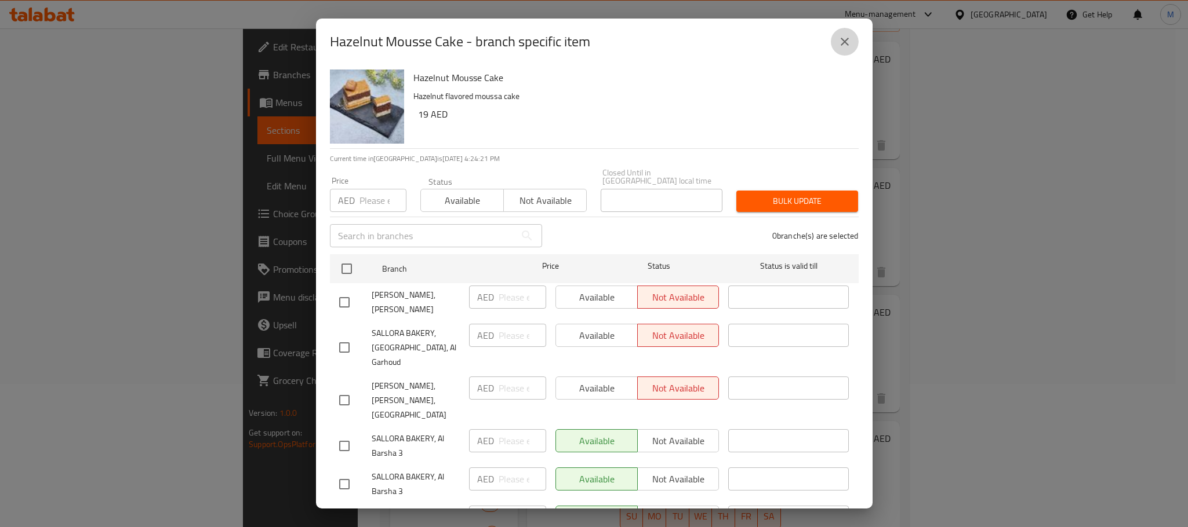
click at [842, 54] on button "close" at bounding box center [845, 42] width 28 height 28
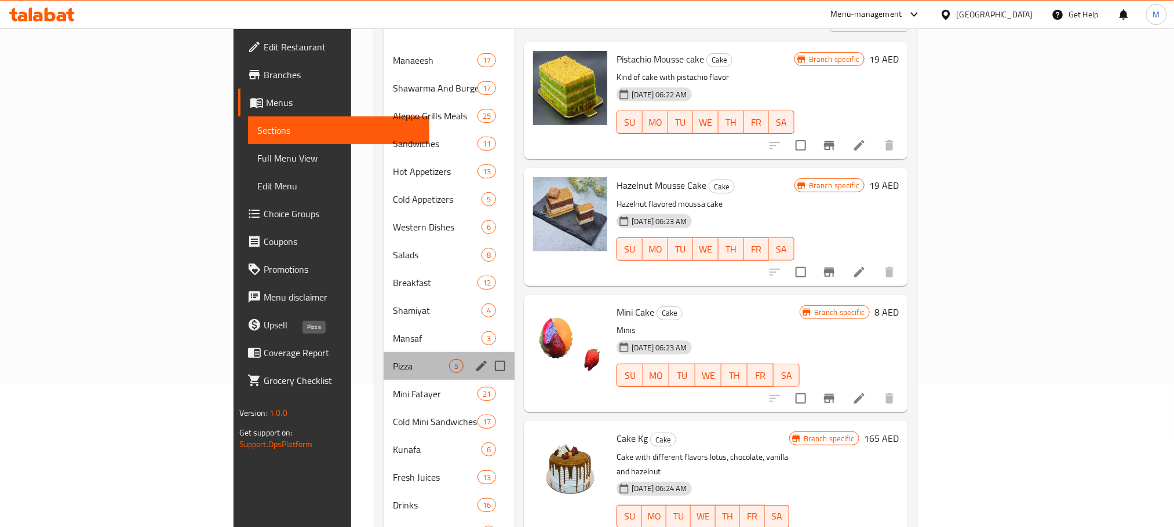
click at [393, 359] on span "Pizza" at bounding box center [421, 366] width 56 height 14
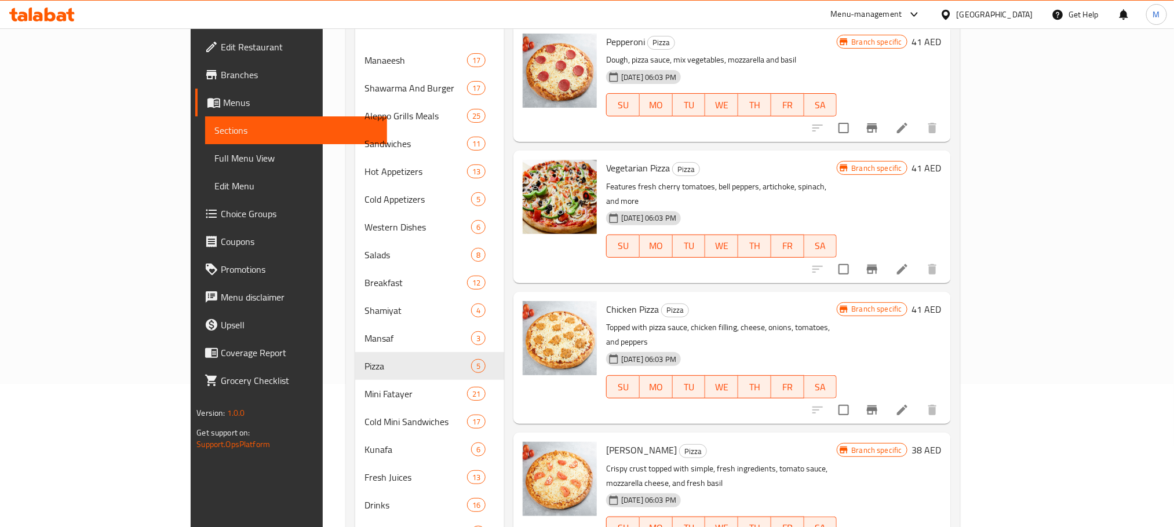
click at [886, 139] on button "Branch-specific-item" at bounding box center [872, 128] width 28 height 28
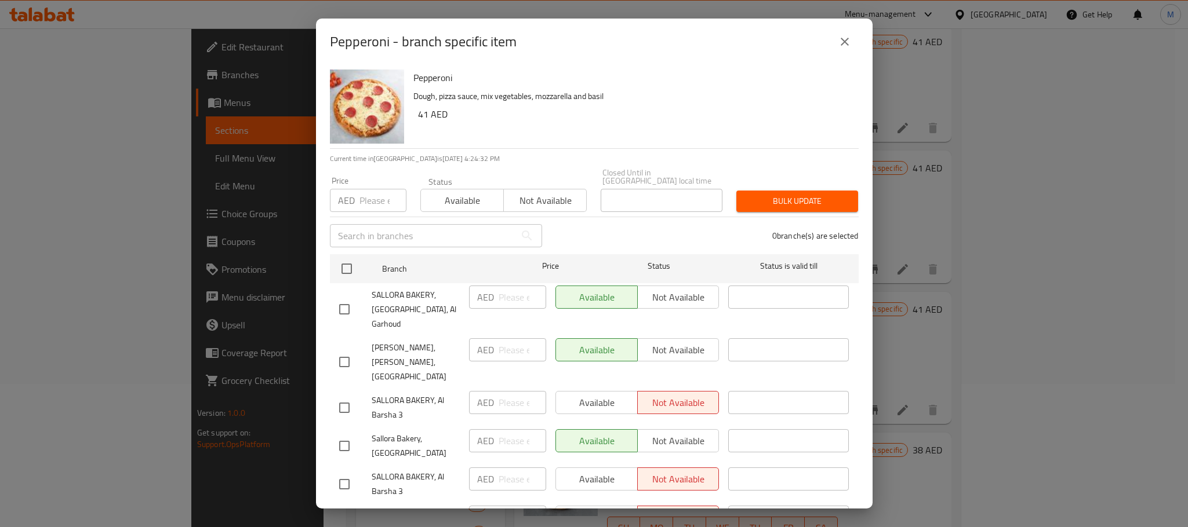
click at [847, 65] on div "Pepperoni Dough, pizza sauce, mix vegetables, mozzarella and basil 41 AED" at bounding box center [636, 106] width 454 height 83
drag, startPoint x: 857, startPoint y: 43, endPoint x: 852, endPoint y: 48, distance: 6.6
click at [856, 44] on button "close" at bounding box center [845, 42] width 28 height 28
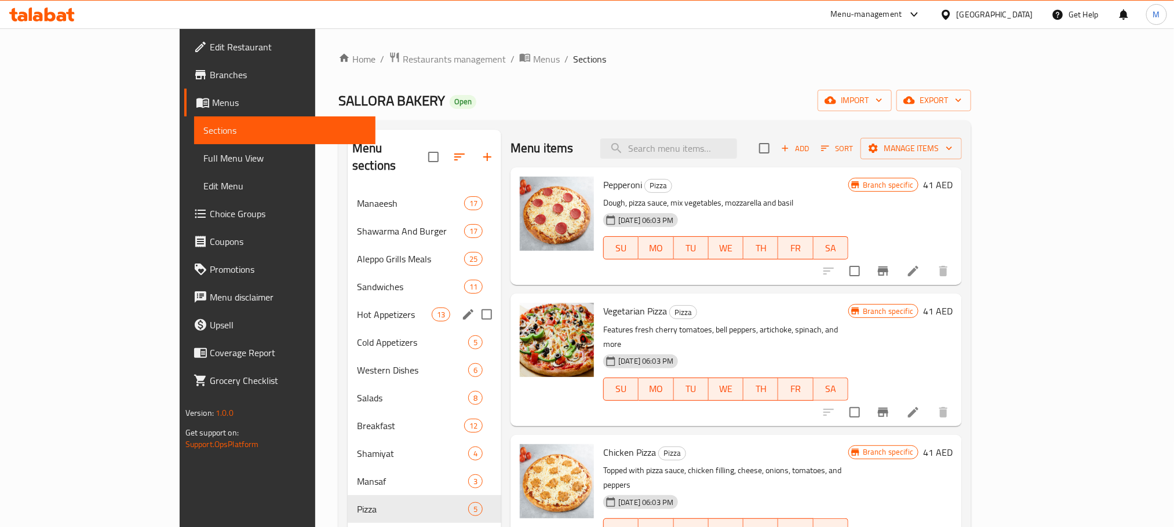
click at [348, 301] on div "Hot Appetizers 13" at bounding box center [425, 315] width 154 height 28
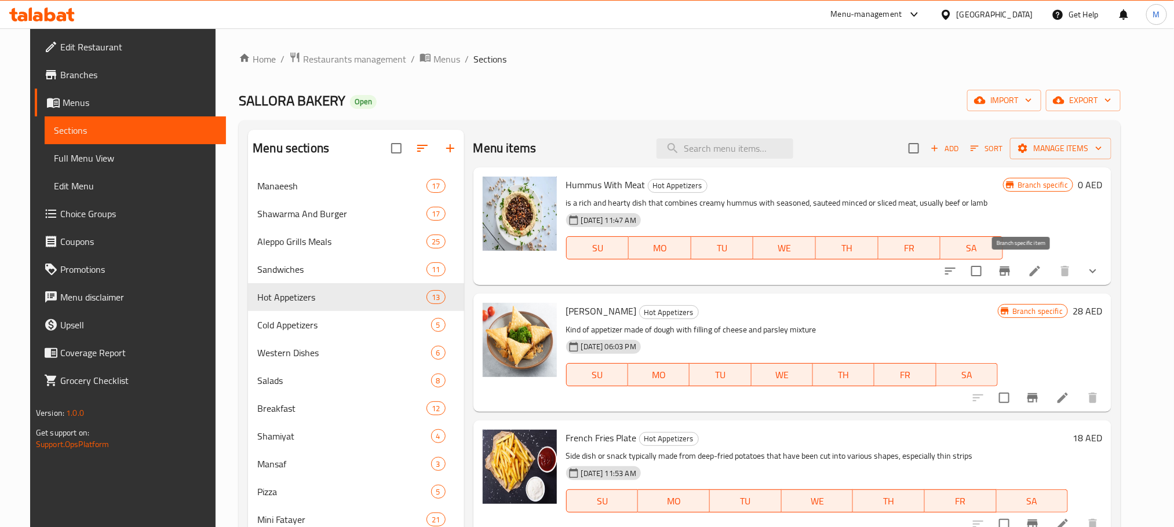
click at [1012, 266] on icon "Branch-specific-item" at bounding box center [1005, 271] width 14 height 14
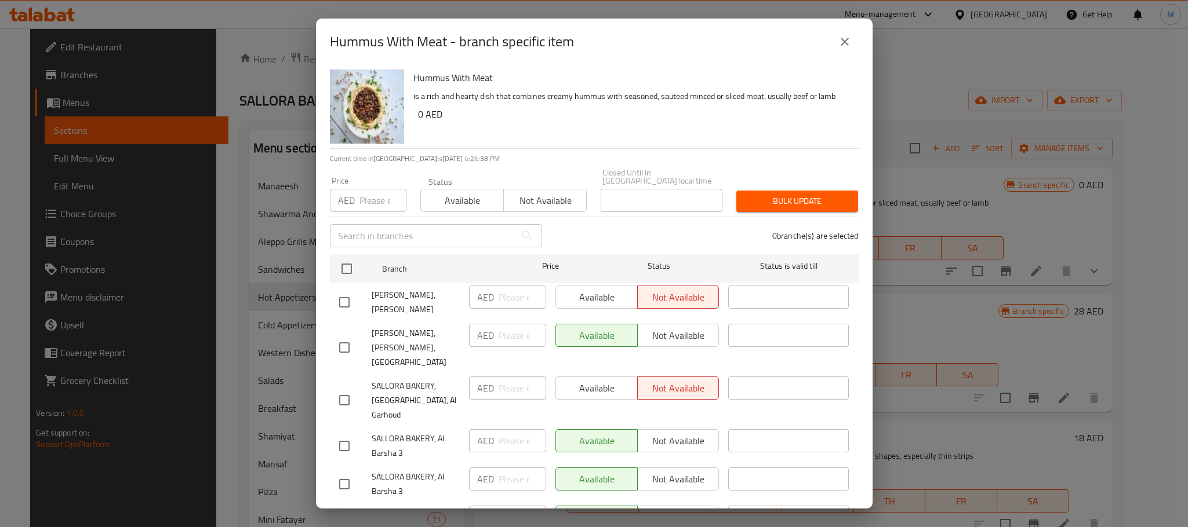
click at [842, 45] on icon "close" at bounding box center [845, 42] width 14 height 14
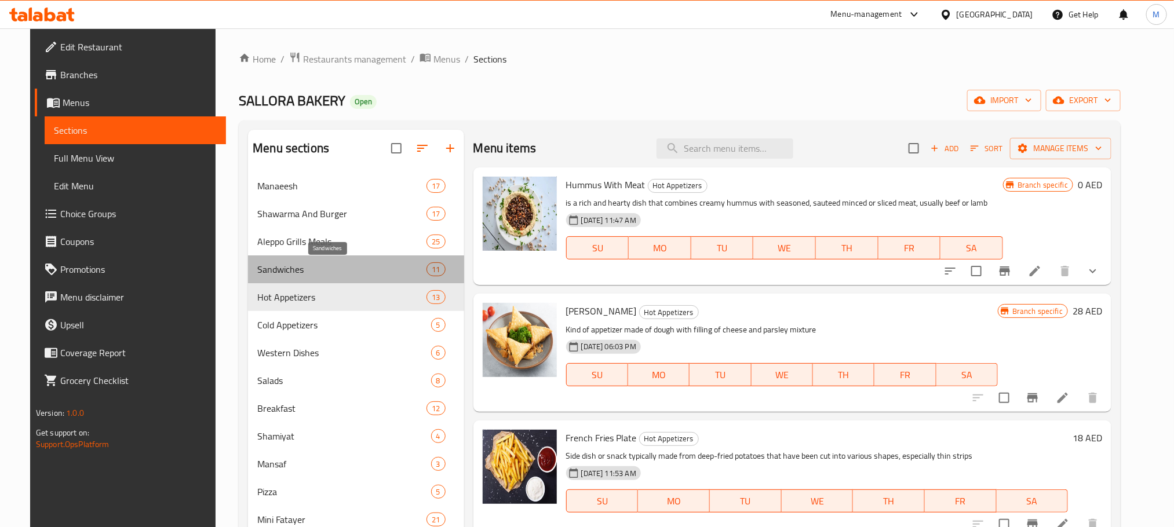
click at [319, 275] on span "Sandwiches" at bounding box center [341, 270] width 169 height 14
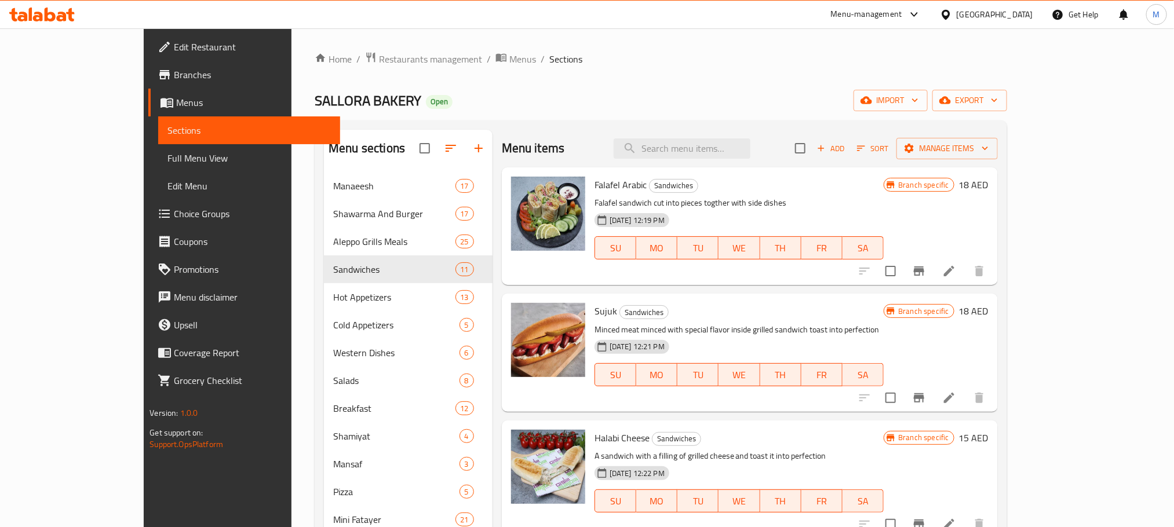
click at [933, 278] on button "Branch-specific-item" at bounding box center [919, 271] width 28 height 28
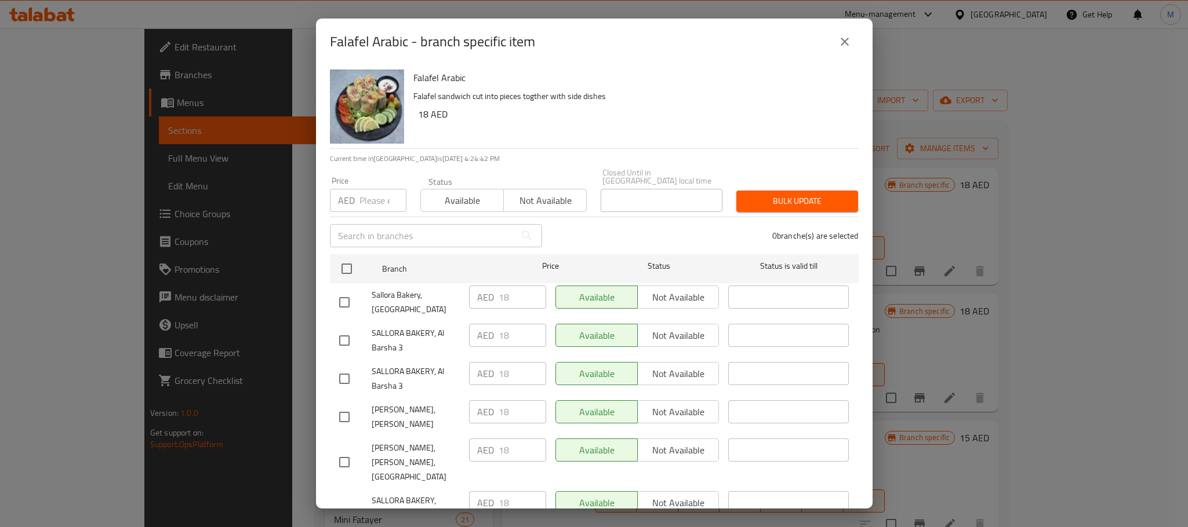
click at [845, 40] on icon "close" at bounding box center [845, 42] width 14 height 14
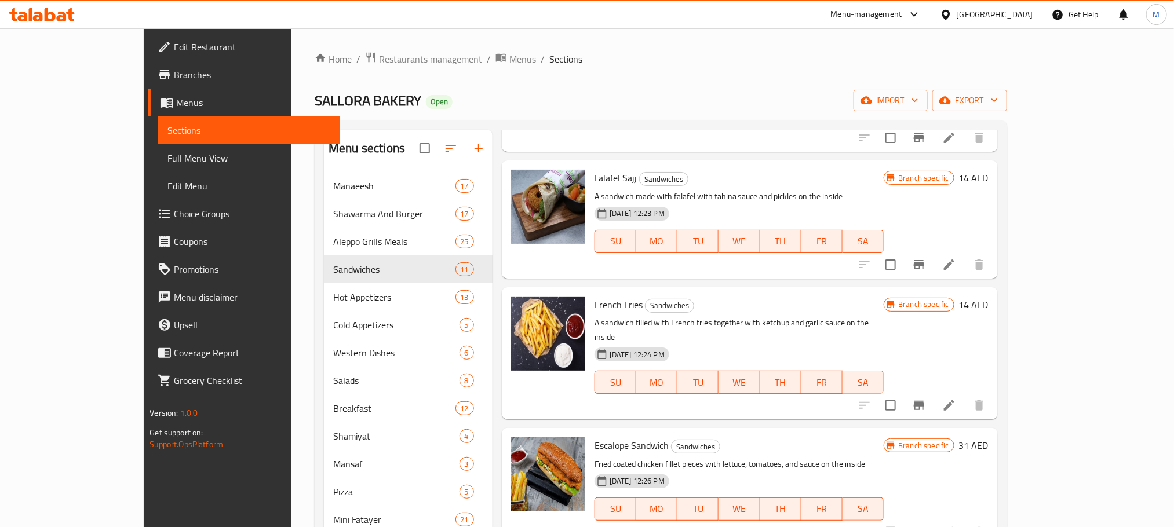
scroll to position [435, 0]
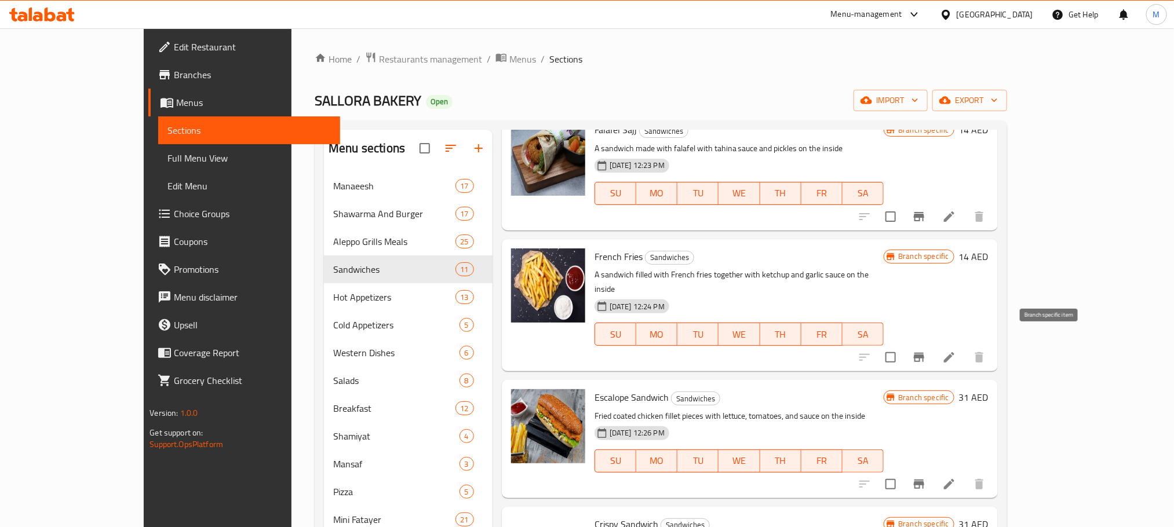
click at [925, 353] on icon "Branch-specific-item" at bounding box center [919, 357] width 10 height 9
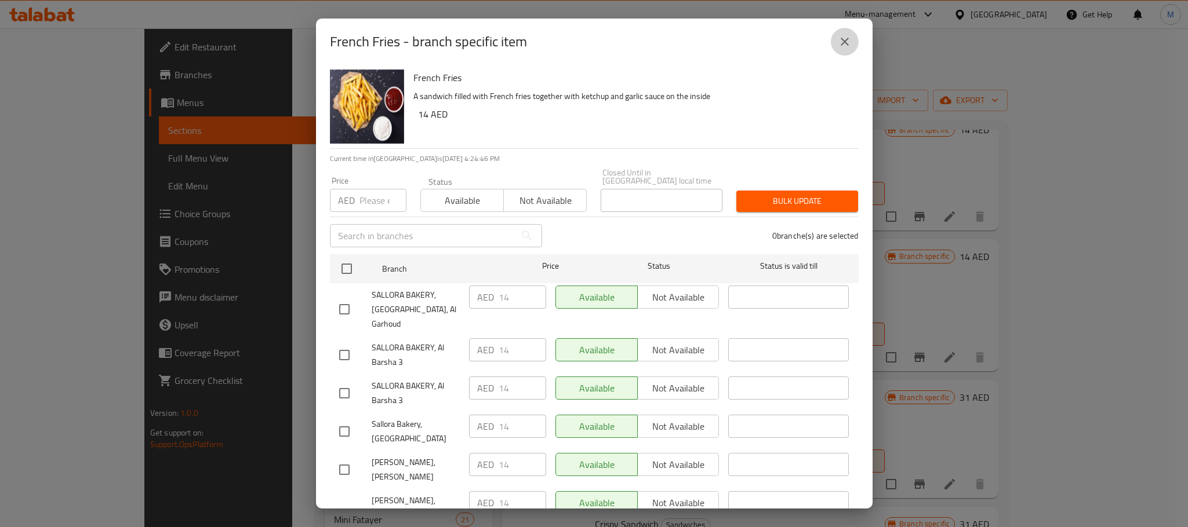
click at [842, 49] on button "close" at bounding box center [845, 42] width 28 height 28
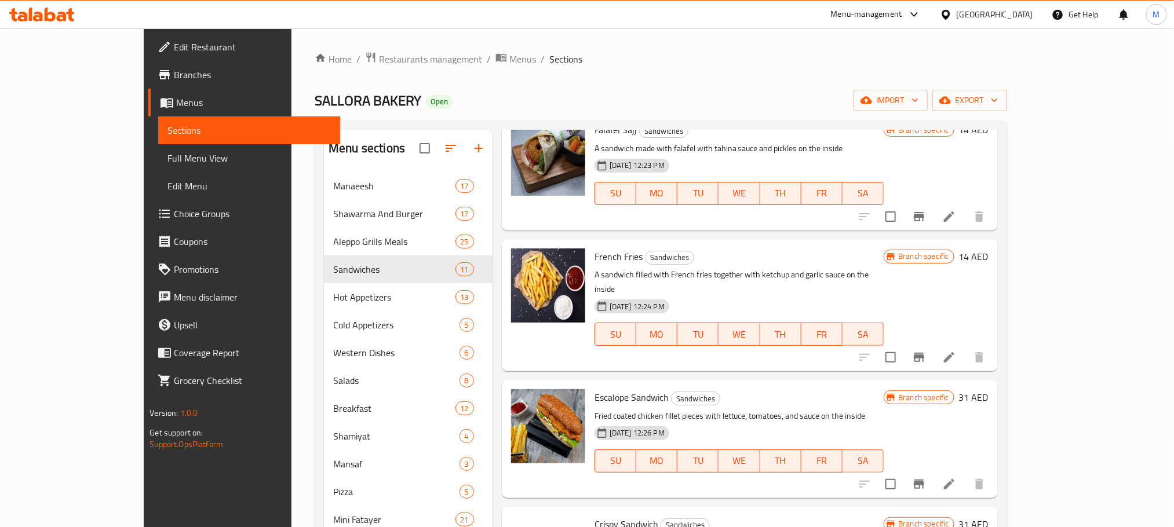
click at [168, 164] on span "Full Menu View" at bounding box center [249, 158] width 163 height 14
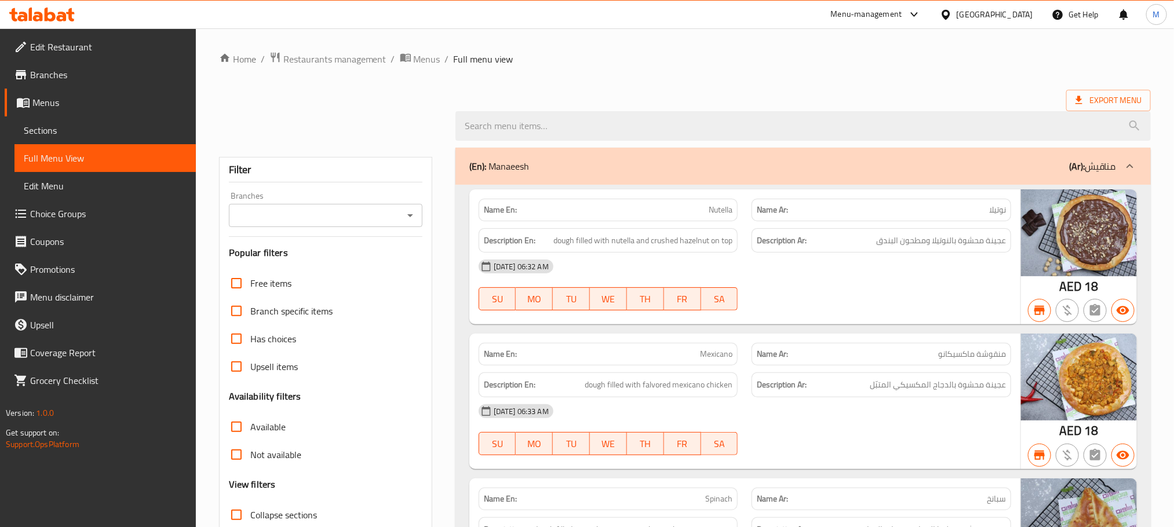
click at [417, 221] on div "Branches Branches" at bounding box center [326, 209] width 194 height 35
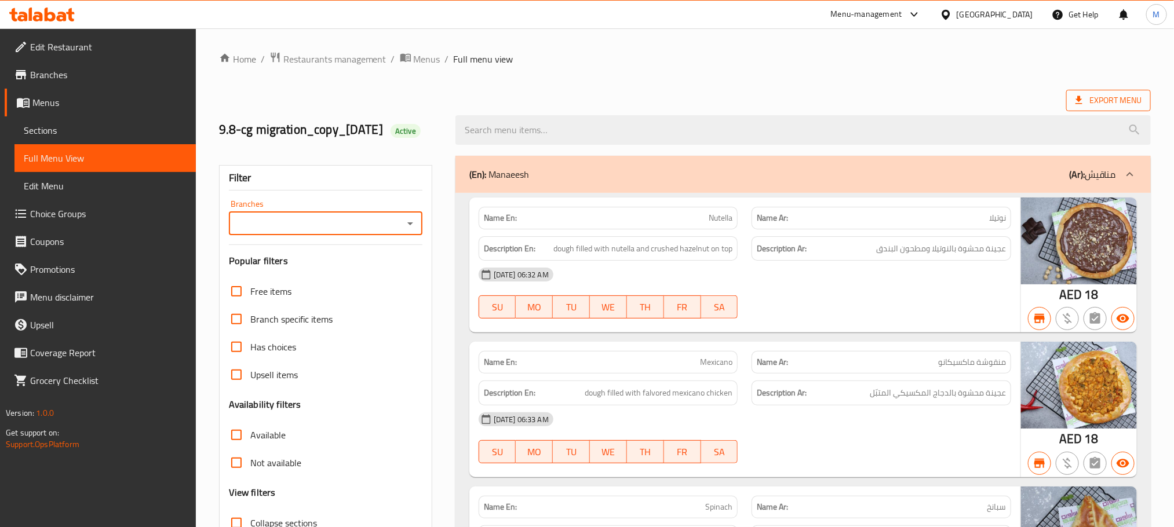
click at [1086, 108] on span "Export Menu" at bounding box center [1109, 100] width 85 height 21
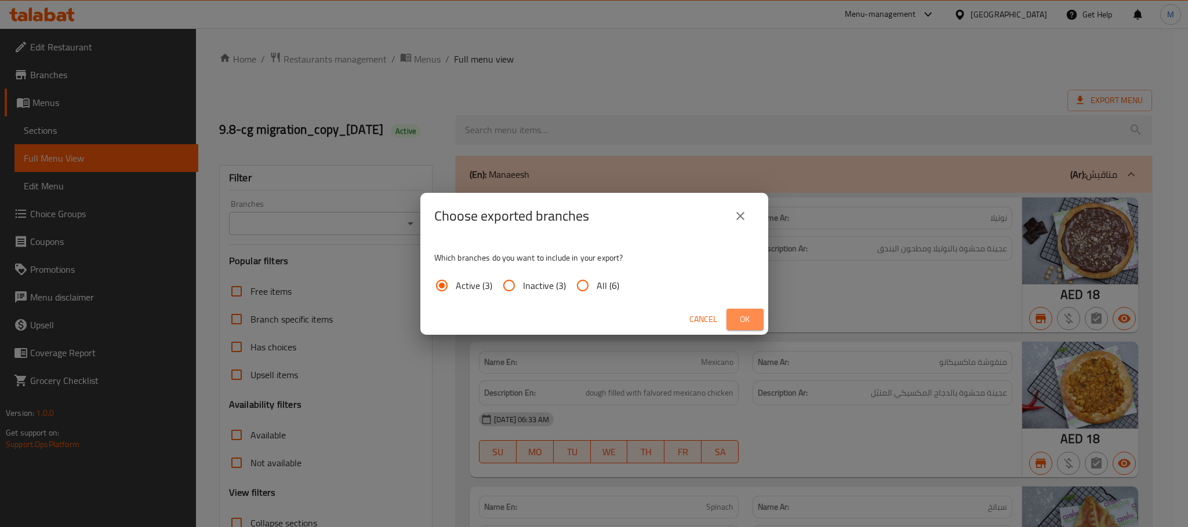
click at [745, 322] on span "Ok" at bounding box center [745, 319] width 19 height 14
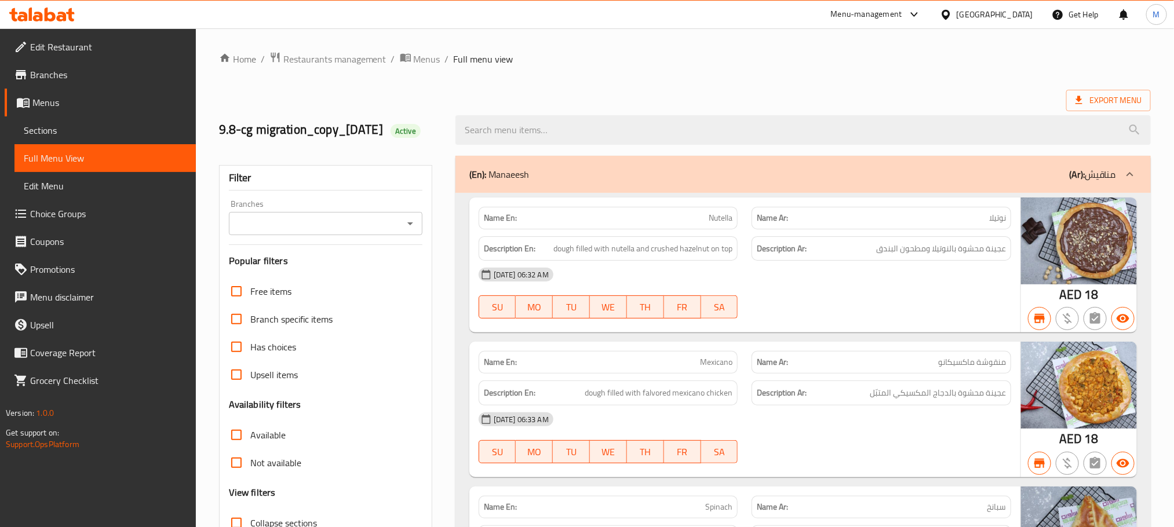
click at [703, 105] on div "9.8-cg migration_copy_[DATE] Active" at bounding box center [685, 130] width 946 height 52
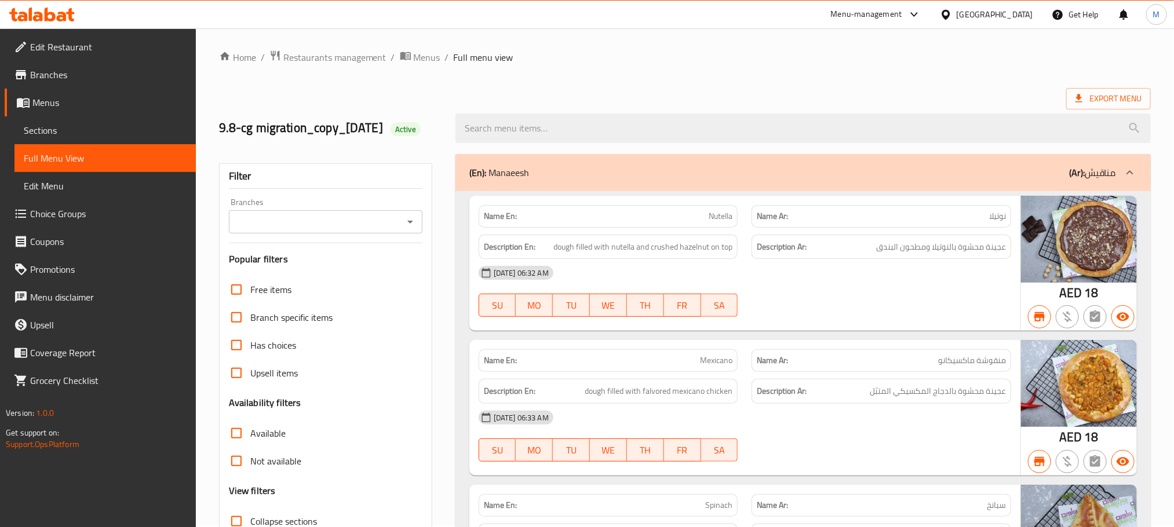
scroll to position [87, 0]
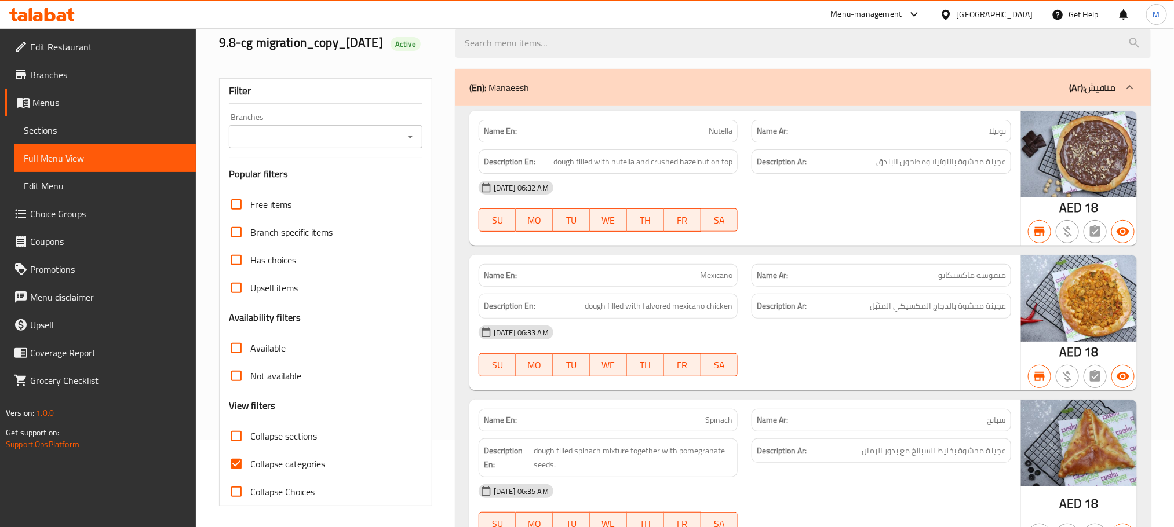
click at [487, 275] on div "Name En: Mexicano Name Ar: منقوشة ماكسيكانو Description En: dough filled with f…" at bounding box center [745, 323] width 551 height 136
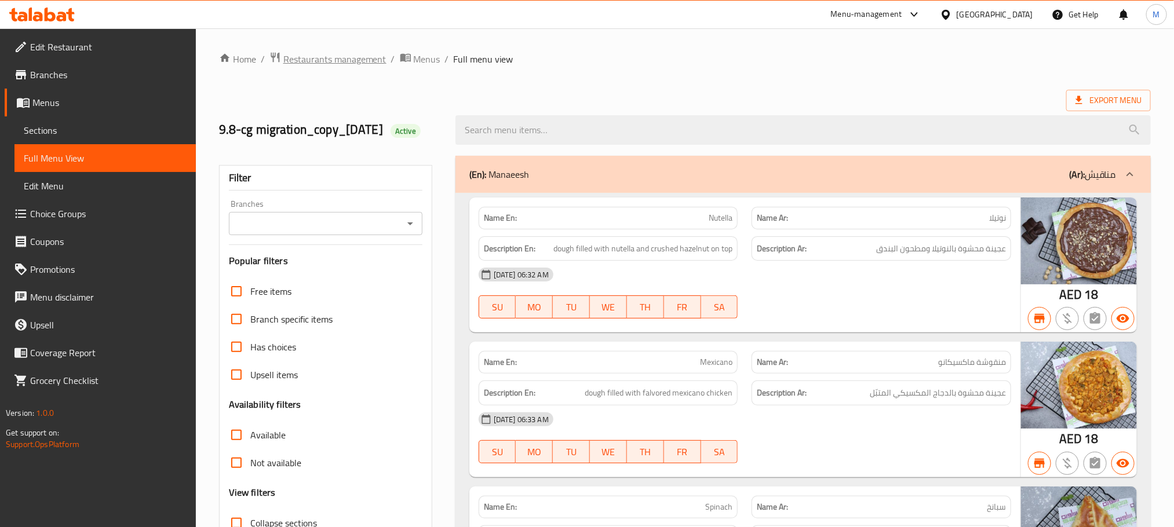
click at [350, 60] on span "Restaurants management" at bounding box center [334, 59] width 103 height 14
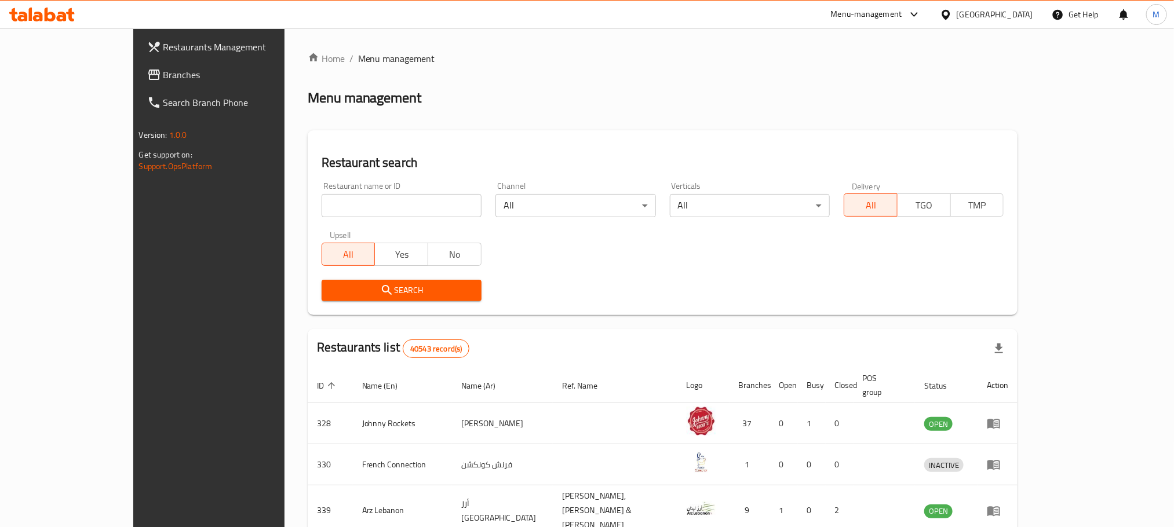
click at [163, 71] on span "Branches" at bounding box center [241, 75] width 157 height 14
